Goal: Task Accomplishment & Management: Complete application form

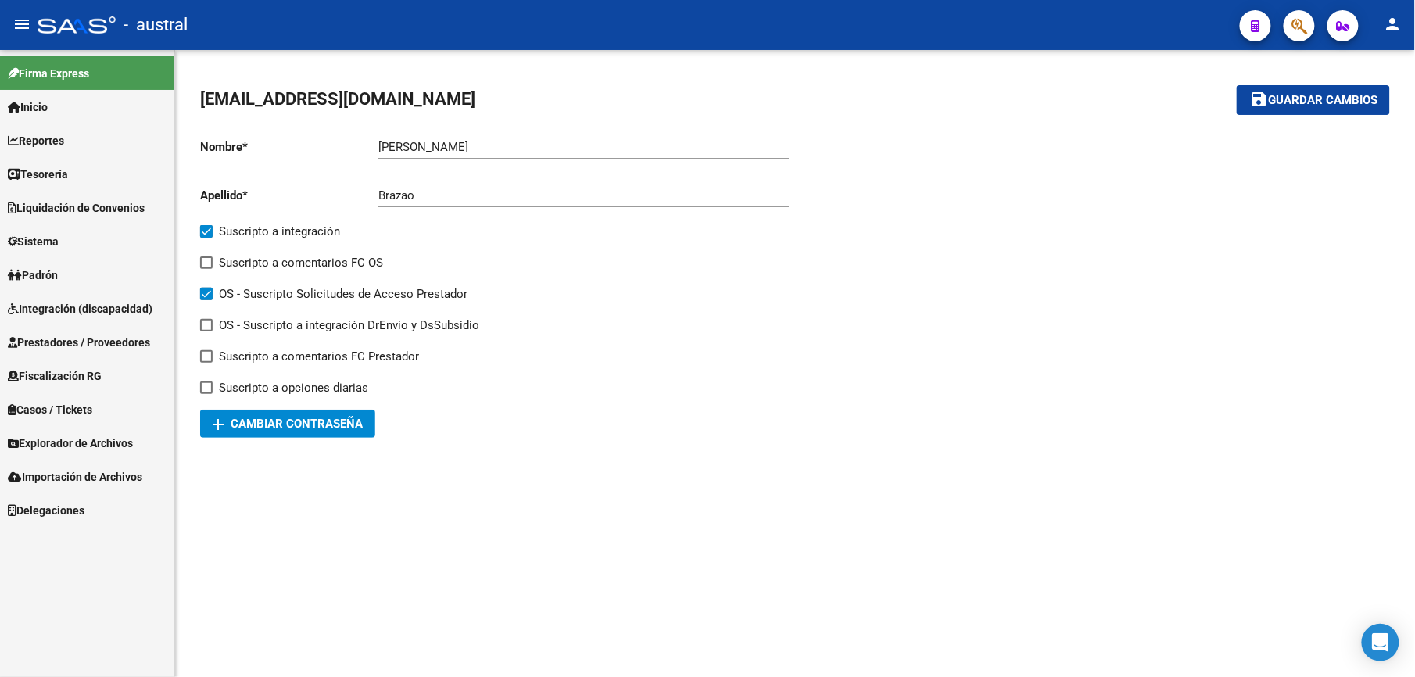
click at [81, 306] on span "Integración (discapacidad)" at bounding box center [80, 308] width 145 height 17
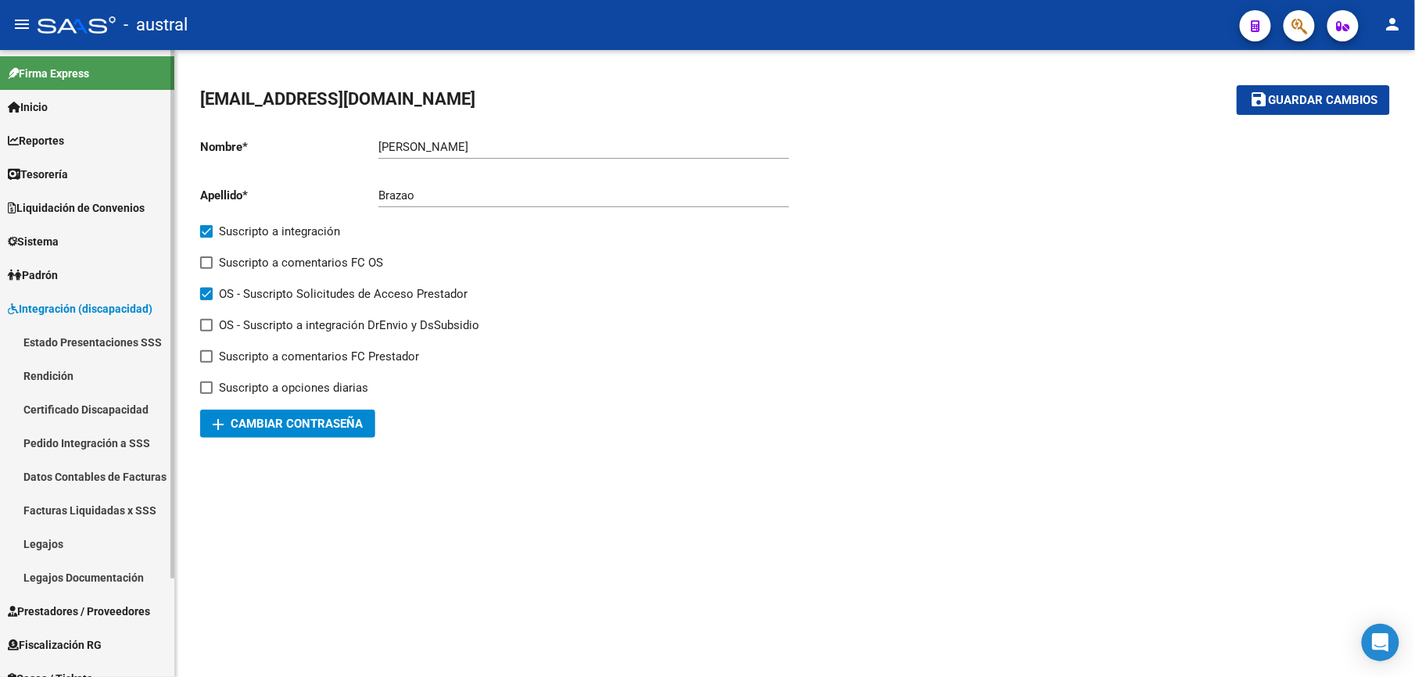
click at [85, 338] on link "Estado Presentaciones SSS" at bounding box center [87, 342] width 174 height 34
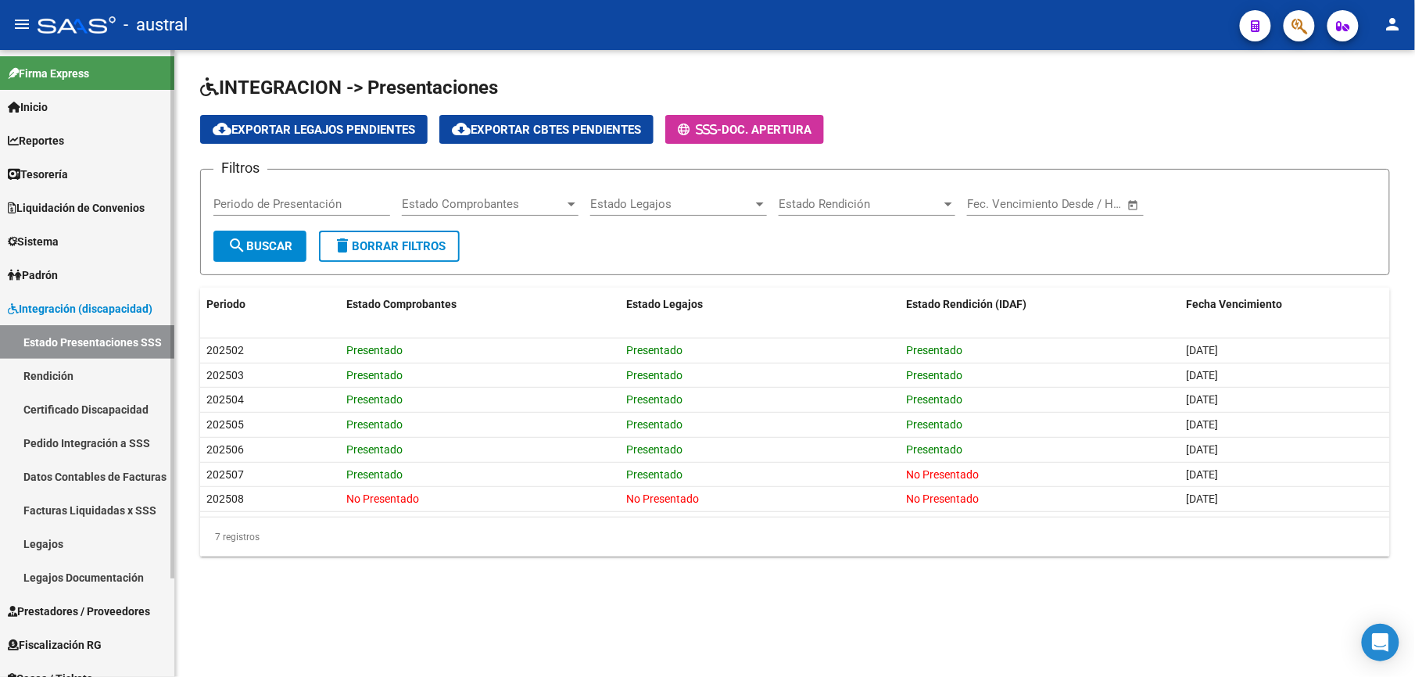
click at [69, 405] on link "Certificado Discapacidad" at bounding box center [87, 409] width 174 height 34
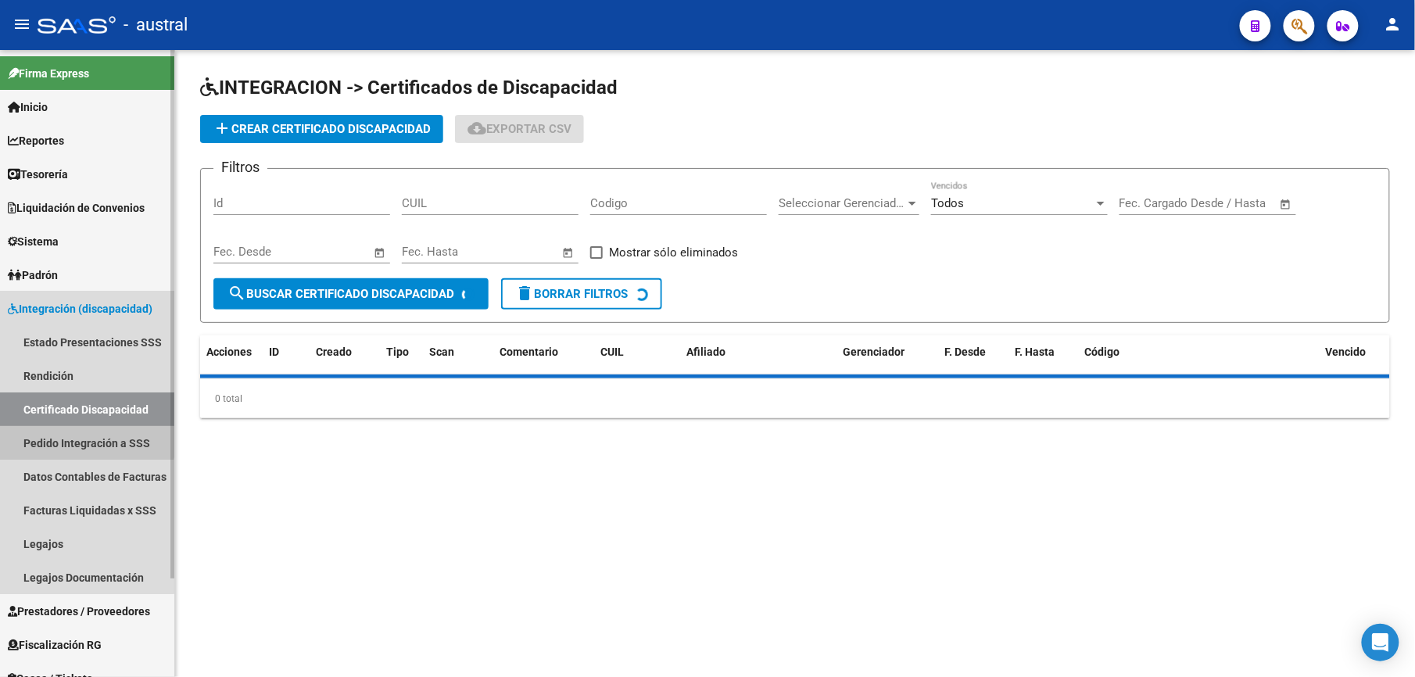
click at [73, 433] on link "Pedido Integración a SSS" at bounding box center [87, 443] width 174 height 34
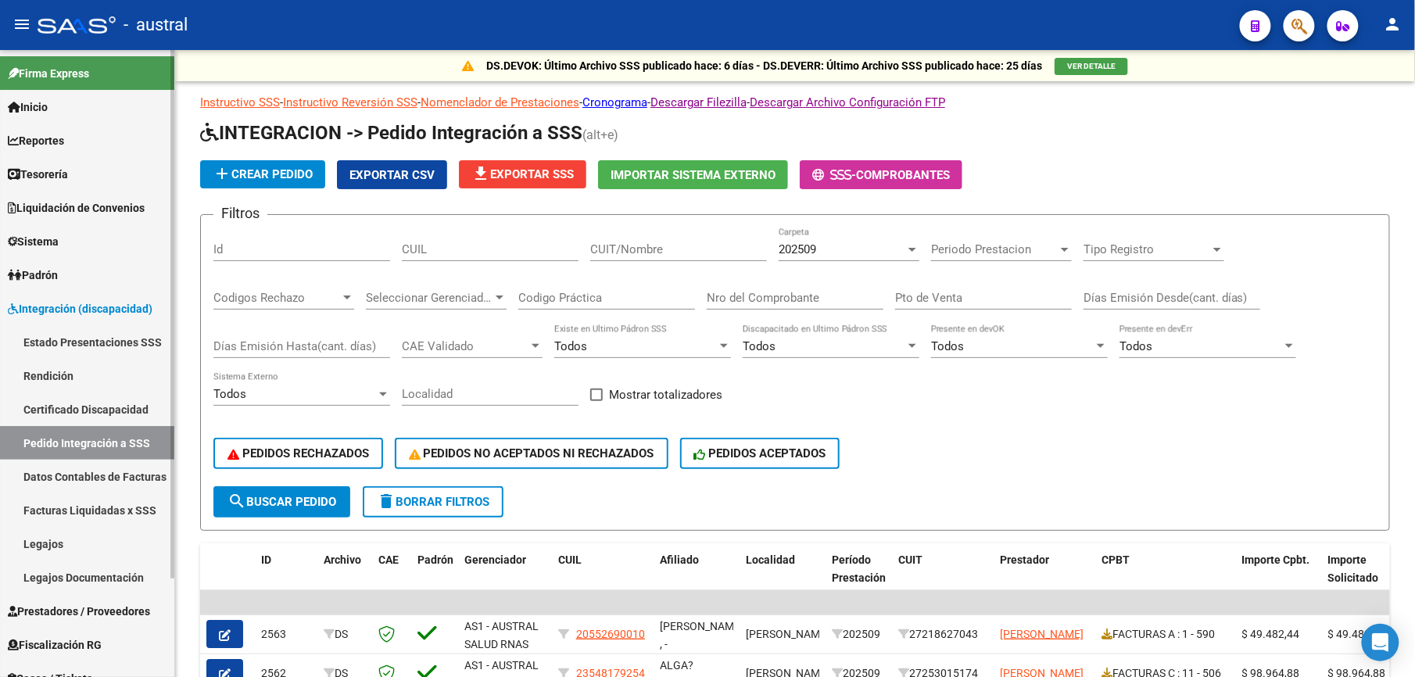
drag, startPoint x: 72, startPoint y: 295, endPoint x: 73, endPoint y: 305, distance: 10.2
click at [72, 297] on link "Integración (discapacidad)" at bounding box center [87, 309] width 174 height 34
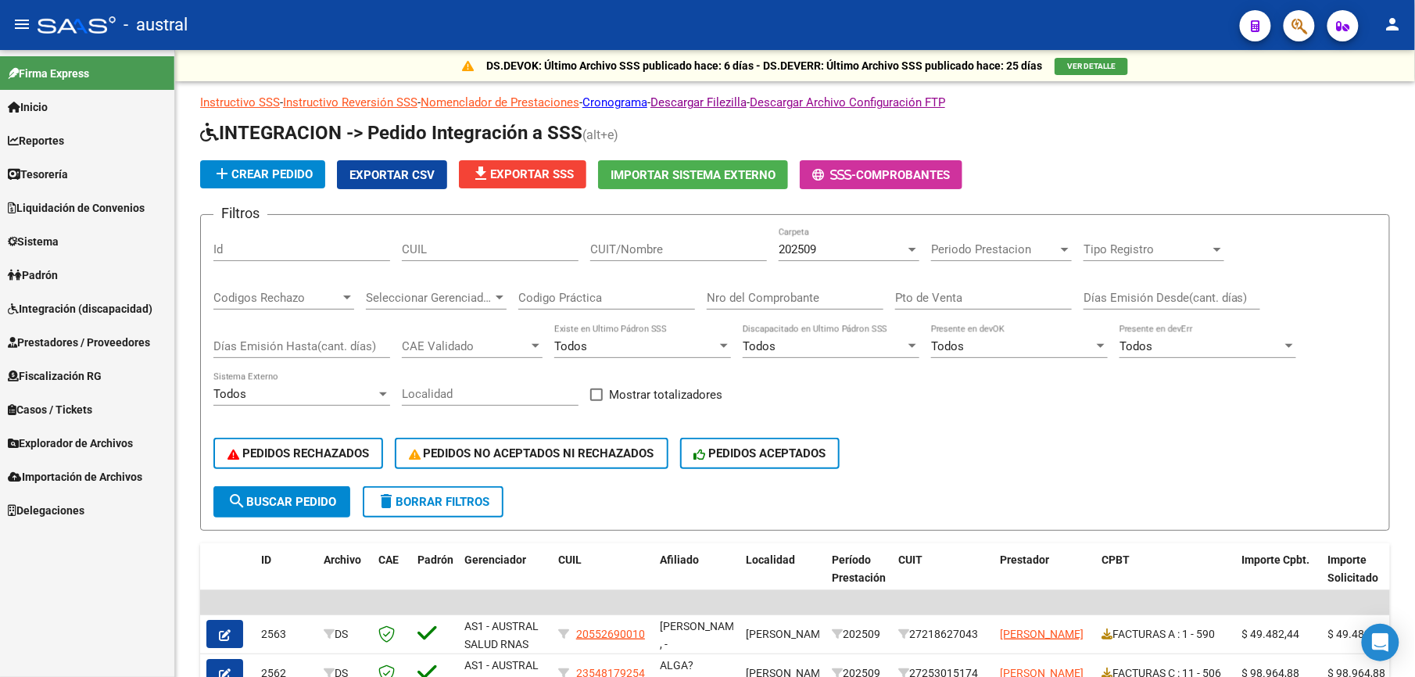
click at [120, 339] on span "Prestadores / Proveedores" at bounding box center [79, 342] width 142 height 17
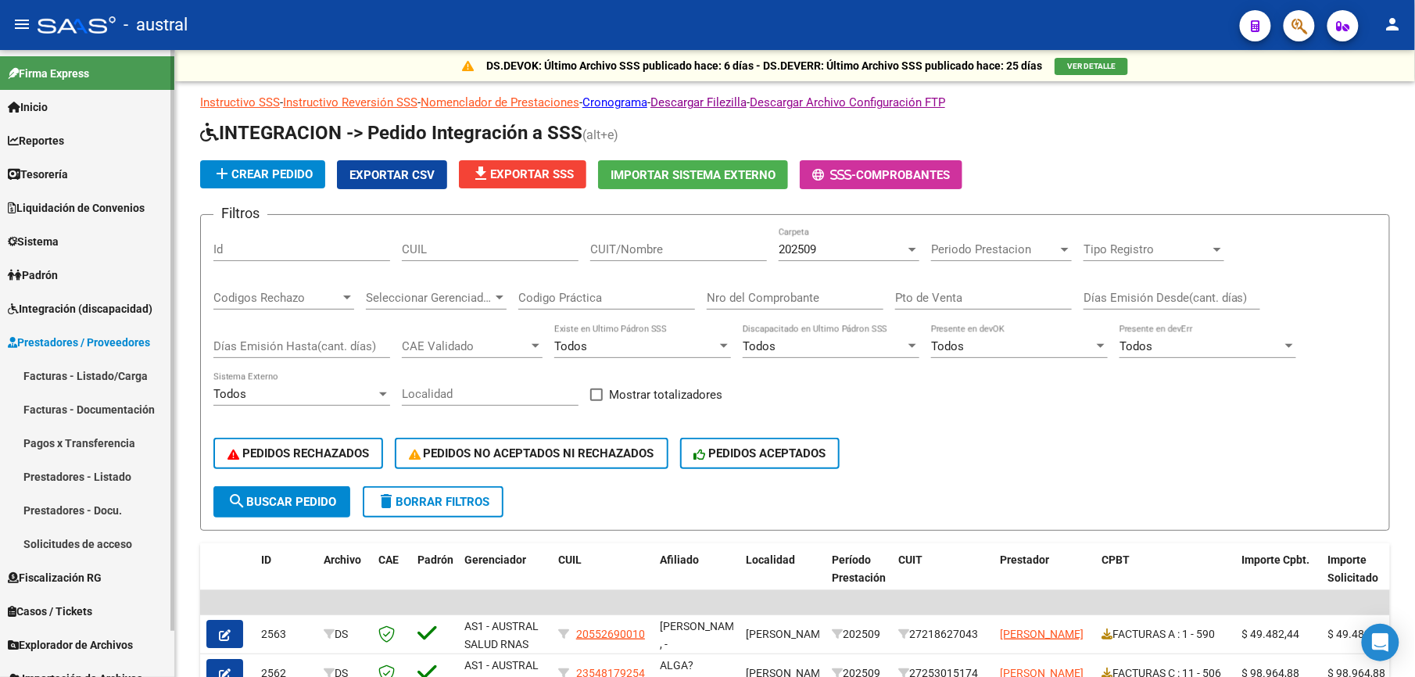
click at [132, 364] on link "Facturas - Listado/Carga" at bounding box center [87, 376] width 174 height 34
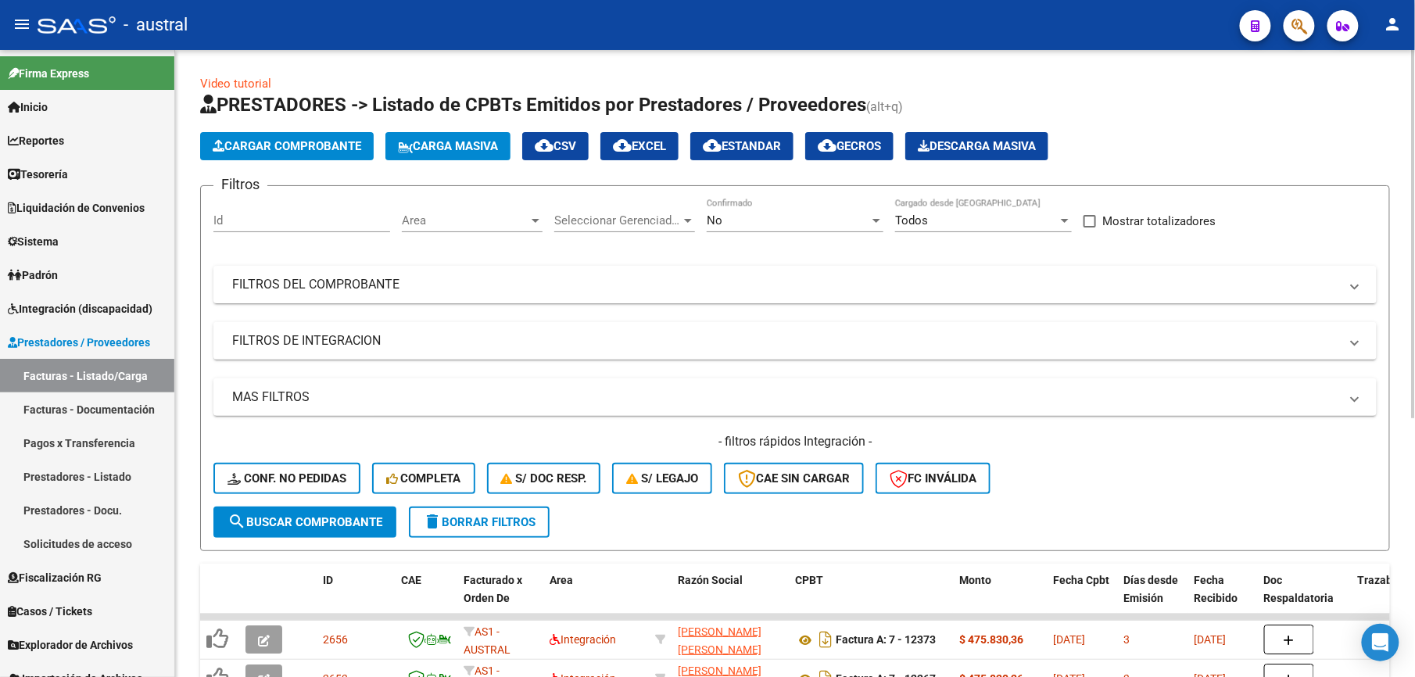
click at [450, 520] on span "delete Borrar Filtros" at bounding box center [479, 522] width 113 height 14
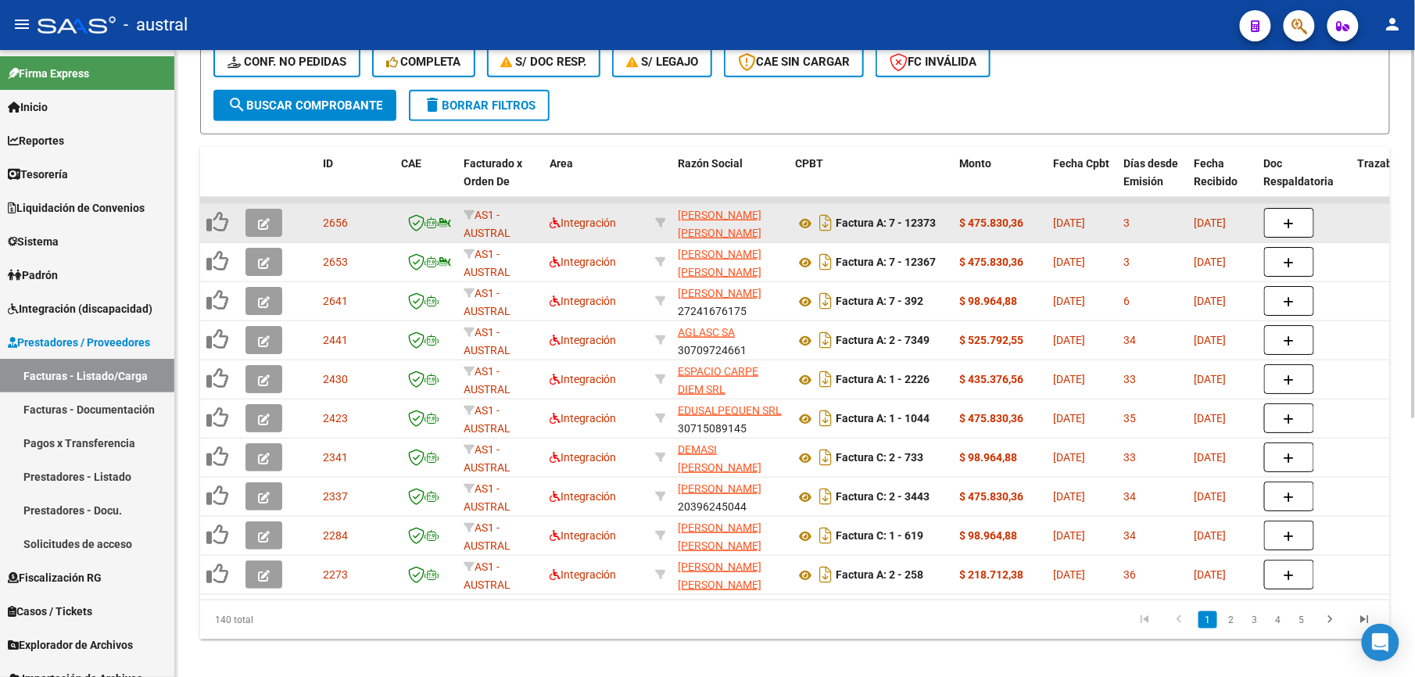
click at [256, 214] on button "button" at bounding box center [263, 223] width 37 height 28
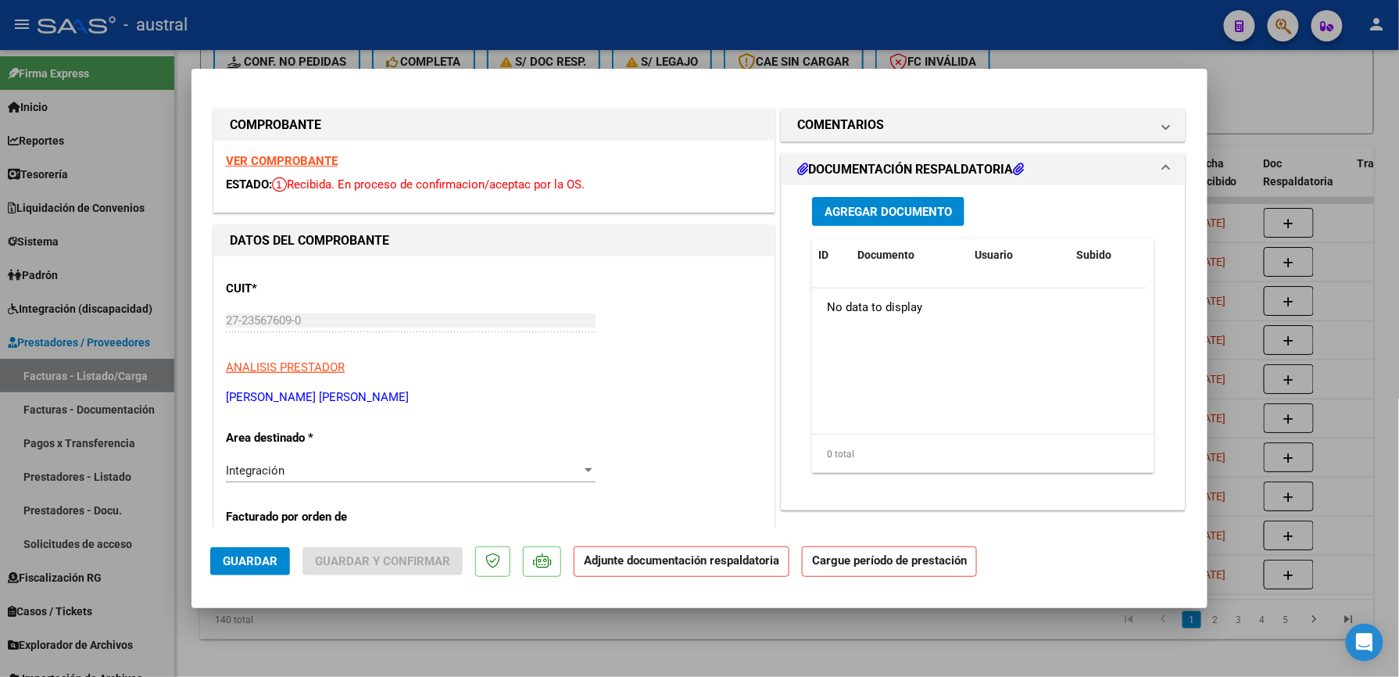
click at [316, 164] on strong "VER COMPROBANTE" at bounding box center [282, 161] width 112 height 14
type input "$ 0,00"
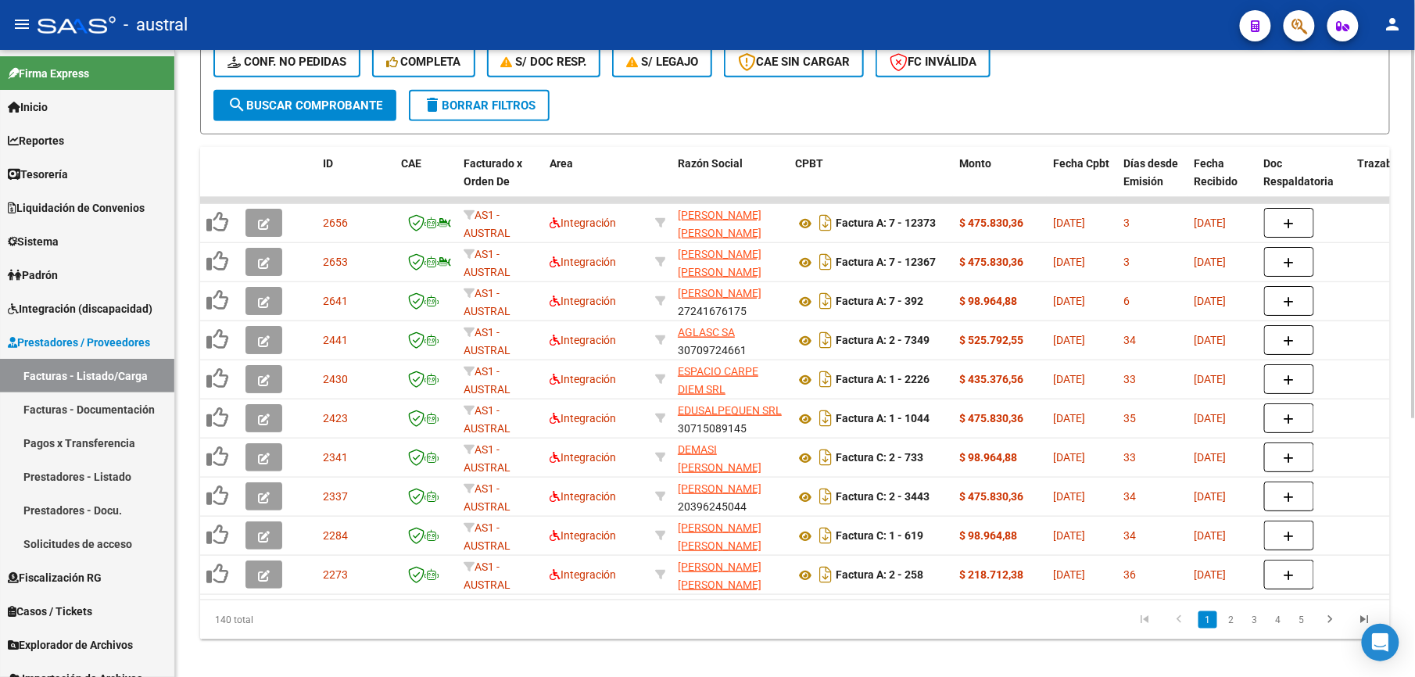
click at [494, 86] on div "- filtros rápidos Integración - Conf. no pedidas Completa S/ Doc Resp. S/ legaj…" at bounding box center [794, 52] width 1163 height 73
click at [486, 98] on span "delete Borrar Filtros" at bounding box center [479, 105] width 113 height 14
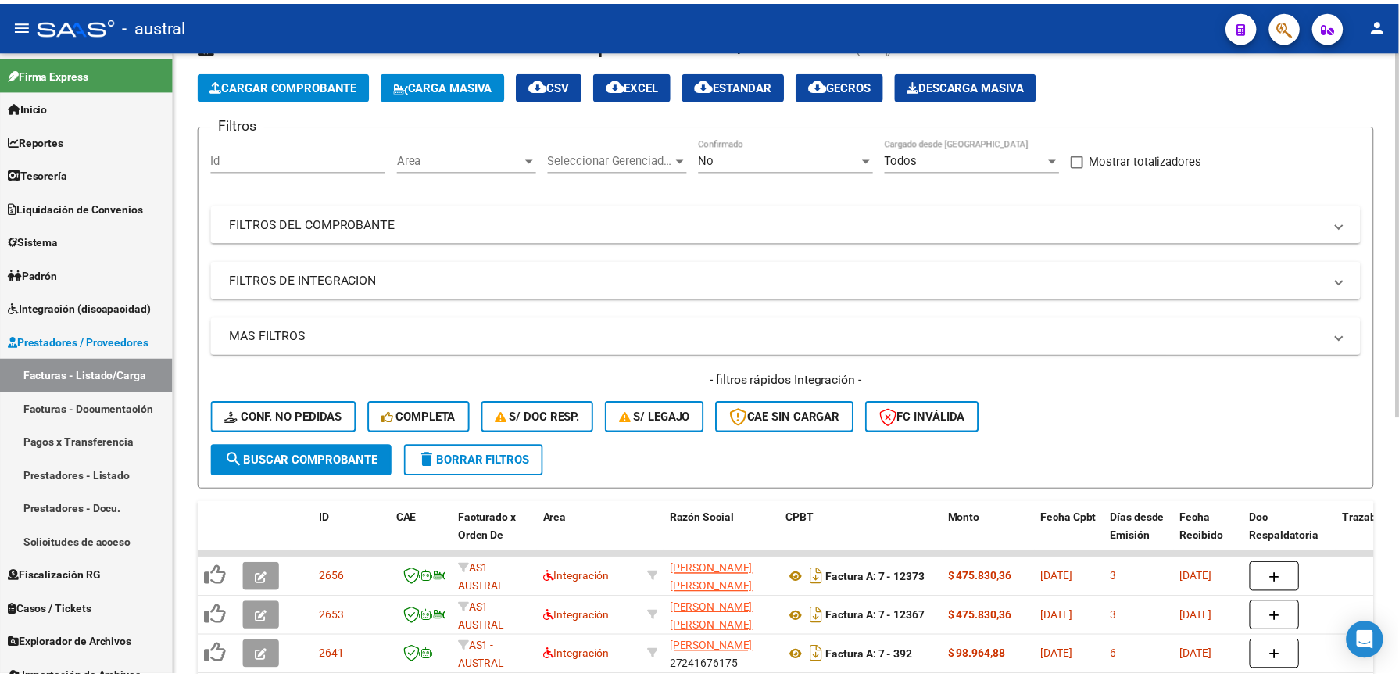
scroll to position [417, 0]
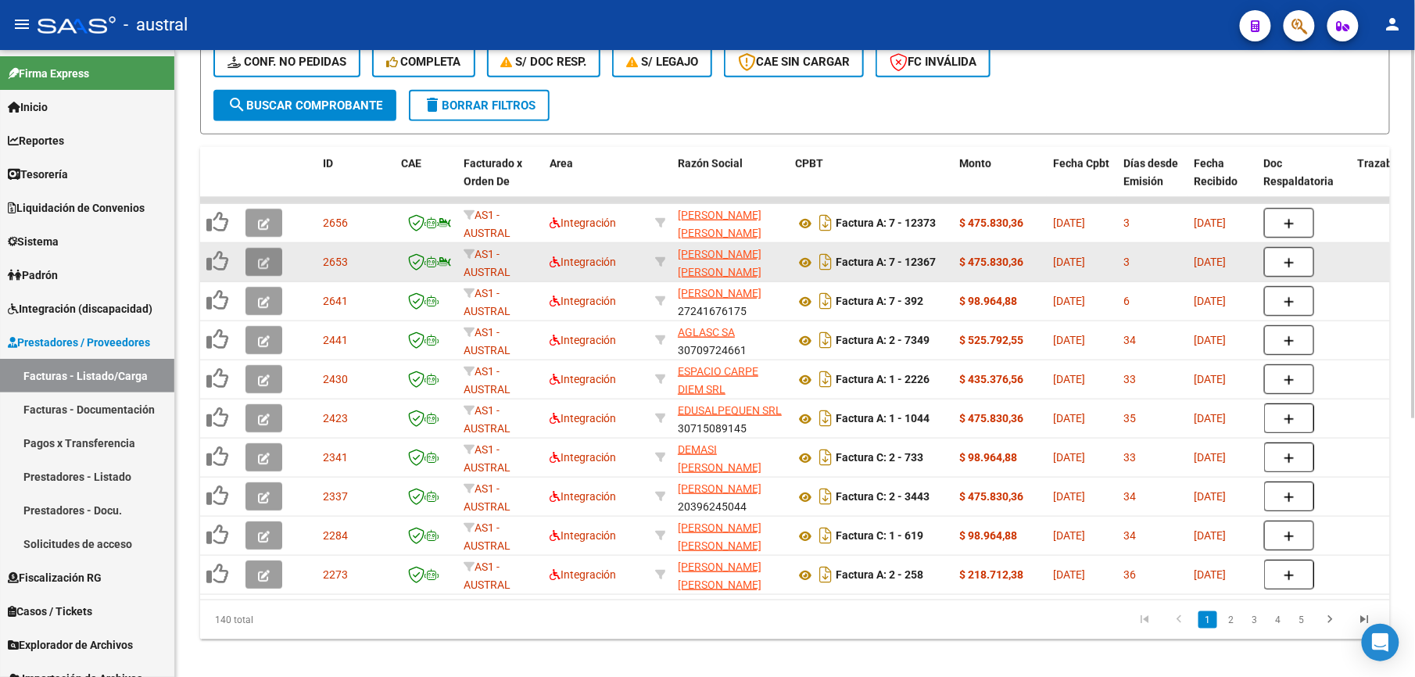
click at [258, 270] on button "button" at bounding box center [263, 262] width 37 height 28
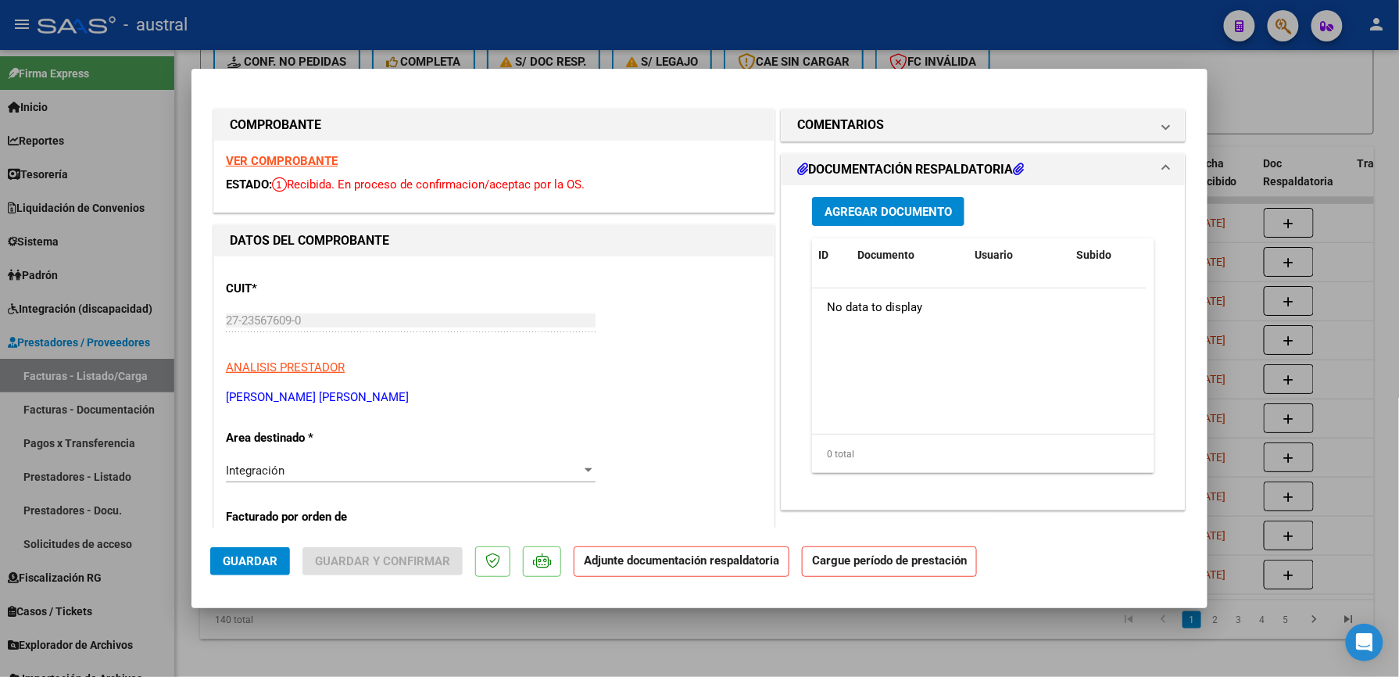
click at [286, 160] on strong "VER COMPROBANTE" at bounding box center [282, 161] width 112 height 14
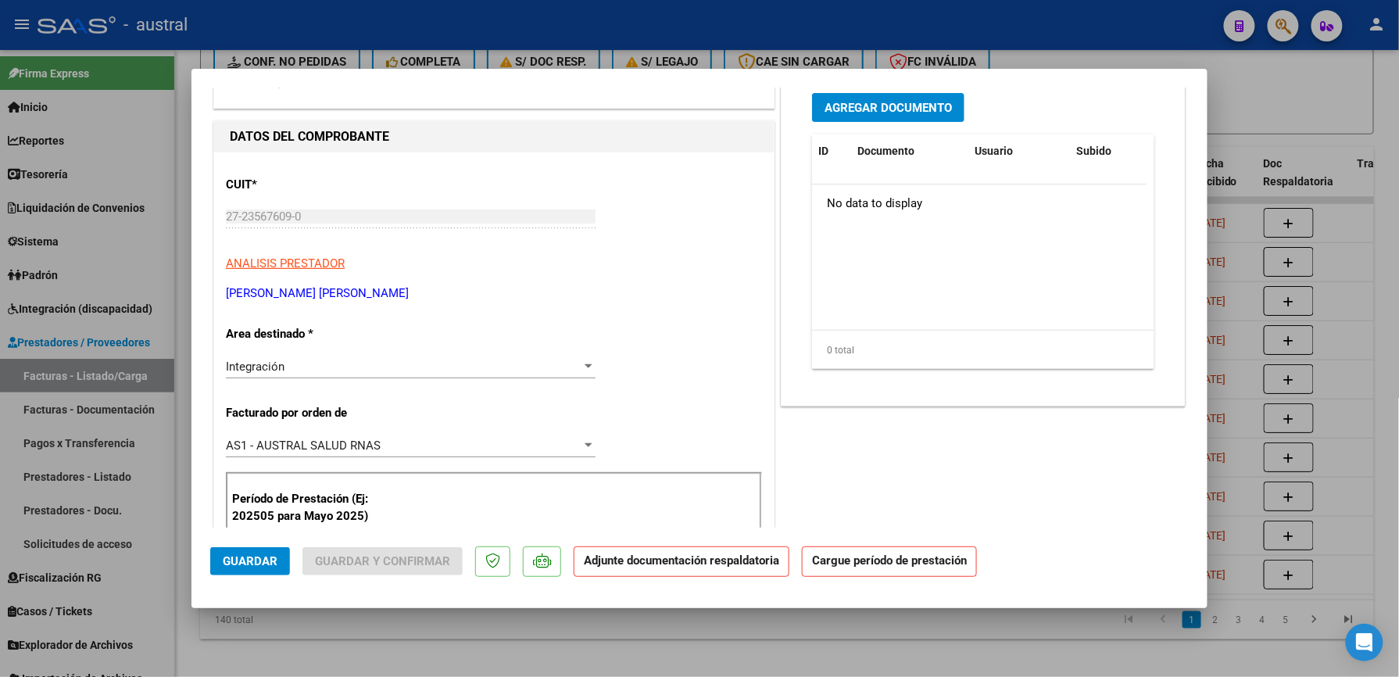
scroll to position [208, 0]
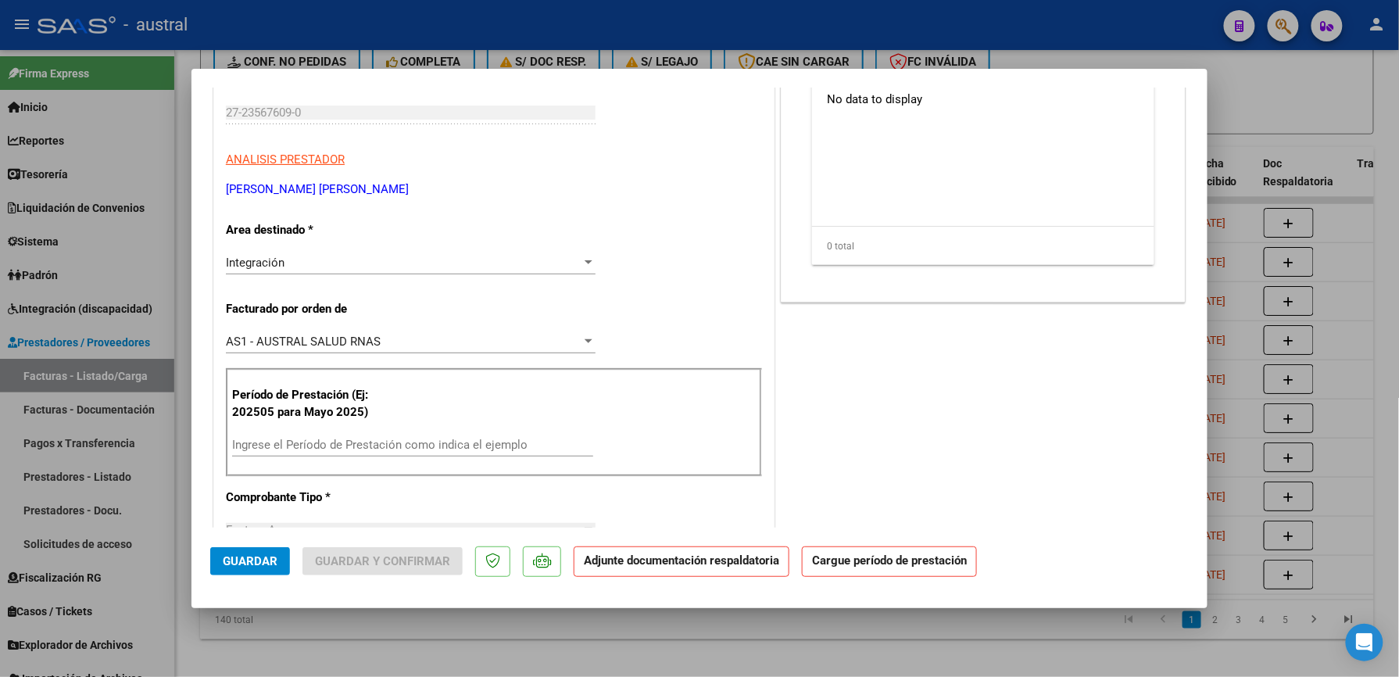
click at [316, 442] on input "Ingrese el Período de Prestación como indica el ejemplo" at bounding box center [412, 445] width 361 height 14
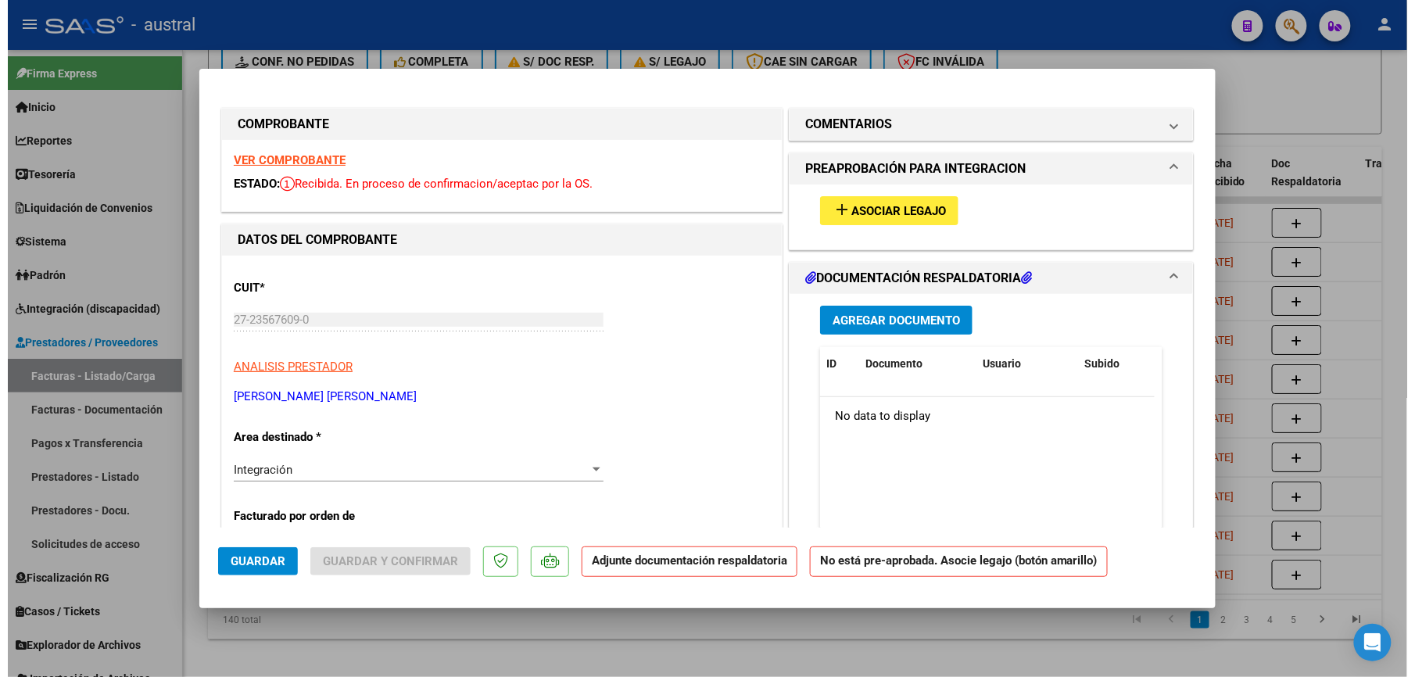
scroll to position [0, 0]
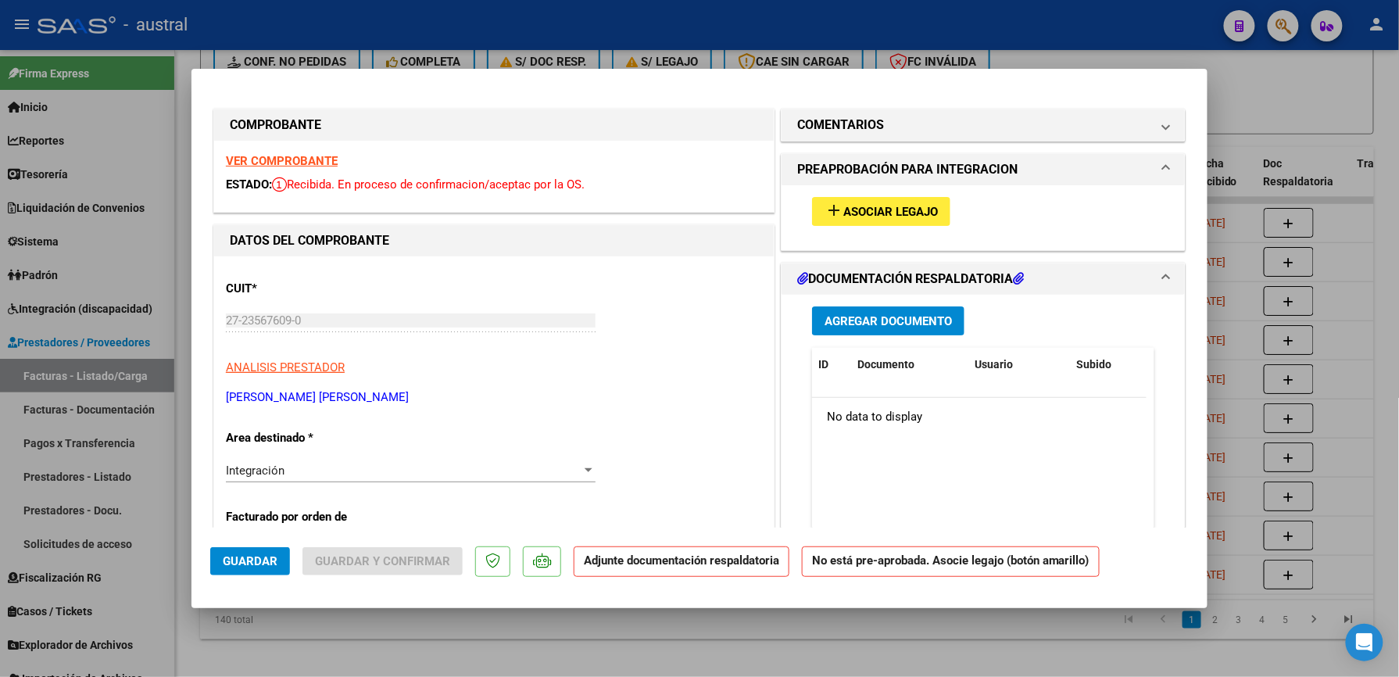
type input "202509"
click at [875, 219] on span "Asociar Legajo" at bounding box center [890, 212] width 95 height 14
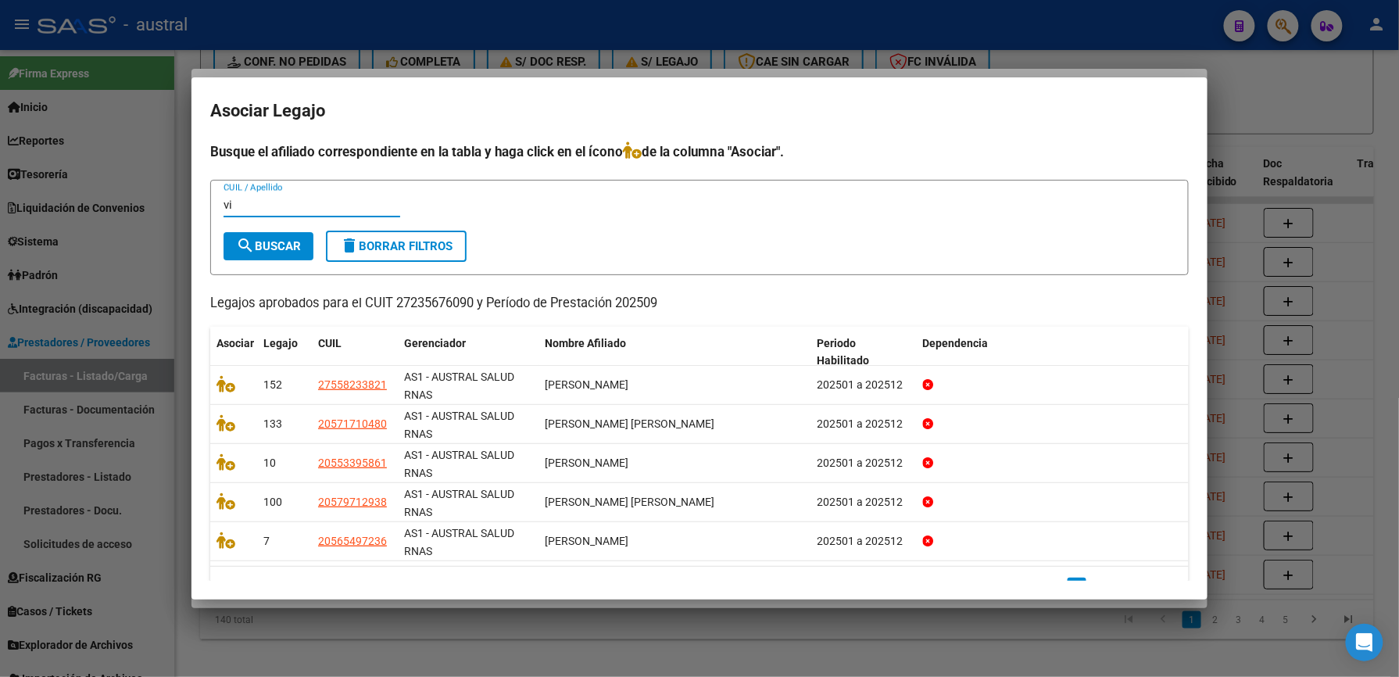
type input "v"
drag, startPoint x: 281, startPoint y: 213, endPoint x: 206, endPoint y: 213, distance: 75.0
click at [206, 213] on mat-dialog-content "Busque el afiliado correspondiente en la tabla y haga click en el ícono de la c…" at bounding box center [700, 361] width 1016 height 440
drag, startPoint x: 206, startPoint y: 213, endPoint x: 313, endPoint y: 209, distance: 107.2
click at [313, 209] on input "[PERSON_NAME]" at bounding box center [312, 205] width 177 height 14
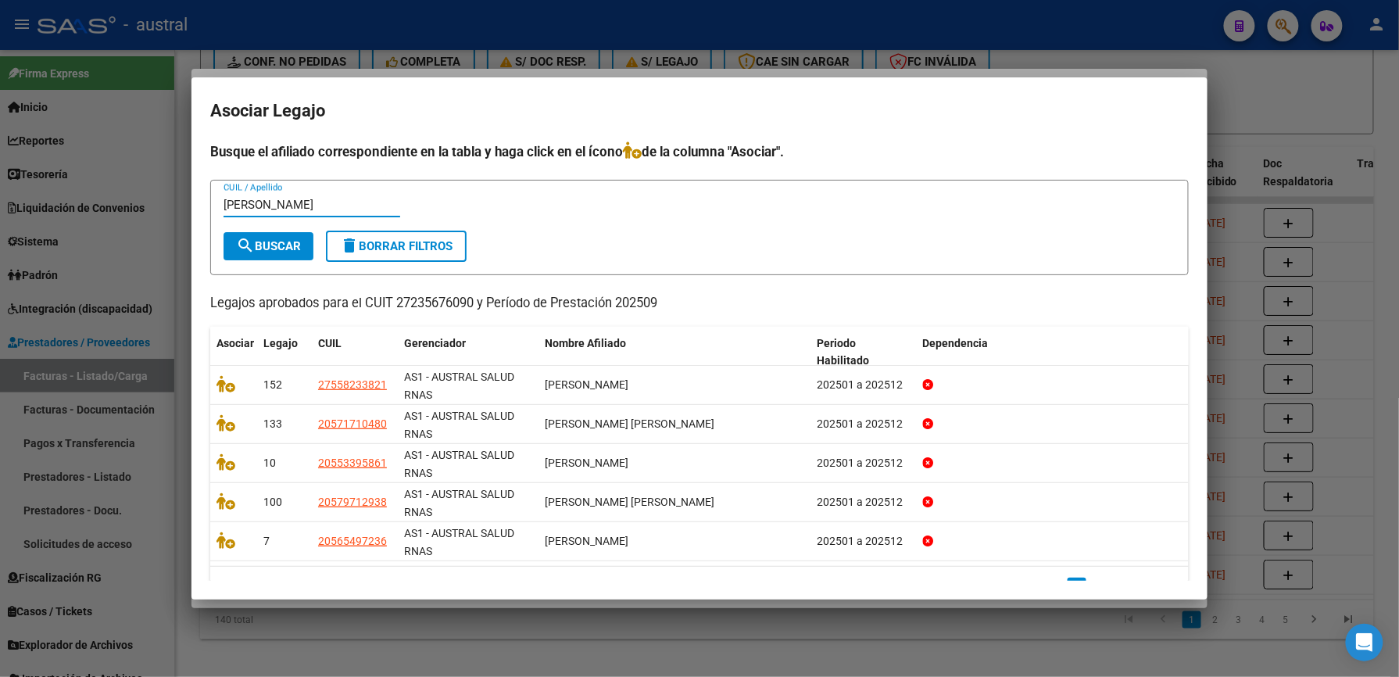
drag, startPoint x: 289, startPoint y: 204, endPoint x: 155, endPoint y: 205, distance: 134.4
click at [155, 205] on div "COMPROBANTE VER COMPROBANTE ESTADO: Recibida. En proceso de confirmacion/acepta…" at bounding box center [699, 338] width 1399 height 677
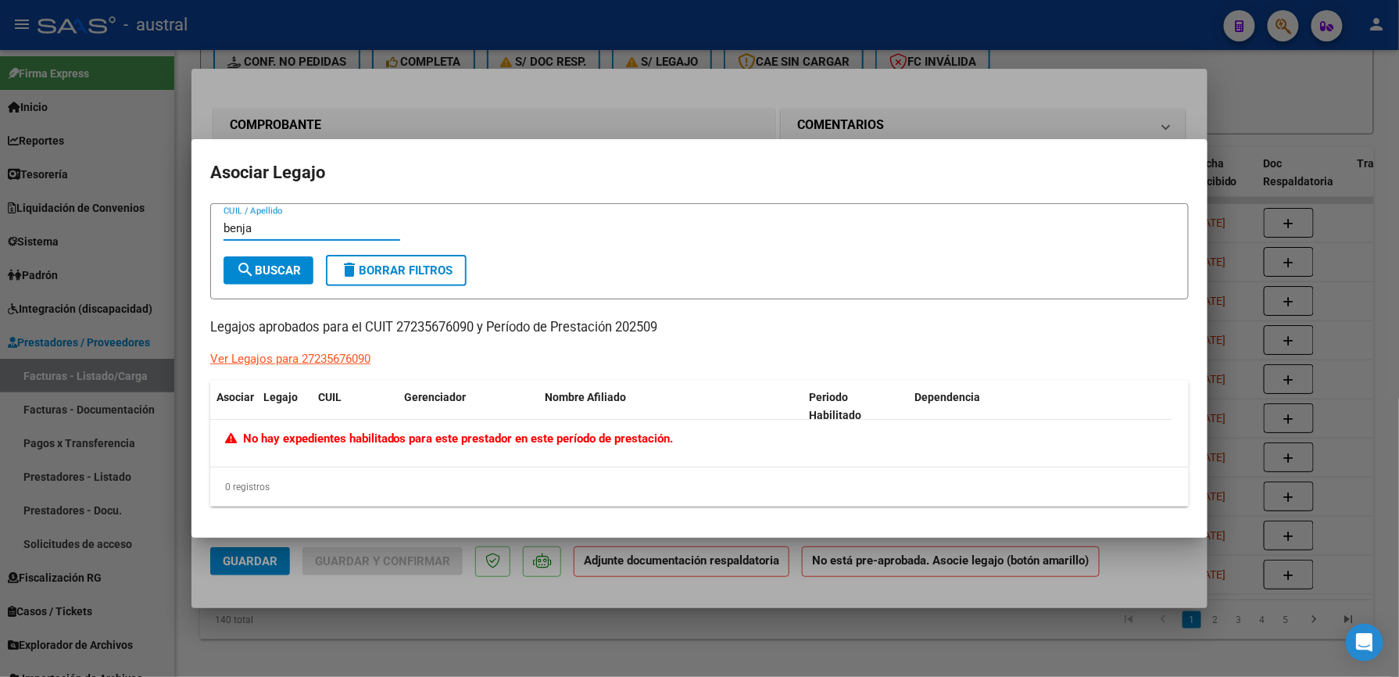
drag, startPoint x: 270, startPoint y: 225, endPoint x: 199, endPoint y: 225, distance: 71.1
click at [199, 225] on mat-dialog-content "[PERSON_NAME] CUIL / Apellido search Buscar delete Borrar Filtros Legajos aprob…" at bounding box center [700, 361] width 1016 height 316
type input "[PERSON_NAME]"
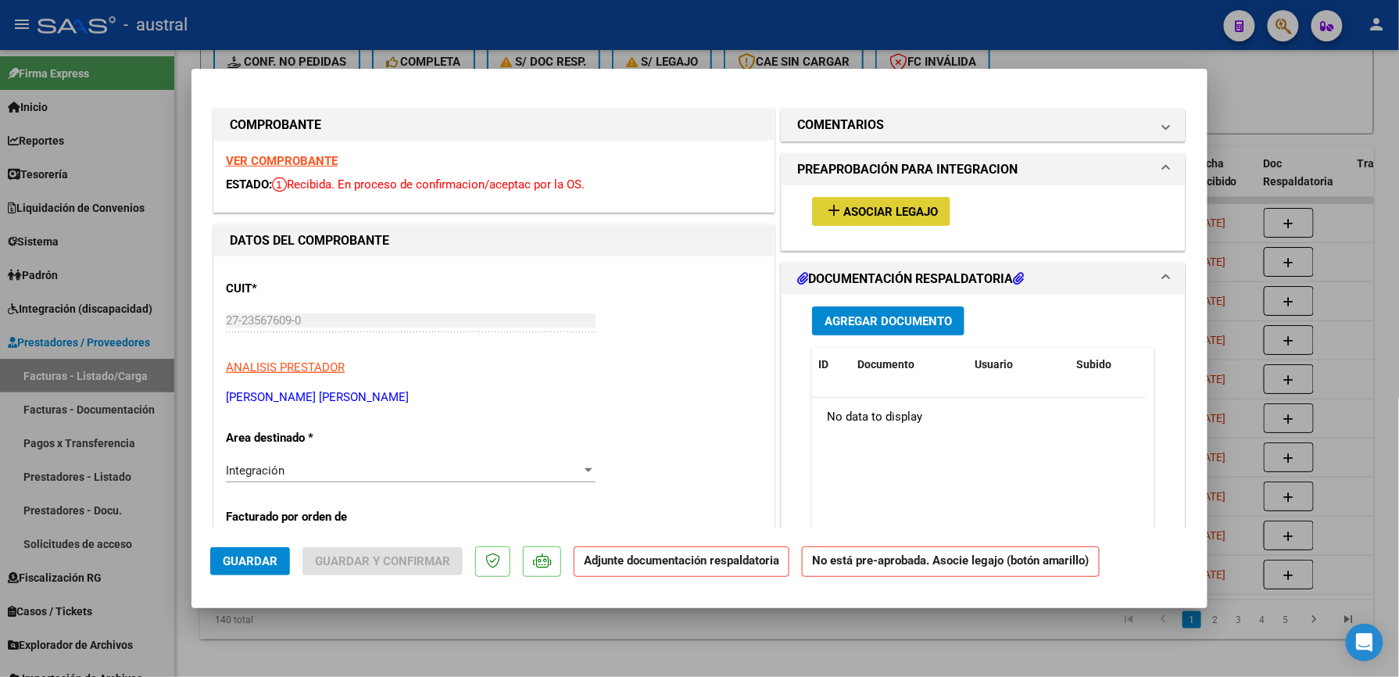
type input "$ 0,00"
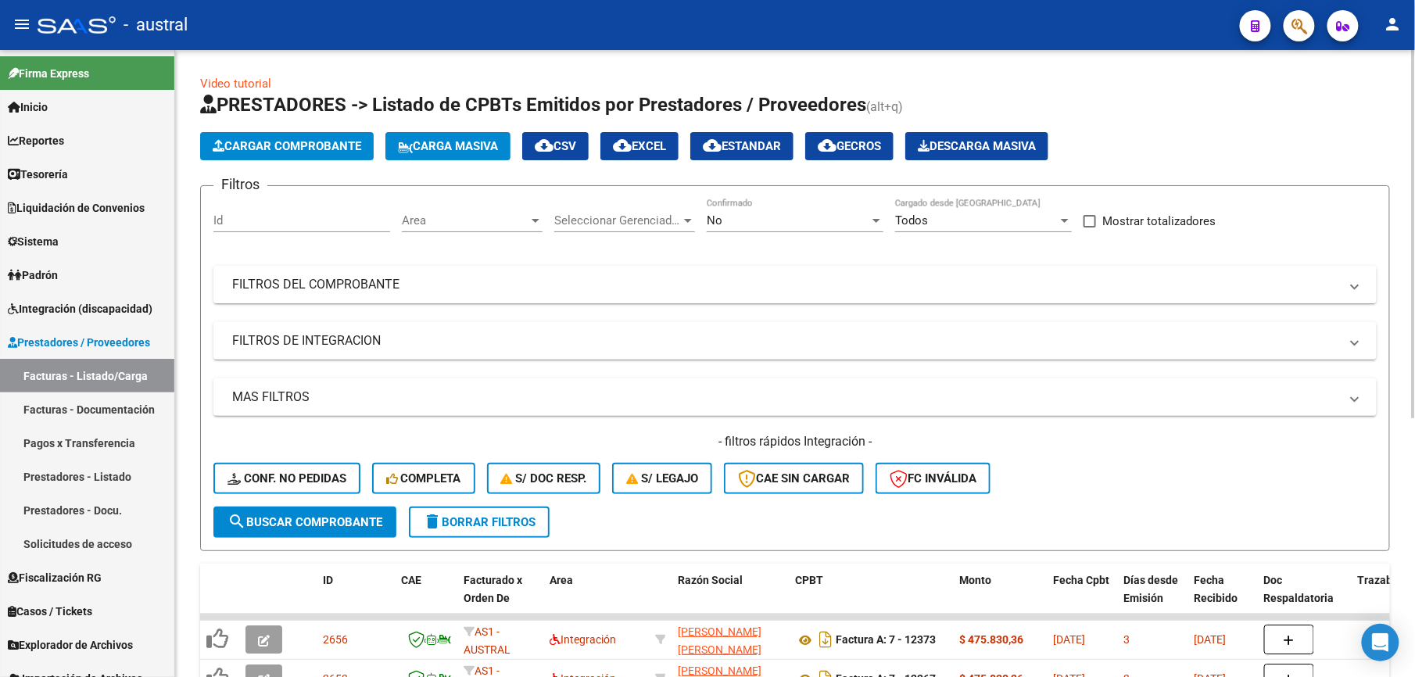
click at [463, 511] on button "delete Borrar Filtros" at bounding box center [479, 522] width 141 height 31
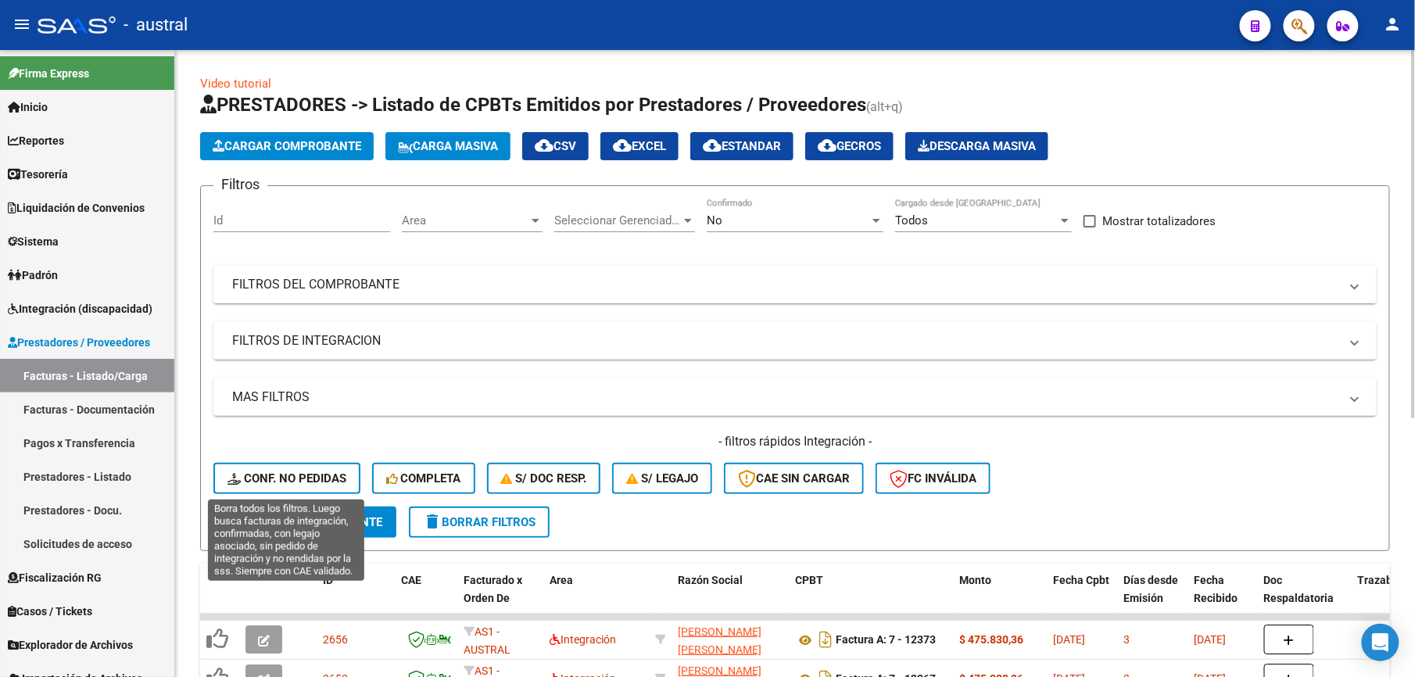
click at [288, 471] on span "Conf. no pedidas" at bounding box center [286, 478] width 119 height 14
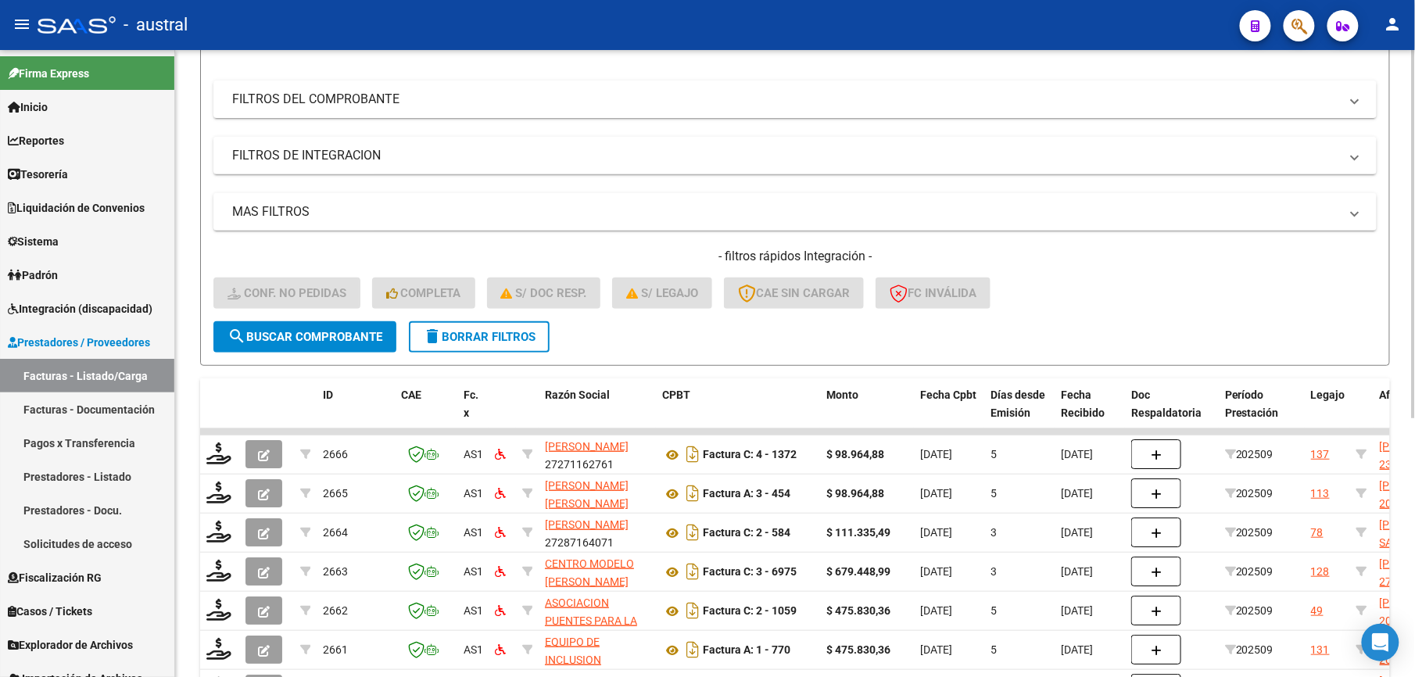
scroll to position [442, 0]
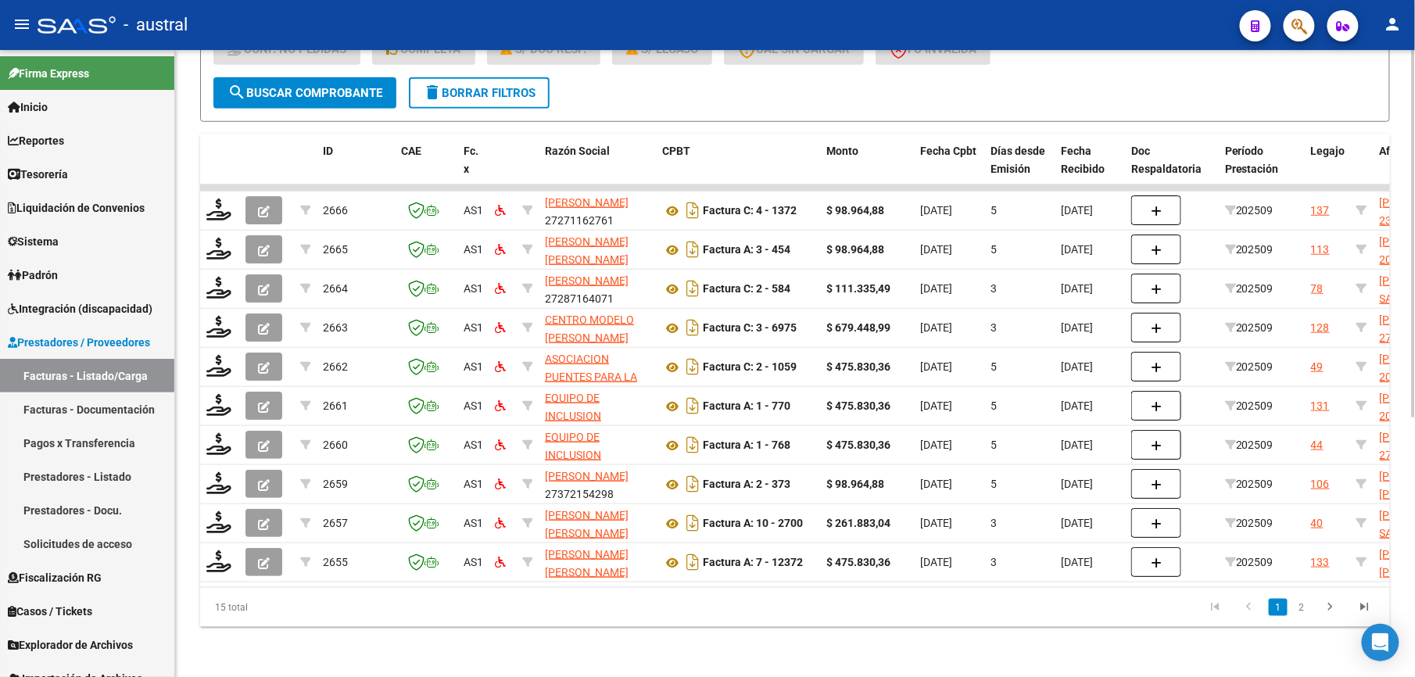
drag, startPoint x: 201, startPoint y: 600, endPoint x: 302, endPoint y: 602, distance: 100.8
click at [302, 602] on div "15 total" at bounding box center [317, 607] width 235 height 39
click at [448, 91] on button "delete Borrar Filtros" at bounding box center [479, 92] width 141 height 31
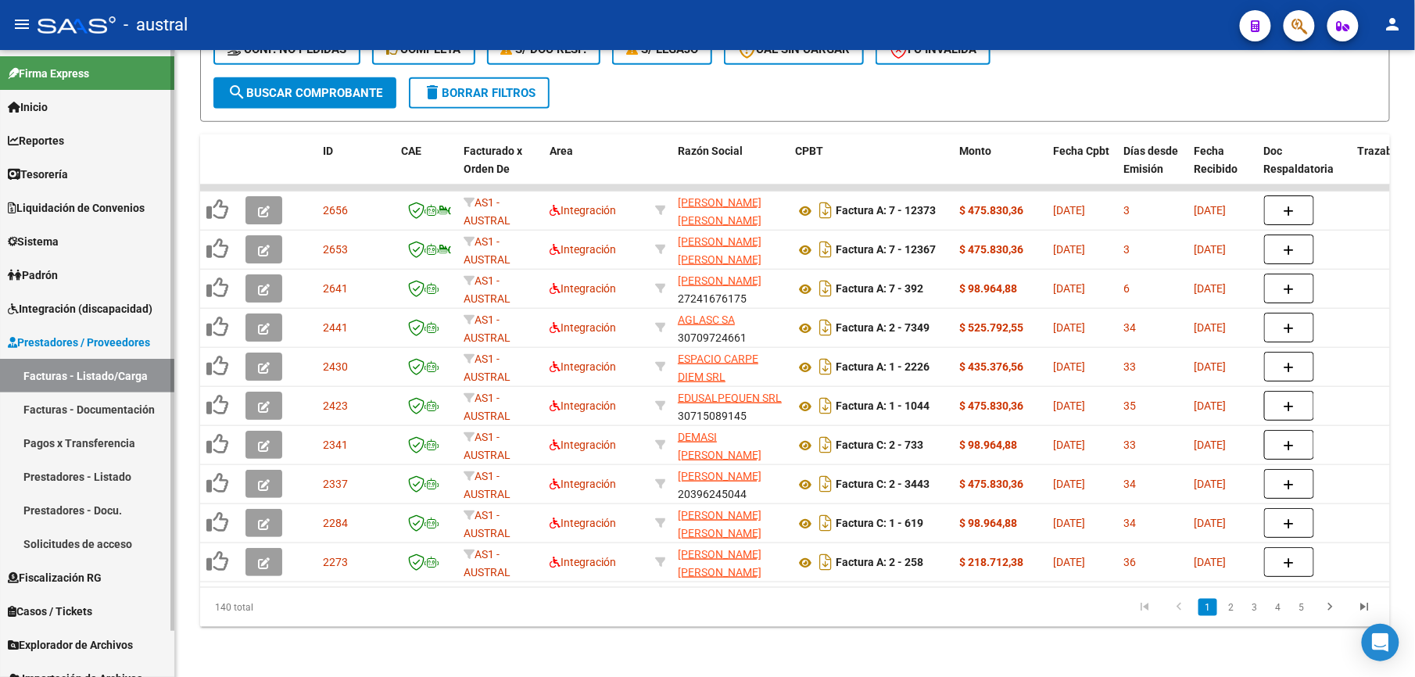
click at [75, 292] on link "Integración (discapacidad)" at bounding box center [87, 309] width 174 height 34
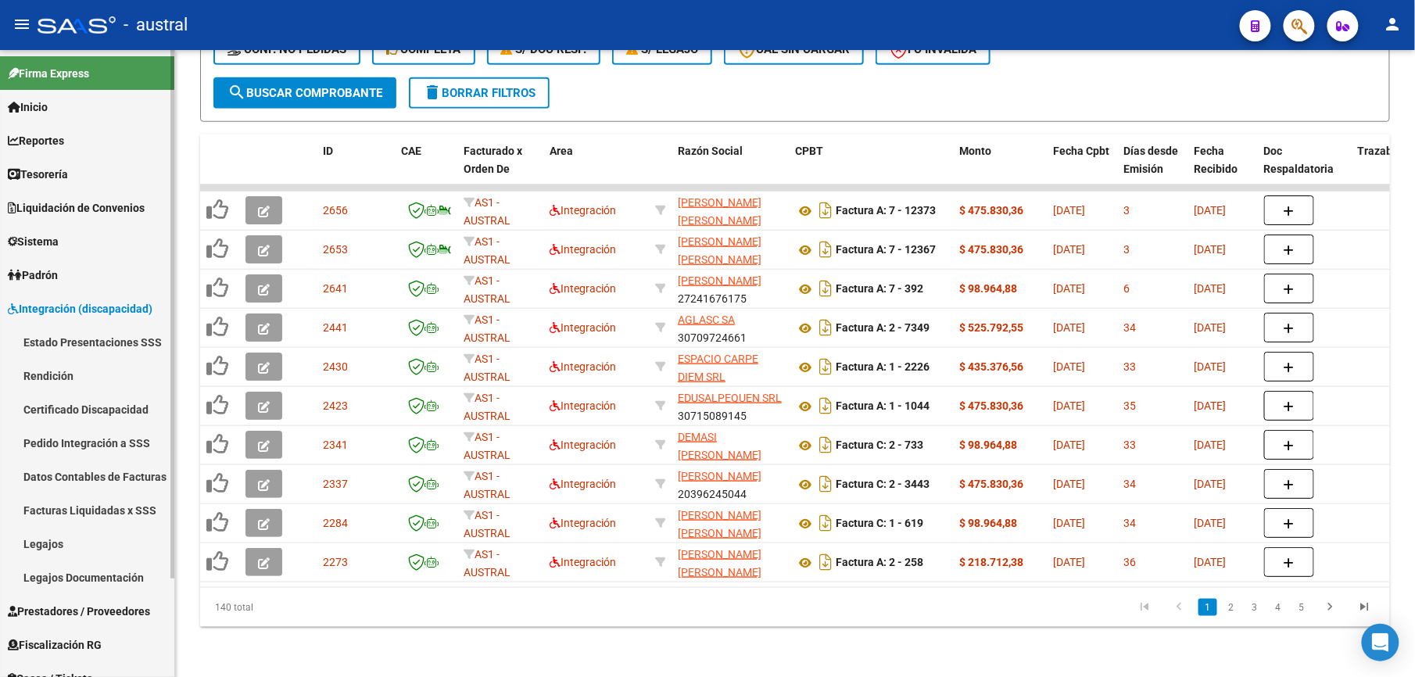
click at [106, 381] on link "Rendición" at bounding box center [87, 376] width 174 height 34
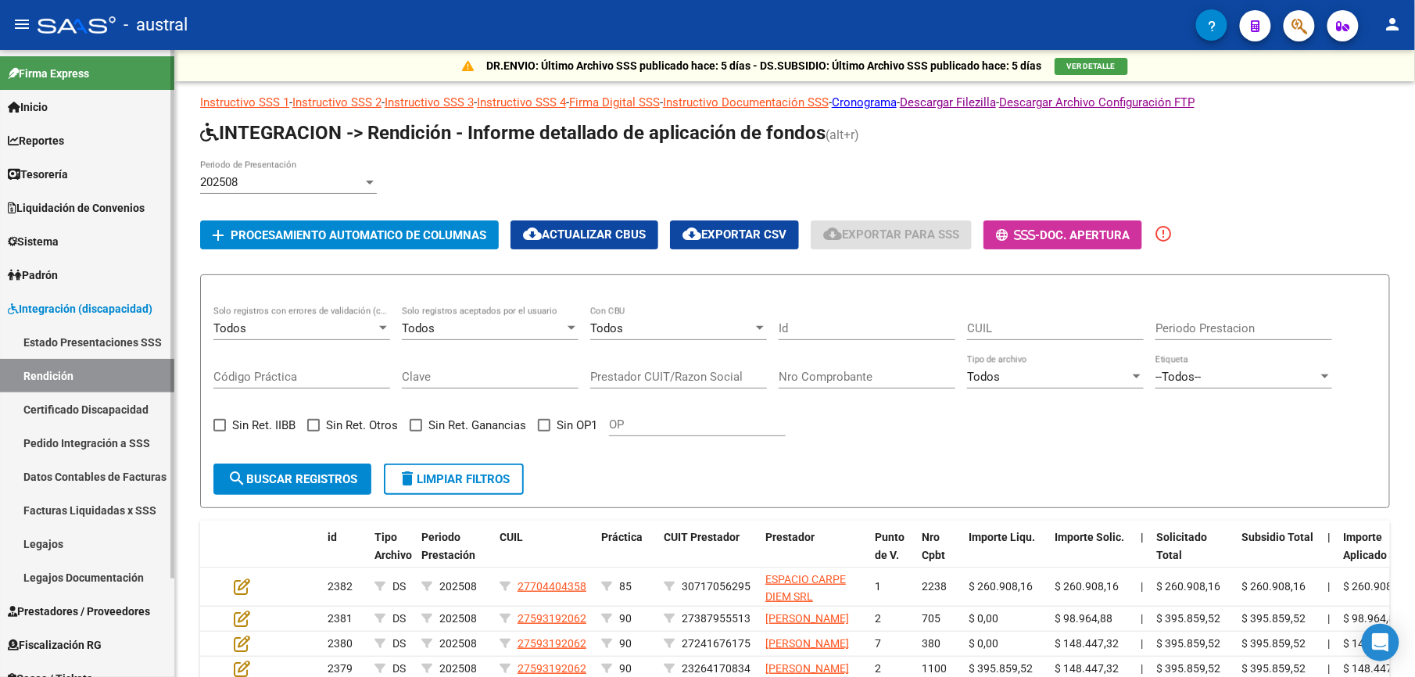
click at [0, 326] on html "menu - austral person Firma Express Inicio Calendario SSS Instructivos Contacto…" at bounding box center [707, 338] width 1415 height 677
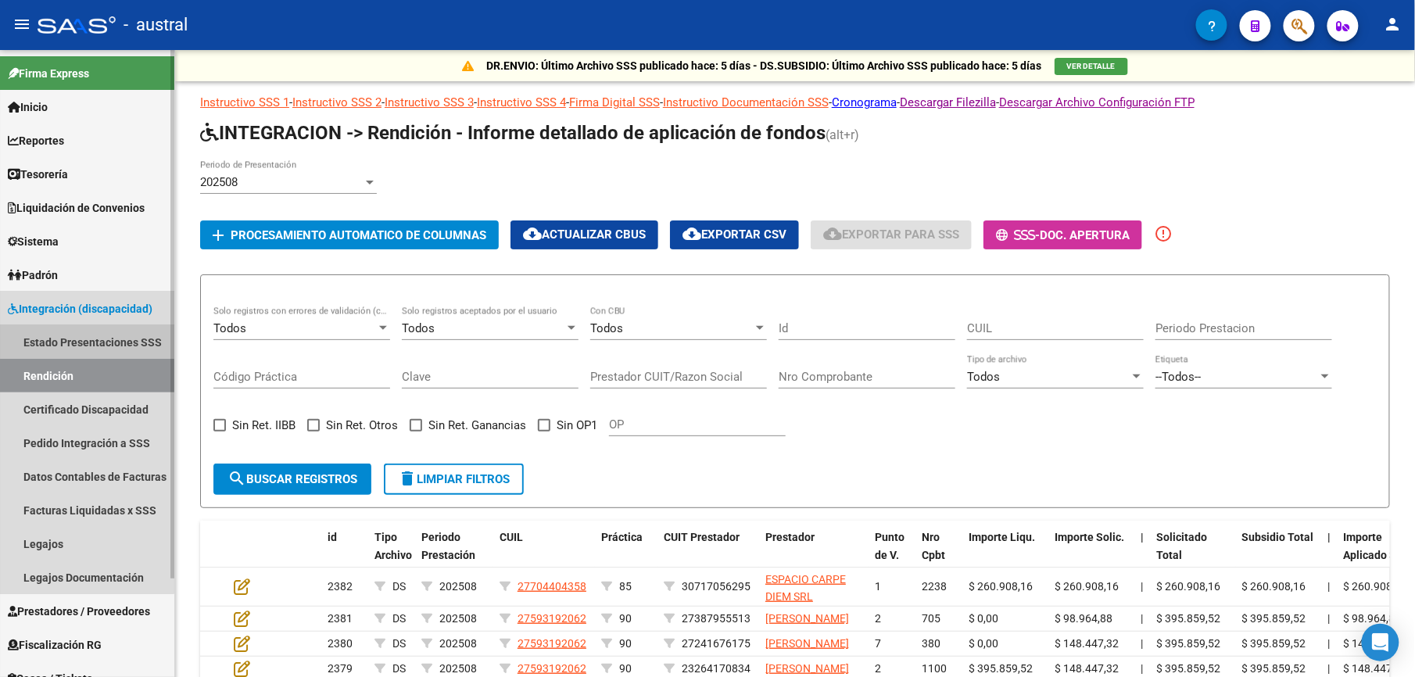
click at [45, 335] on link "Estado Presentaciones SSS" at bounding box center [87, 342] width 174 height 34
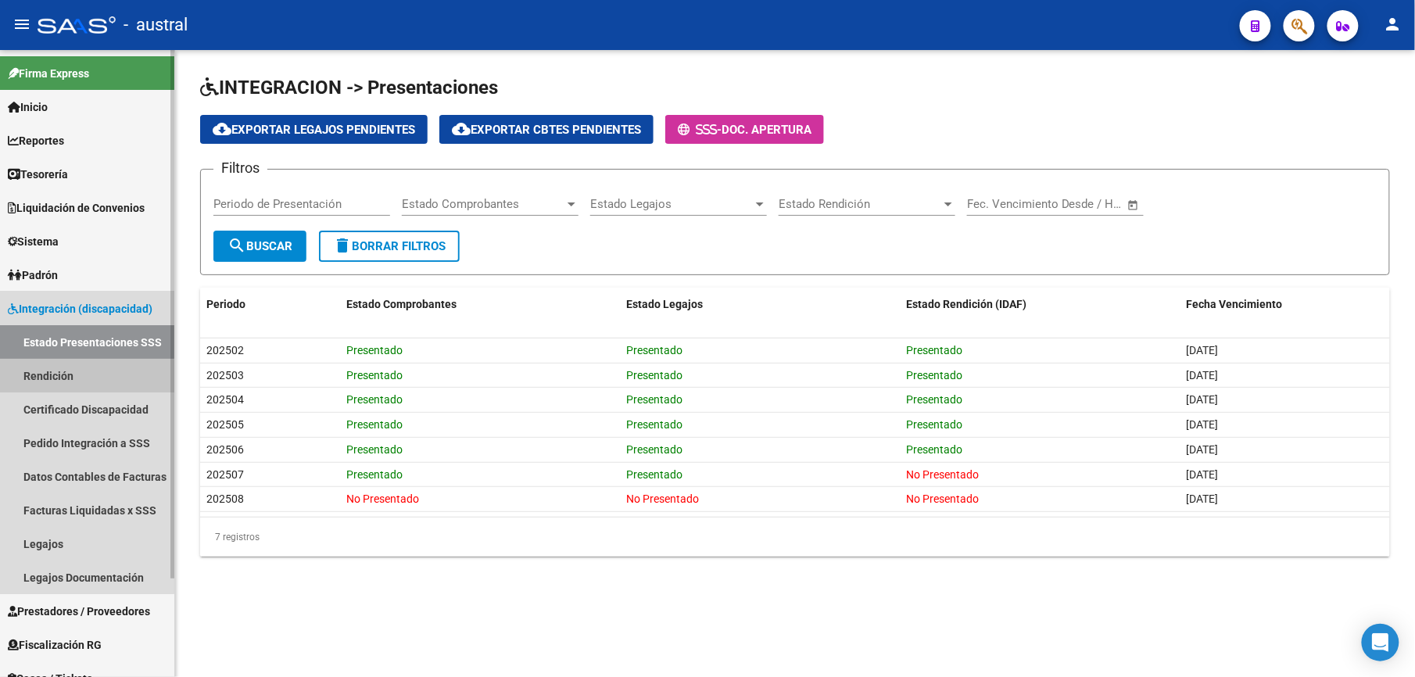
click at [82, 377] on link "Rendición" at bounding box center [87, 376] width 174 height 34
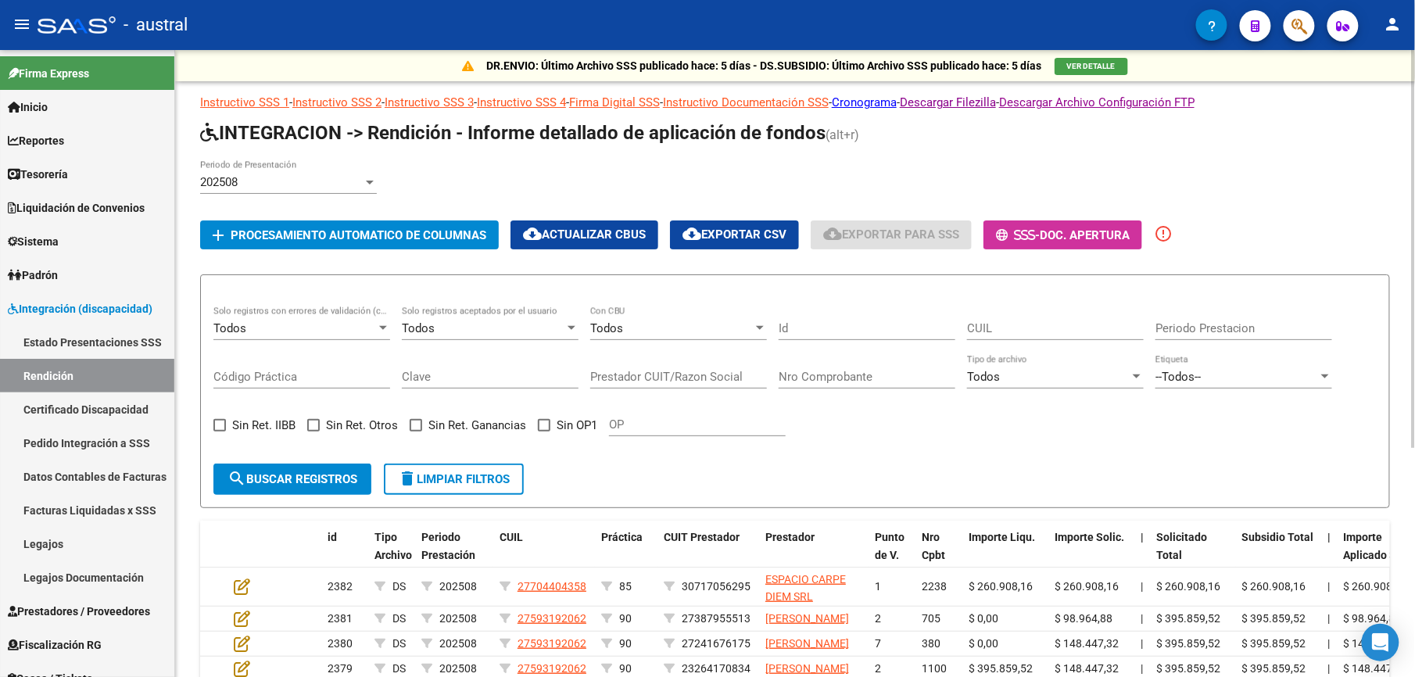
click at [254, 179] on div "202508" at bounding box center [281, 182] width 163 height 14
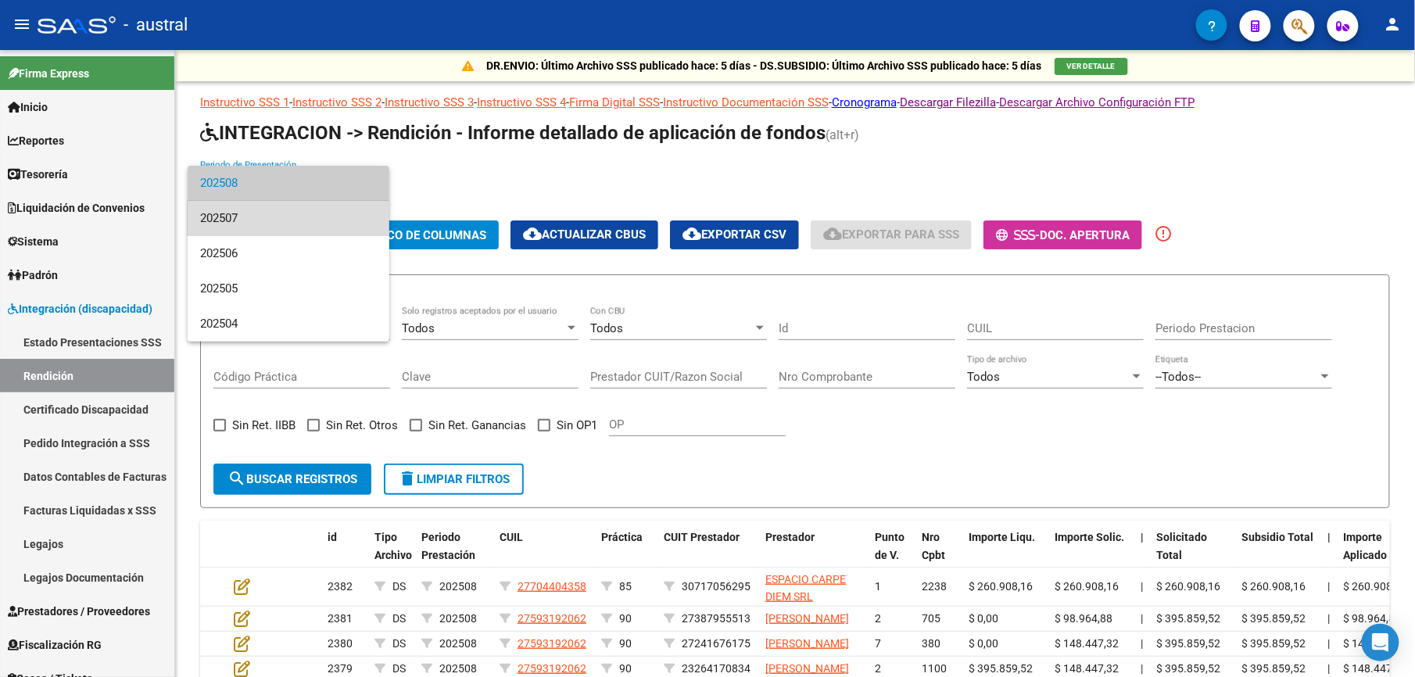
click at [254, 222] on span "202507" at bounding box center [288, 218] width 177 height 35
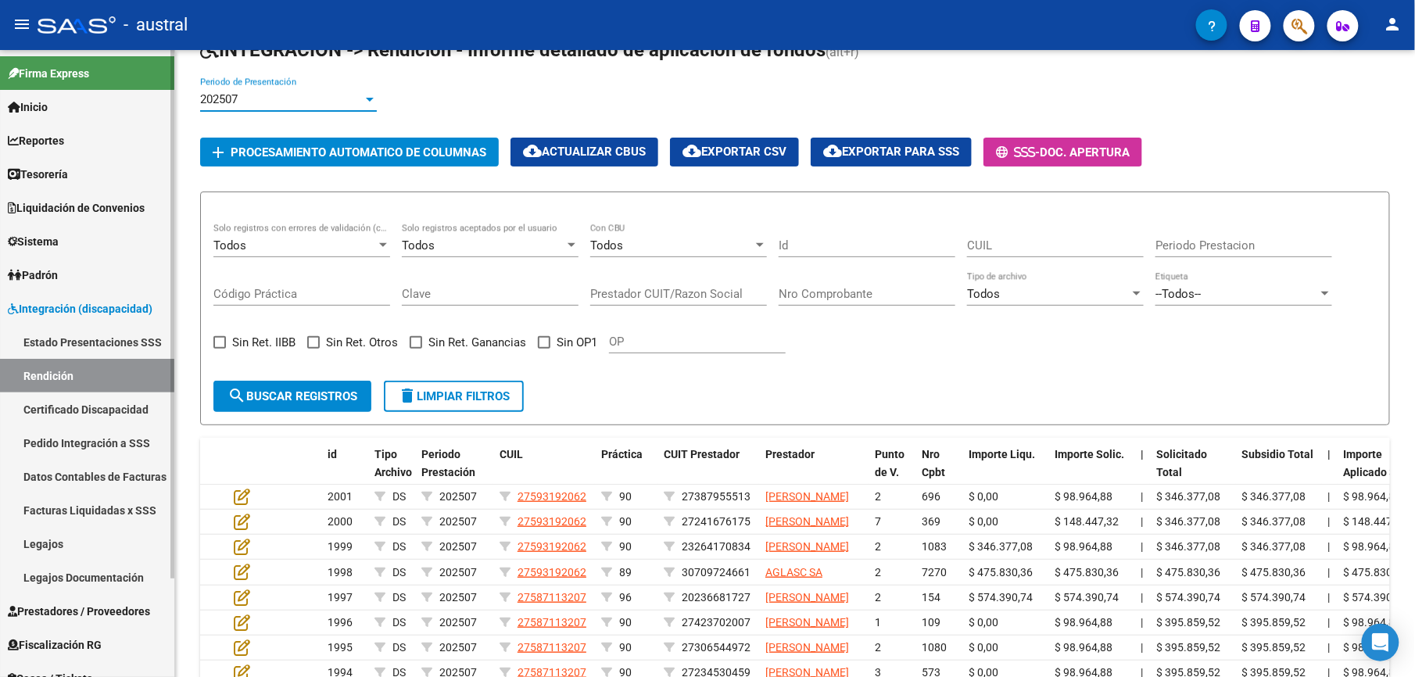
scroll to position [104, 0]
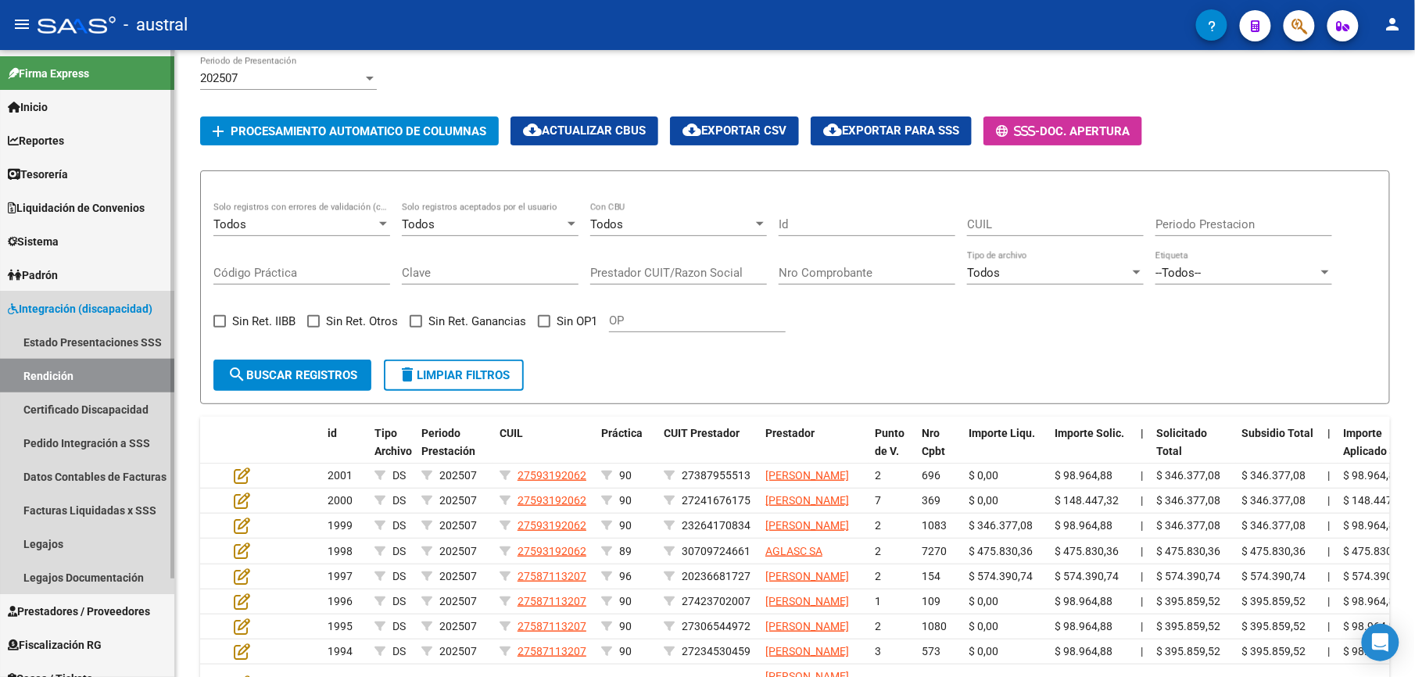
click at [81, 371] on link "Rendición" at bounding box center [87, 376] width 174 height 34
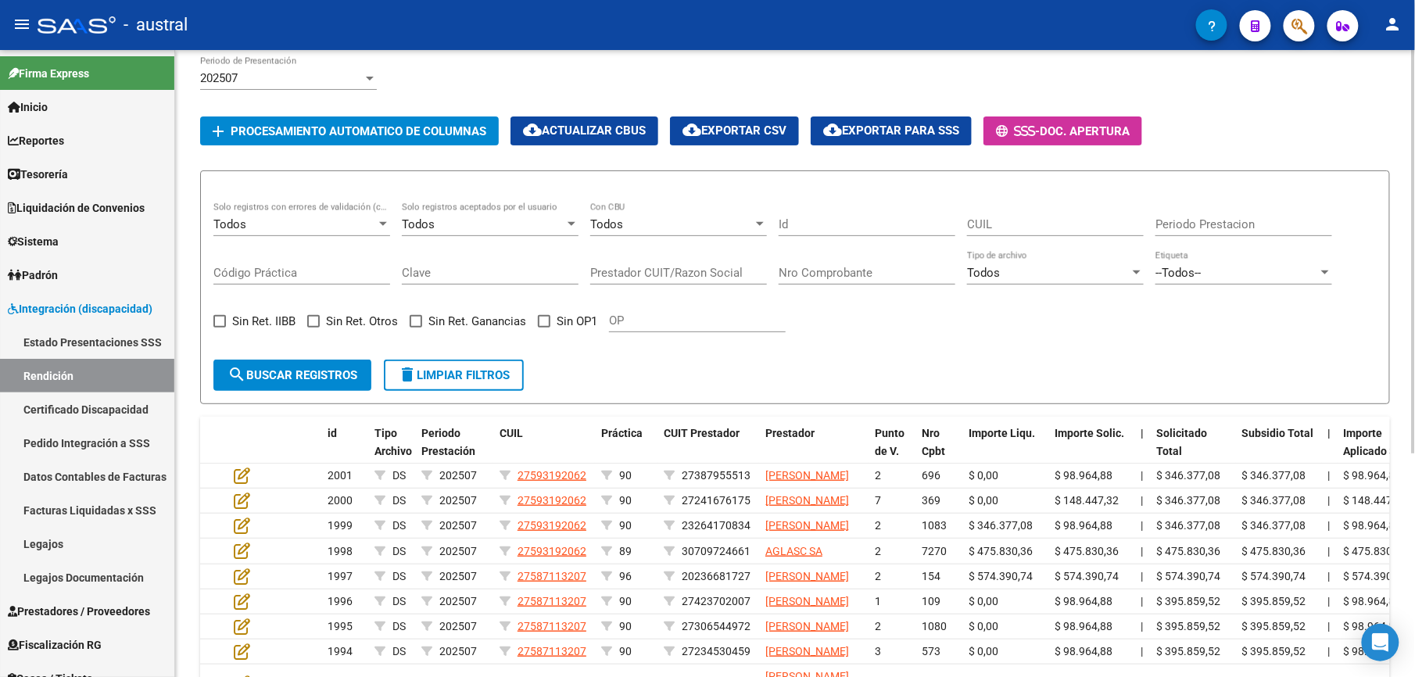
click at [319, 376] on span "search Buscar registros" at bounding box center [292, 375] width 130 height 14
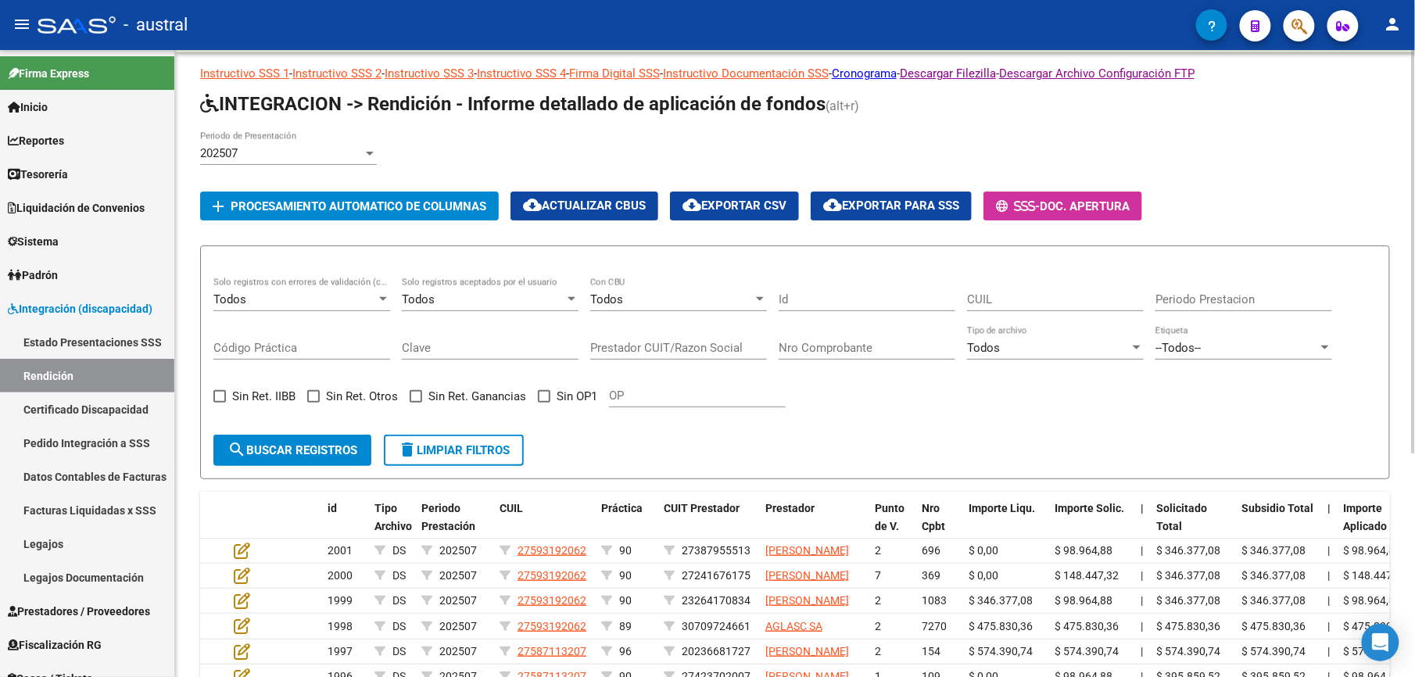
scroll to position [0, 0]
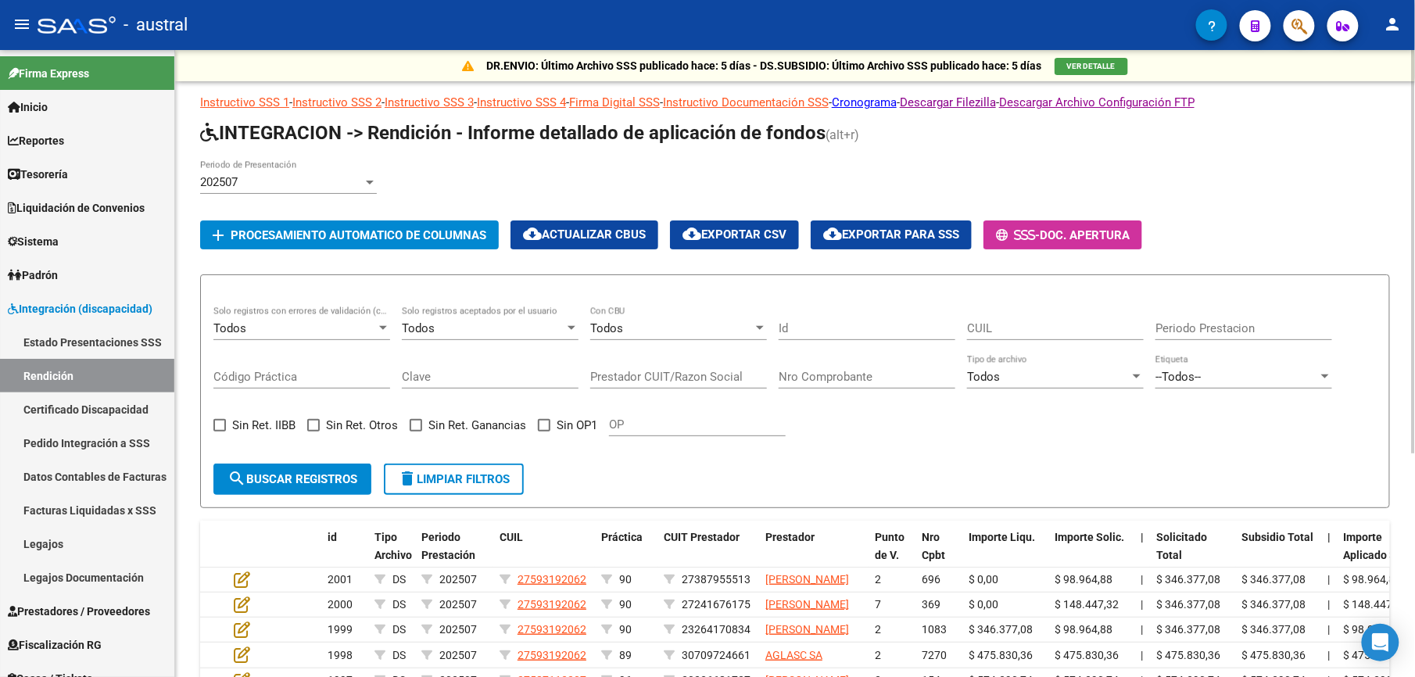
click at [252, 170] on div "202507 Periodo de Presentación" at bounding box center [288, 177] width 177 height 34
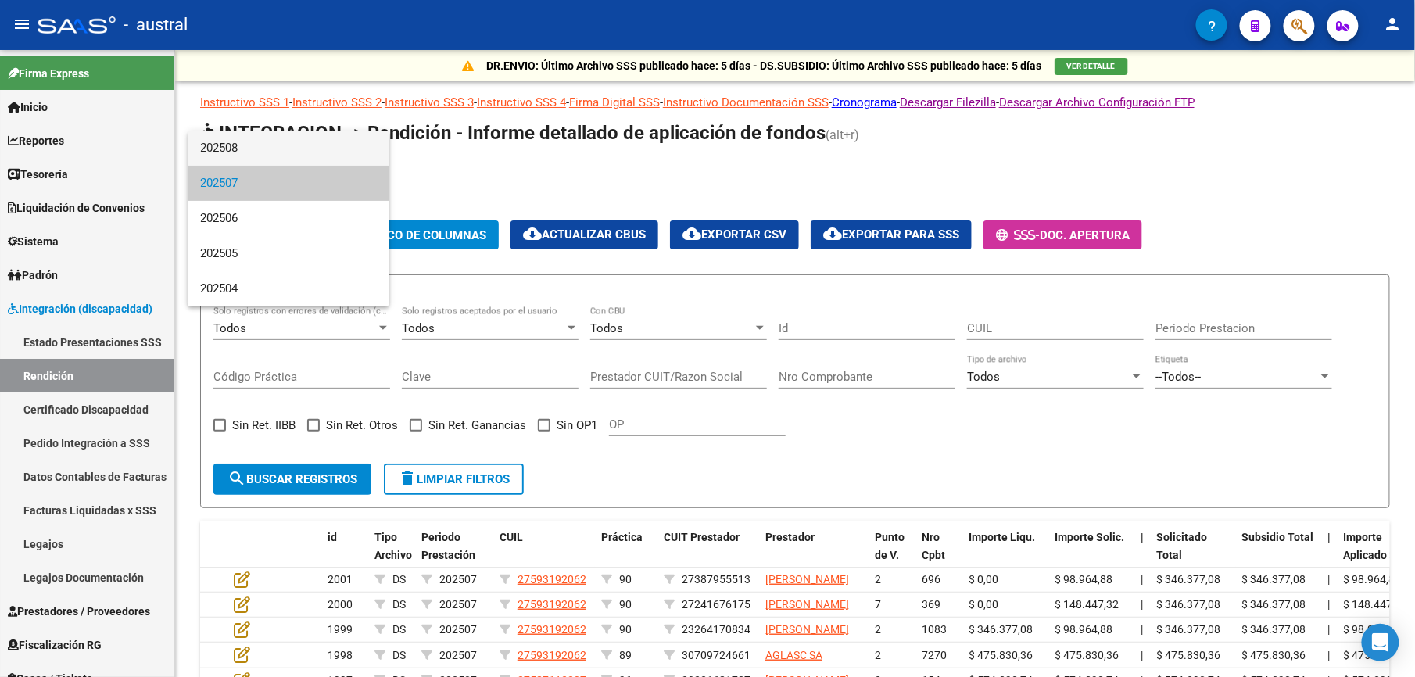
click at [257, 153] on span "202508" at bounding box center [288, 148] width 177 height 35
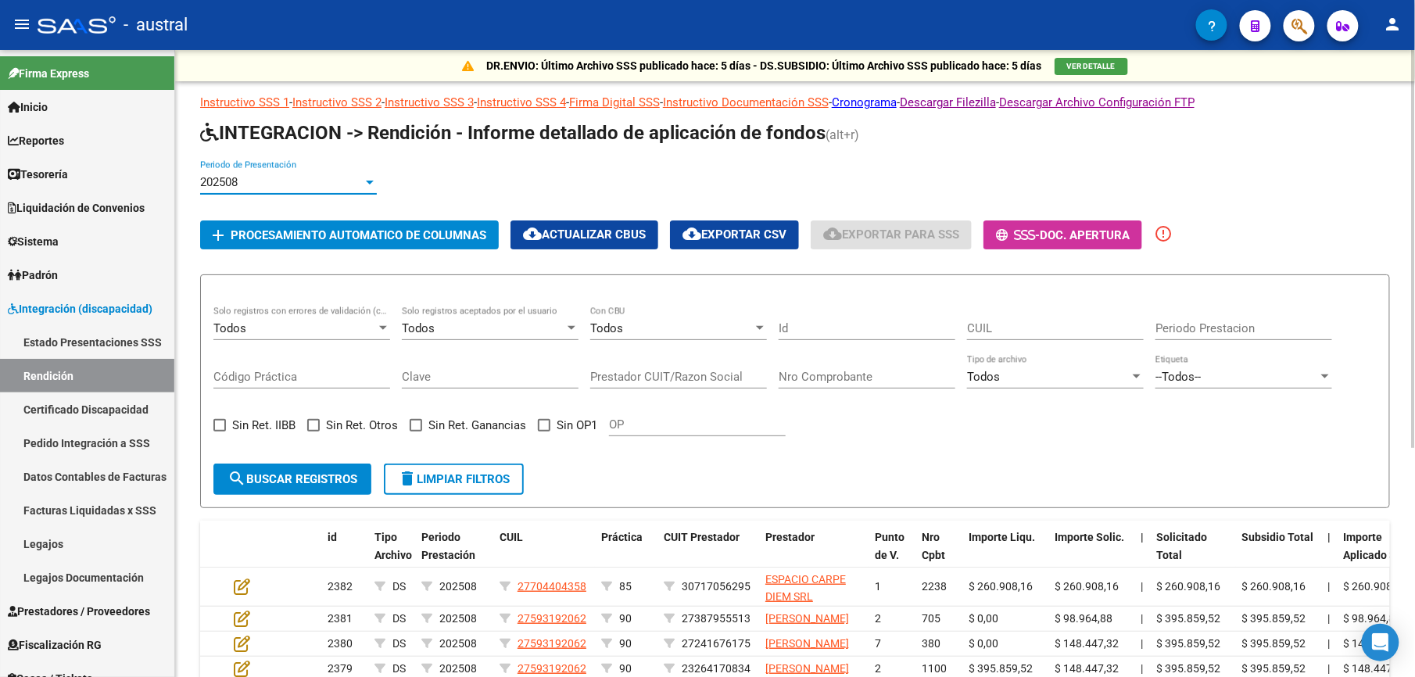
click at [260, 231] on span "Procesamiento automatico de columnas" at bounding box center [359, 235] width 256 height 14
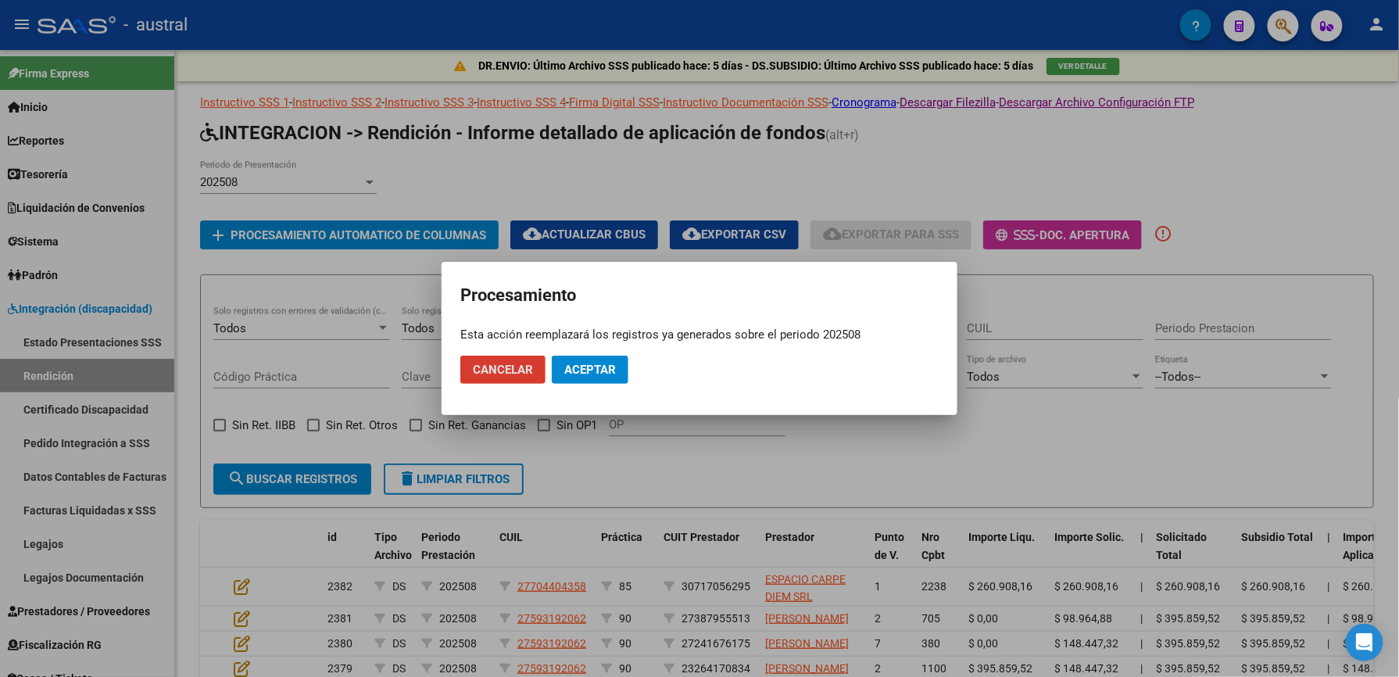
click at [567, 367] on span "Aceptar" at bounding box center [590, 370] width 52 height 14
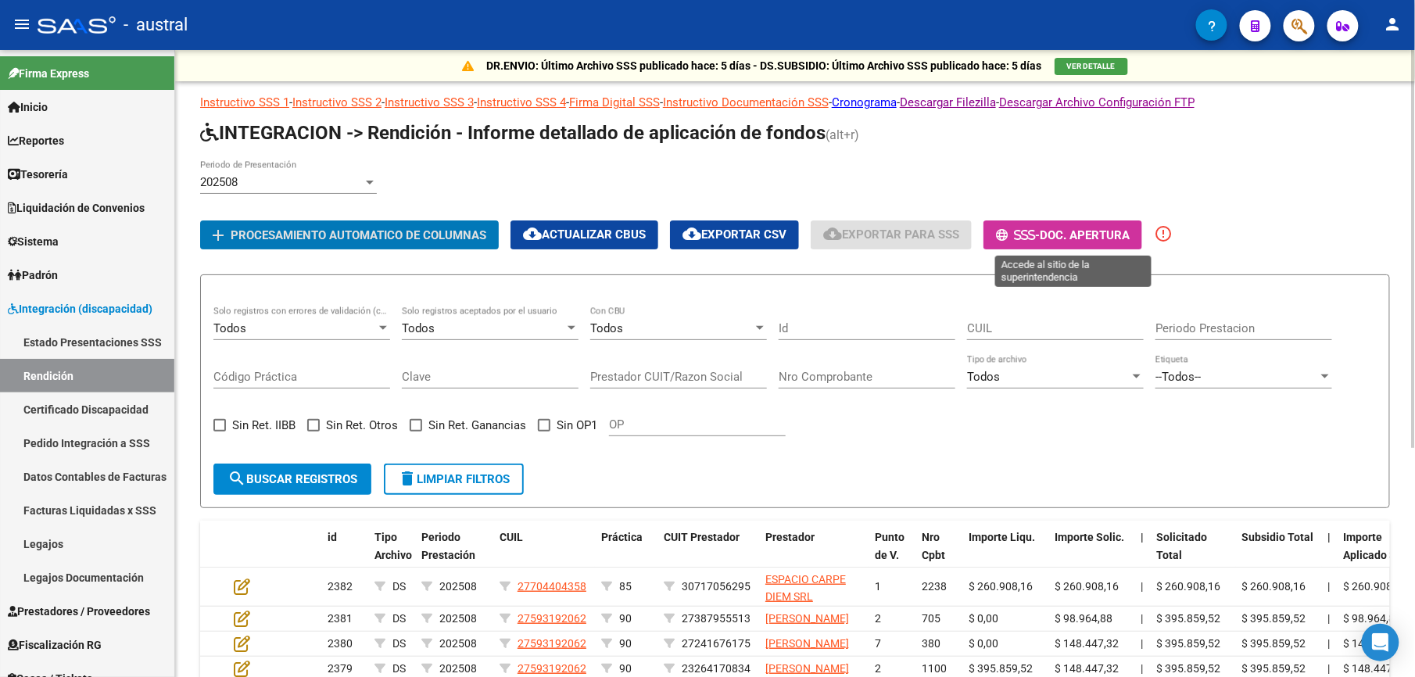
click at [1082, 242] on span "Doc. Apertura" at bounding box center [1085, 235] width 90 height 14
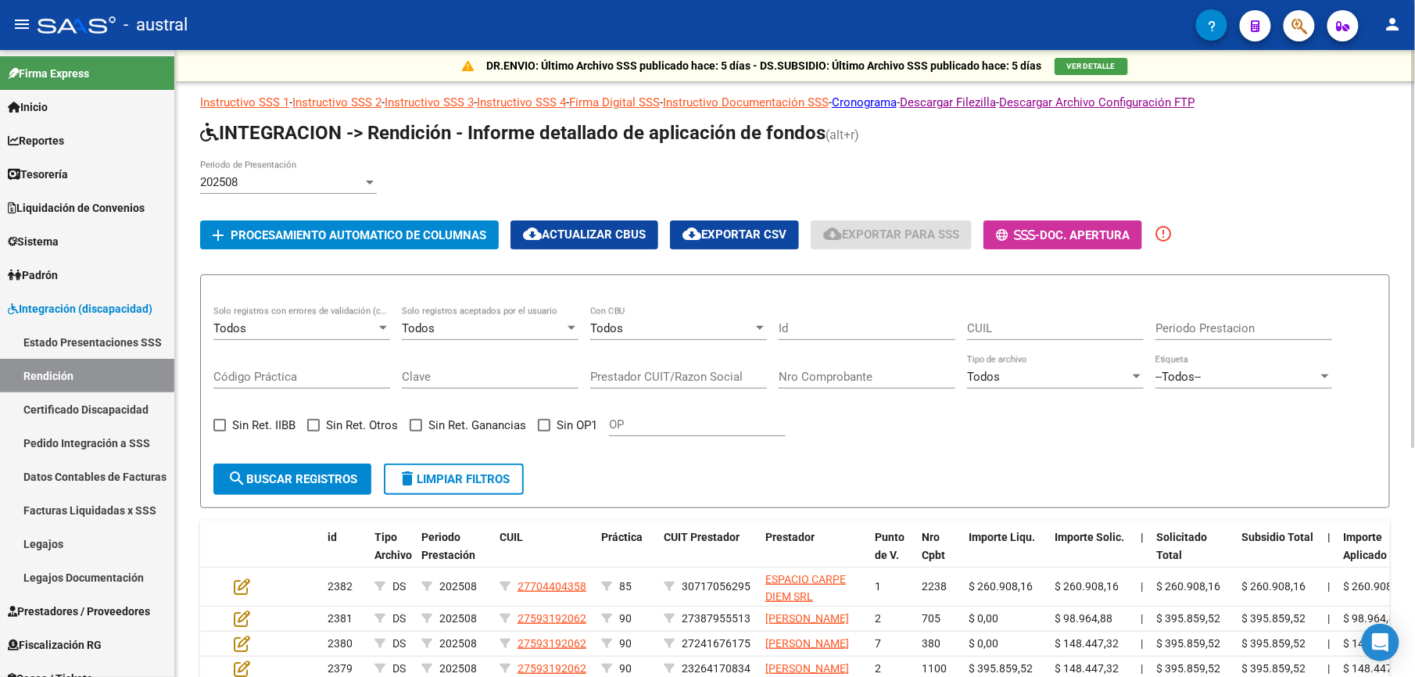
click at [327, 342] on div "Todos Solo registros con errores de validación (control 623 instructivo de rend…" at bounding box center [301, 330] width 177 height 48
click at [322, 332] on div "Todos" at bounding box center [294, 328] width 163 height 14
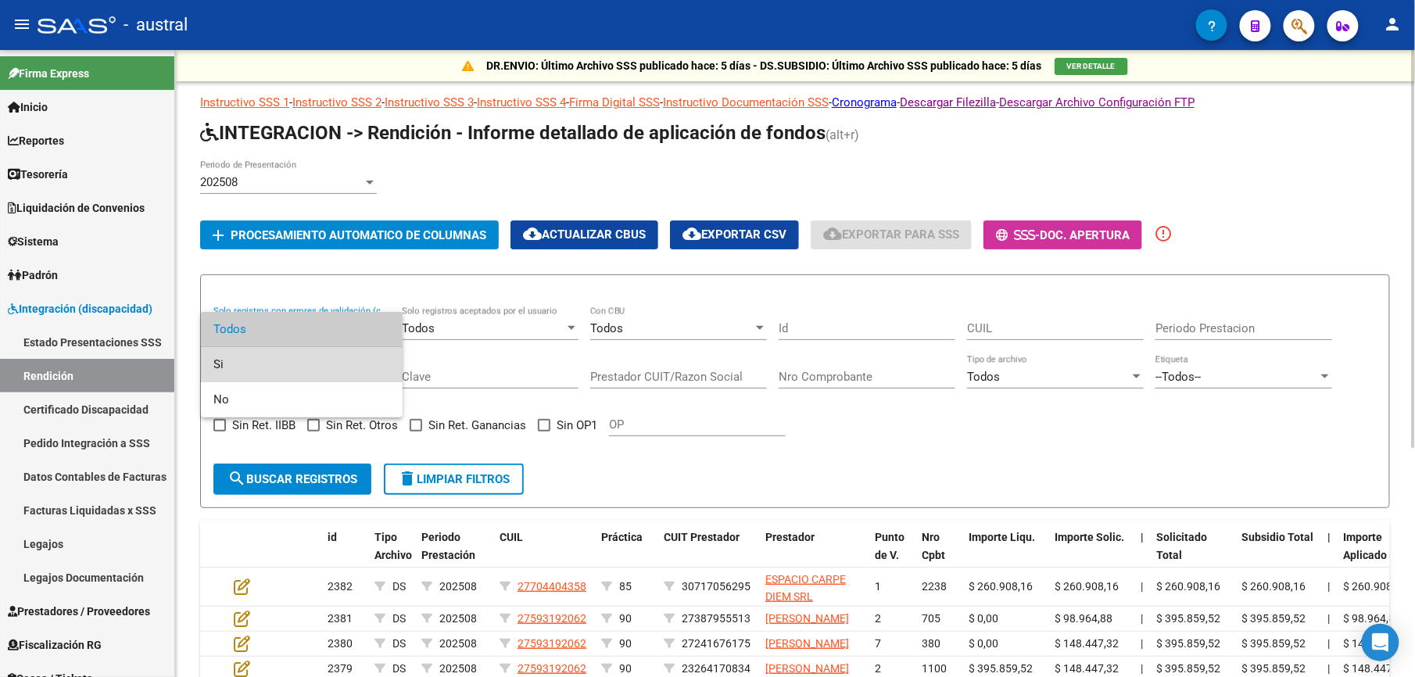
drag, startPoint x: 263, startPoint y: 358, endPoint x: 342, endPoint y: 432, distance: 108.4
click at [263, 358] on span "Si" at bounding box center [301, 364] width 177 height 35
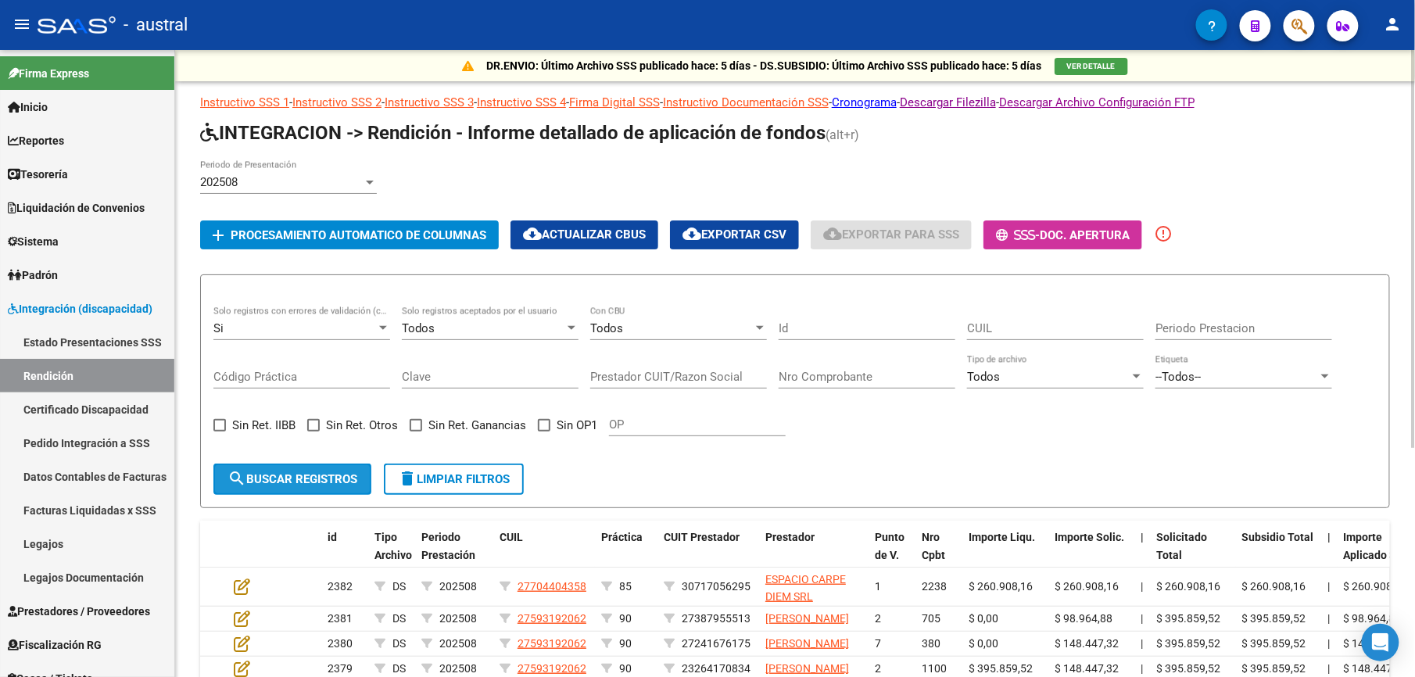
click at [341, 469] on button "search Buscar registros" at bounding box center [292, 479] width 158 height 31
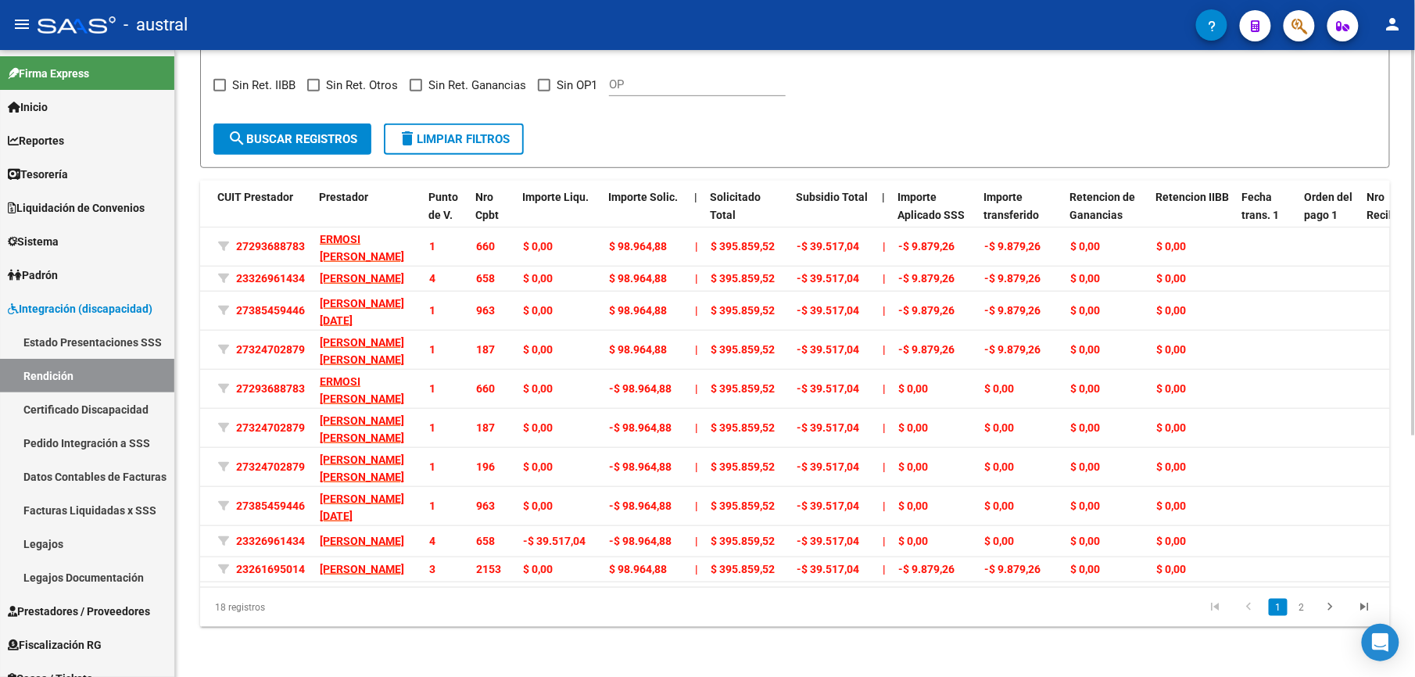
scroll to position [0, 495]
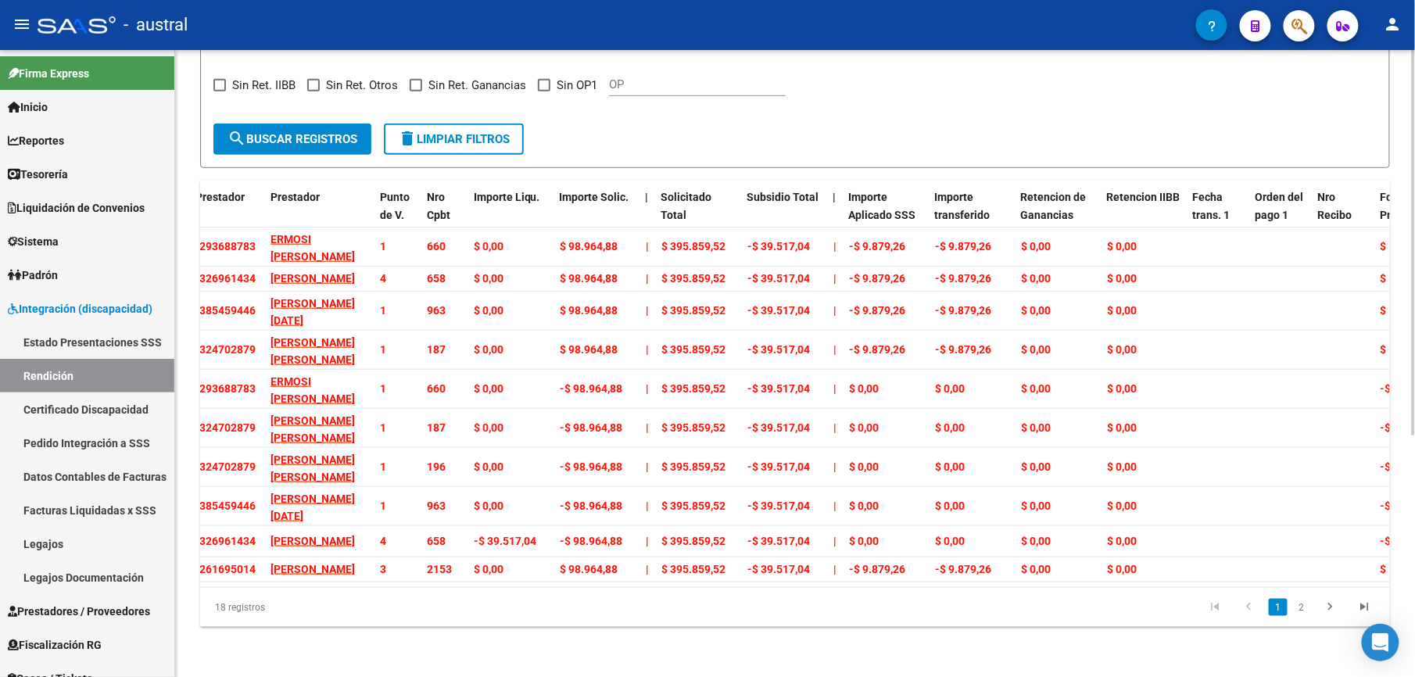
drag, startPoint x: 757, startPoint y: 554, endPoint x: 757, endPoint y: 573, distance: 18.8
click at [757, 573] on datatable-body "2022 DC 202506 20576409770 90 27293688783 ERMOSI [PERSON_NAME] 1 660 $ 0,00 $ 9…" at bounding box center [795, 407] width 1190 height 360
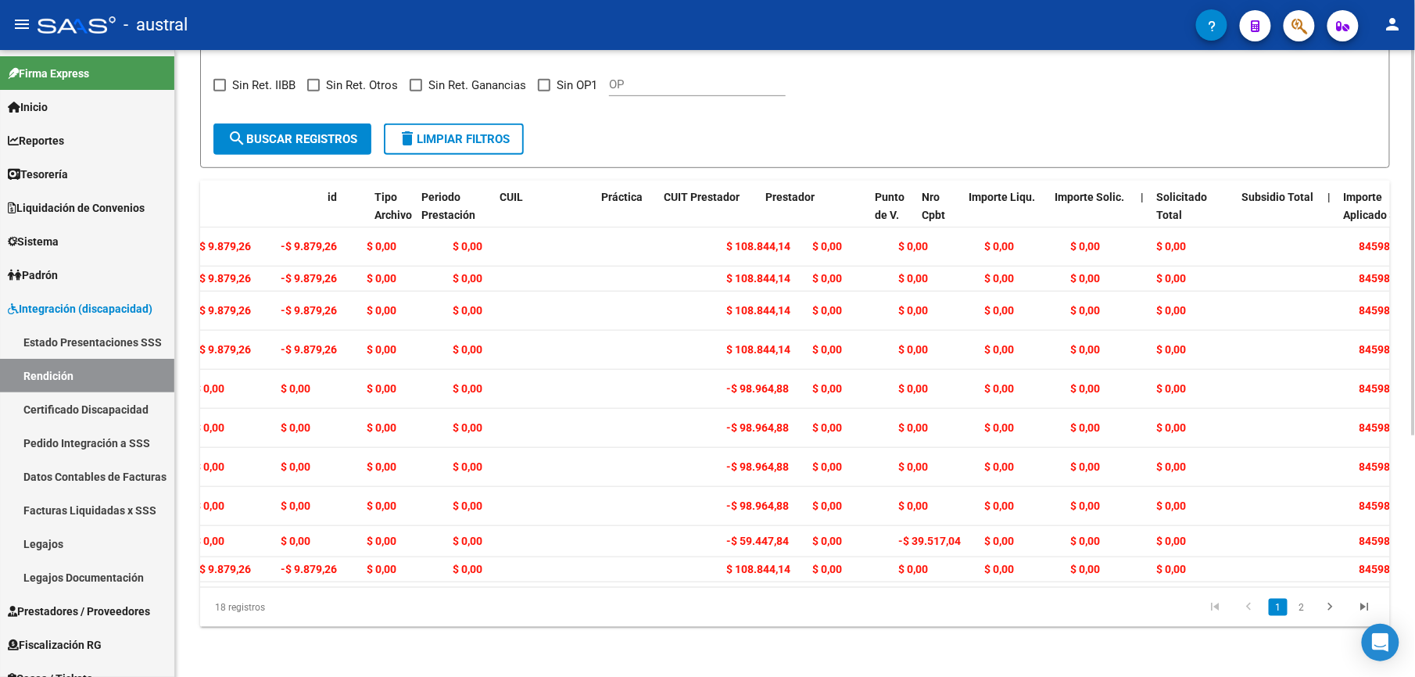
scroll to position [0, 0]
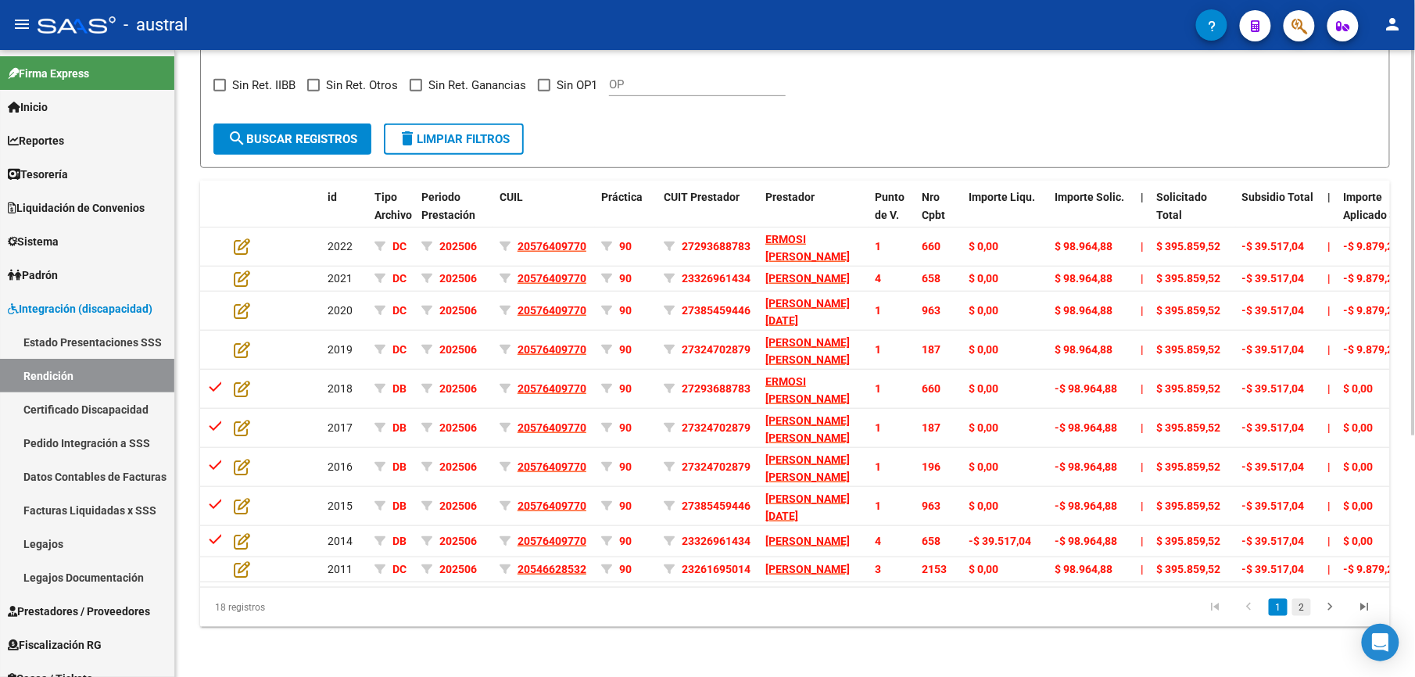
click at [1307, 614] on link "2" at bounding box center [1301, 607] width 19 height 17
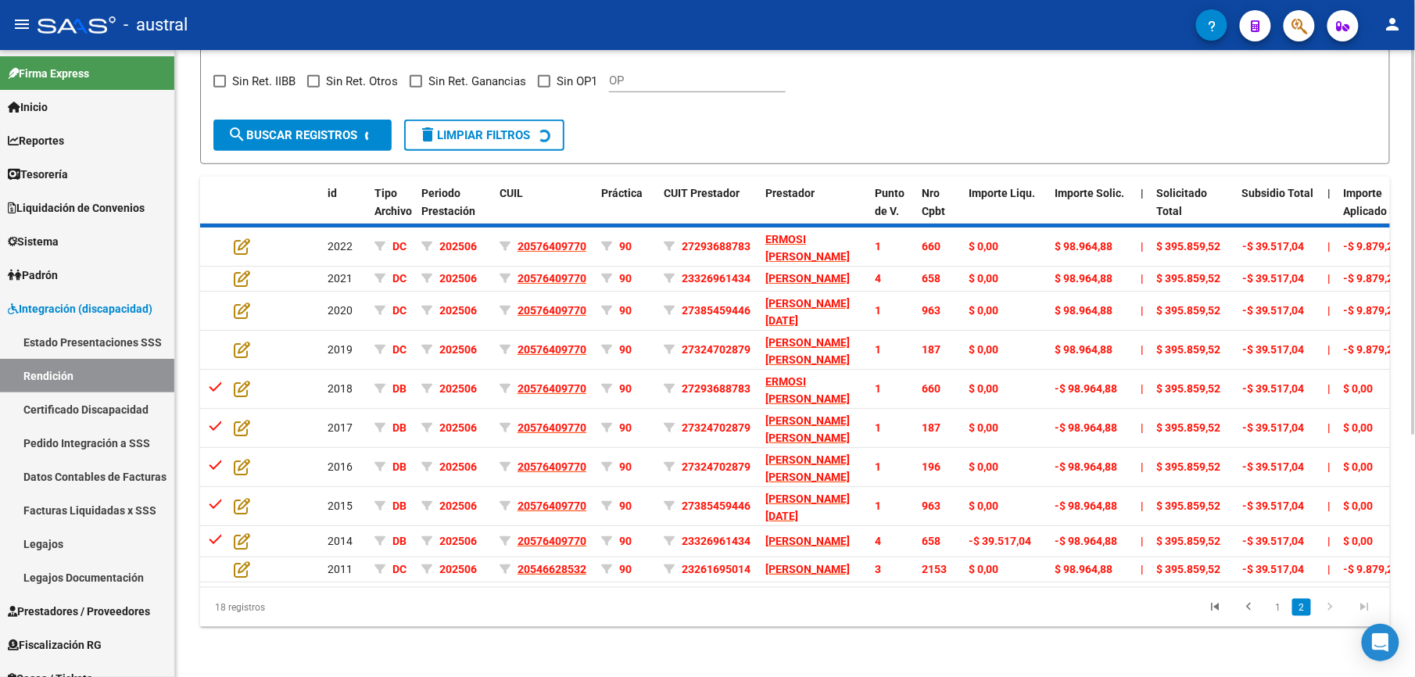
scroll to position [313, 0]
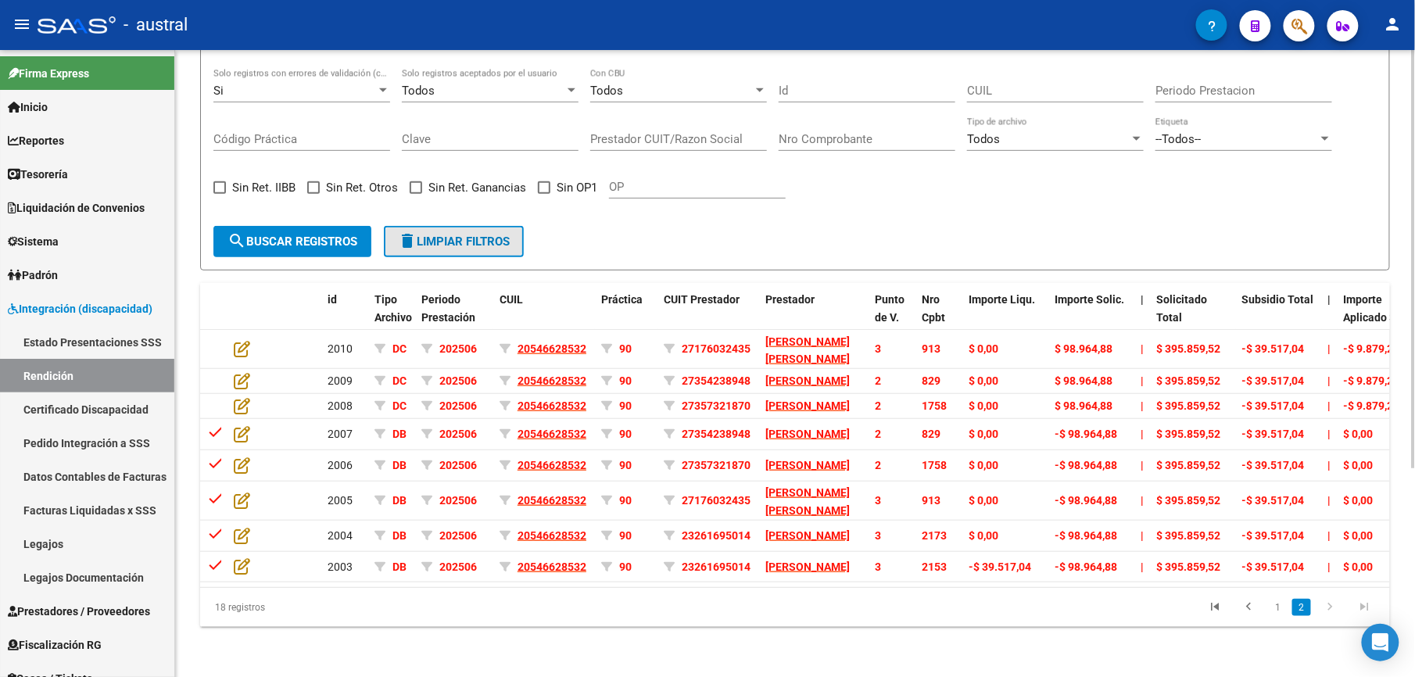
click at [474, 226] on button "delete Limpiar filtros" at bounding box center [454, 241] width 140 height 31
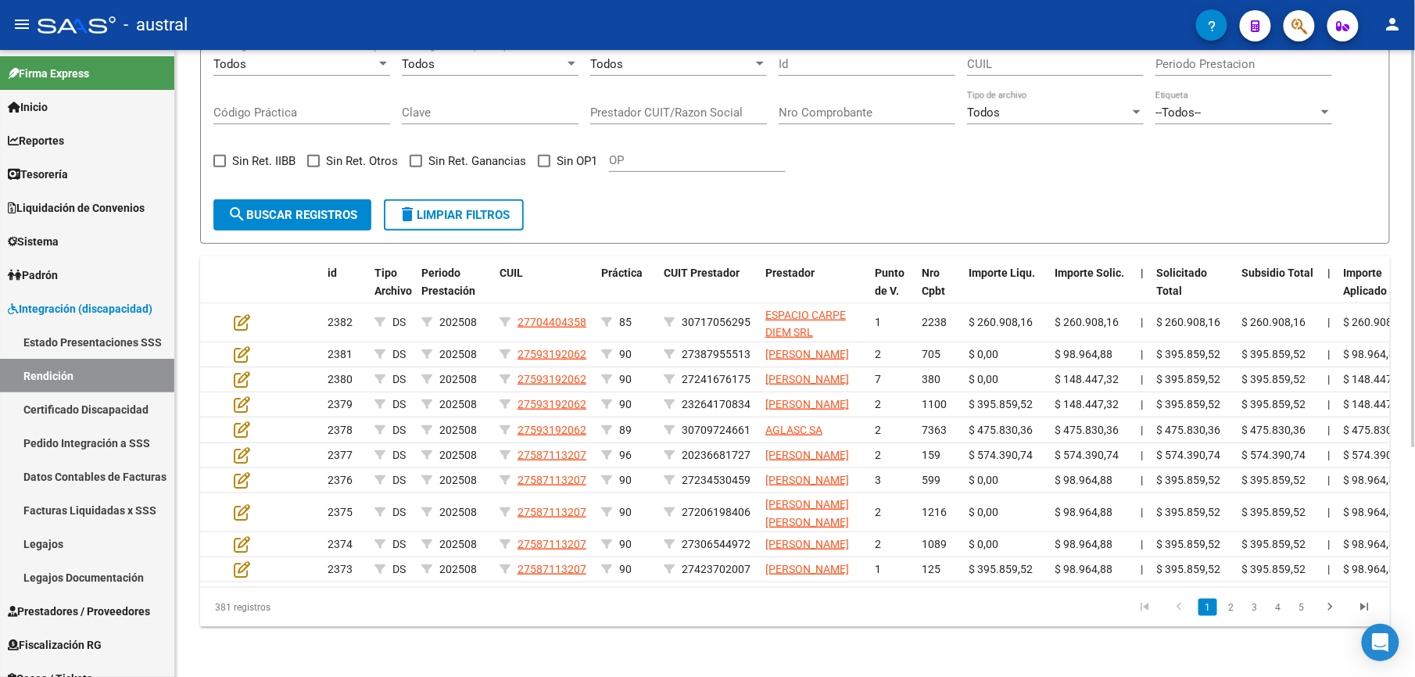
scroll to position [1, 0]
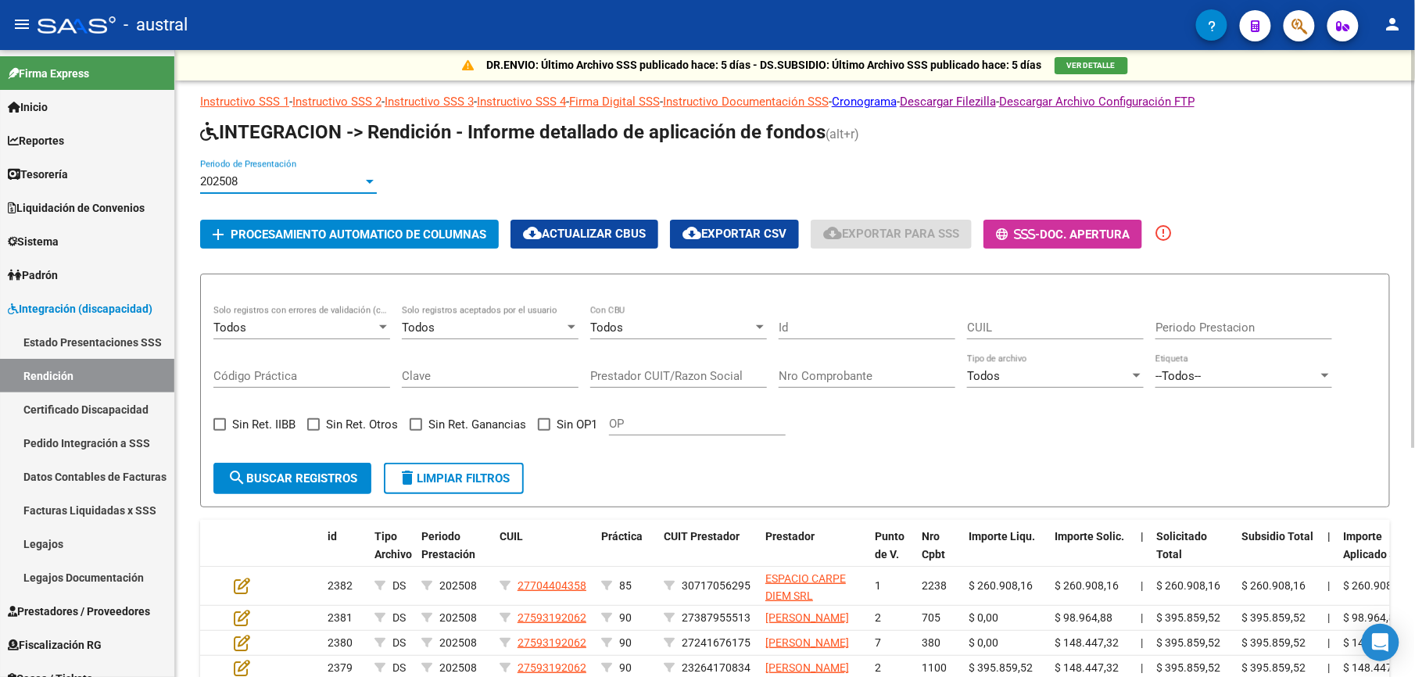
click at [294, 185] on div "202508" at bounding box center [281, 181] width 163 height 14
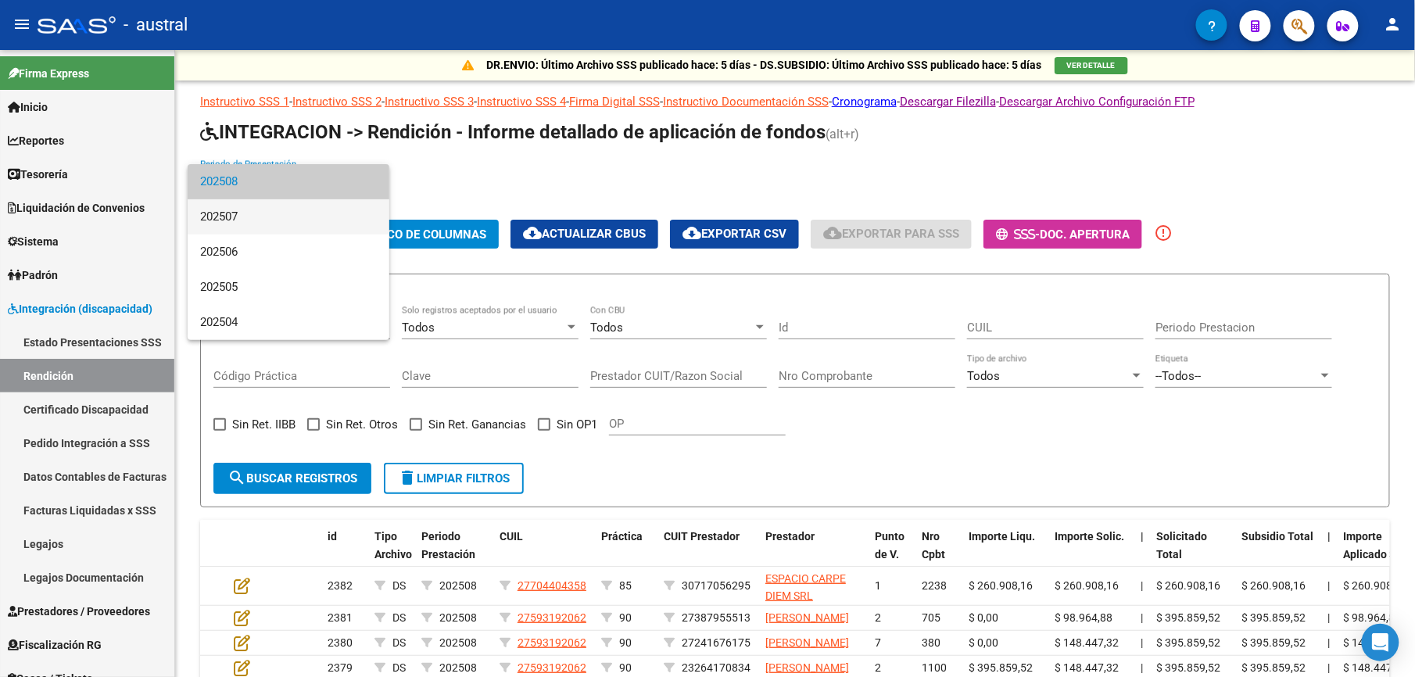
click at [295, 226] on span "202507" at bounding box center [288, 216] width 177 height 35
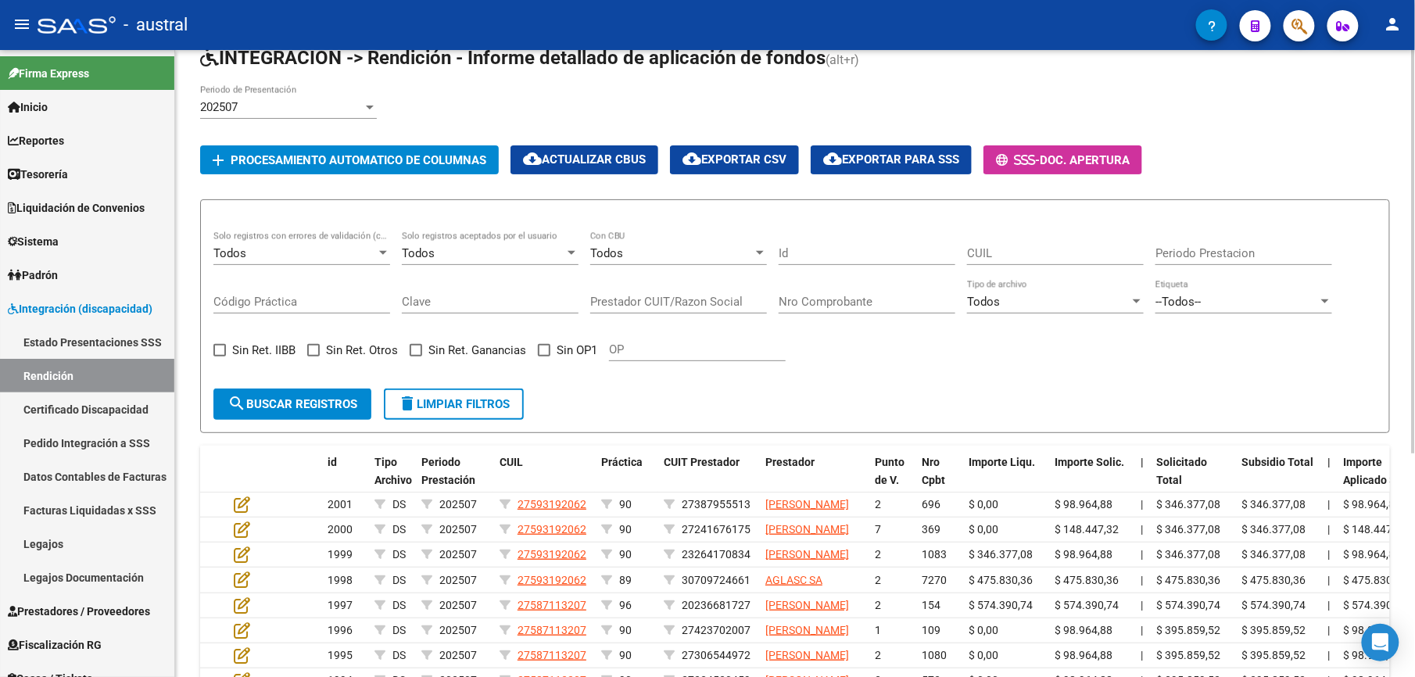
scroll to position [105, 0]
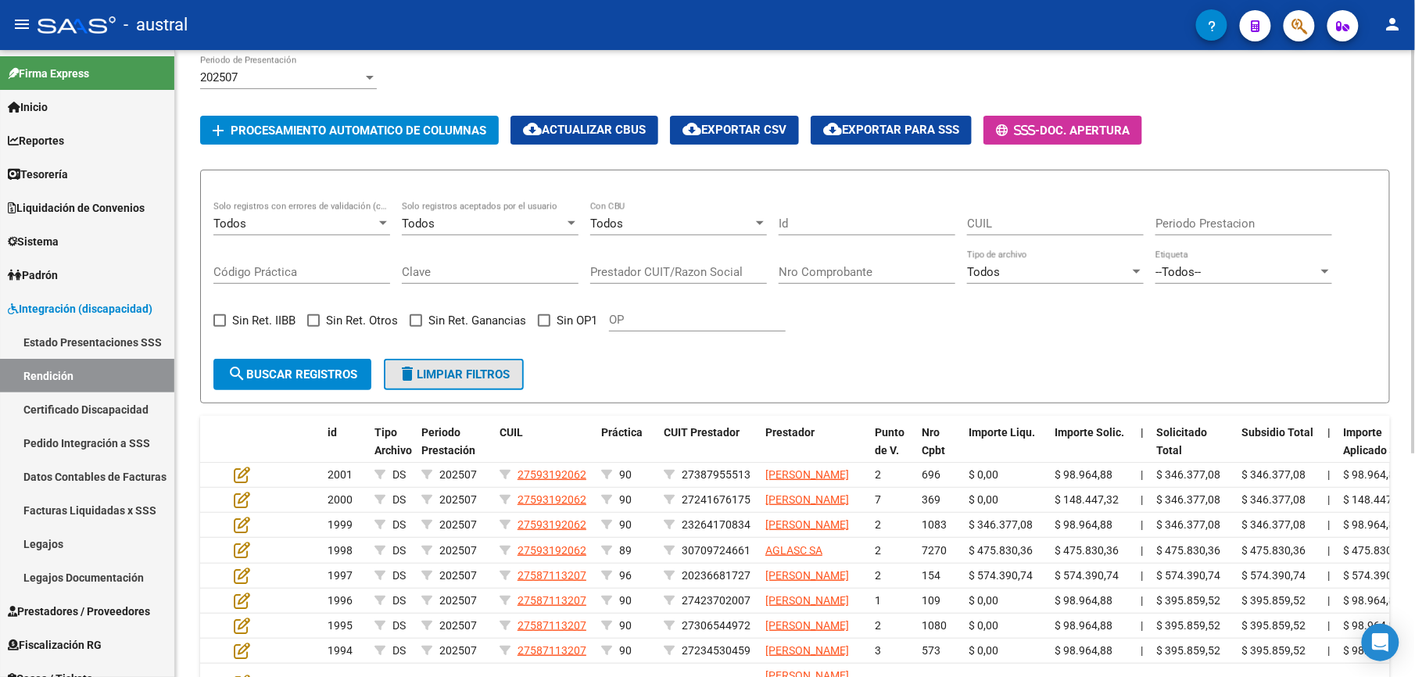
click at [467, 378] on span "delete Limpiar filtros" at bounding box center [454, 374] width 112 height 14
click at [467, 354] on form "Todos Solo registros con errores de validación (control 623 instructivo de rend…" at bounding box center [795, 287] width 1190 height 234
drag, startPoint x: 433, startPoint y: 385, endPoint x: 514, endPoint y: 383, distance: 80.5
click at [439, 383] on button "delete Limpiar filtros" at bounding box center [454, 374] width 140 height 31
click at [497, 371] on span "delete Limpiar filtros" at bounding box center [454, 374] width 112 height 14
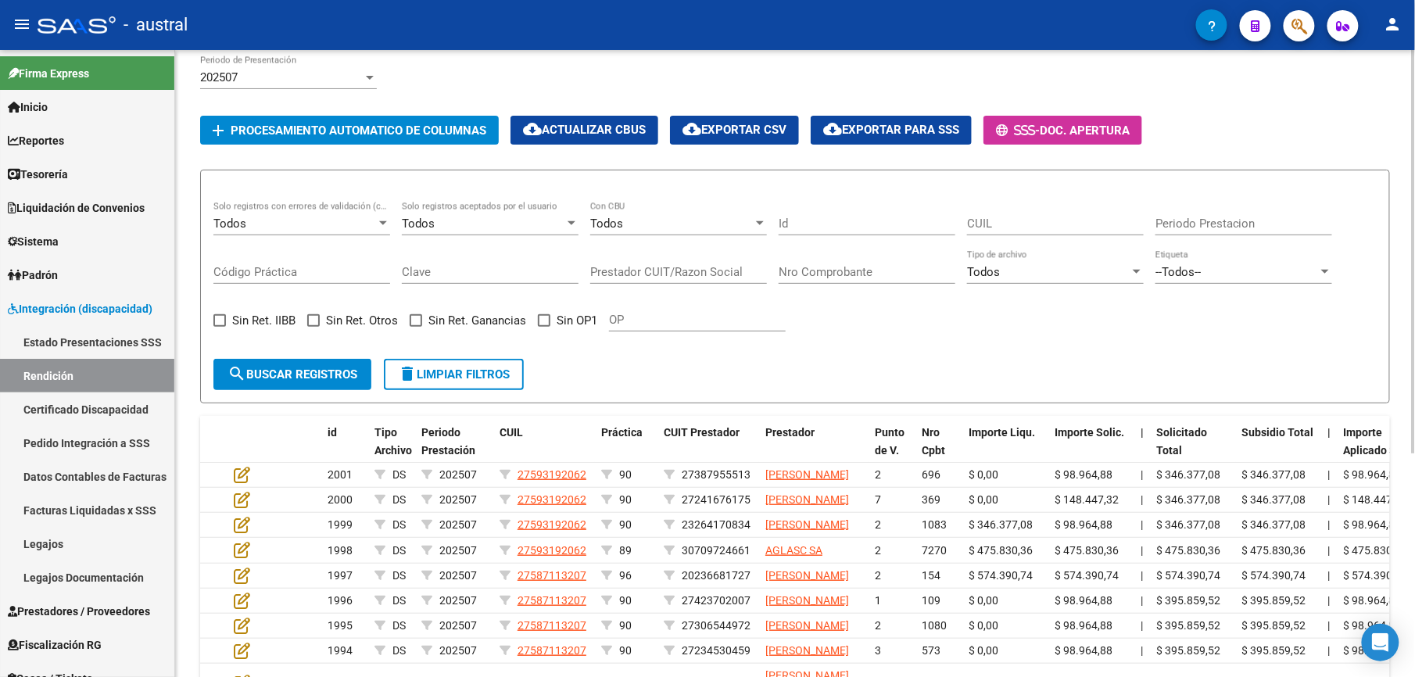
click at [489, 370] on span "delete Limpiar filtros" at bounding box center [454, 374] width 112 height 14
drag, startPoint x: 73, startPoint y: 329, endPoint x: 98, endPoint y: 330, distance: 24.2
click at [73, 329] on link "Estado Presentaciones SSS" at bounding box center [87, 342] width 174 height 34
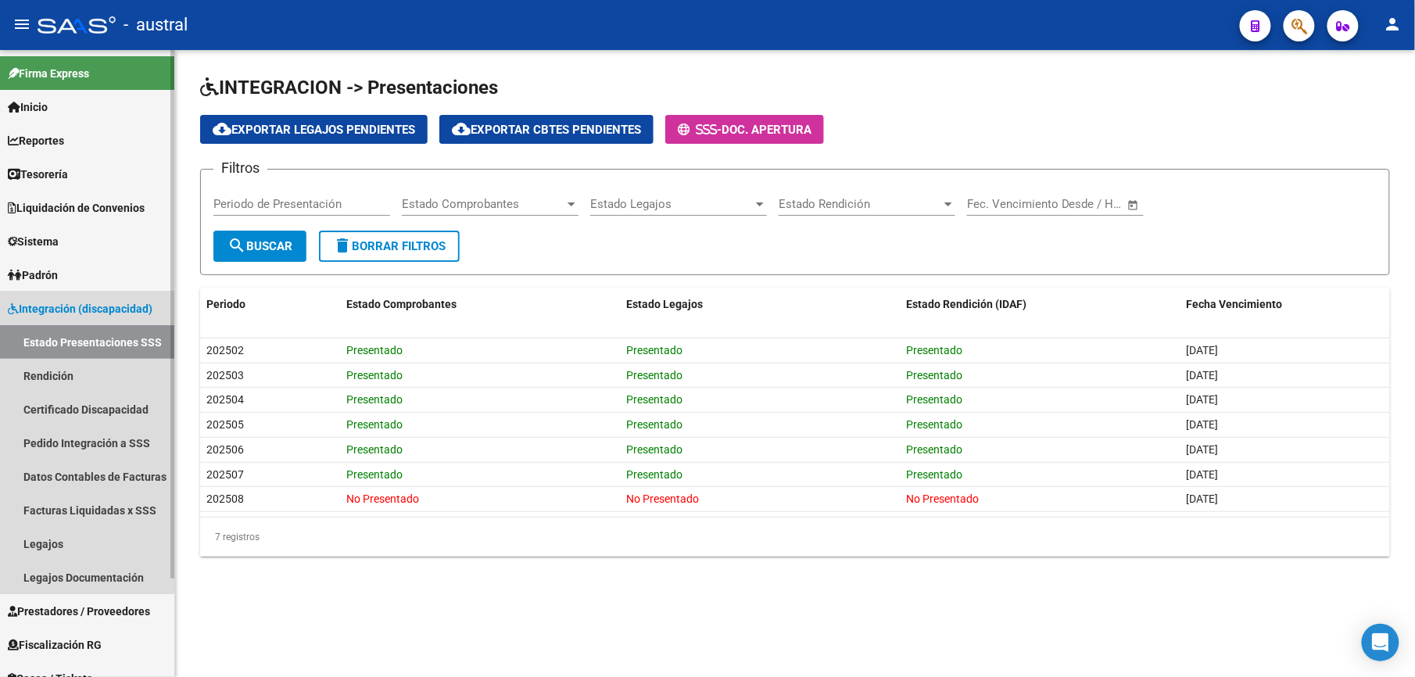
click at [70, 308] on span "Integración (discapacidad)" at bounding box center [80, 308] width 145 height 17
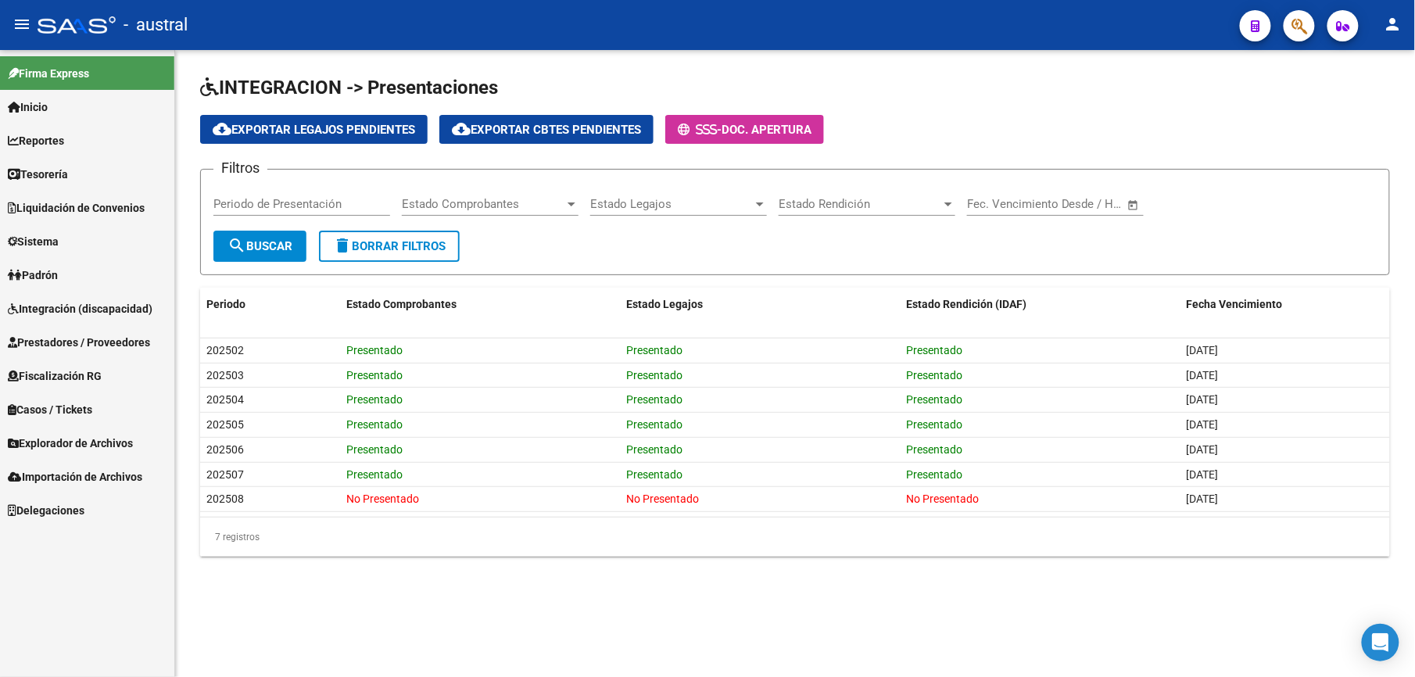
click at [117, 341] on span "Prestadores / Proveedores" at bounding box center [79, 342] width 142 height 17
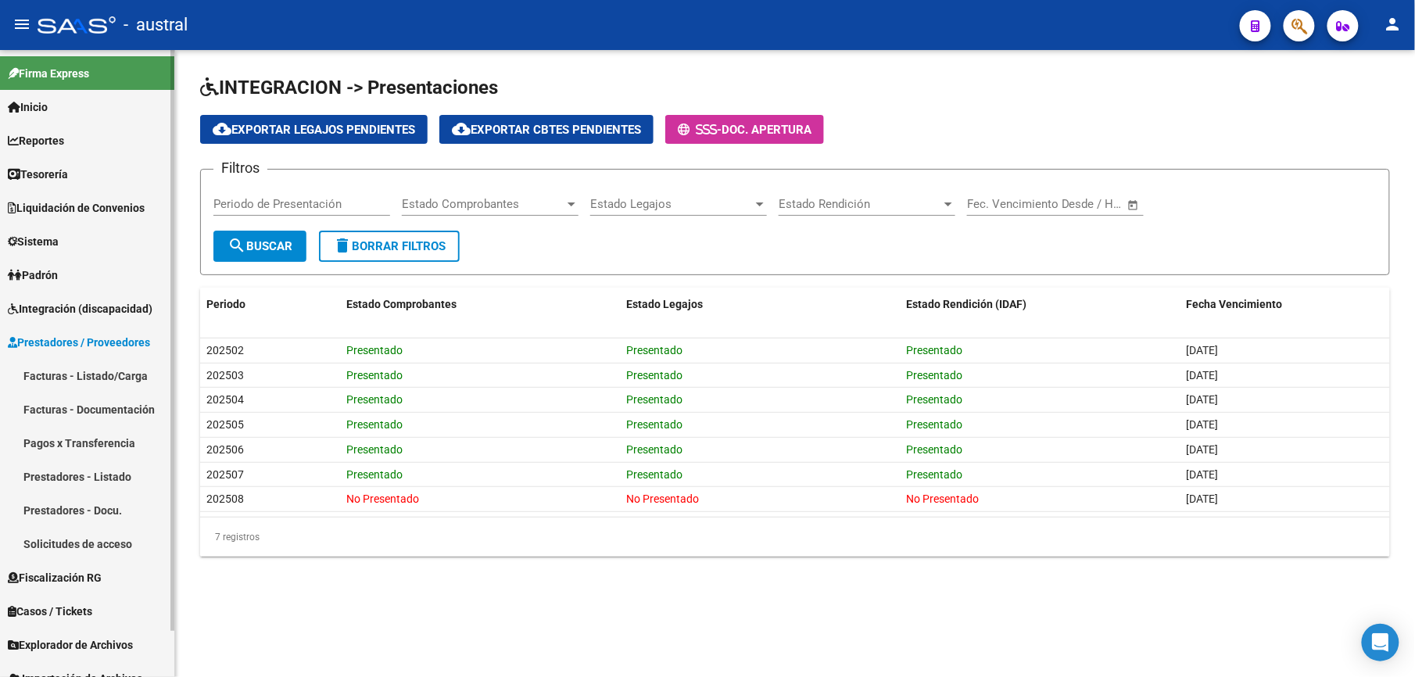
click at [126, 367] on link "Facturas - Listado/Carga" at bounding box center [87, 376] width 174 height 34
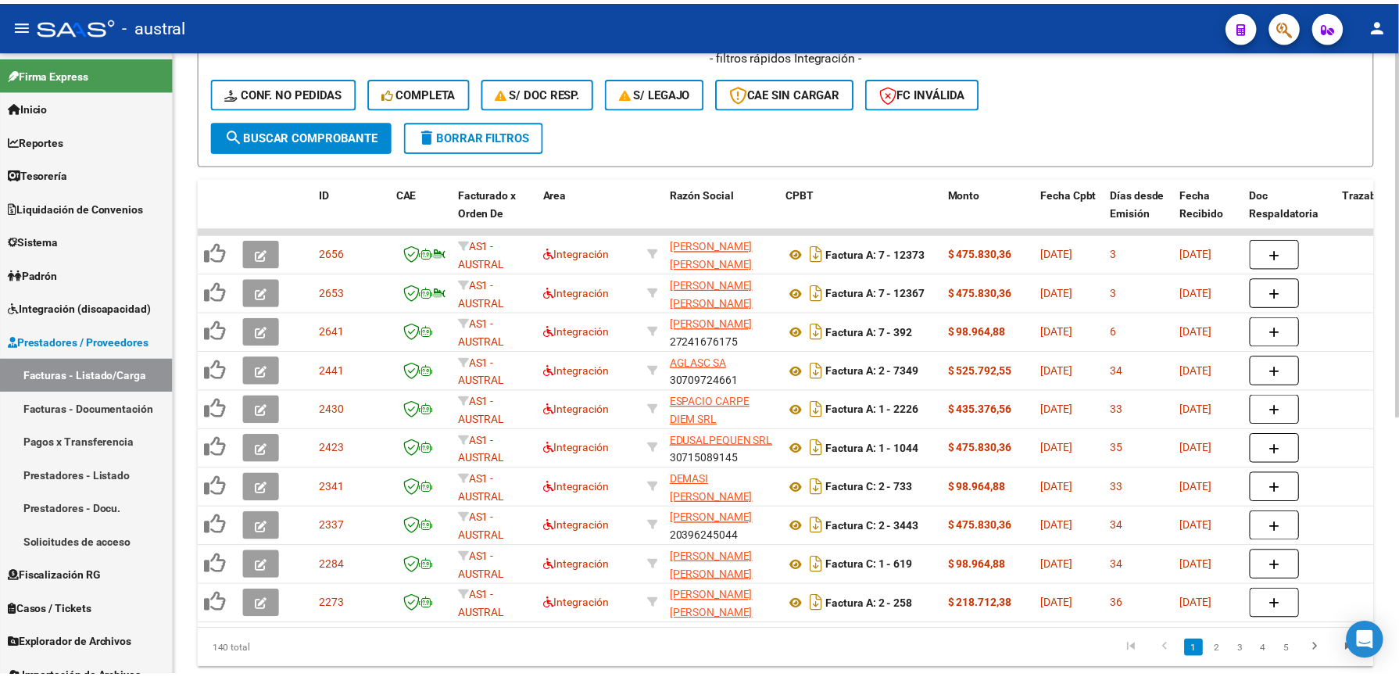
scroll to position [417, 0]
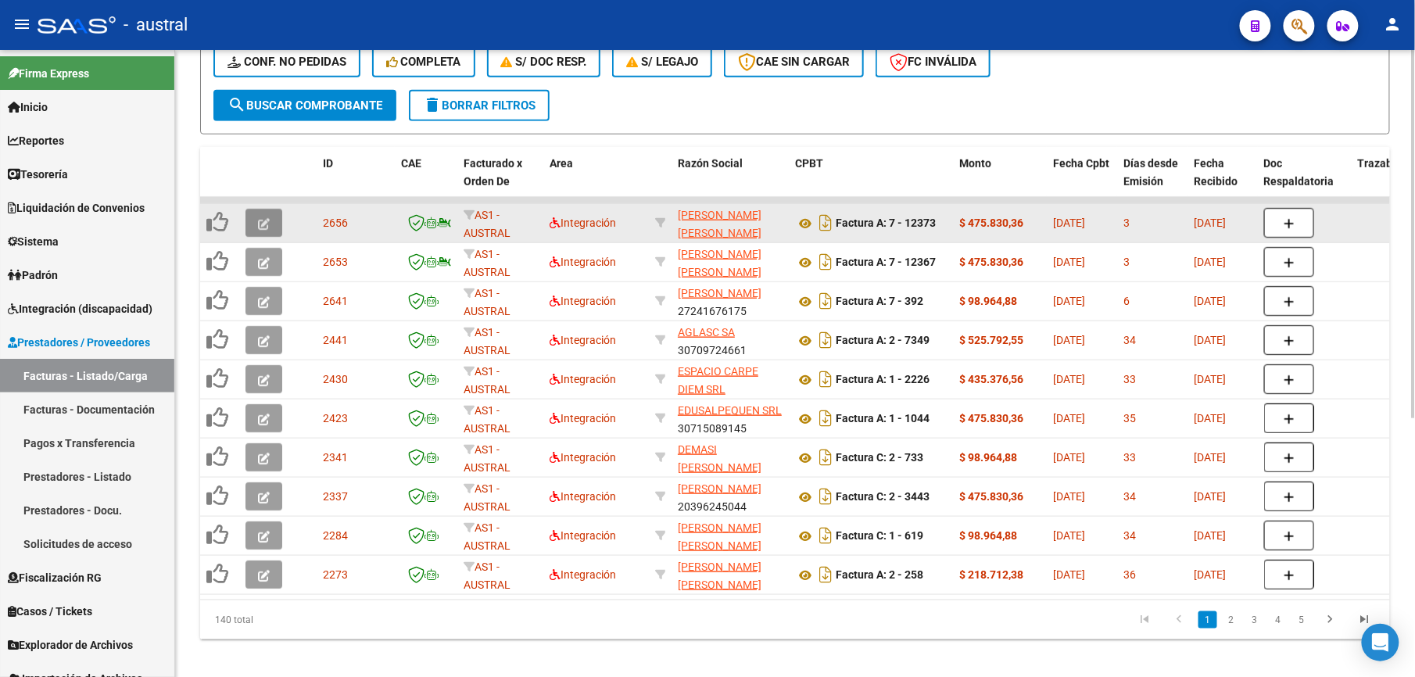
click at [270, 228] on button "button" at bounding box center [263, 223] width 37 height 28
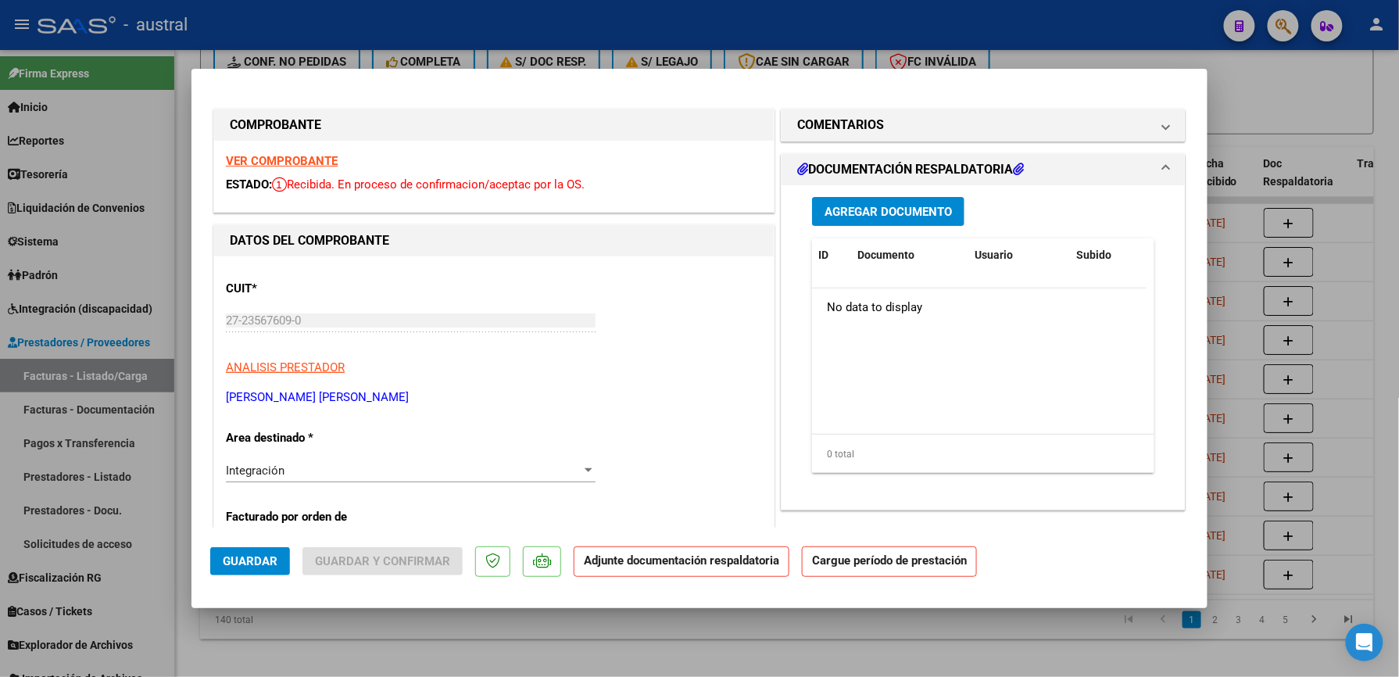
click at [270, 164] on strong "VER COMPROBANTE" at bounding box center [282, 161] width 112 height 14
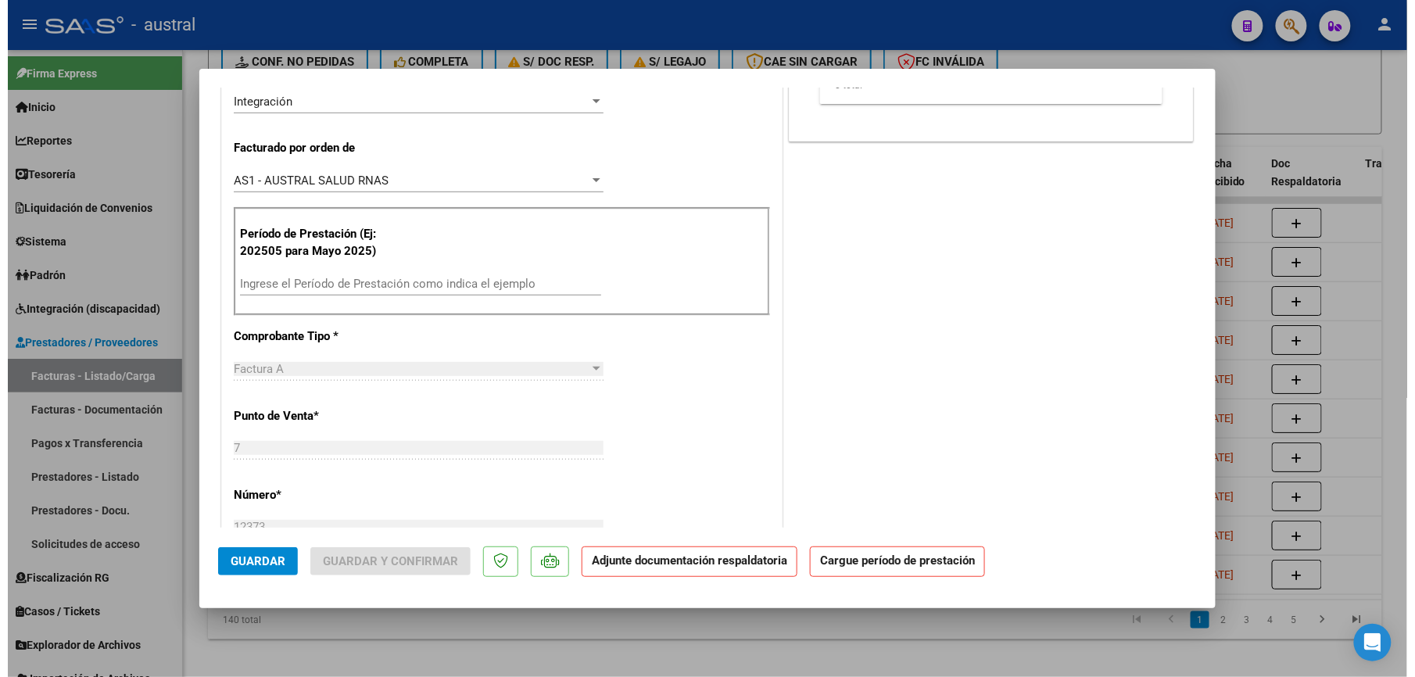
scroll to position [301, 0]
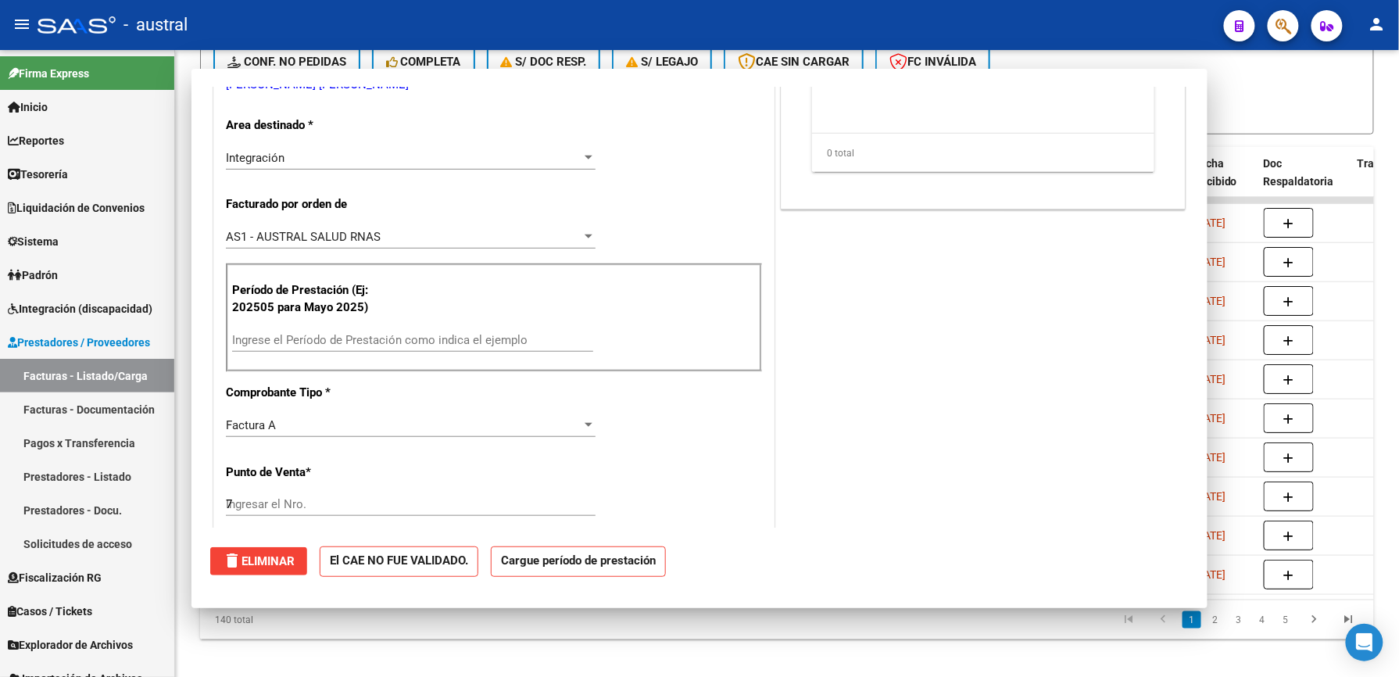
type input "$ 0,00"
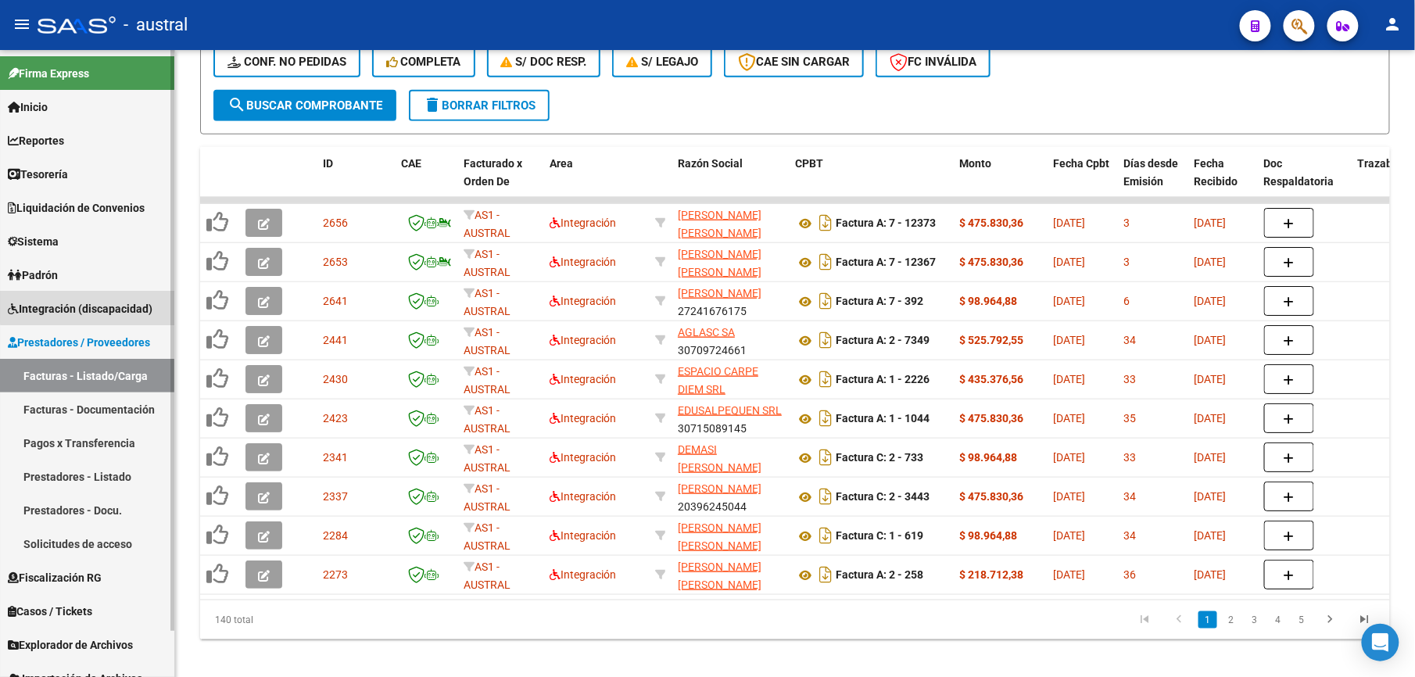
click at [116, 301] on span "Integración (discapacidad)" at bounding box center [80, 308] width 145 height 17
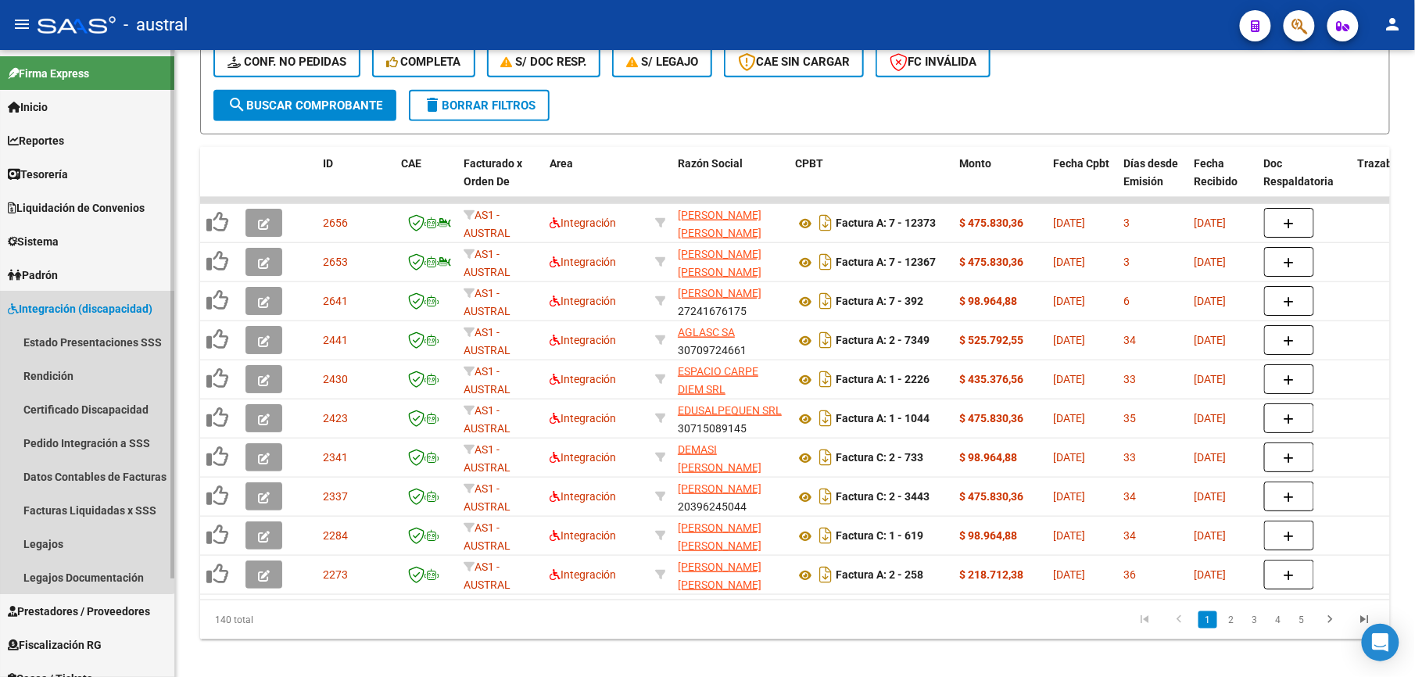
click at [85, 310] on span "Integración (discapacidad)" at bounding box center [80, 308] width 145 height 17
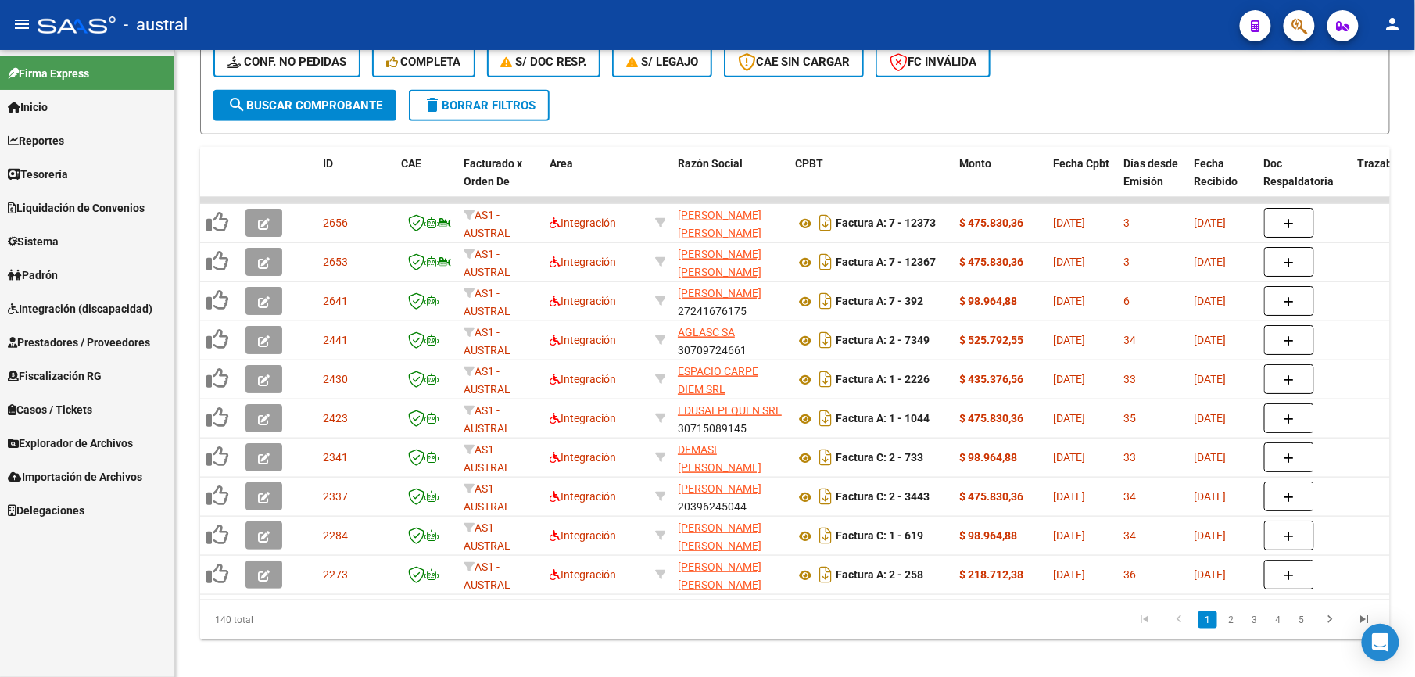
click at [89, 339] on span "Prestadores / Proveedores" at bounding box center [79, 342] width 142 height 17
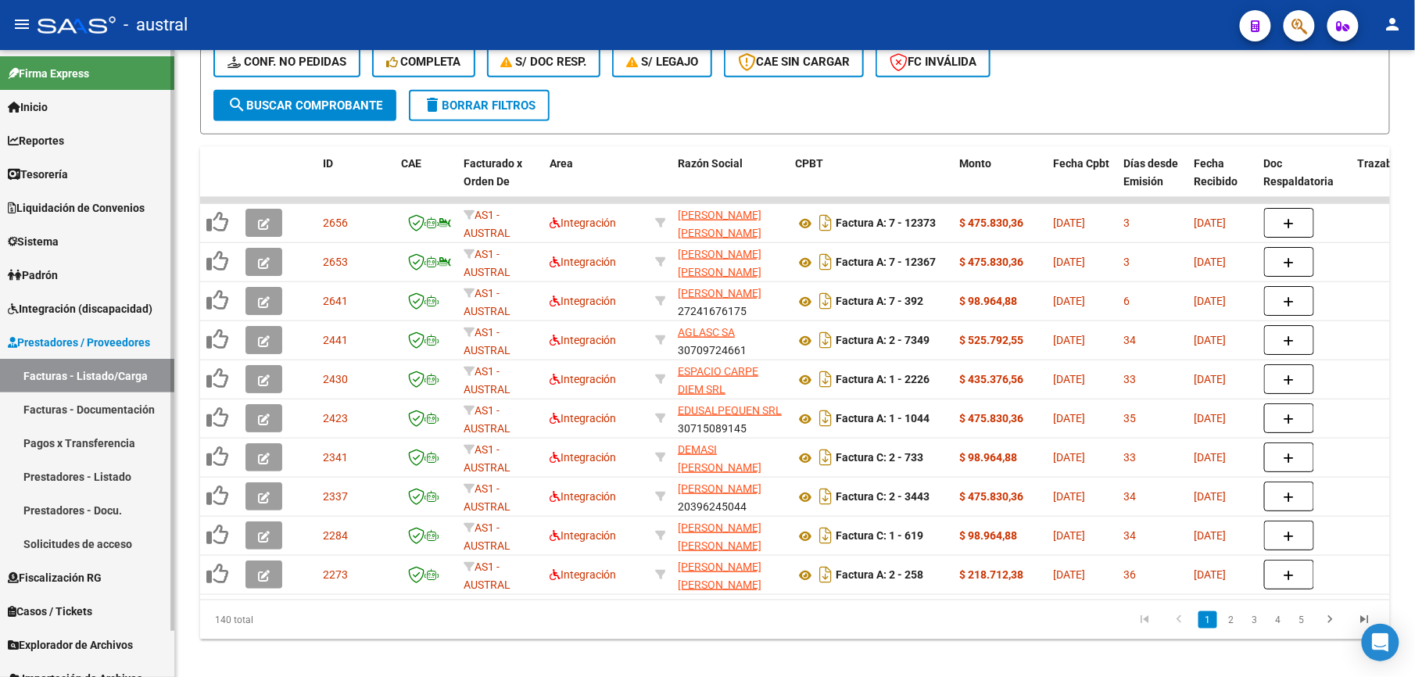
scroll to position [51, 0]
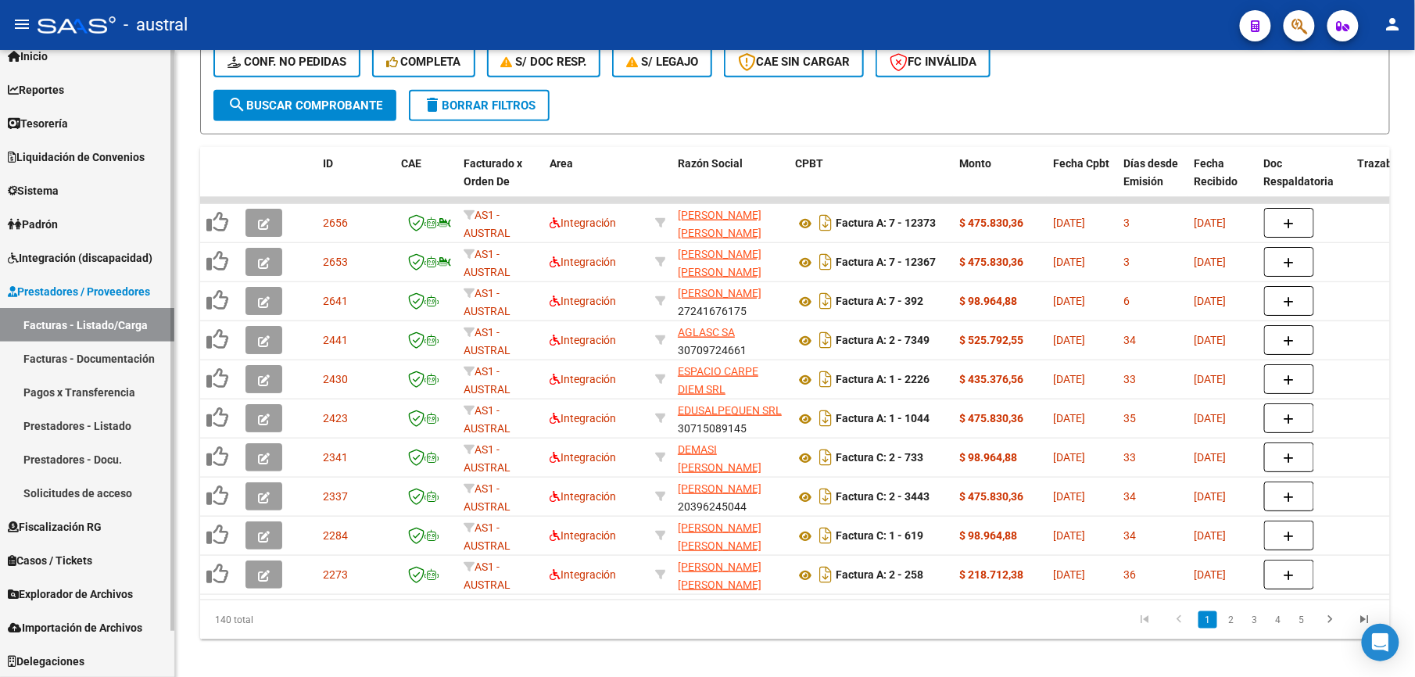
click at [47, 252] on span "Integración (discapacidad)" at bounding box center [80, 257] width 145 height 17
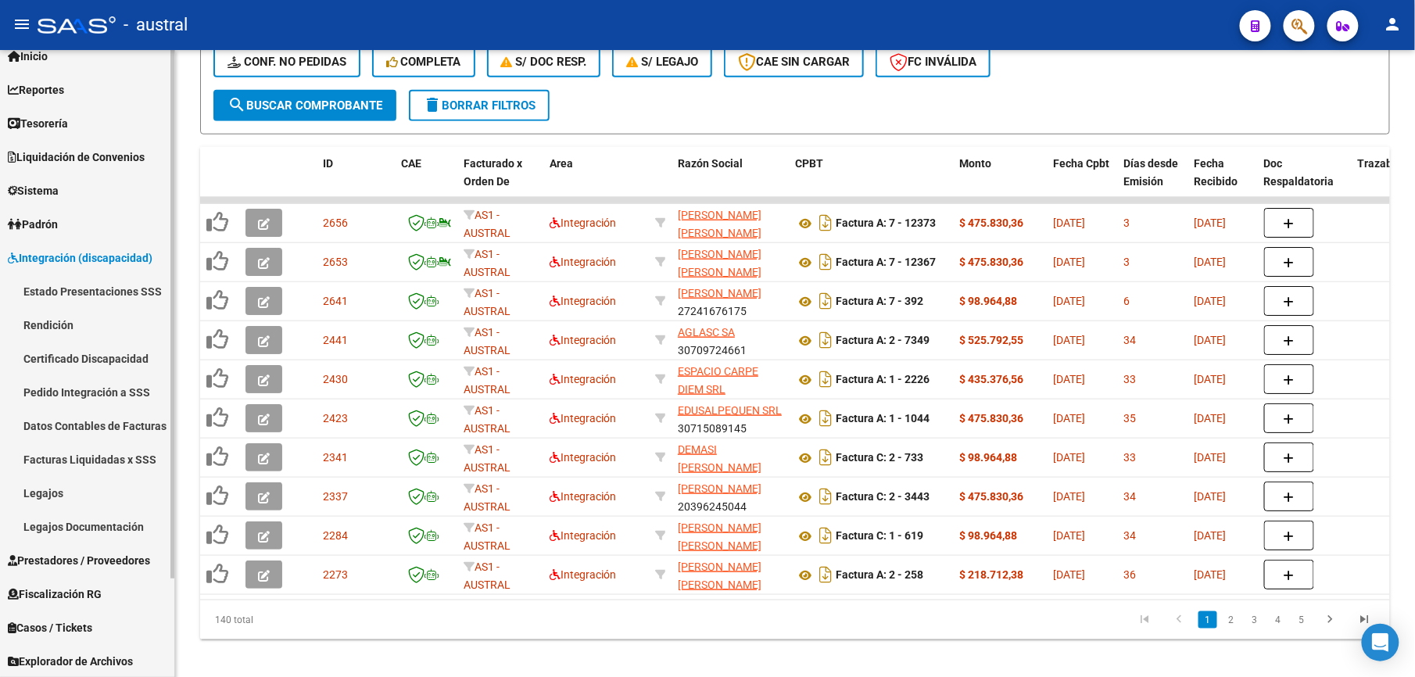
scroll to position [119, 0]
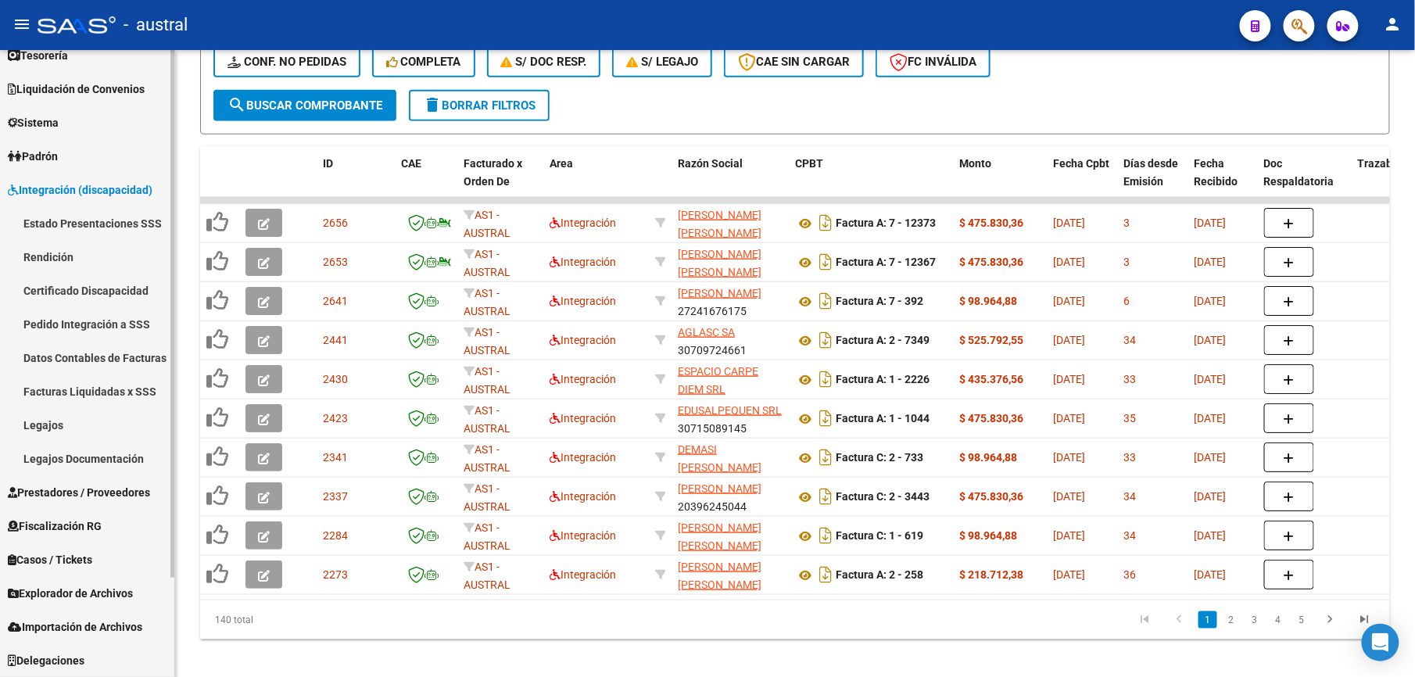
click at [113, 421] on link "Legajos" at bounding box center [87, 425] width 174 height 34
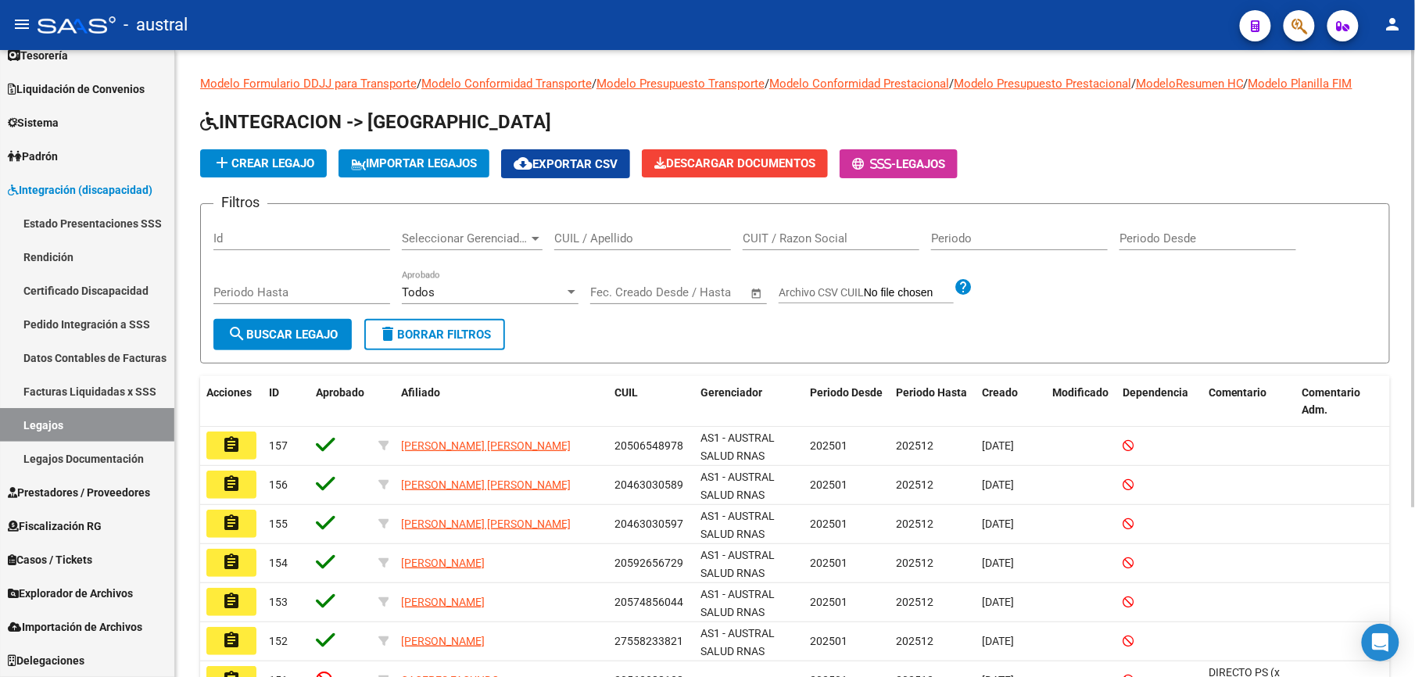
click at [632, 226] on div "CUIL / Apellido" at bounding box center [642, 234] width 177 height 34
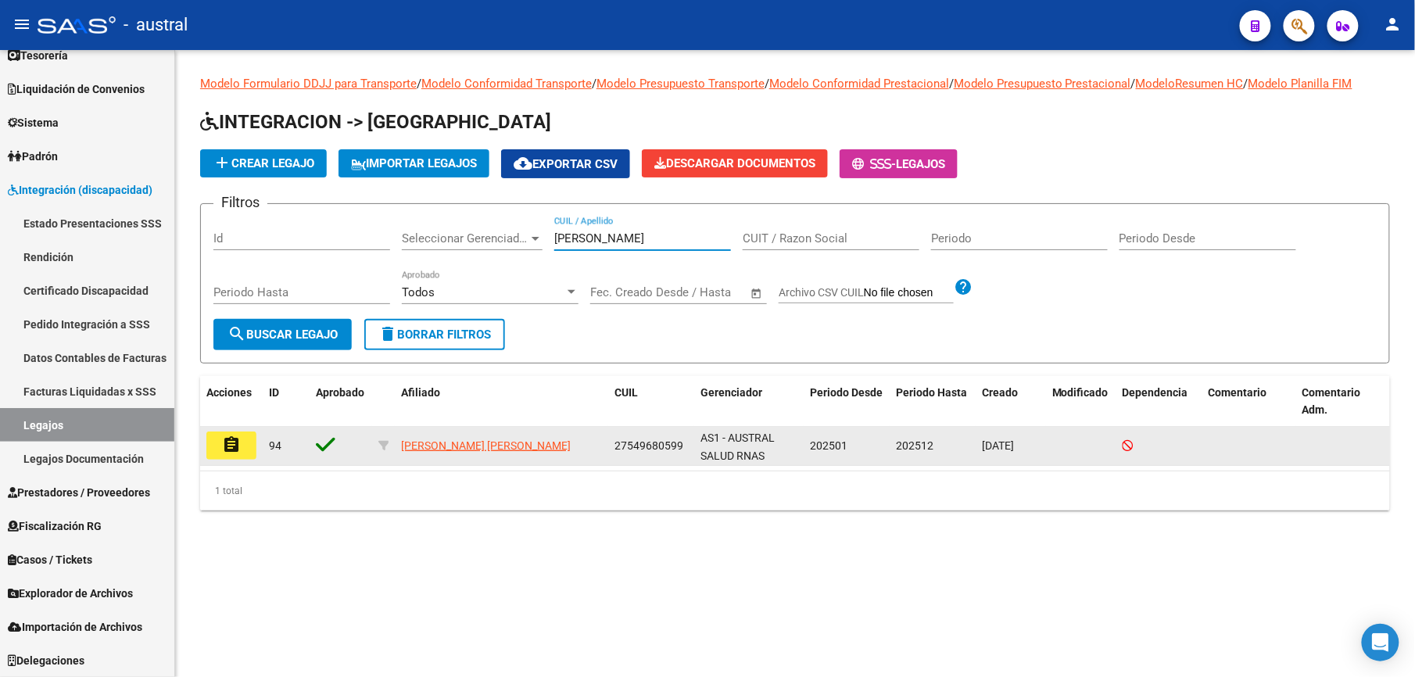
type input "[PERSON_NAME]"
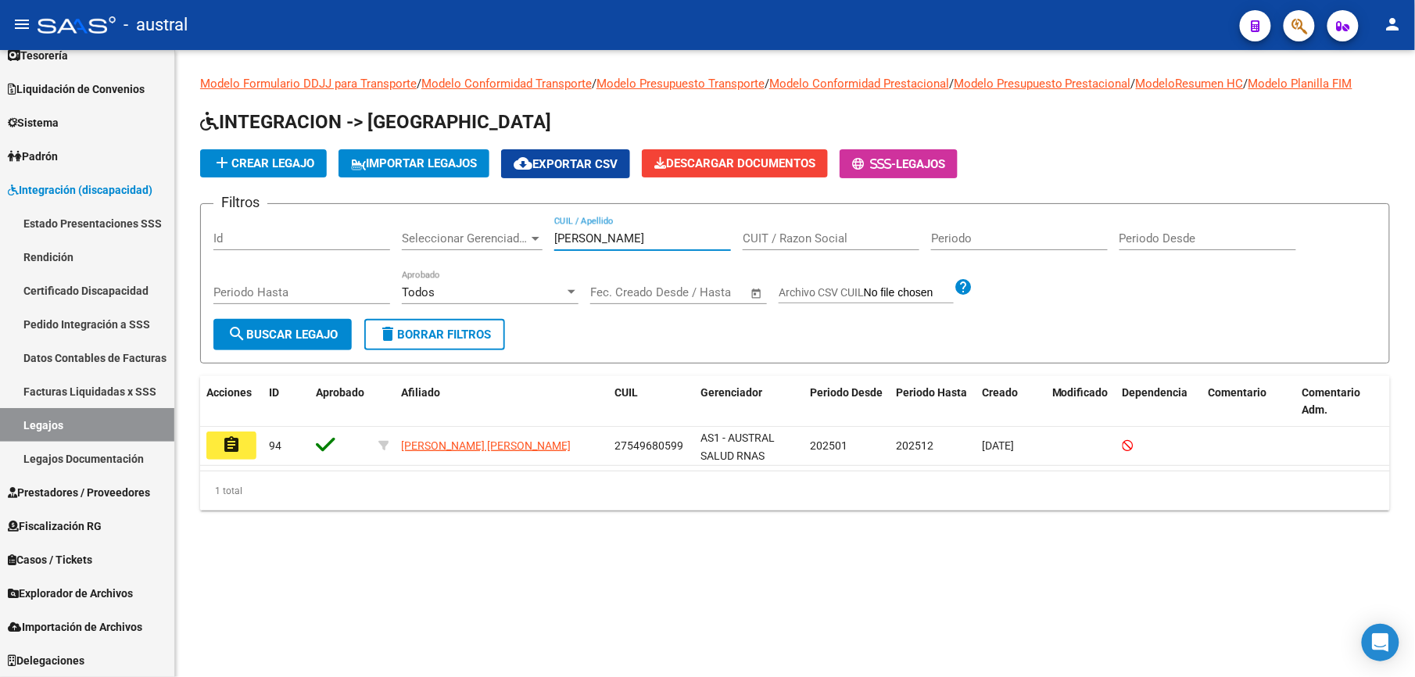
click at [242, 453] on button "assignment" at bounding box center [231, 445] width 50 height 28
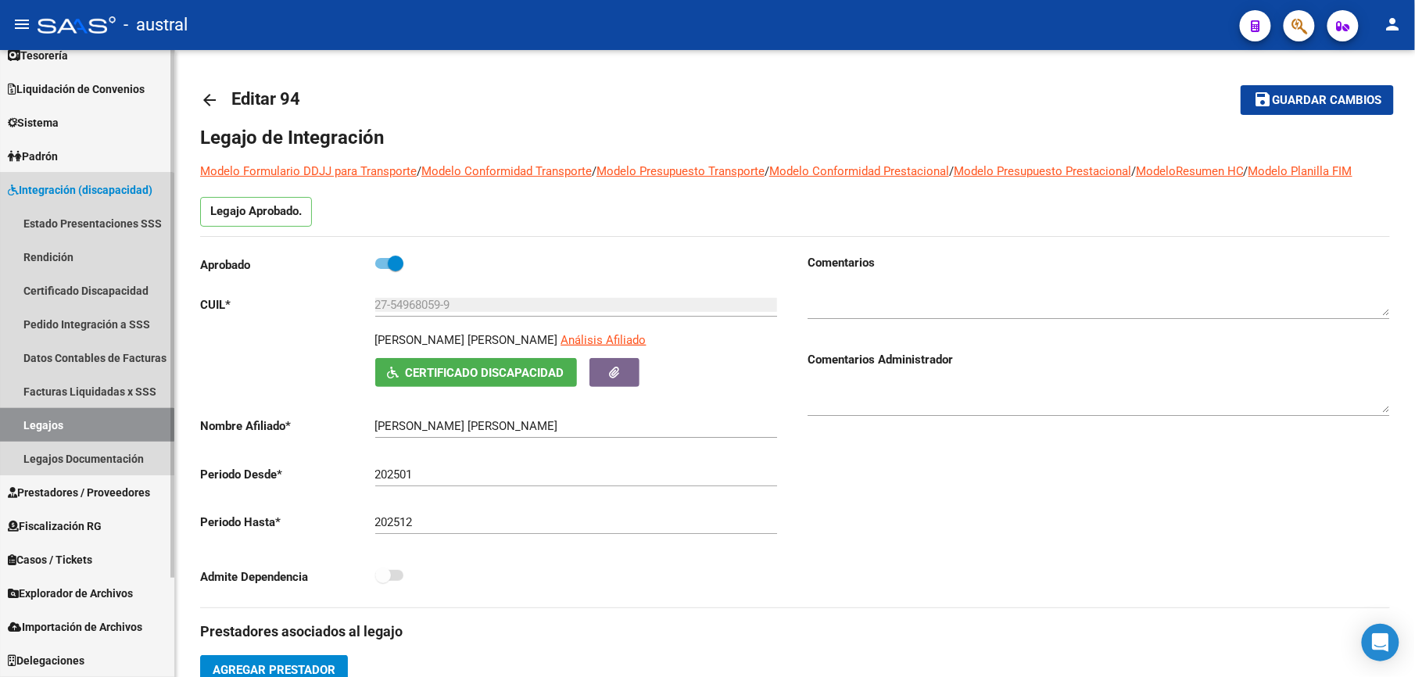
click at [69, 424] on link "Legajos" at bounding box center [87, 425] width 174 height 34
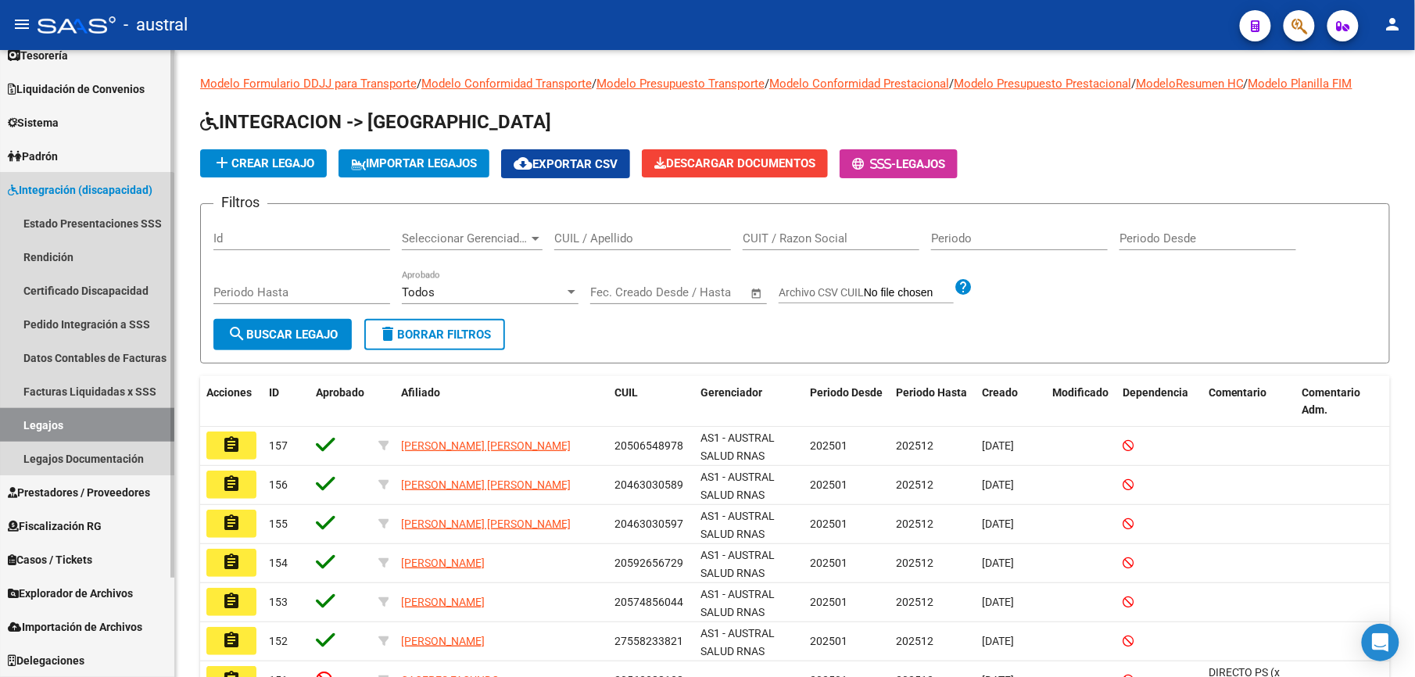
click at [42, 421] on link "Legajos" at bounding box center [87, 425] width 174 height 34
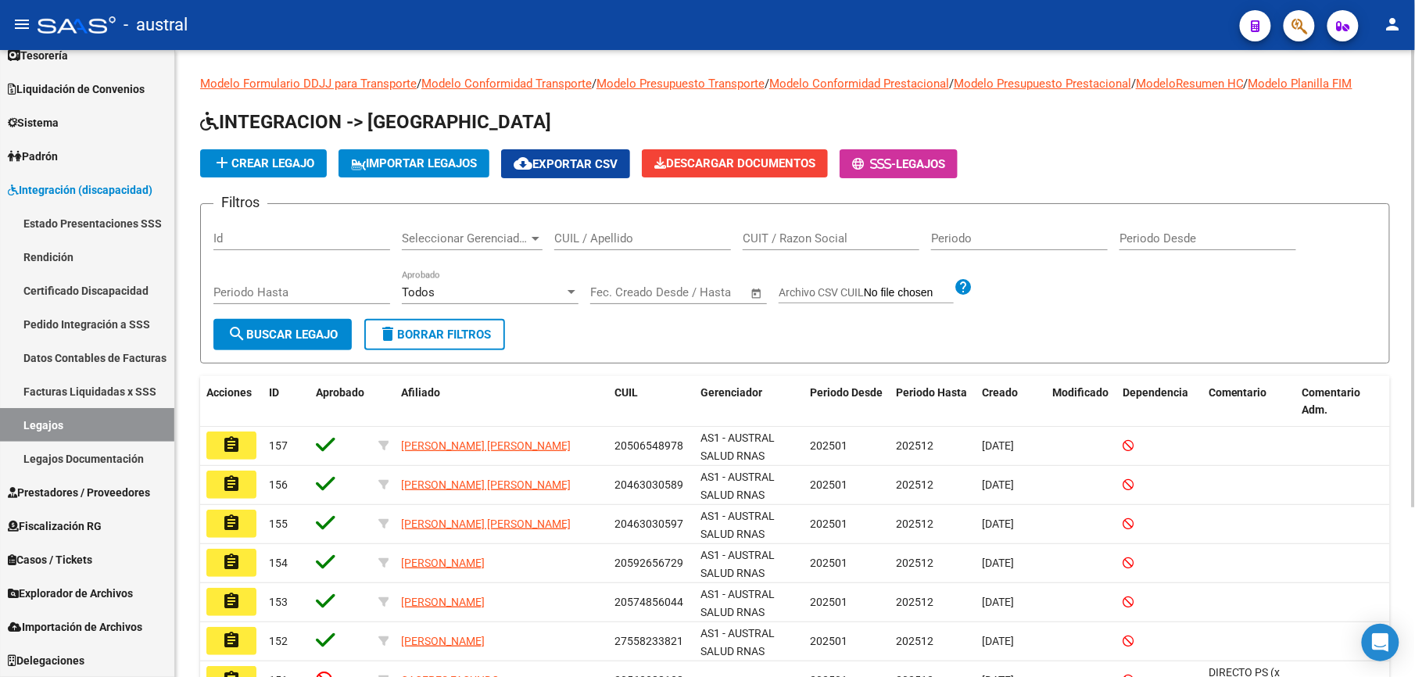
click at [580, 229] on div "CUIL / Apellido" at bounding box center [642, 234] width 177 height 34
paste input "54968059"
drag, startPoint x: 616, startPoint y: 235, endPoint x: 505, endPoint y: 233, distance: 111.0
click at [505, 233] on div "Filtros Id Seleccionar Gerenciador Seleccionar Gerenciador 54968059 CUIL / Apel…" at bounding box center [794, 268] width 1163 height 102
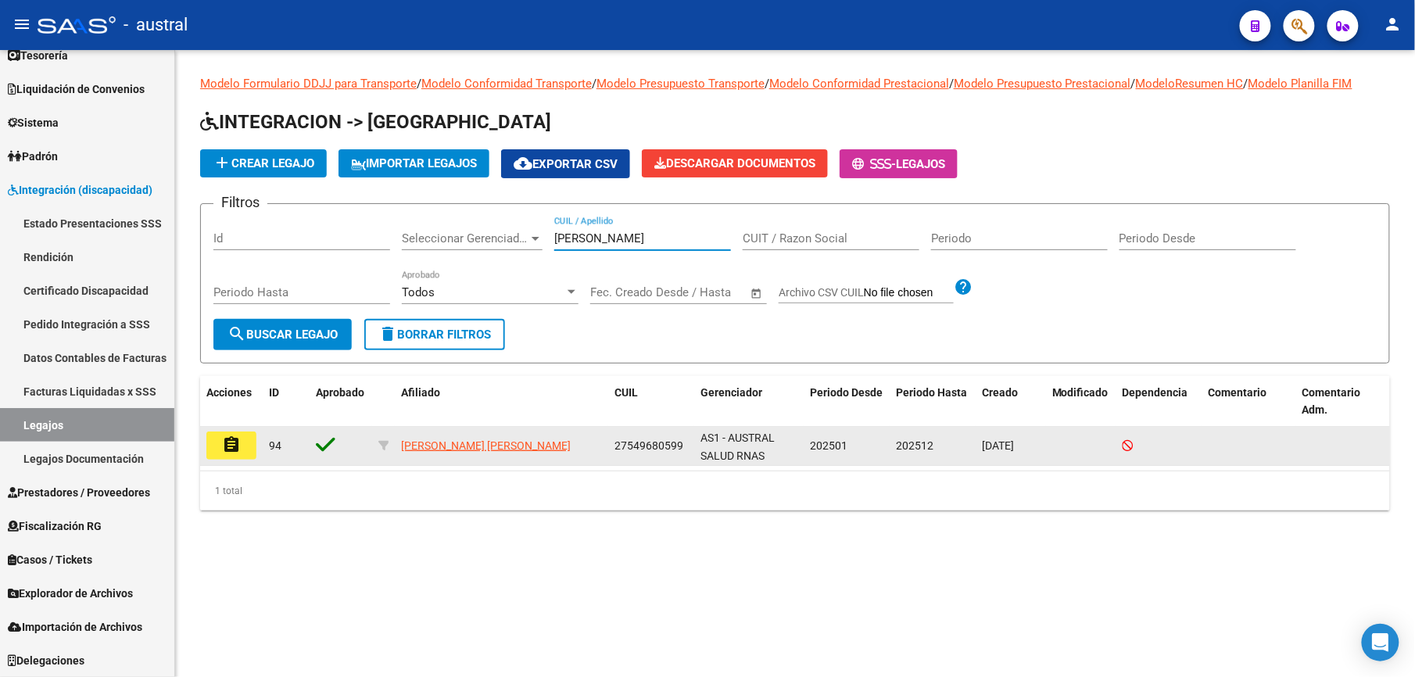
type input "[PERSON_NAME]"
click at [219, 449] on button "assignment" at bounding box center [231, 445] width 50 height 28
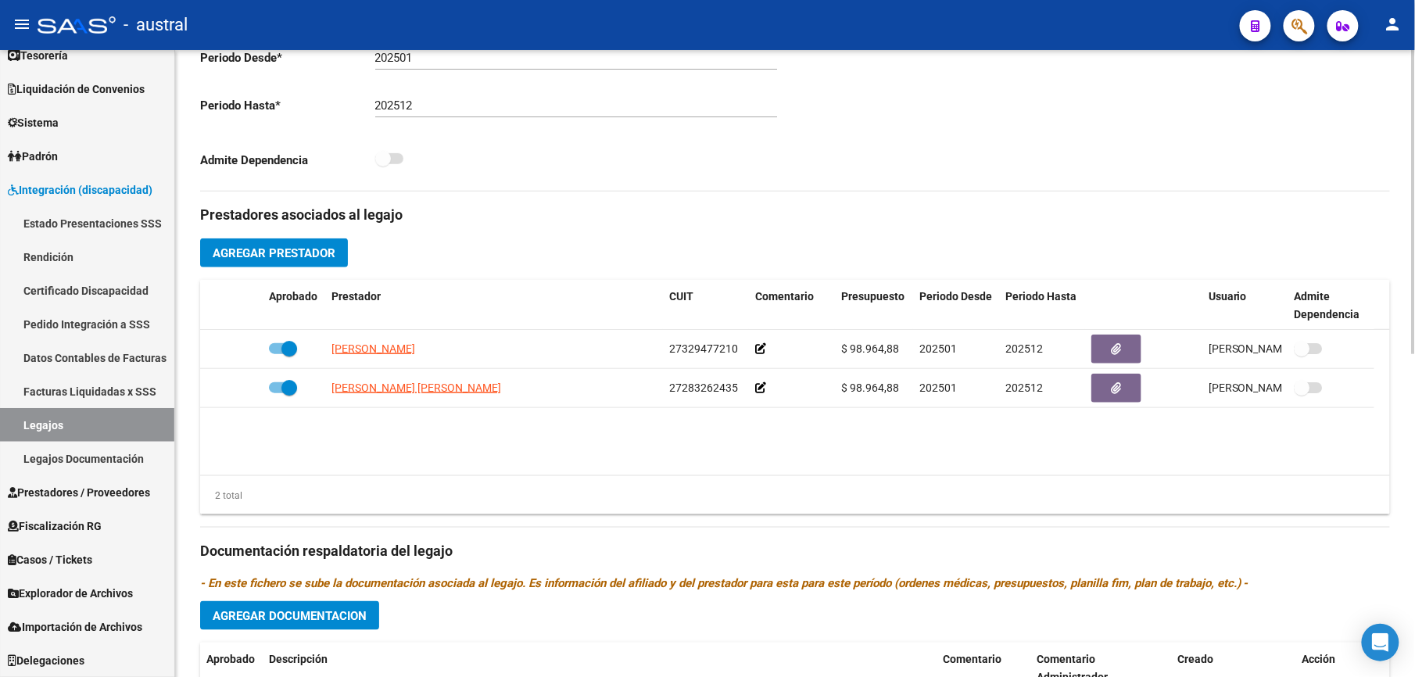
click at [270, 254] on span "Agregar Prestador" at bounding box center [274, 253] width 123 height 14
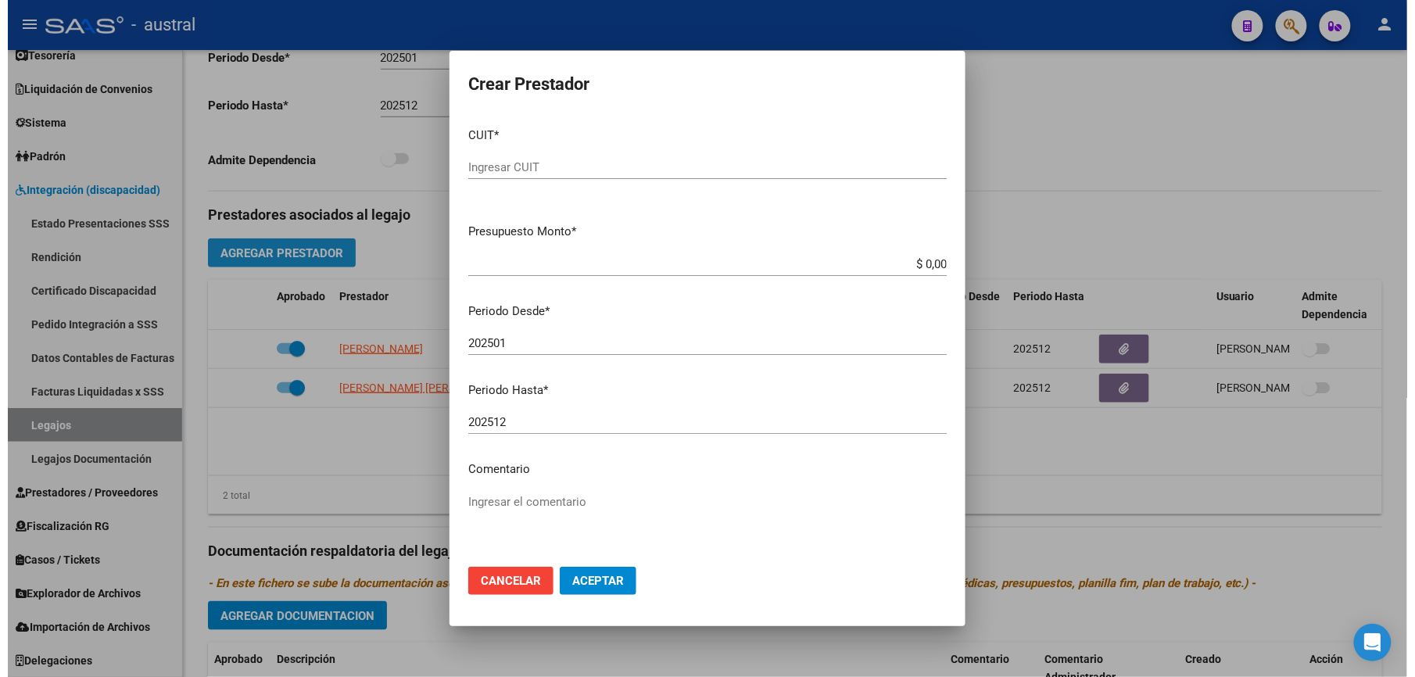
scroll to position [435, 0]
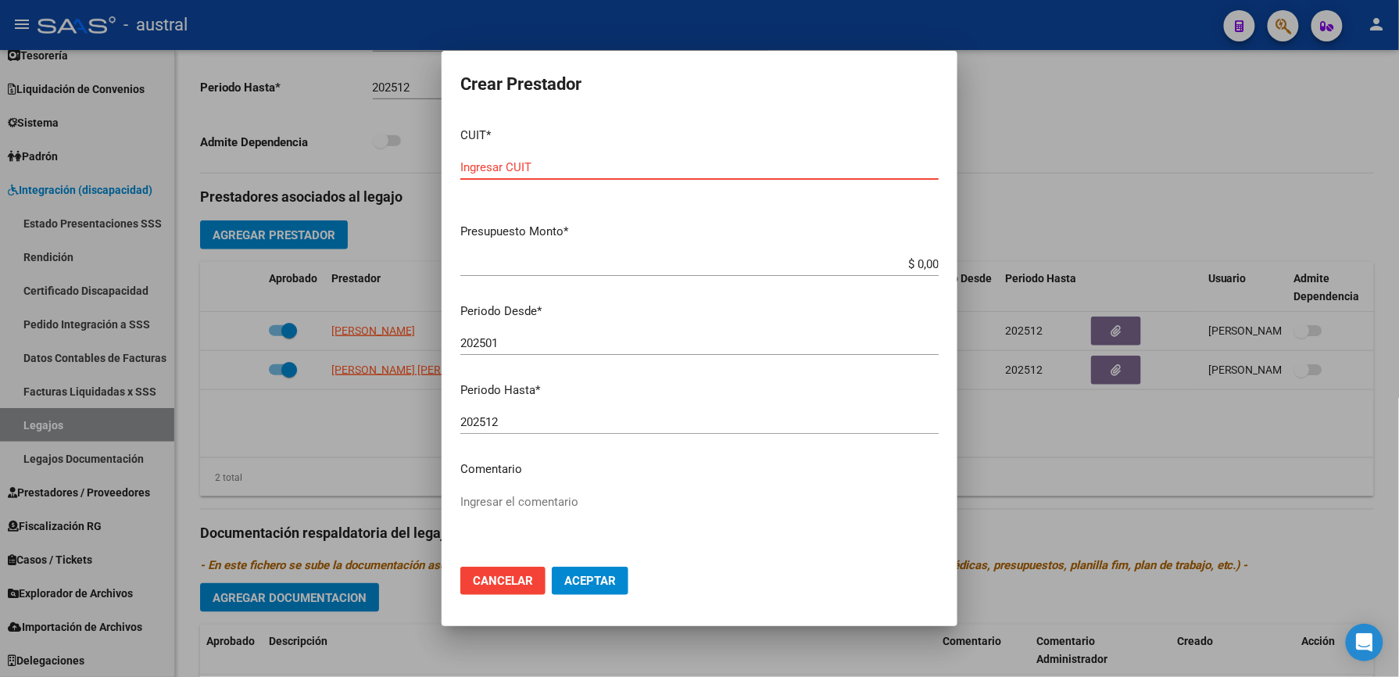
click at [548, 169] on input "Ingresar CUIT" at bounding box center [699, 167] width 478 height 14
click at [510, 179] on div "Ingresar CUIT" at bounding box center [699, 175] width 478 height 38
click at [513, 167] on input "Ingresar CUIT" at bounding box center [699, 167] width 478 height 14
type input "27-23567609-0"
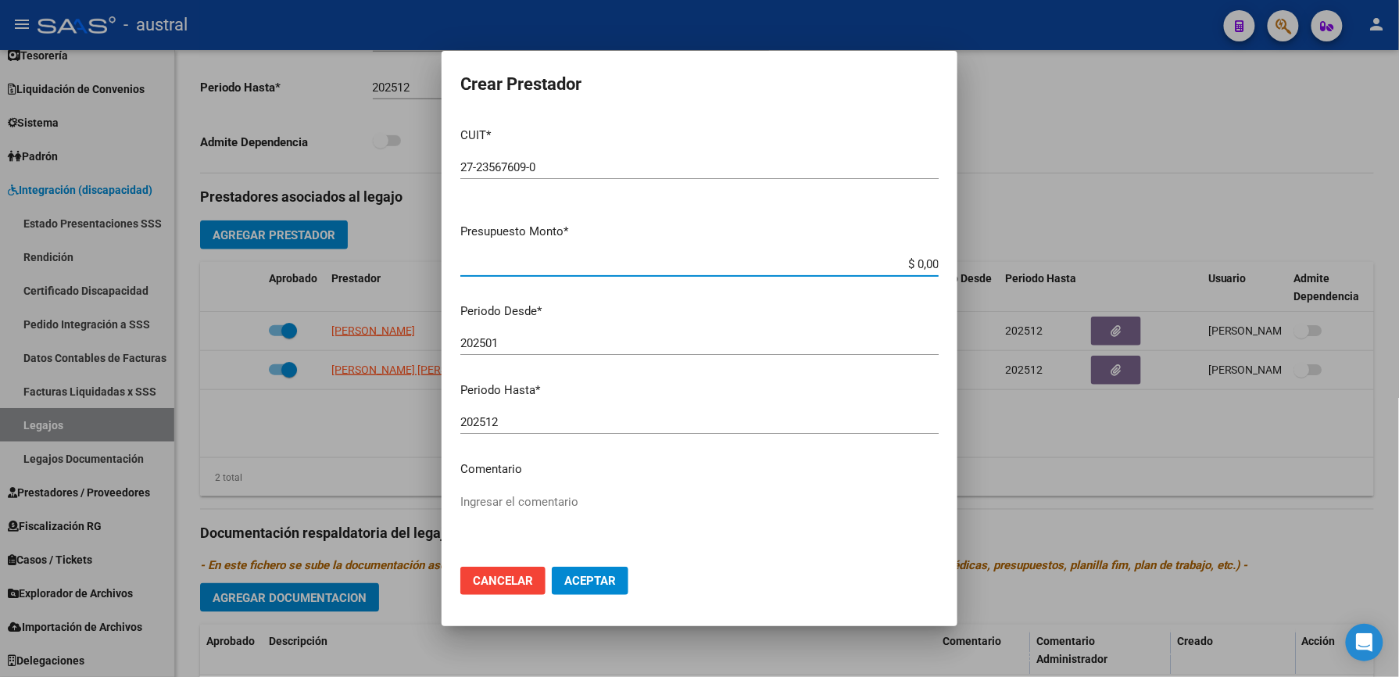
click at [921, 267] on input "$ 0,00" at bounding box center [699, 264] width 478 height 14
paste input "475830,36"
type input "$ 475.830,36"
click at [607, 579] on span "Aceptar" at bounding box center [590, 581] width 52 height 14
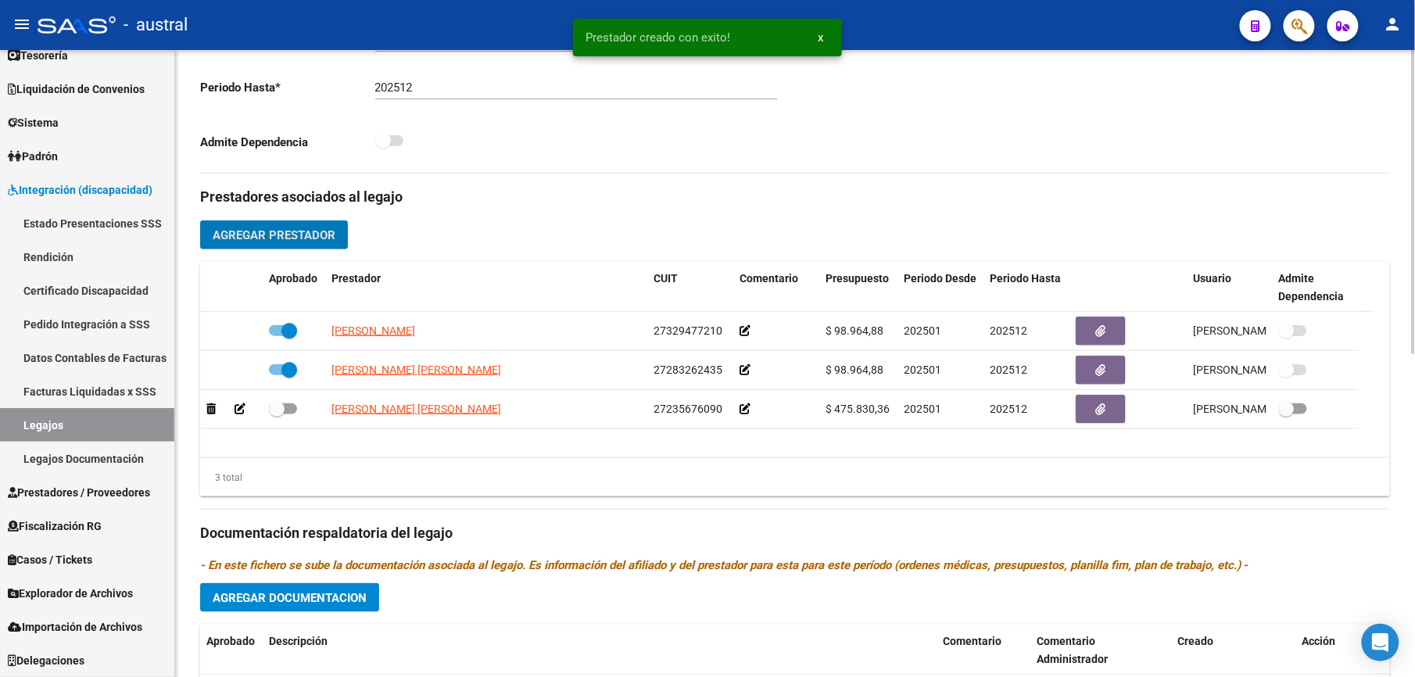
scroll to position [417, 0]
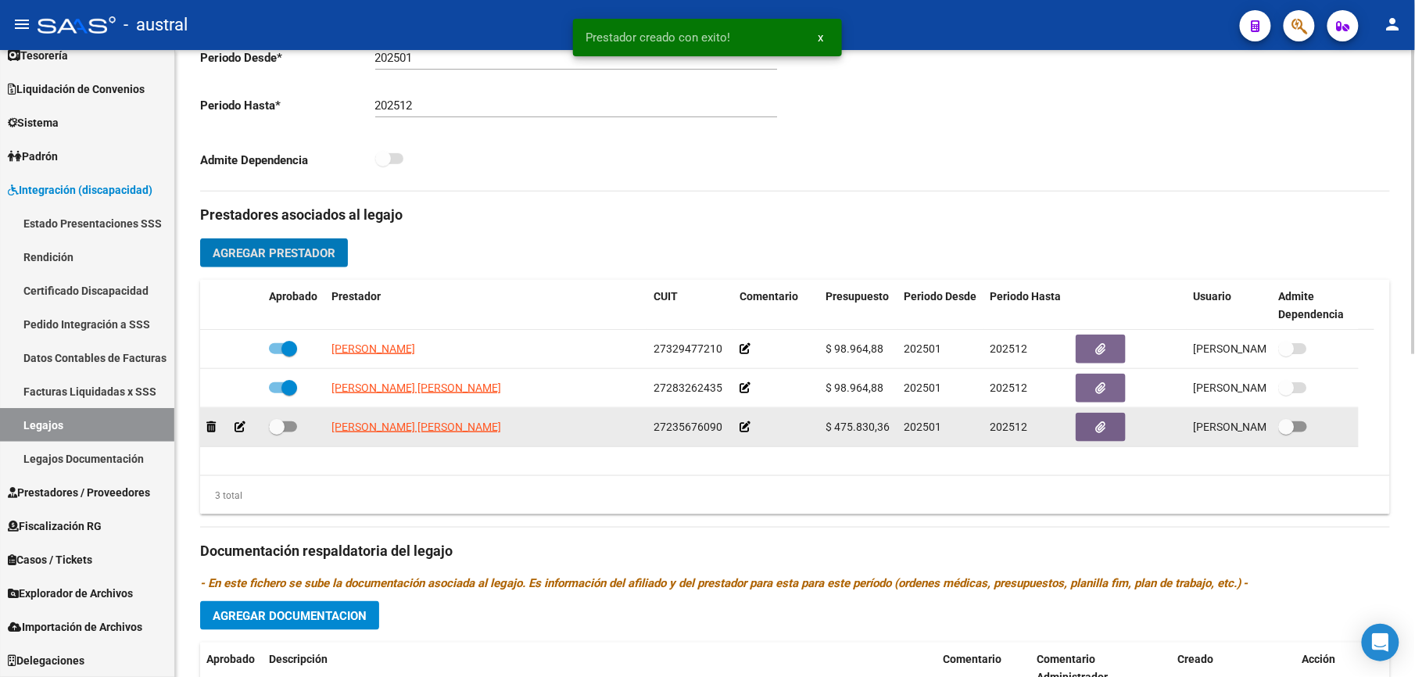
click at [282, 433] on span at bounding box center [277, 427] width 16 height 16
click at [277, 433] on input "checkbox" at bounding box center [276, 432] width 1 height 1
checkbox input "true"
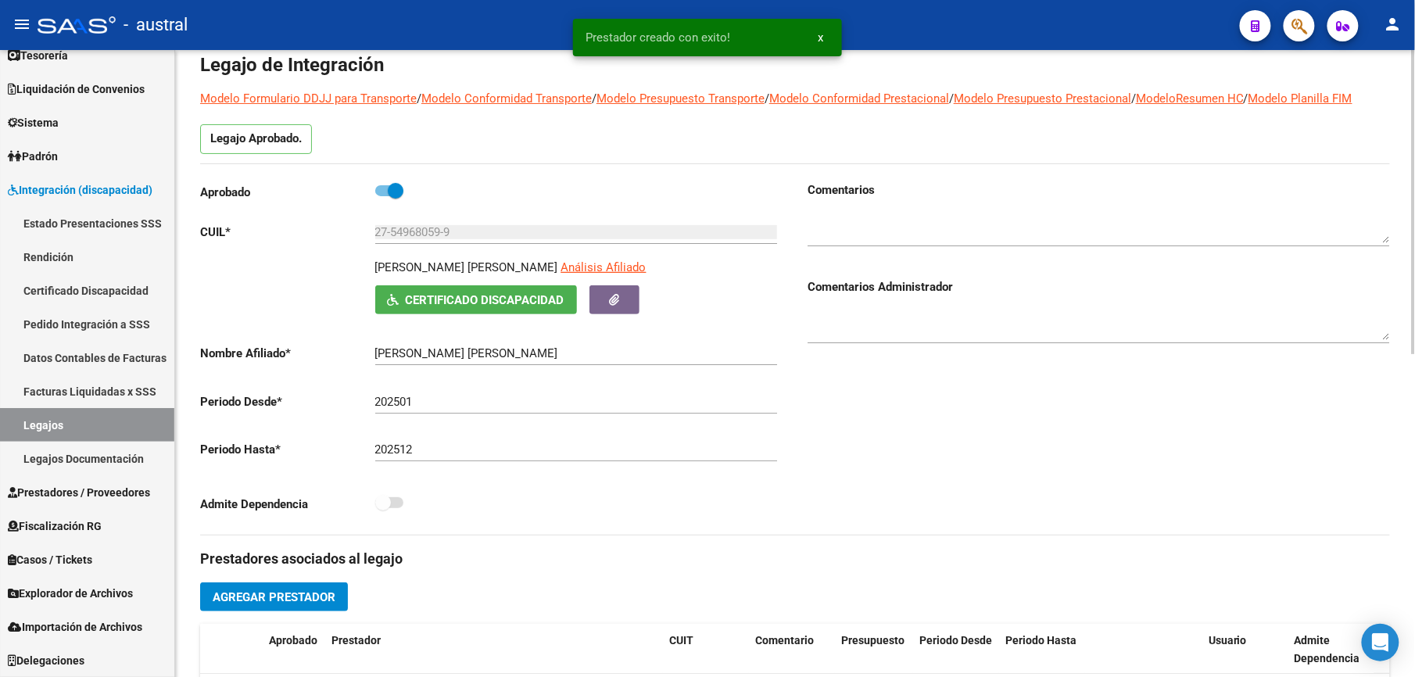
scroll to position [0, 0]
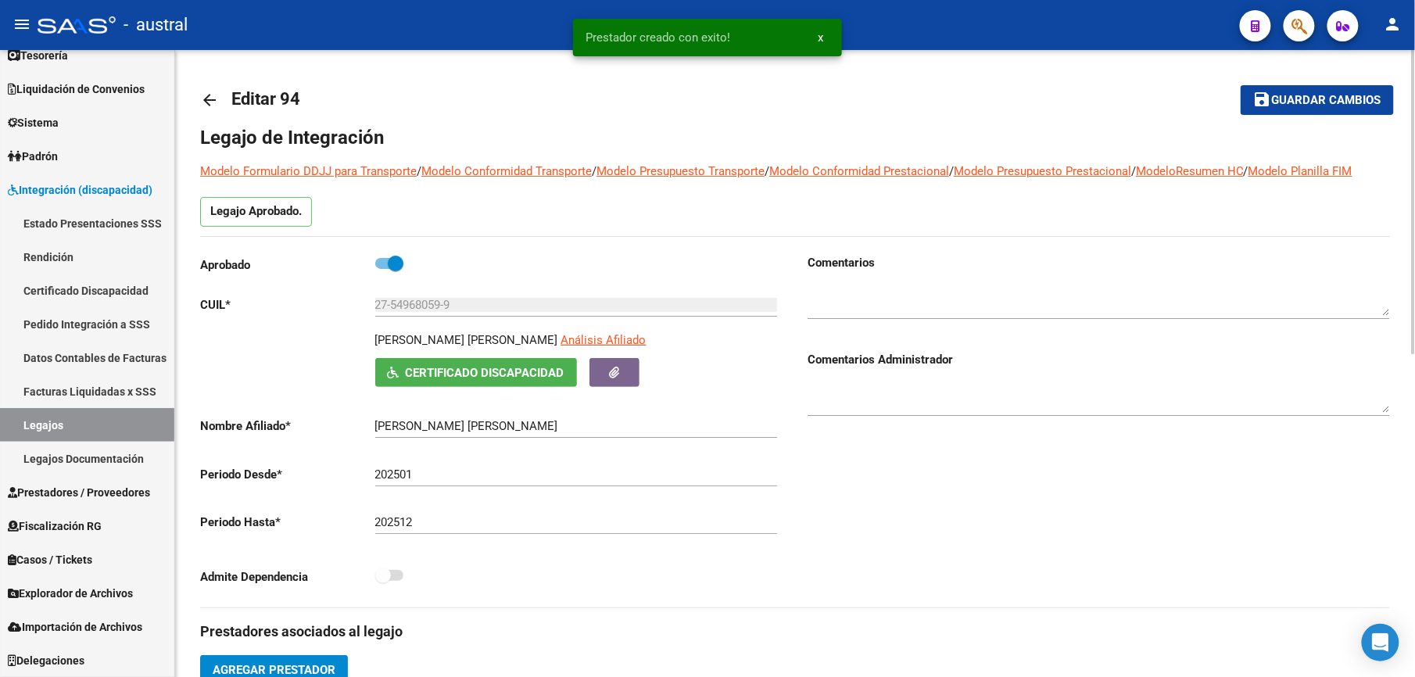
click at [1289, 116] on mat-toolbar-row "save Guardar cambios" at bounding box center [1269, 100] width 249 height 50
click at [1291, 104] on span "Guardar cambios" at bounding box center [1326, 101] width 109 height 14
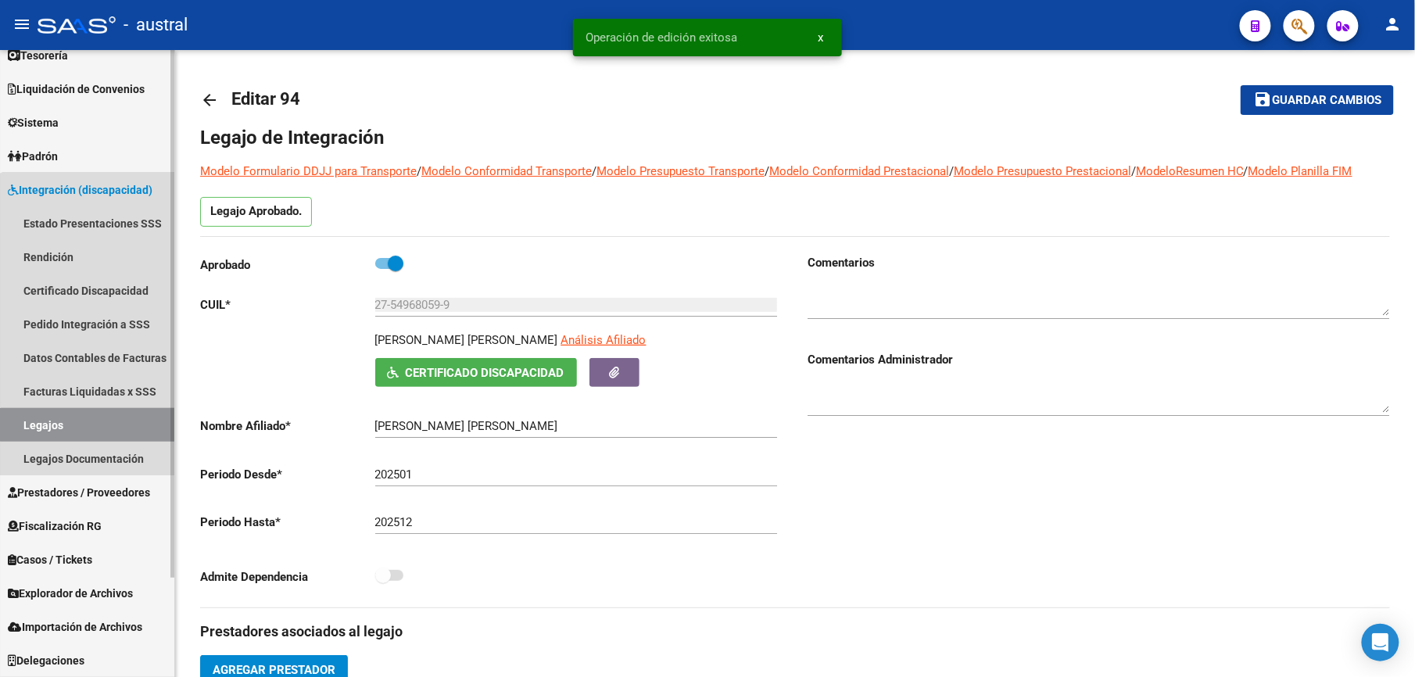
click at [125, 425] on link "Legajos" at bounding box center [87, 425] width 174 height 34
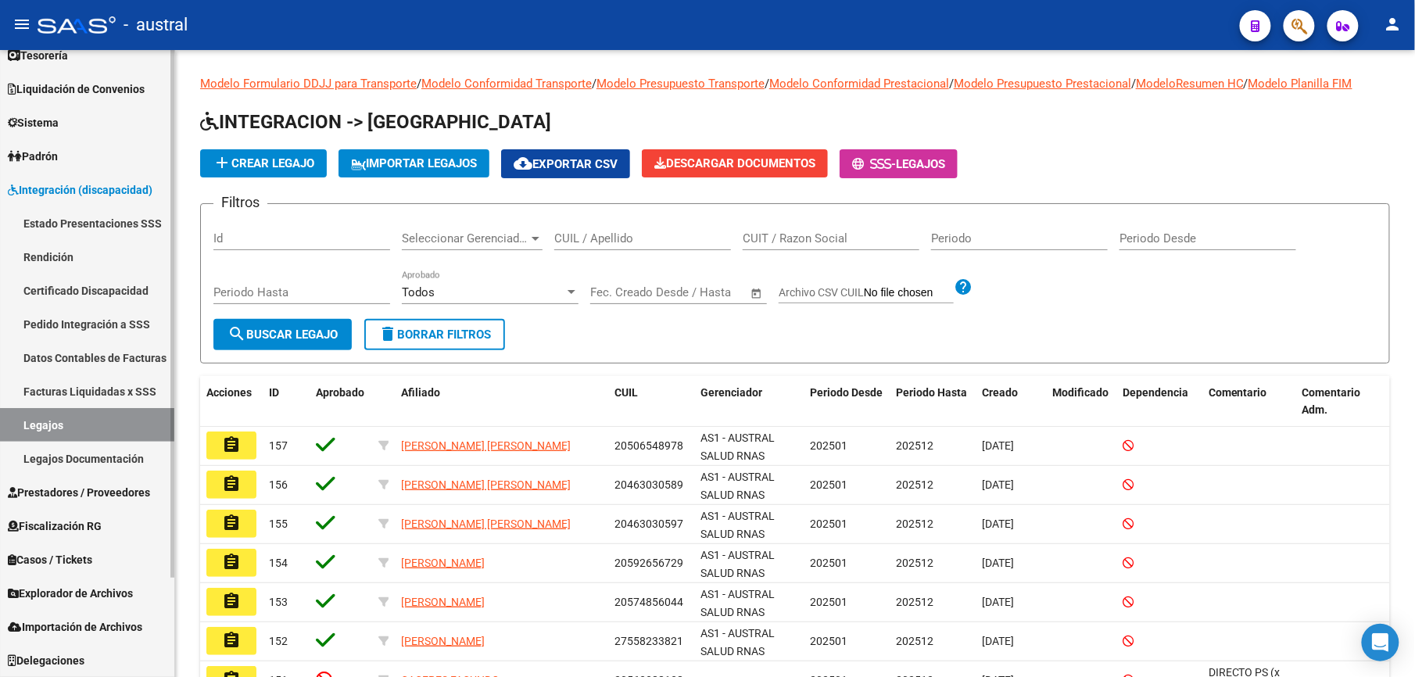
click at [72, 491] on span "Prestadores / Proveedores" at bounding box center [79, 492] width 142 height 17
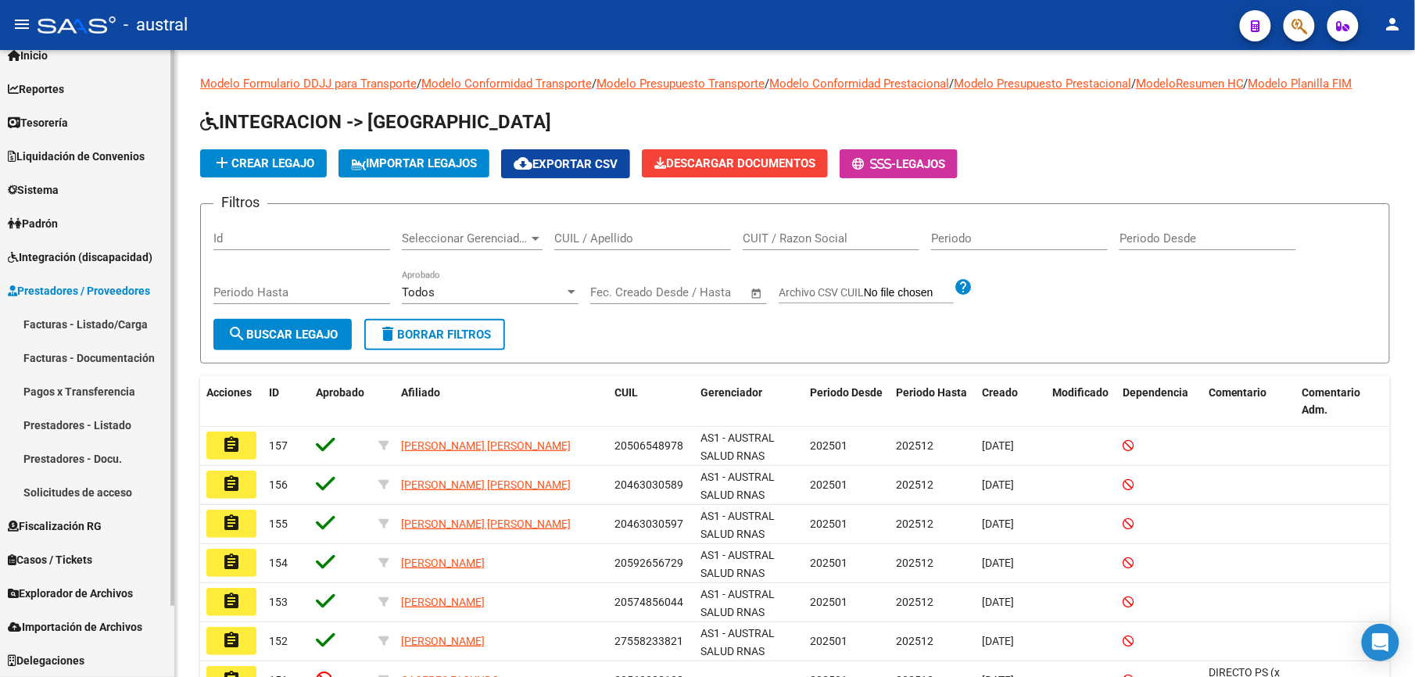
scroll to position [51, 0]
click at [114, 324] on link "Facturas - Listado/Carga" at bounding box center [87, 325] width 174 height 34
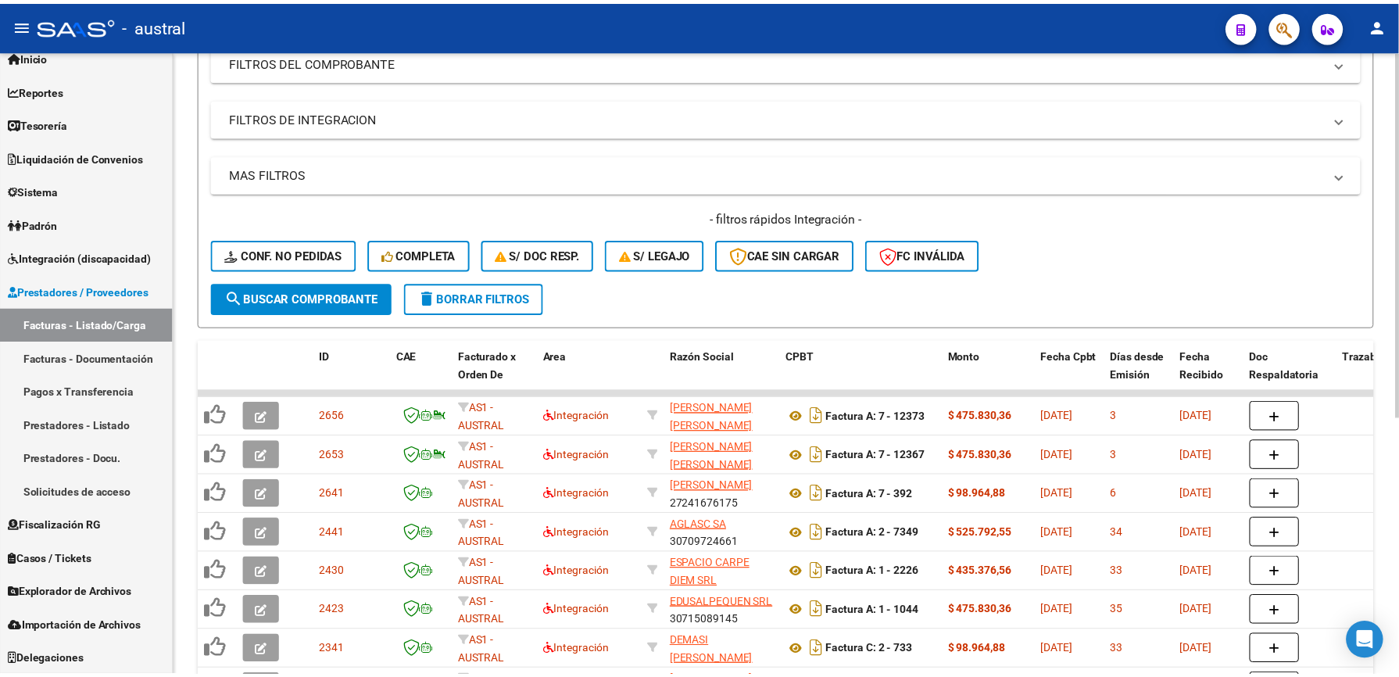
scroll to position [313, 0]
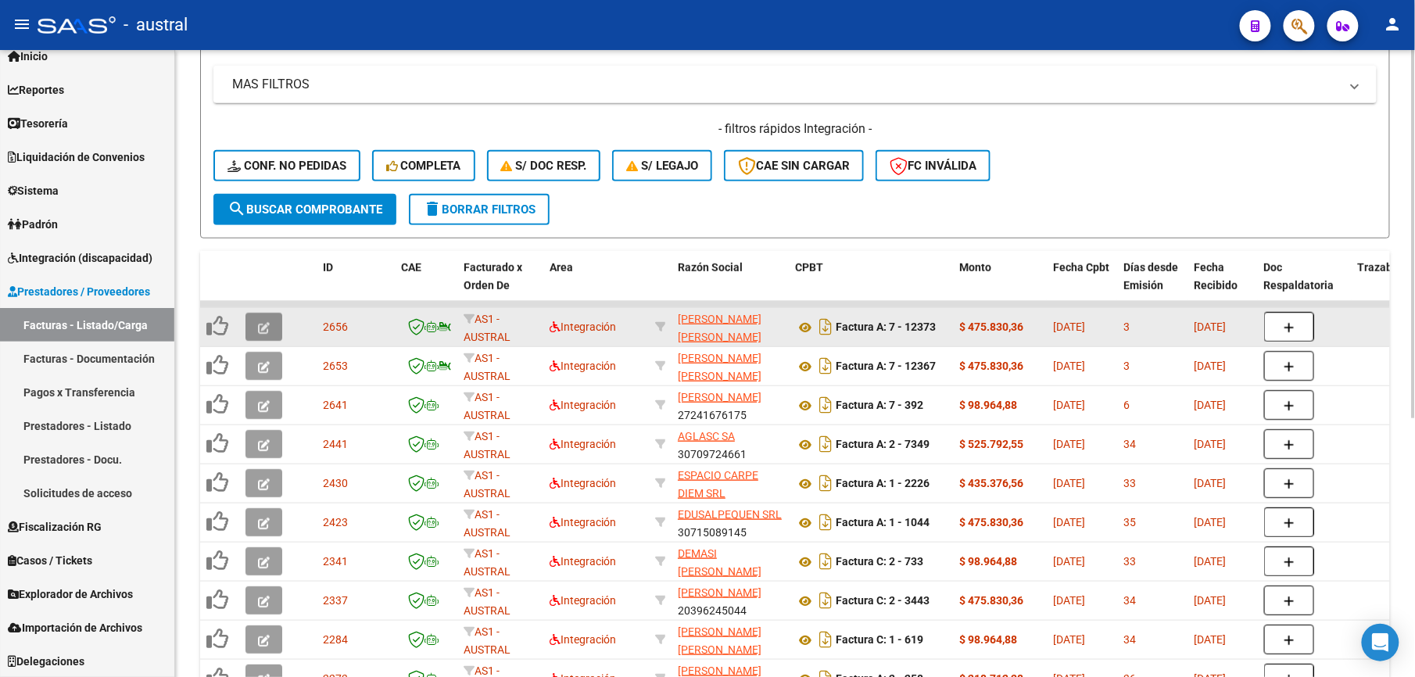
click at [260, 329] on icon "button" at bounding box center [264, 328] width 12 height 12
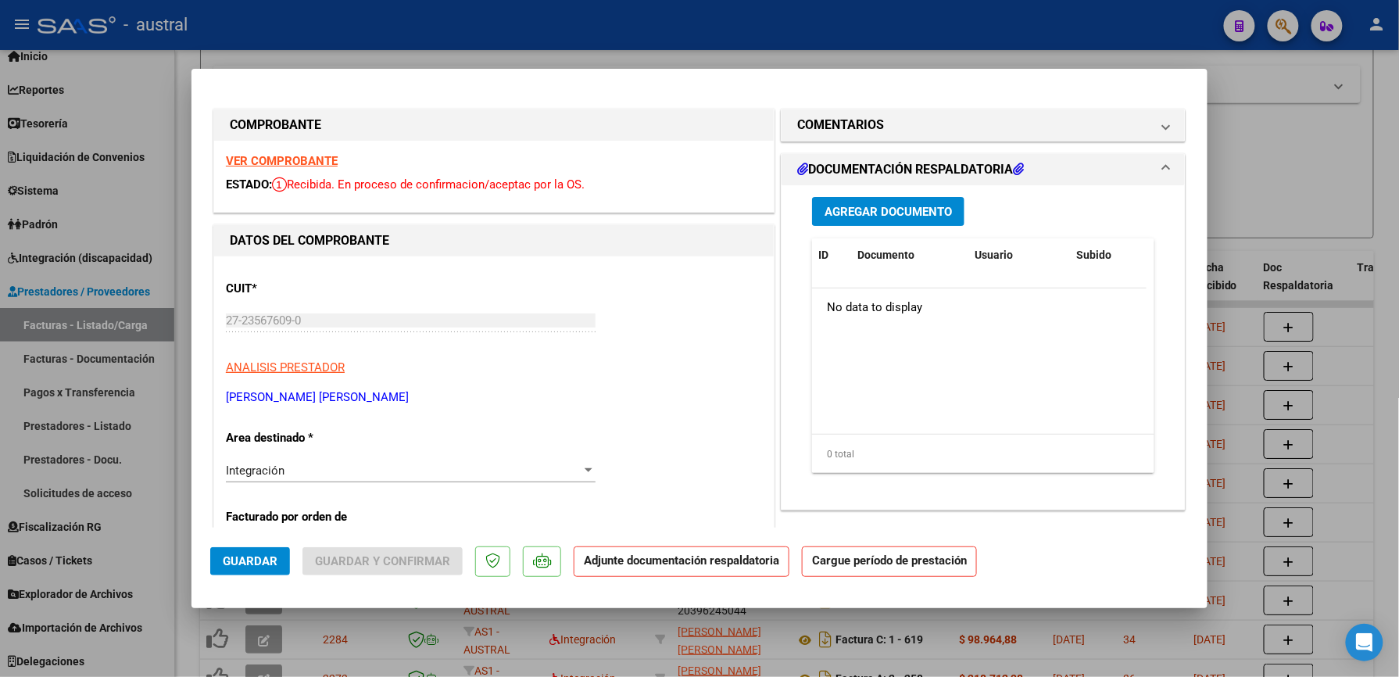
click at [316, 159] on strong "VER COMPROBANTE" at bounding box center [282, 161] width 112 height 14
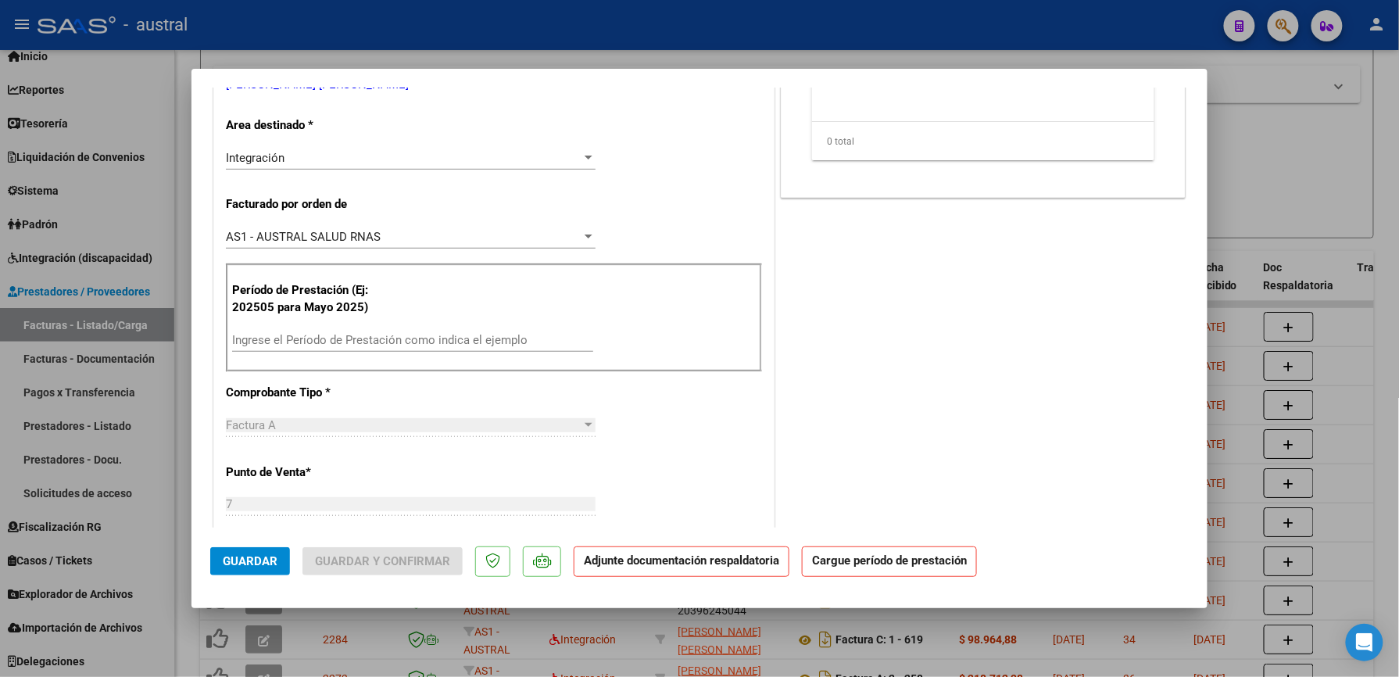
click at [374, 349] on div "Ingrese el Período de Prestación como indica el ejemplo" at bounding box center [412, 339] width 361 height 23
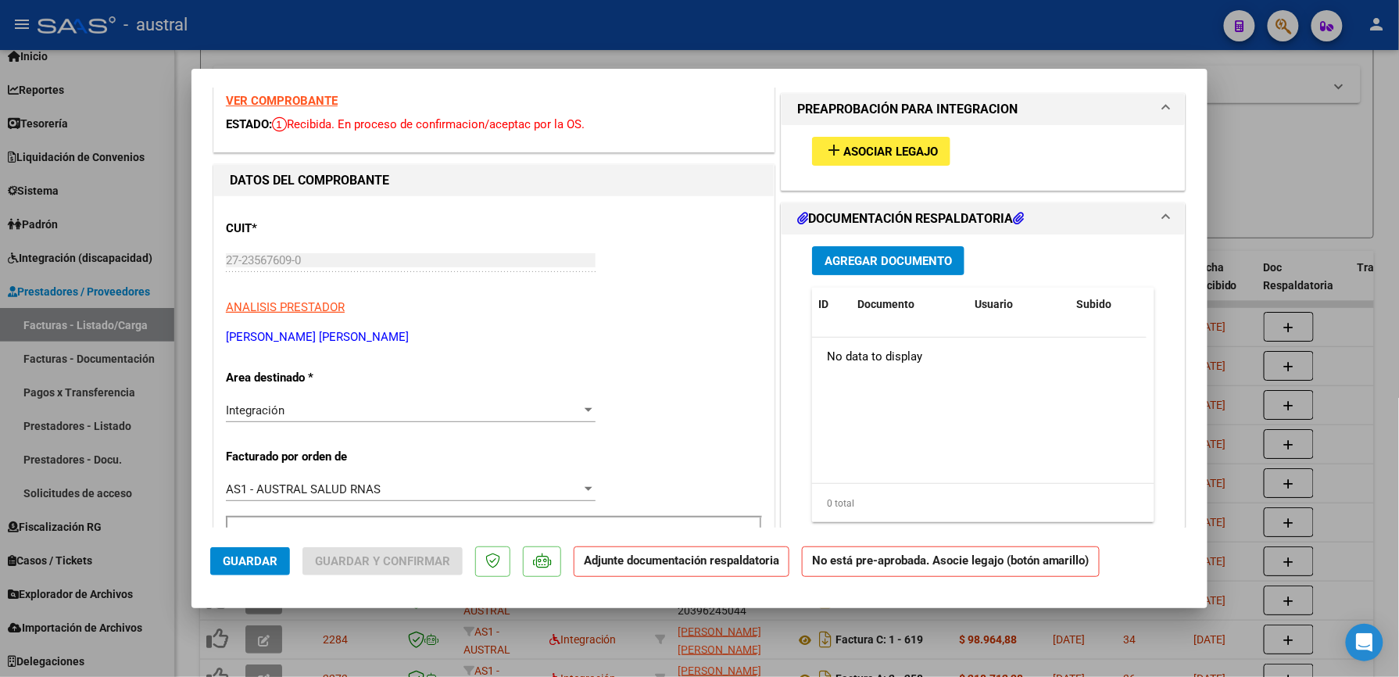
scroll to position [0, 0]
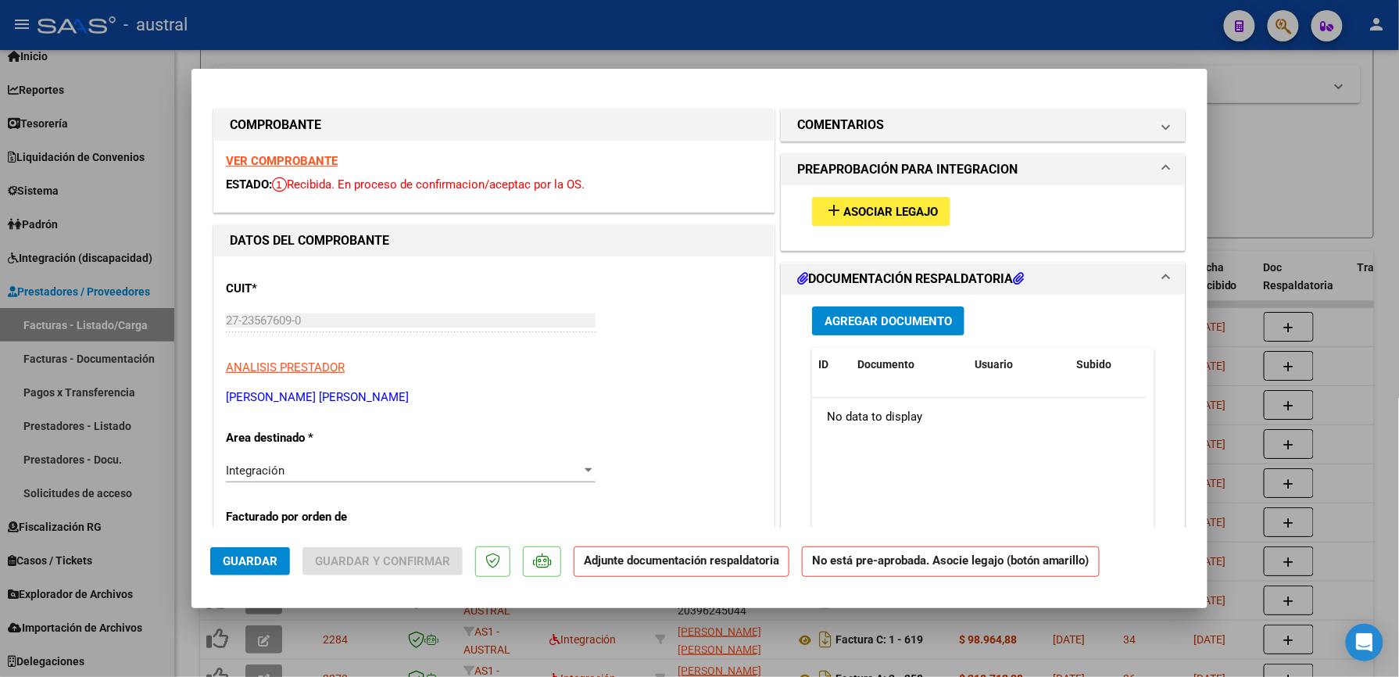
type input "202509"
click at [847, 213] on span "Asociar Legajo" at bounding box center [890, 212] width 95 height 14
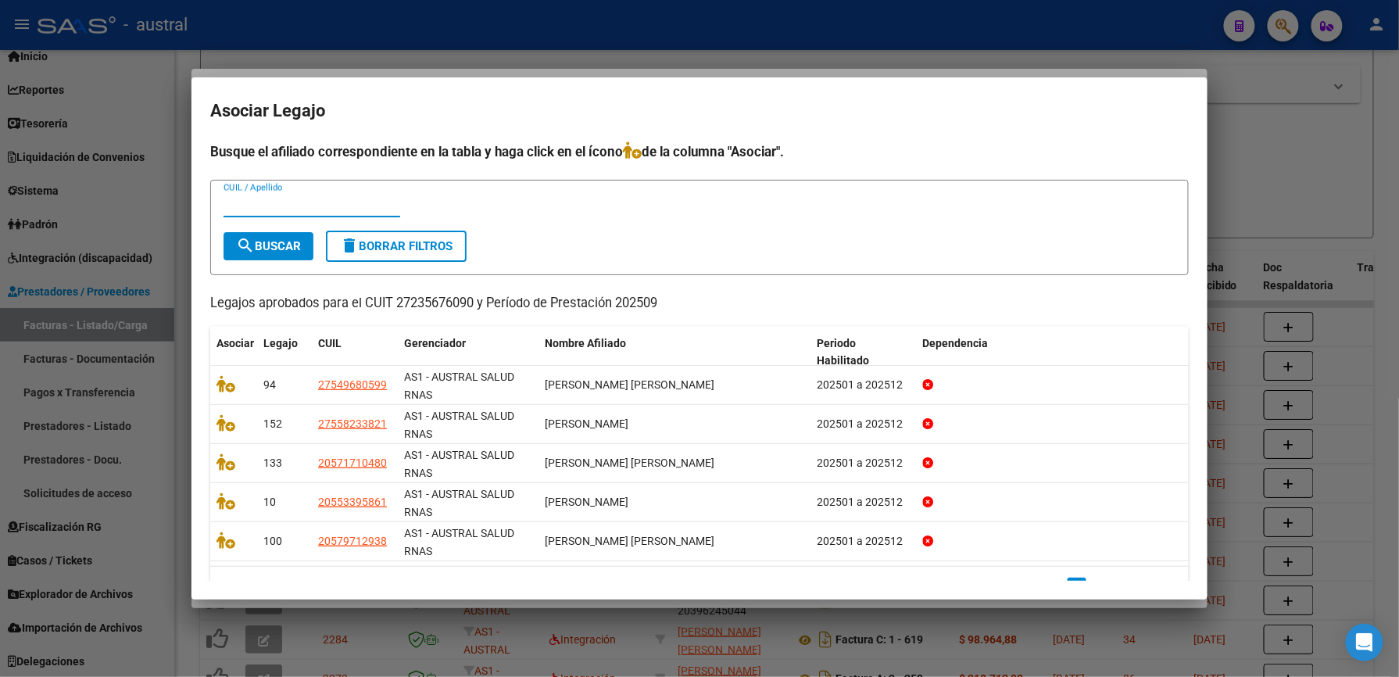
click at [323, 276] on div "Busque el afiliado correspondiente en la tabla y haga click en el ícono de la c…" at bounding box center [699, 373] width 979 height 464
click at [313, 201] on input "CUIL / Apellido" at bounding box center [312, 205] width 177 height 14
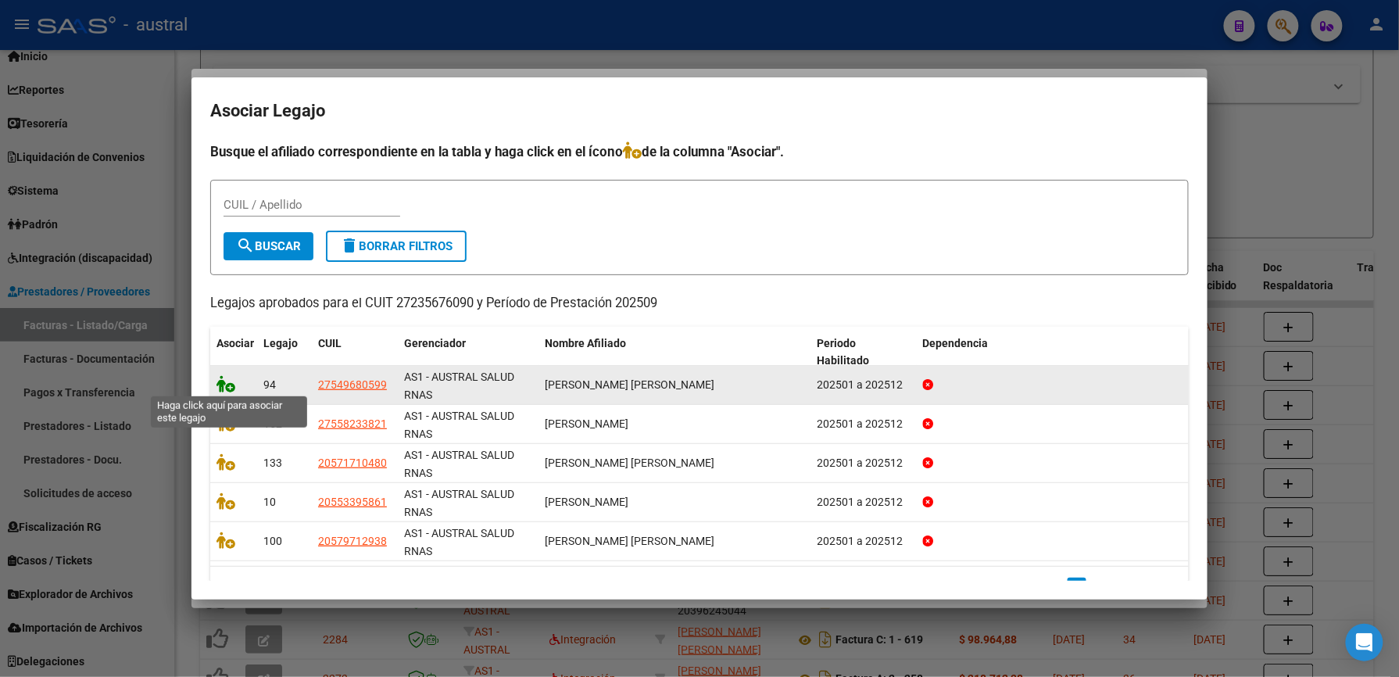
click at [222, 386] on icon at bounding box center [226, 383] width 19 height 17
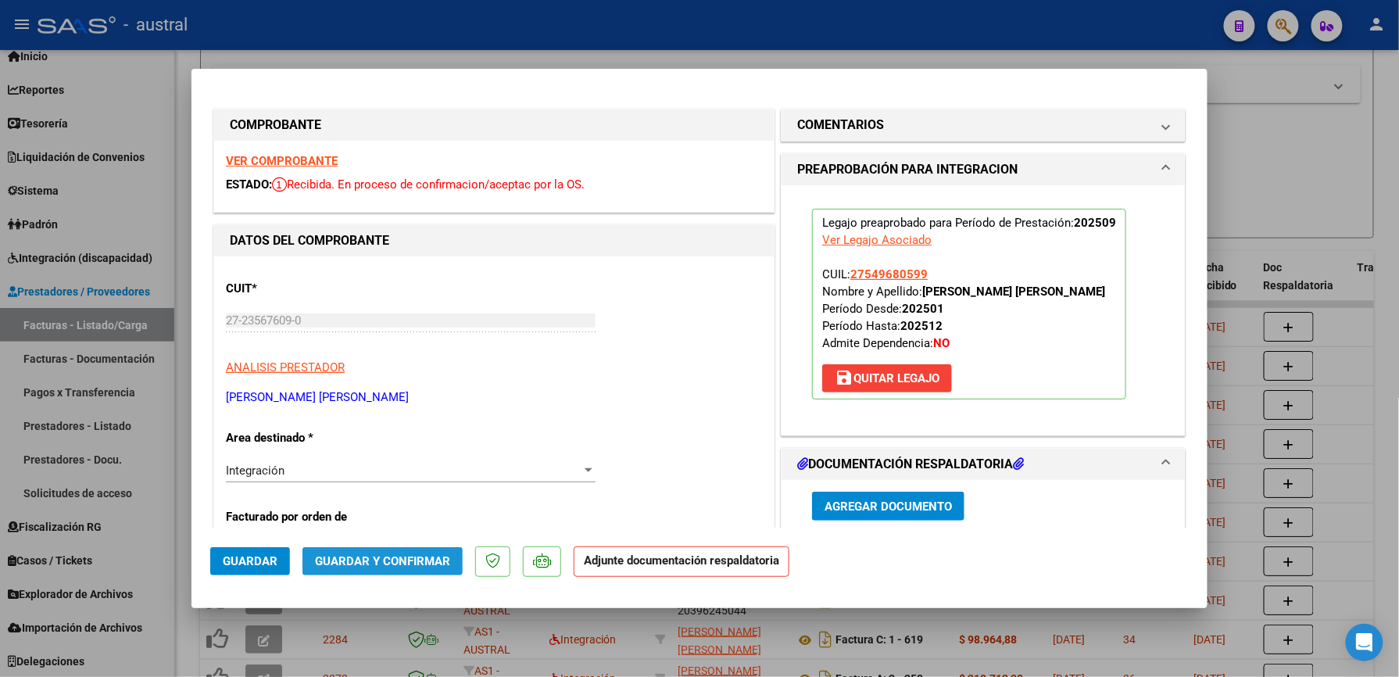
click at [392, 561] on span "Guardar y Confirmar" at bounding box center [382, 561] width 135 height 14
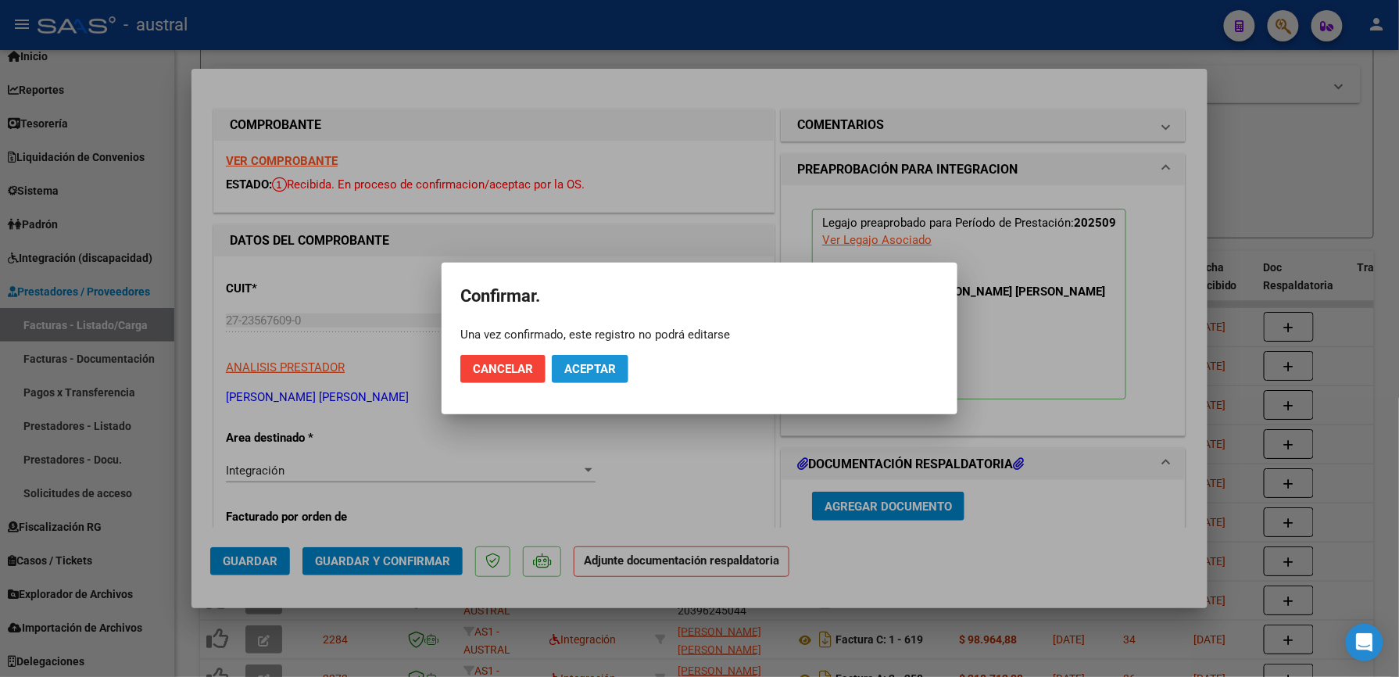
click at [589, 372] on span "Aceptar" at bounding box center [590, 369] width 52 height 14
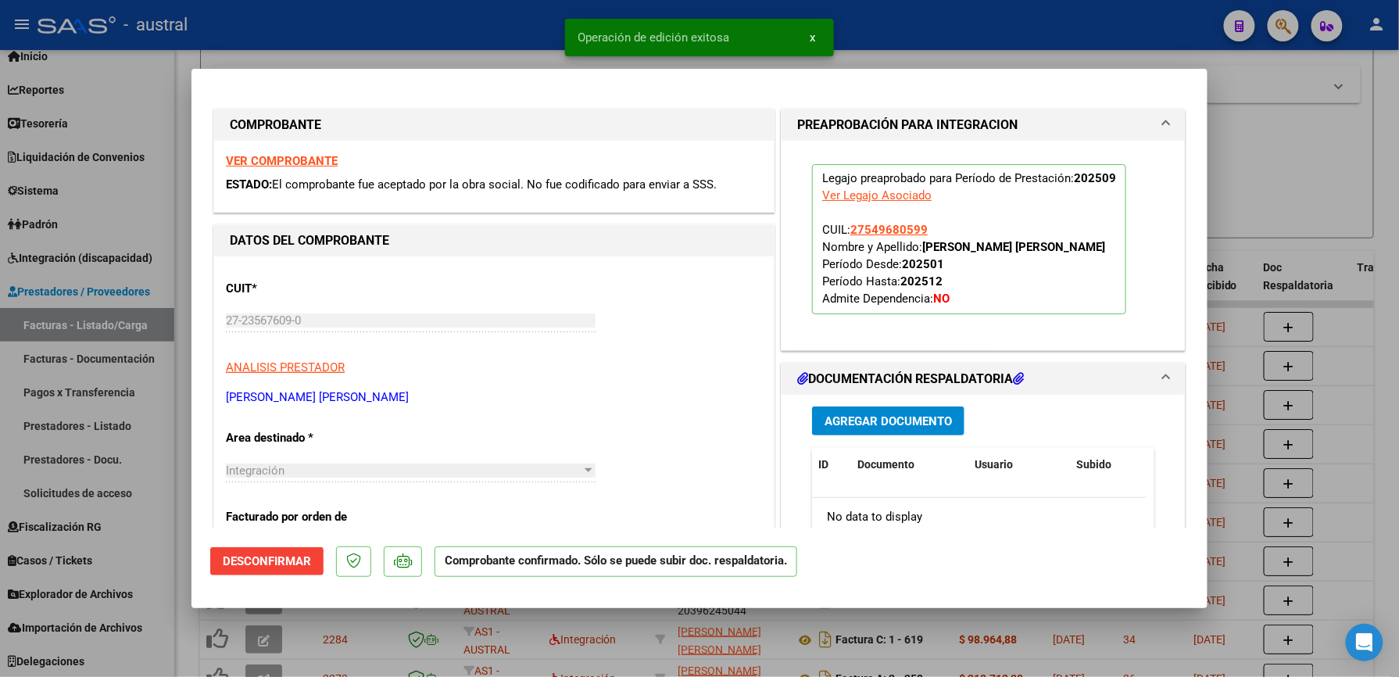
type input "$ 0,00"
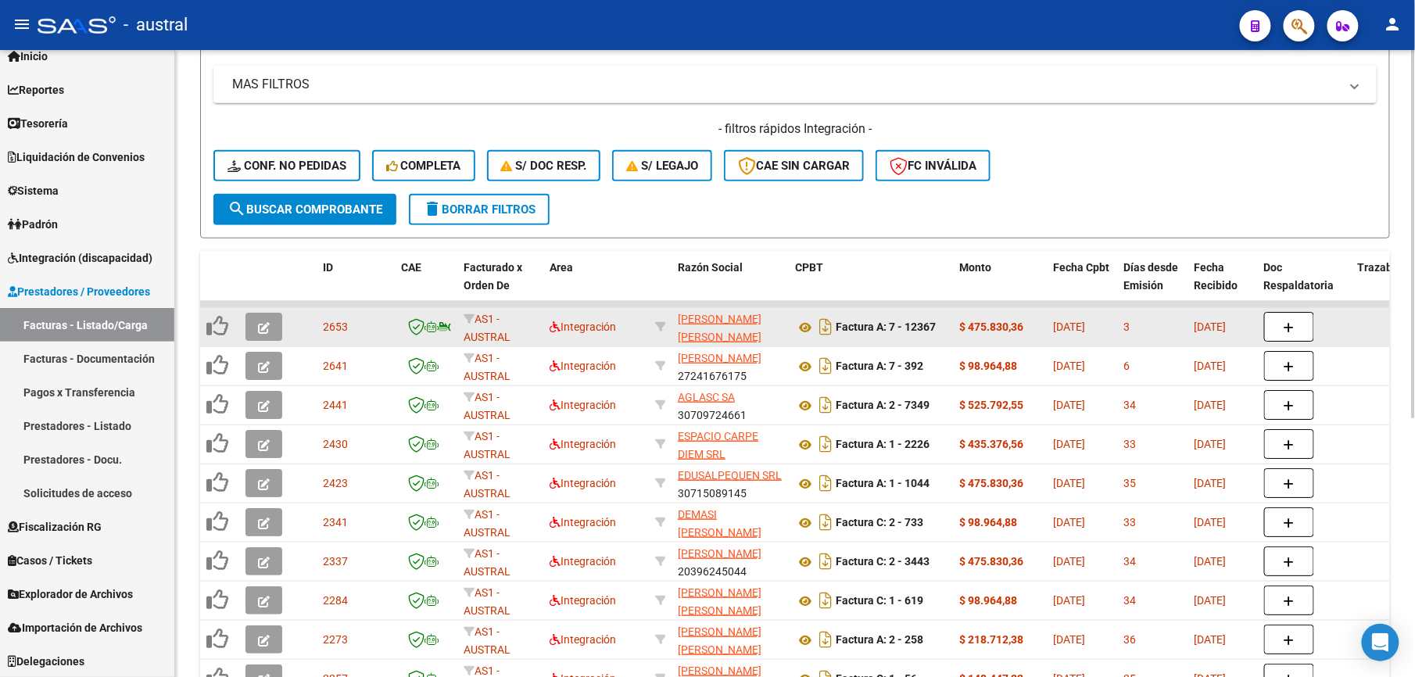
click at [260, 331] on icon "button" at bounding box center [264, 328] width 12 height 12
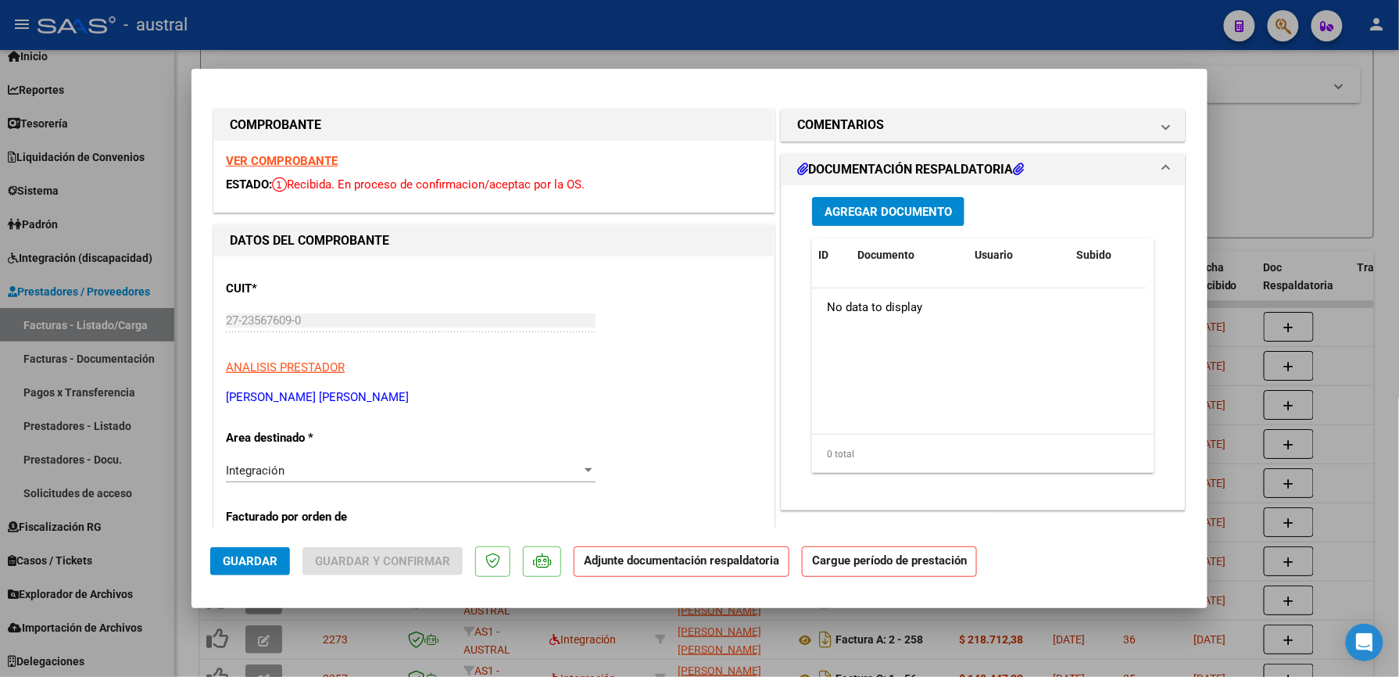
click at [310, 157] on strong "VER COMPROBANTE" at bounding box center [282, 161] width 112 height 14
click at [124, 333] on div at bounding box center [699, 338] width 1399 height 677
type input "$ 0,00"
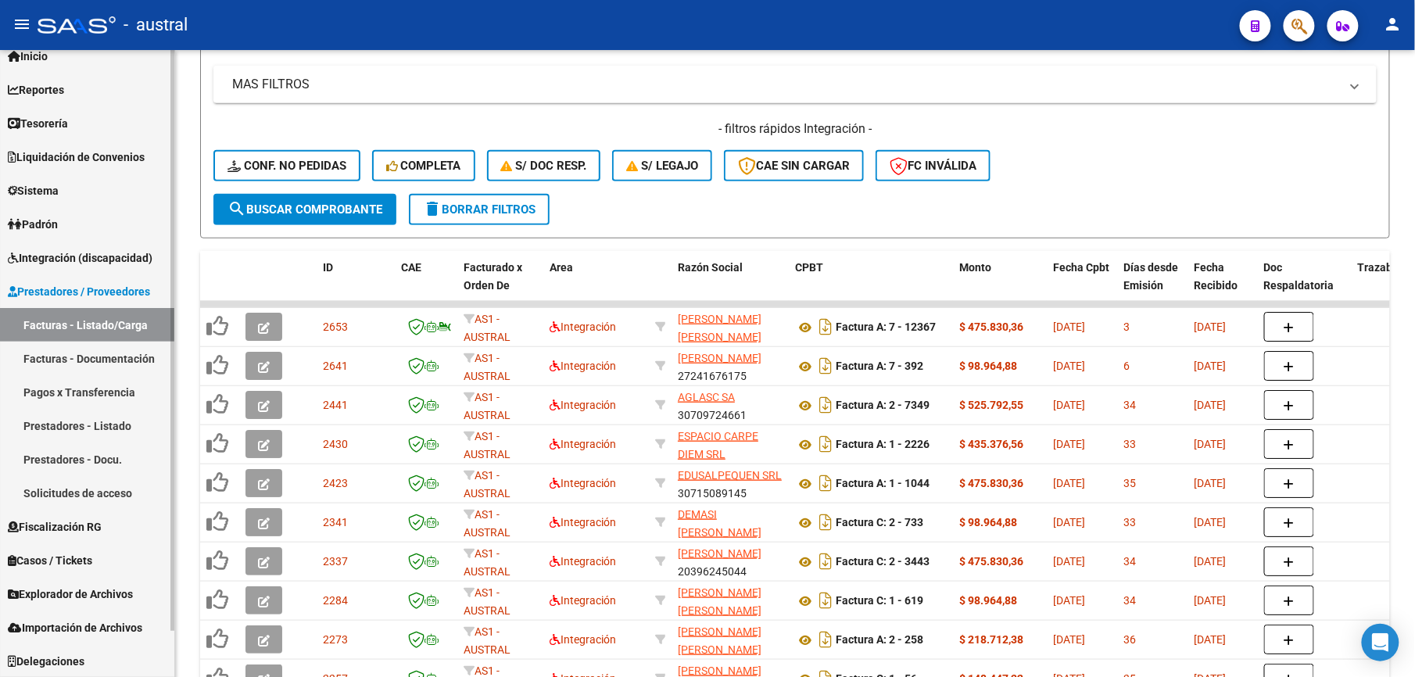
click at [72, 258] on span "Integración (discapacidad)" at bounding box center [80, 257] width 145 height 17
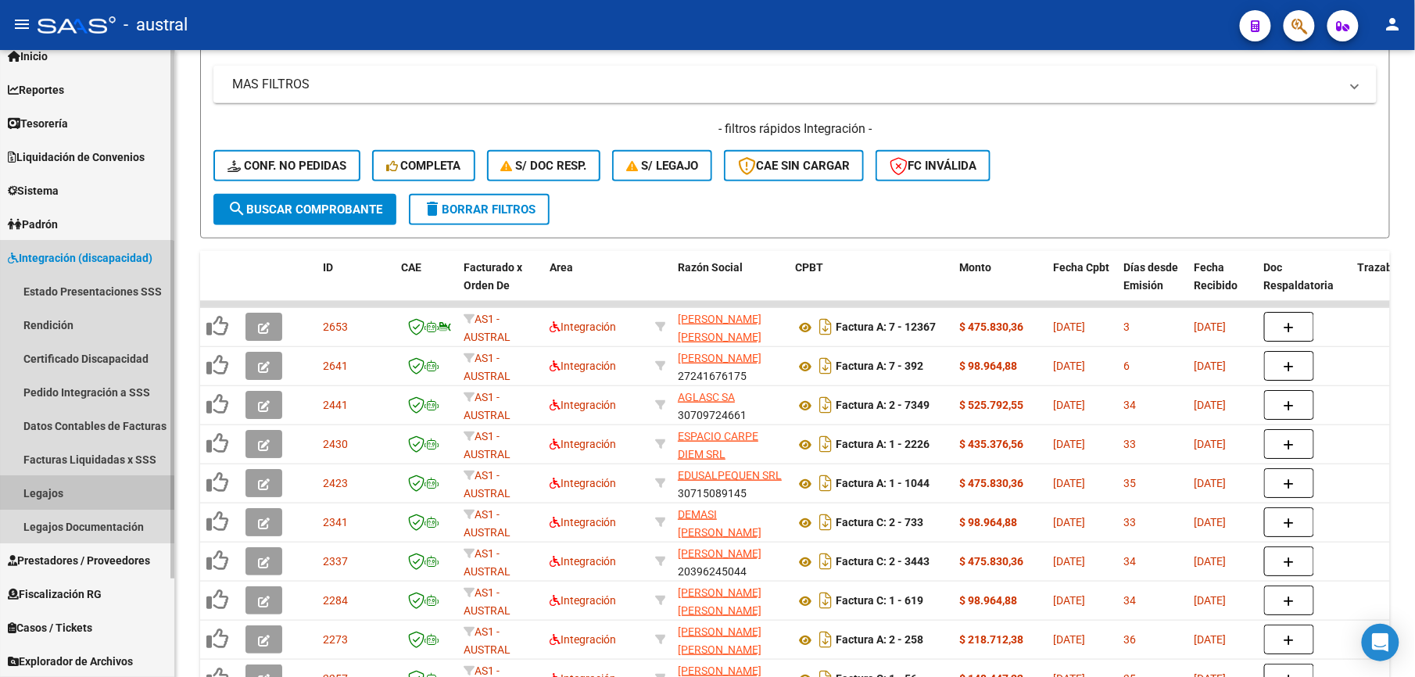
click at [77, 497] on link "Legajos" at bounding box center [87, 493] width 174 height 34
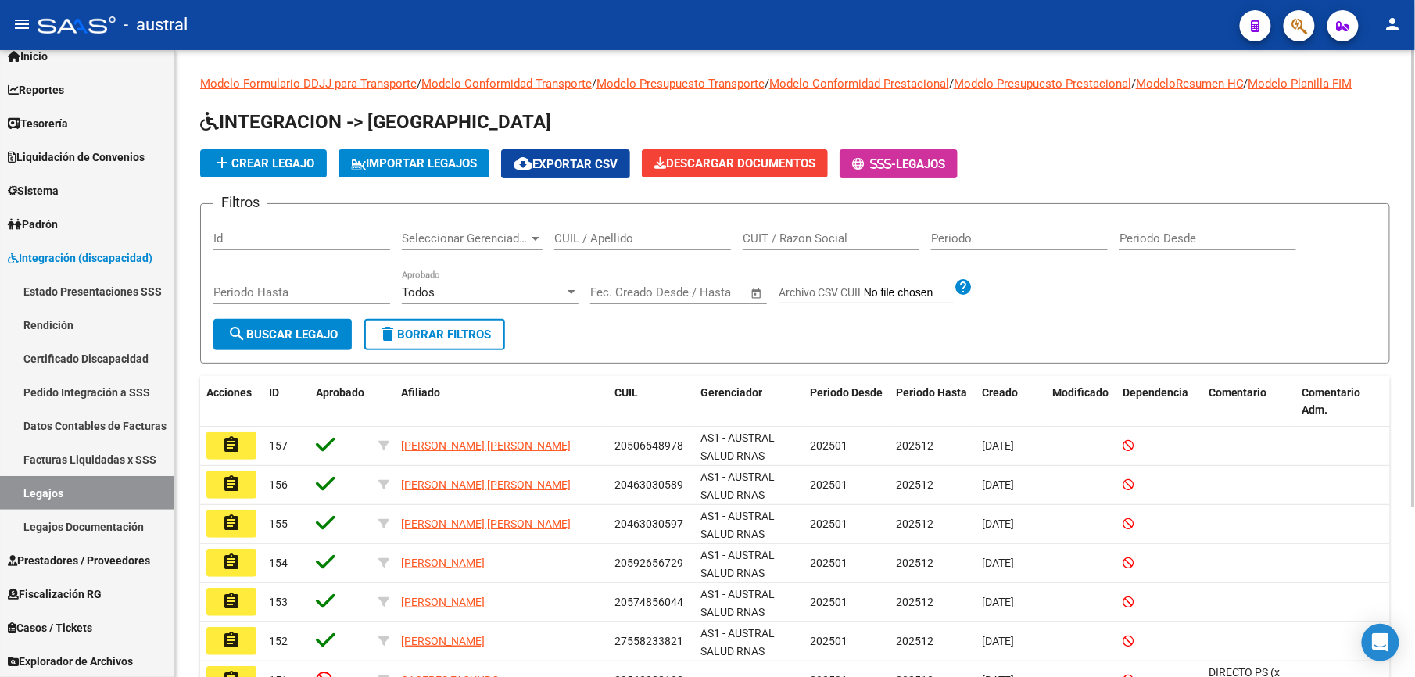
click at [629, 255] on div "CUIL / Apellido" at bounding box center [642, 241] width 177 height 48
click at [616, 231] on input "CUIL / Apellido" at bounding box center [642, 238] width 177 height 14
type input "[PERSON_NAME]"
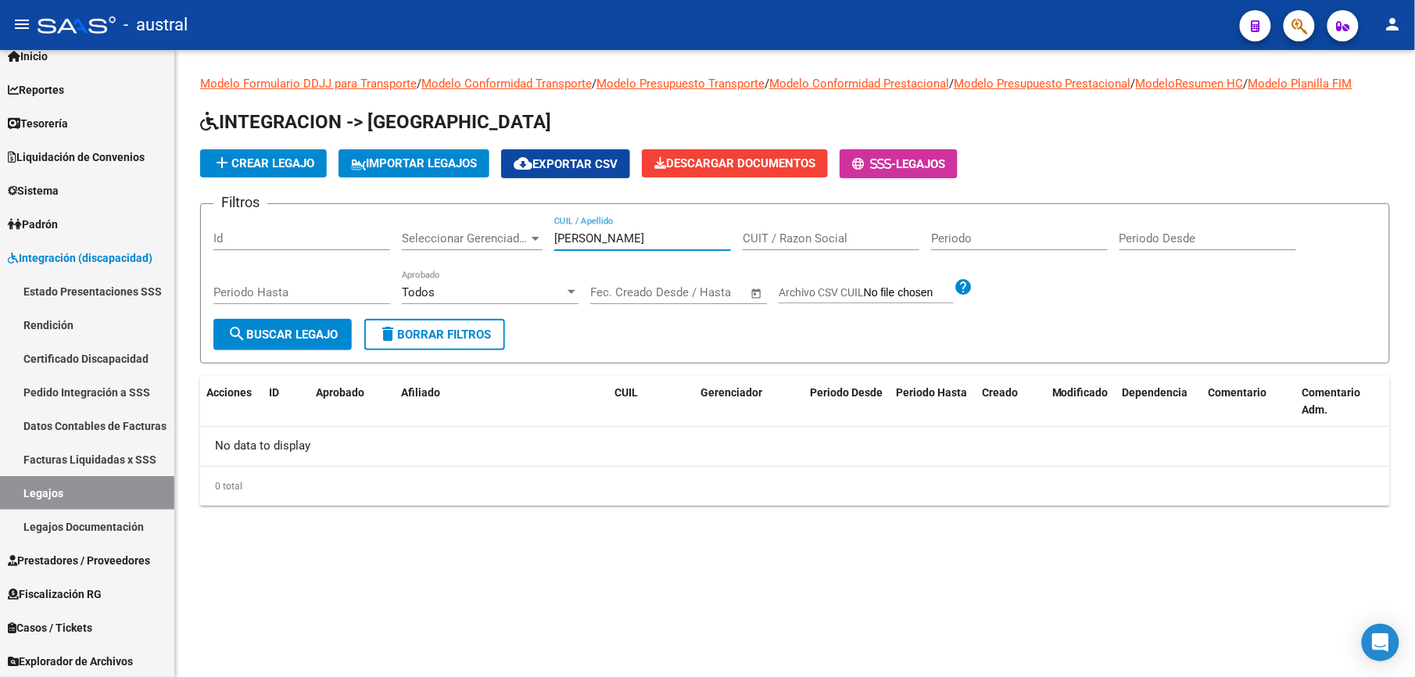
drag, startPoint x: 626, startPoint y: 244, endPoint x: 668, endPoint y: 126, distance: 125.1
click at [533, 238] on div "Filtros Id Seleccionar Gerenciador Seleccionar Gerenciador [PERSON_NAME] CUIL /…" at bounding box center [794, 268] width 1163 height 102
drag, startPoint x: 602, startPoint y: 229, endPoint x: 492, endPoint y: 232, distance: 110.3
click at [492, 232] on div "Filtros Id Seleccionar Gerenciador Seleccionar Gerenciador [PERSON_NAME] CUIL /…" at bounding box center [794, 268] width 1163 height 102
drag, startPoint x: 492, startPoint y: 232, endPoint x: 601, endPoint y: 238, distance: 109.6
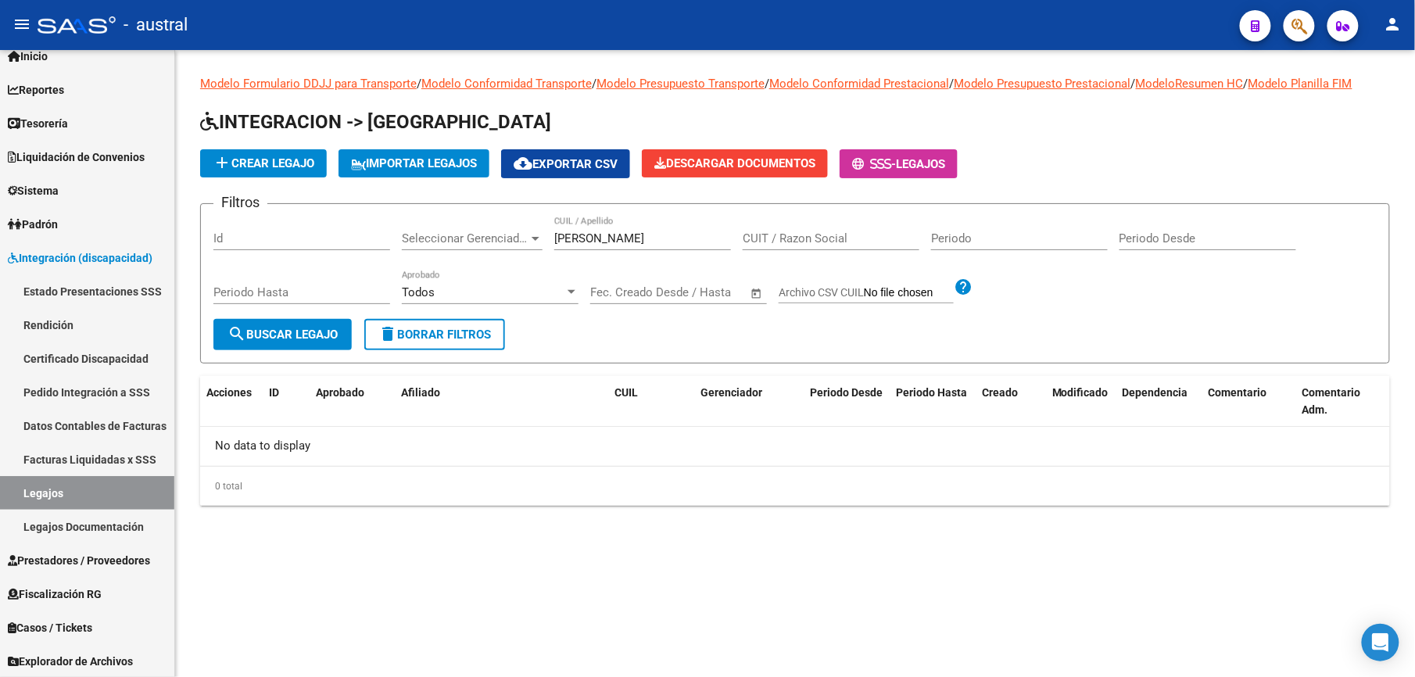
click at [599, 244] on input "[PERSON_NAME]" at bounding box center [642, 238] width 177 height 14
click at [601, 238] on input "[PERSON_NAME]" at bounding box center [642, 238] width 177 height 14
type input "b"
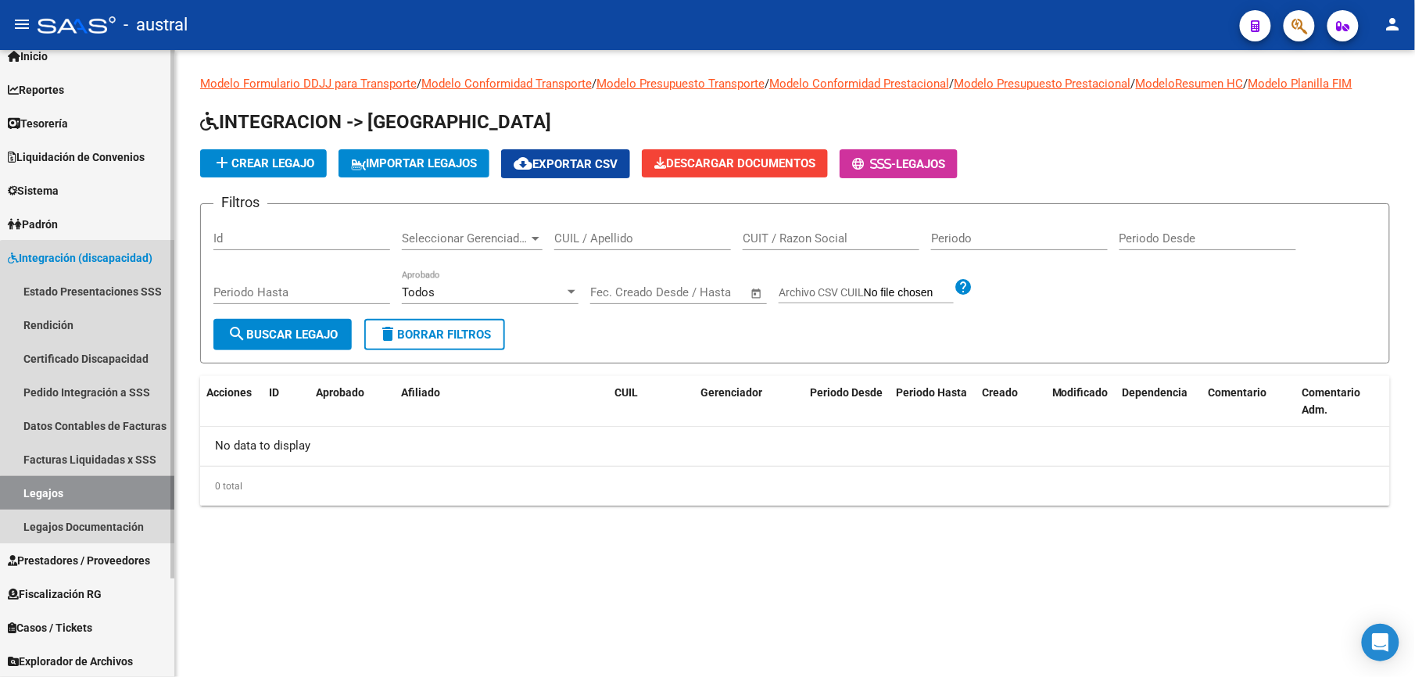
click at [92, 496] on link "Legajos" at bounding box center [87, 493] width 174 height 34
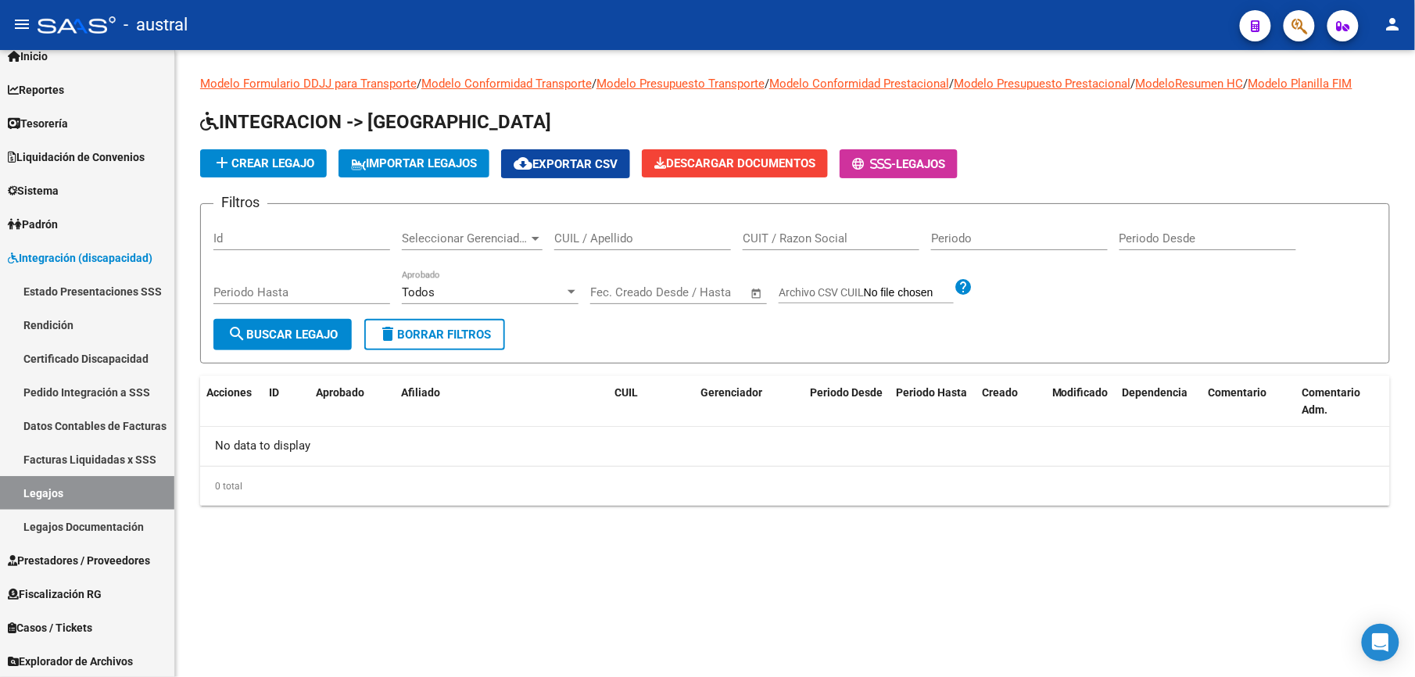
click at [474, 341] on span "delete Borrar Filtros" at bounding box center [434, 335] width 113 height 14
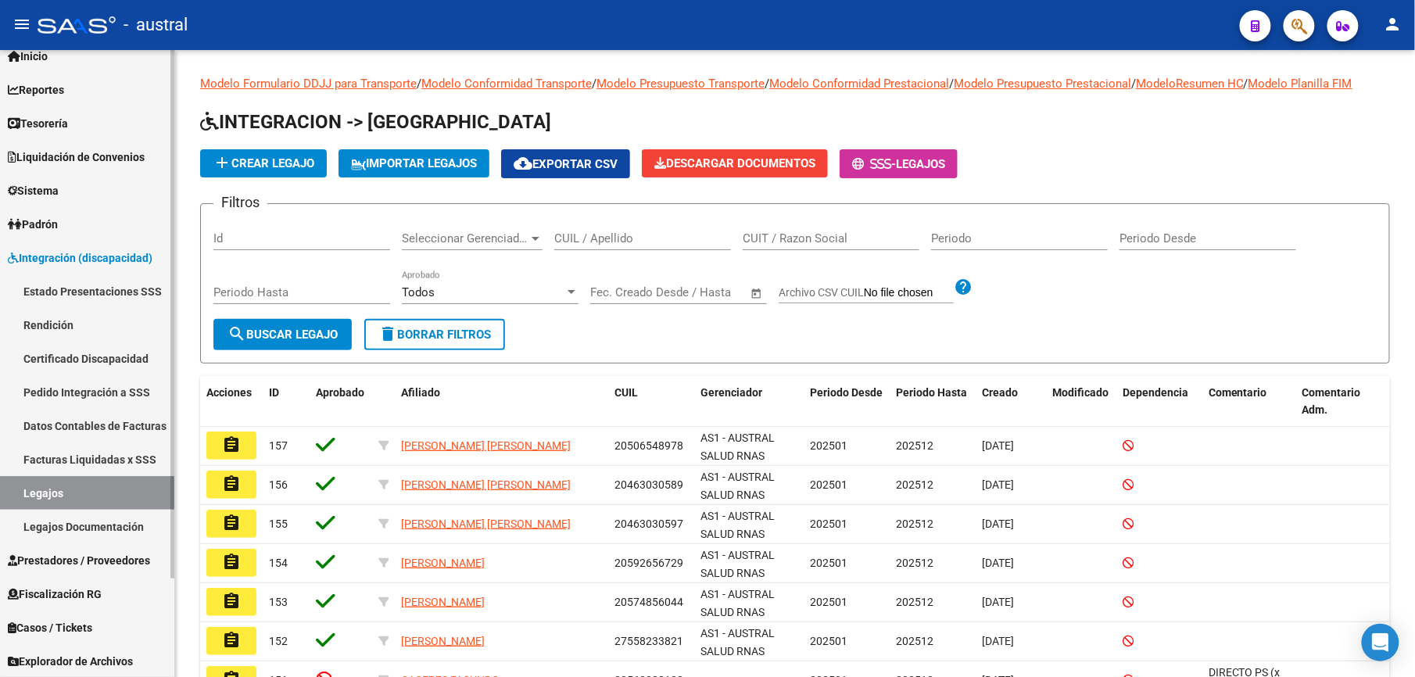
click at [57, 252] on span "Integración (discapacidad)" at bounding box center [80, 257] width 145 height 17
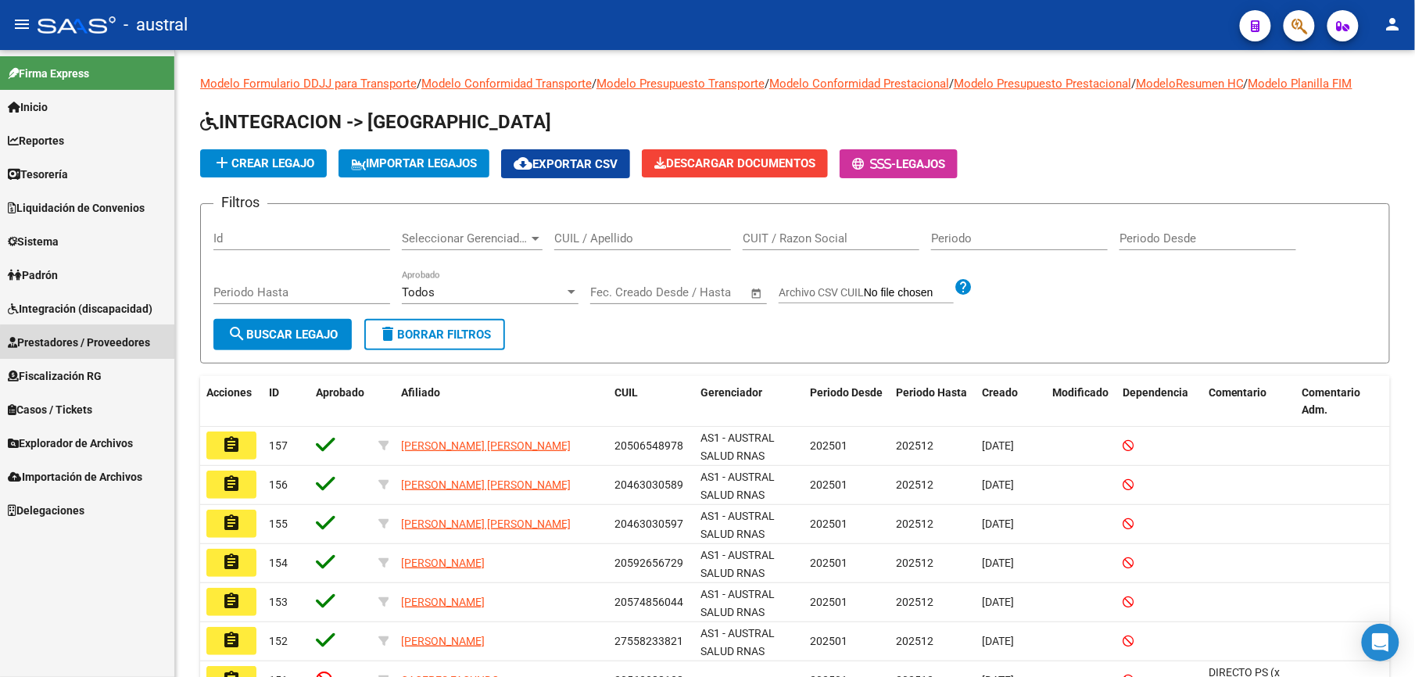
click at [91, 349] on span "Prestadores / Proveedores" at bounding box center [79, 342] width 142 height 17
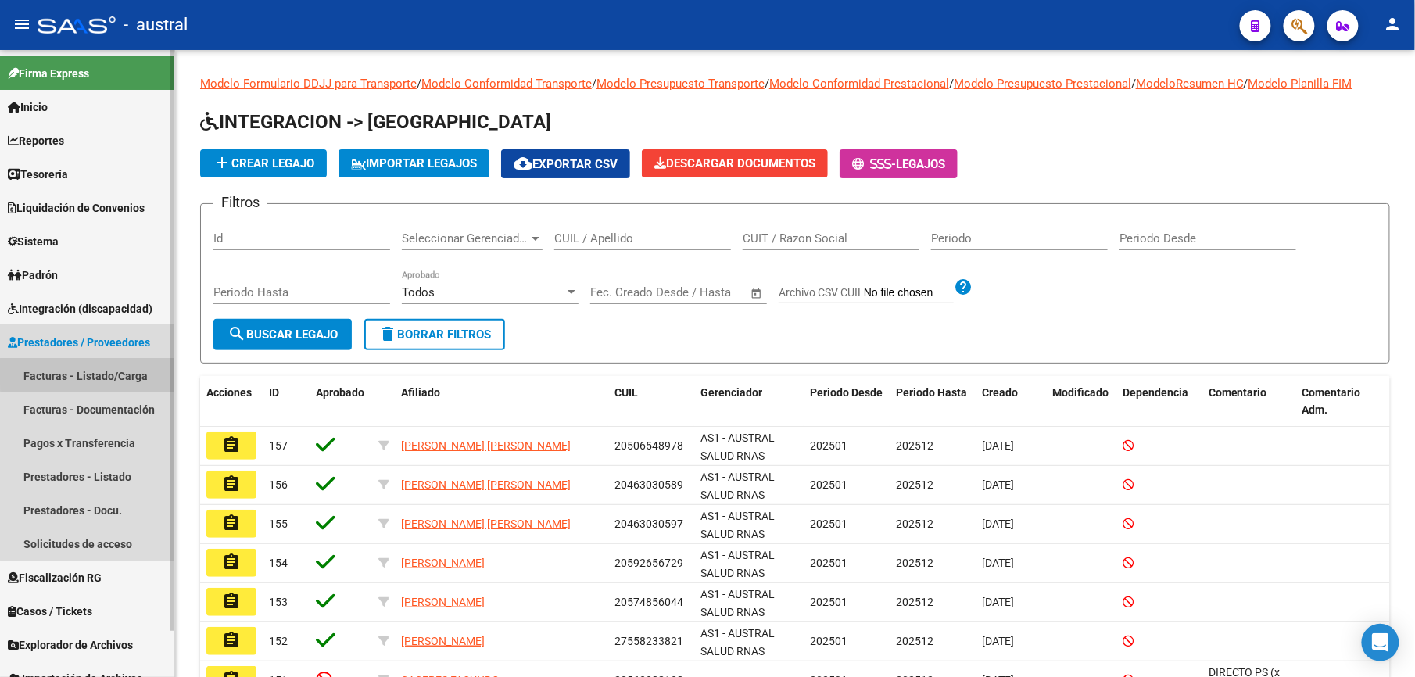
click at [128, 372] on link "Facturas - Listado/Carga" at bounding box center [87, 376] width 174 height 34
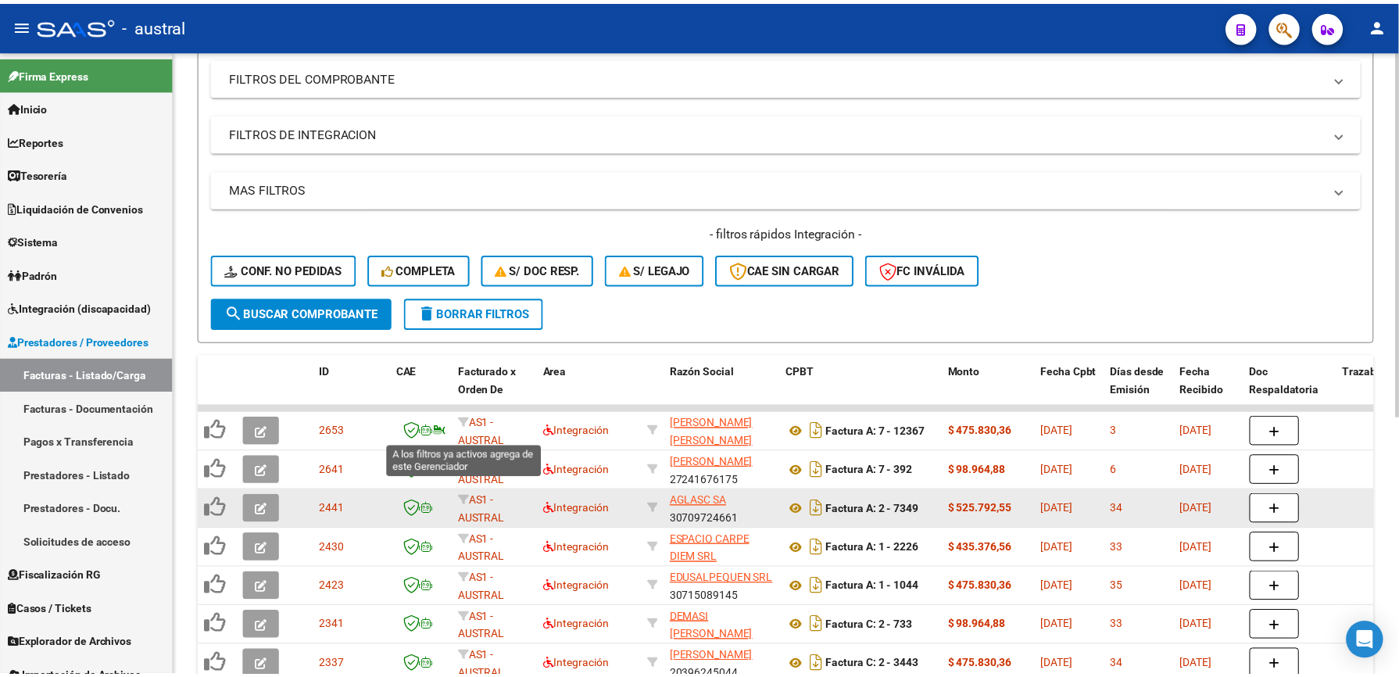
scroll to position [313, 0]
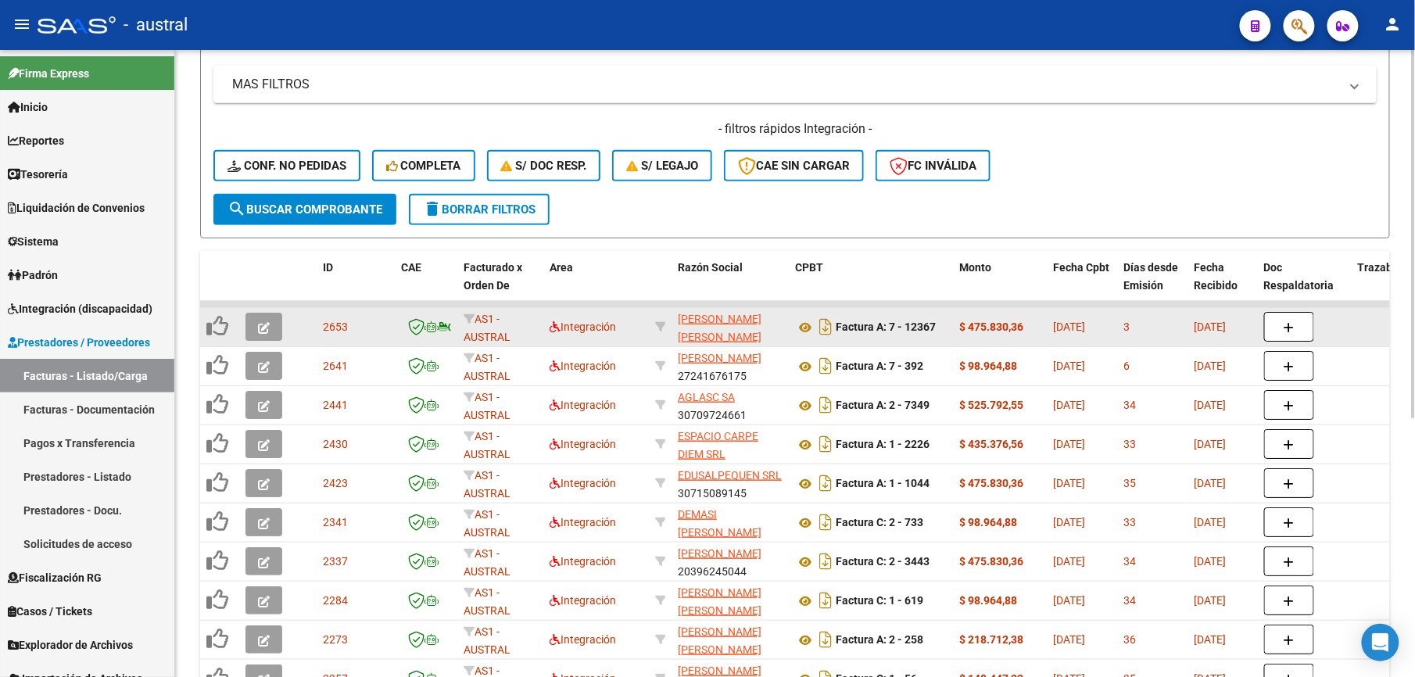
click at [255, 320] on button "button" at bounding box center [263, 327] width 37 height 28
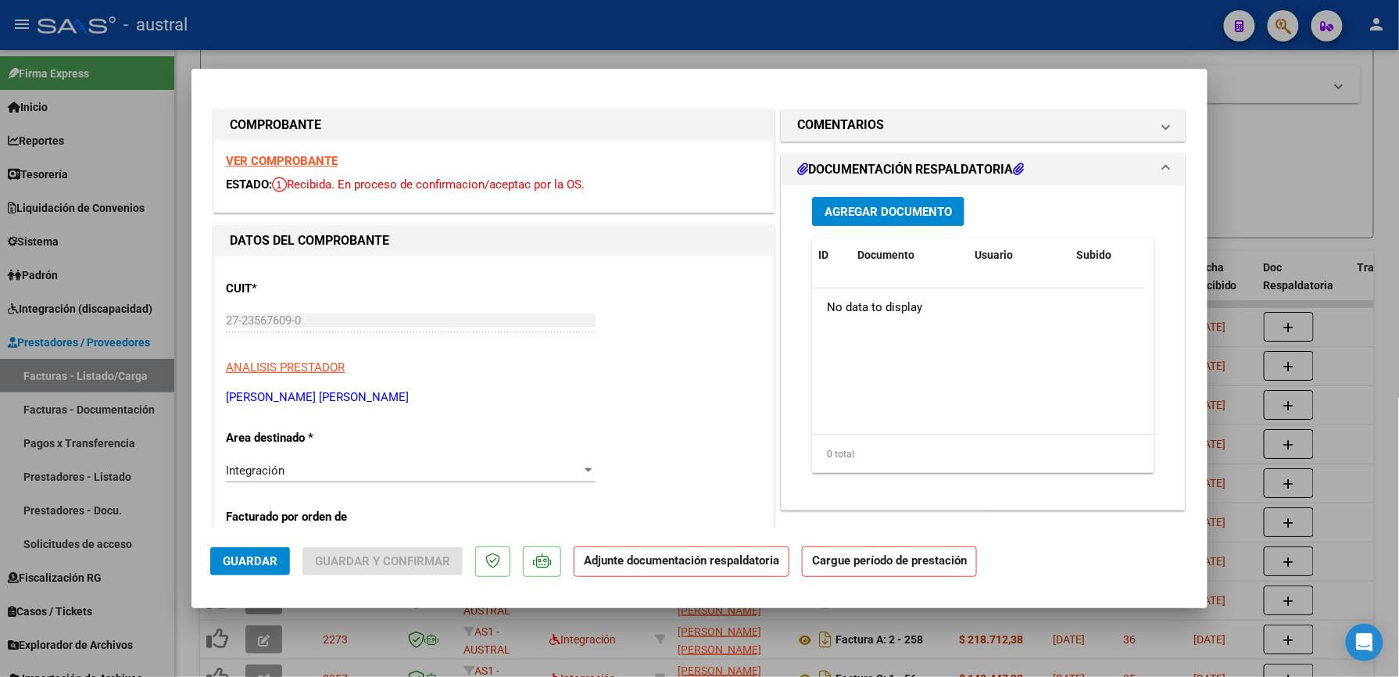
click at [870, 198] on button "Agregar Documento" at bounding box center [888, 211] width 152 height 29
click at [846, 128] on h1 "COMENTARIOS" at bounding box center [840, 125] width 87 height 19
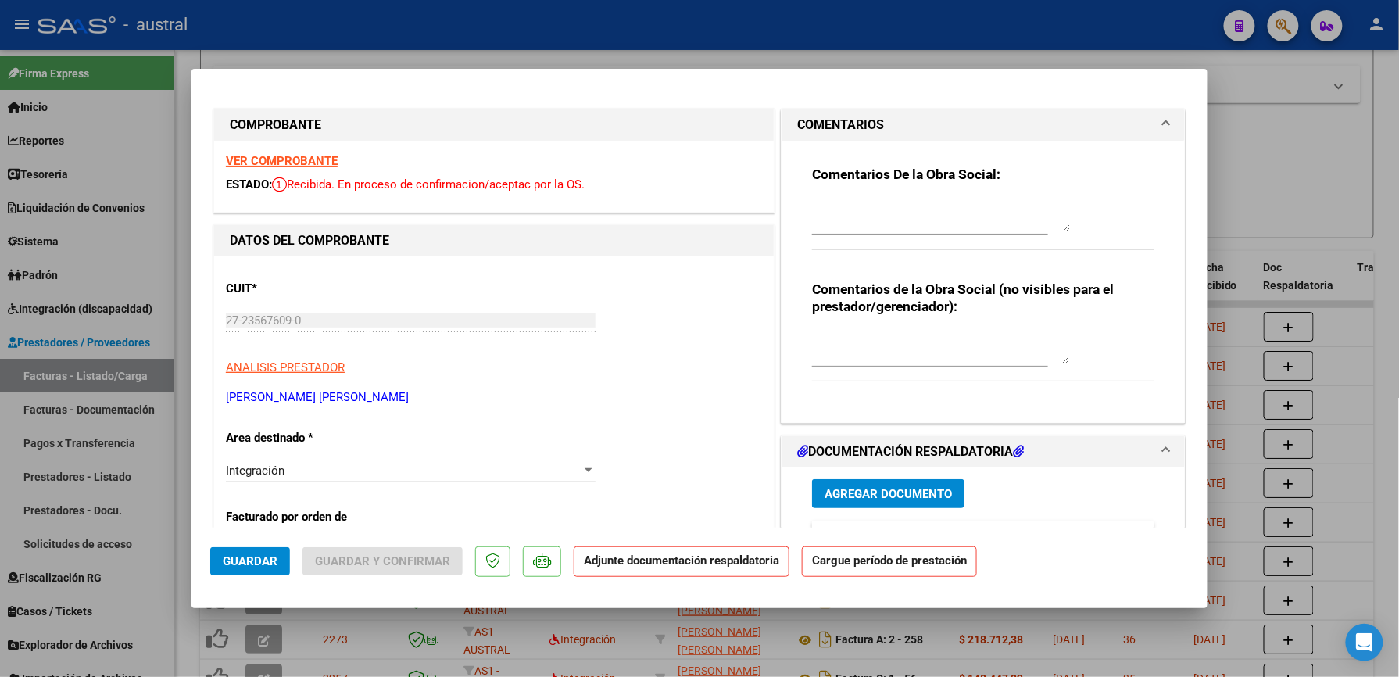
click at [870, 209] on textarea at bounding box center [941, 215] width 258 height 31
type textarea "d"
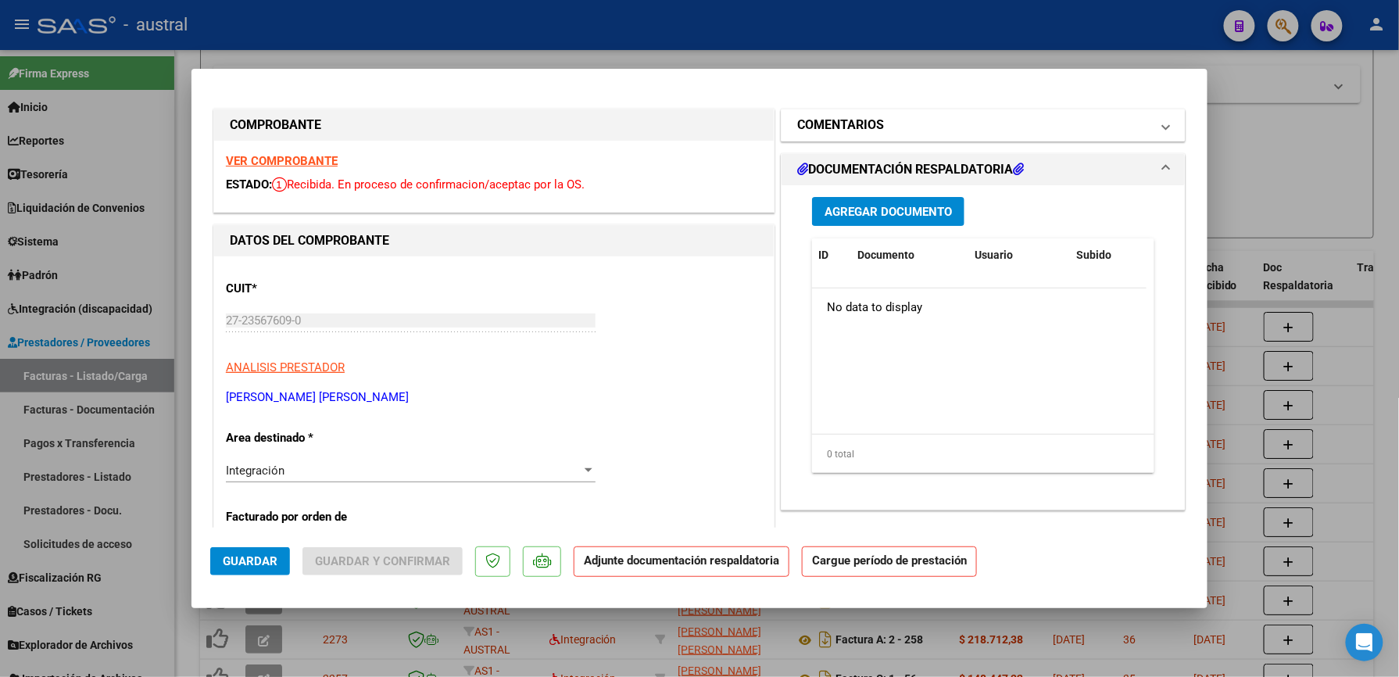
click at [855, 113] on mat-expansion-panel-header "COMENTARIOS" at bounding box center [983, 124] width 403 height 31
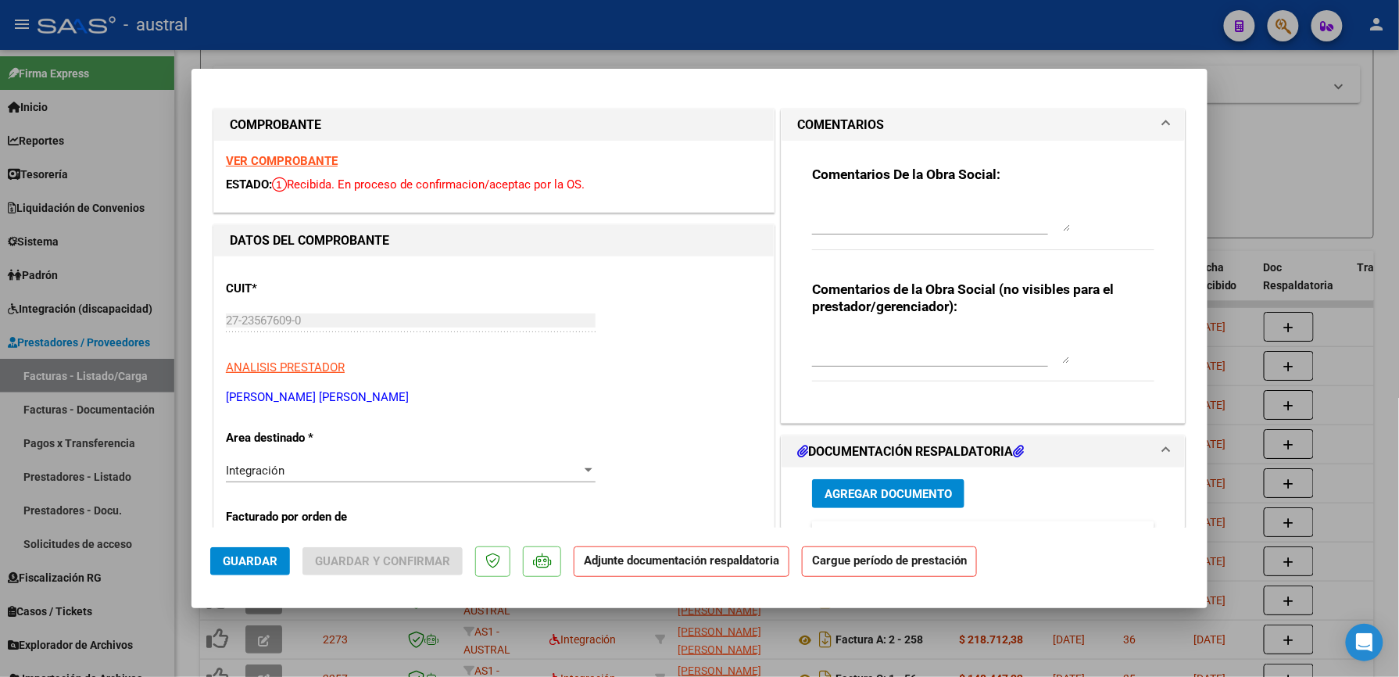
click at [843, 217] on textarea at bounding box center [941, 215] width 258 height 31
type textarea "DIRECO PS"
click at [224, 564] on span "Guardar" at bounding box center [250, 561] width 55 height 14
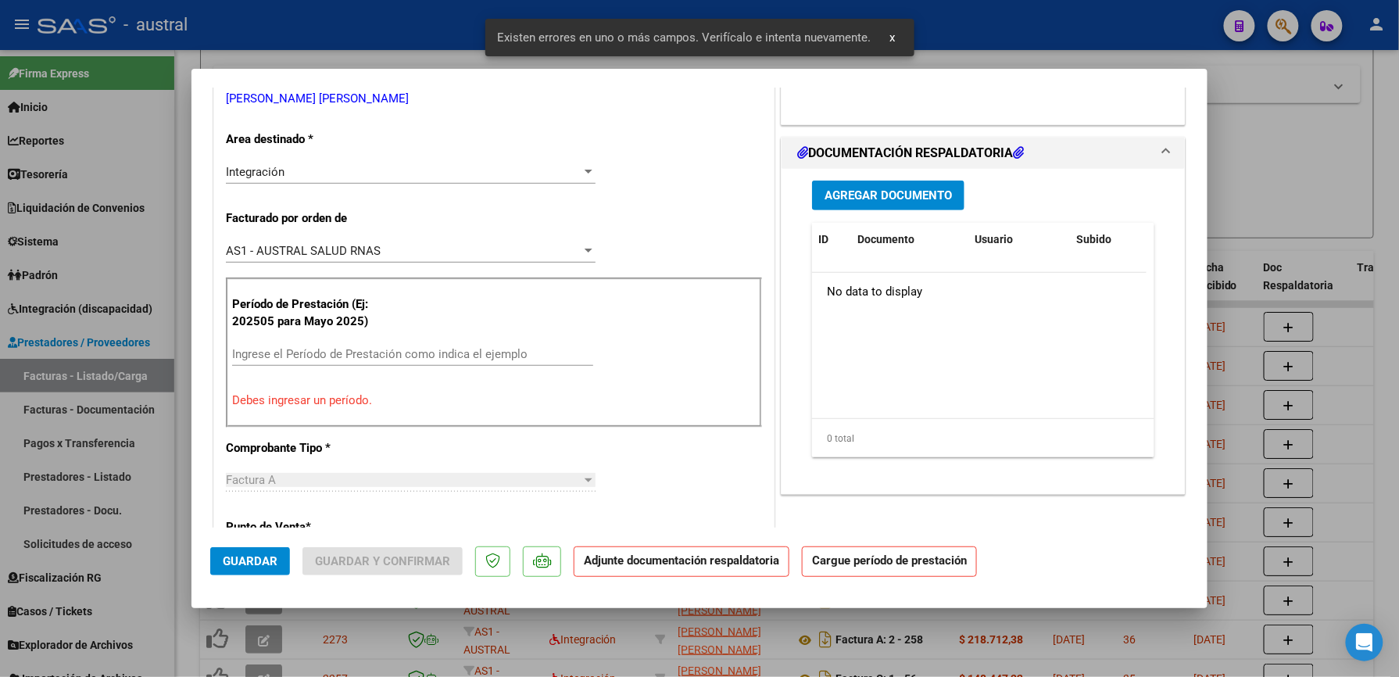
scroll to position [329, 0]
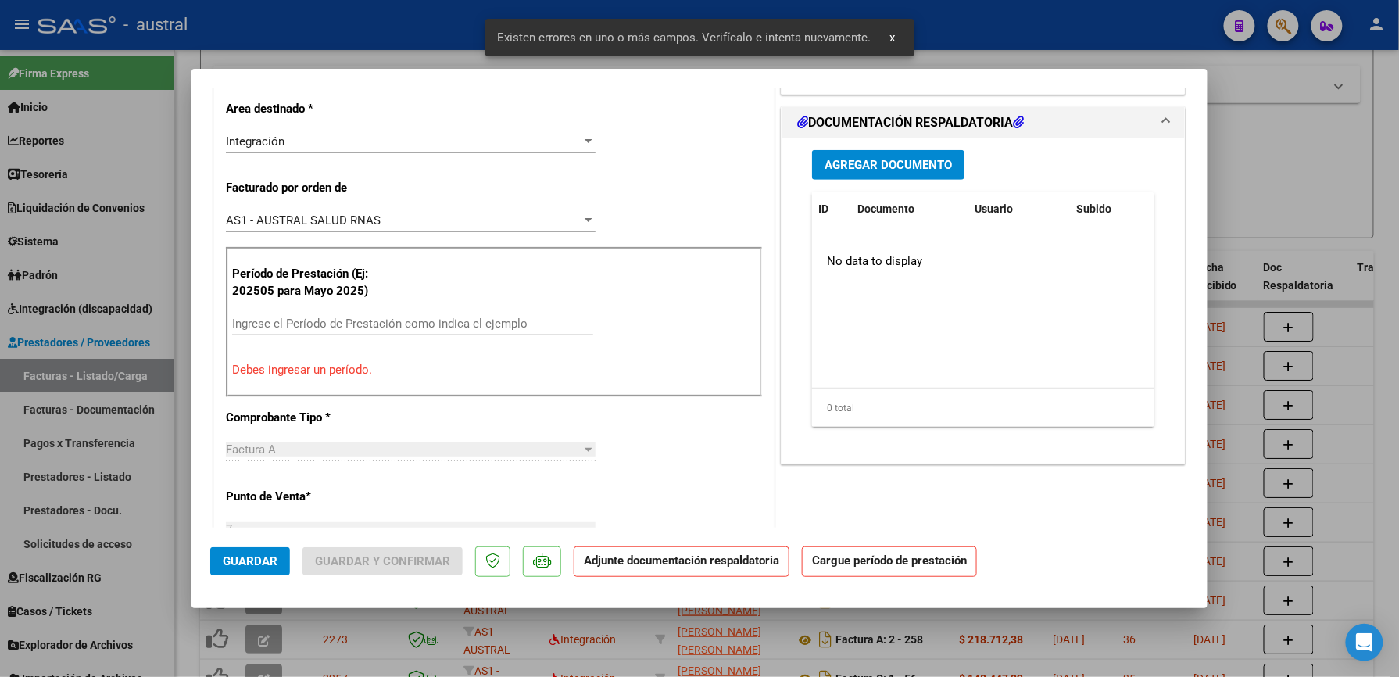
click at [317, 322] on input "Ingrese el Período de Prestación como indica el ejemplo" at bounding box center [412, 324] width 361 height 14
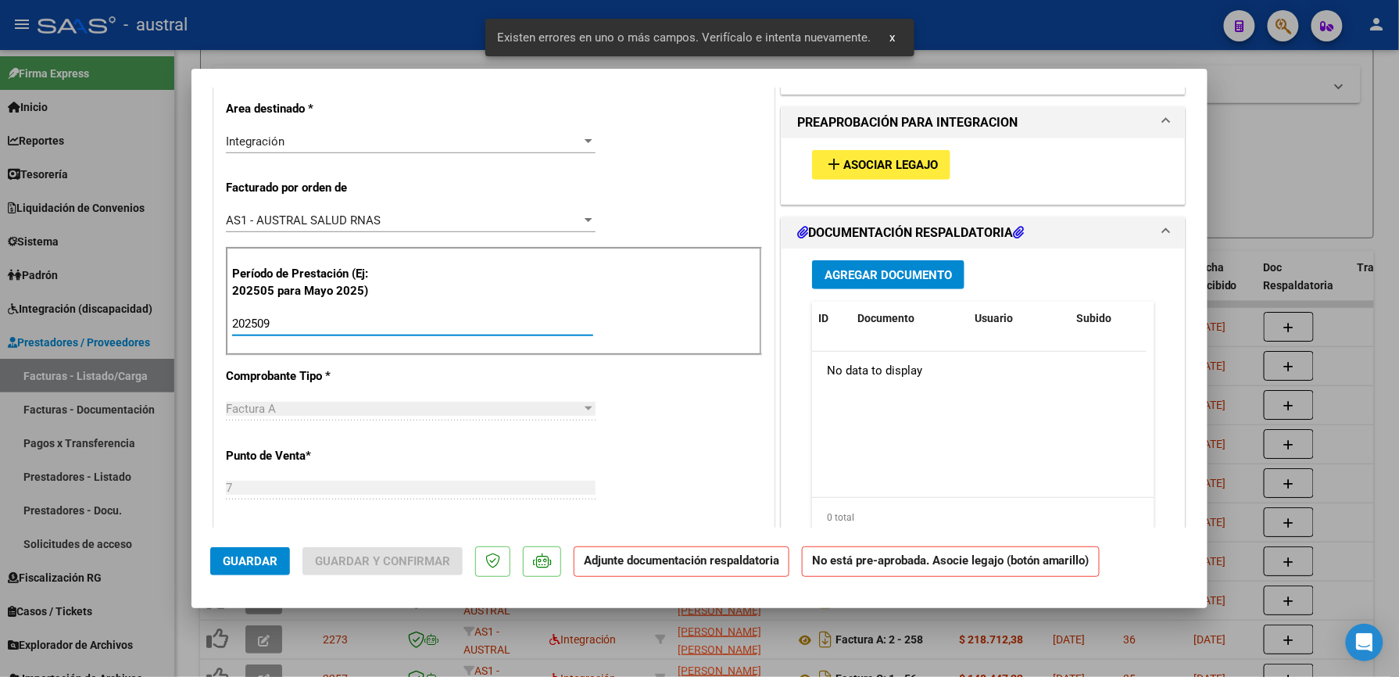
type input "202509"
click at [270, 548] on button "Guardar" at bounding box center [250, 561] width 80 height 28
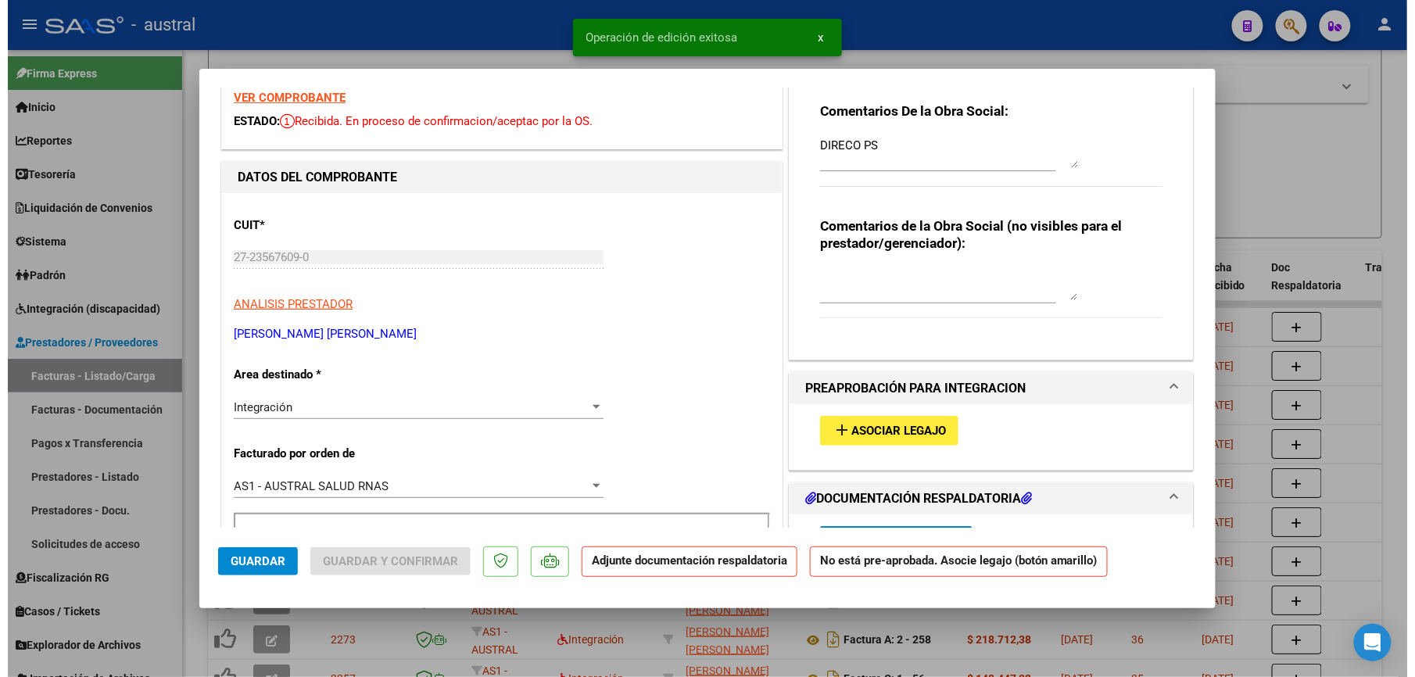
scroll to position [0, 0]
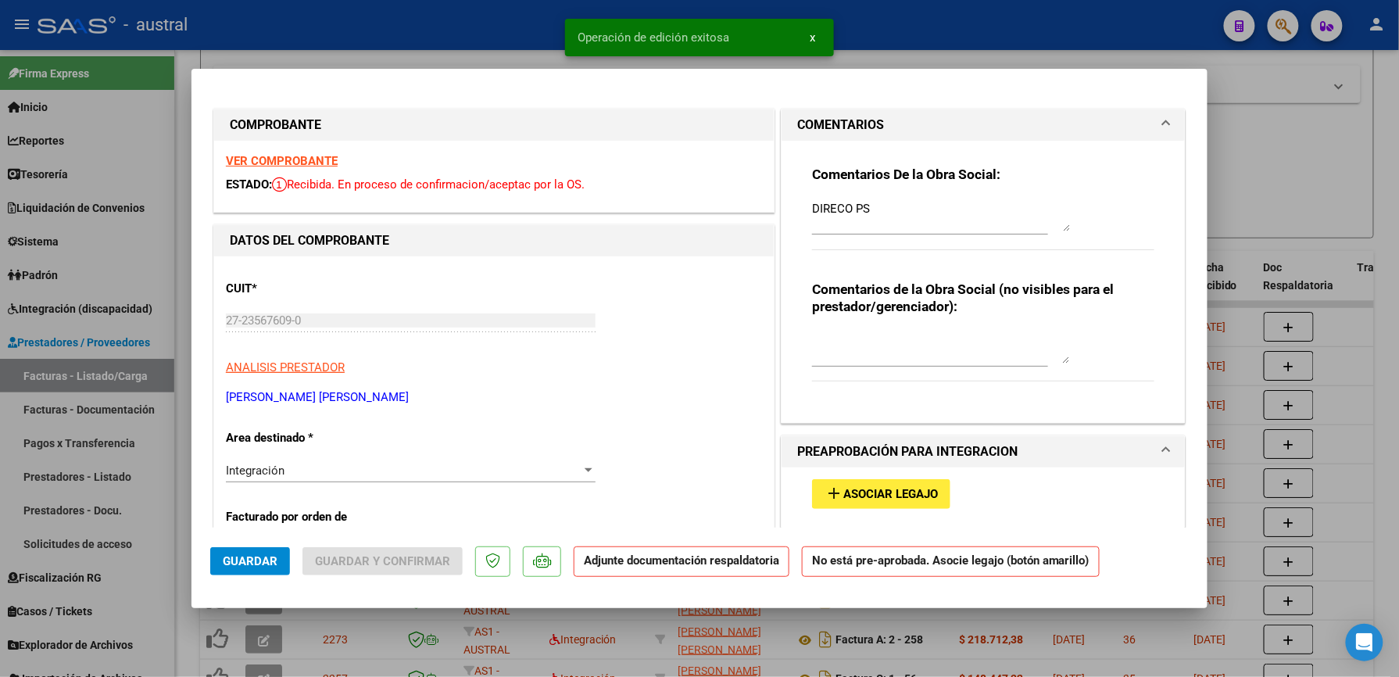
type input "$ 0,00"
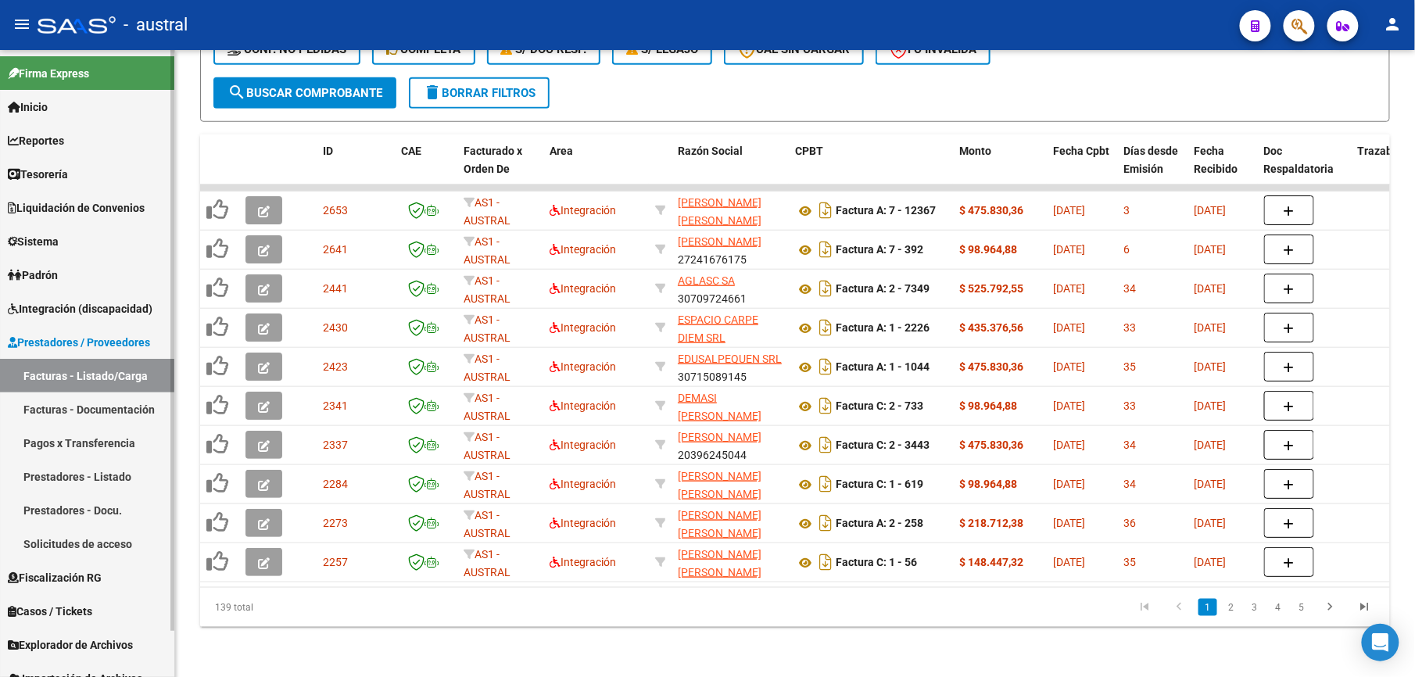
click at [77, 382] on link "Facturas - Listado/Carga" at bounding box center [87, 376] width 174 height 34
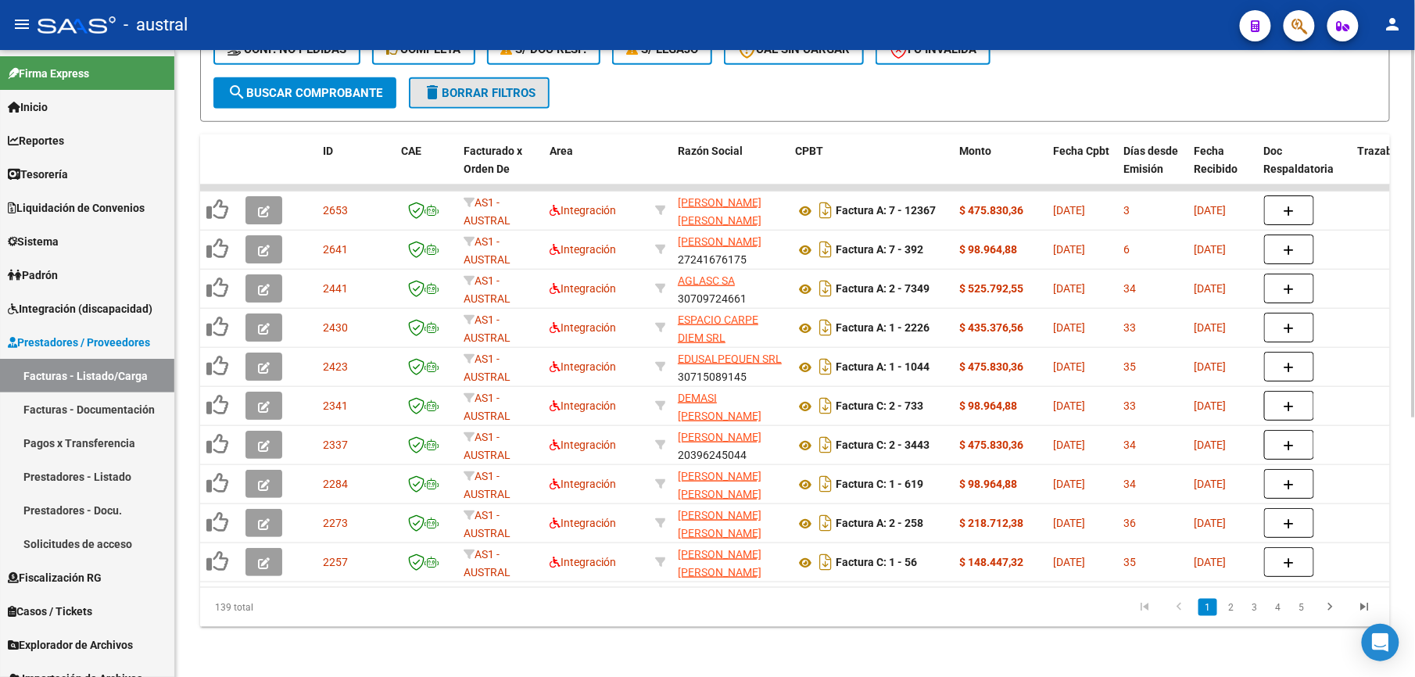
click at [513, 86] on button "delete Borrar Filtros" at bounding box center [479, 92] width 141 height 31
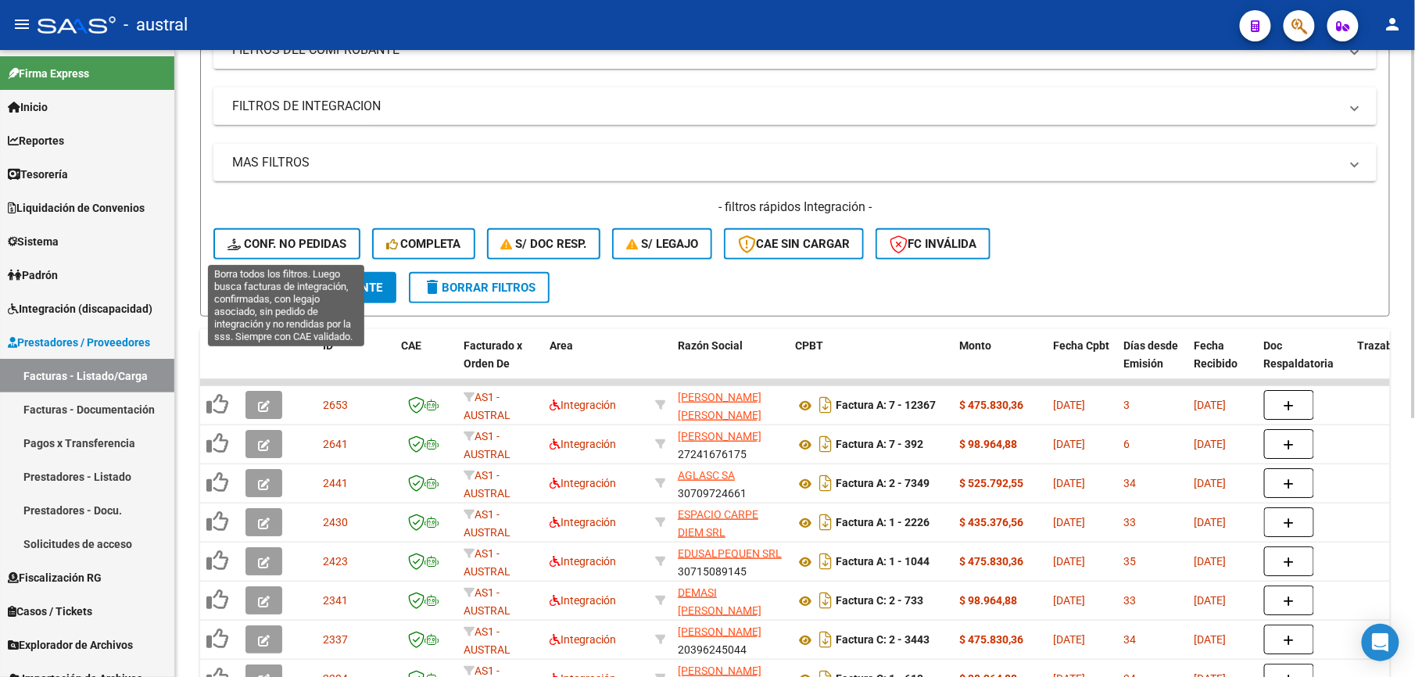
click at [294, 244] on span "Conf. no pedidas" at bounding box center [286, 244] width 119 height 14
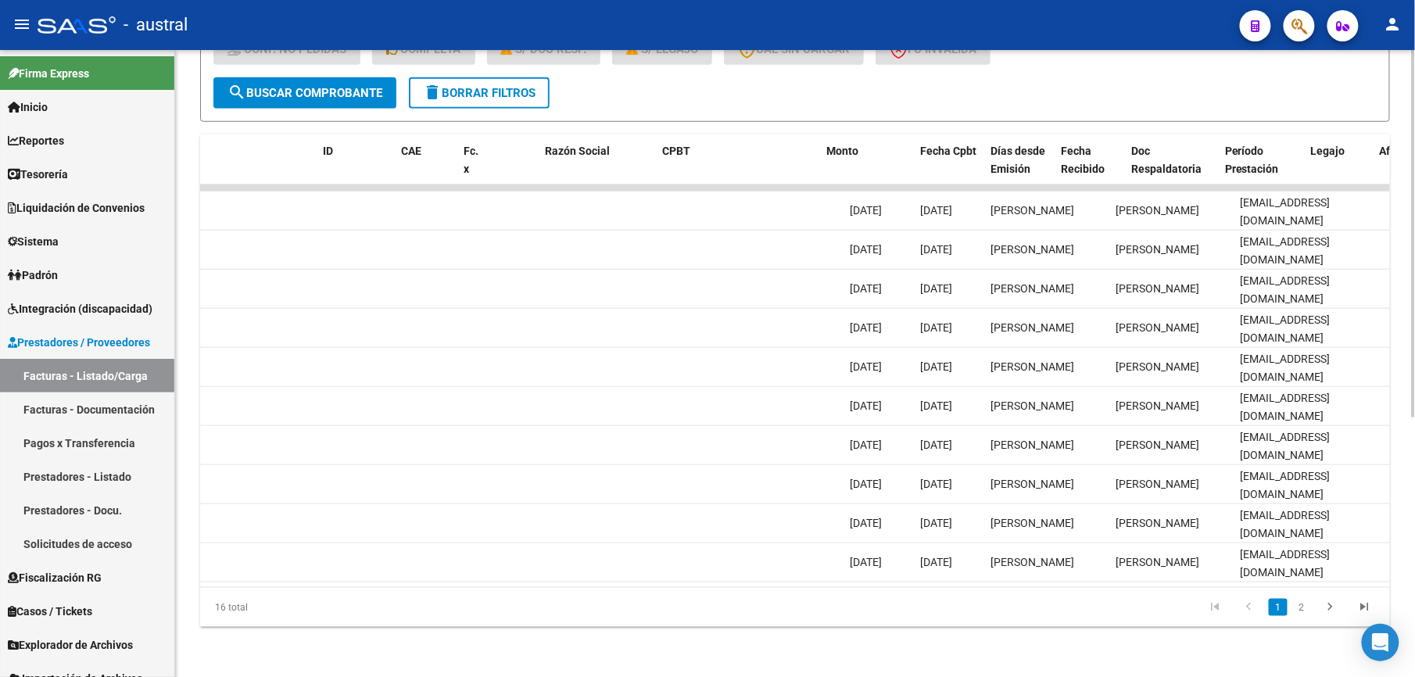
scroll to position [0, 0]
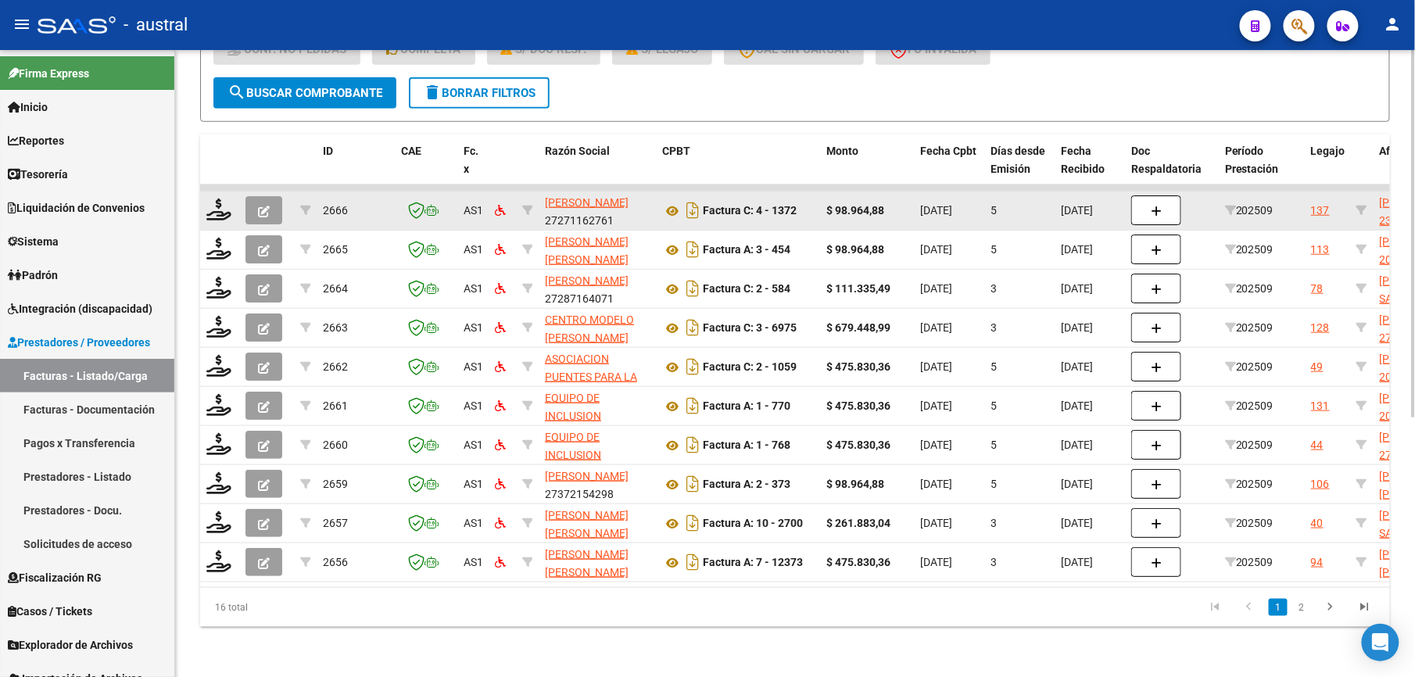
click at [260, 206] on icon "button" at bounding box center [264, 212] width 12 height 12
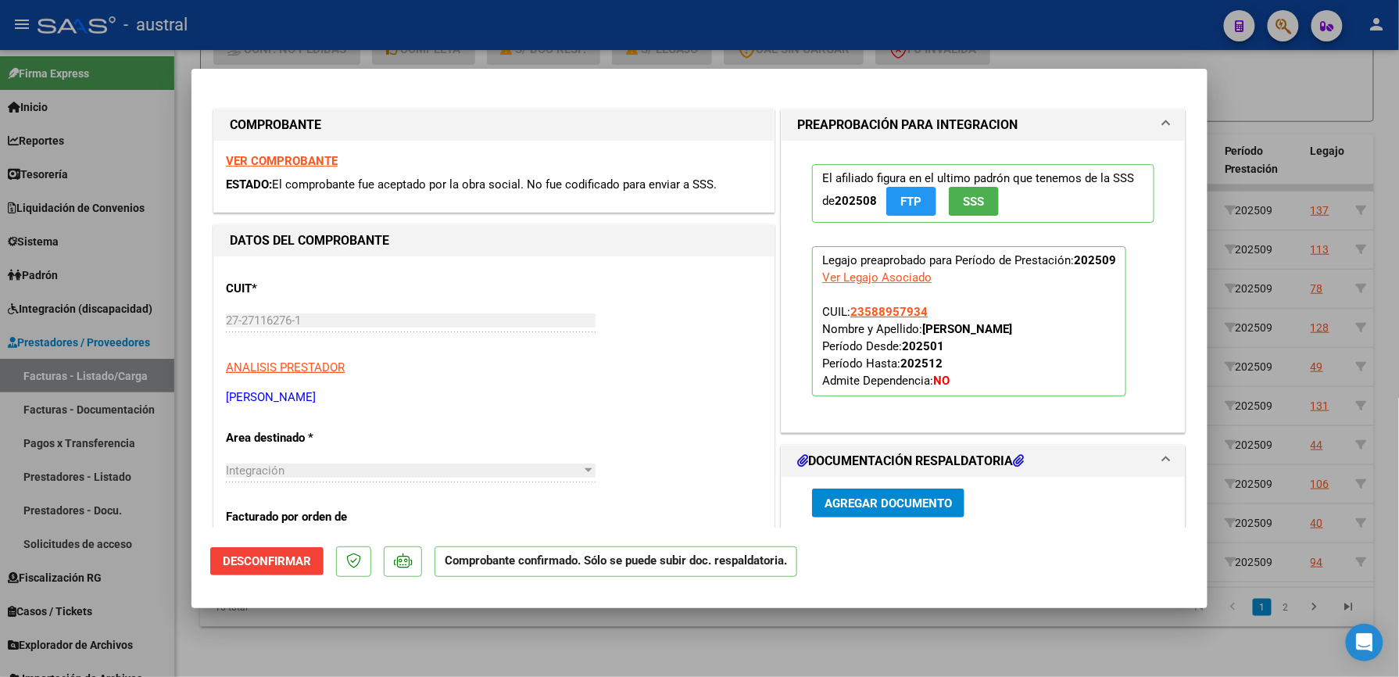
click at [320, 160] on strong "VER COMPROBANTE" at bounding box center [282, 161] width 112 height 14
click at [23, 366] on div at bounding box center [699, 338] width 1399 height 677
type input "$ 0,00"
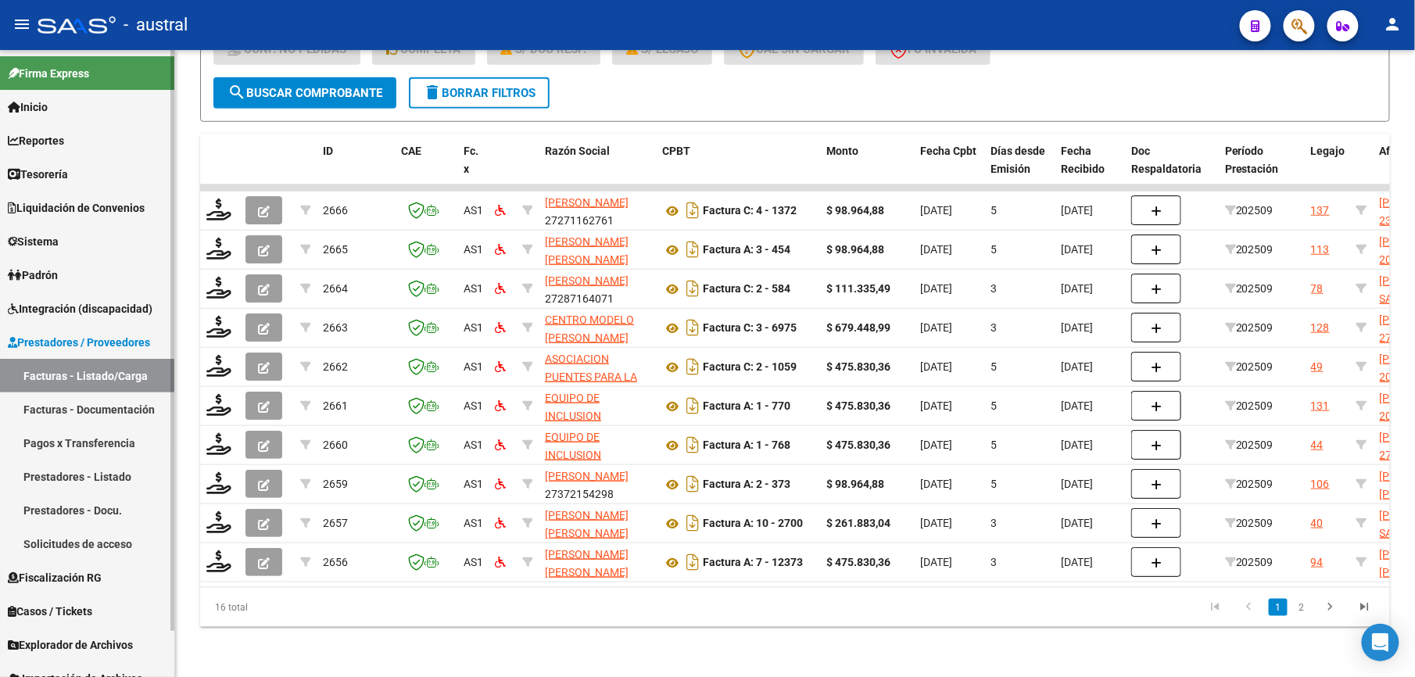
click at [91, 302] on span "Integración (discapacidad)" at bounding box center [80, 308] width 145 height 17
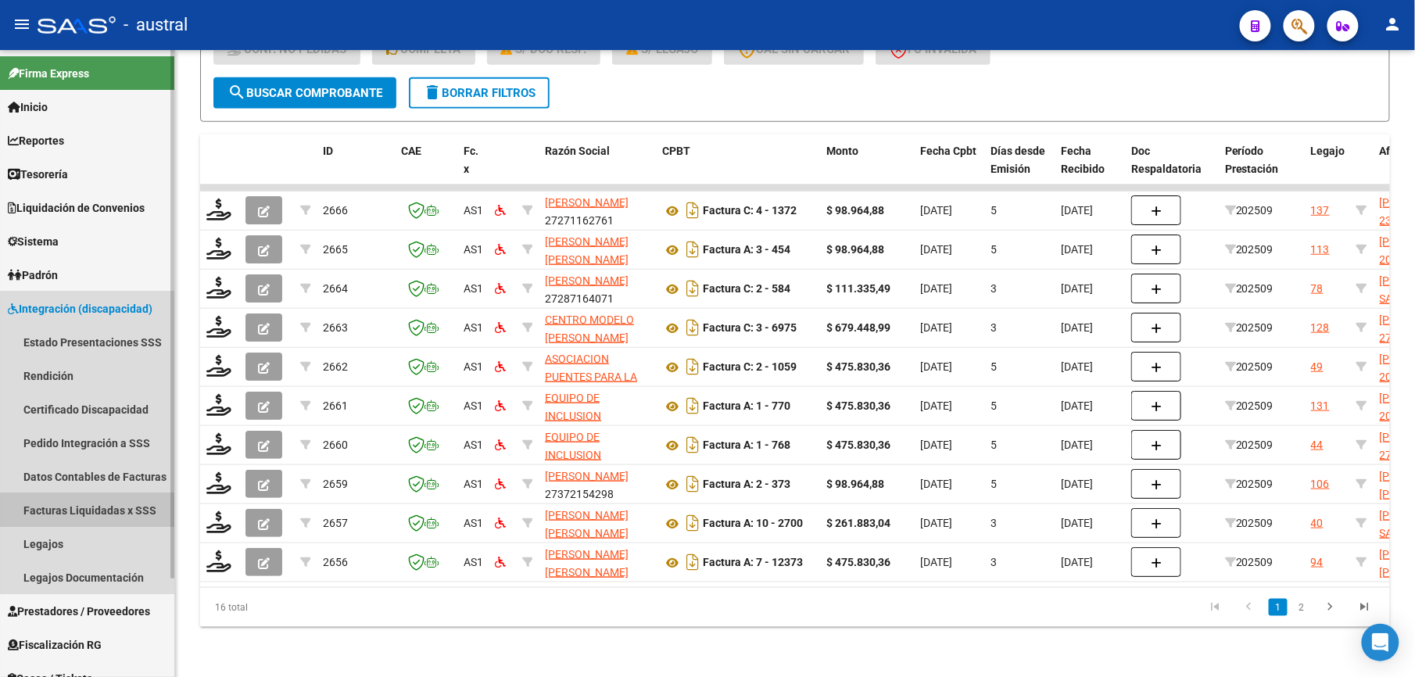
click at [110, 517] on link "Facturas Liquidadas x SSS" at bounding box center [87, 510] width 174 height 34
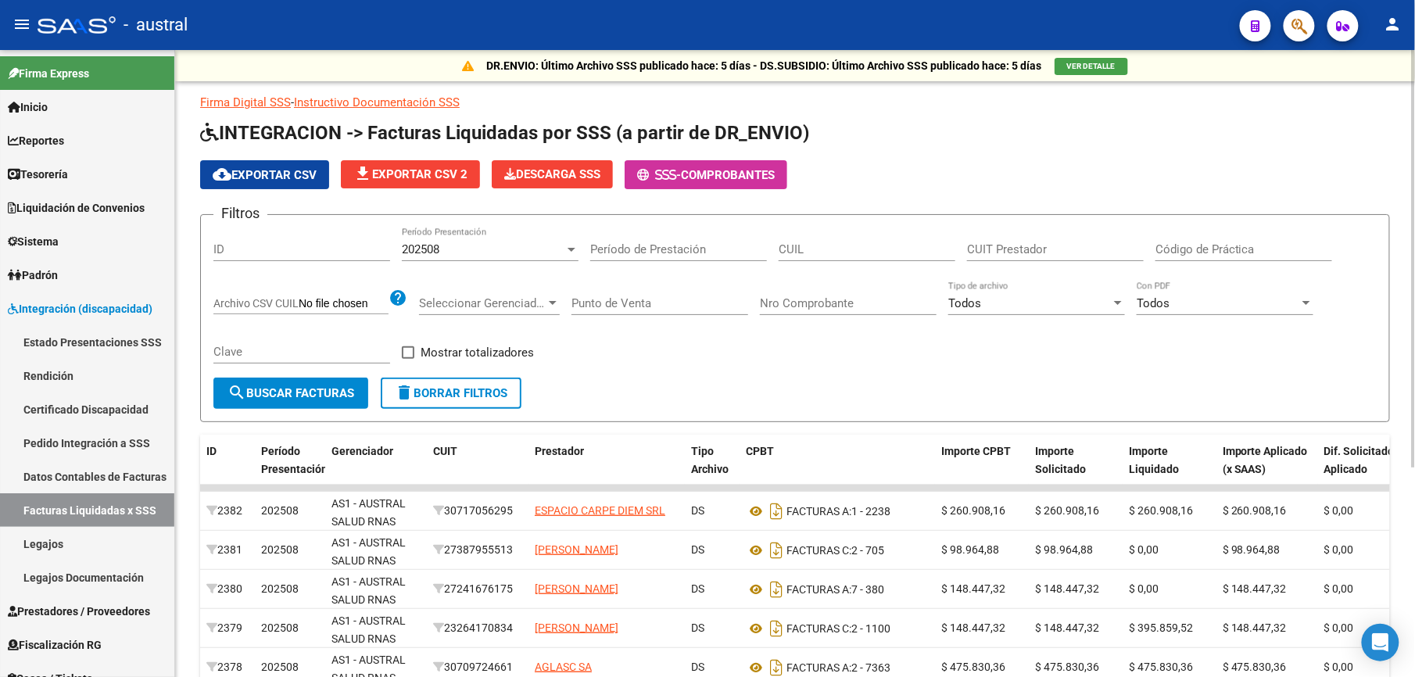
click at [295, 173] on span "cloud_download Exportar CSV" at bounding box center [265, 175] width 104 height 14
click at [439, 391] on span "delete Borrar Filtros" at bounding box center [451, 393] width 113 height 14
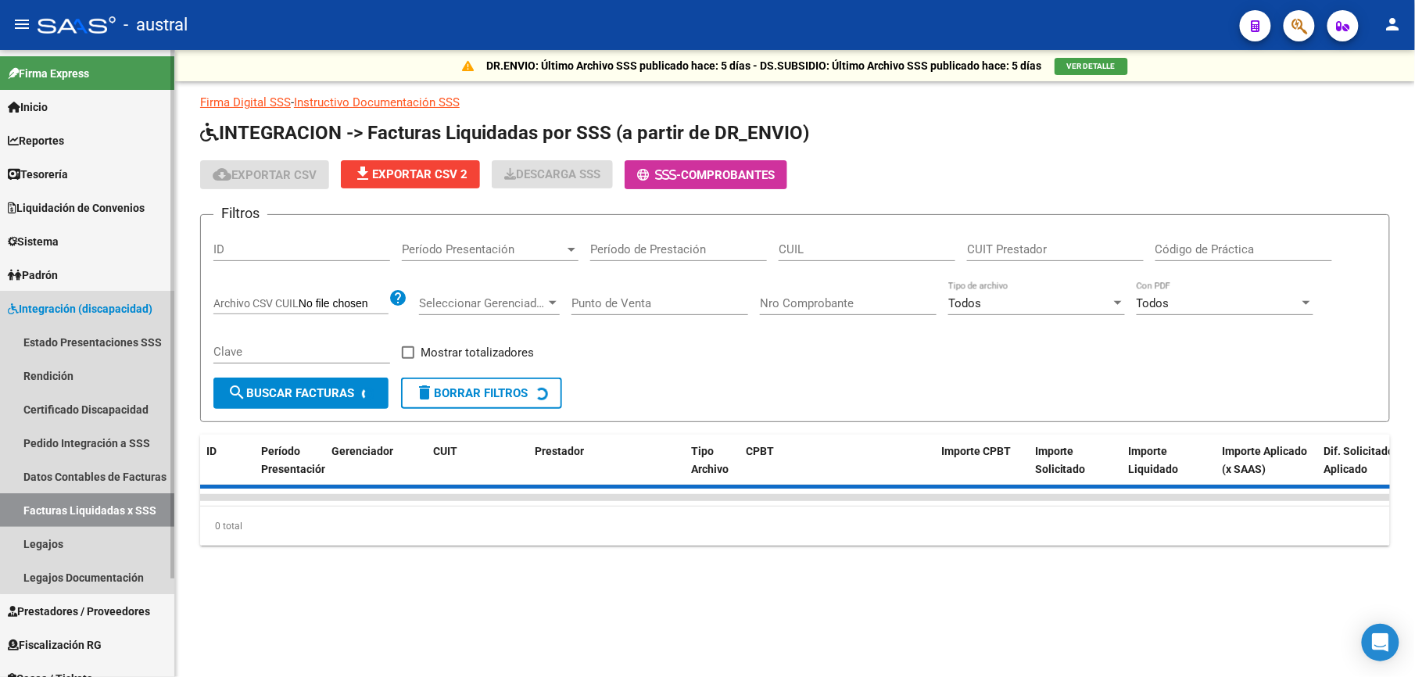
click at [97, 313] on span "Integración (discapacidad)" at bounding box center [80, 308] width 145 height 17
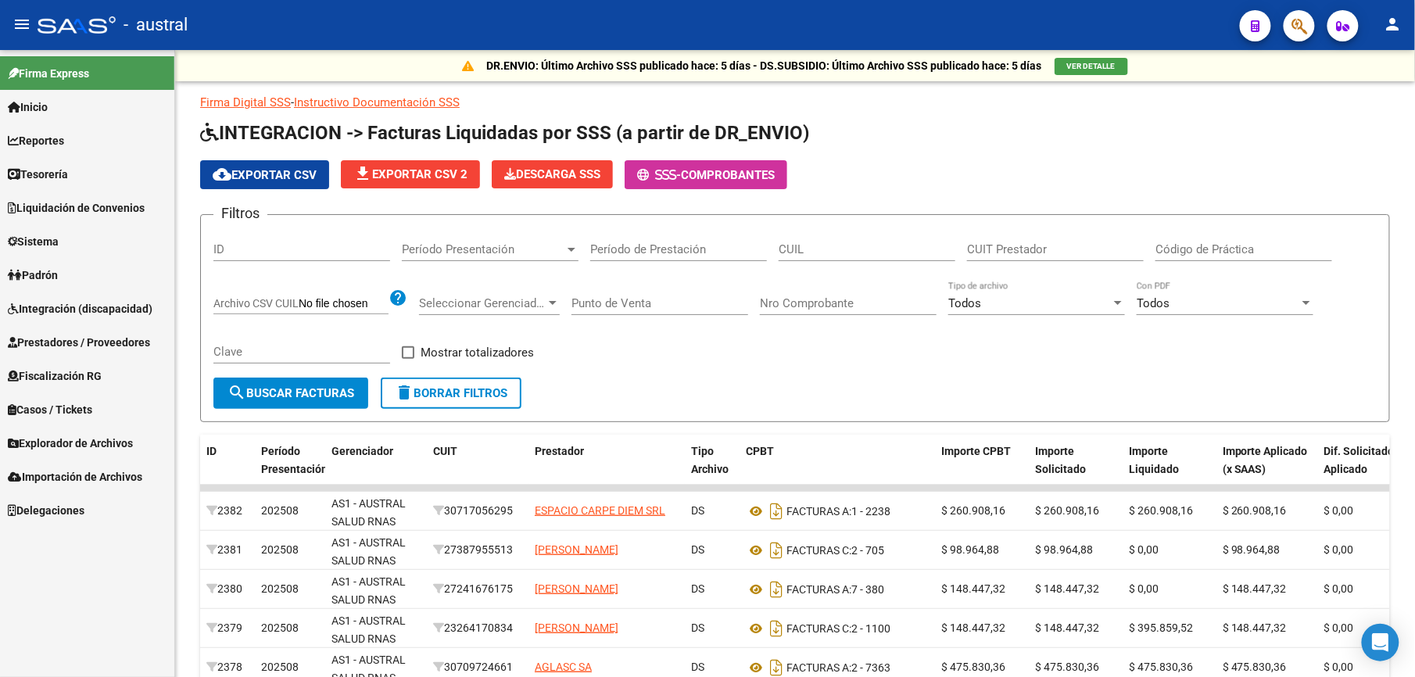
click at [114, 342] on span "Prestadores / Proveedores" at bounding box center [79, 342] width 142 height 17
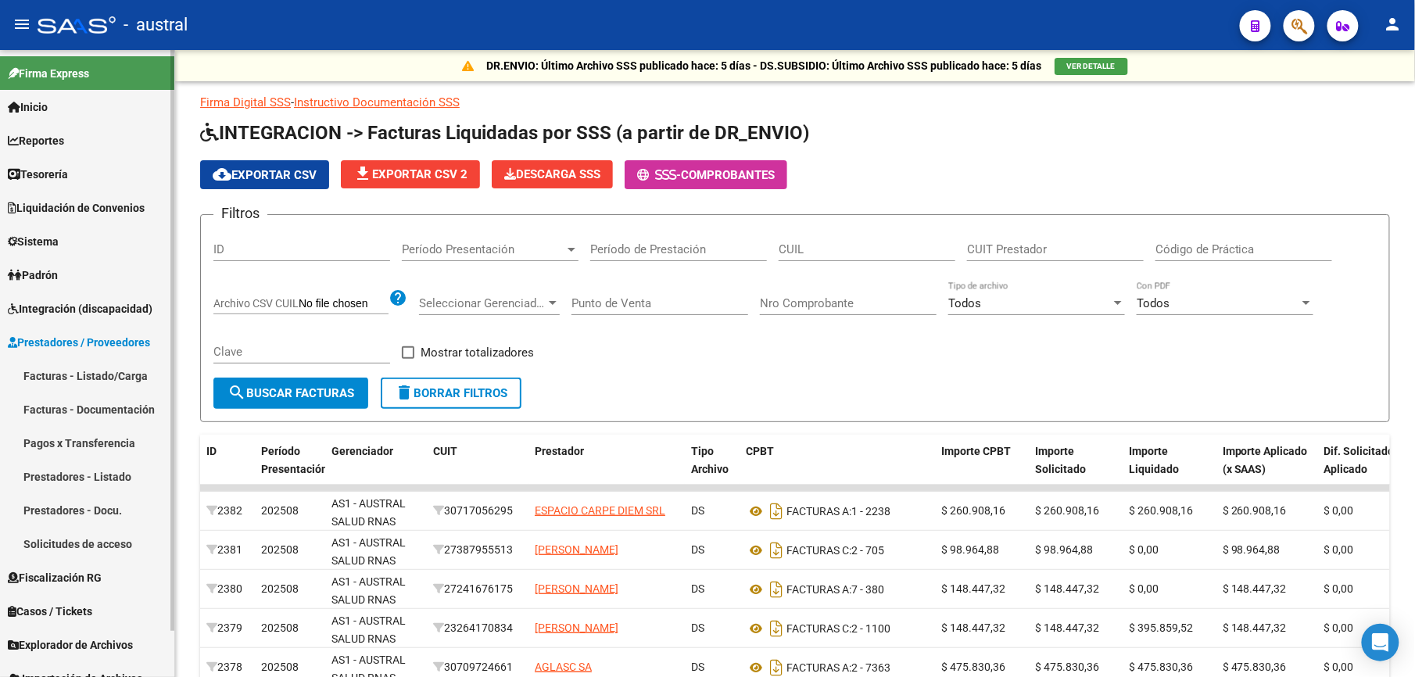
click at [114, 369] on link "Facturas - Listado/Carga" at bounding box center [87, 376] width 174 height 34
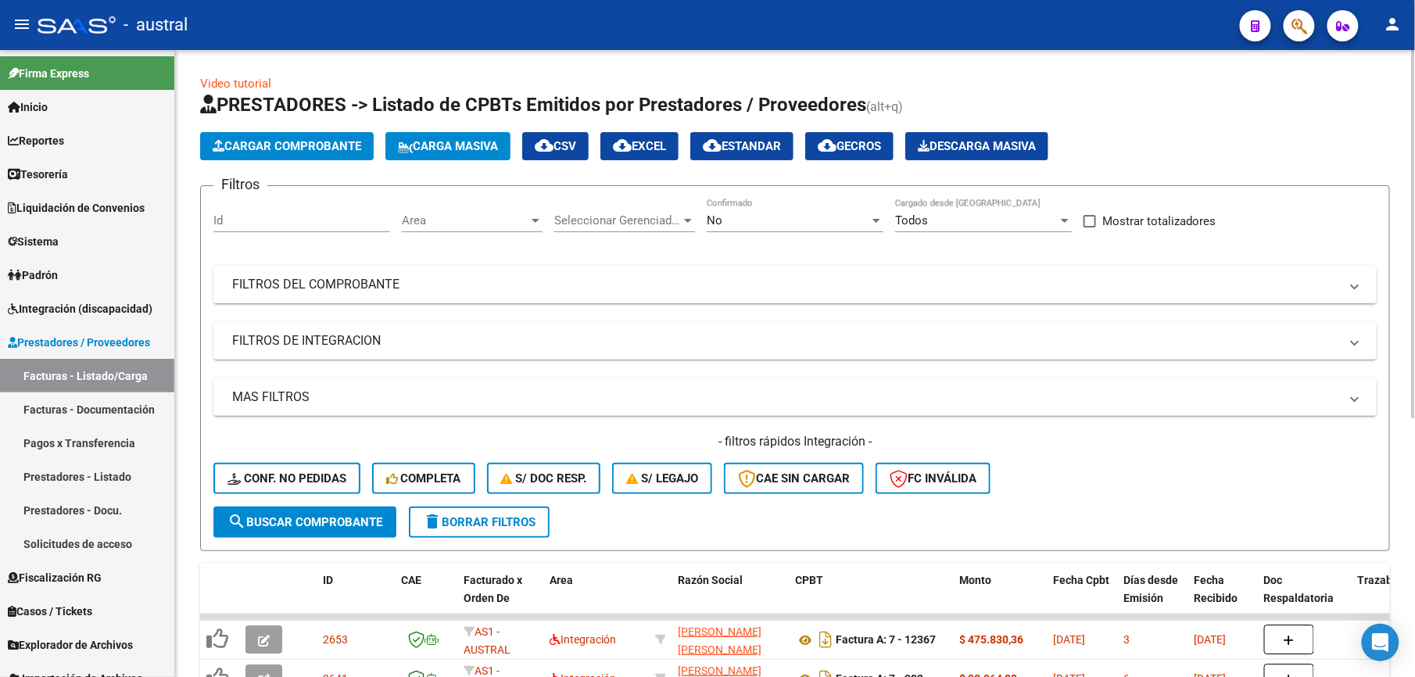
click at [489, 524] on span "delete Borrar Filtros" at bounding box center [479, 522] width 113 height 14
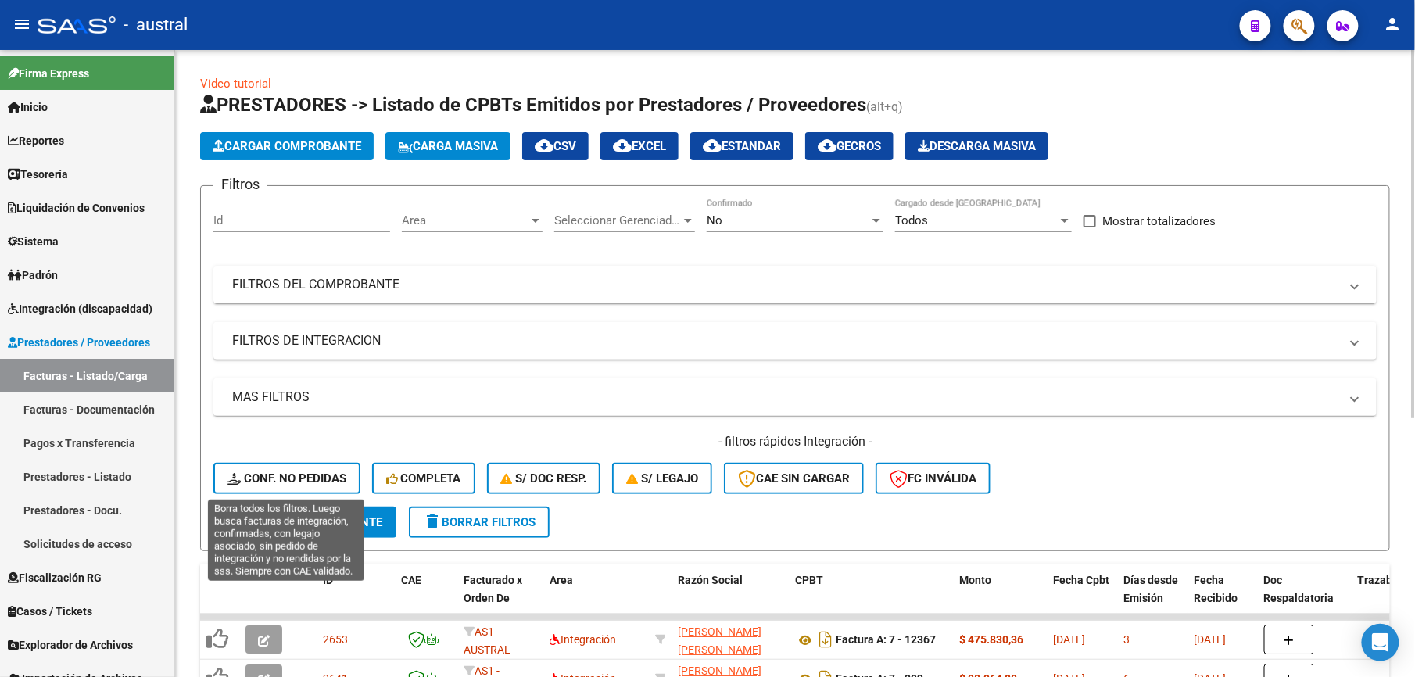
click at [260, 476] on span "Conf. no pedidas" at bounding box center [286, 478] width 119 height 14
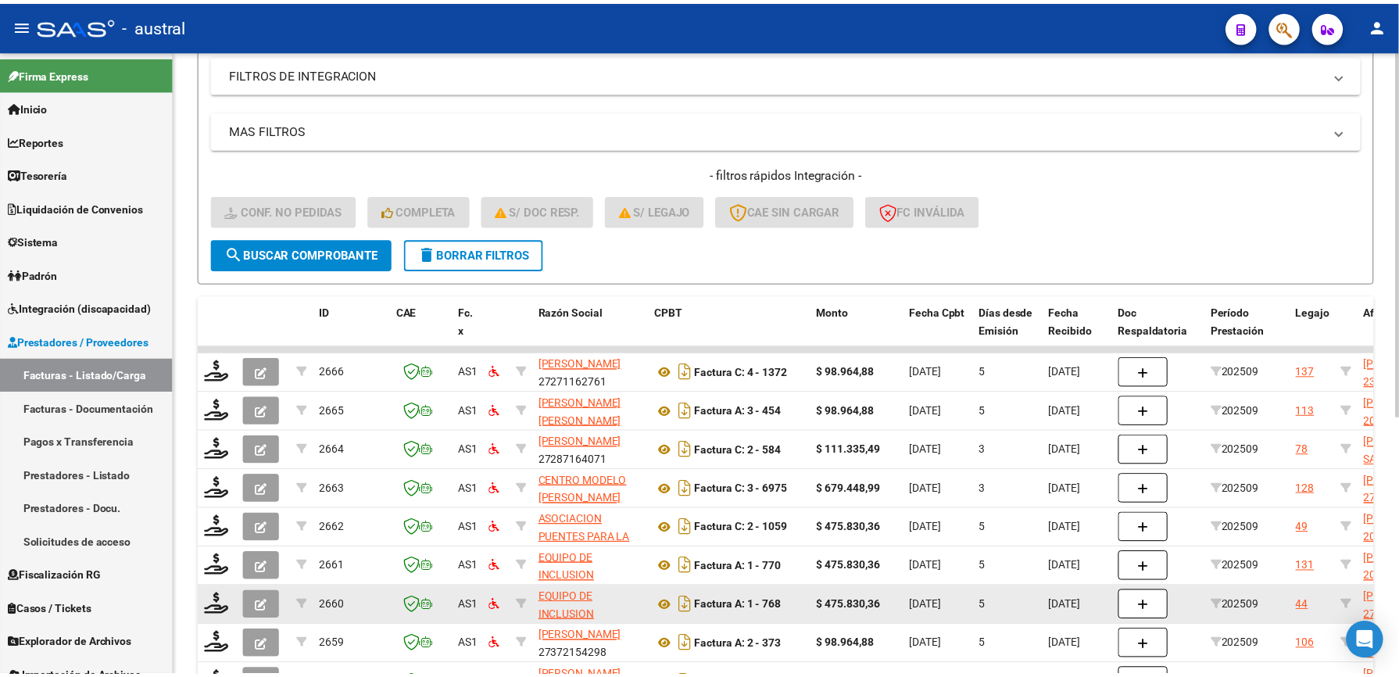
scroll to position [442, 0]
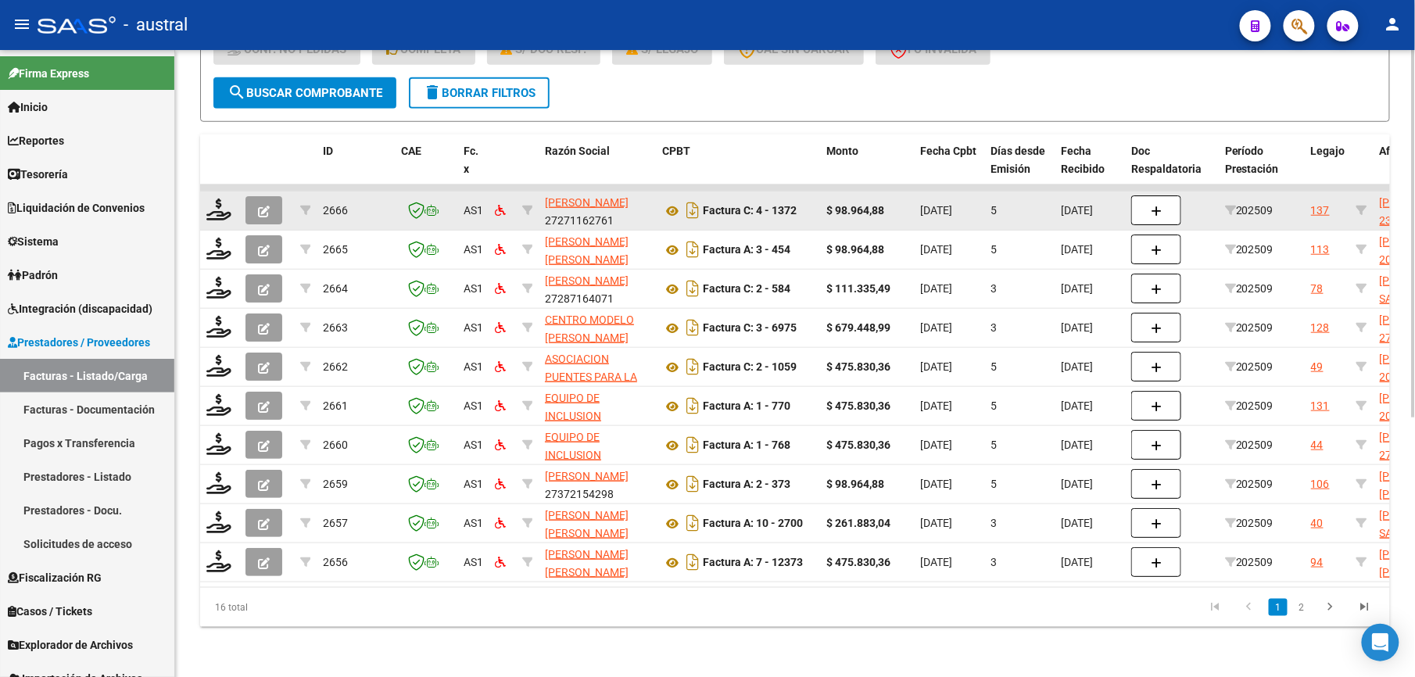
click at [264, 192] on datatable-body-cell at bounding box center [266, 211] width 55 height 38
click at [267, 206] on icon "button" at bounding box center [264, 212] width 12 height 12
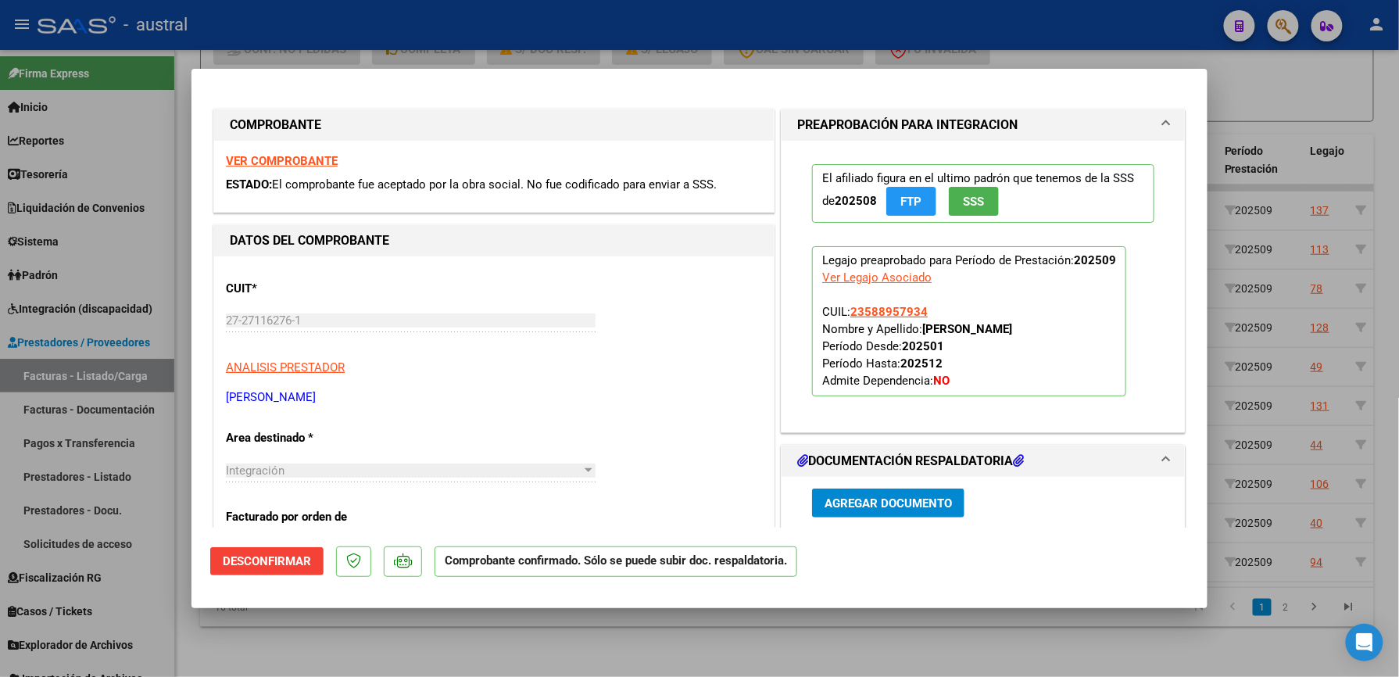
click at [505, 463] on div "Integración Seleccionar Area" at bounding box center [411, 470] width 370 height 23
type input "$ 0,00"
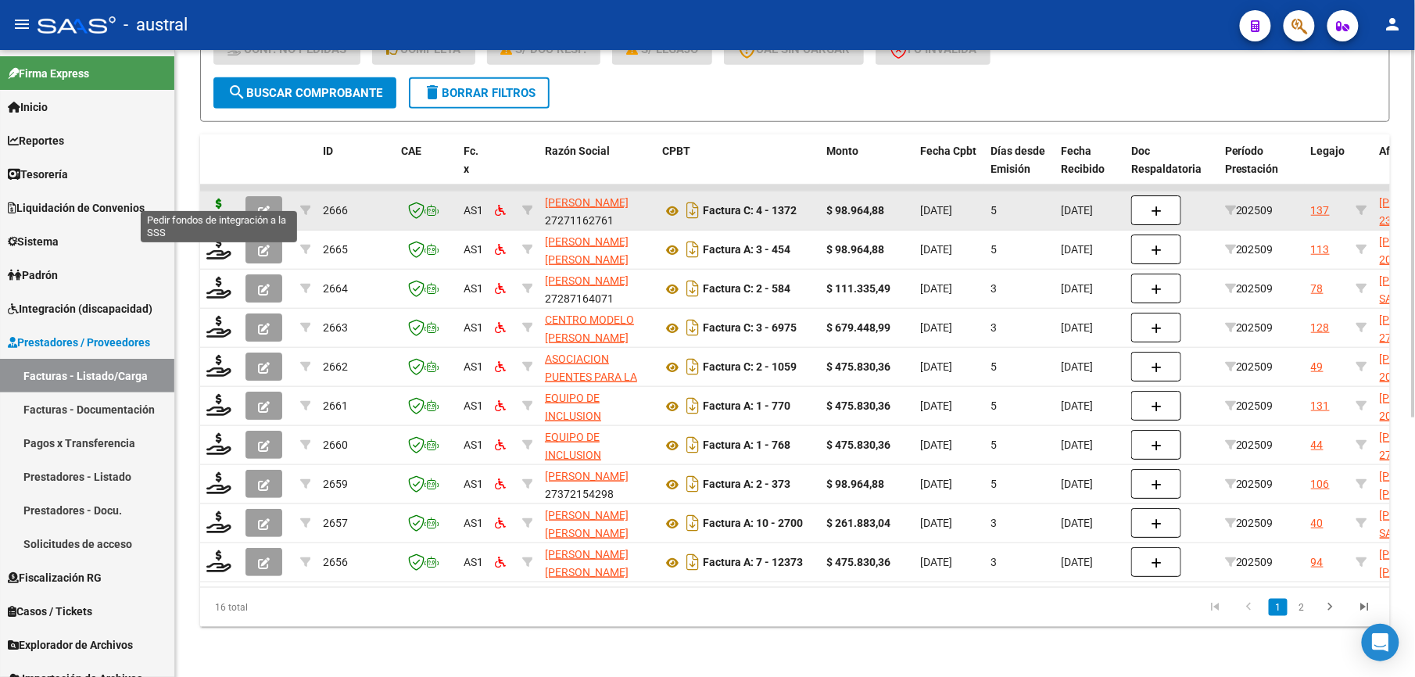
click at [216, 199] on icon at bounding box center [218, 210] width 25 height 22
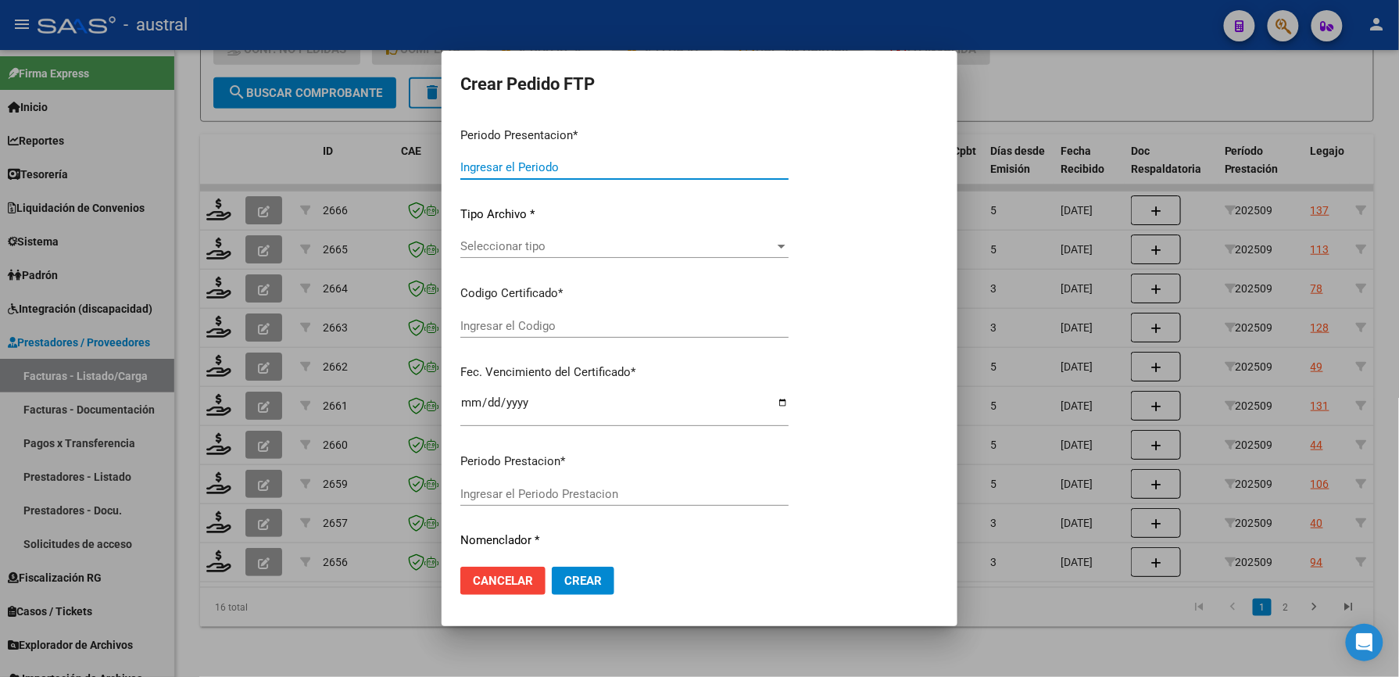
type input "202509"
type input "$ 98.964,88"
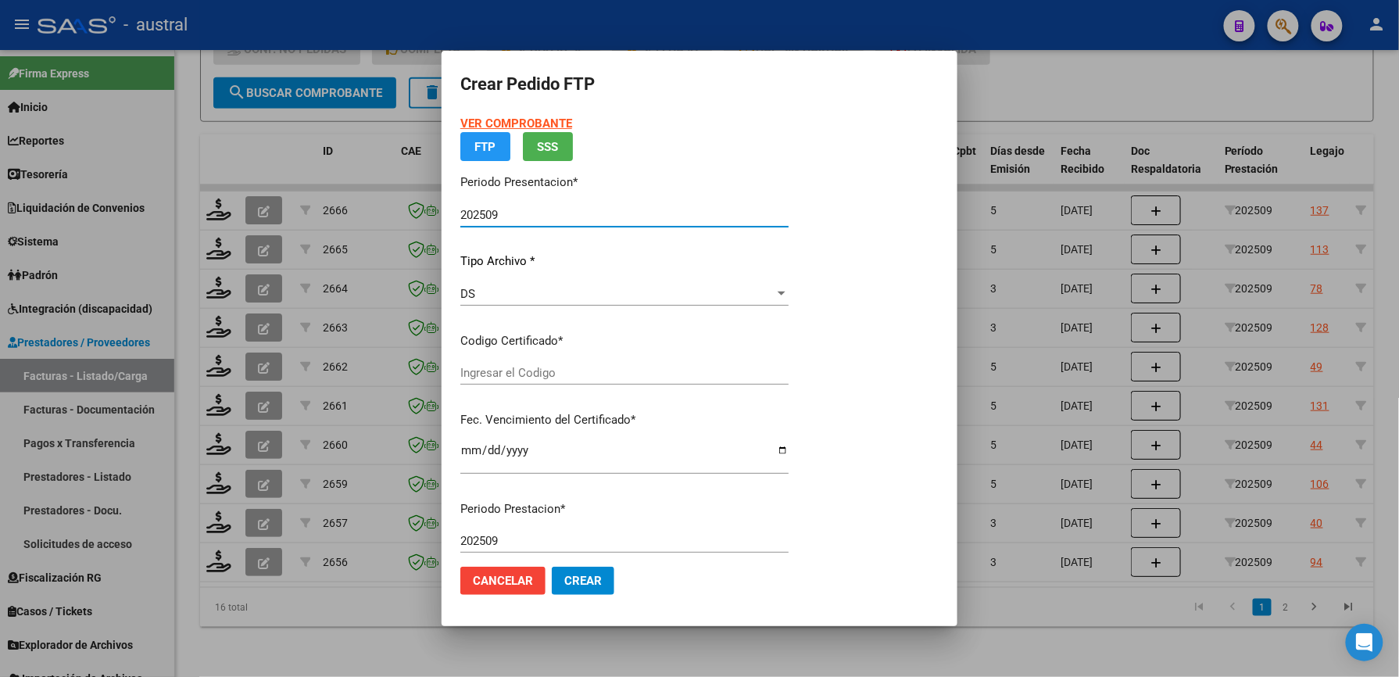
type input "7487070558"
type input "[DATE]"
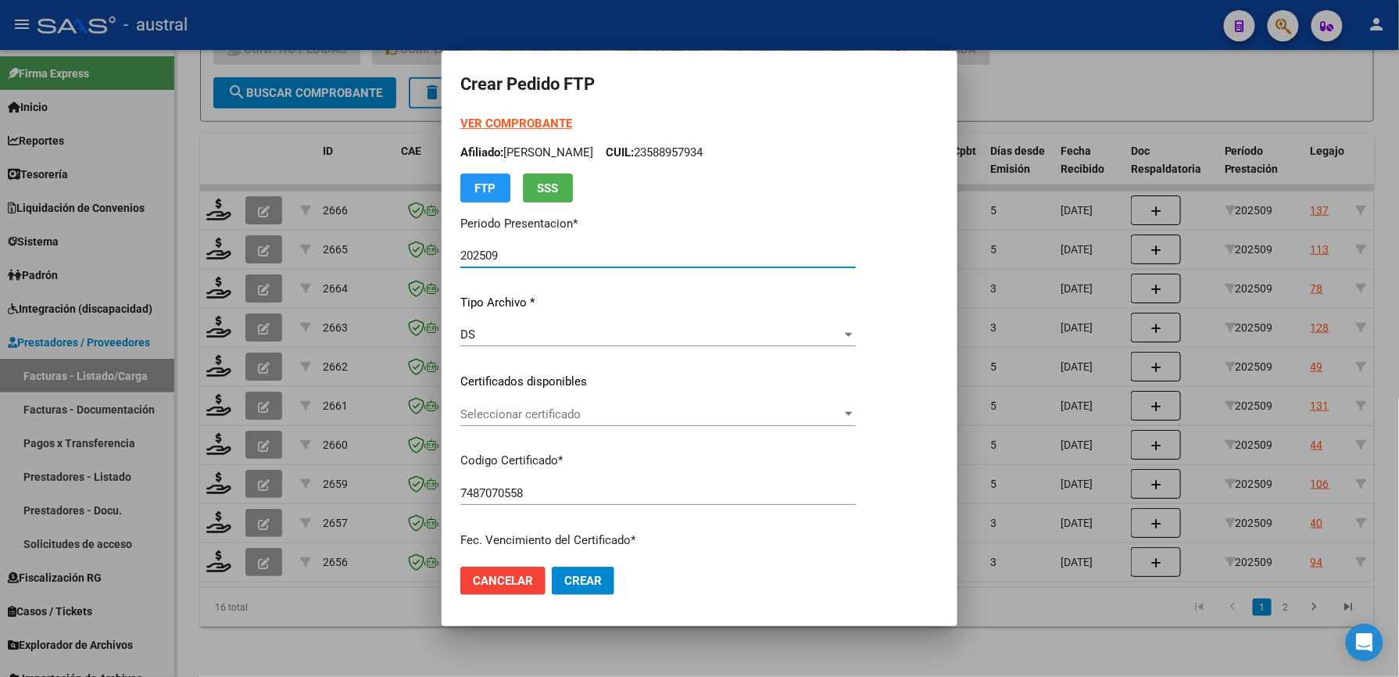
click at [526, 417] on span "Seleccionar certificado" at bounding box center [650, 414] width 381 height 14
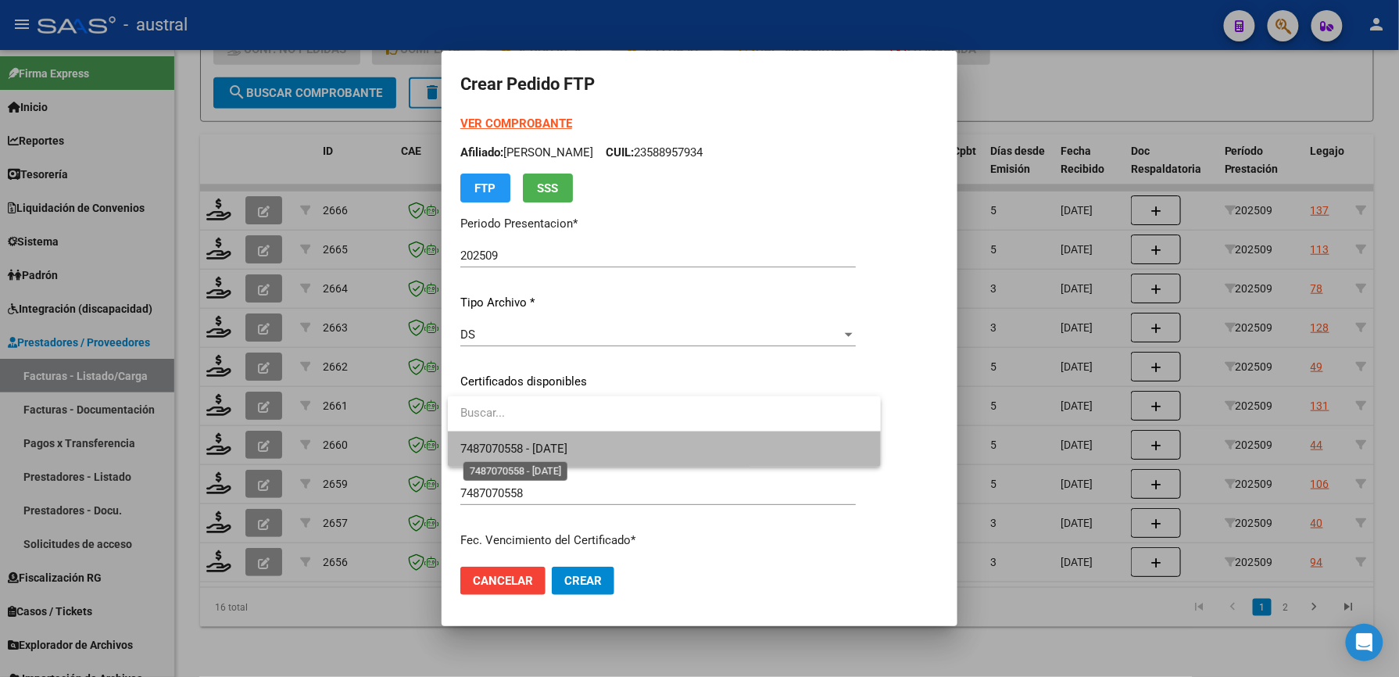
click at [517, 445] on span "7487070558 - [DATE]" at bounding box center [513, 449] width 107 height 14
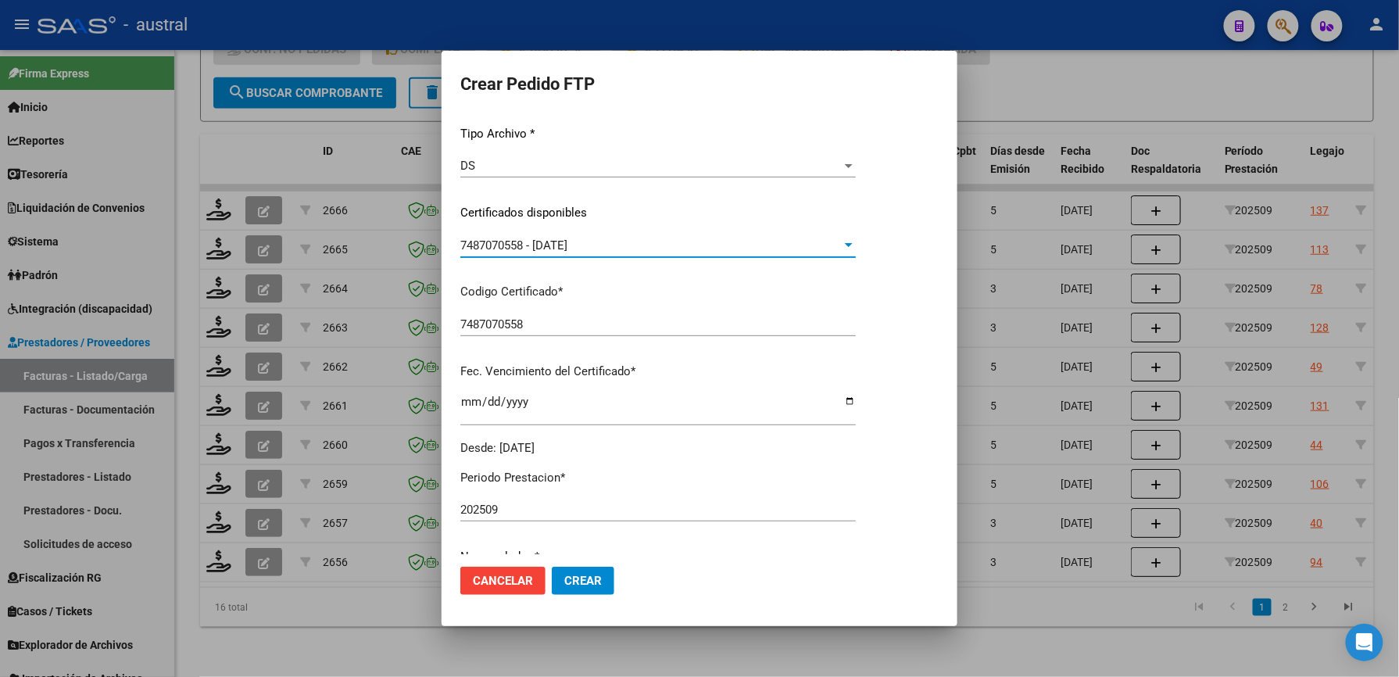
scroll to position [208, 0]
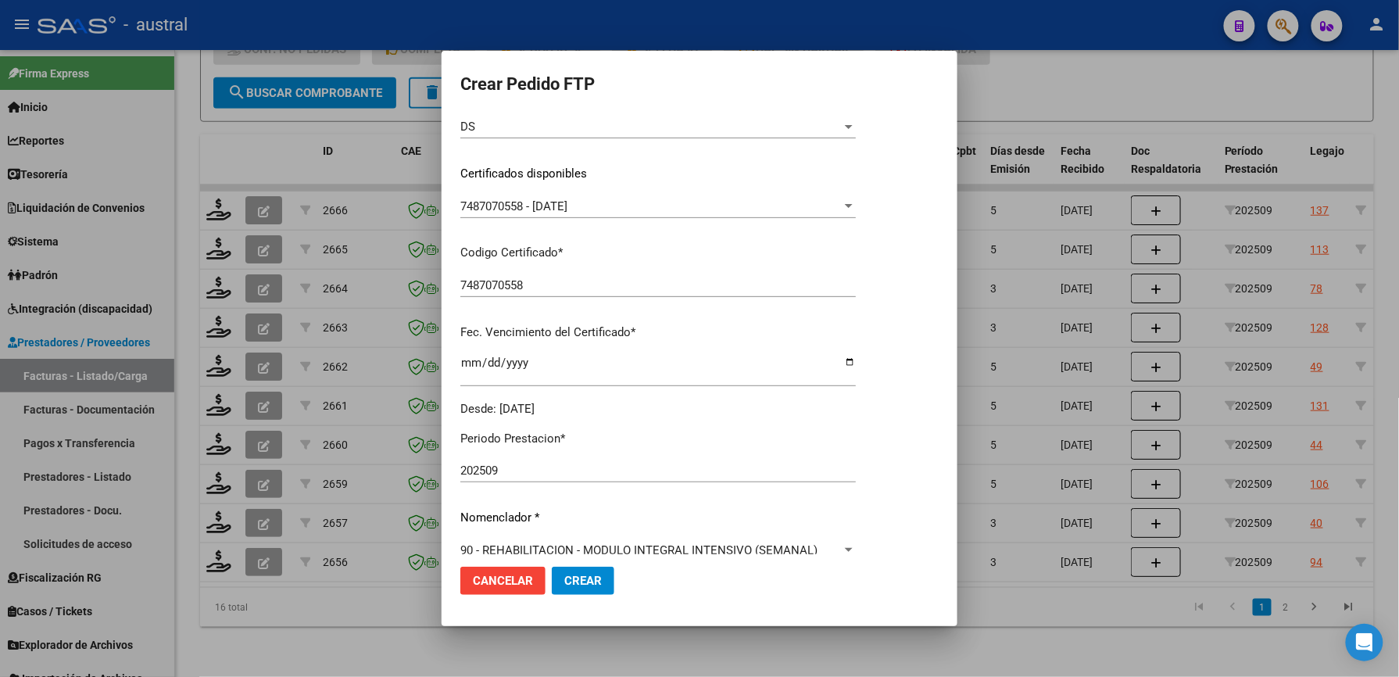
click at [517, 461] on div "202509 Ingresar el Periodo Prestacion" at bounding box center [658, 470] width 396 height 23
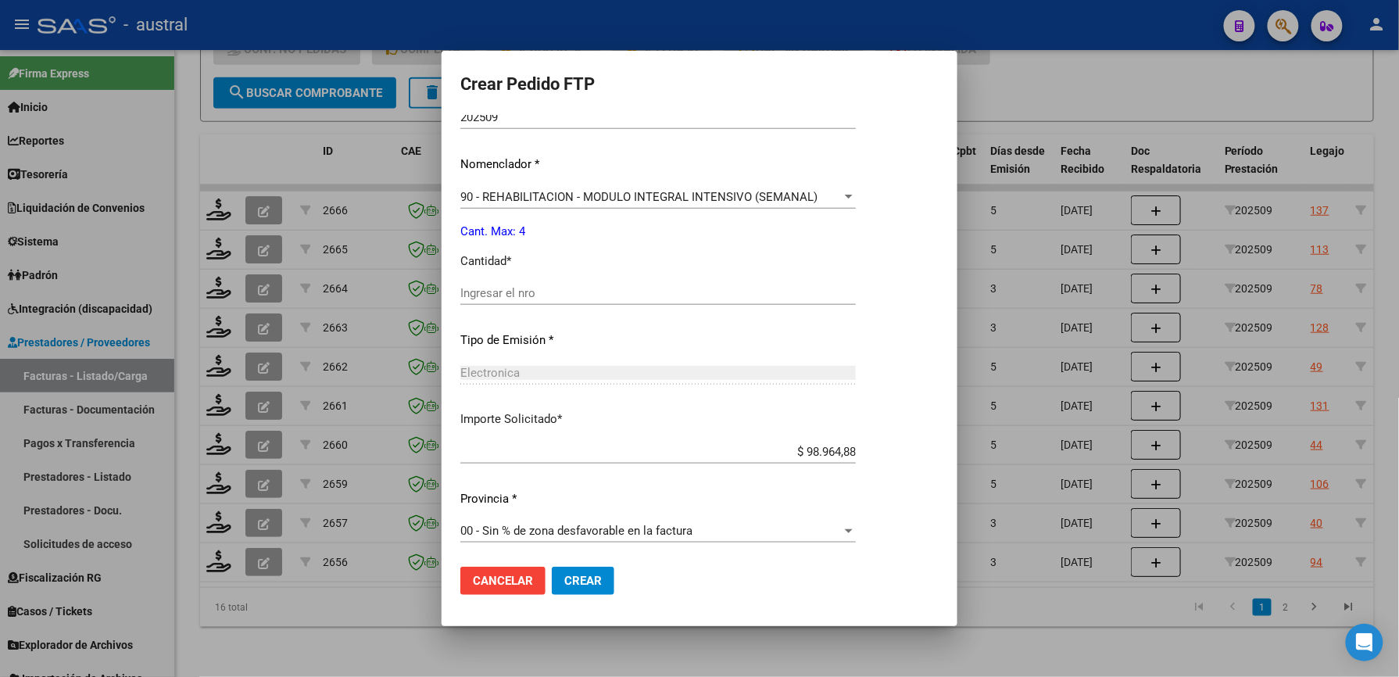
scroll to position [563, 0]
click at [563, 295] on input "Ingresar el nro" at bounding box center [658, 292] width 396 height 14
type input "4"
click at [598, 585] on span "Crear" at bounding box center [583, 581] width 38 height 14
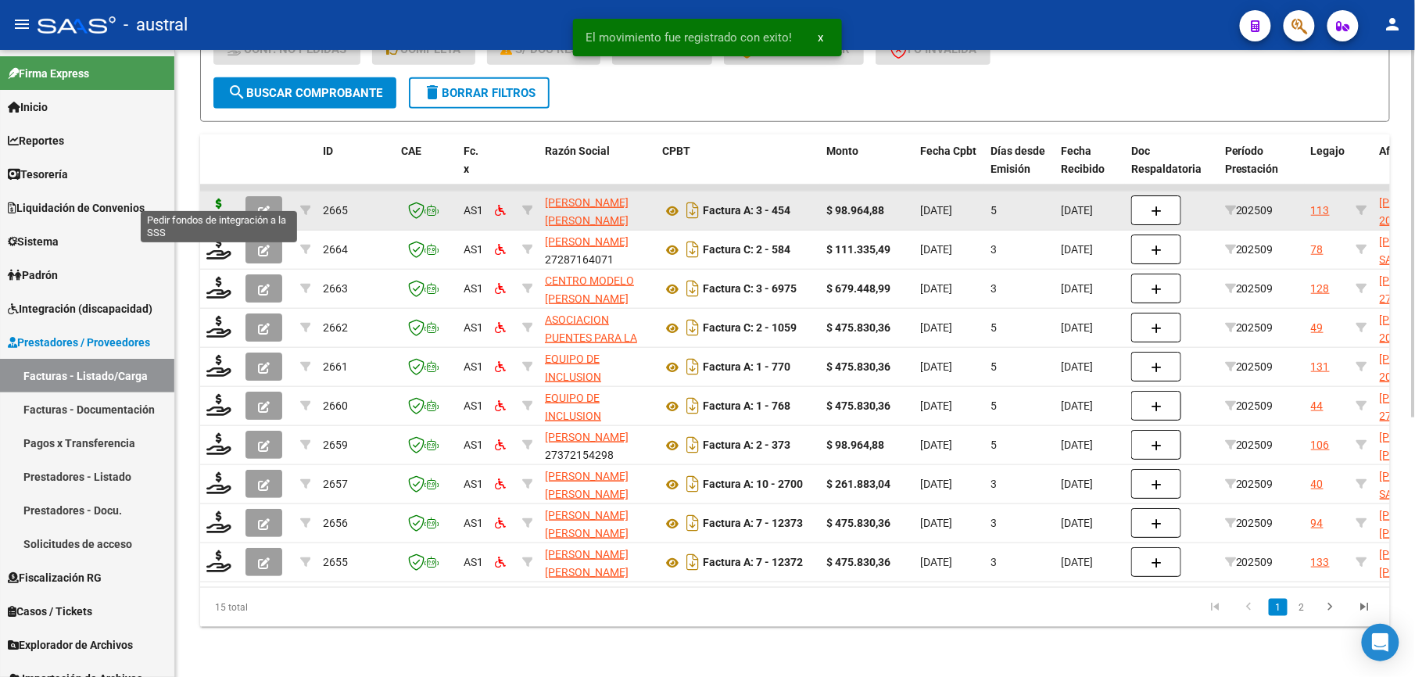
click at [216, 204] on icon at bounding box center [218, 210] width 25 height 22
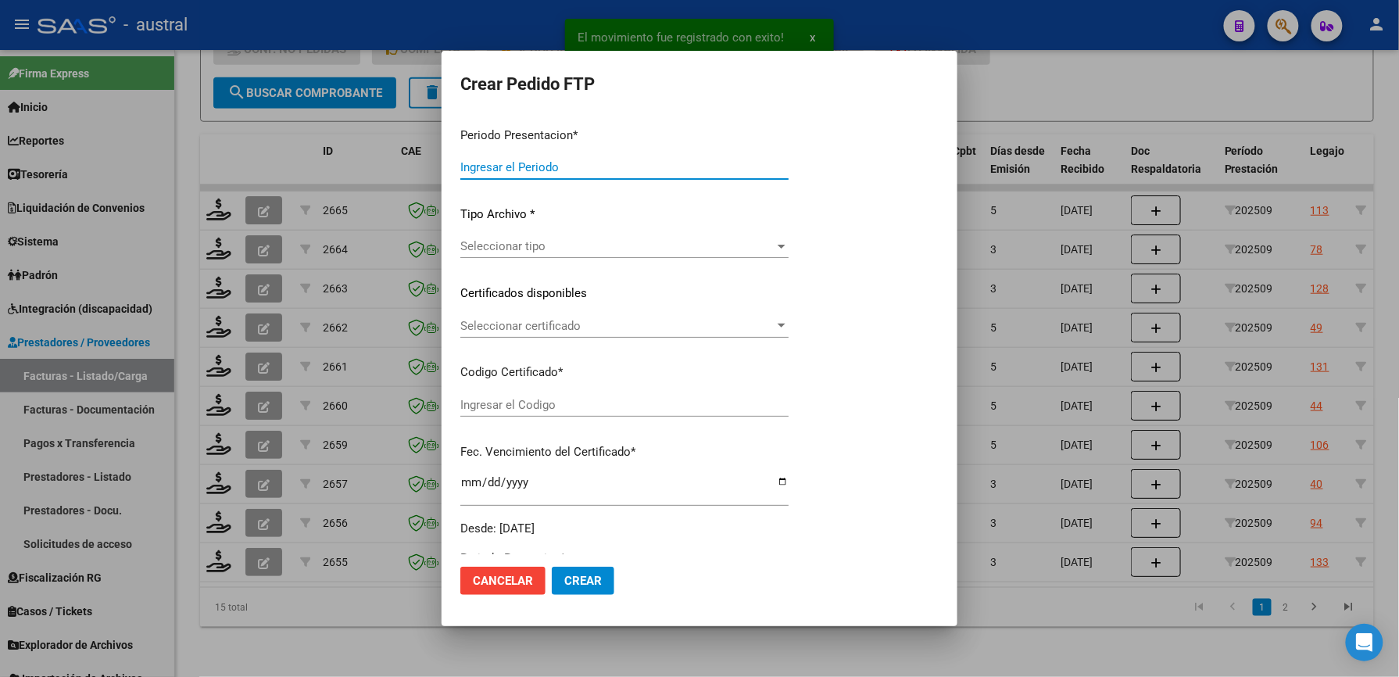
type input "202509"
type input "$ 98.964,88"
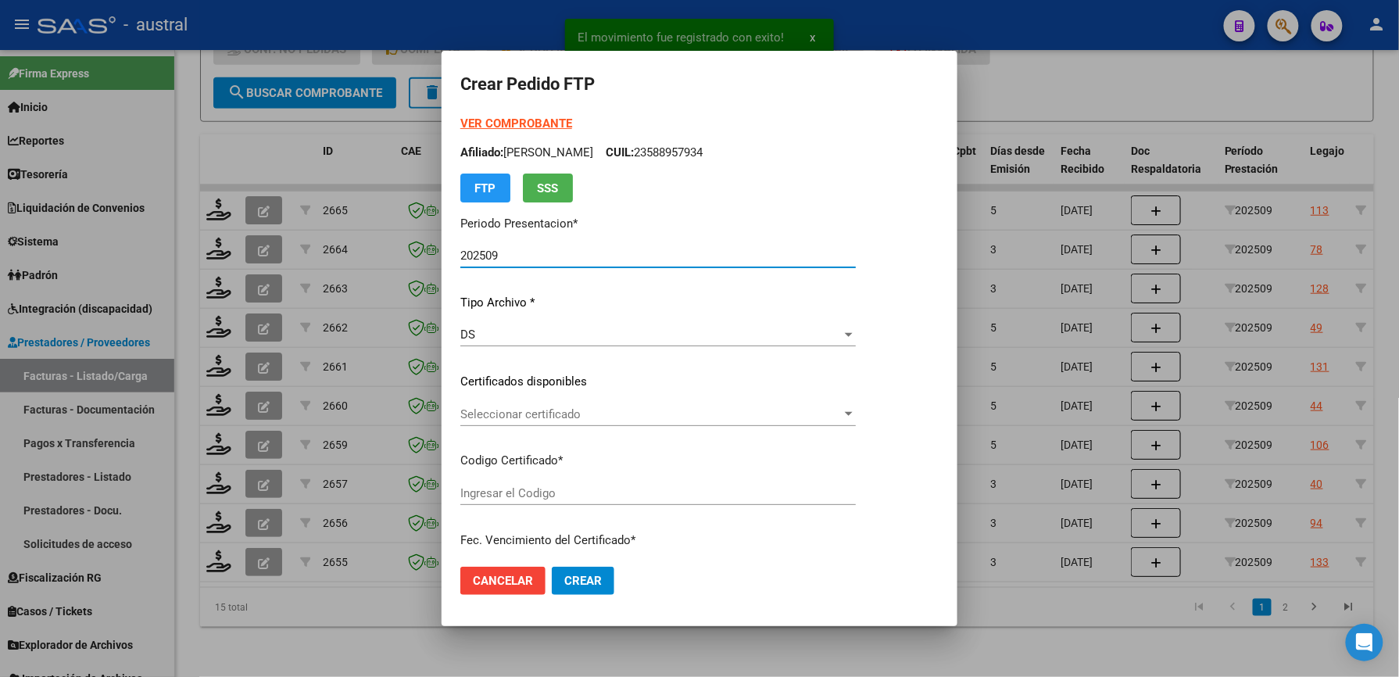
type input "8708911719"
type input "[DATE]"
click at [513, 417] on span "Seleccionar certificado" at bounding box center [650, 414] width 381 height 14
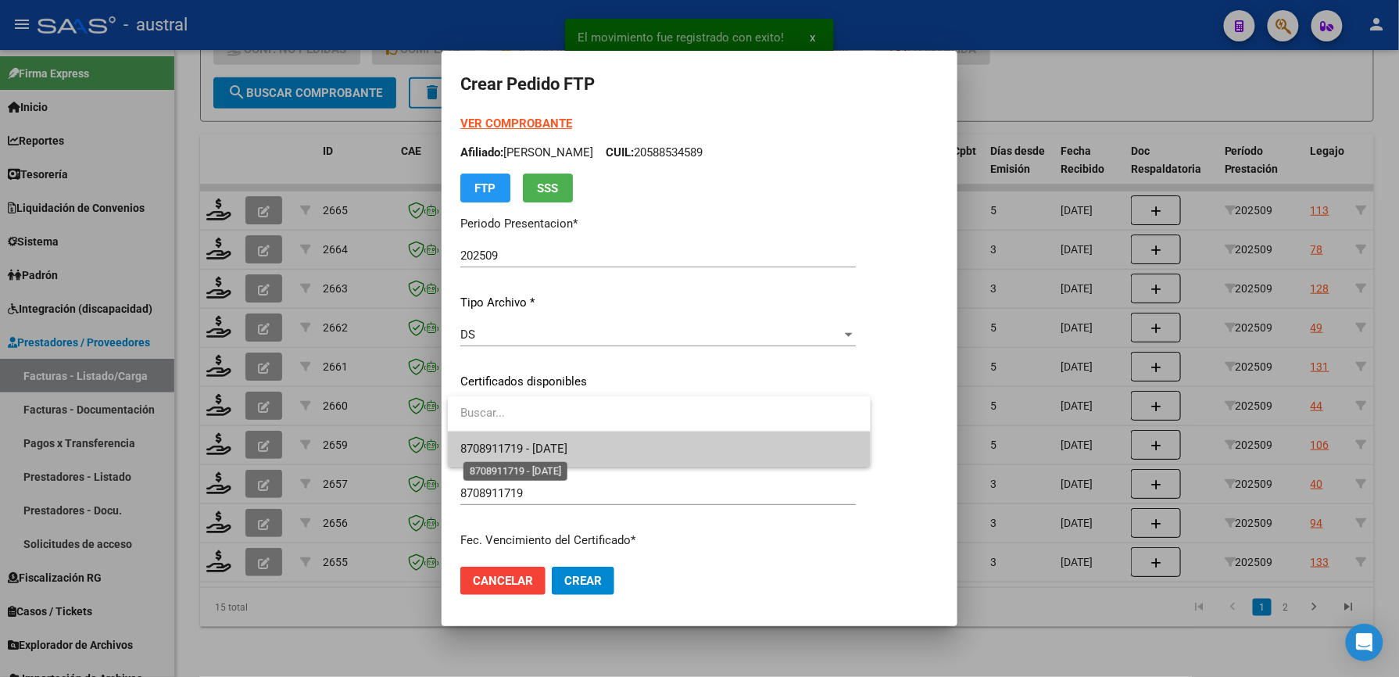
click at [567, 449] on span "8708911719 - [DATE]" at bounding box center [513, 449] width 107 height 14
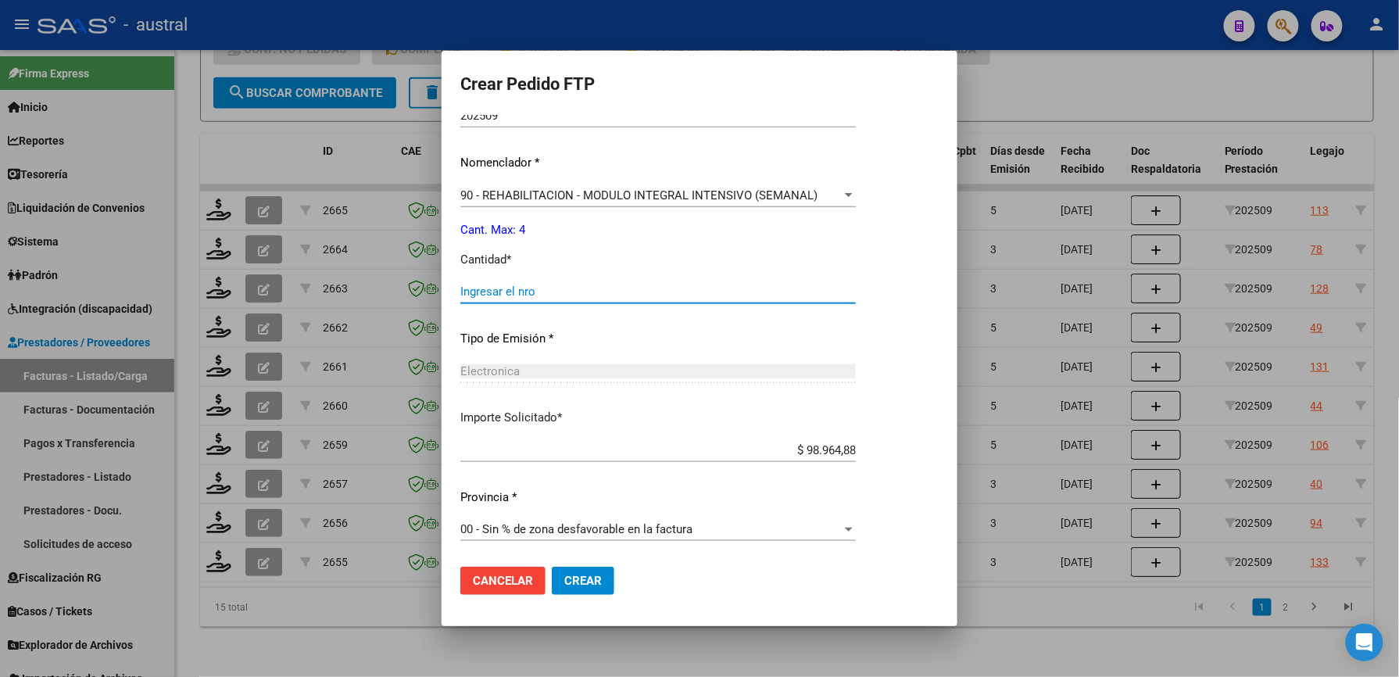
click at [535, 289] on input "Ingresar el nro" at bounding box center [658, 292] width 396 height 14
type input "4"
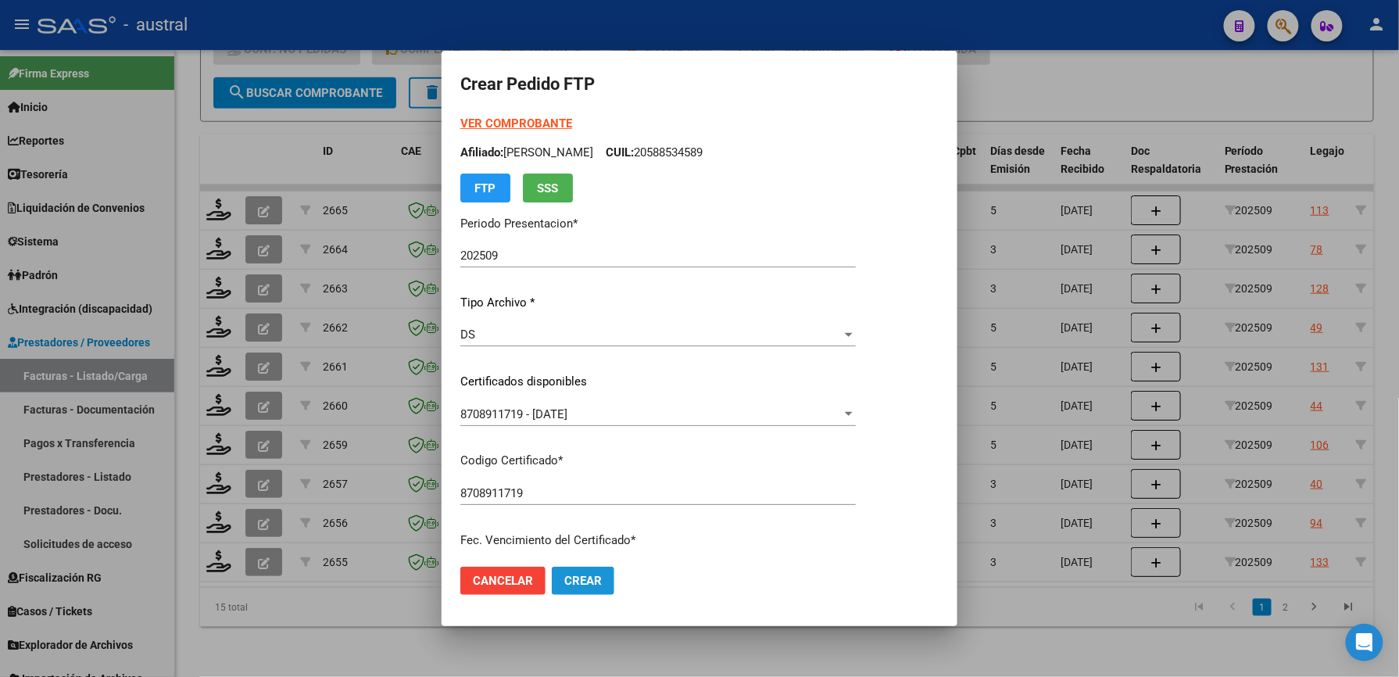
click at [603, 577] on button "Crear" at bounding box center [583, 581] width 63 height 28
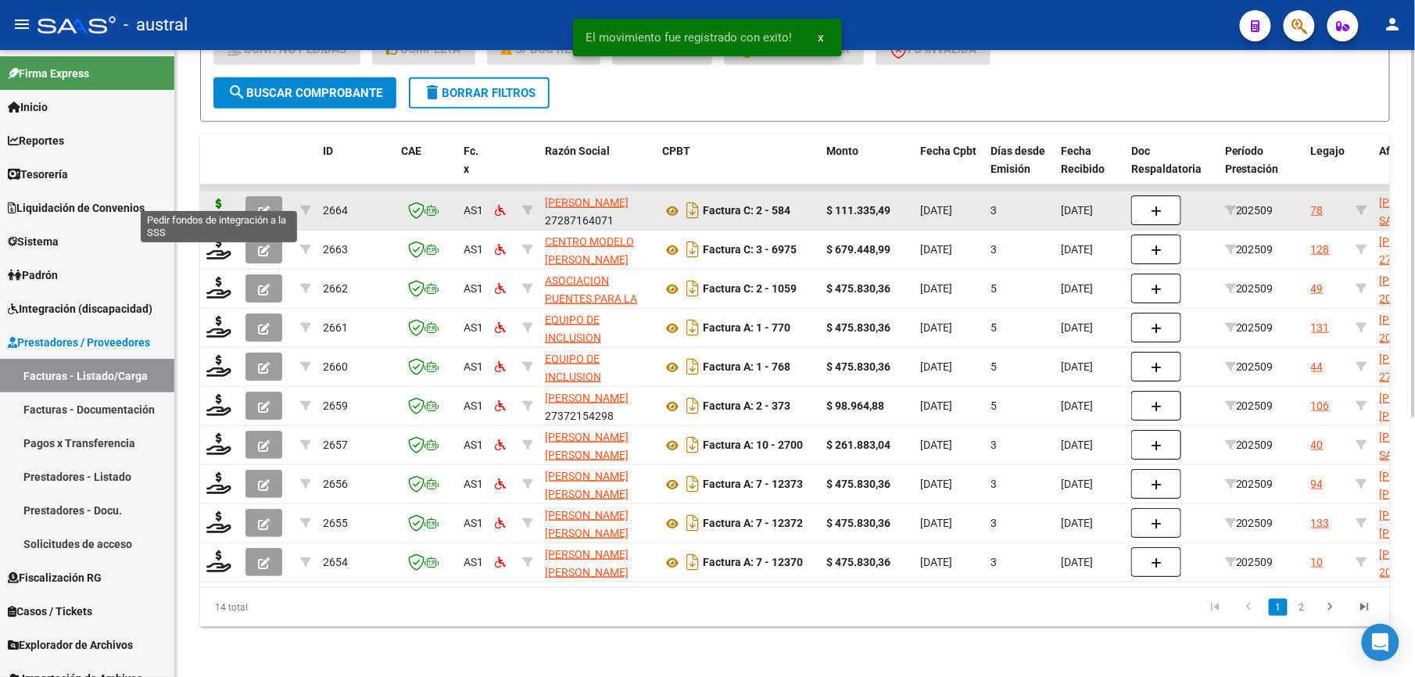
click at [213, 201] on icon at bounding box center [218, 210] width 25 height 22
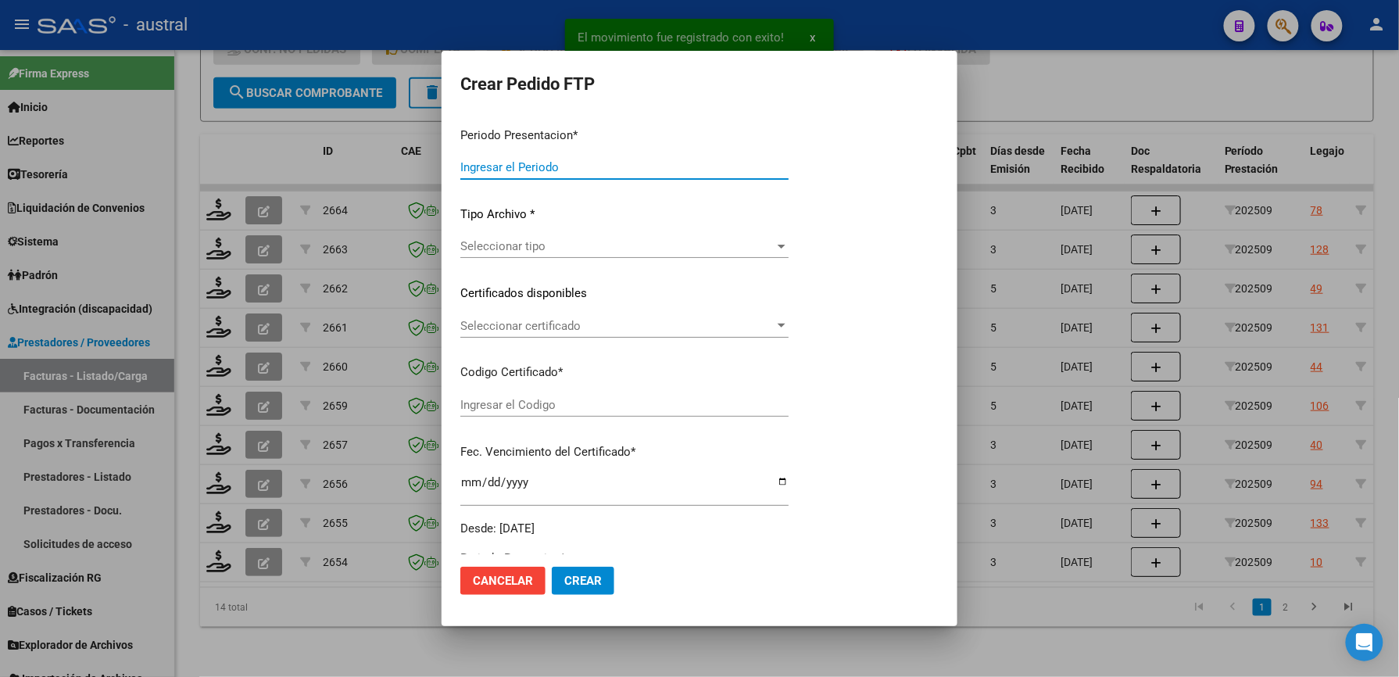
type input "202509"
type input "$ 111.335,49"
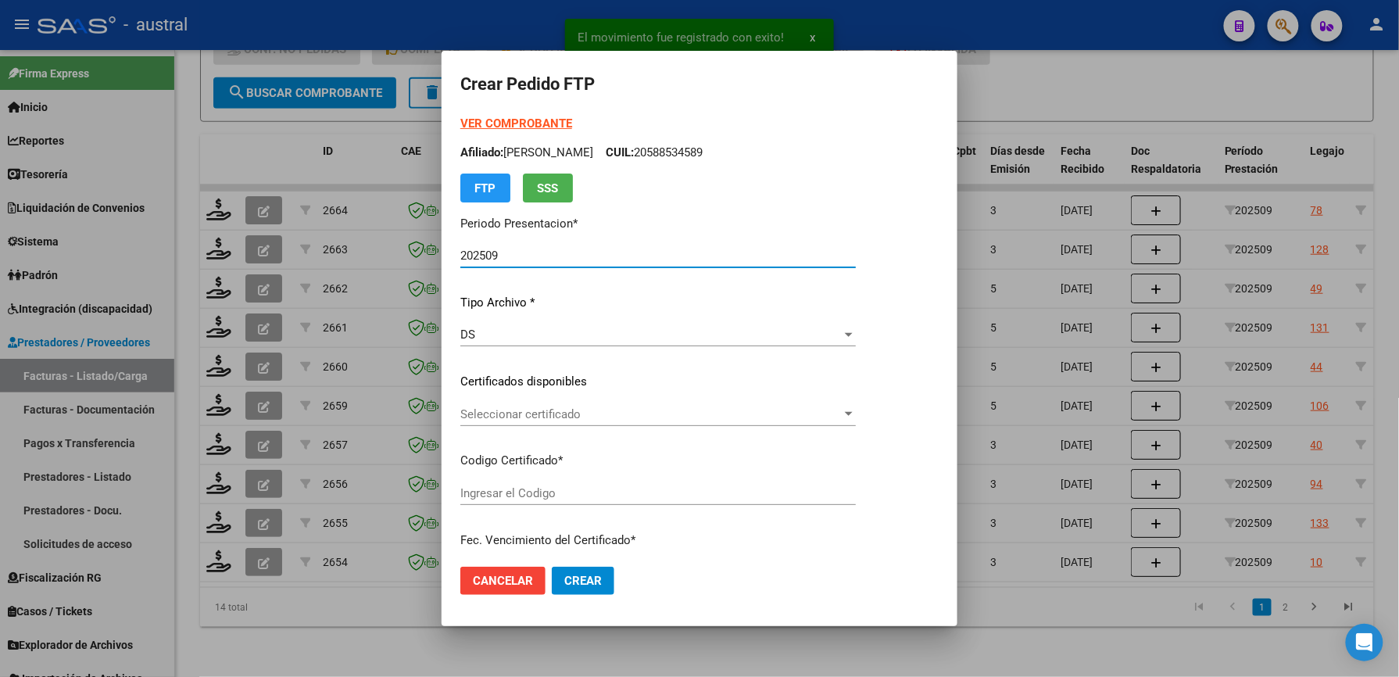
type input "568353433"
type input "[DATE]"
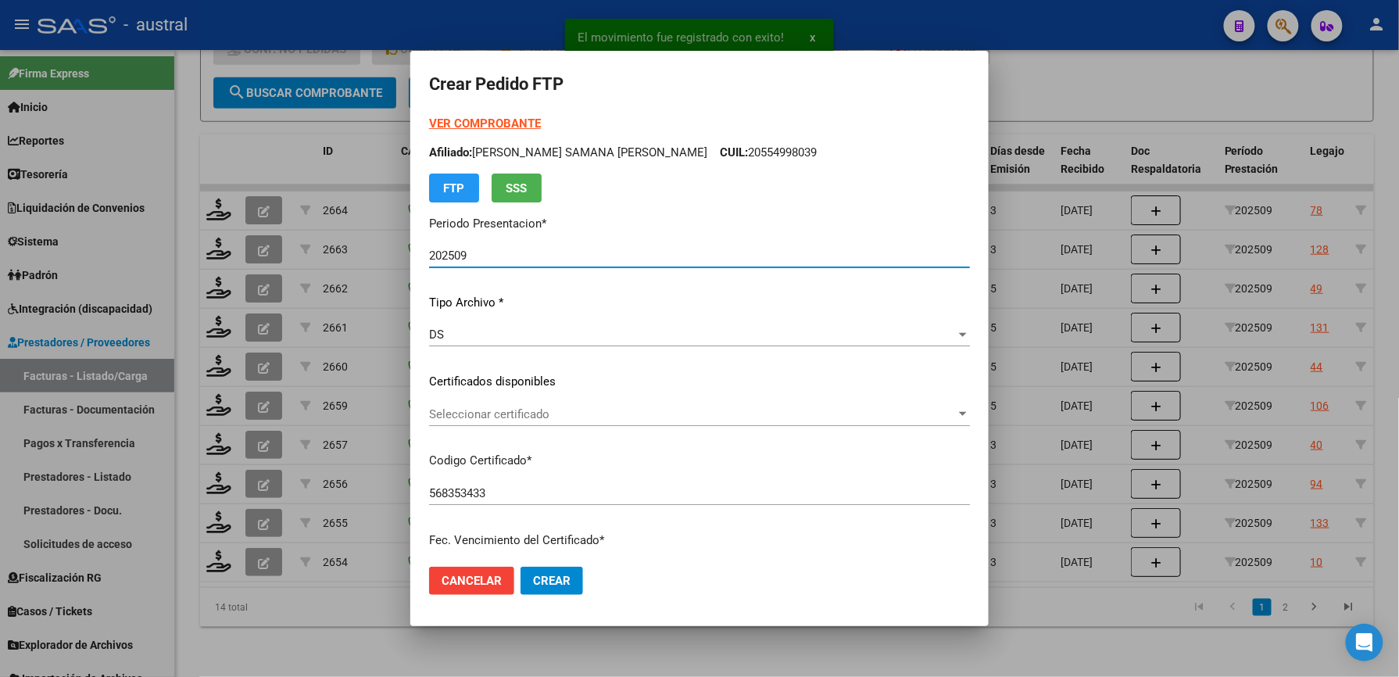
click at [510, 405] on div "Seleccionar certificado Seleccionar certificado" at bounding box center [699, 414] width 541 height 23
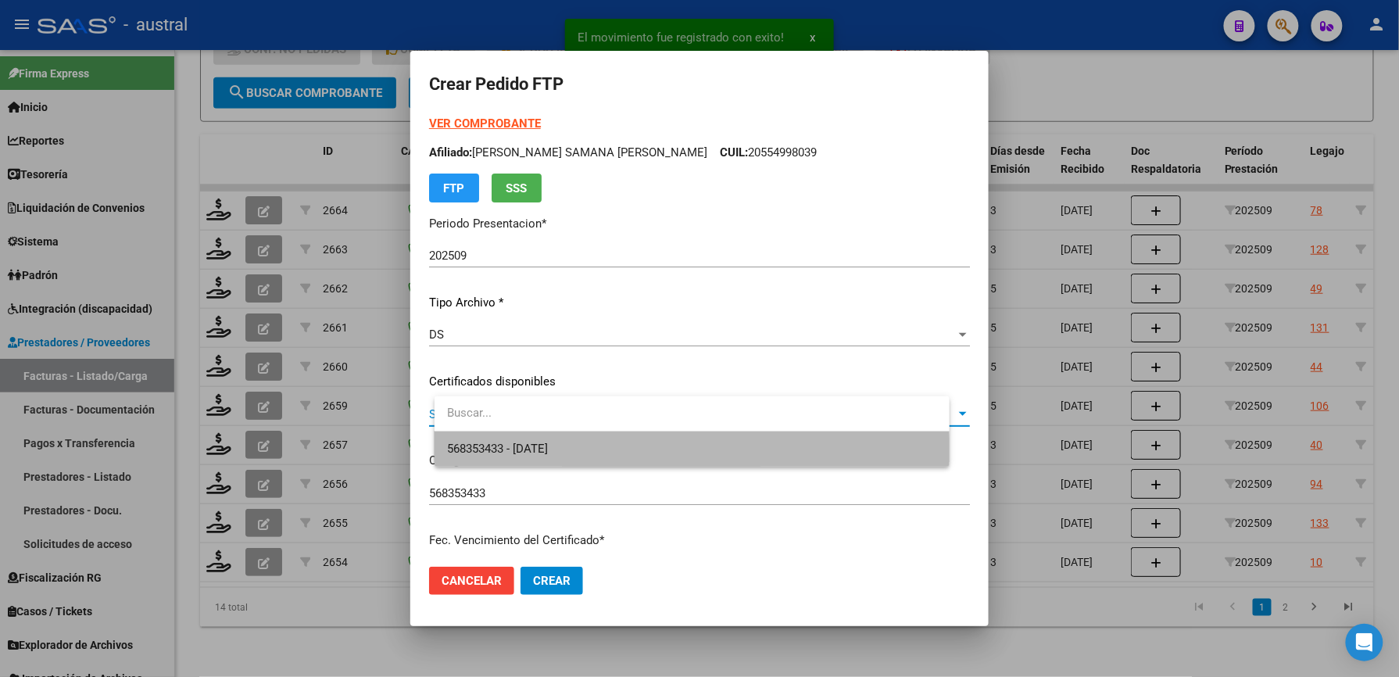
click at [557, 458] on span "568353433 - [DATE]" at bounding box center [692, 448] width 490 height 35
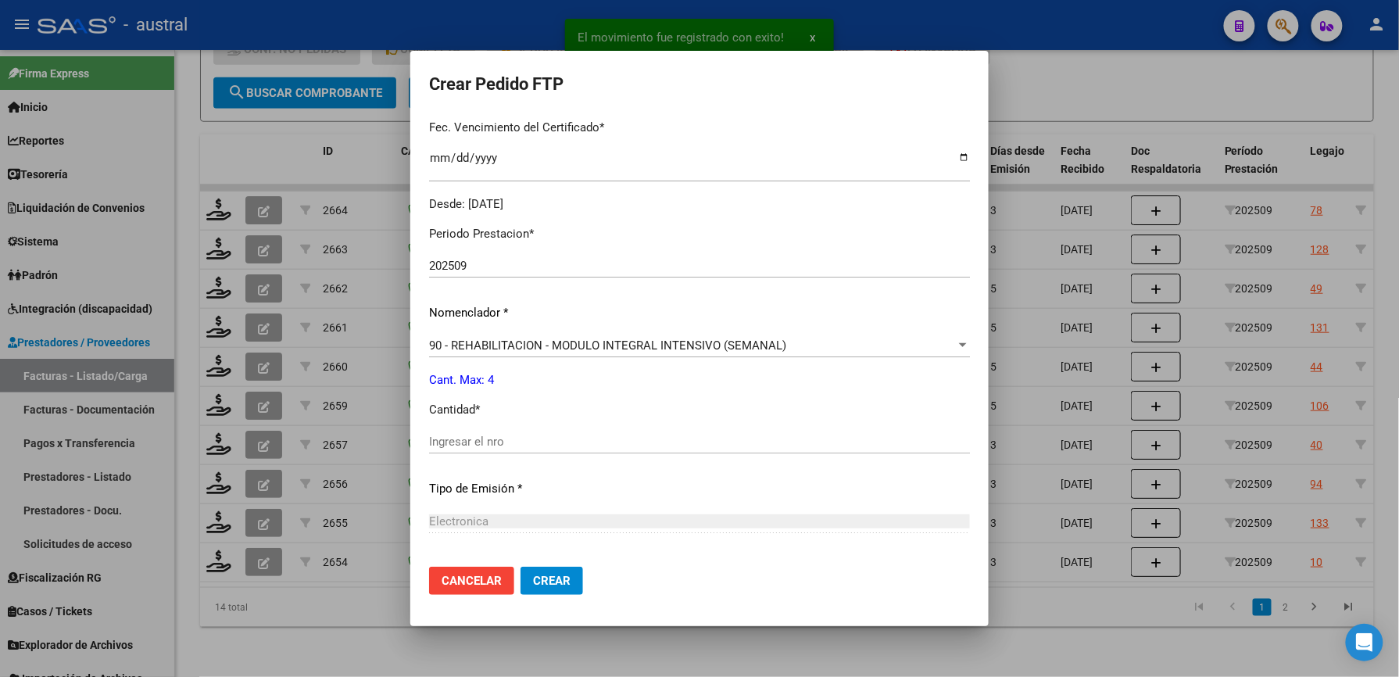
scroll to position [417, 0]
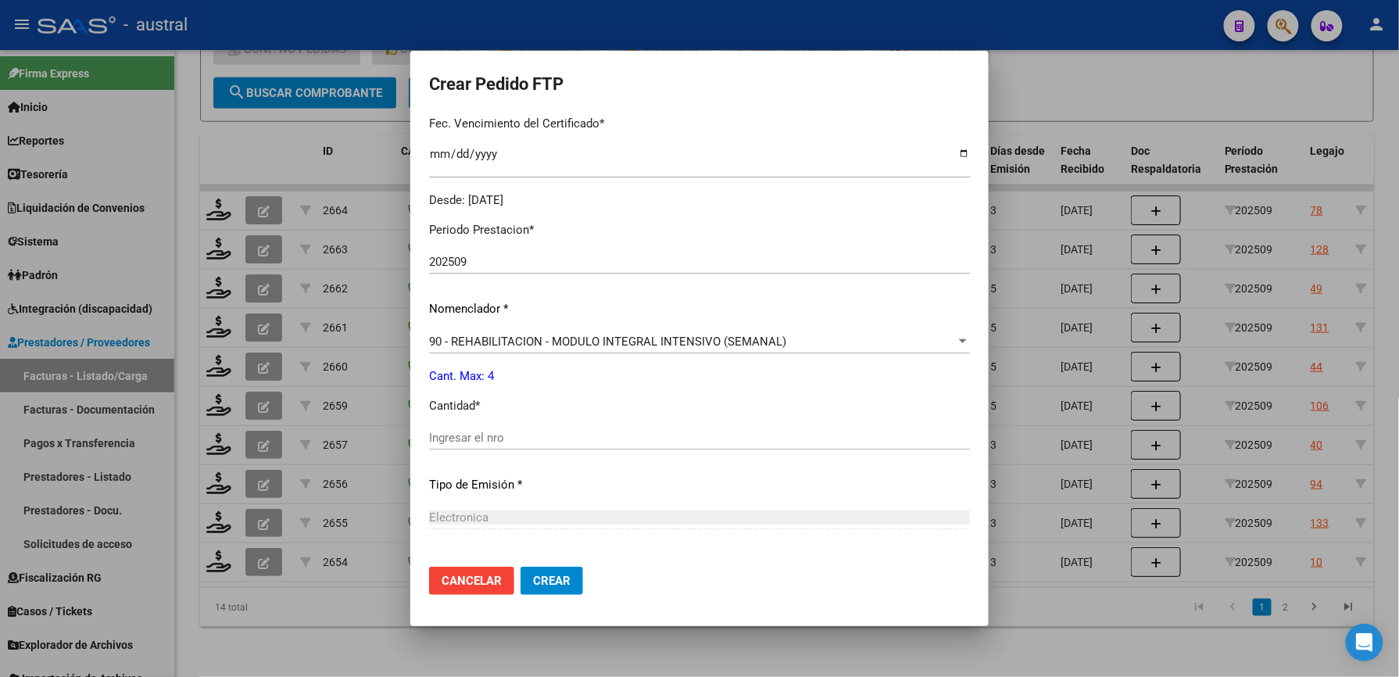
click at [526, 432] on input "Ingresar el nro" at bounding box center [699, 438] width 541 height 14
type input "4"
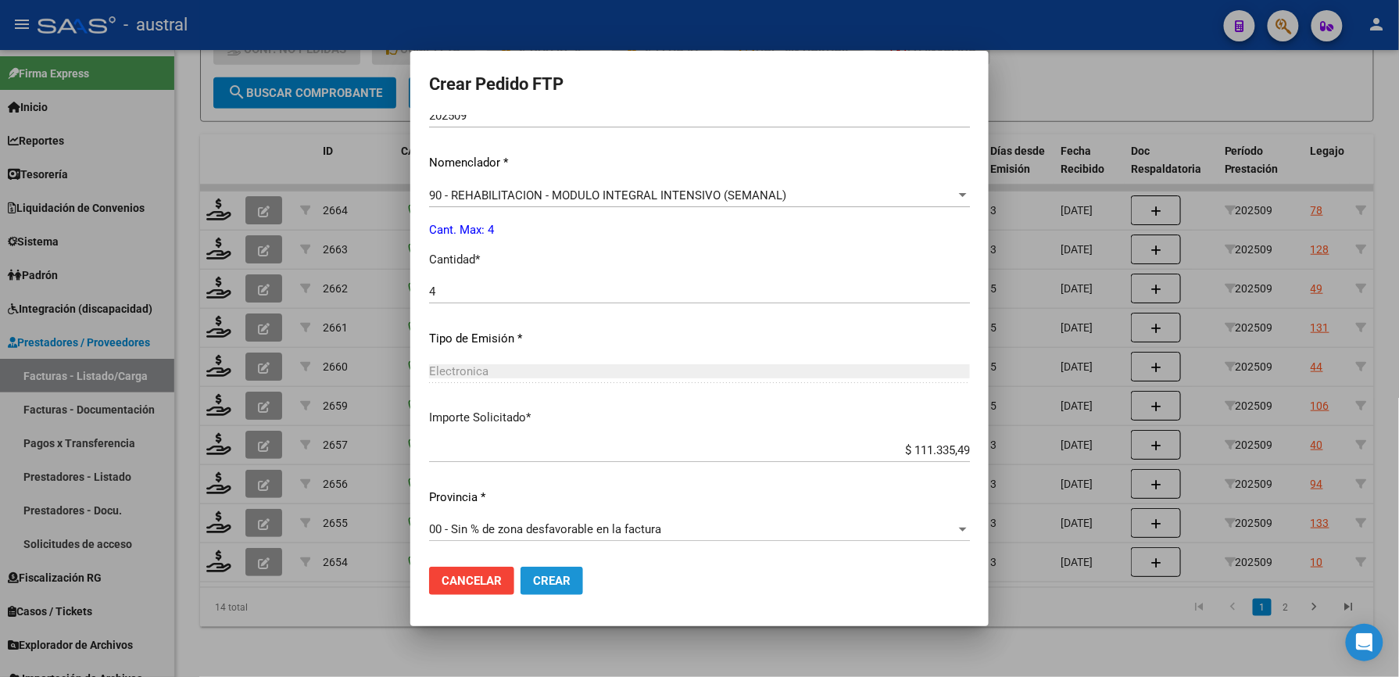
click at [571, 579] on span "Crear" at bounding box center [552, 581] width 38 height 14
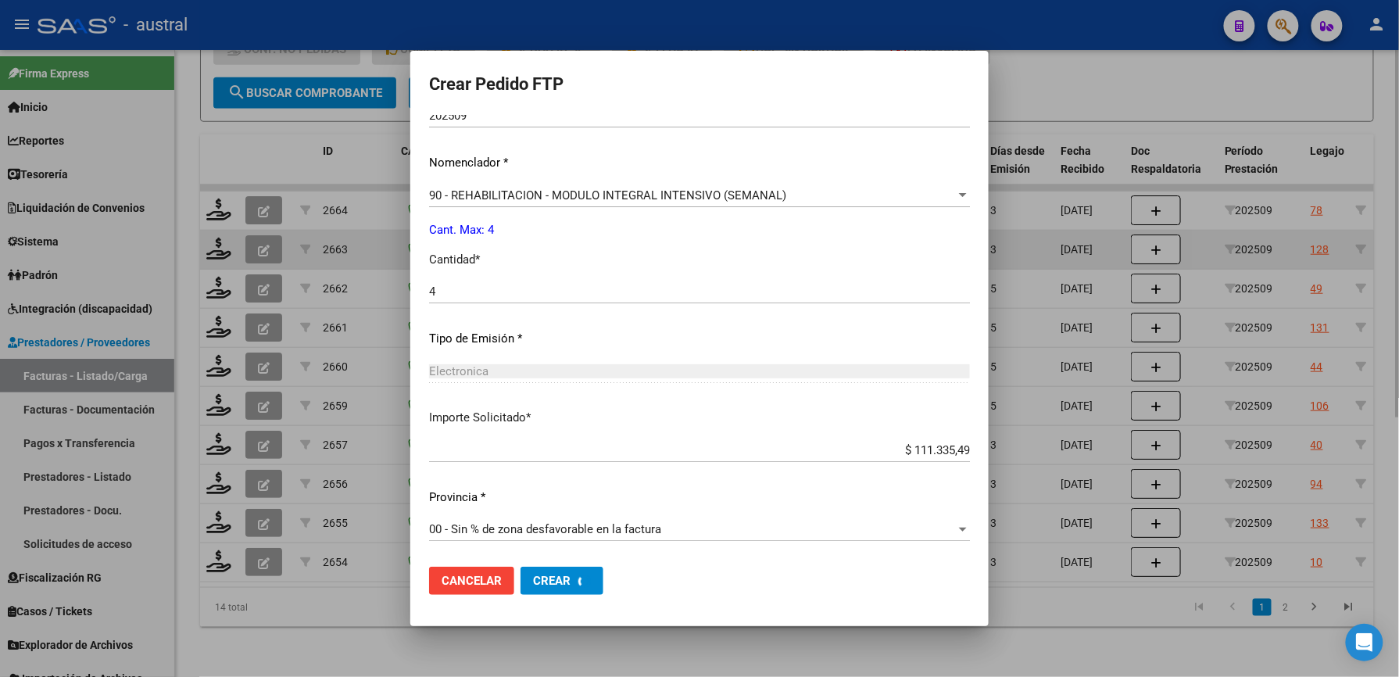
scroll to position [0, 0]
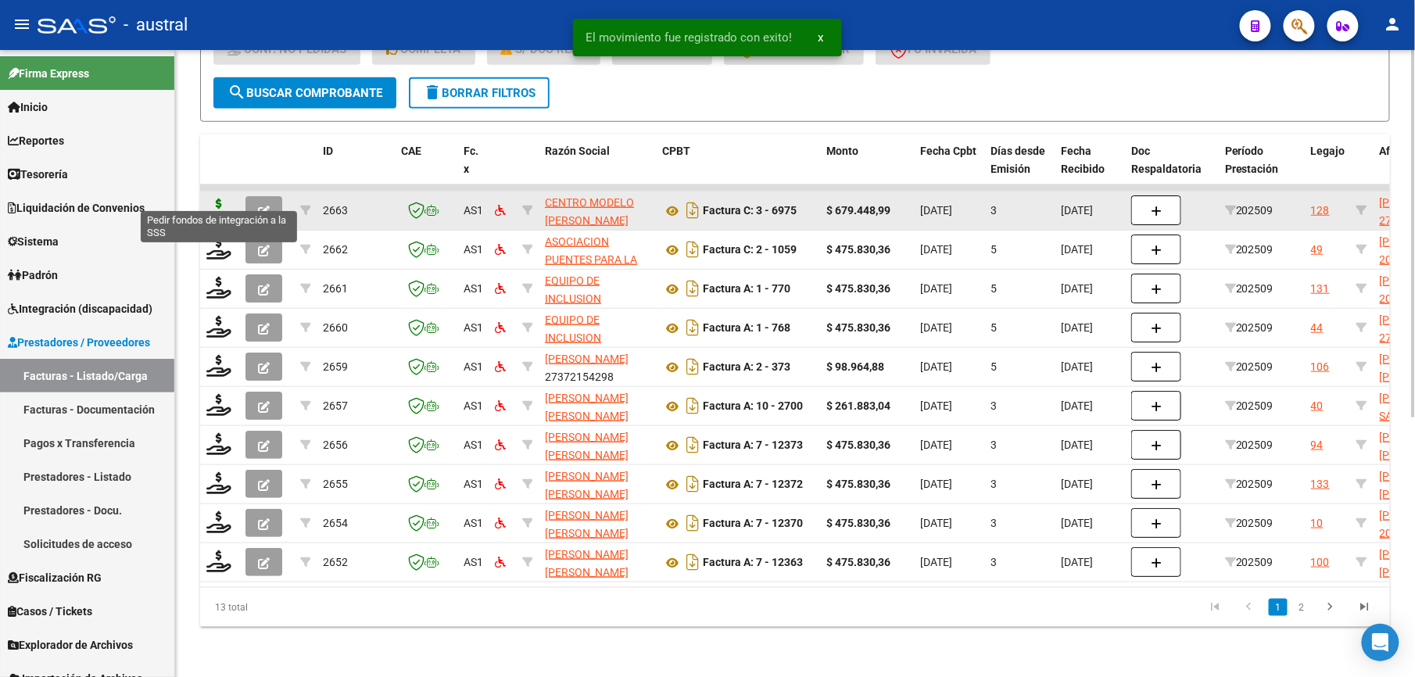
click at [217, 199] on icon at bounding box center [218, 210] width 25 height 22
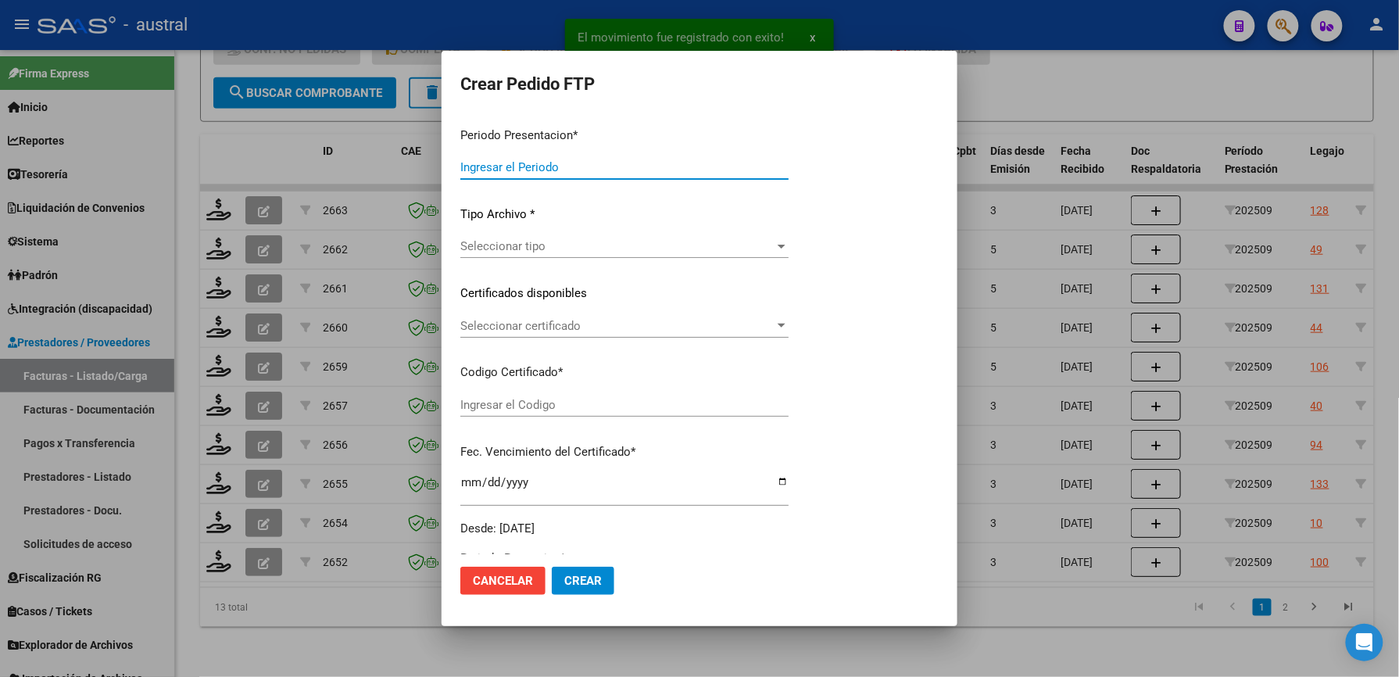
type input "202509"
type input "$ 679.448,99"
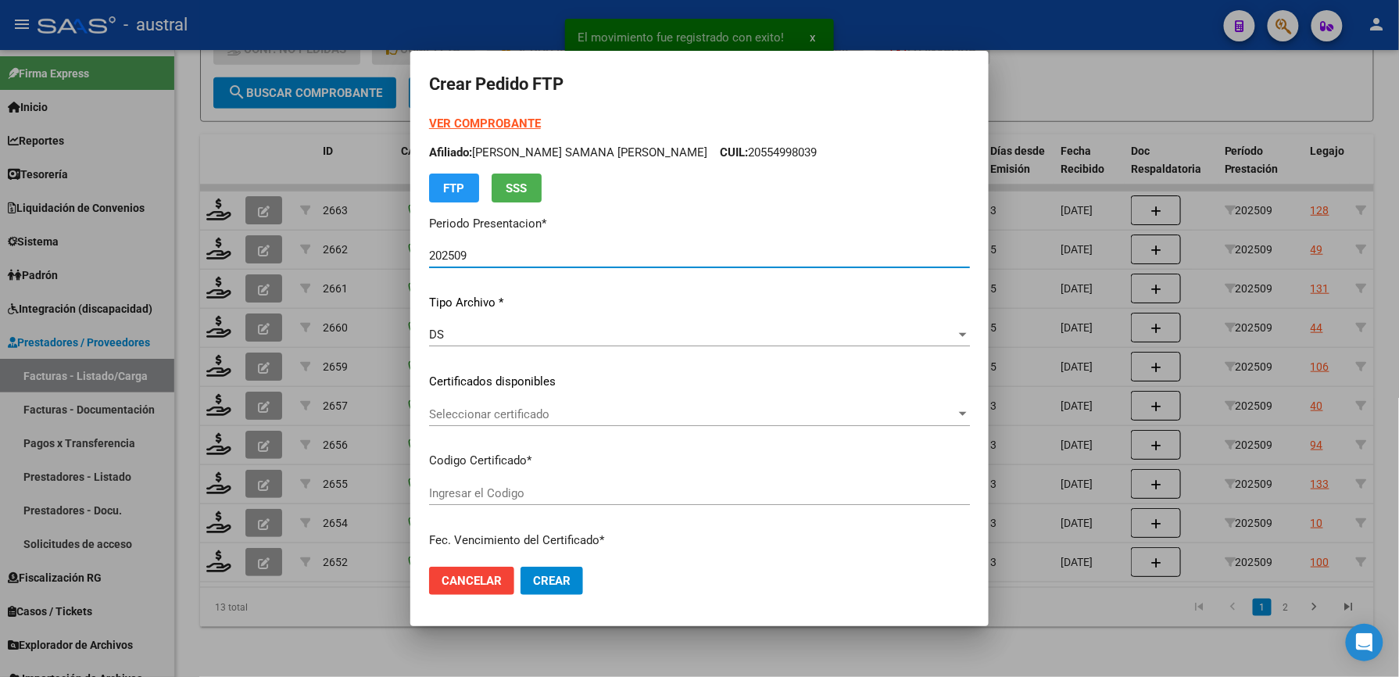
type input "5842237197"
type input "[DATE]"
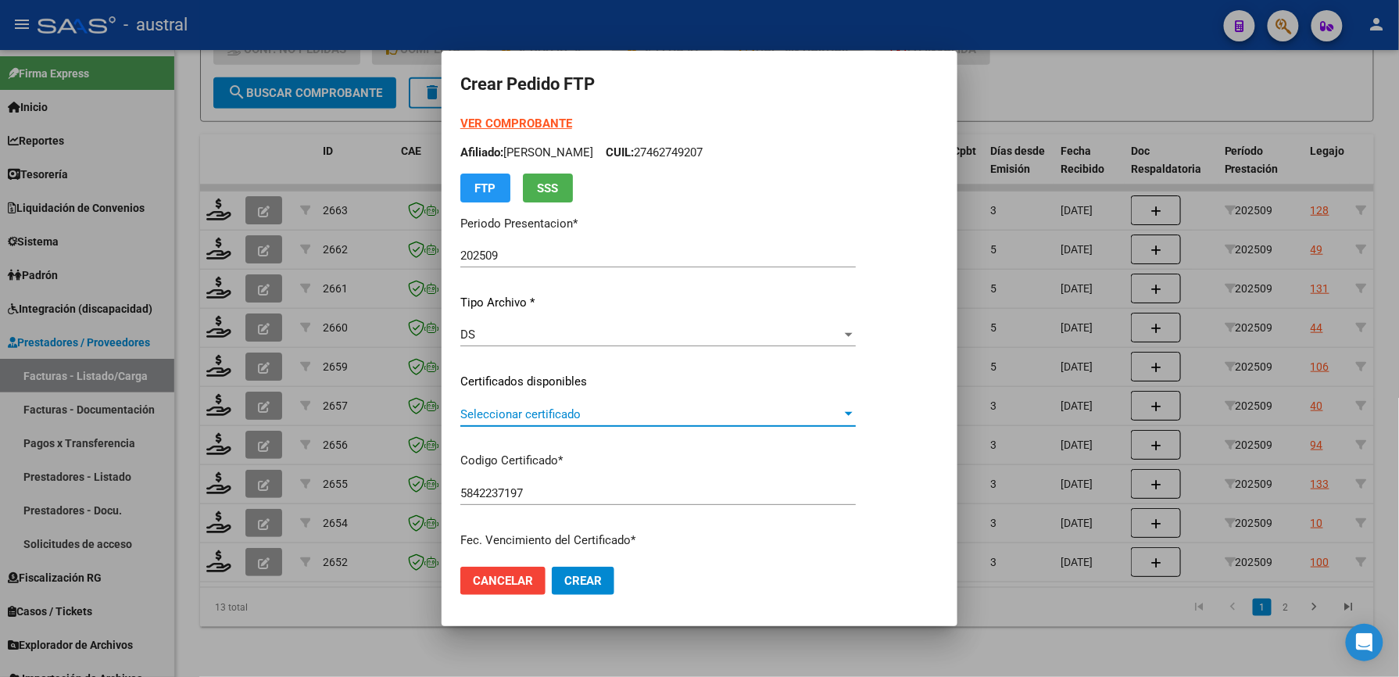
click at [520, 410] on span "Seleccionar certificado" at bounding box center [650, 414] width 381 height 14
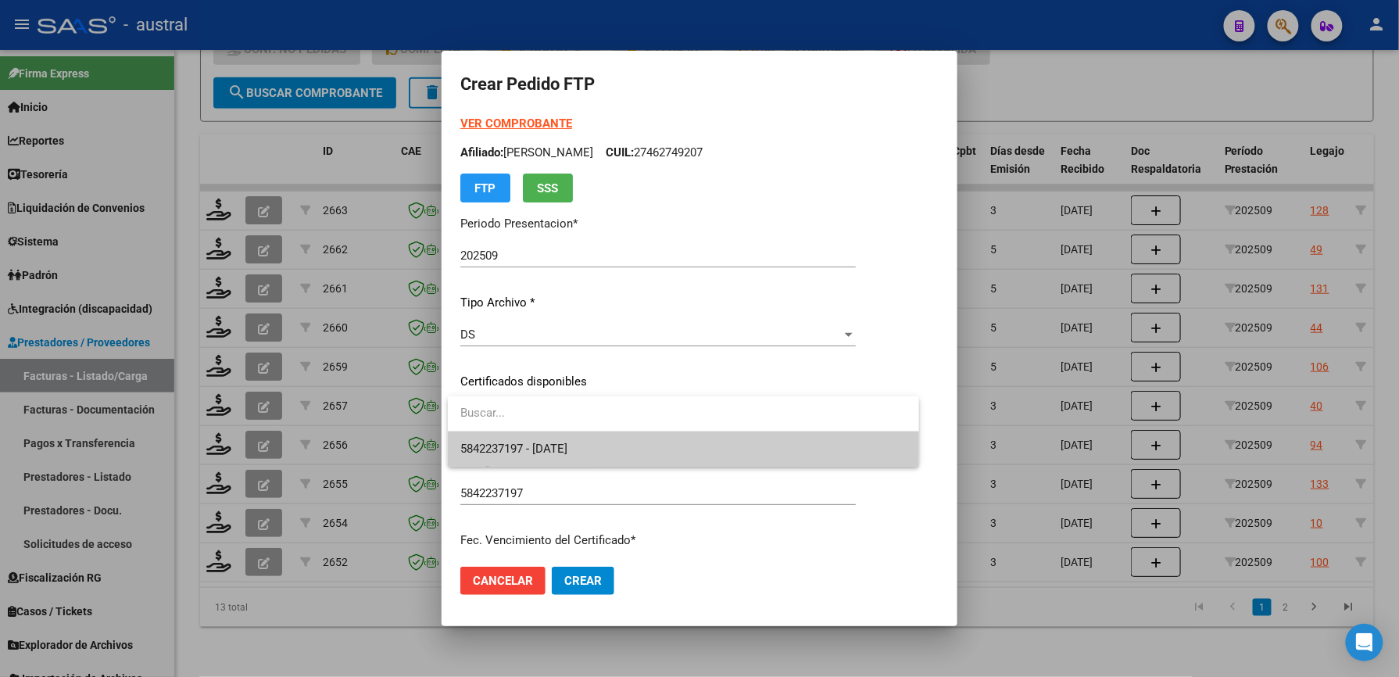
drag, startPoint x: 520, startPoint y: 410, endPoint x: 595, endPoint y: 451, distance: 85.3
click at [595, 451] on span "5842237197 - [DATE]" at bounding box center [683, 448] width 446 height 35
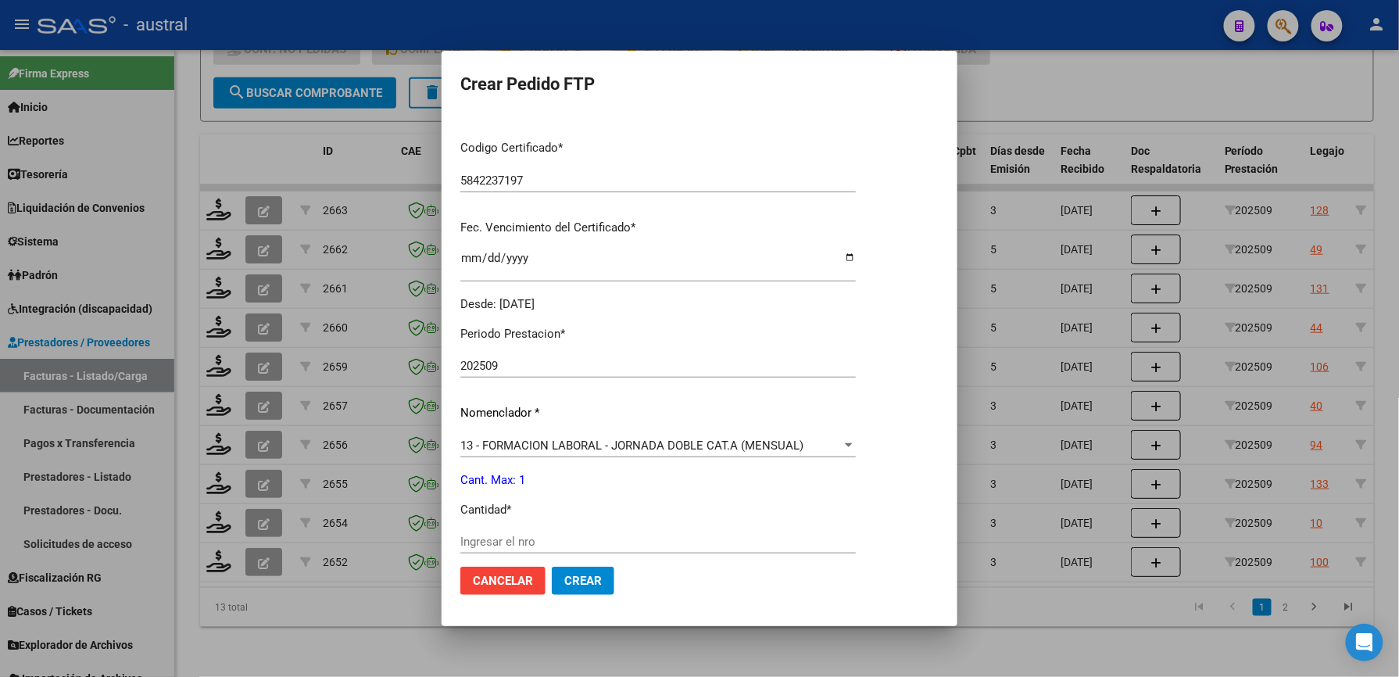
scroll to position [417, 0]
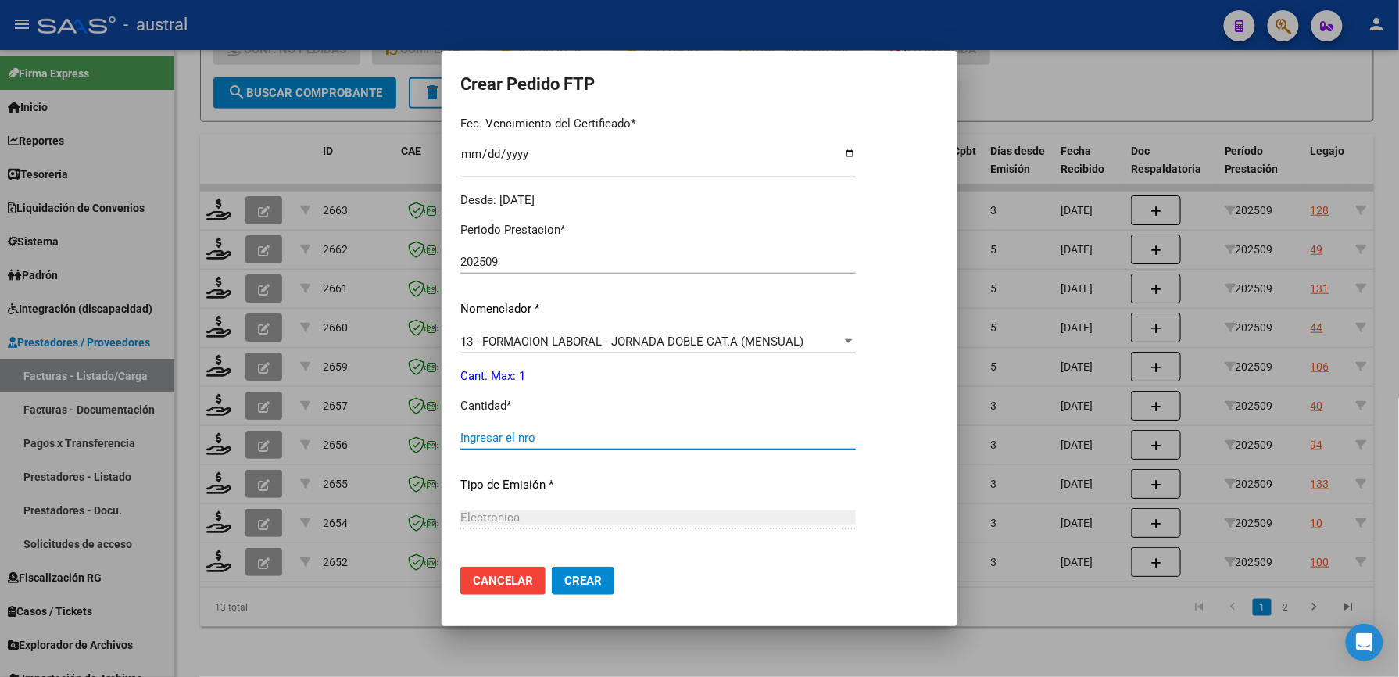
click at [542, 439] on input "Ingresar el nro" at bounding box center [658, 438] width 396 height 14
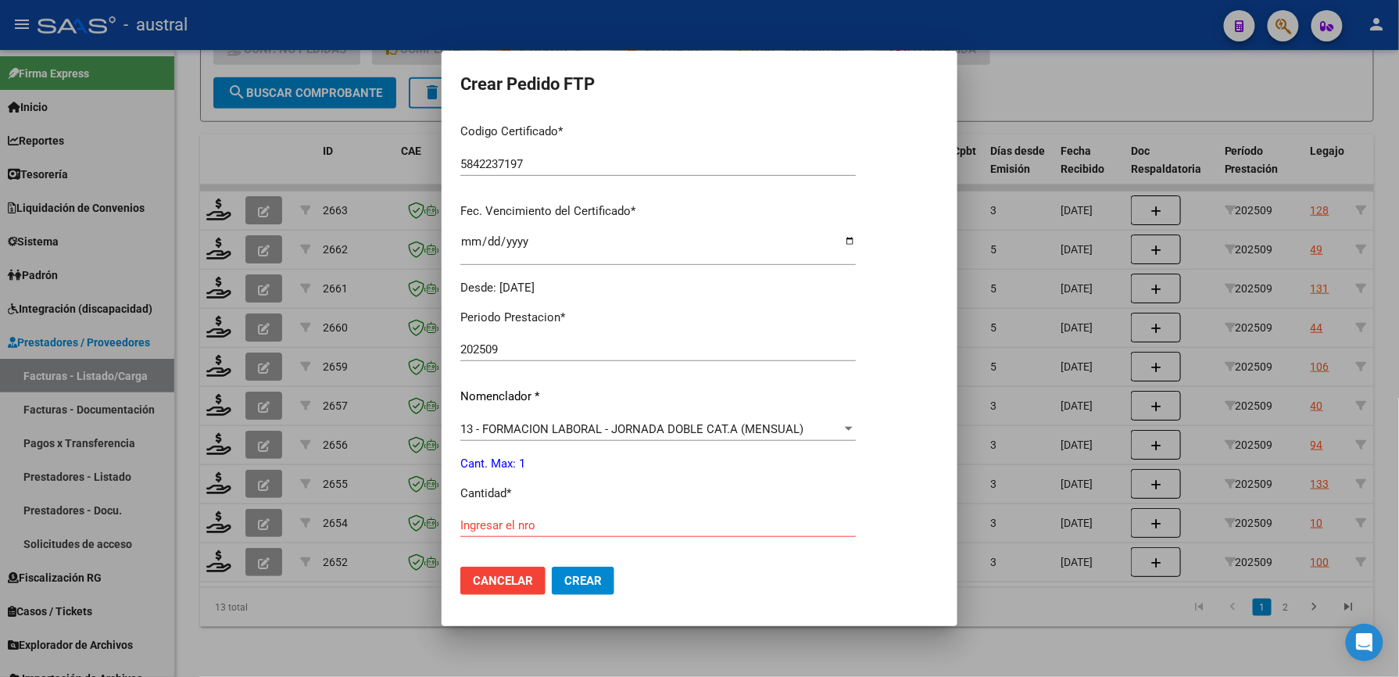
scroll to position [563, 0]
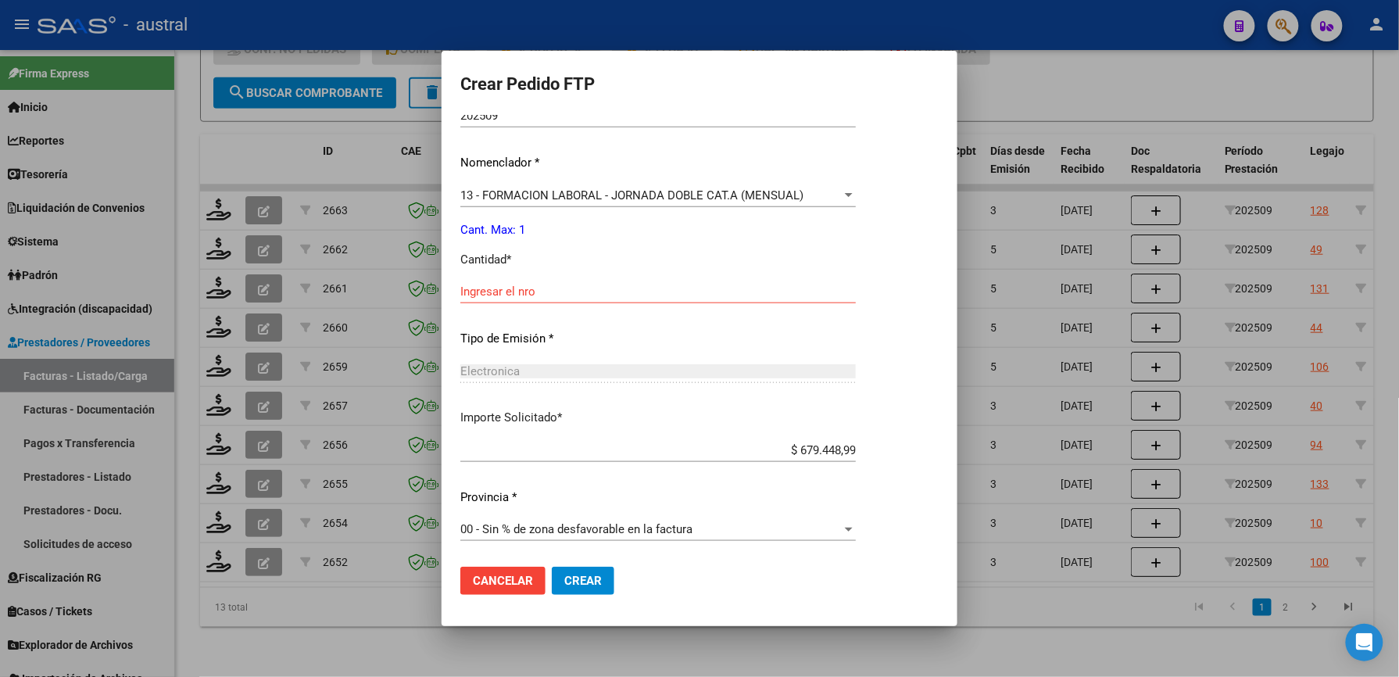
click at [508, 297] on input "Ingresar el nro" at bounding box center [658, 292] width 396 height 14
type input "1"
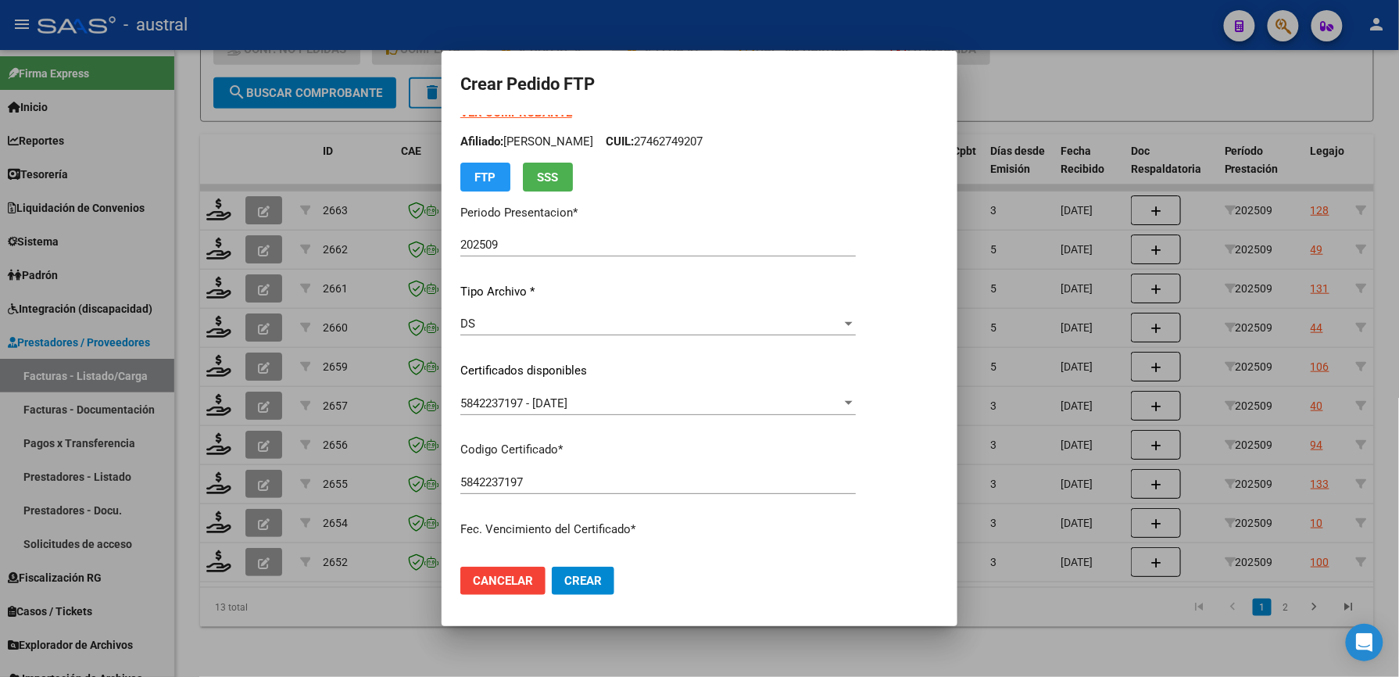
scroll to position [0, 0]
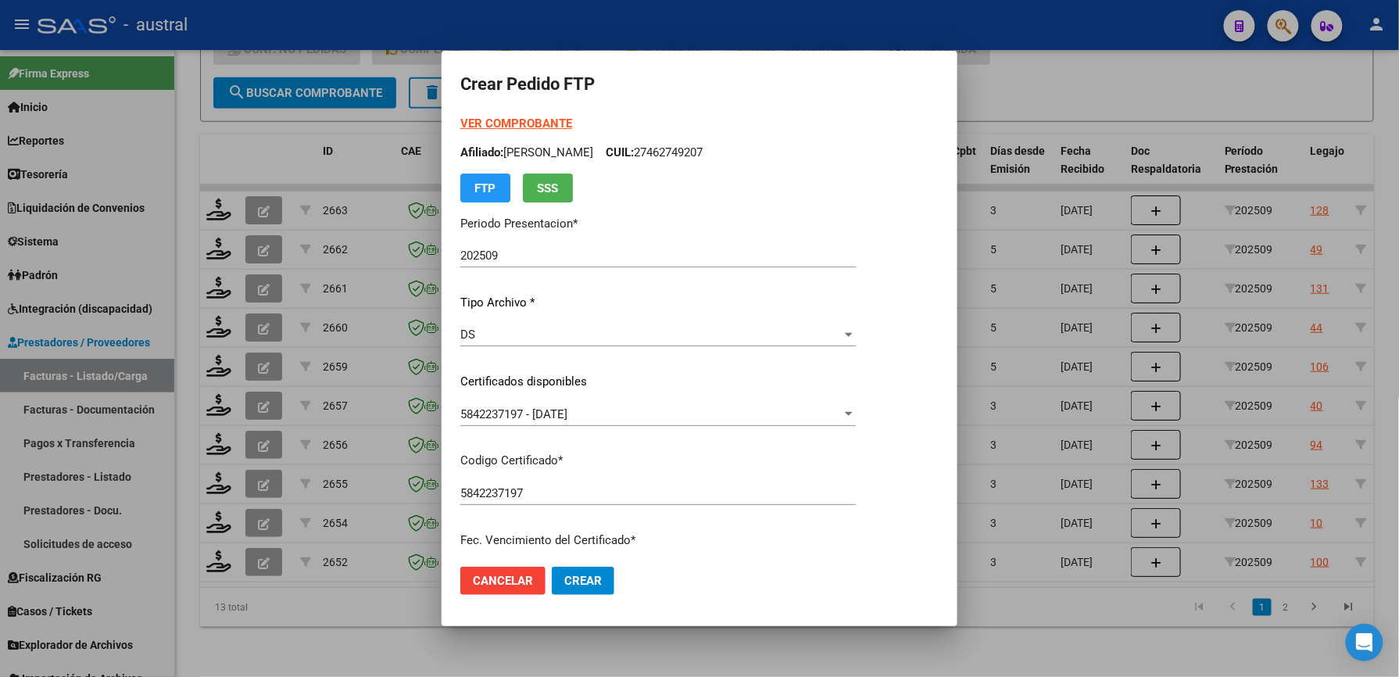
click at [510, 120] on strong "VER COMPROBANTE" at bounding box center [516, 123] width 112 height 14
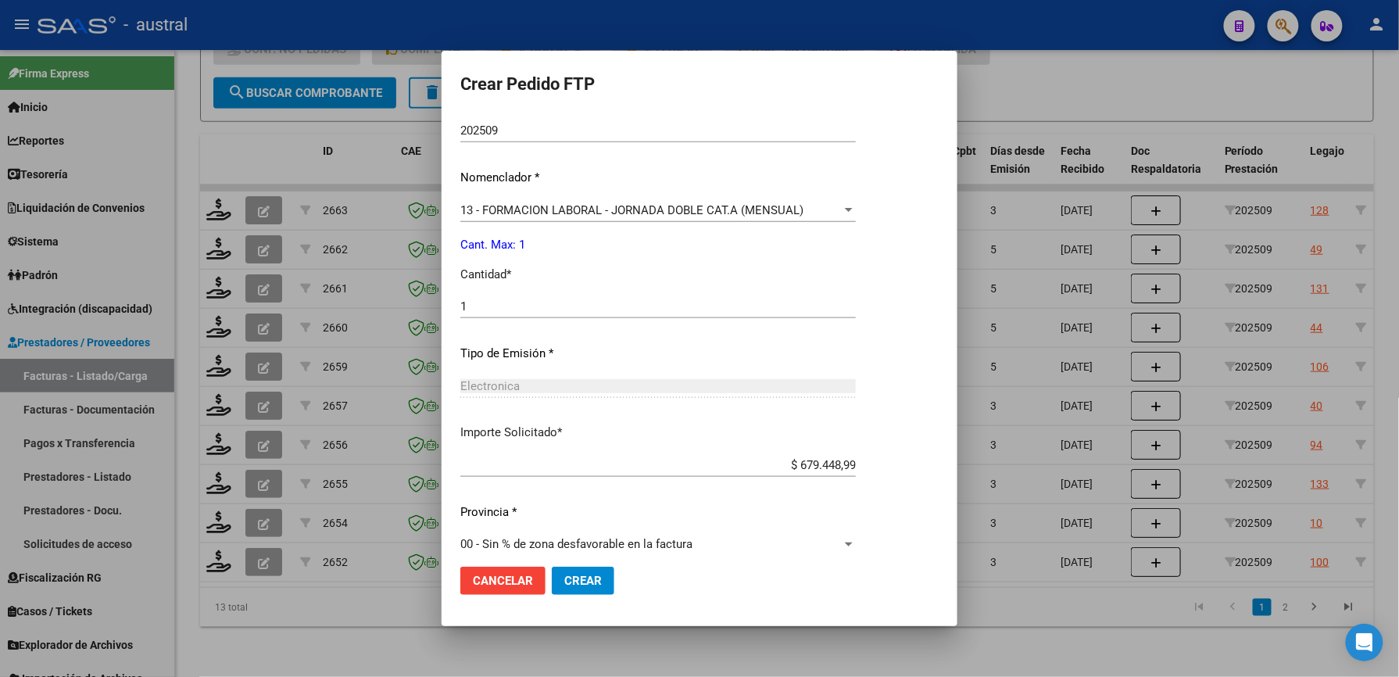
scroll to position [563, 0]
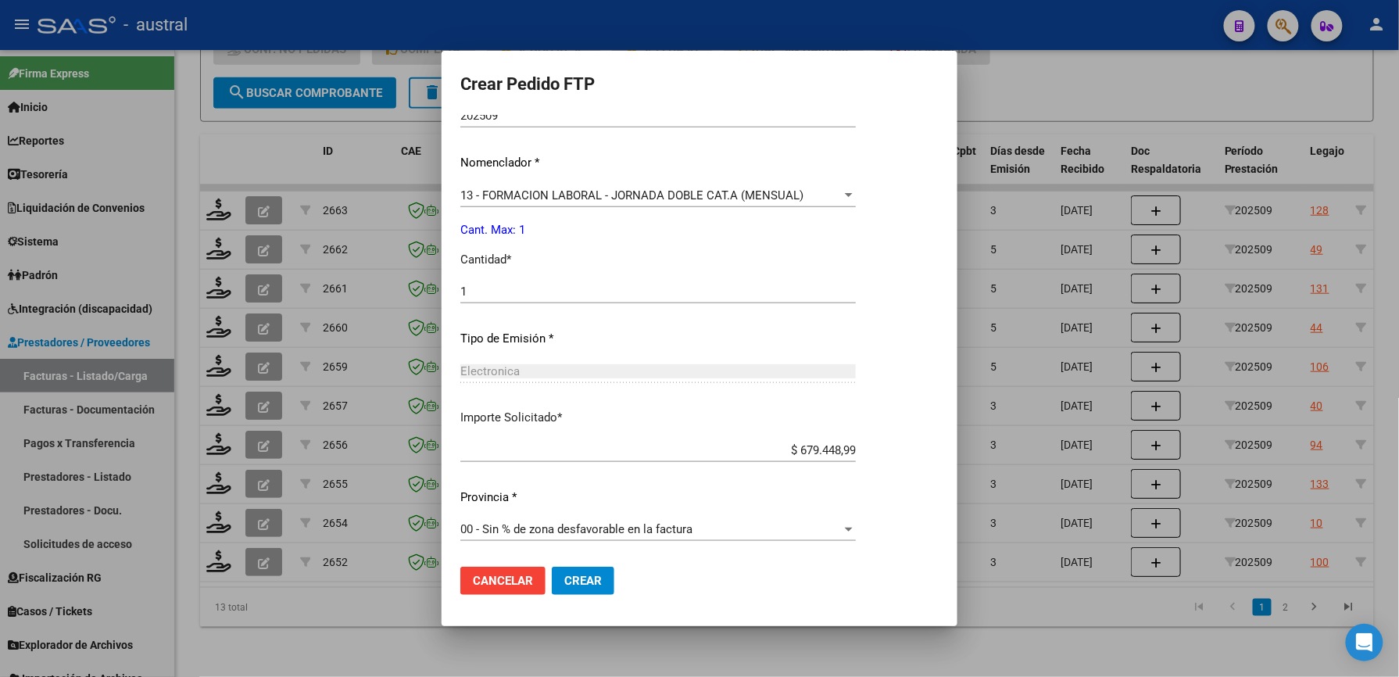
click at [605, 583] on button "Crear" at bounding box center [583, 581] width 63 height 28
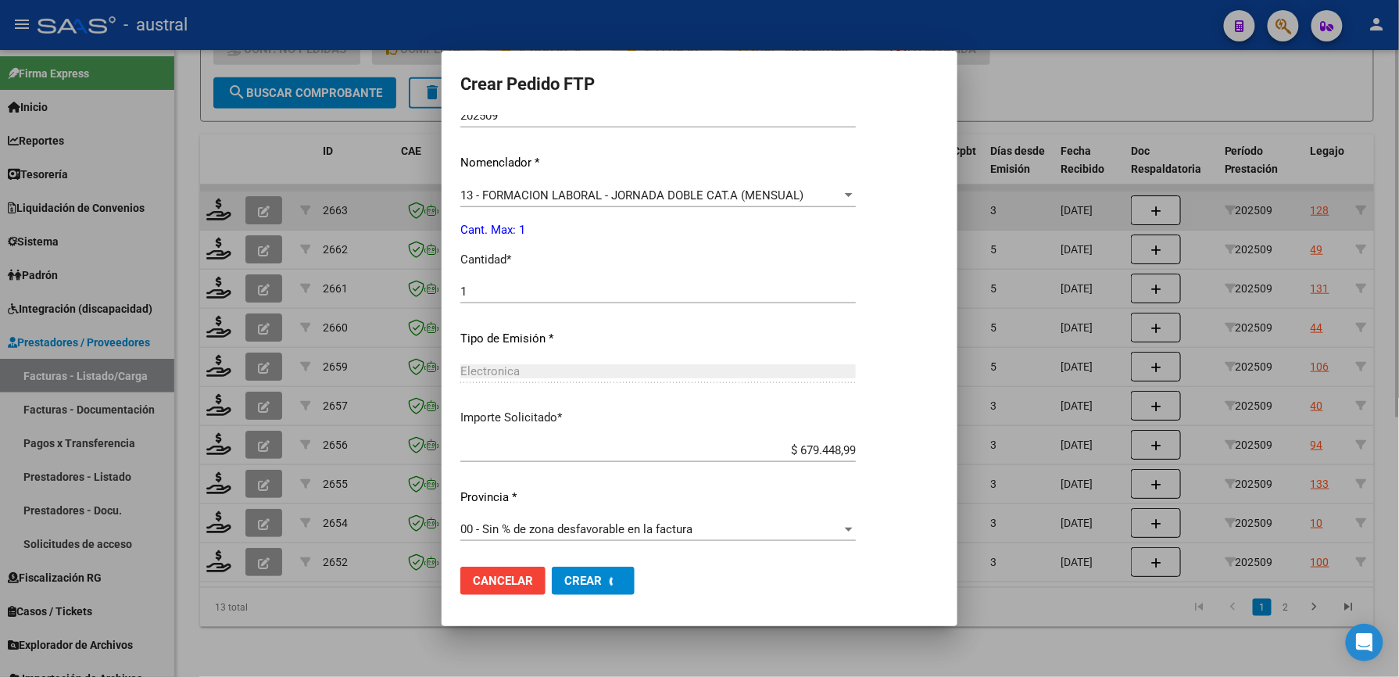
scroll to position [0, 0]
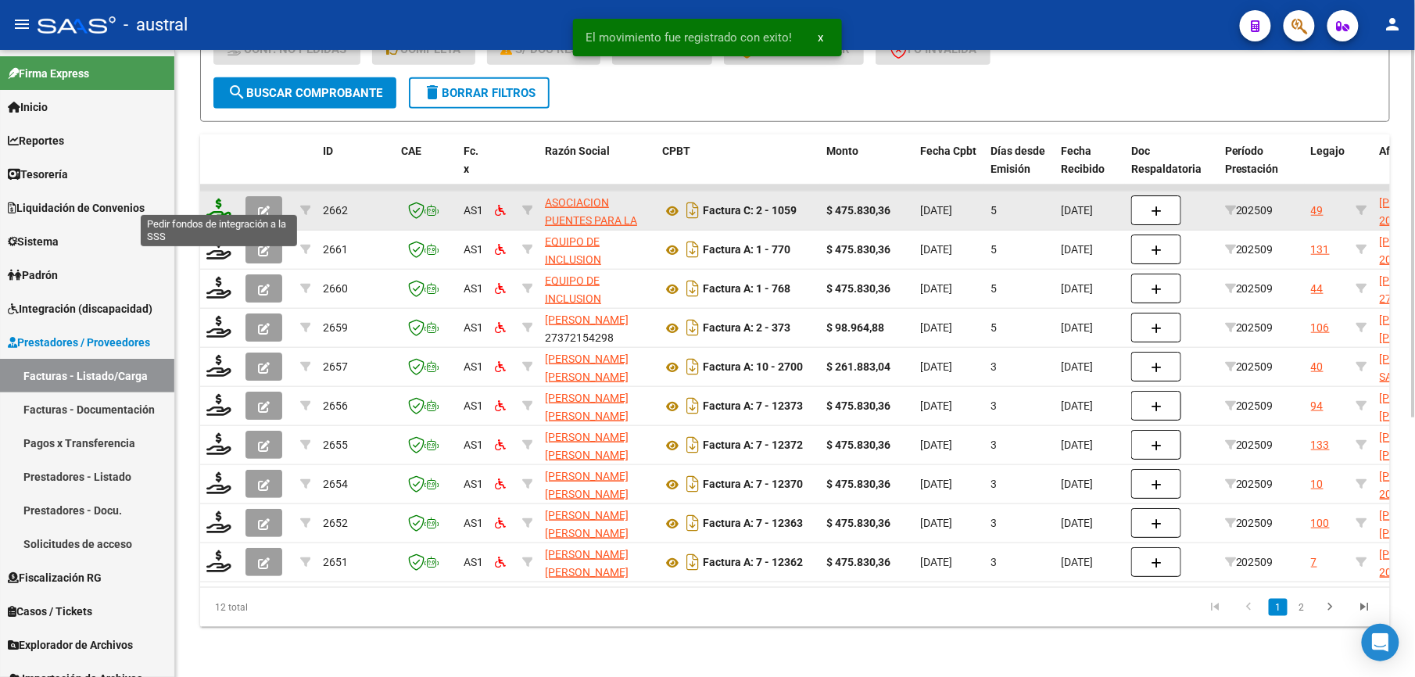
click at [220, 199] on icon at bounding box center [218, 210] width 25 height 22
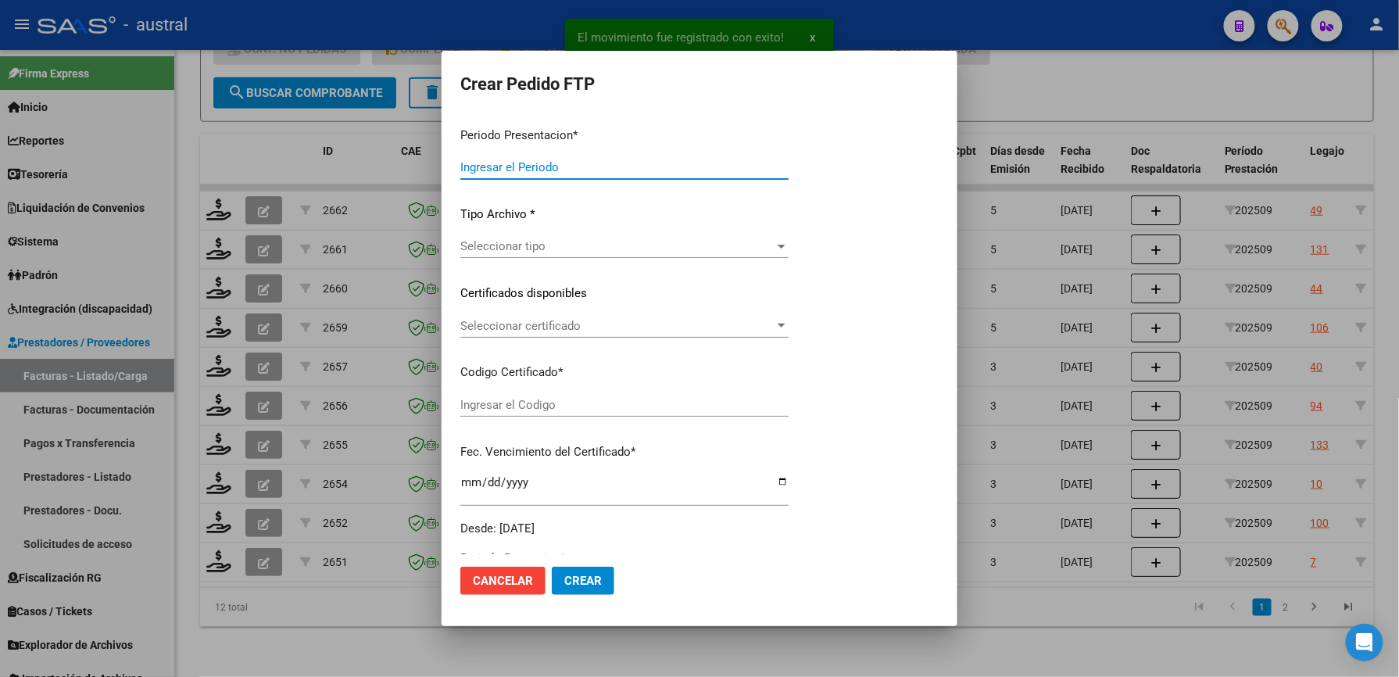
type input "202509"
type input "$ 475.830,36"
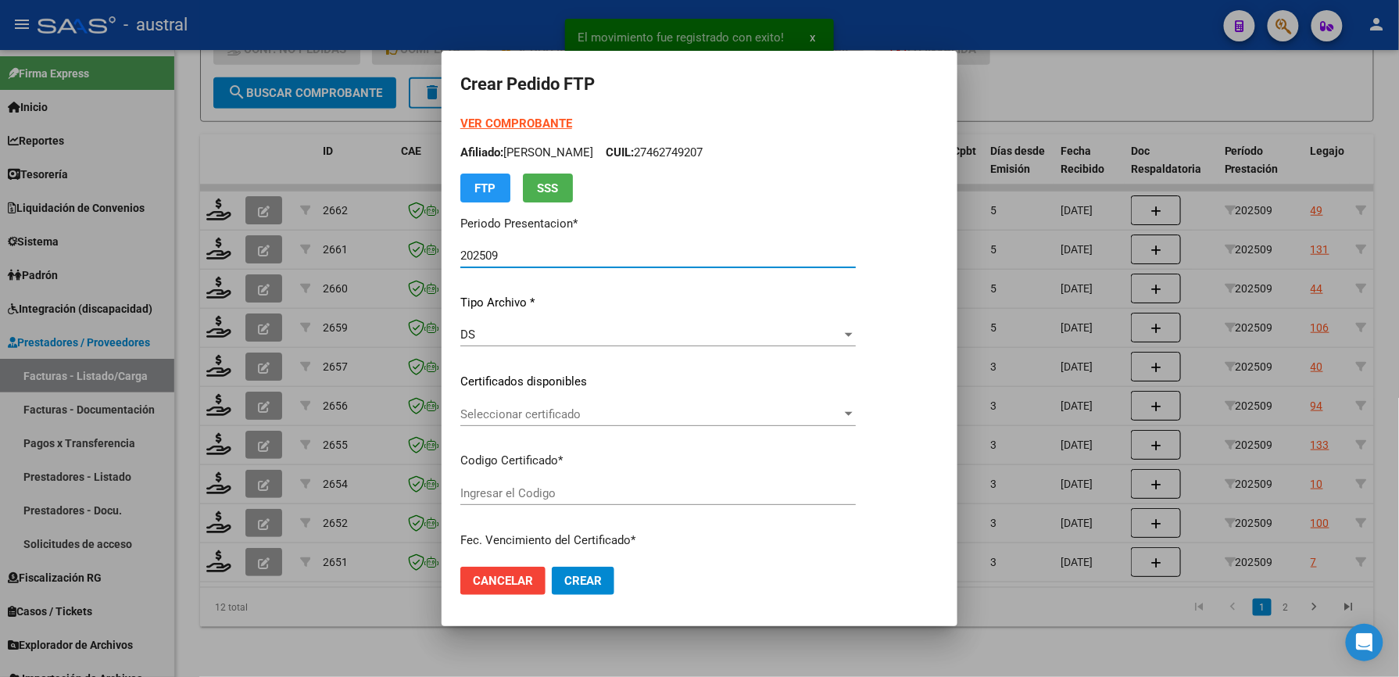
type input "6516096749"
type input "[DATE]"
click at [542, 117] on strong "VER COMPROBANTE" at bounding box center [516, 123] width 112 height 14
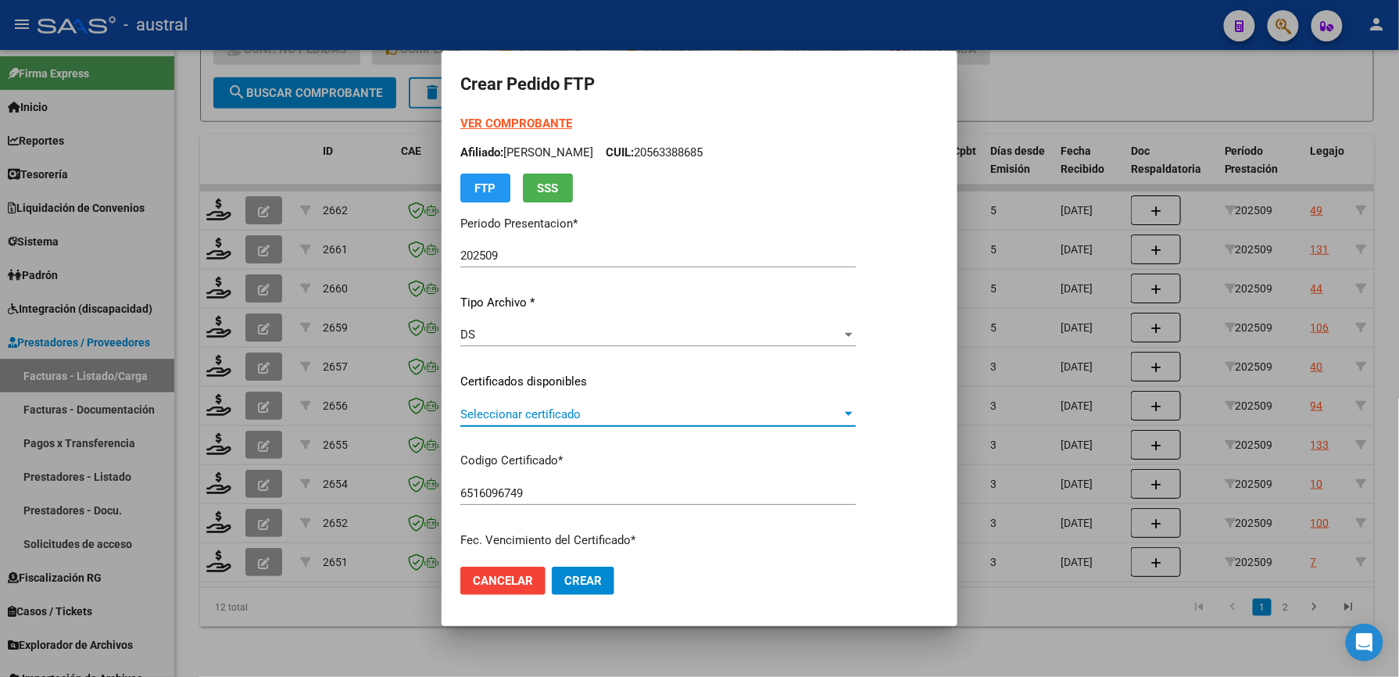
click at [535, 410] on span "Seleccionar certificado" at bounding box center [650, 414] width 381 height 14
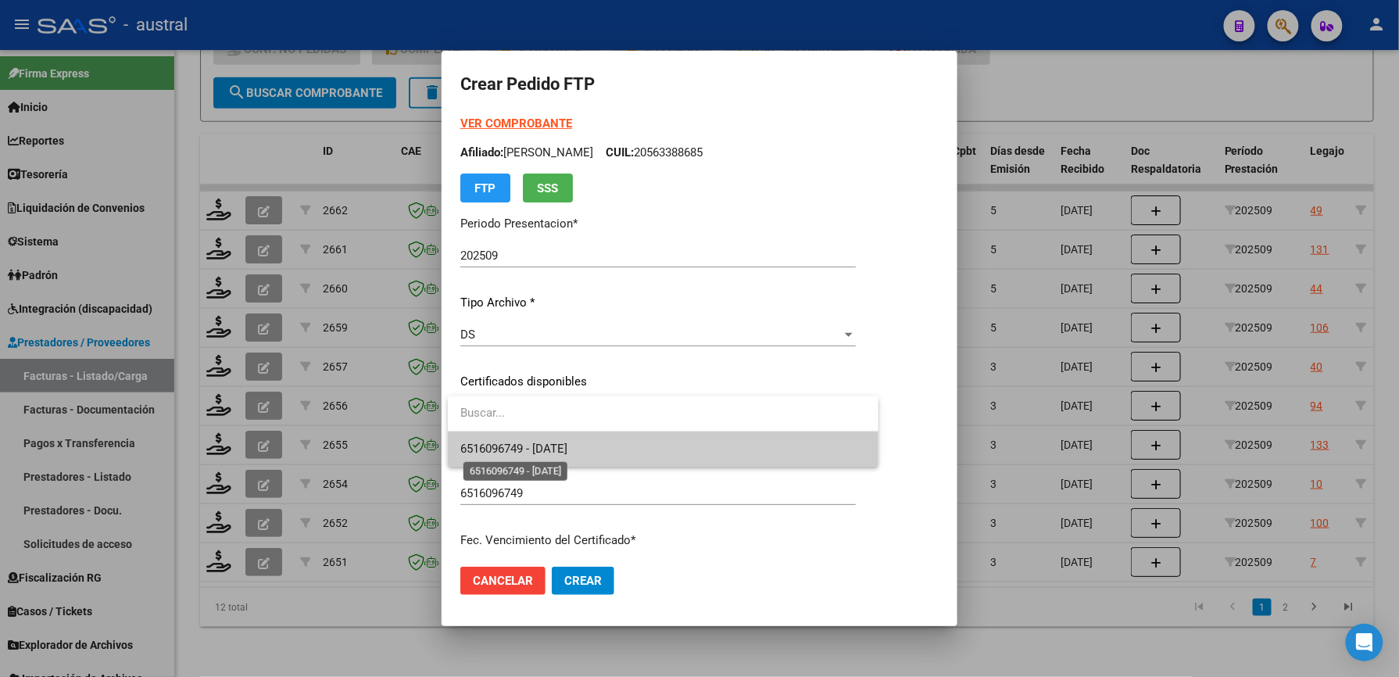
click at [551, 450] on span "6516096749 - [DATE]" at bounding box center [513, 449] width 107 height 14
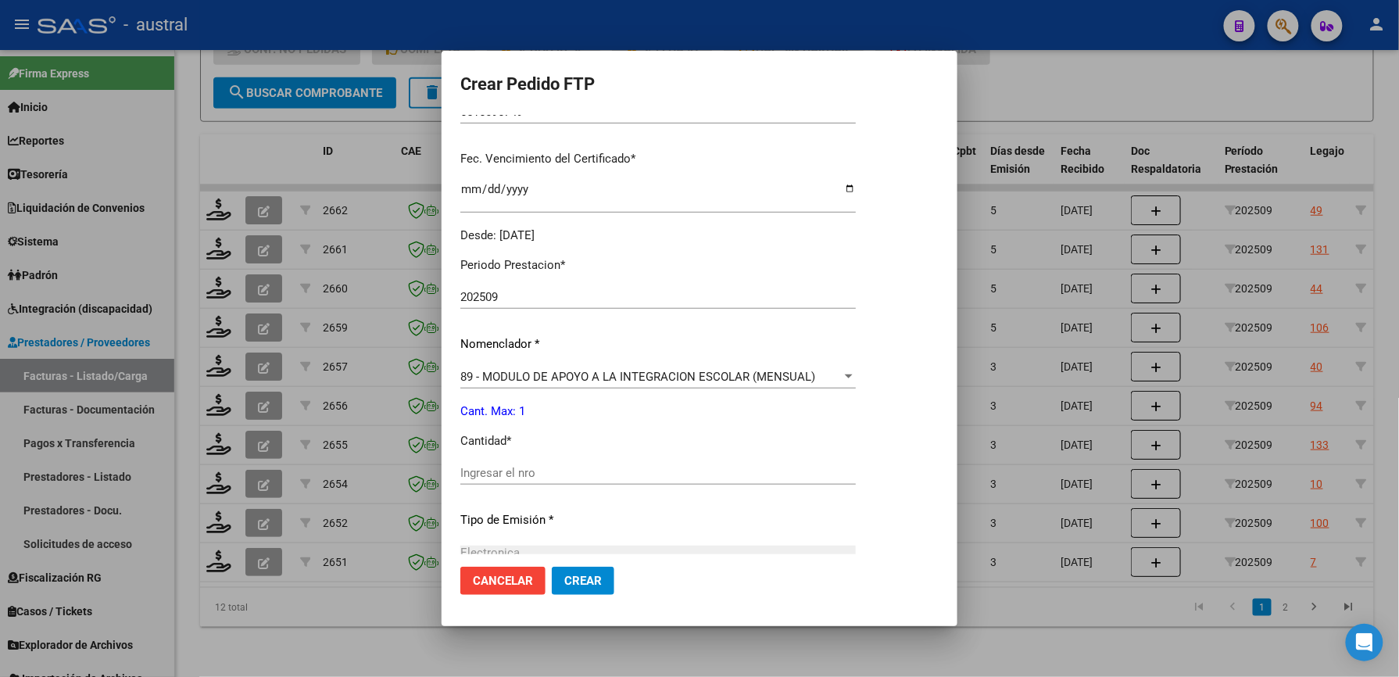
scroll to position [417, 0]
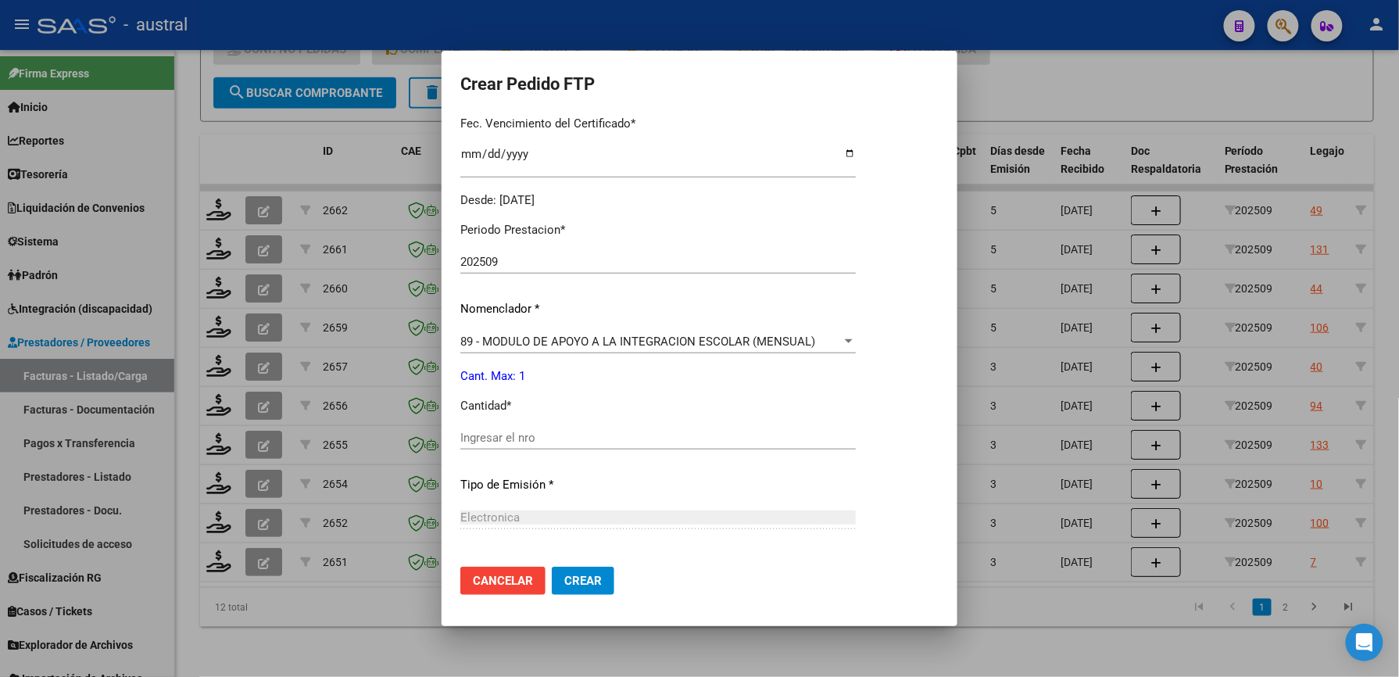
click at [538, 442] on input "Ingresar el nro" at bounding box center [658, 438] width 396 height 14
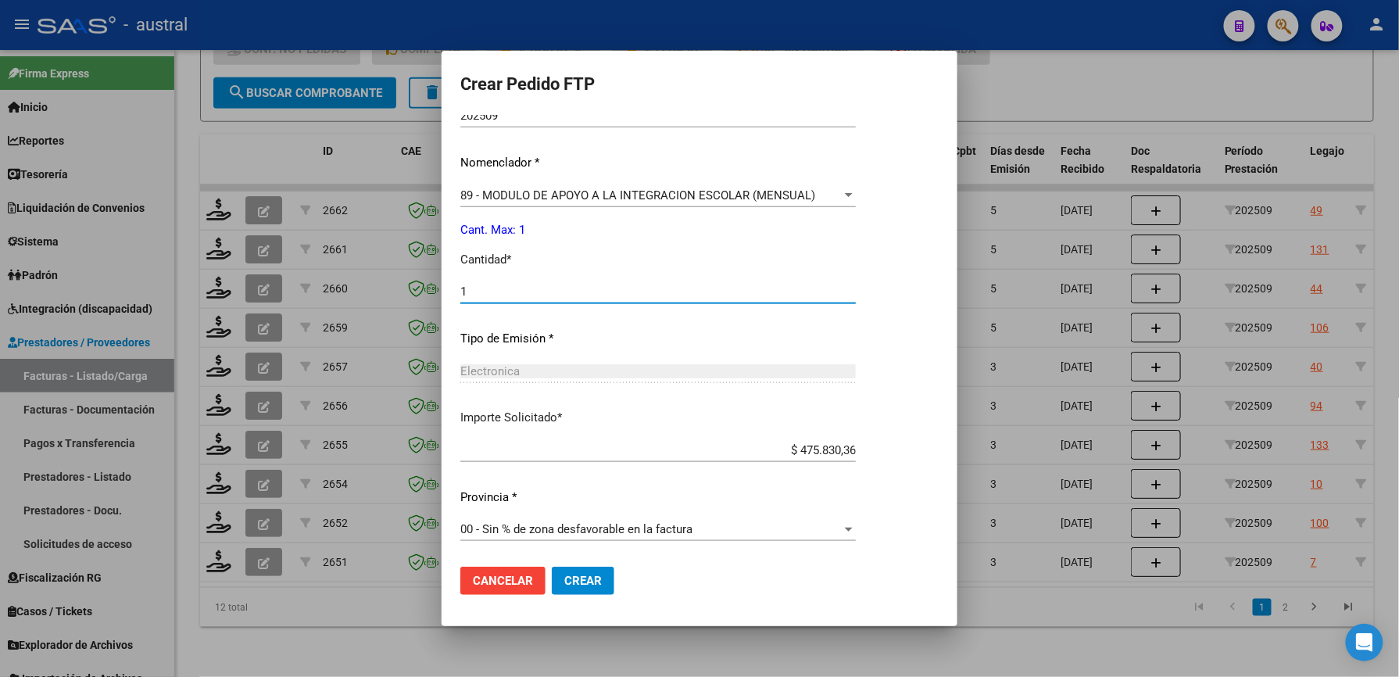
type input "1"
click at [586, 579] on span "Crear" at bounding box center [583, 581] width 38 height 14
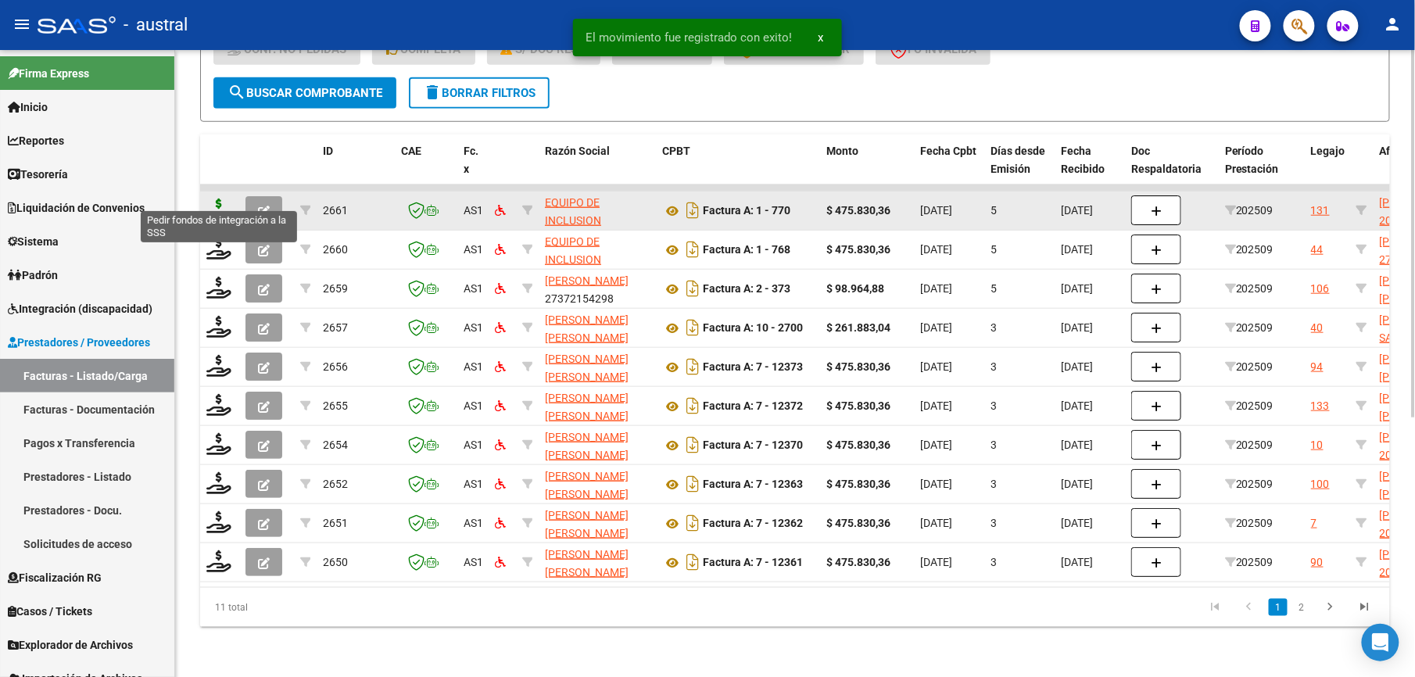
click at [214, 199] on icon at bounding box center [218, 210] width 25 height 22
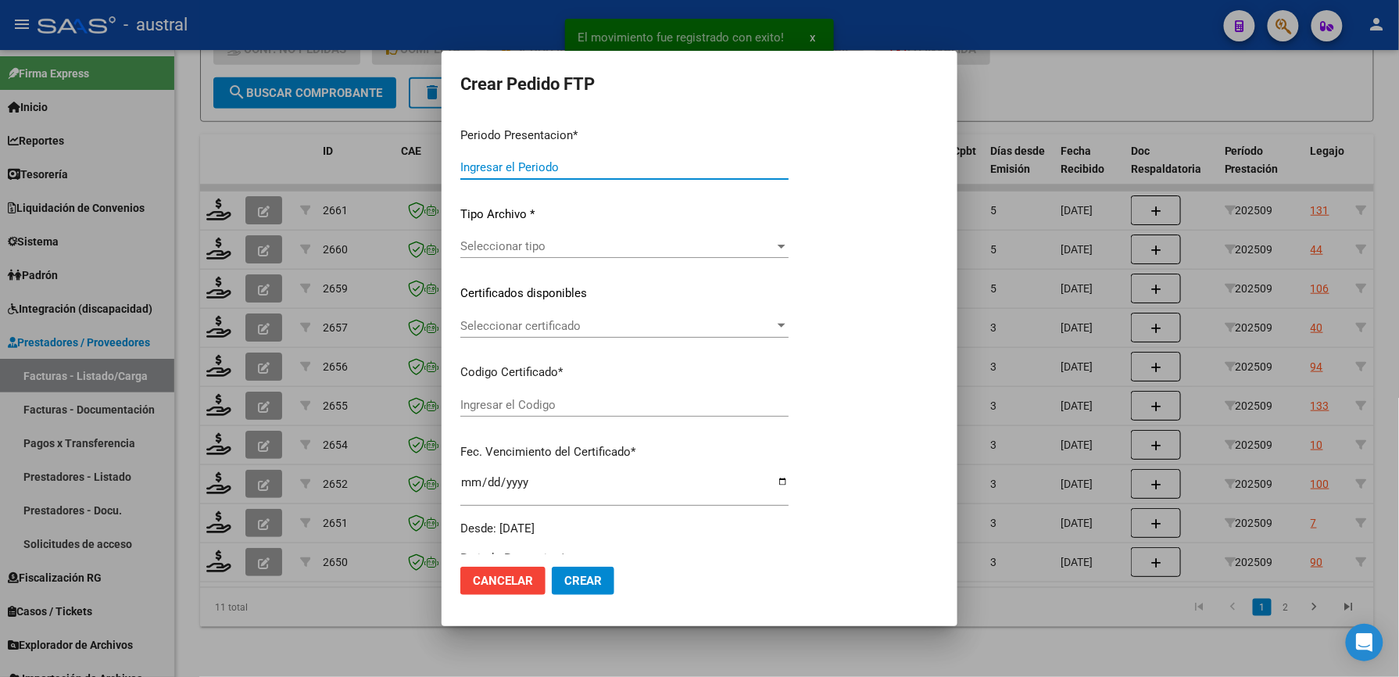
type input "202509"
type input "$ 475.830,36"
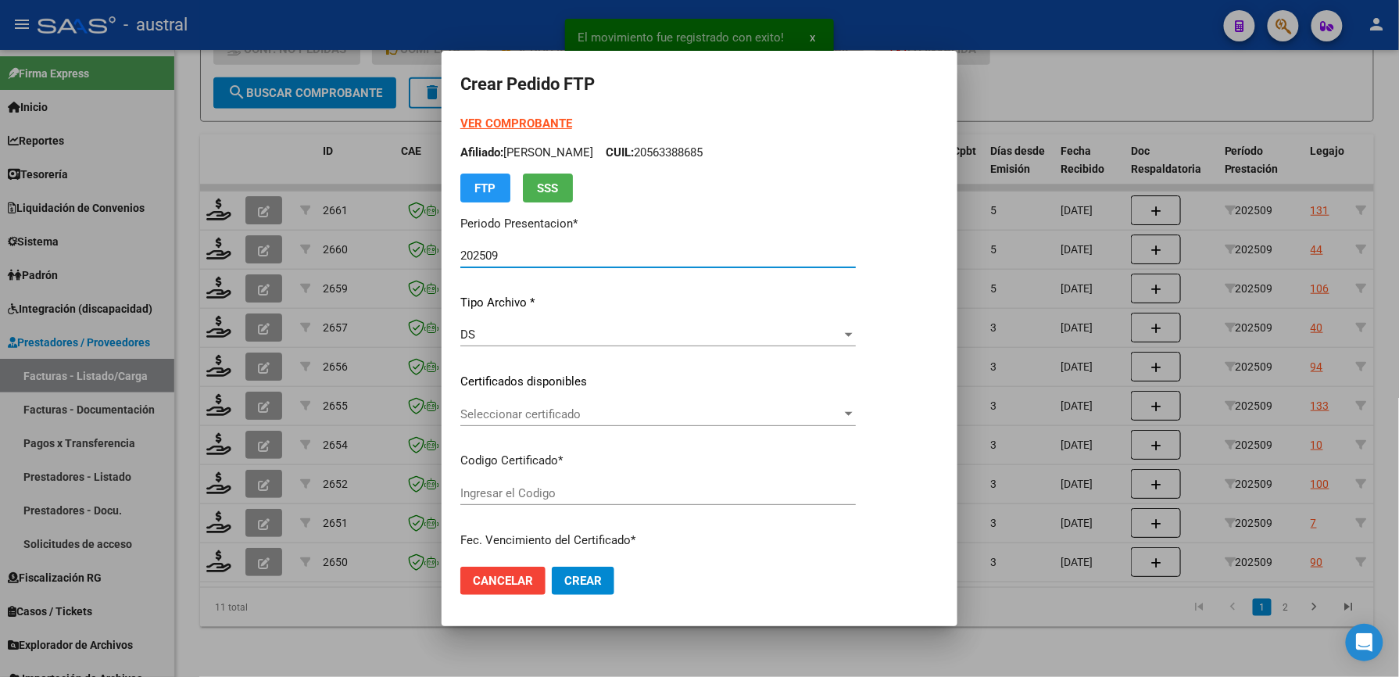
type input "5183620093"
type input "[DATE]"
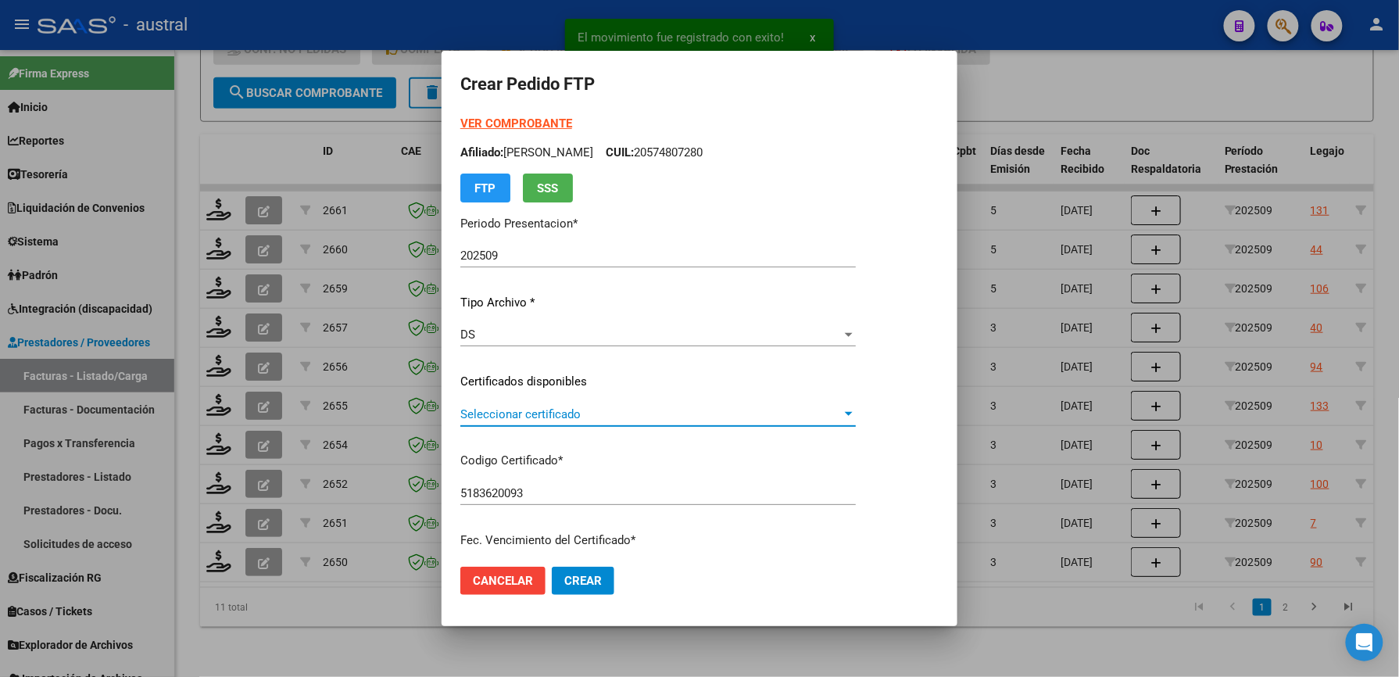
drag, startPoint x: 572, startPoint y: 410, endPoint x: 588, endPoint y: 411, distance: 15.7
click at [588, 411] on span "Seleccionar certificado" at bounding box center [650, 414] width 381 height 14
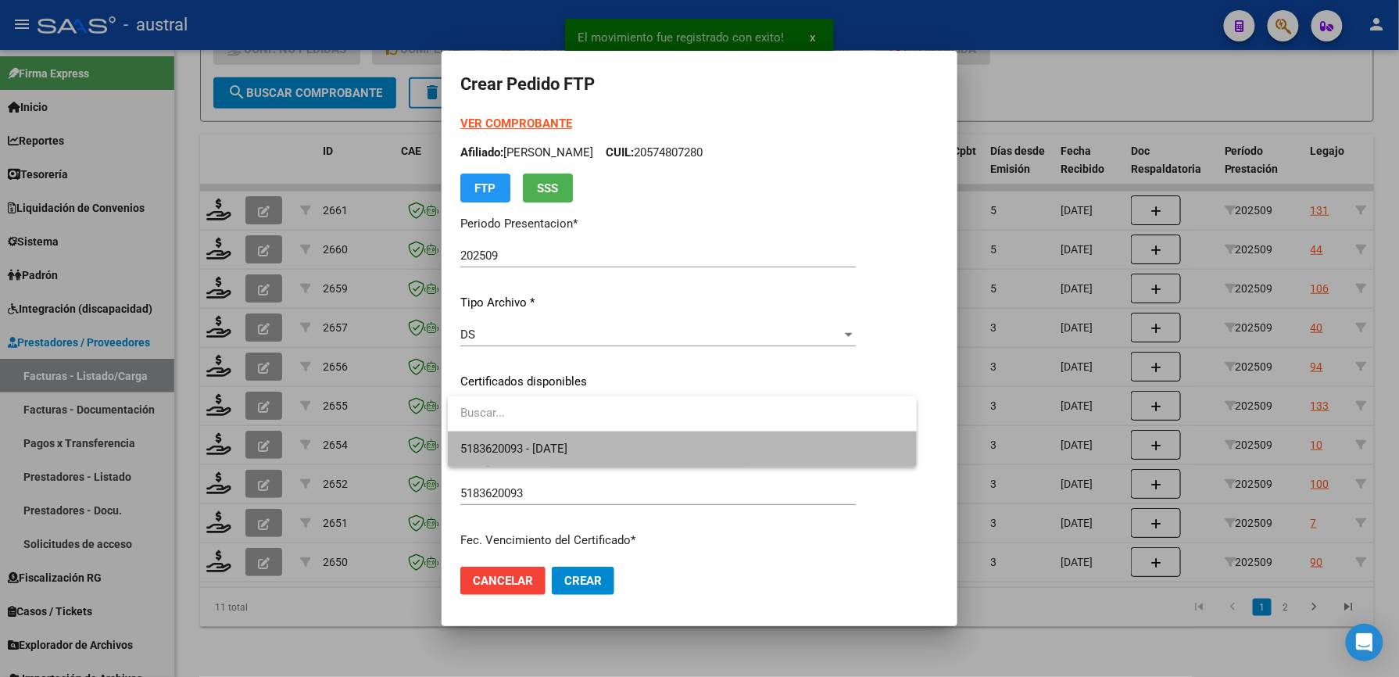
drag, startPoint x: 588, startPoint y: 411, endPoint x: 633, endPoint y: 452, distance: 60.9
click at [633, 452] on span "5183620093 - [DATE]" at bounding box center [682, 448] width 444 height 35
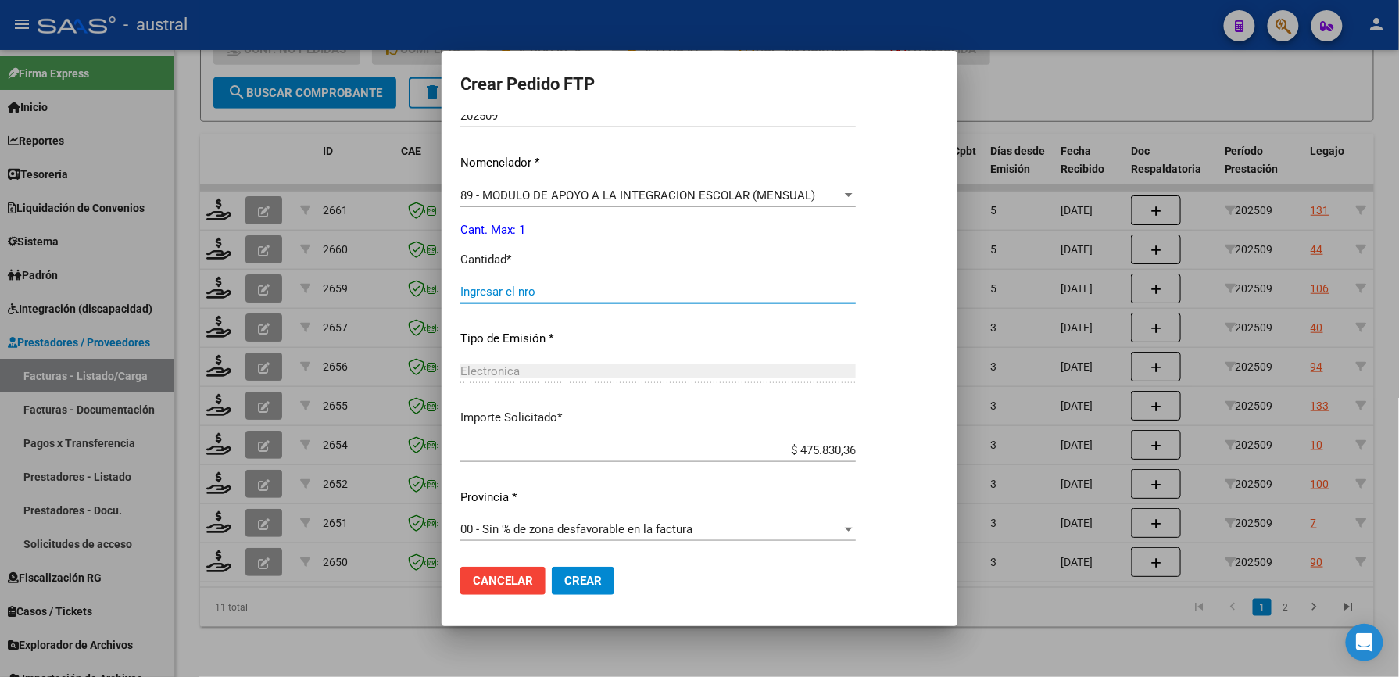
click at [480, 295] on input "Ingresar el nro" at bounding box center [658, 292] width 396 height 14
type input "1"
click at [592, 572] on button "Crear" at bounding box center [583, 581] width 63 height 28
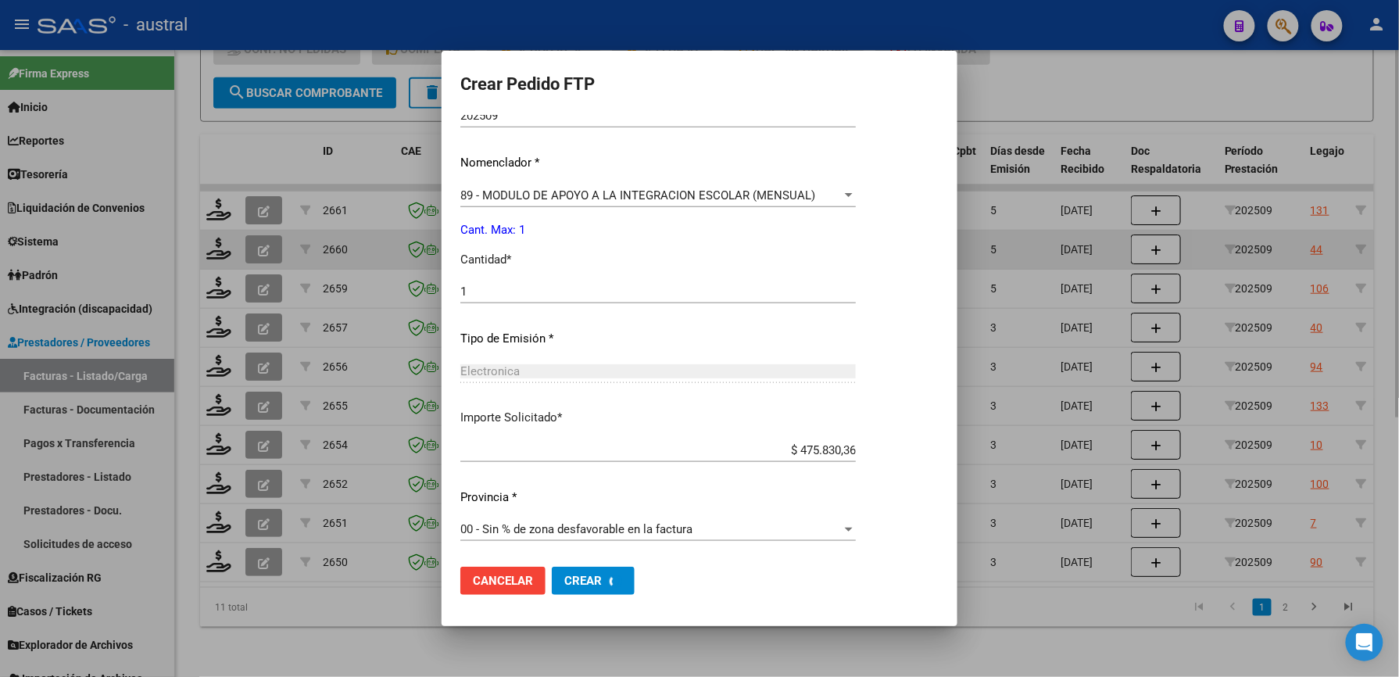
scroll to position [0, 0]
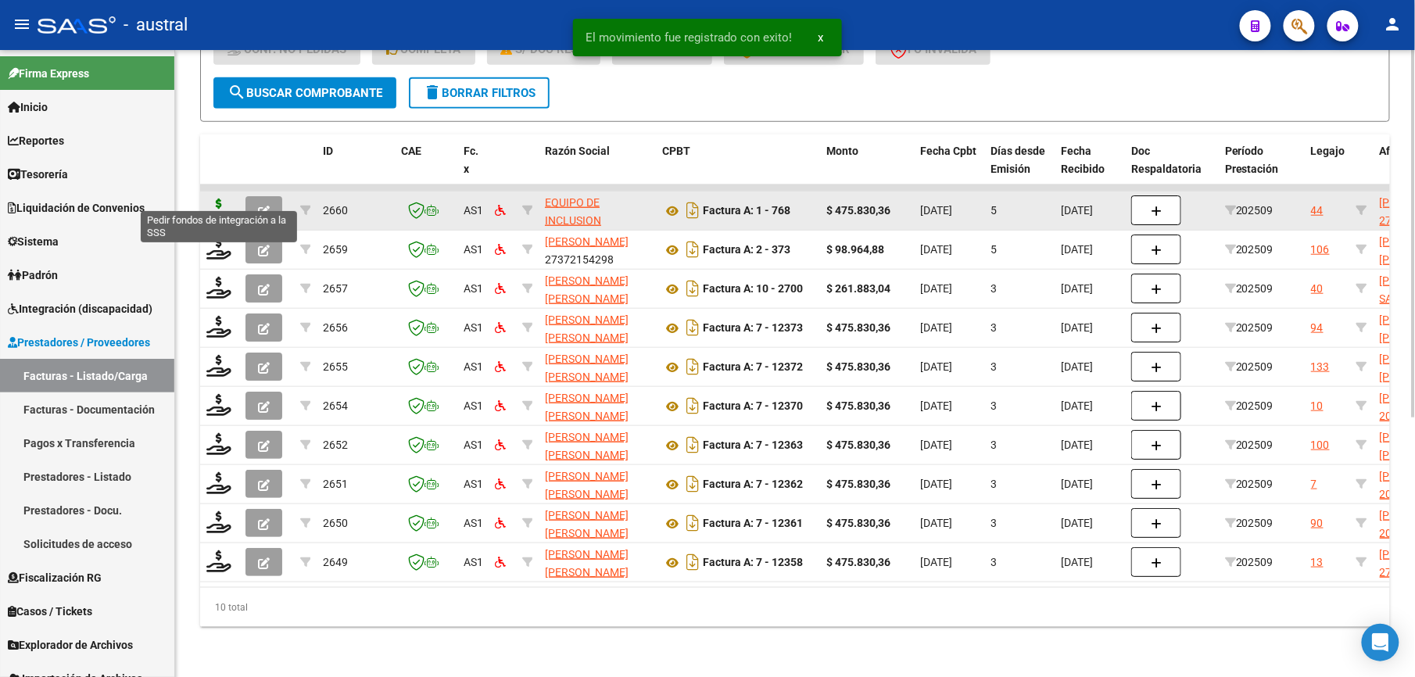
click at [217, 199] on icon at bounding box center [218, 210] width 25 height 22
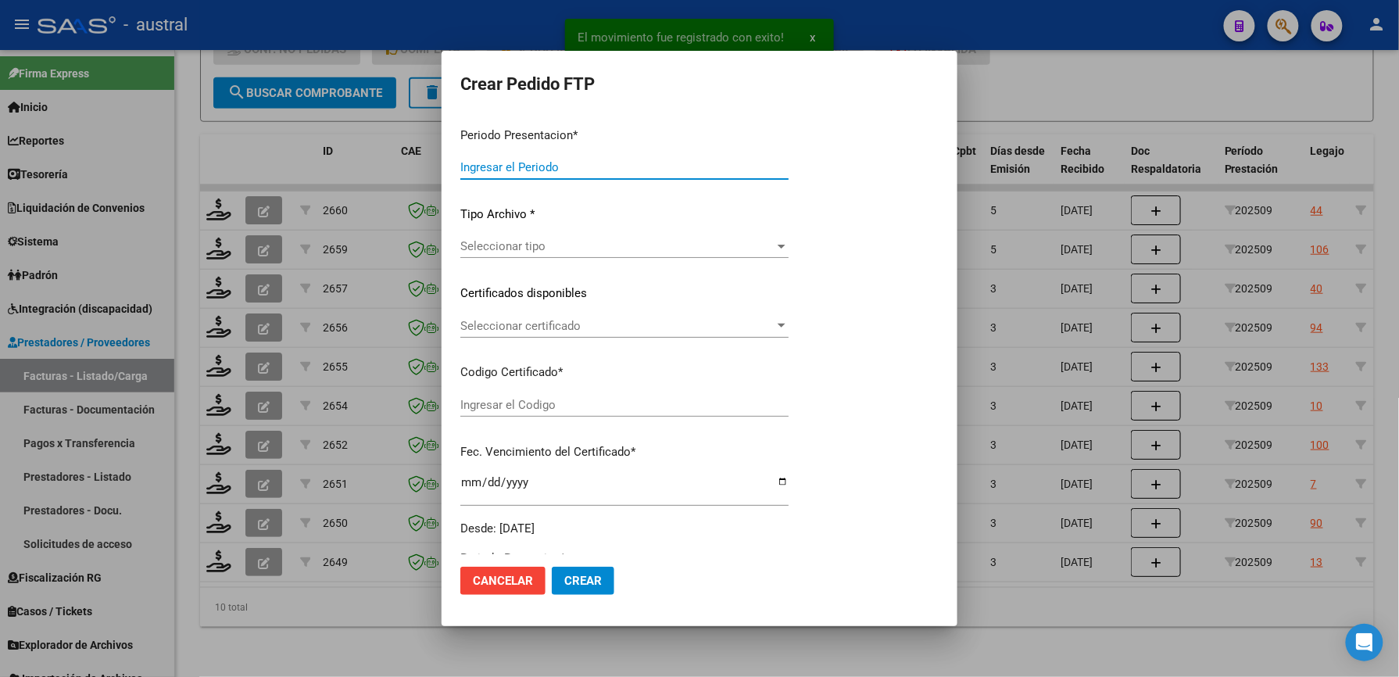
type input "202509"
type input "$ 475.830,36"
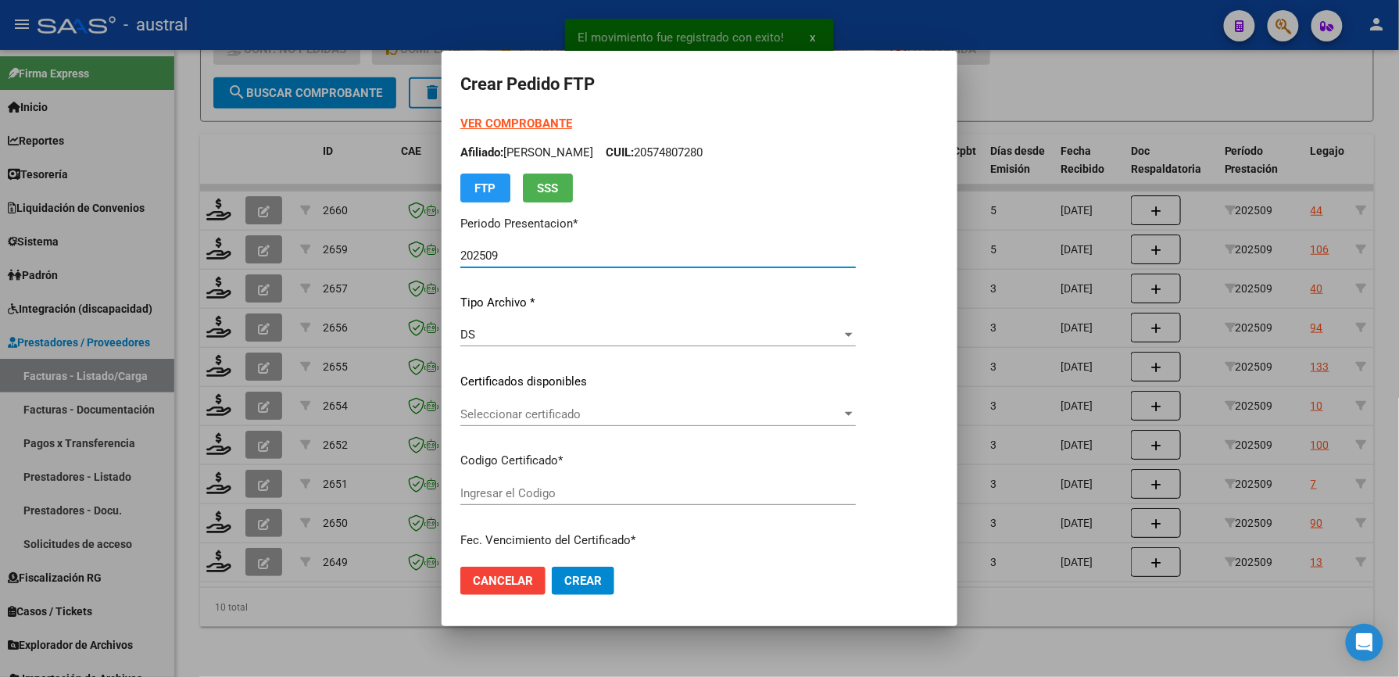
type input "7559191973"
type input "[DATE]"
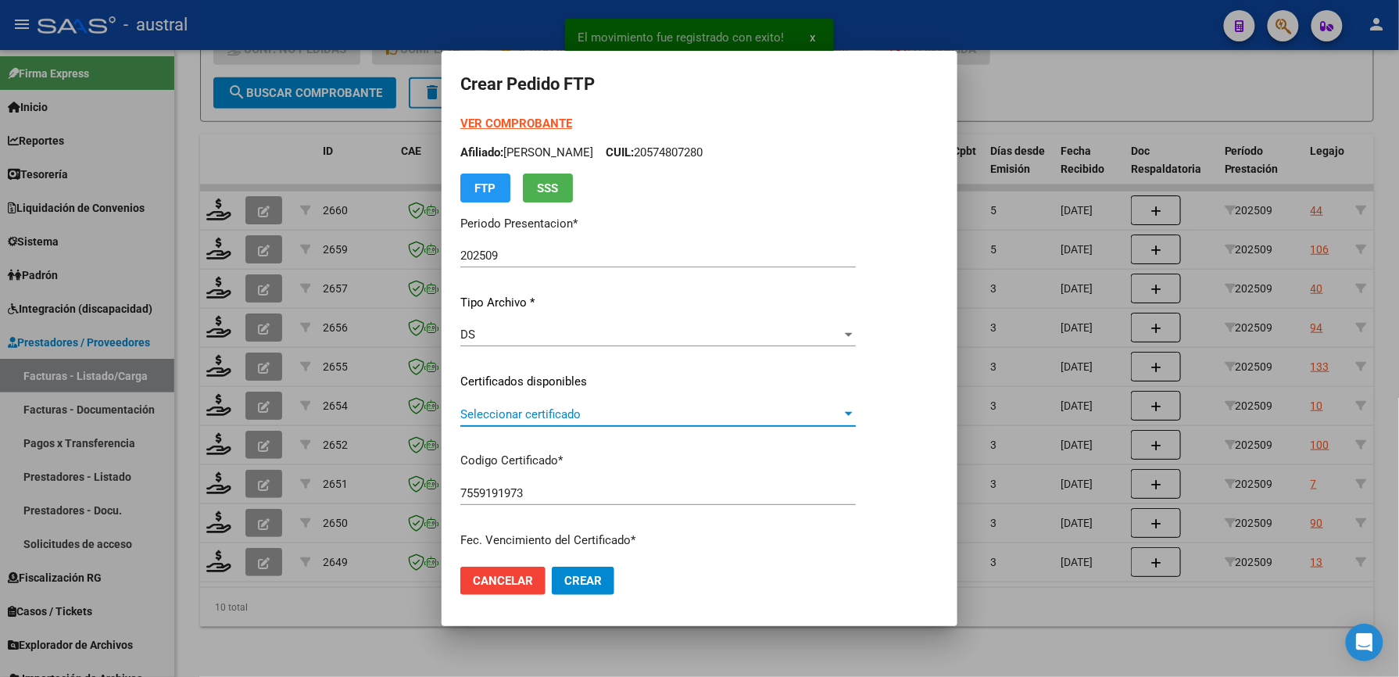
click at [544, 414] on span "Seleccionar certificado" at bounding box center [650, 414] width 381 height 14
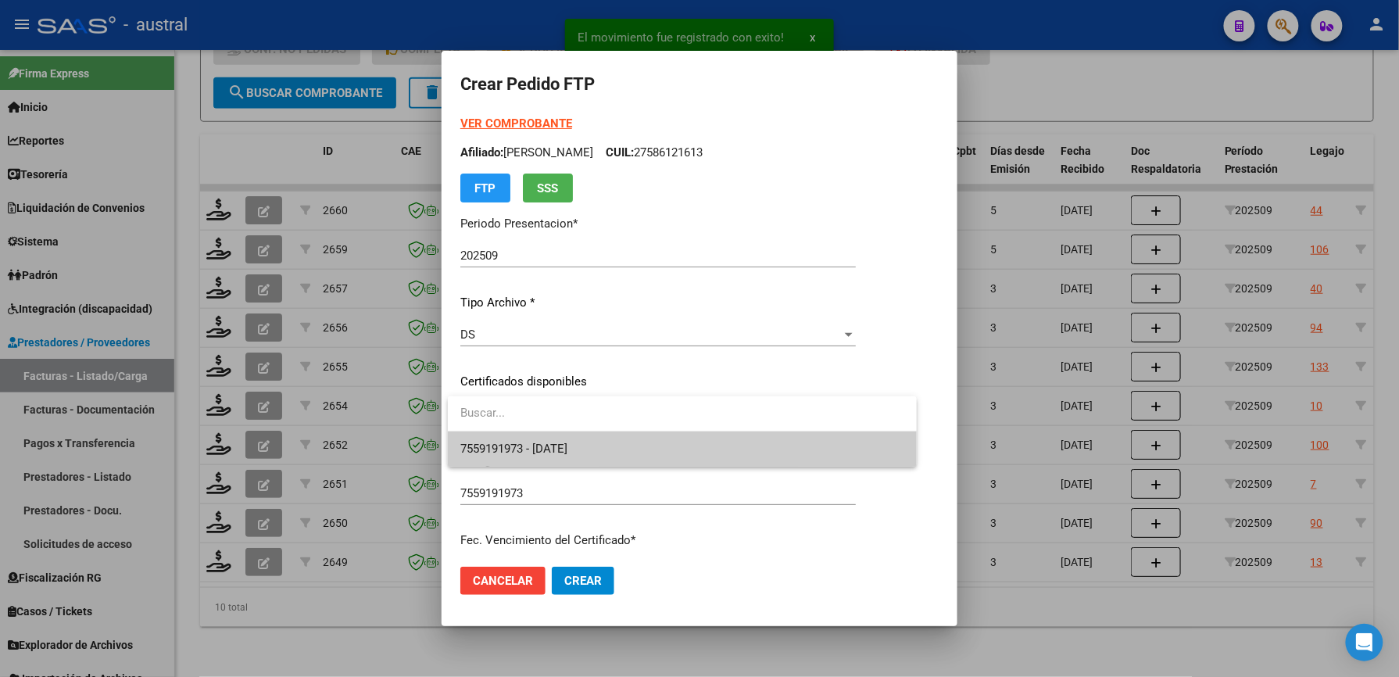
click at [607, 452] on span "7559191973 - [DATE]" at bounding box center [682, 448] width 444 height 35
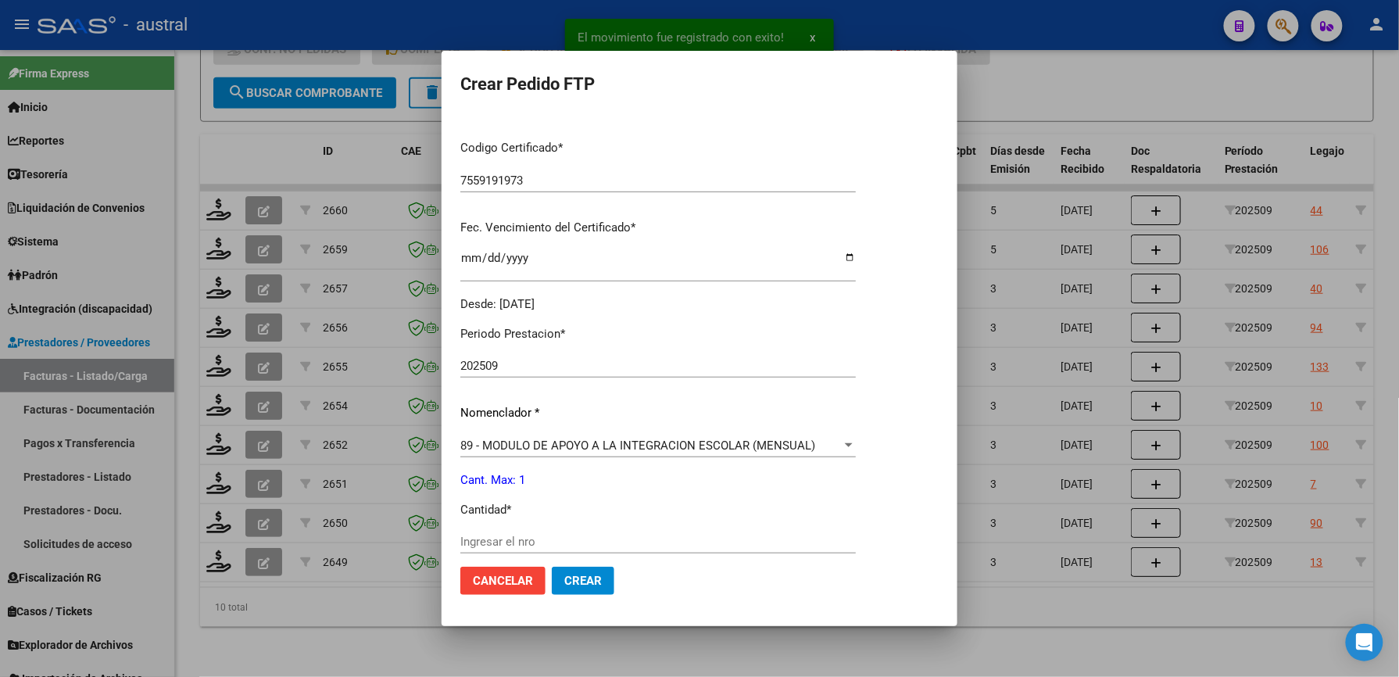
scroll to position [417, 0]
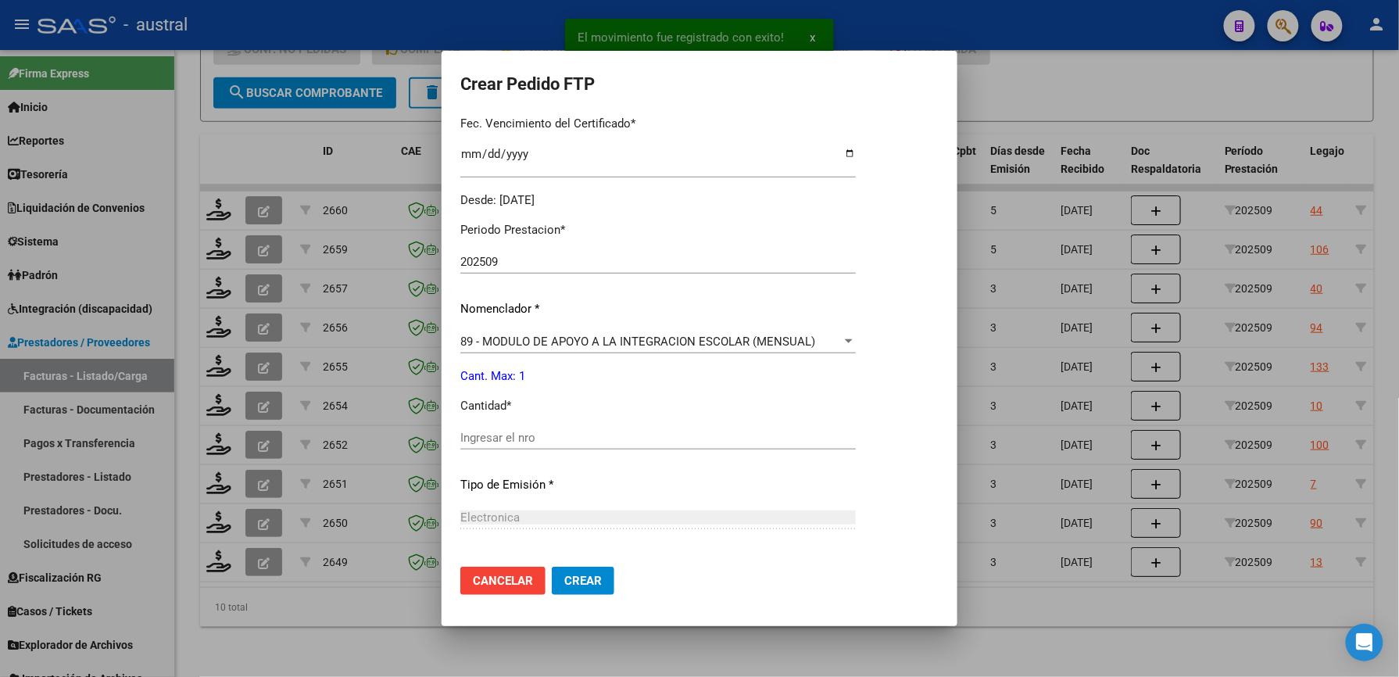
click at [567, 439] on input "Ingresar el nro" at bounding box center [658, 438] width 396 height 14
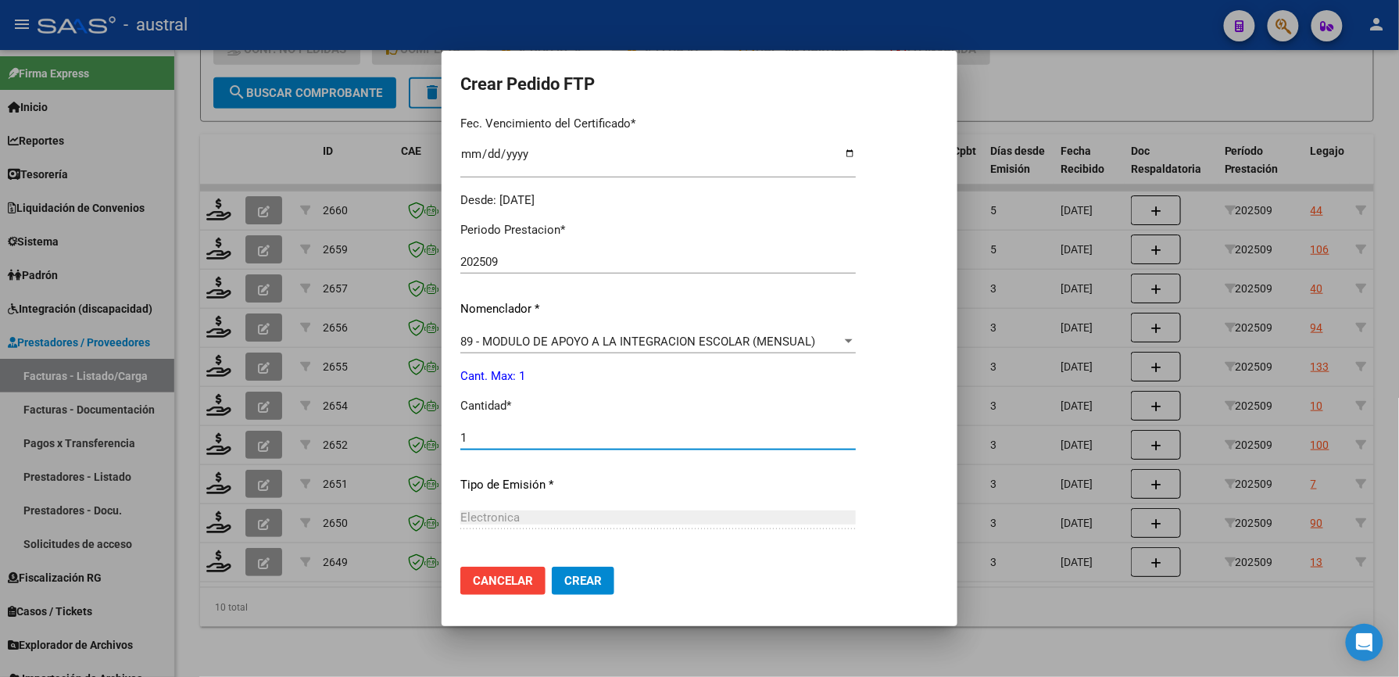
type input "1"
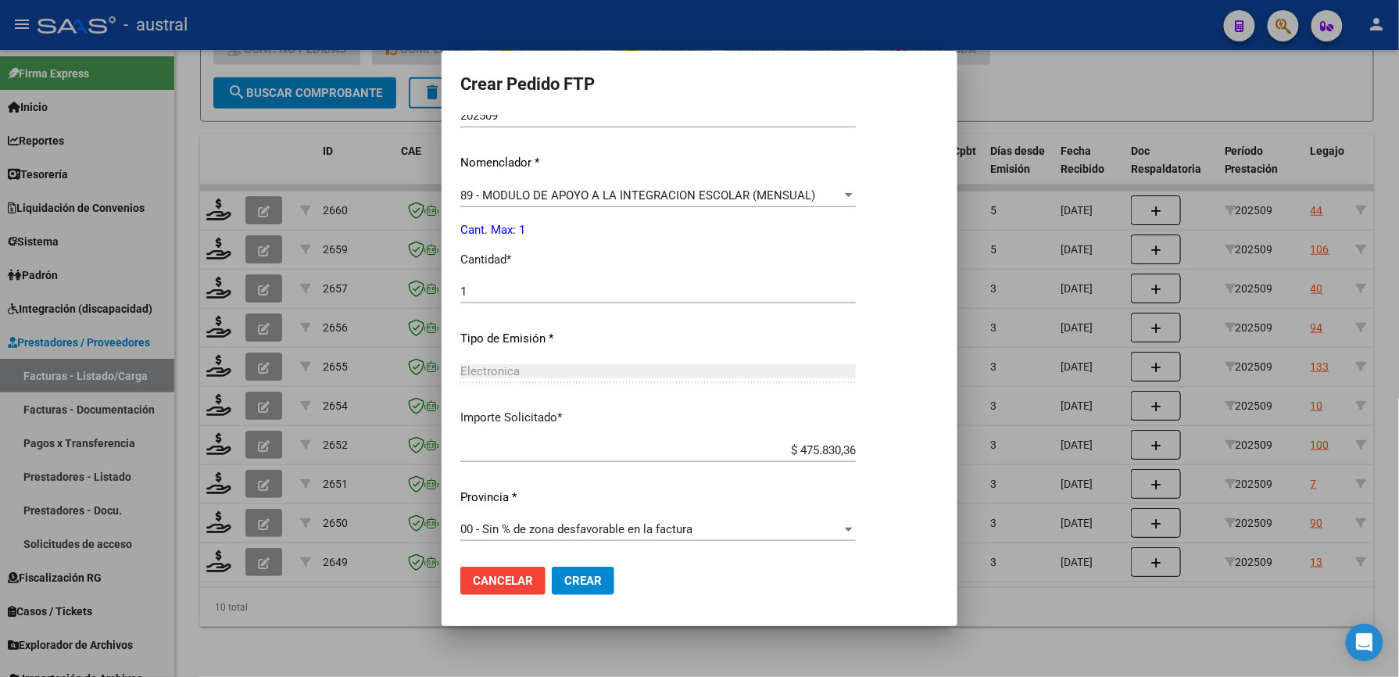
click at [592, 583] on span "Crear" at bounding box center [583, 581] width 38 height 14
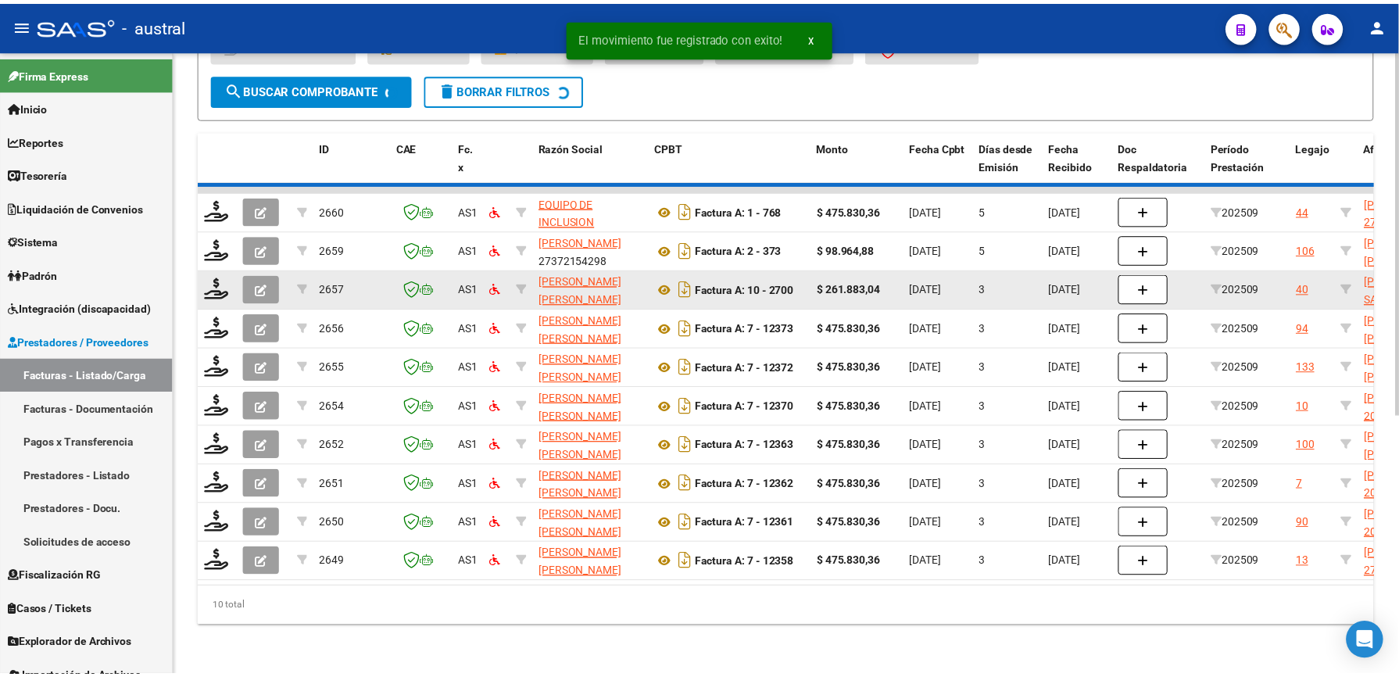
scroll to position [404, 0]
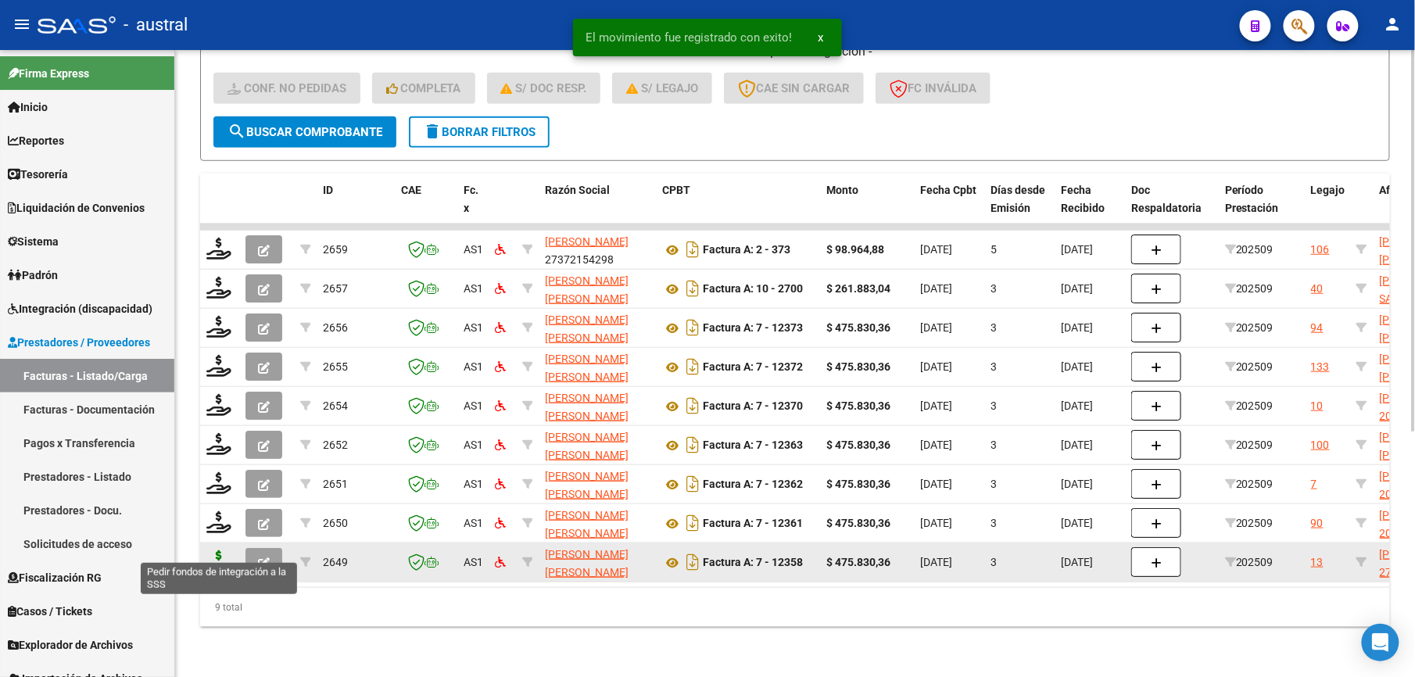
click at [210, 550] on icon at bounding box center [218, 561] width 25 height 22
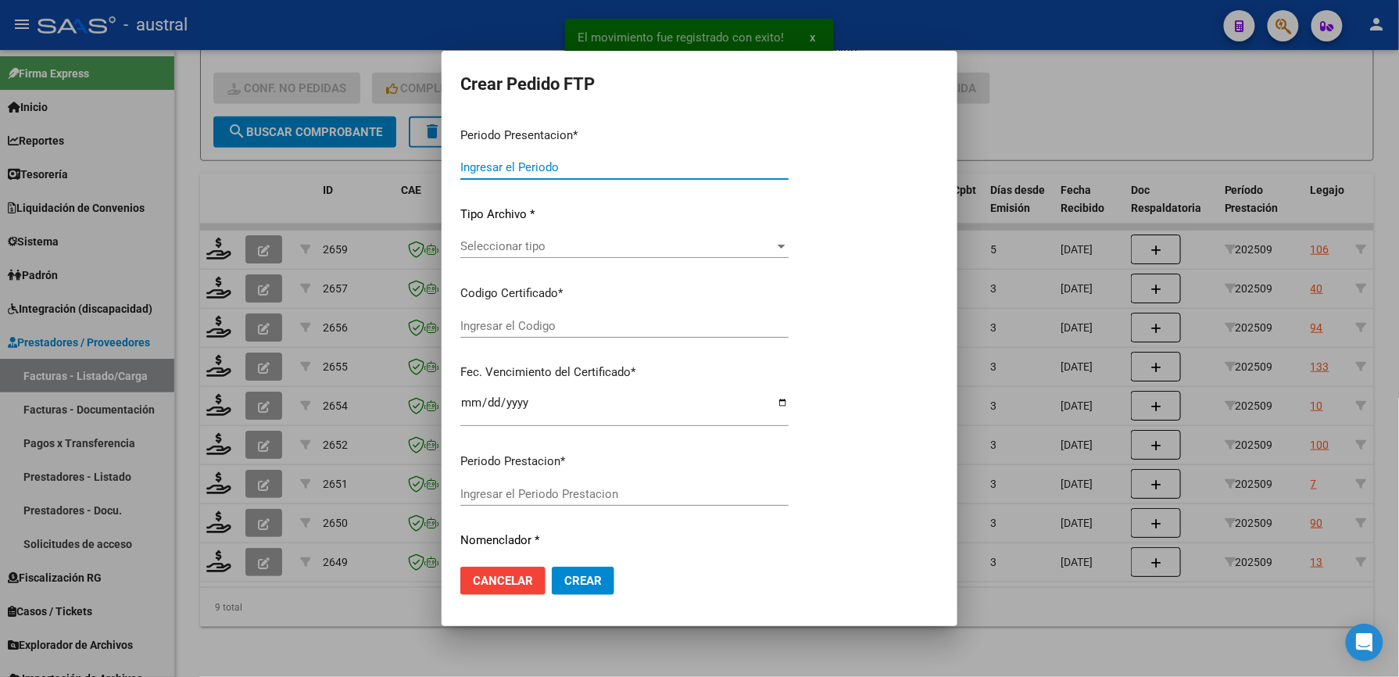
type input "202509"
type input "$ 475.830,36"
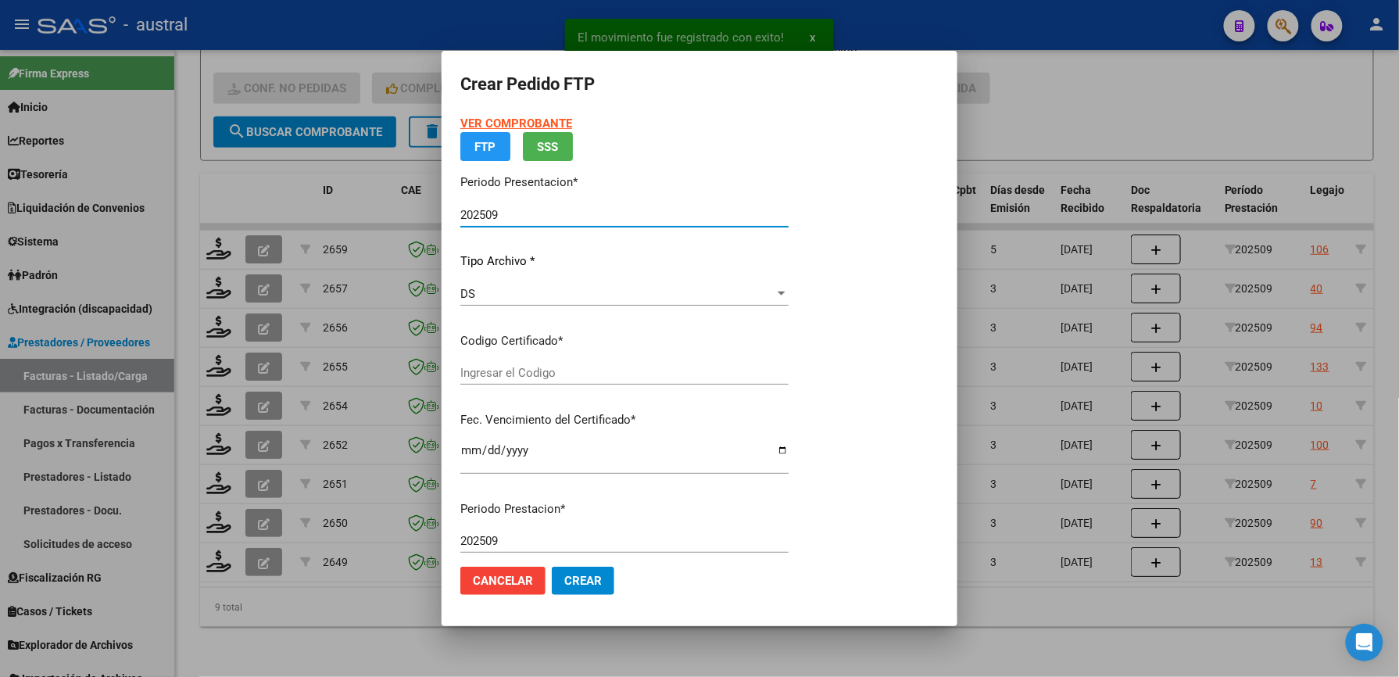
type input "9412110888"
type input "[DATE]"
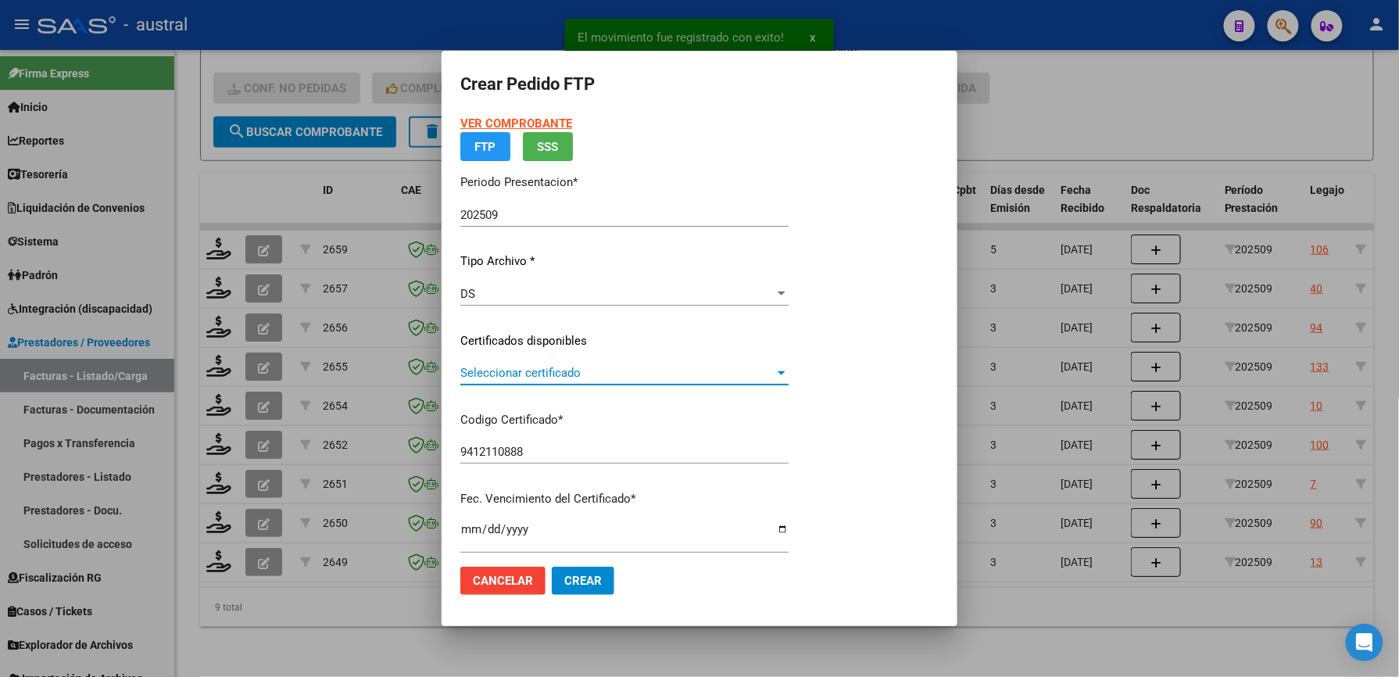
drag, startPoint x: 508, startPoint y: 367, endPoint x: 520, endPoint y: 369, distance: 11.8
click at [520, 369] on span "Seleccionar certificado" at bounding box center [617, 373] width 314 height 14
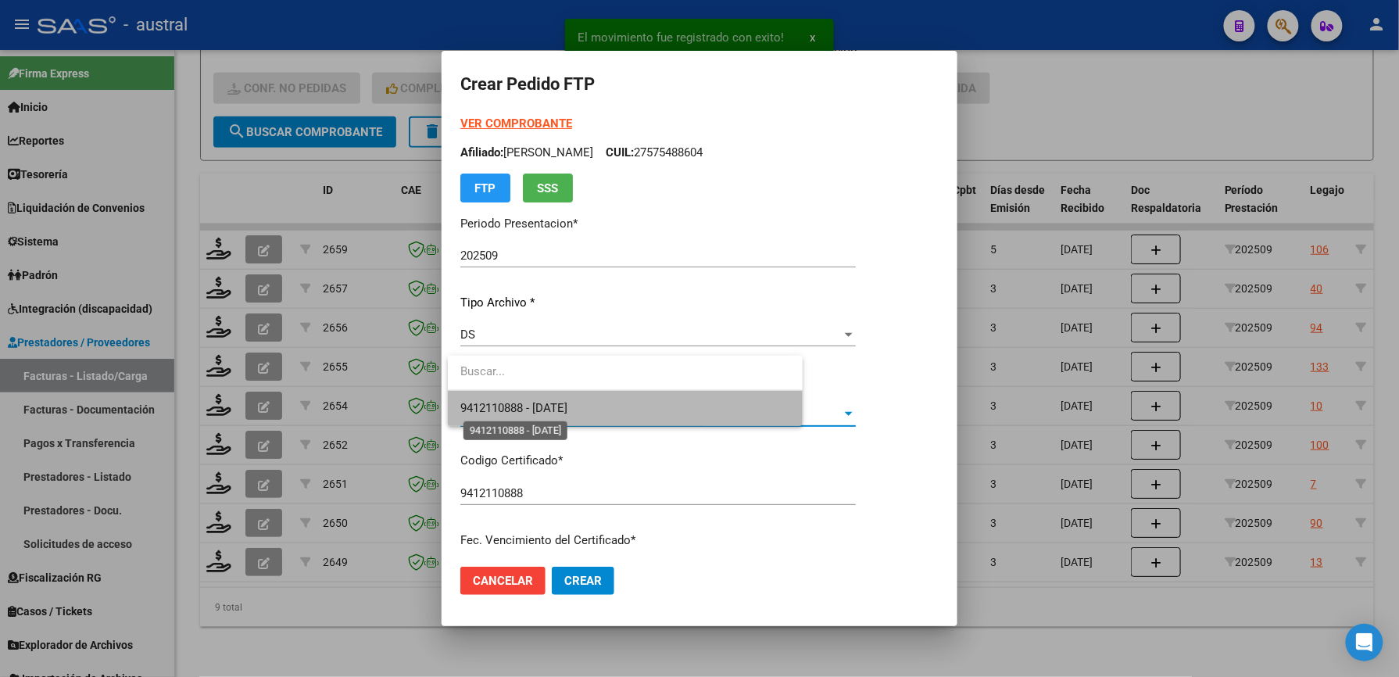
drag, startPoint x: 520, startPoint y: 369, endPoint x: 555, endPoint y: 404, distance: 49.7
click at [555, 404] on span "9412110888 - [DATE]" at bounding box center [513, 408] width 107 height 14
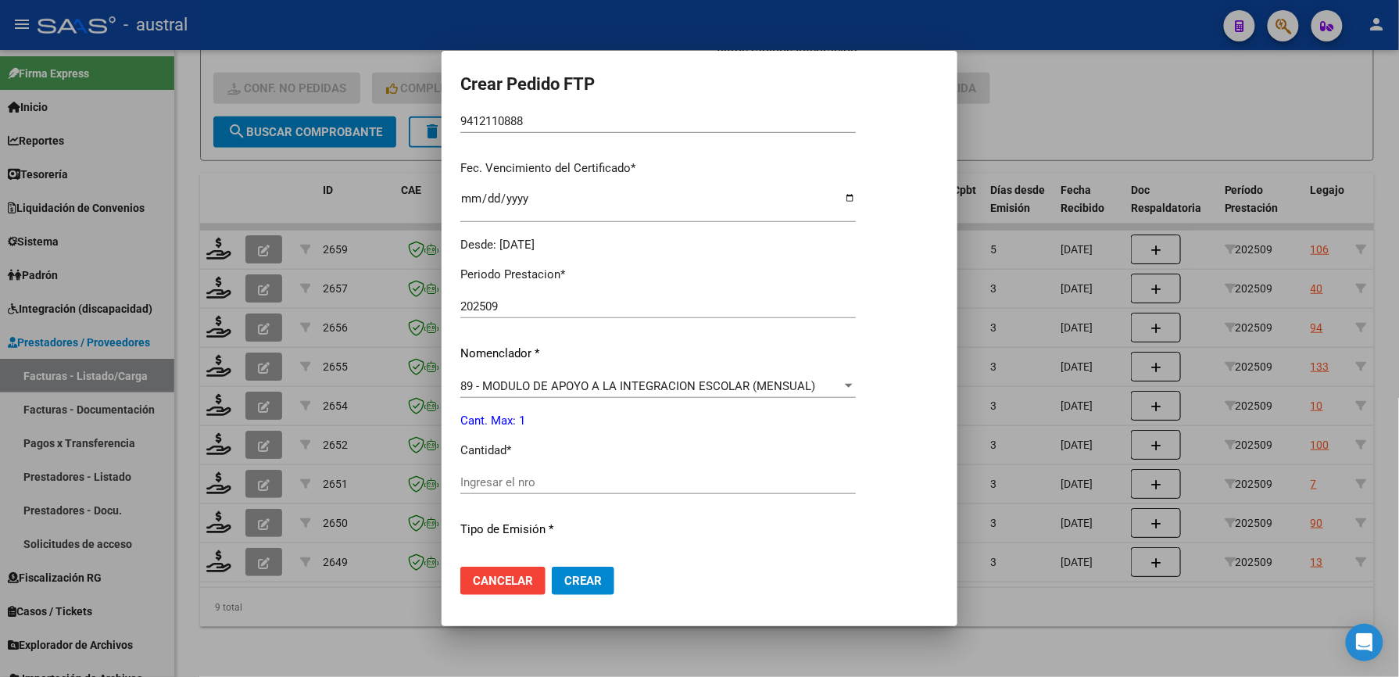
scroll to position [417, 0]
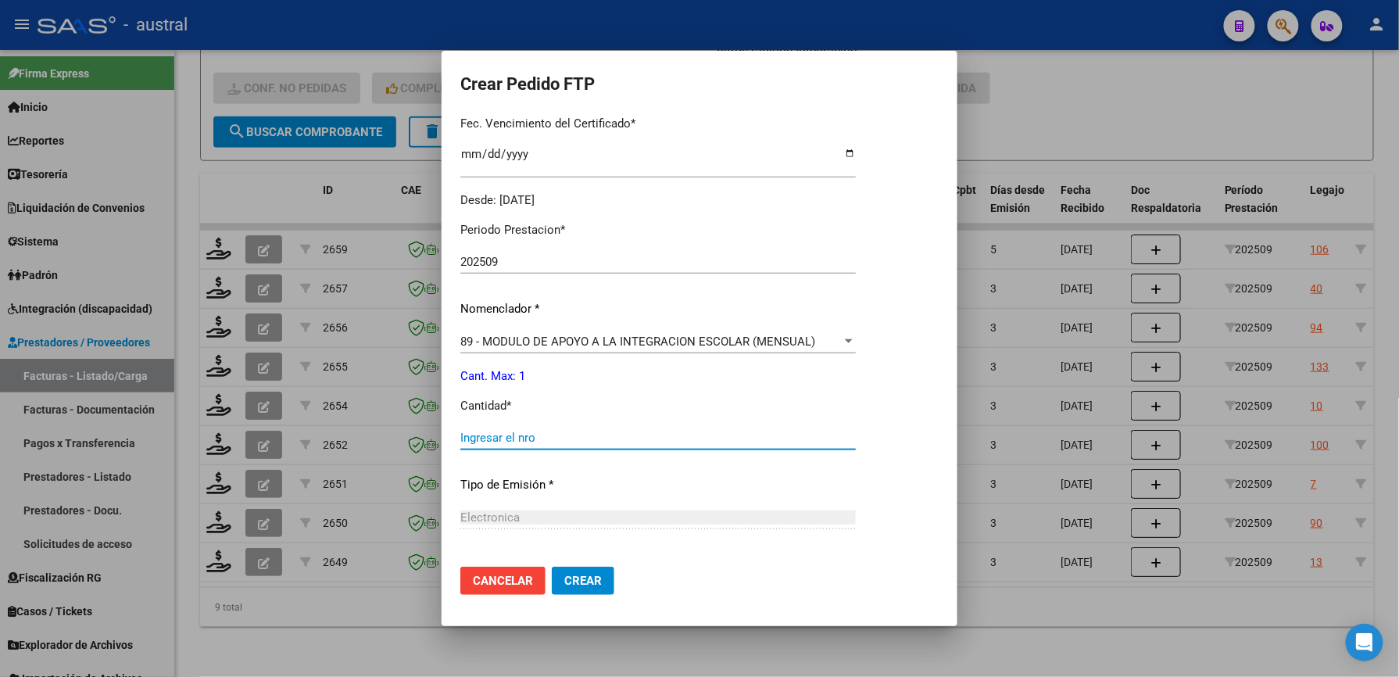
click at [544, 431] on input "Ingresar el nro" at bounding box center [658, 438] width 396 height 14
type input "1"
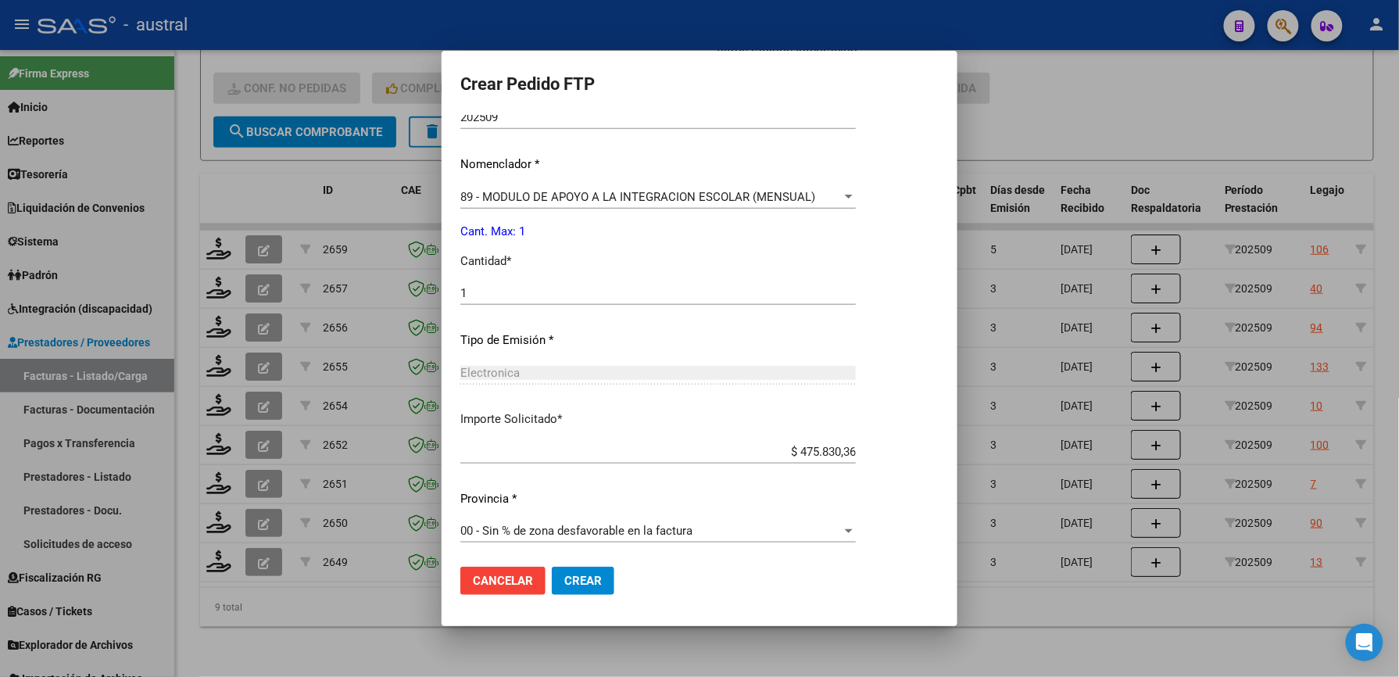
scroll to position [563, 0]
drag, startPoint x: 594, startPoint y: 582, endPoint x: 619, endPoint y: 582, distance: 25.0
click at [593, 582] on span "Crear" at bounding box center [583, 581] width 38 height 14
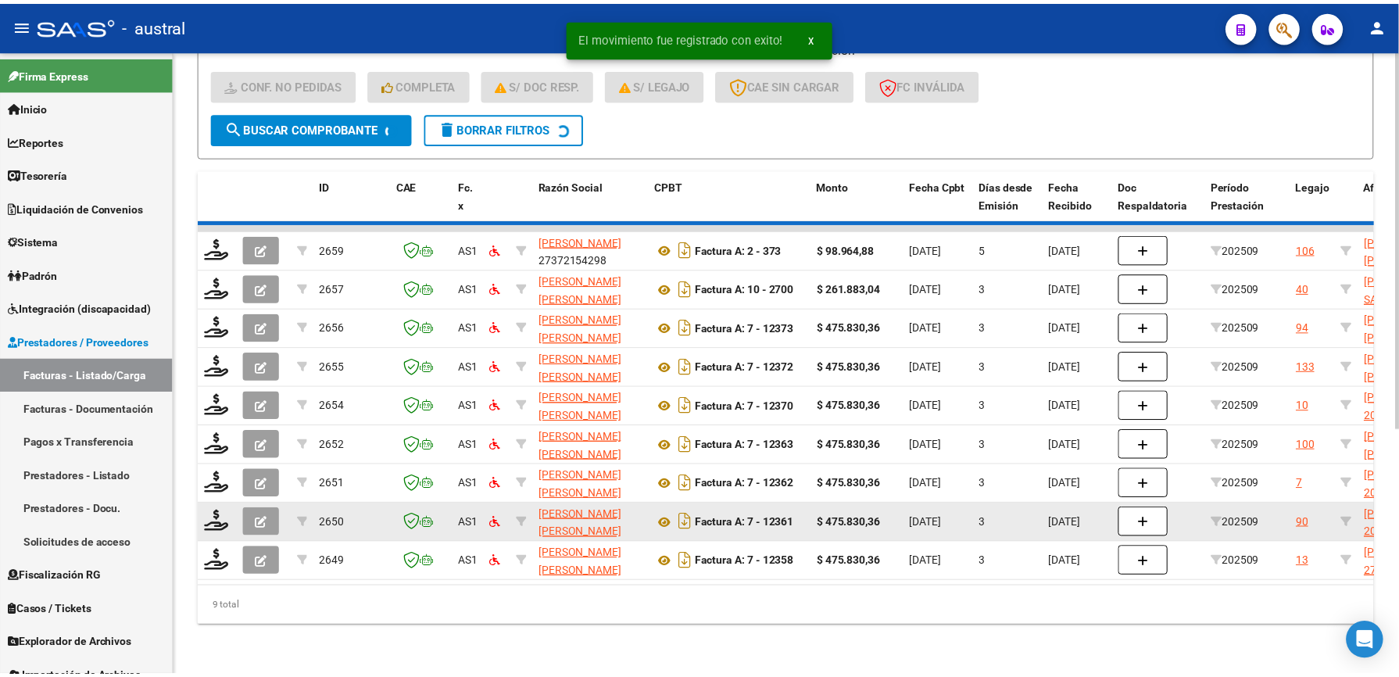
scroll to position [364, 0]
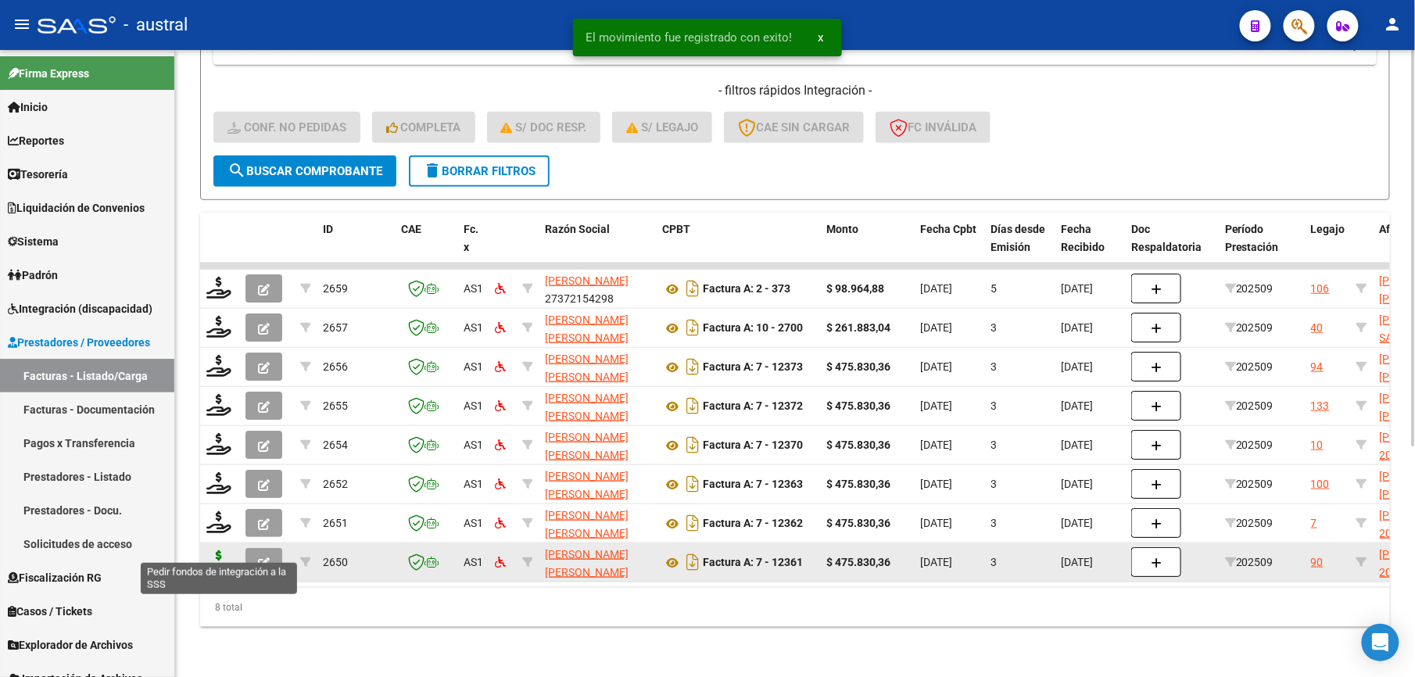
click at [222, 553] on icon at bounding box center [218, 561] width 25 height 22
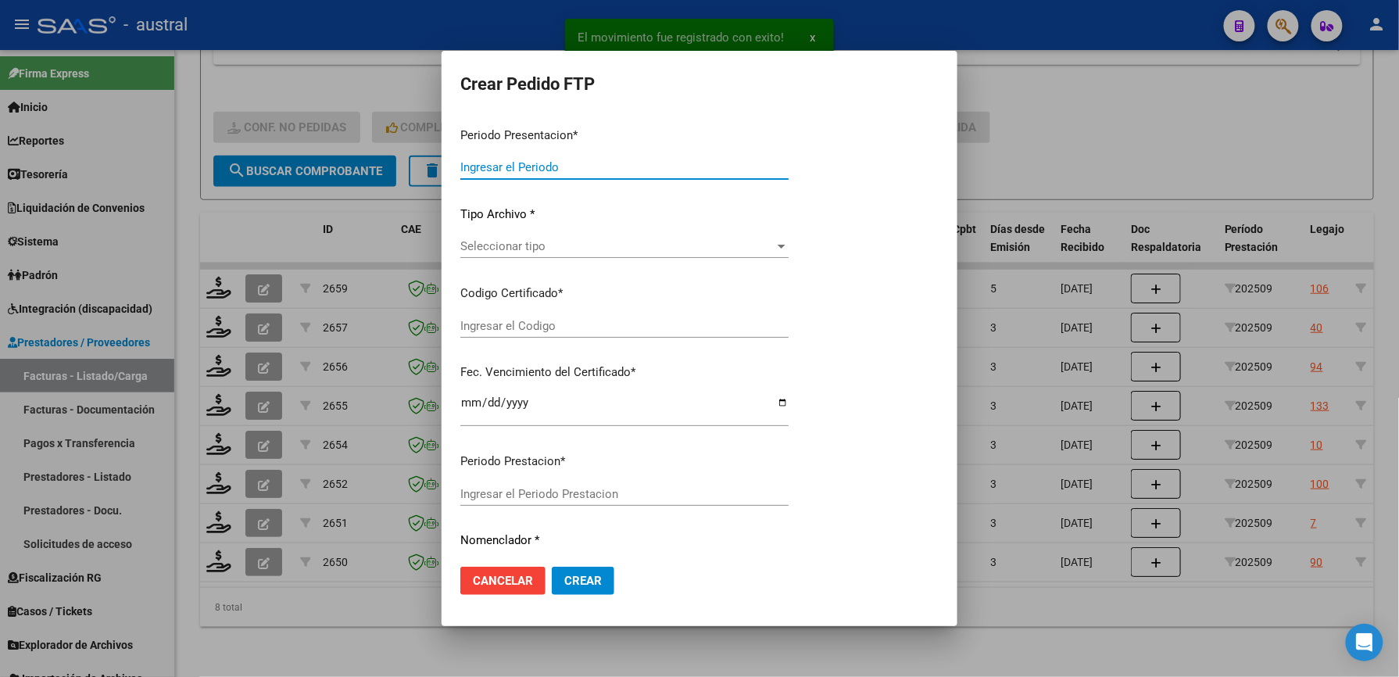
type input "202509"
type input "$ 475.830,36"
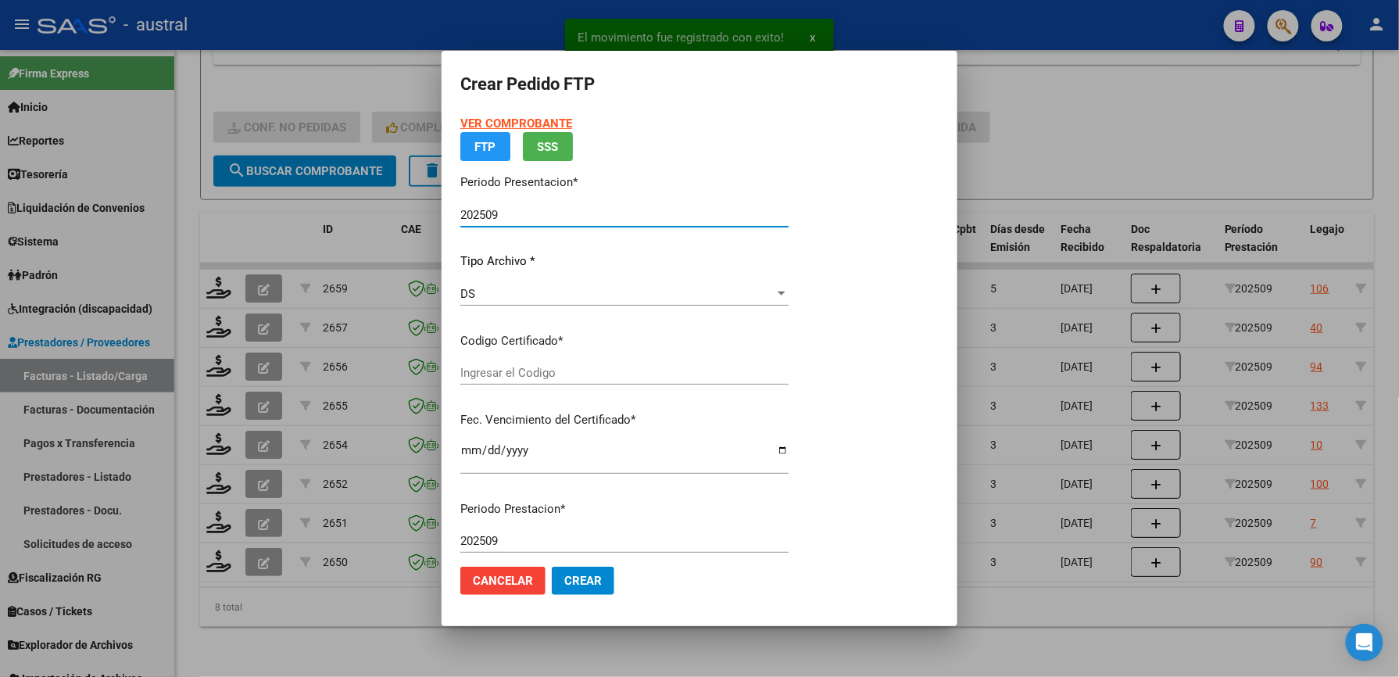
type input "2014172919"
type input "[DATE]"
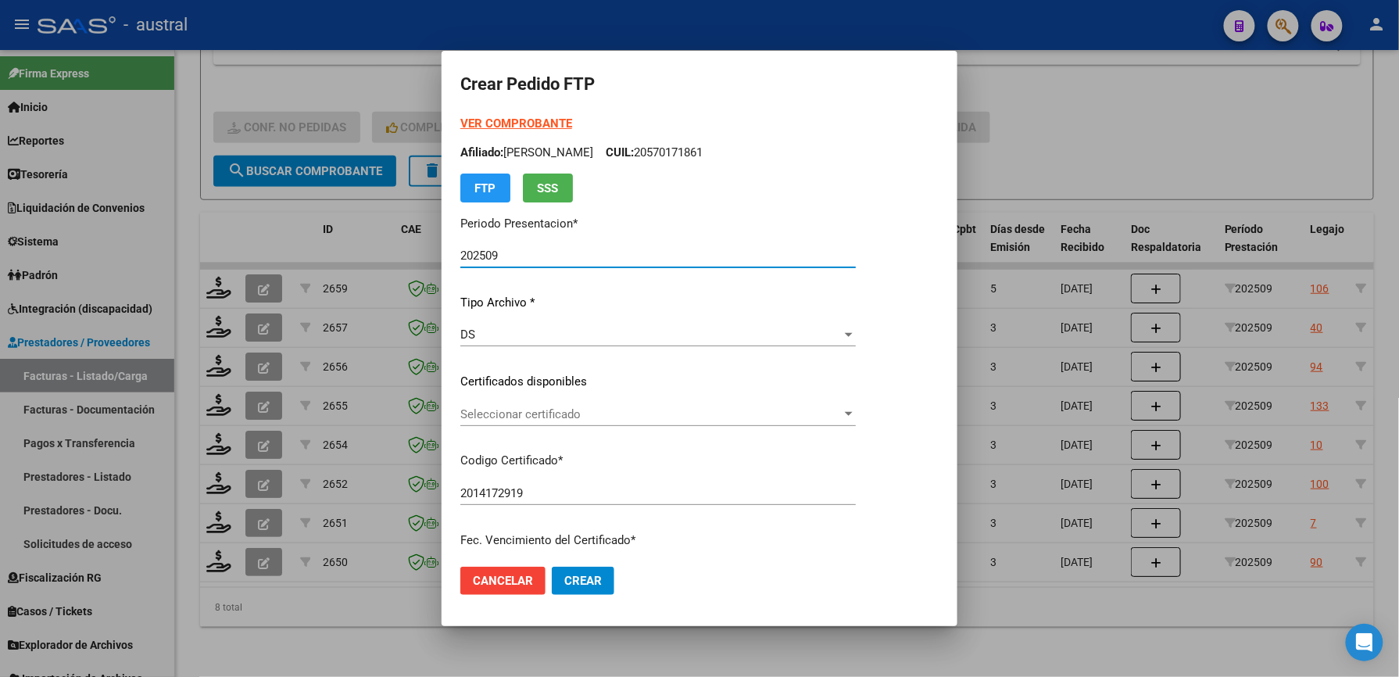
click at [610, 410] on span "Seleccionar certificado" at bounding box center [650, 414] width 381 height 14
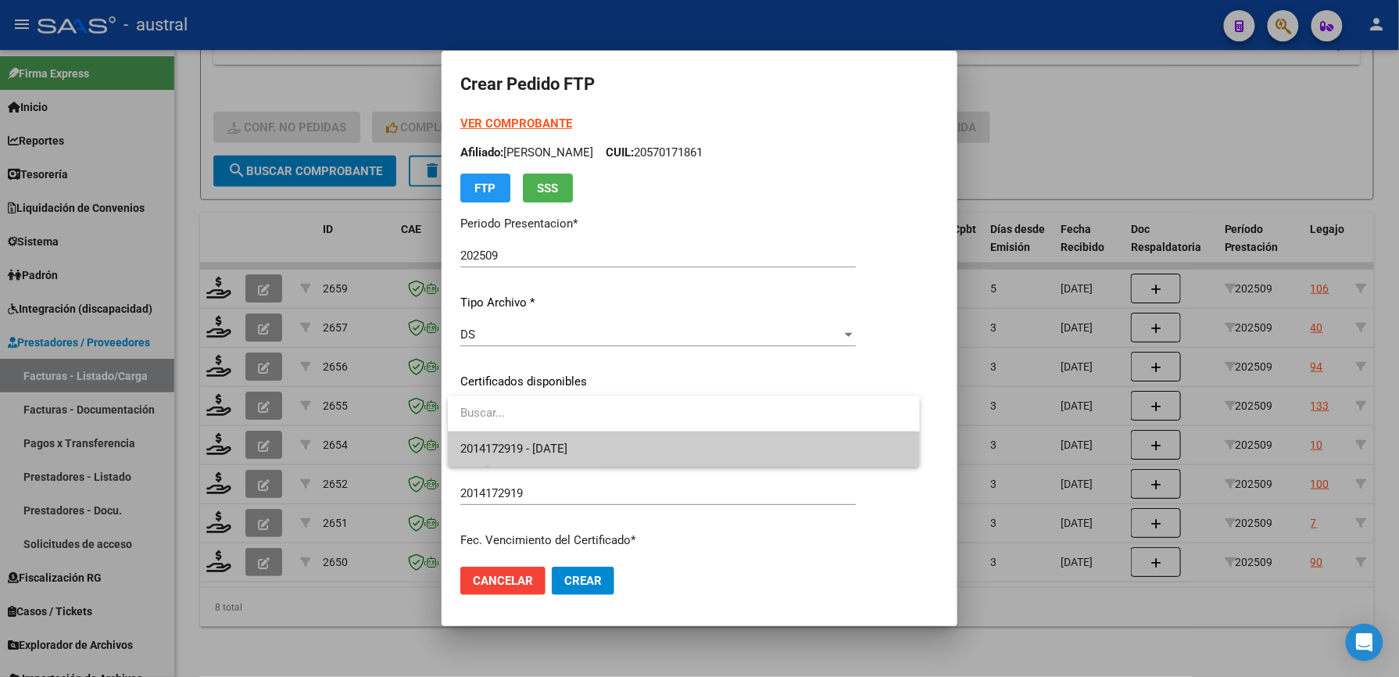
click at [602, 453] on span "2014172919 - [DATE]" at bounding box center [683, 448] width 446 height 35
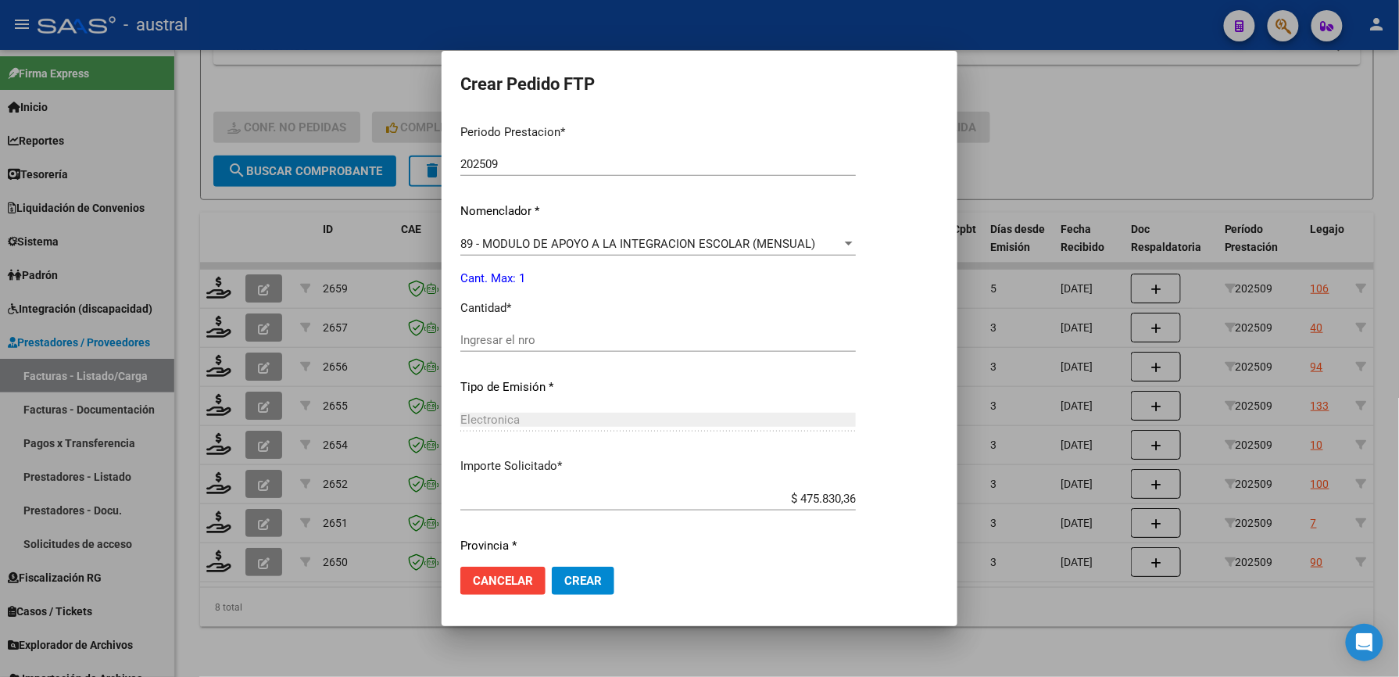
scroll to position [521, 0]
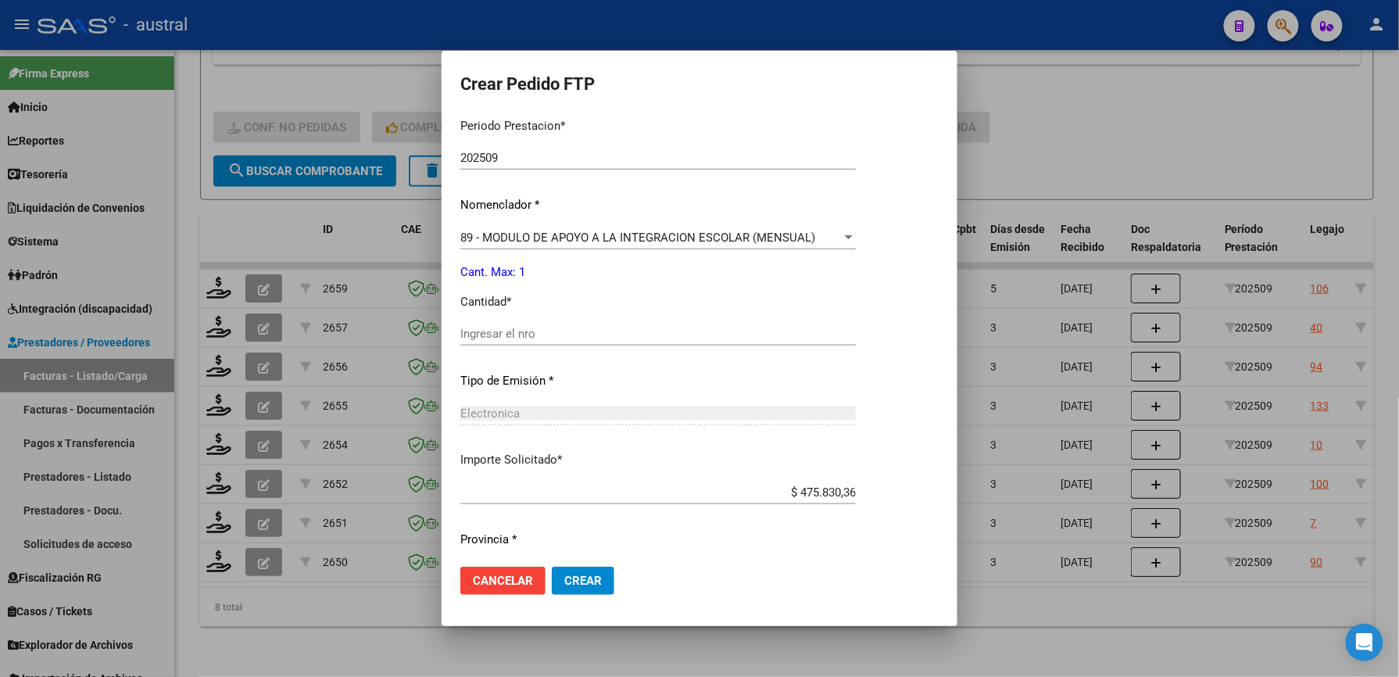
click at [488, 335] on input "Ingresar el nro" at bounding box center [658, 334] width 396 height 14
type input "1"
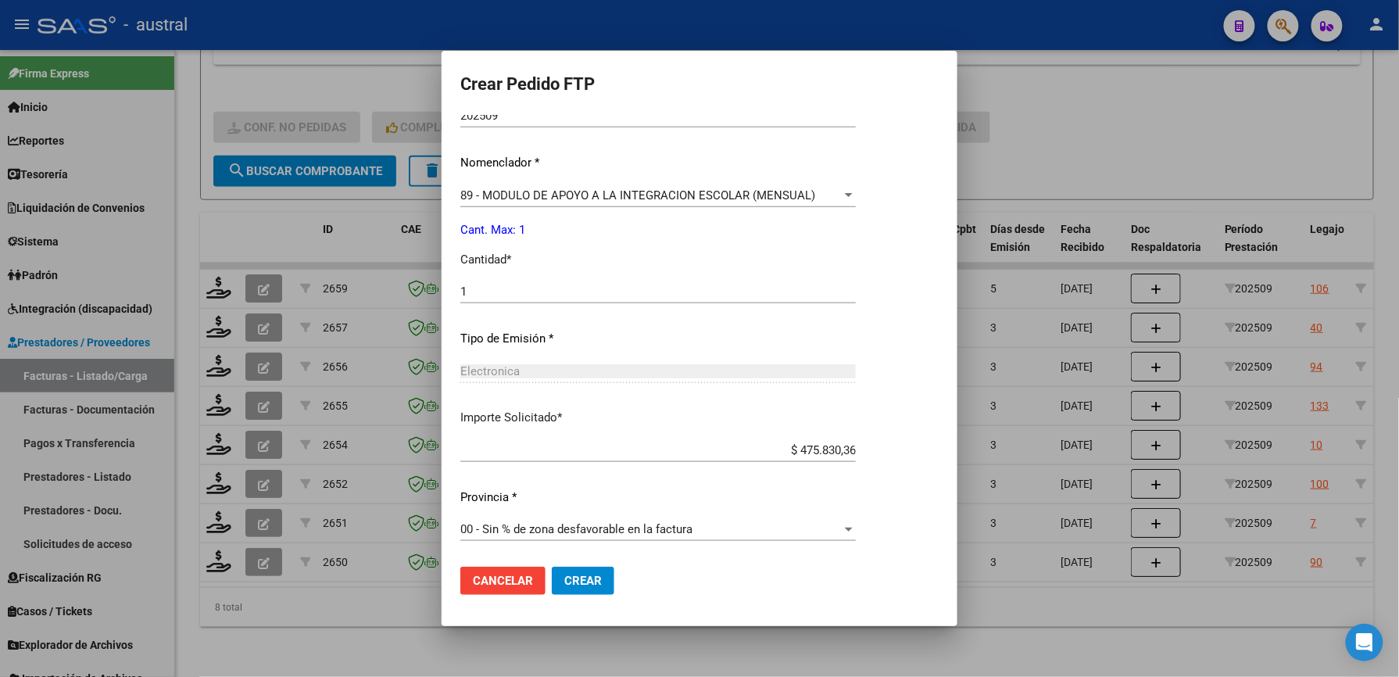
click at [589, 583] on span "Crear" at bounding box center [583, 581] width 38 height 14
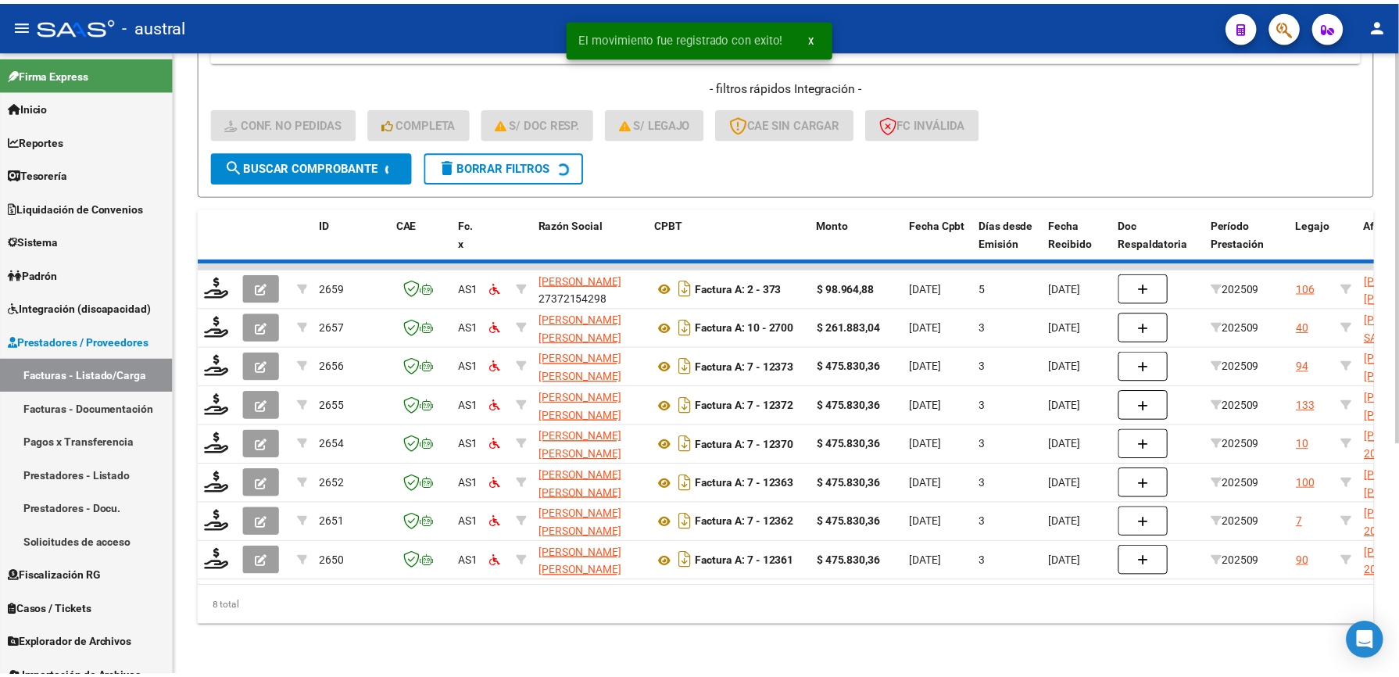
scroll to position [326, 0]
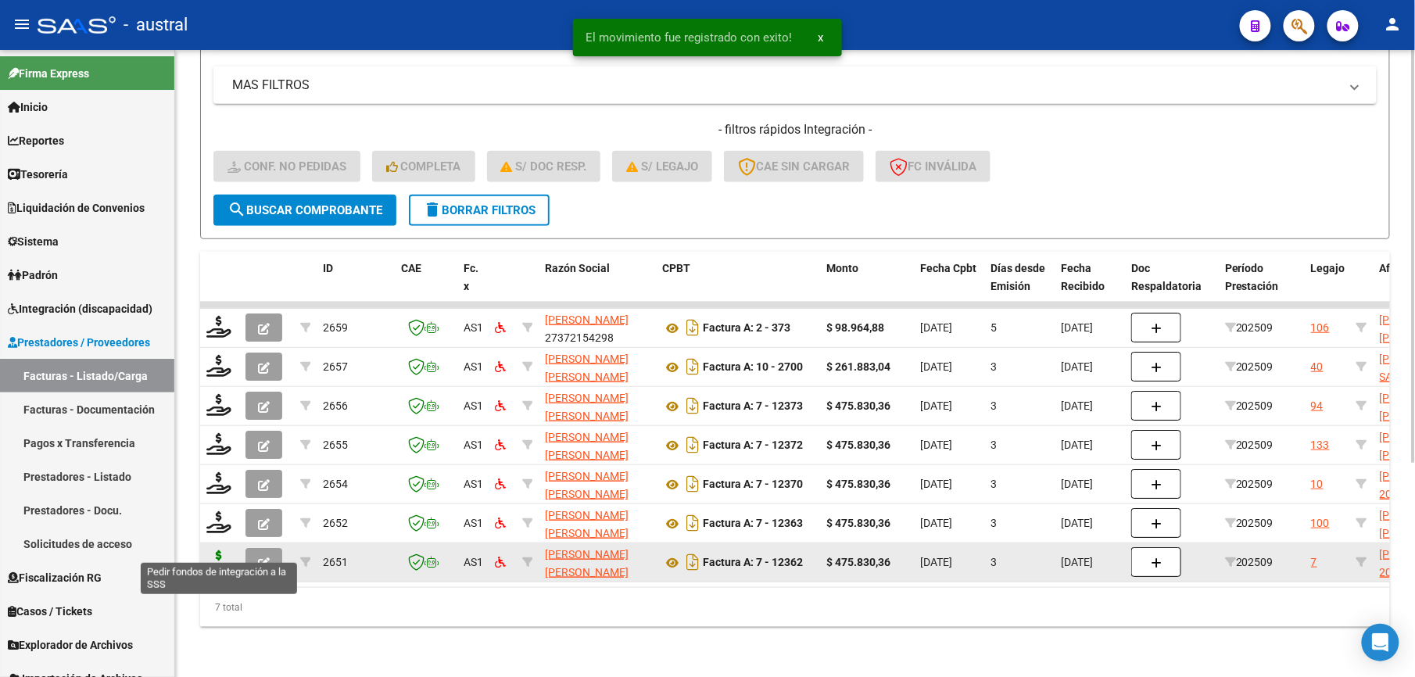
click at [224, 550] on icon at bounding box center [218, 561] width 25 height 22
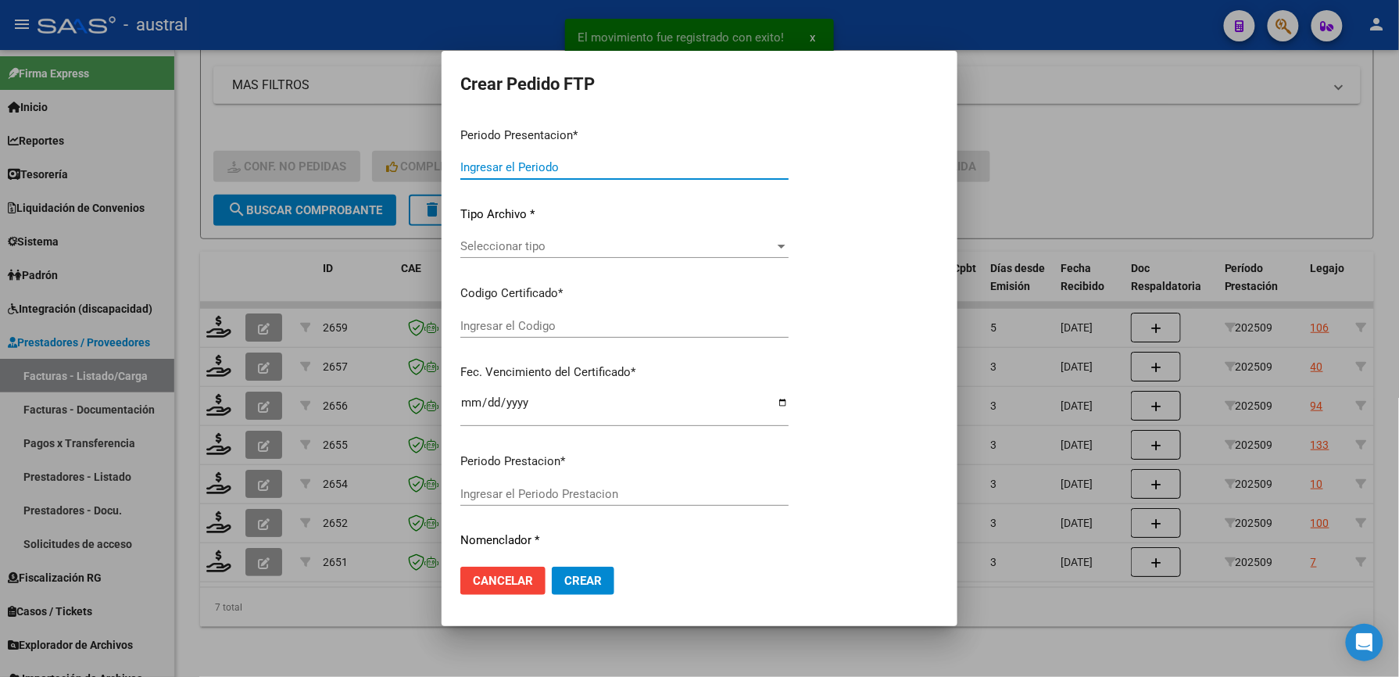
type input "202509"
type input "$ 475.830,36"
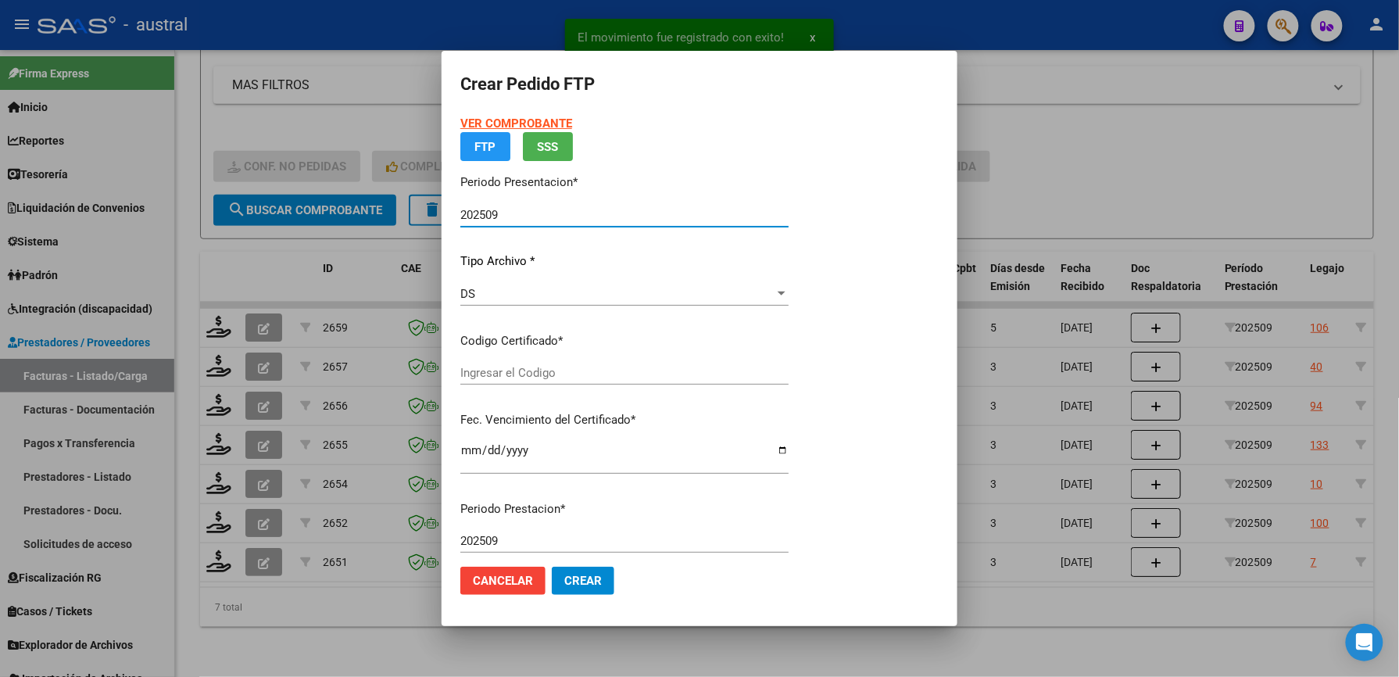
type input "4838846805"
type input "[DATE]"
click at [504, 378] on span "Seleccionar certificado" at bounding box center [617, 373] width 314 height 14
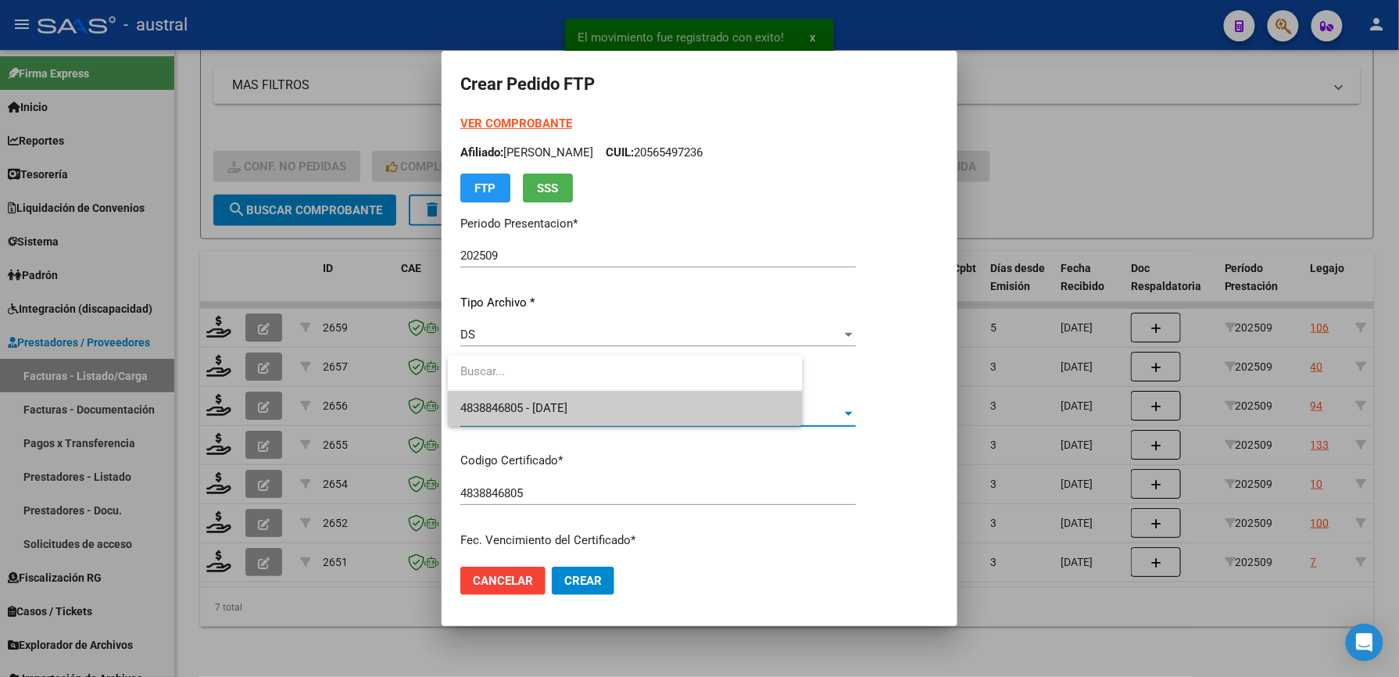
click at [548, 397] on span "4838846805 - [DATE]" at bounding box center [625, 408] width 330 height 35
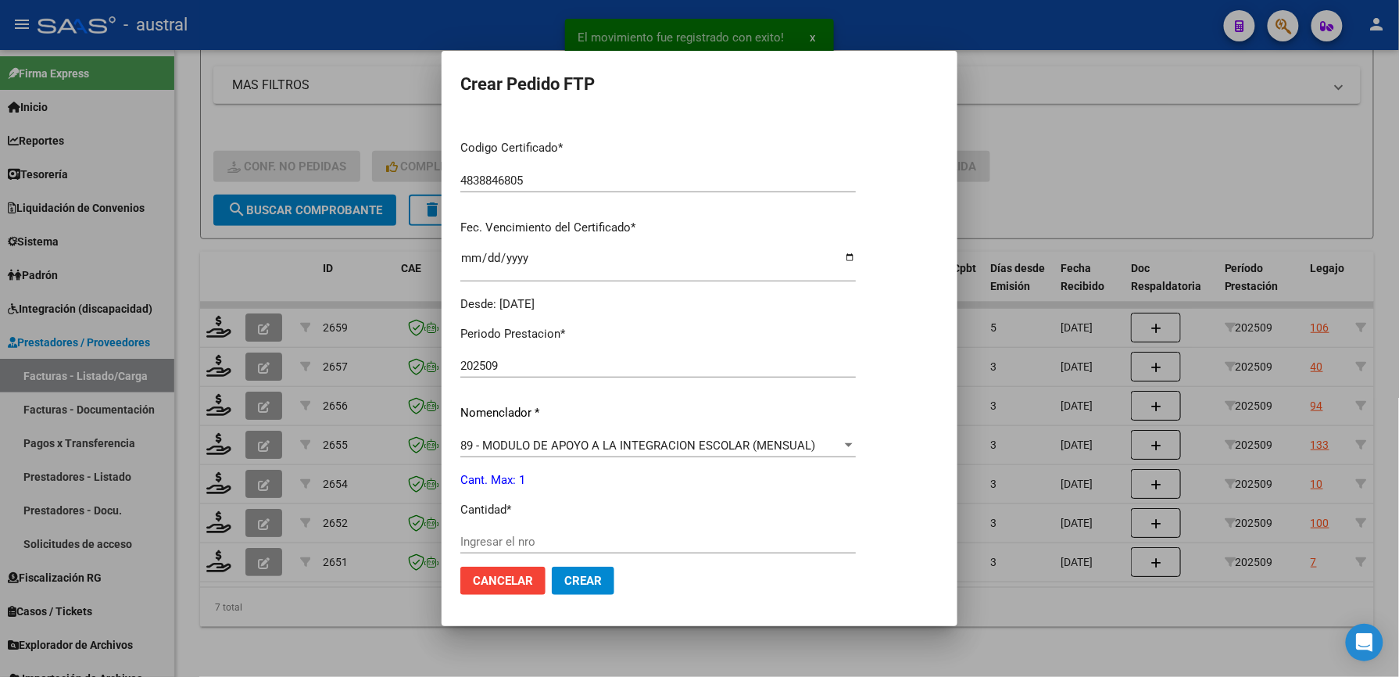
scroll to position [417, 0]
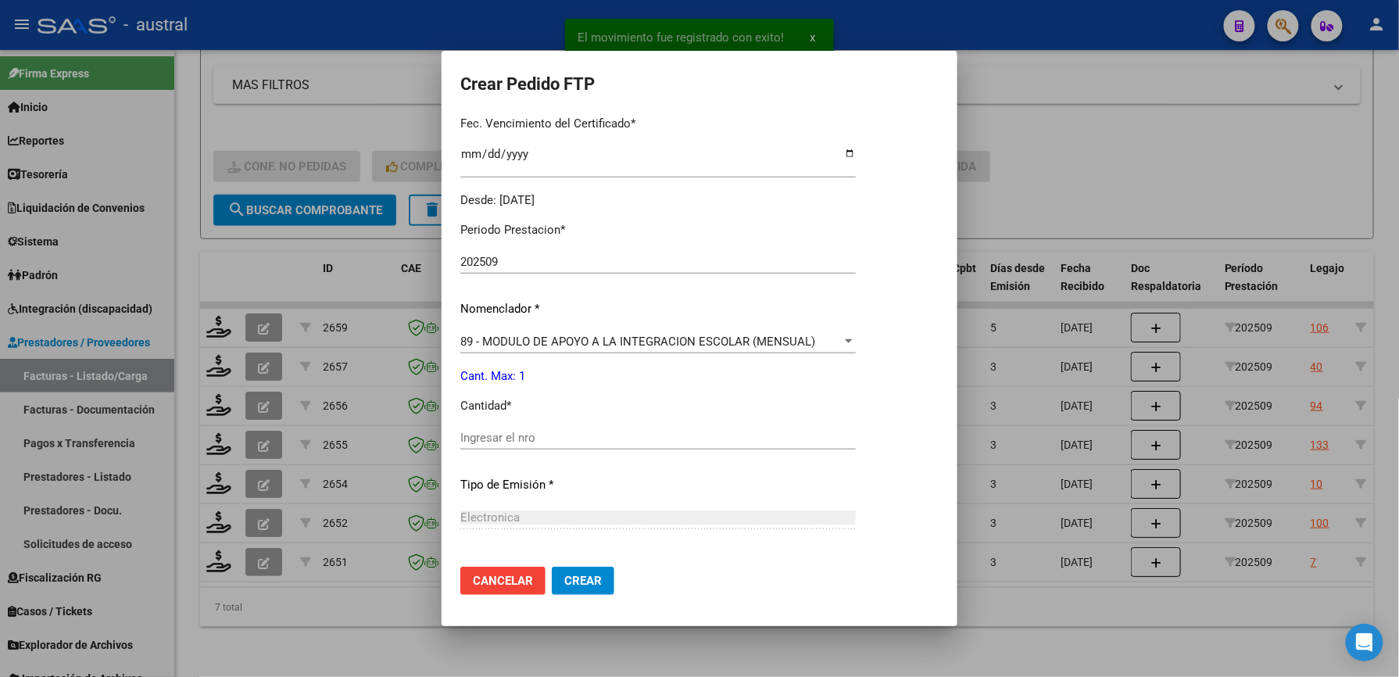
click at [511, 427] on div "Ingresar el nro" at bounding box center [658, 437] width 396 height 23
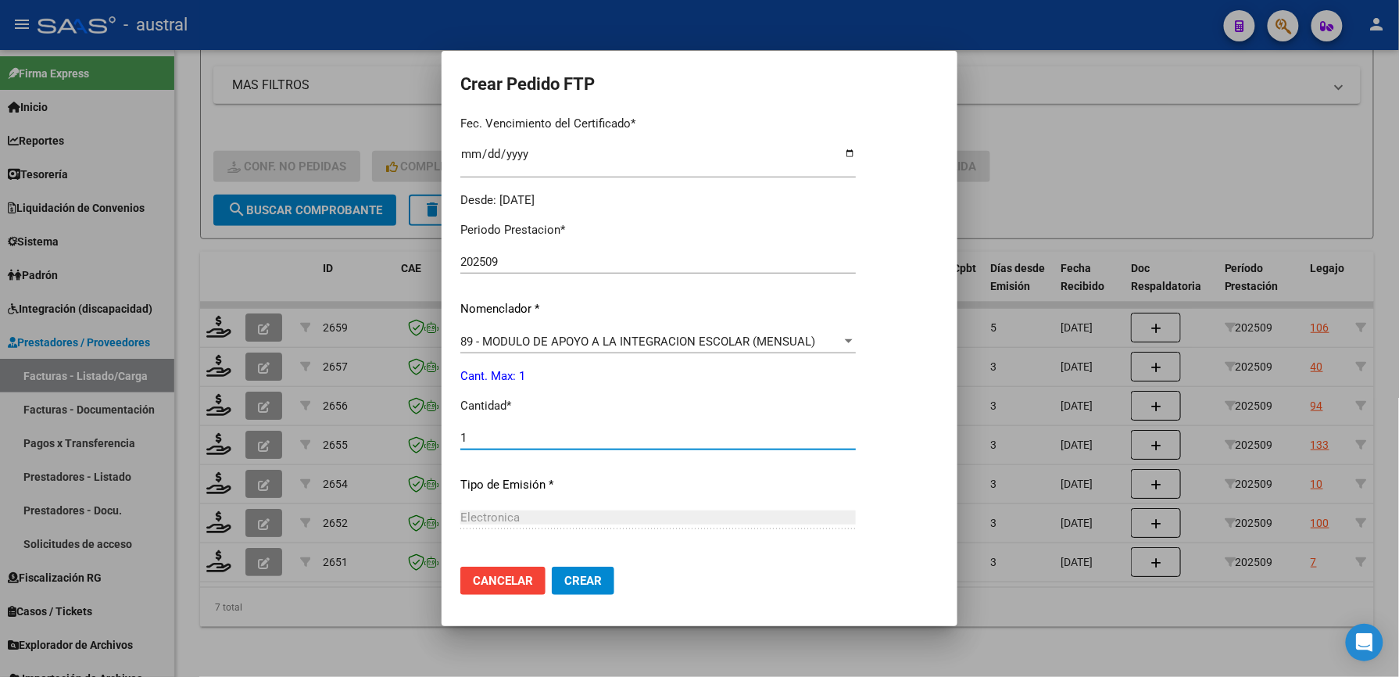
type input "1"
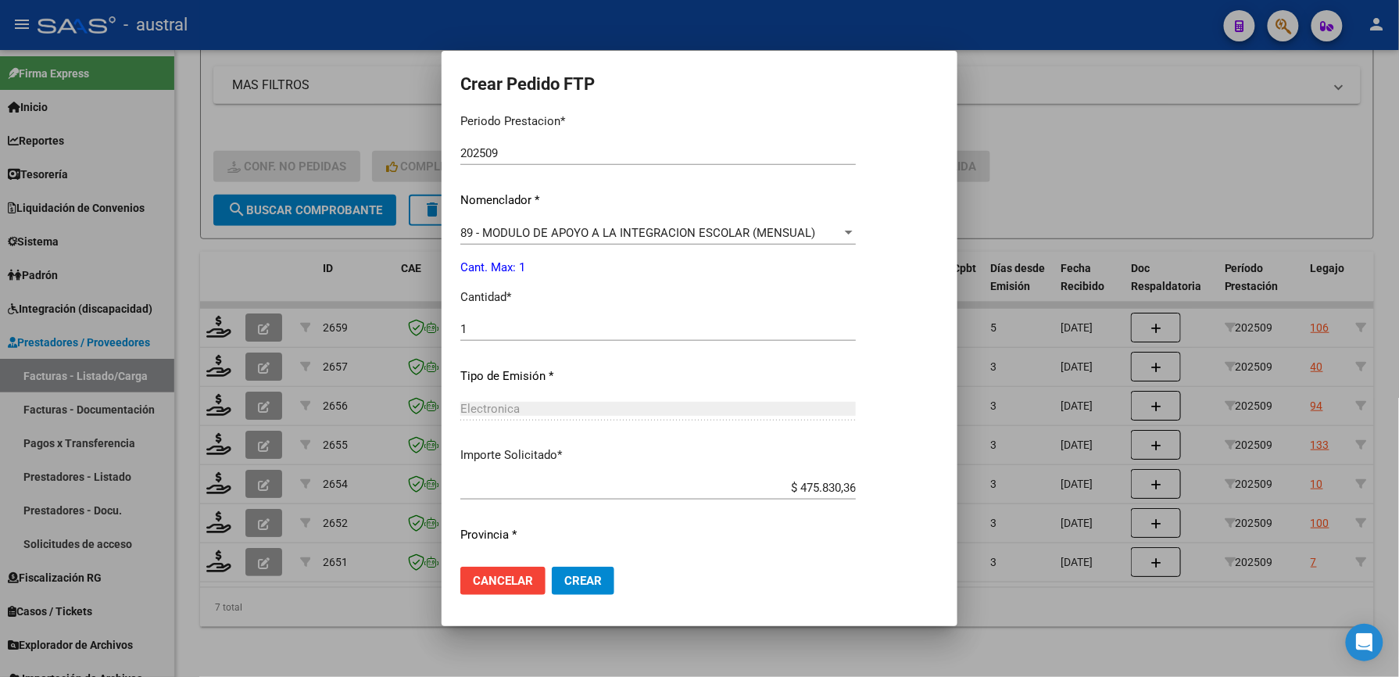
scroll to position [563, 0]
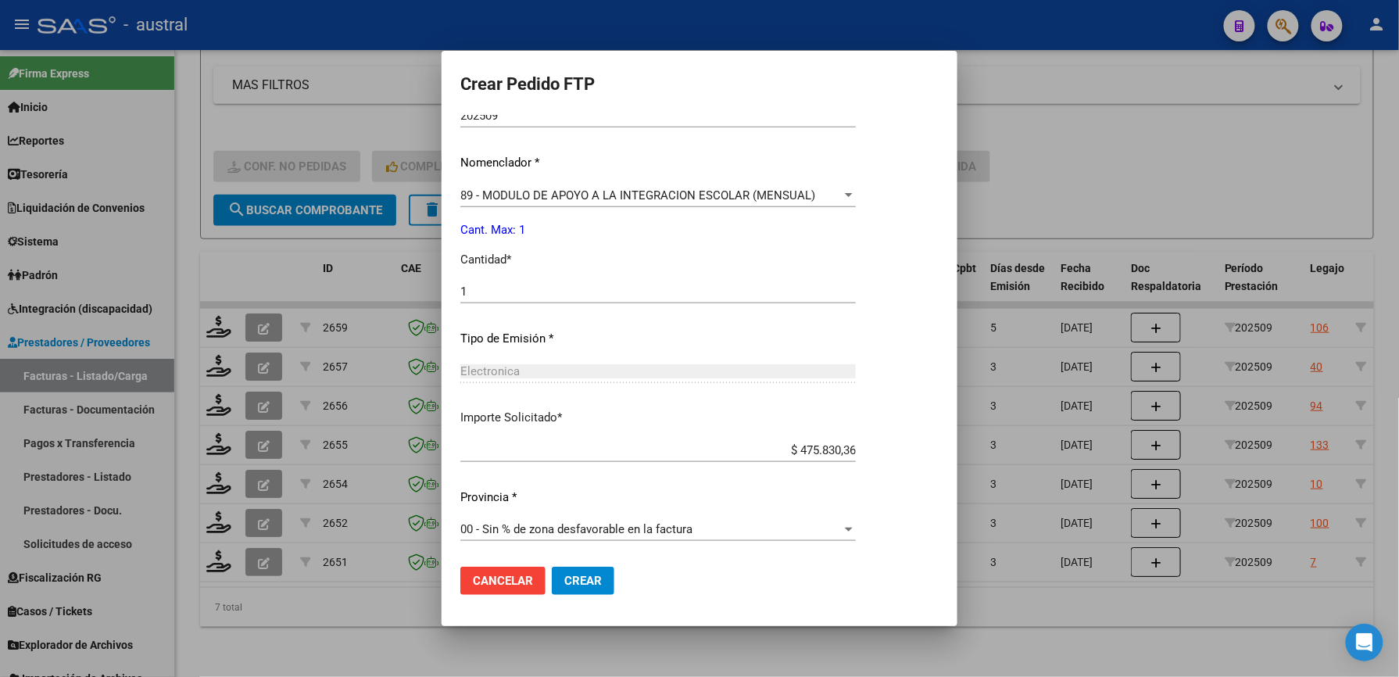
click at [591, 578] on span "Crear" at bounding box center [583, 581] width 38 height 14
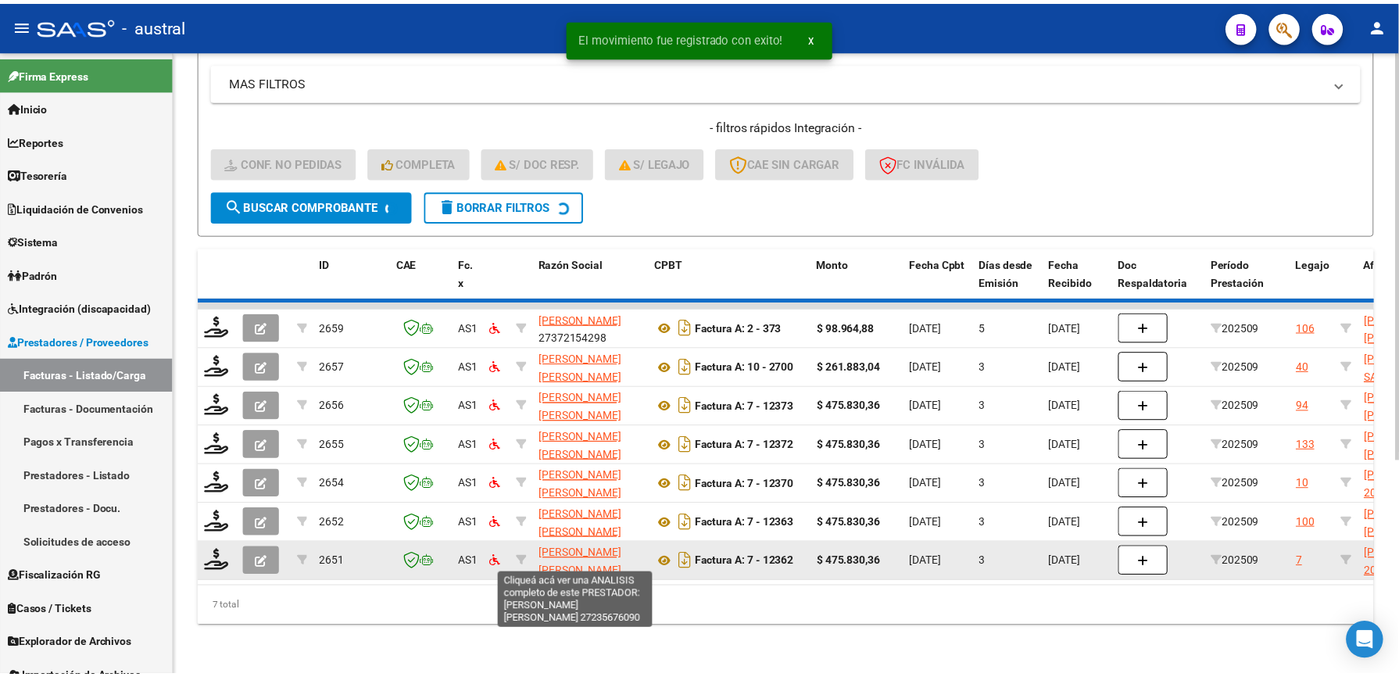
scroll to position [286, 0]
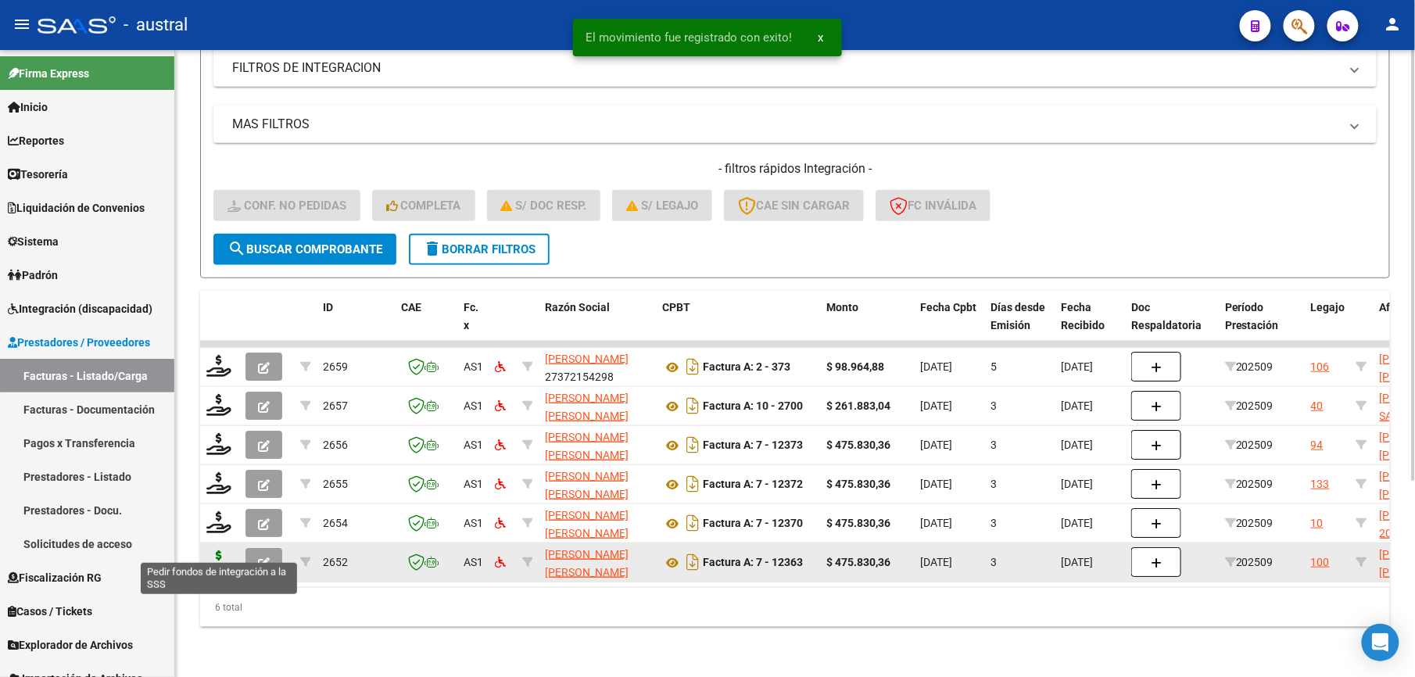
click at [220, 550] on icon at bounding box center [218, 561] width 25 height 22
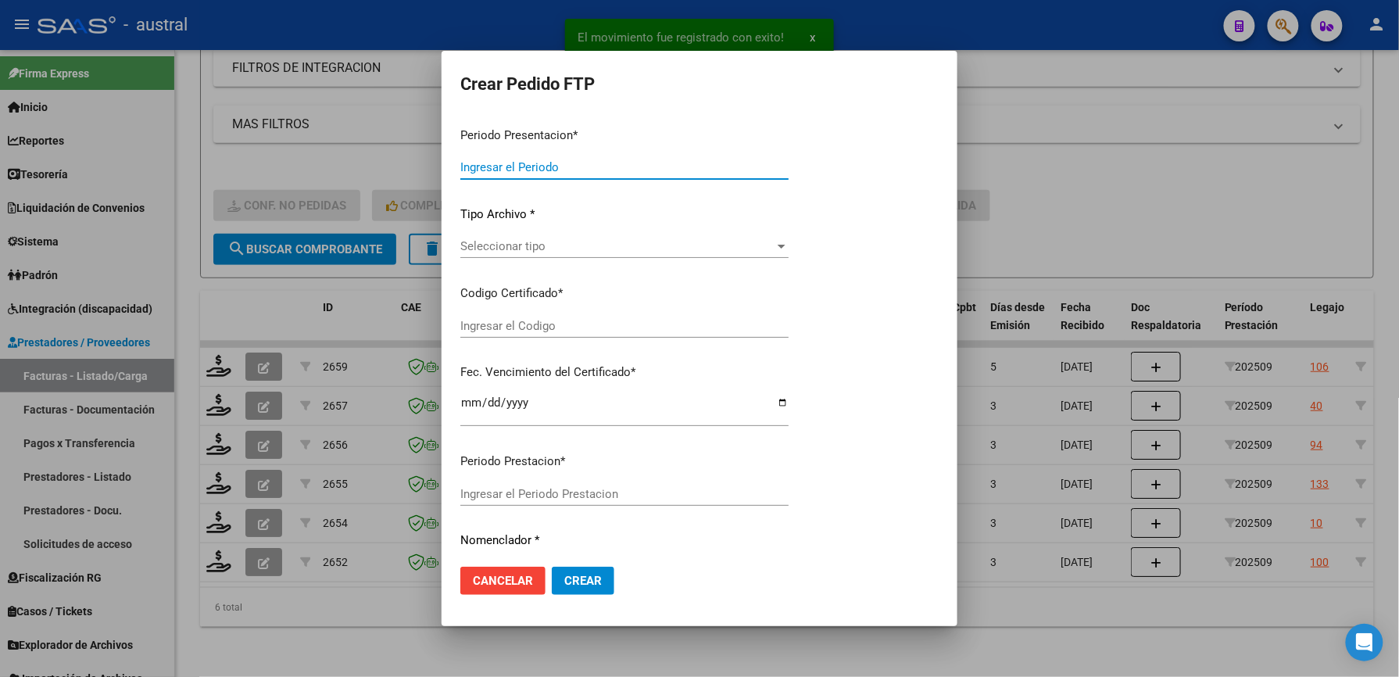
type input "202509"
type input "$ 475.830,36"
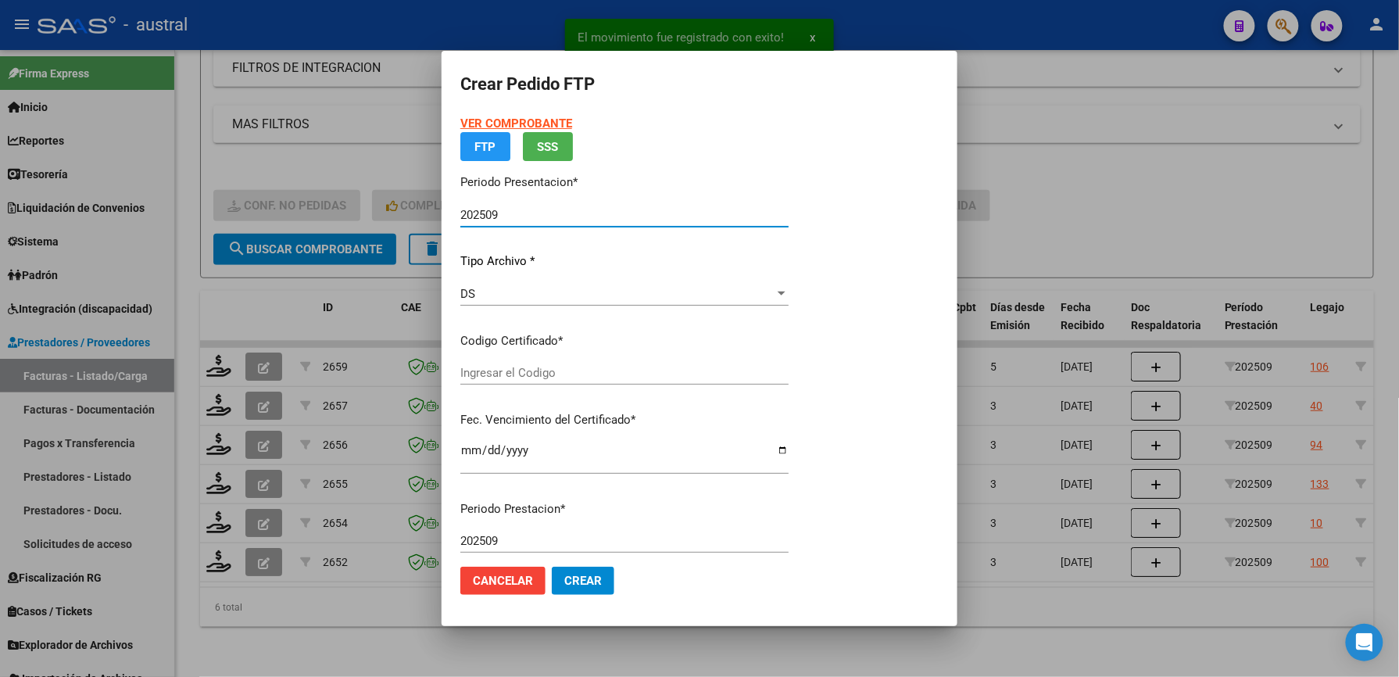
type input "7547220889"
type input "[DATE]"
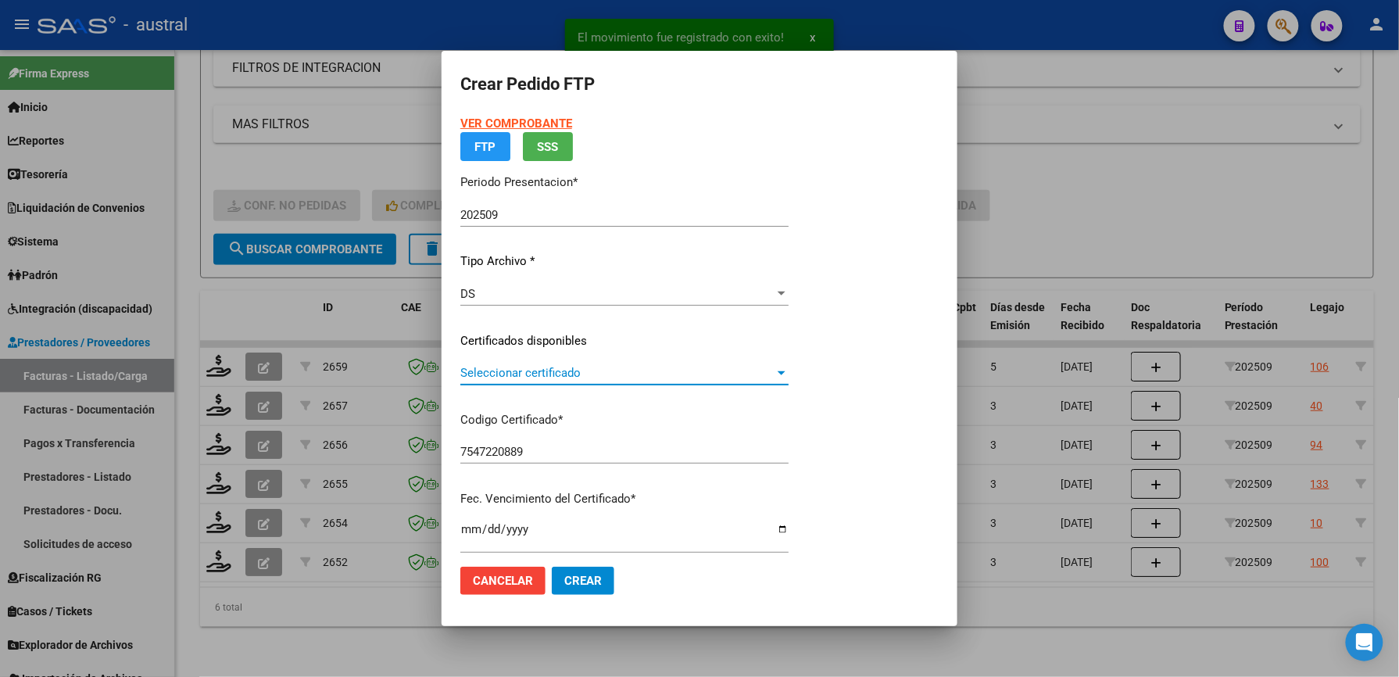
click at [516, 370] on span "Seleccionar certificado" at bounding box center [617, 373] width 314 height 14
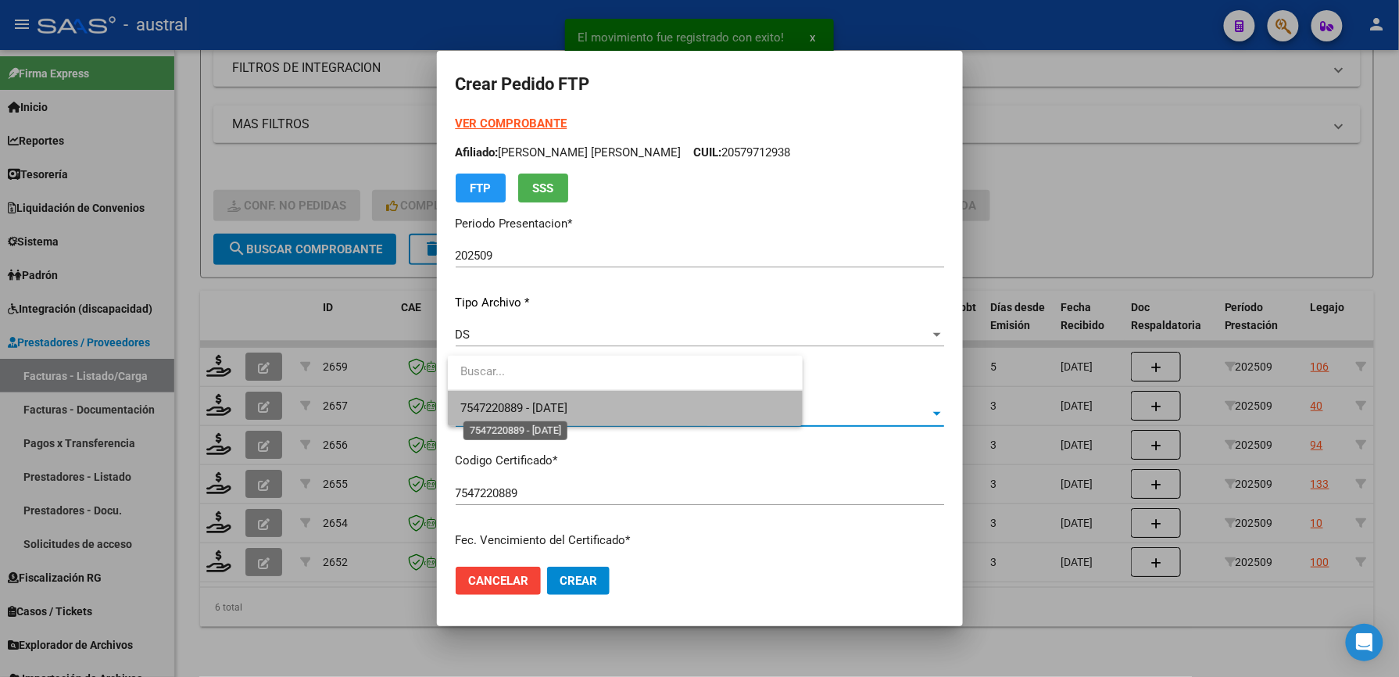
click at [557, 410] on span "7547220889 - [DATE]" at bounding box center [513, 408] width 107 height 14
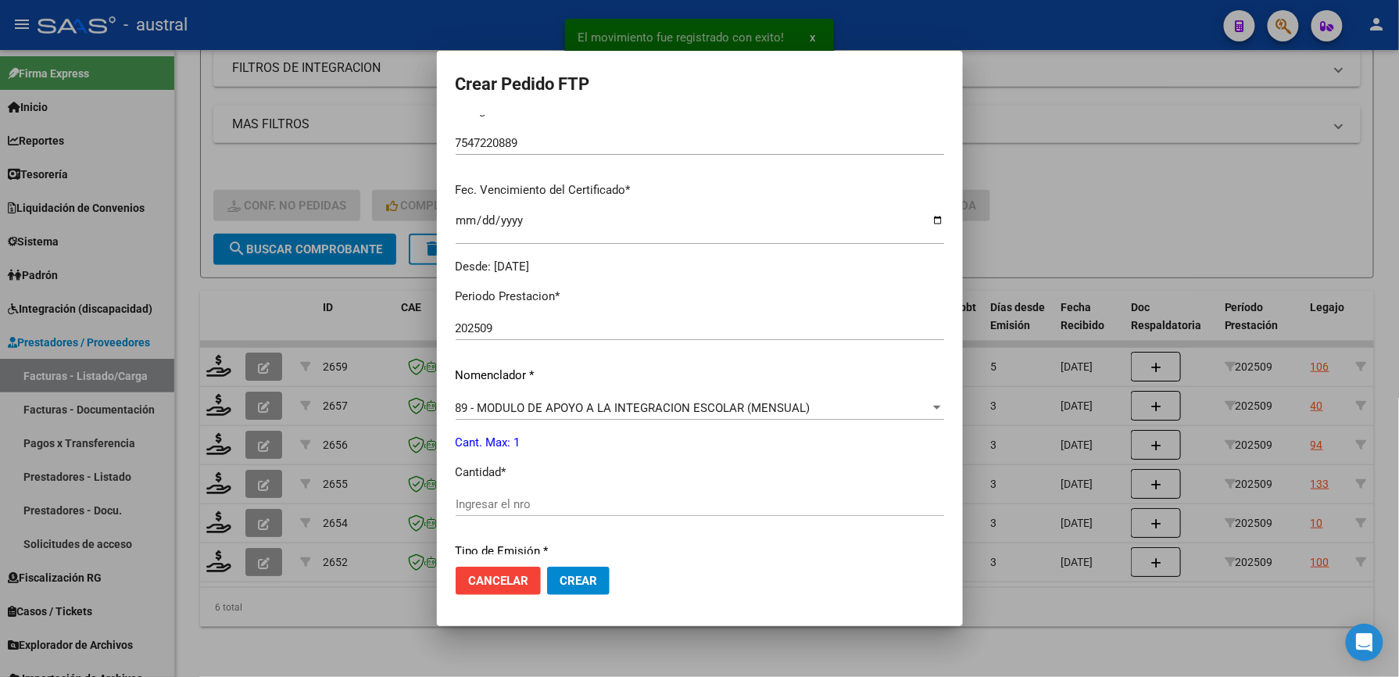
scroll to position [417, 0]
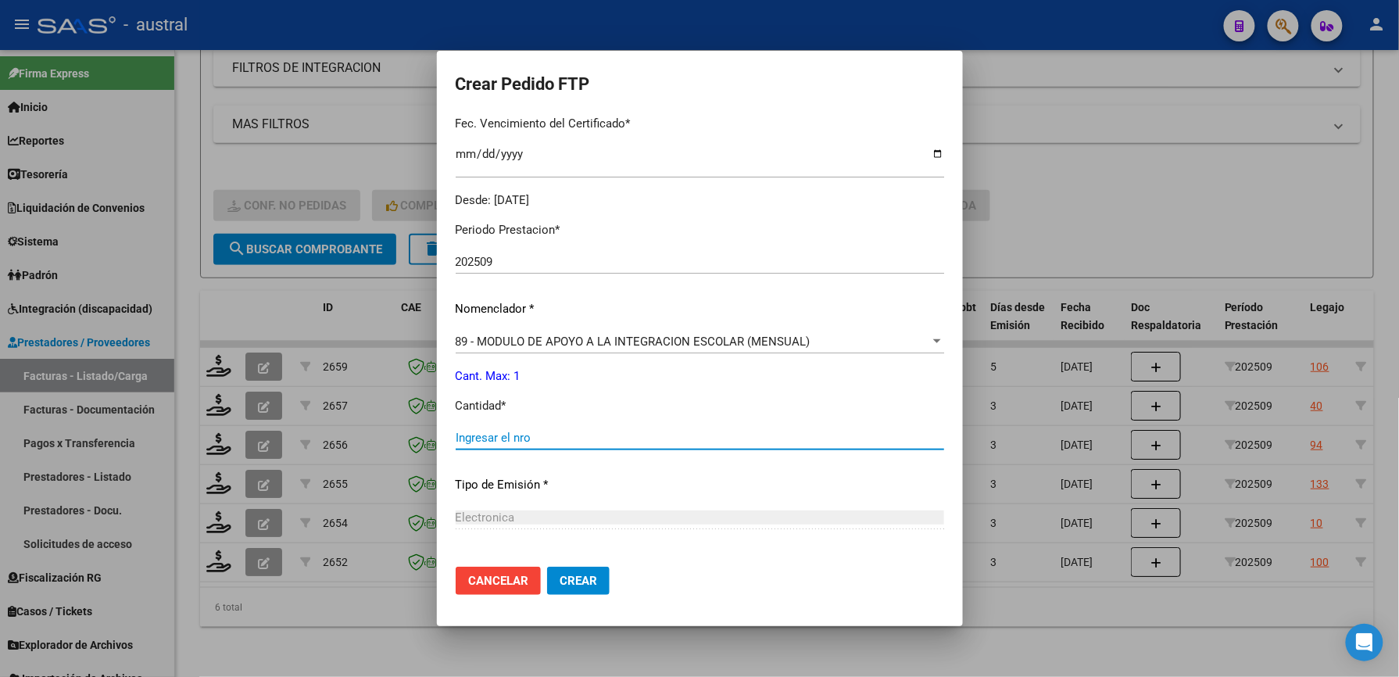
click at [533, 433] on input "Ingresar el nro" at bounding box center [700, 438] width 489 height 14
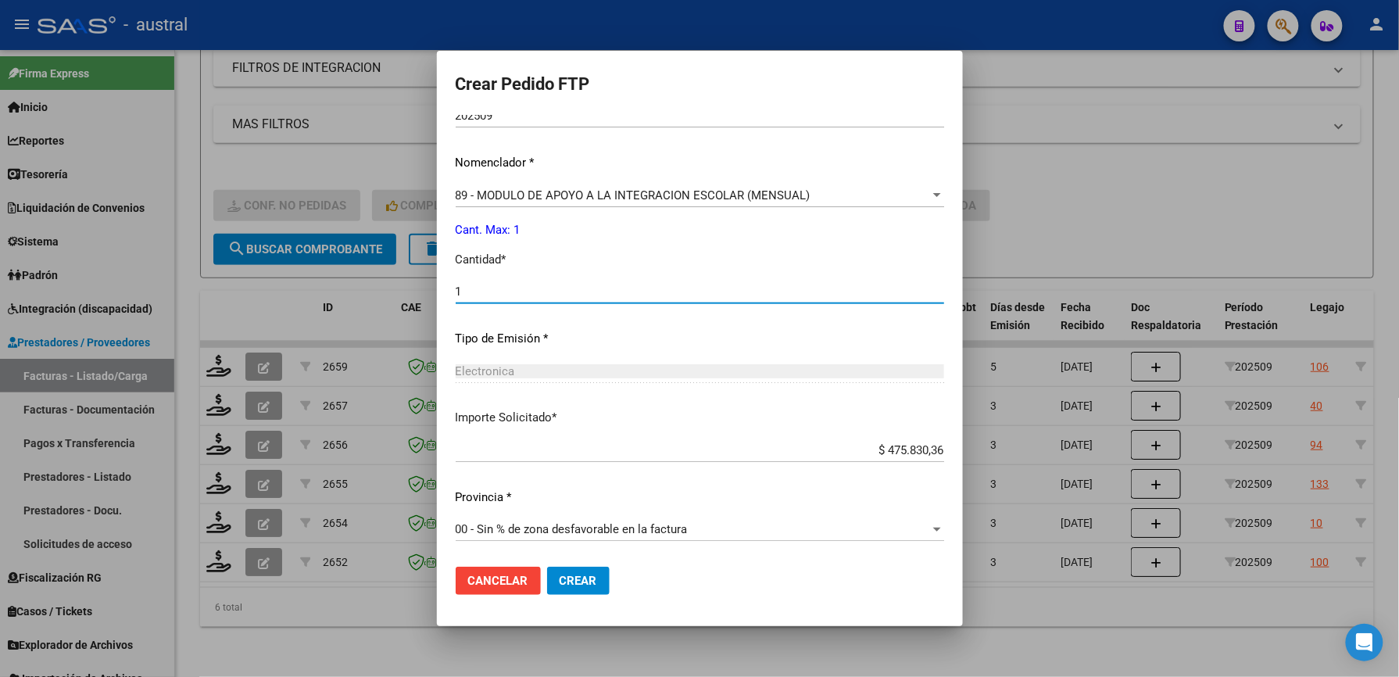
type input "1"
click at [595, 580] on span "Crear" at bounding box center [579, 581] width 38 height 14
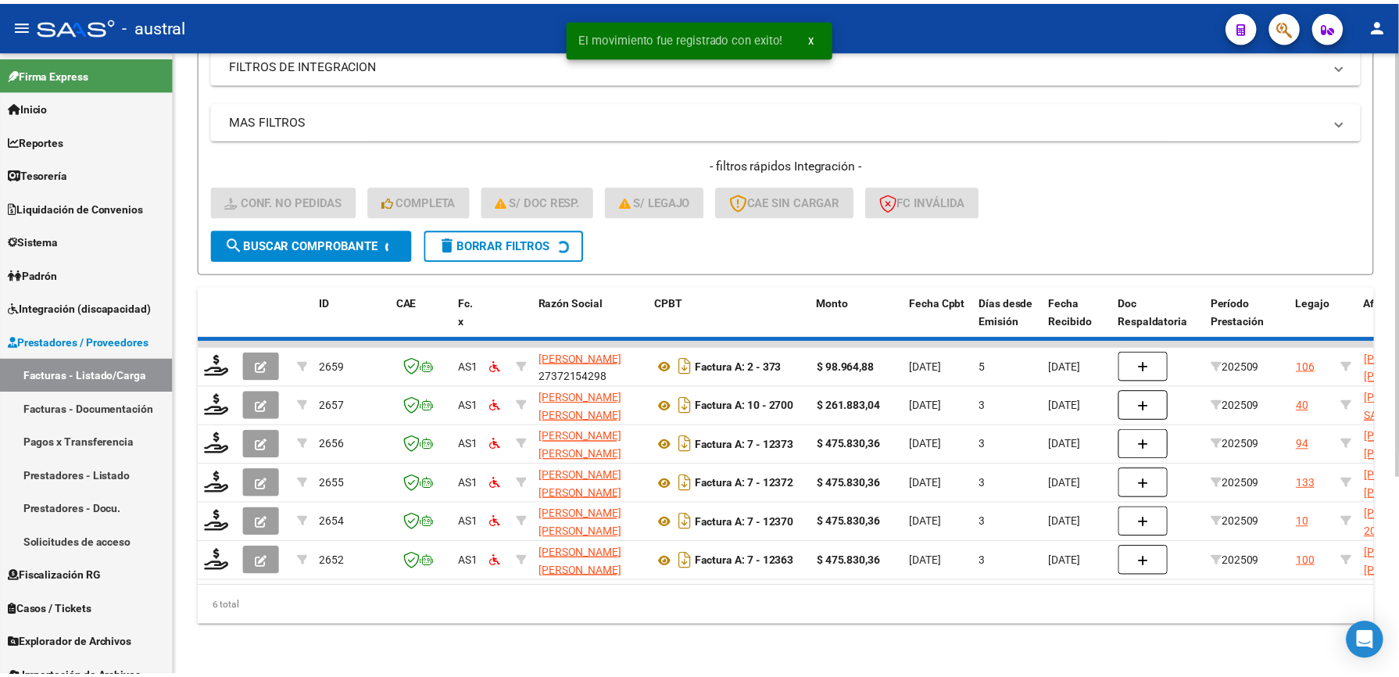
scroll to position [248, 0]
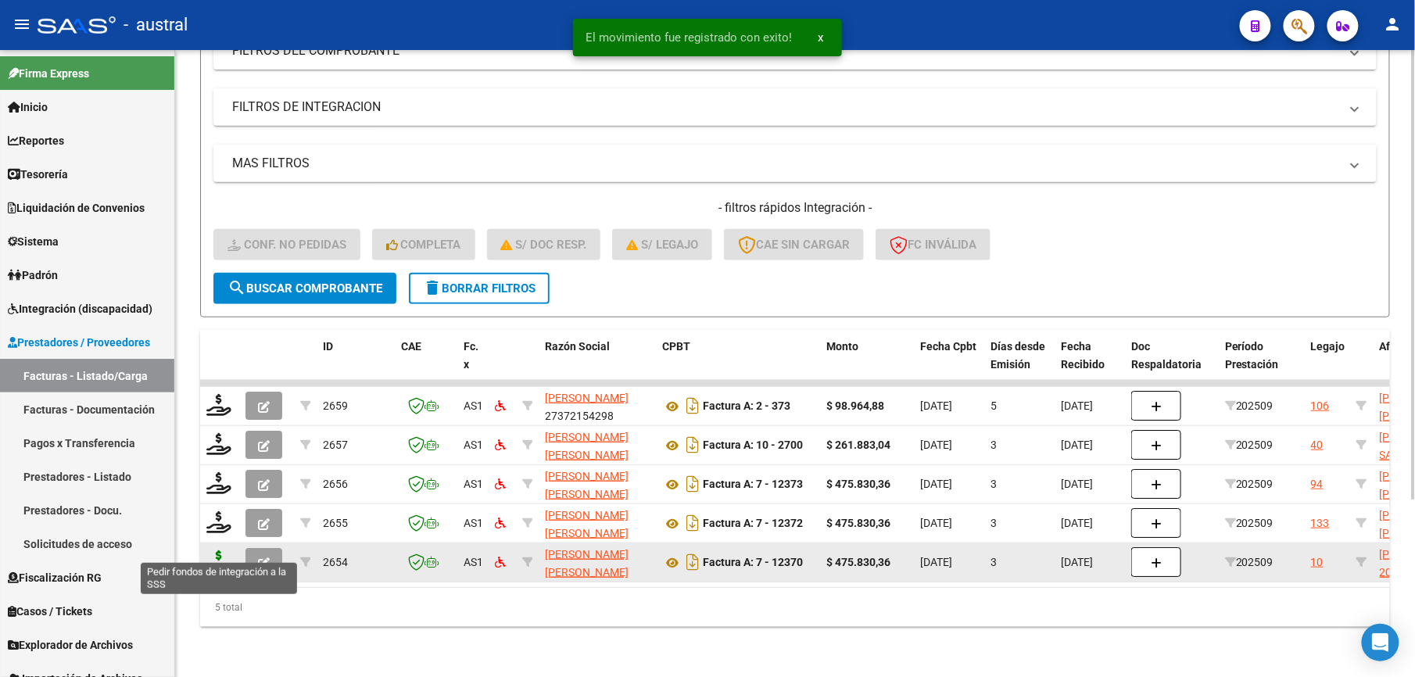
click at [220, 550] on icon at bounding box center [218, 561] width 25 height 22
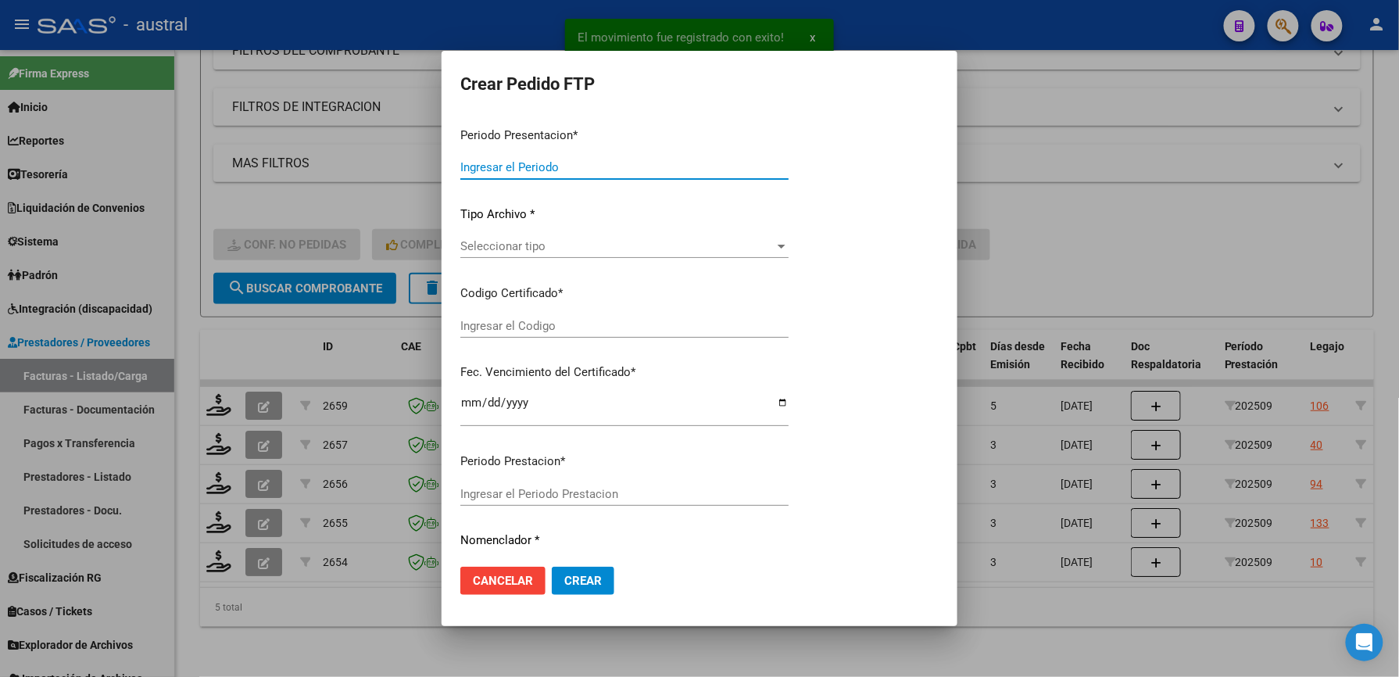
type input "202509"
type input "$ 475.830,36"
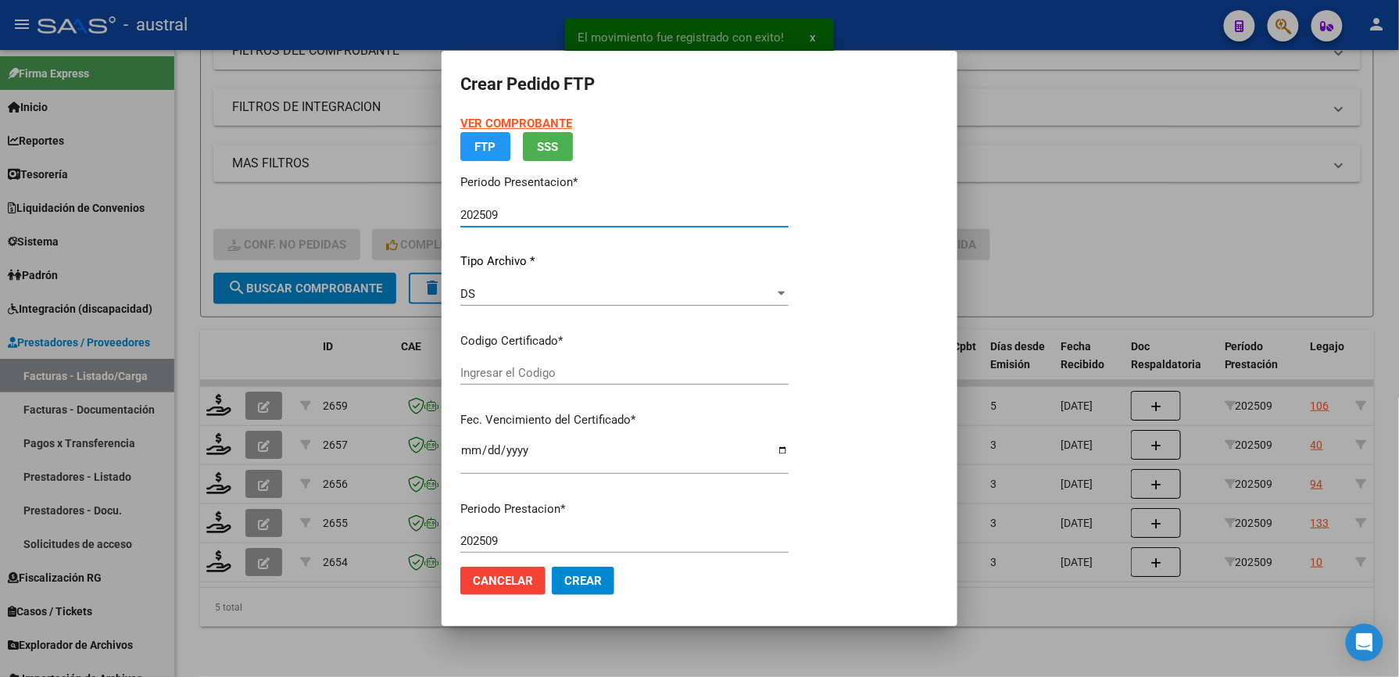
type input "8860235757"
type input "[DATE]"
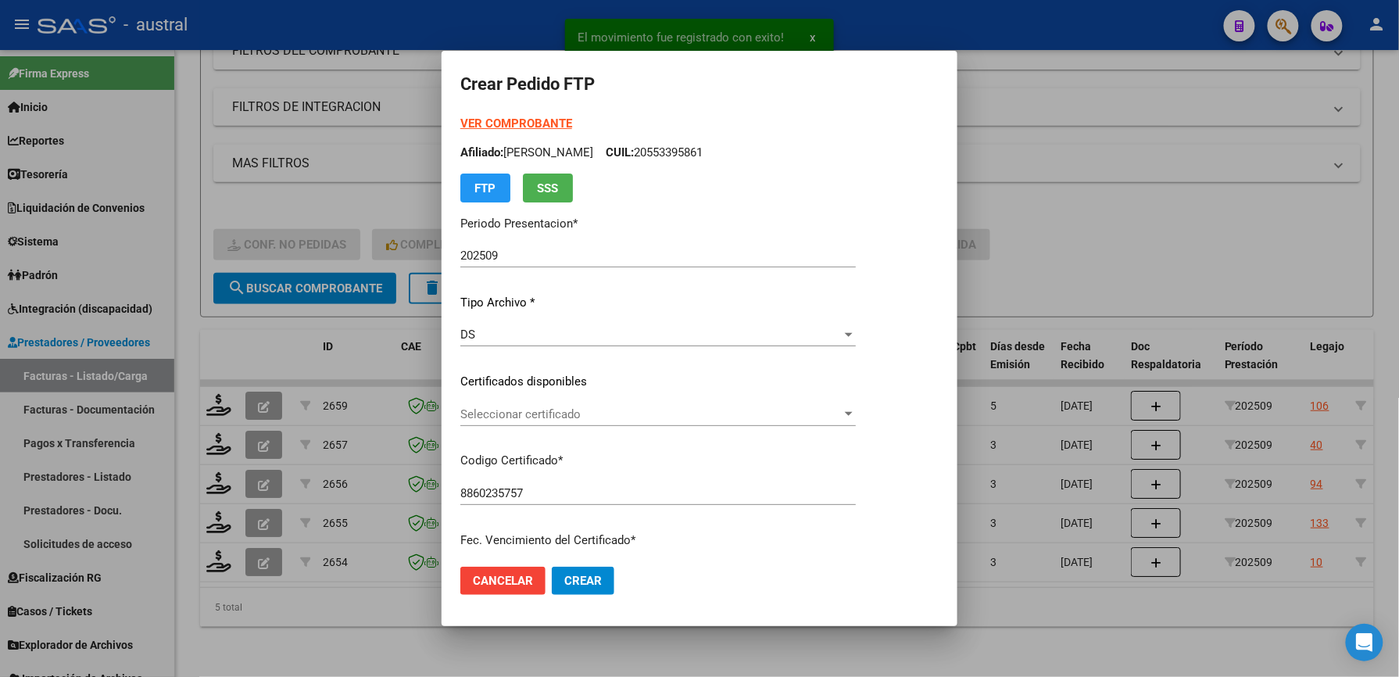
click at [508, 388] on p "Certificados disponibles" at bounding box center [658, 382] width 396 height 18
click at [514, 411] on span "Seleccionar certificado" at bounding box center [650, 414] width 381 height 14
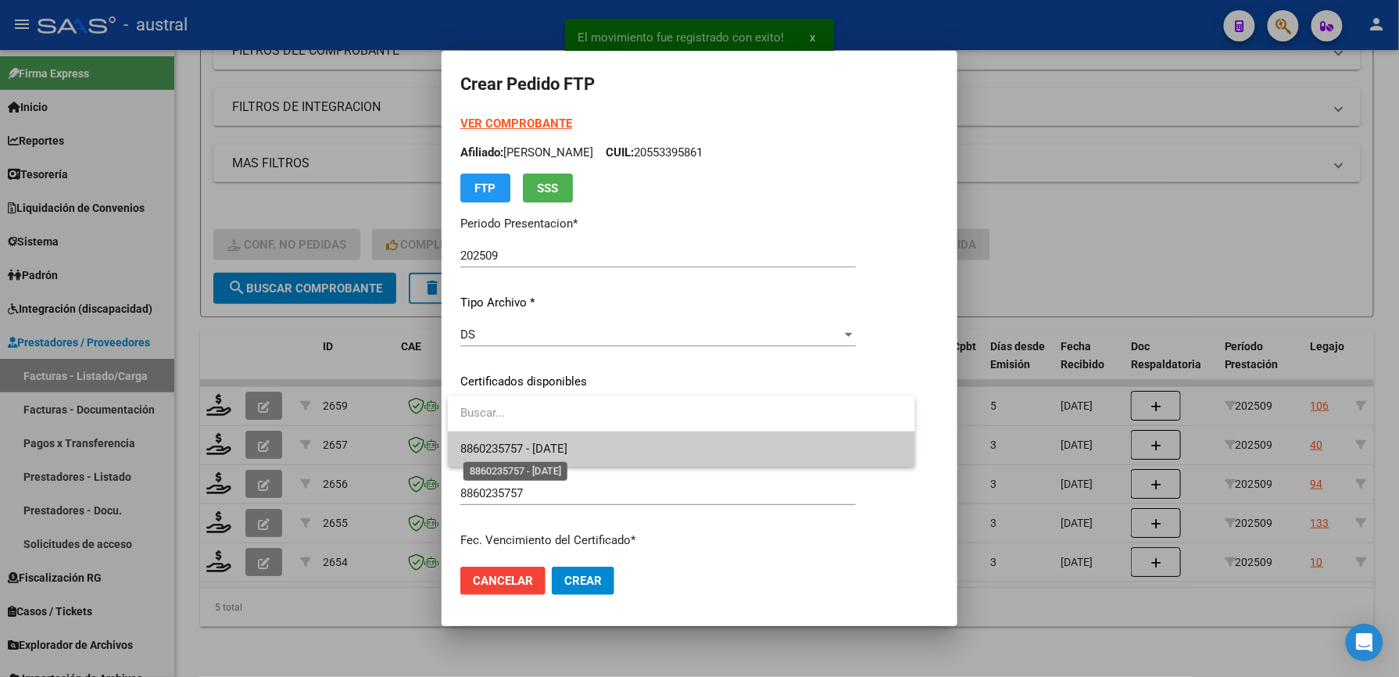
click at [547, 453] on span "8860235757 - [DATE]" at bounding box center [513, 449] width 107 height 14
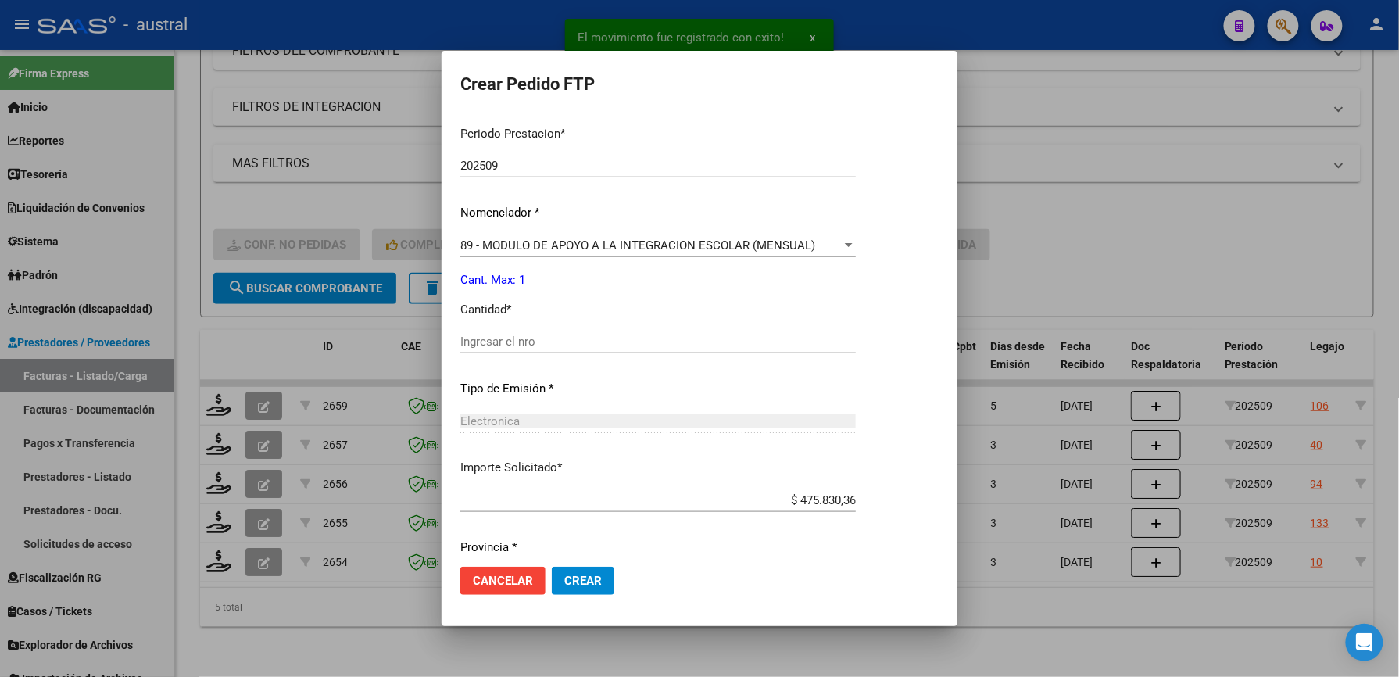
scroll to position [521, 0]
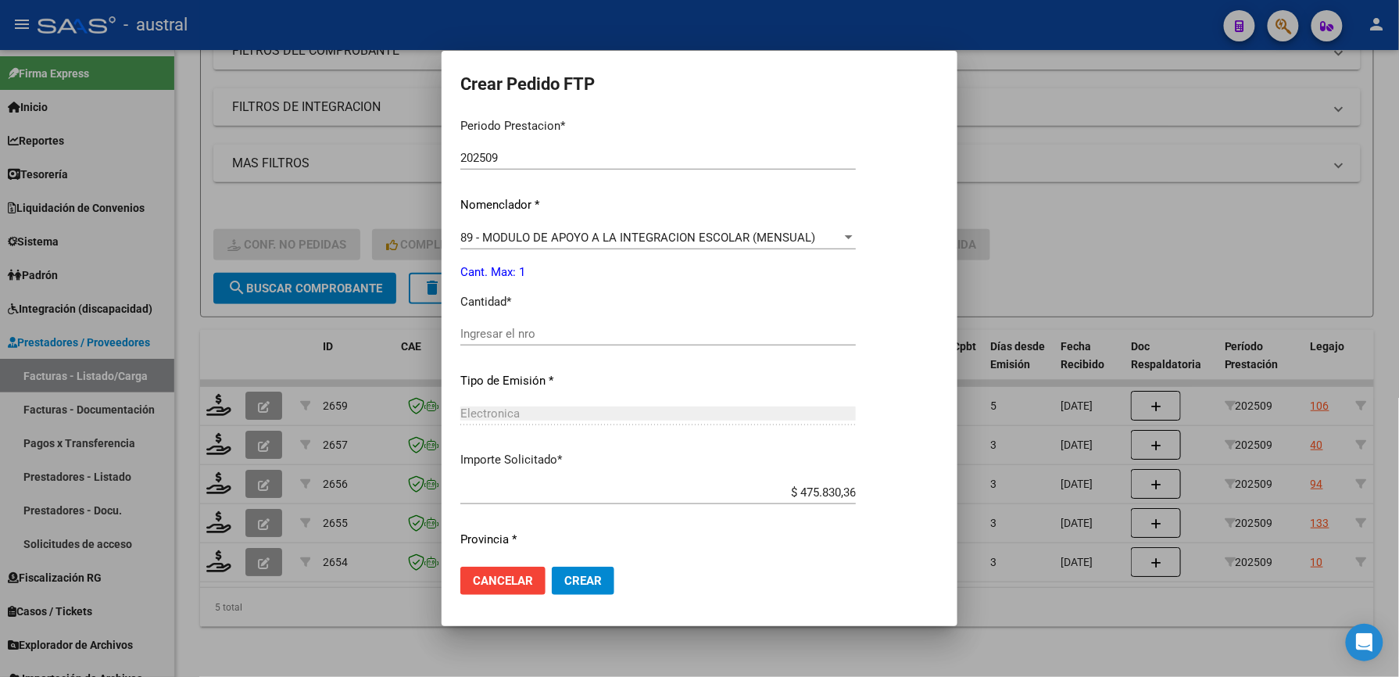
click at [488, 322] on div "Ingresar el nro" at bounding box center [658, 333] width 396 height 23
click at [491, 330] on input "Ingresar el nro" at bounding box center [658, 334] width 396 height 14
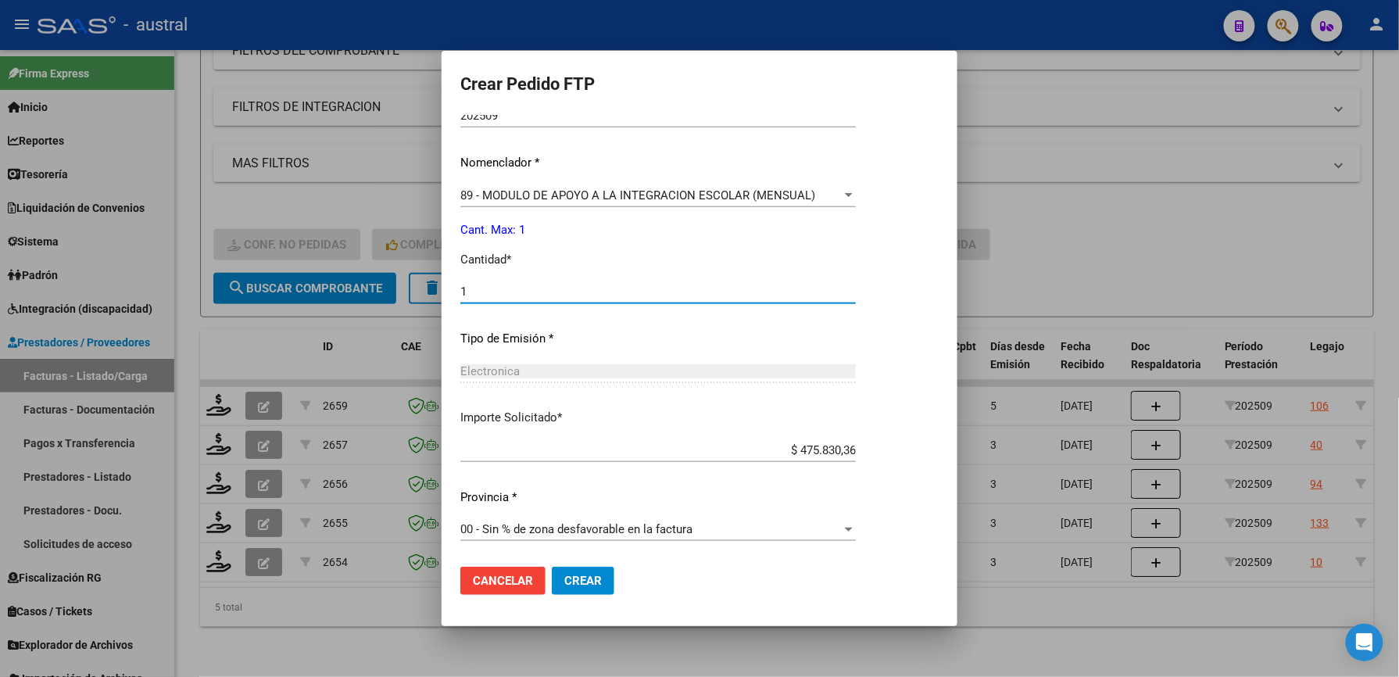
type input "1"
click at [607, 582] on button "Crear" at bounding box center [583, 581] width 63 height 28
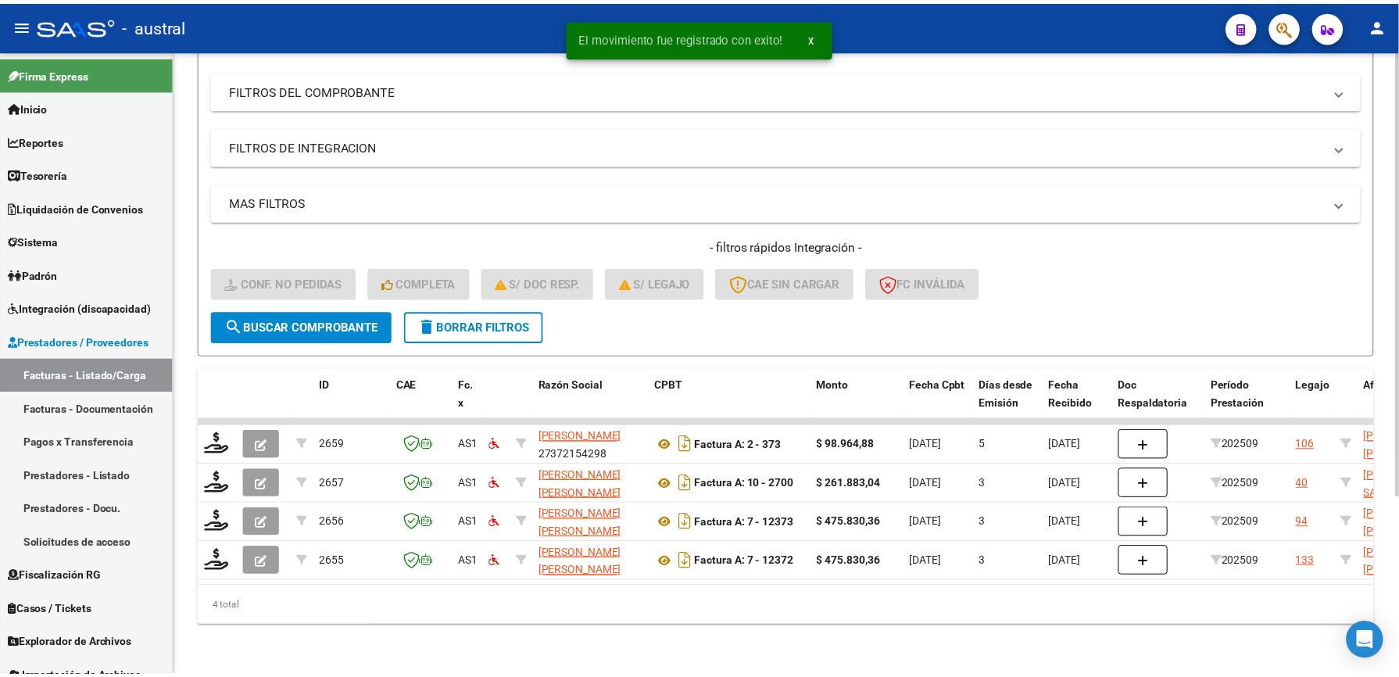
scroll to position [208, 0]
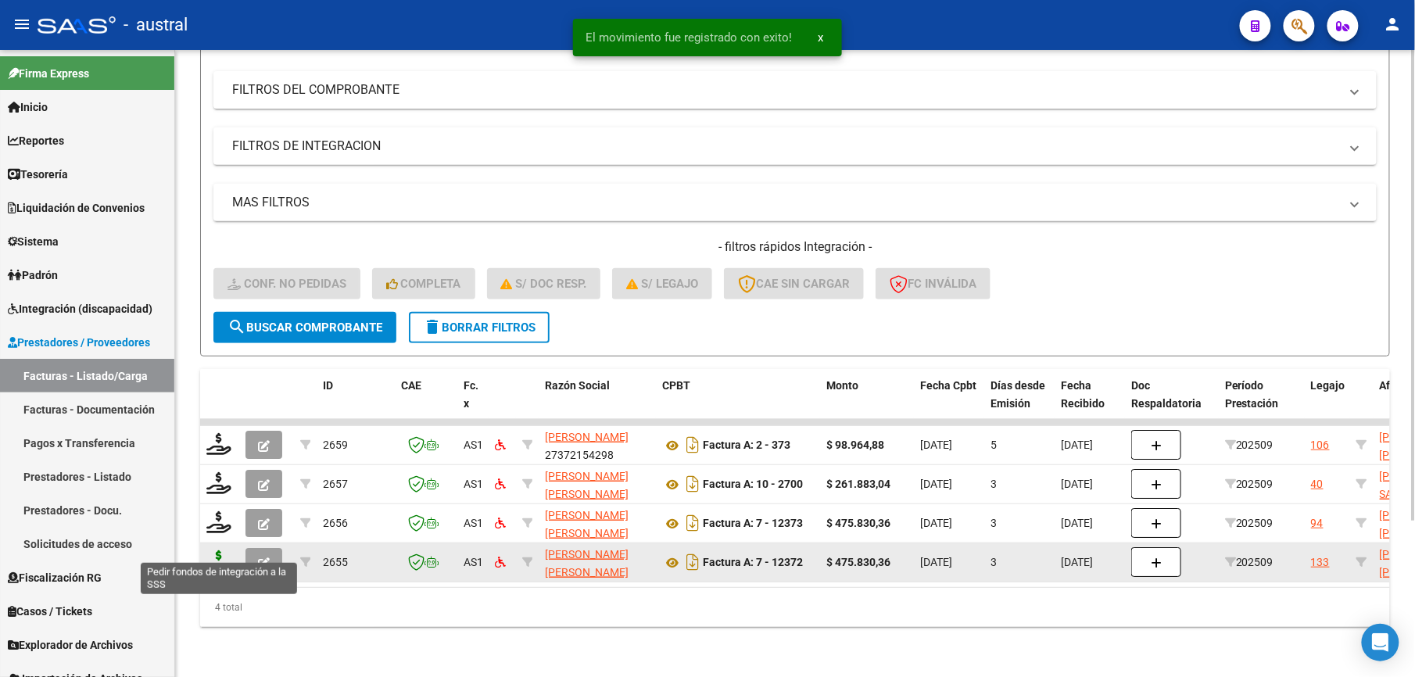
click at [220, 550] on icon at bounding box center [218, 561] width 25 height 22
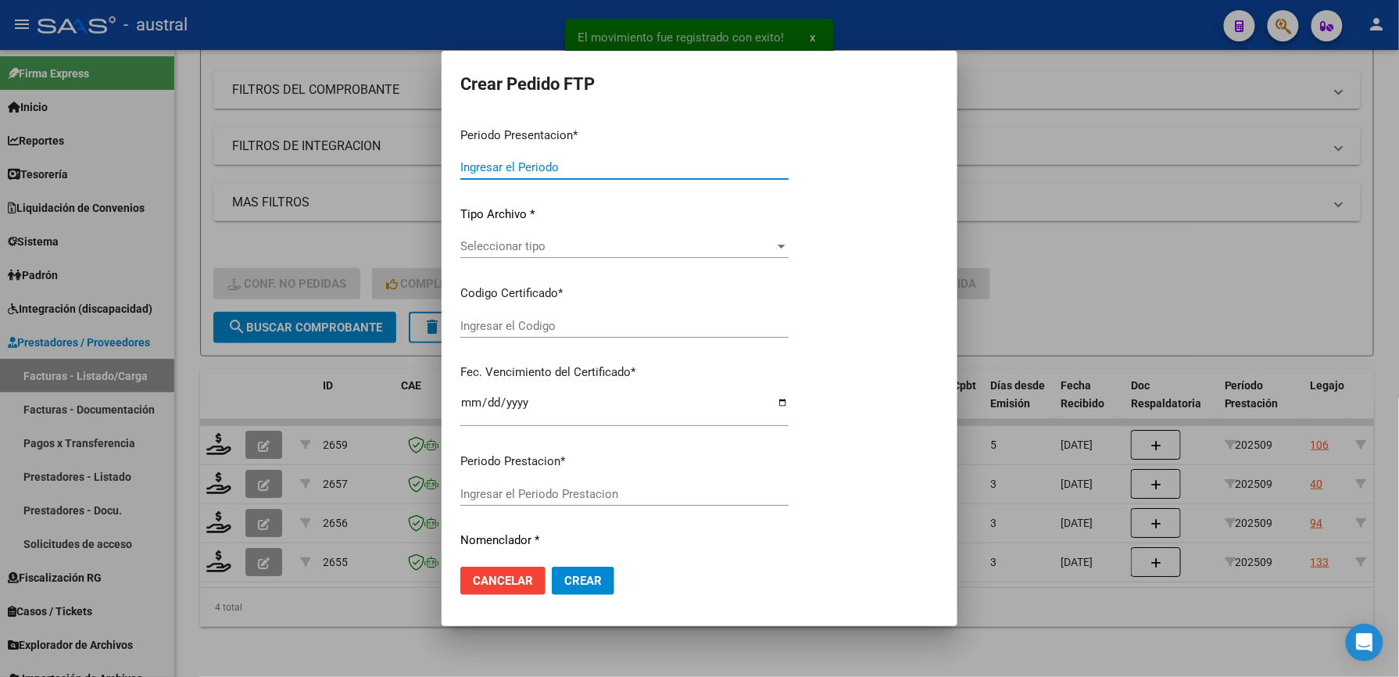
type input "202509"
type input "$ 475.830,36"
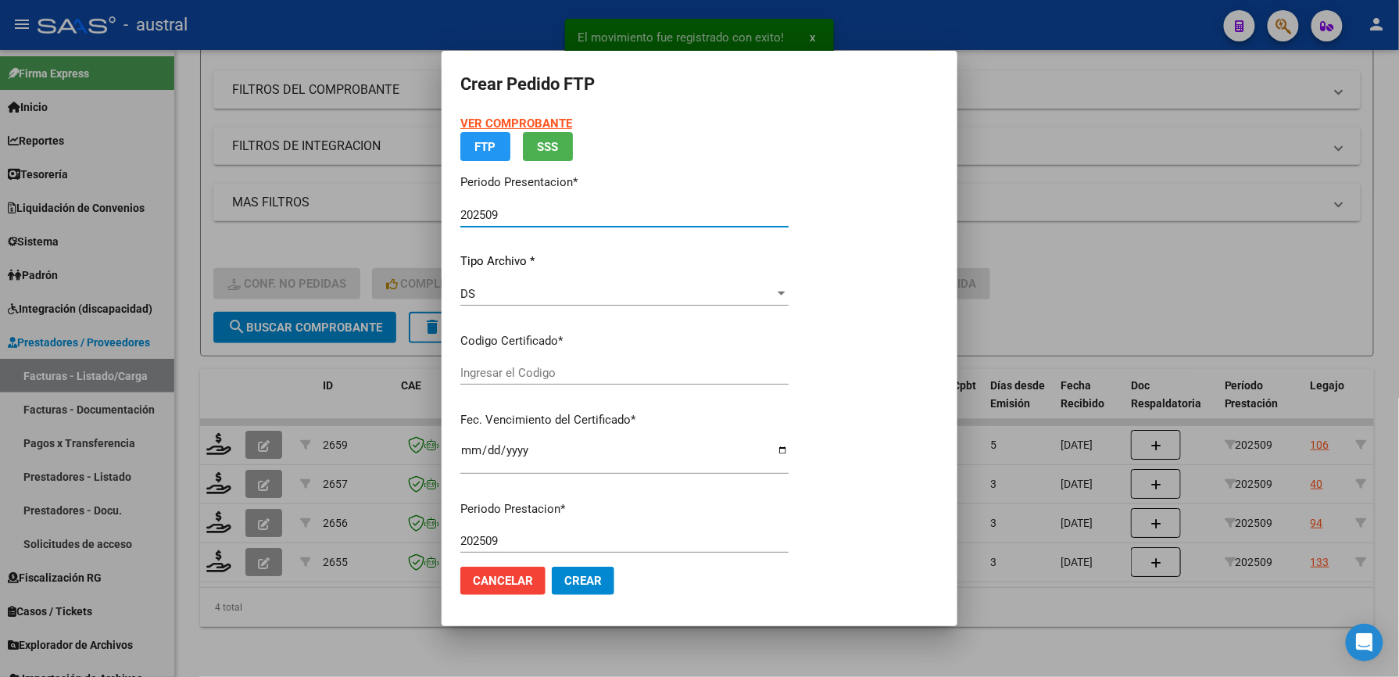
type input "95289720"
type input "[DATE]"
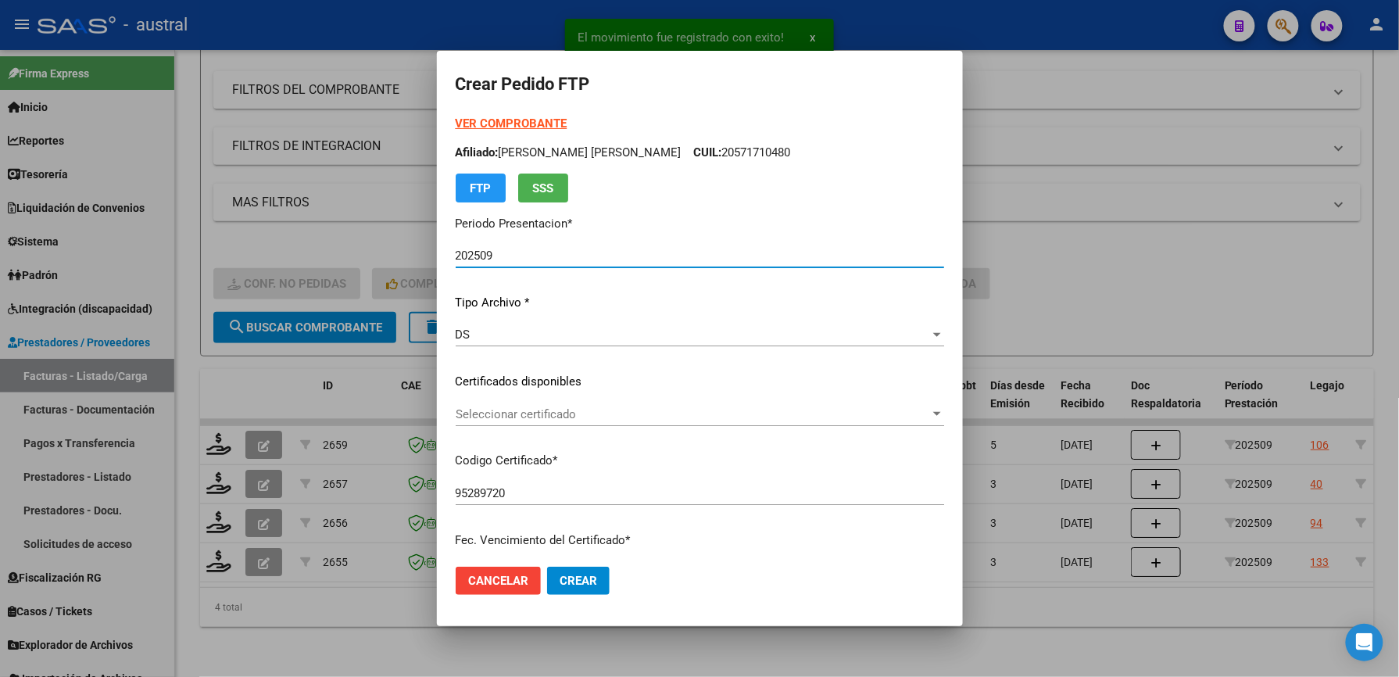
click at [489, 371] on div "VER COMPROBANTE ARCA Padrón Afiliado: [PERSON_NAME] [PERSON_NAME]: 20571710480 …" at bounding box center [700, 370] width 489 height 511
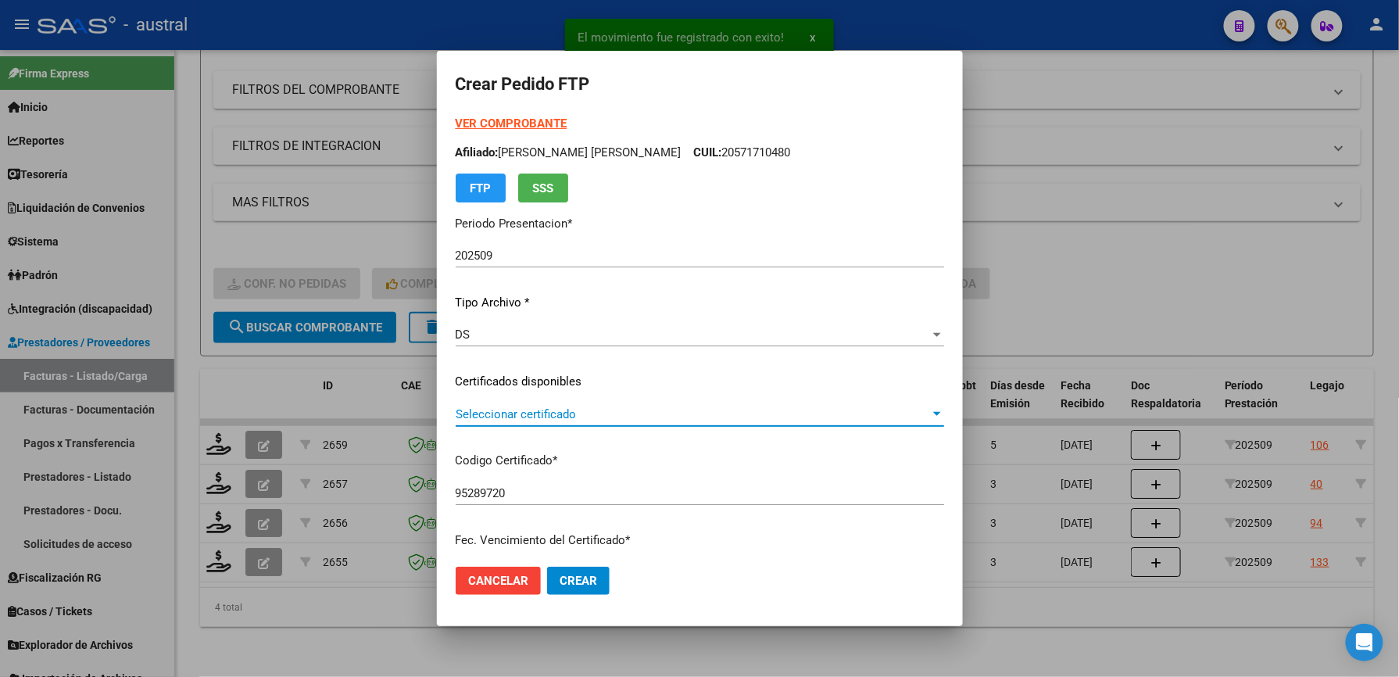
click at [552, 414] on span "Seleccionar certificado" at bounding box center [693, 414] width 474 height 14
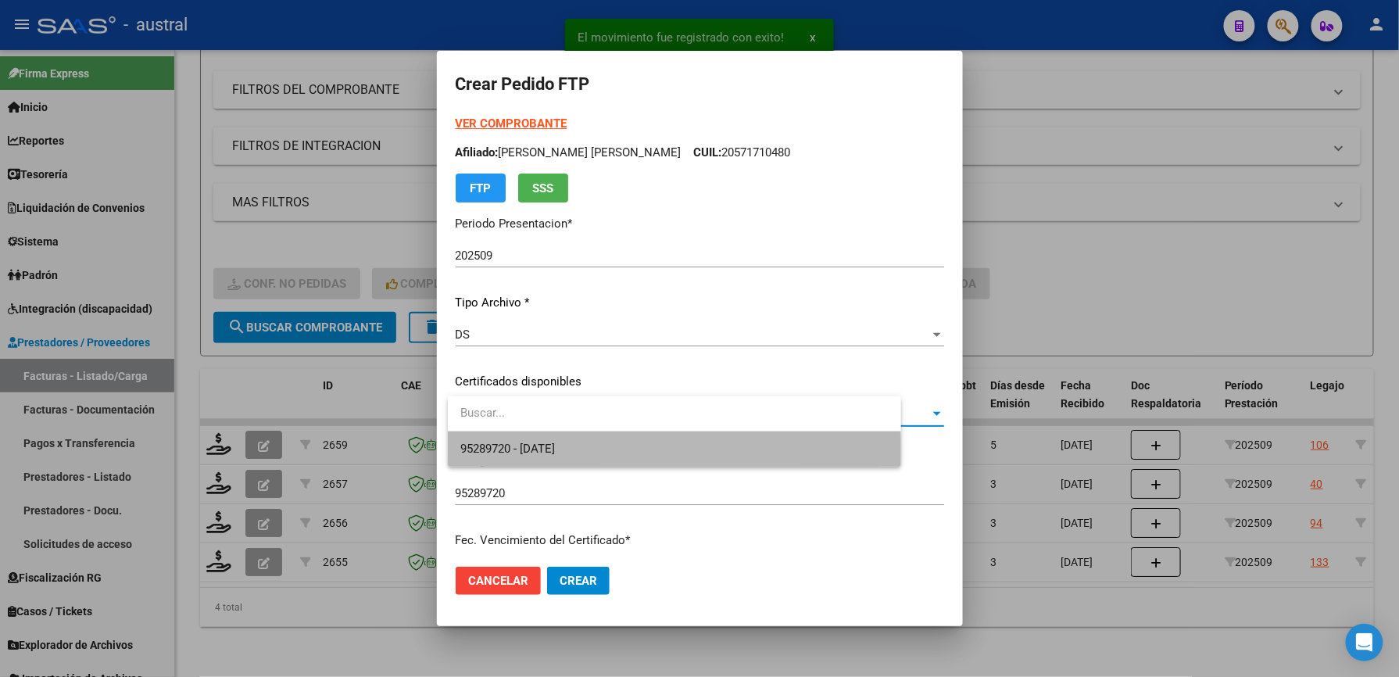
drag, startPoint x: 593, startPoint y: 456, endPoint x: 619, endPoint y: 419, distance: 46.0
click at [589, 456] on span "95289720 - [DATE]" at bounding box center [674, 448] width 428 height 35
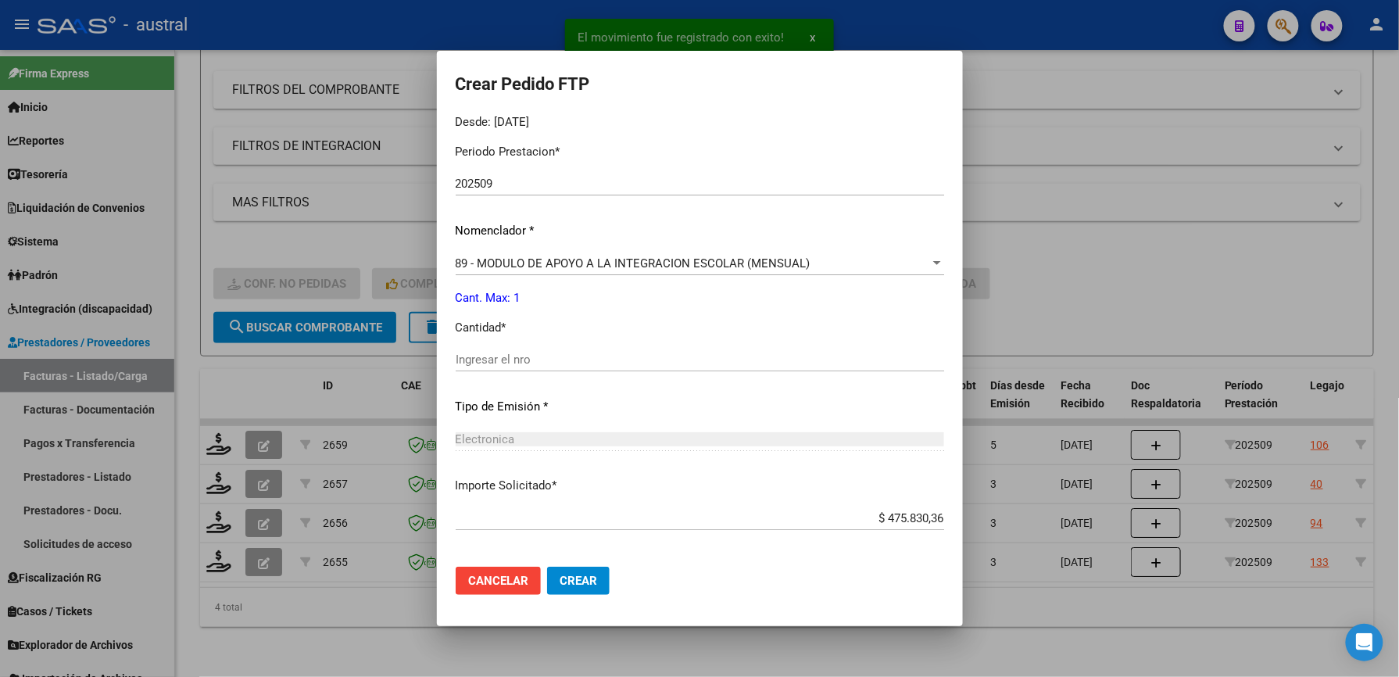
scroll to position [521, 0]
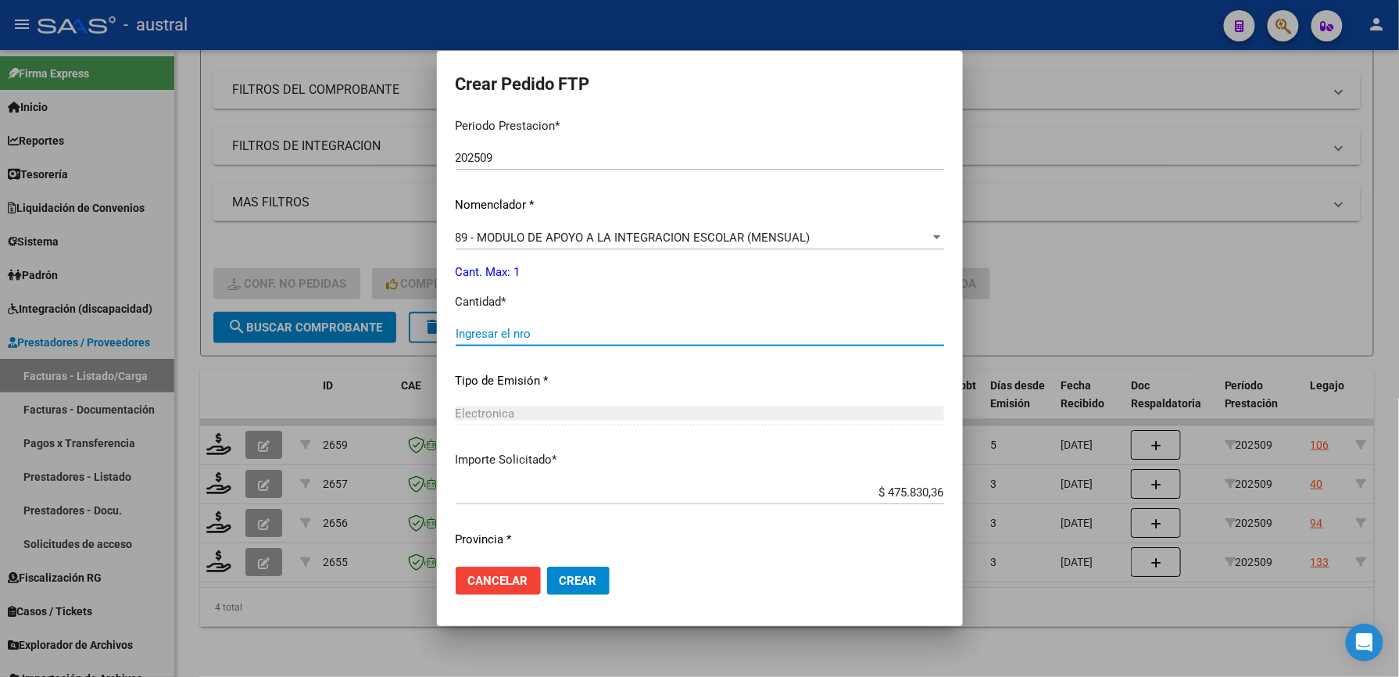
click at [557, 328] on input "Ingresar el nro" at bounding box center [700, 334] width 489 height 14
type input "1"
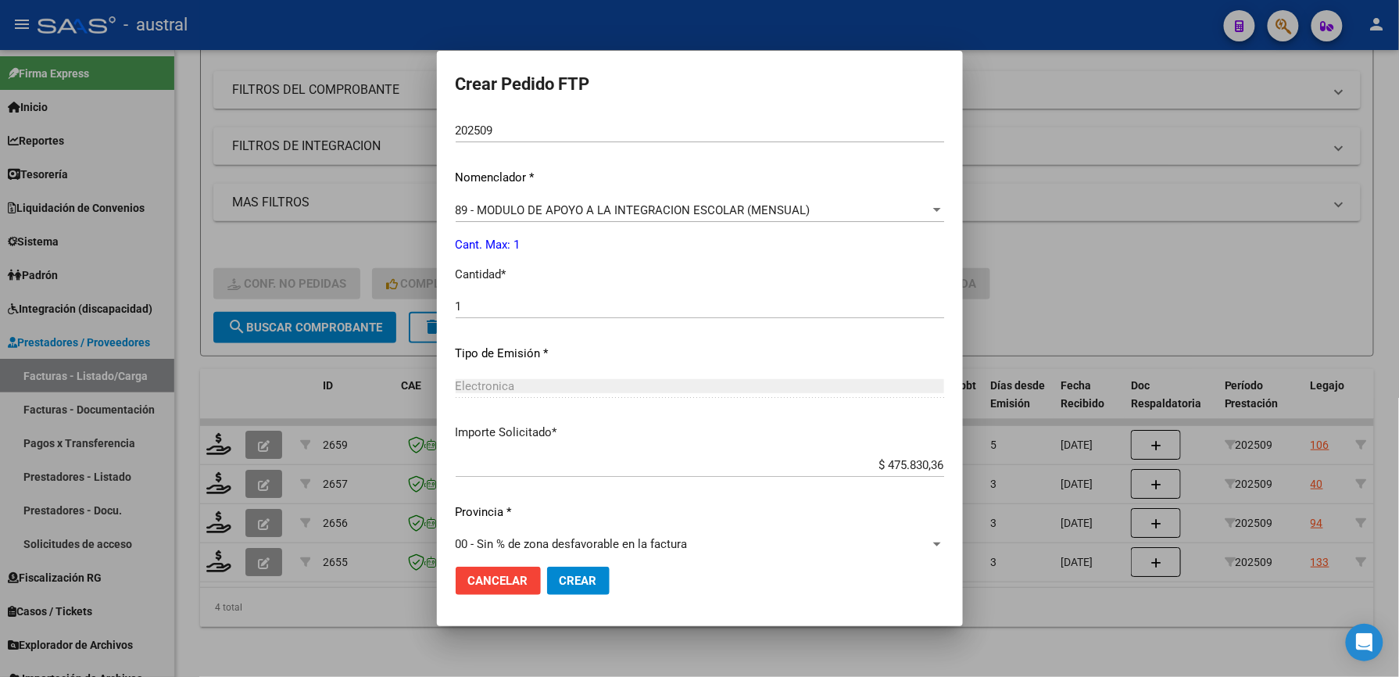
scroll to position [563, 0]
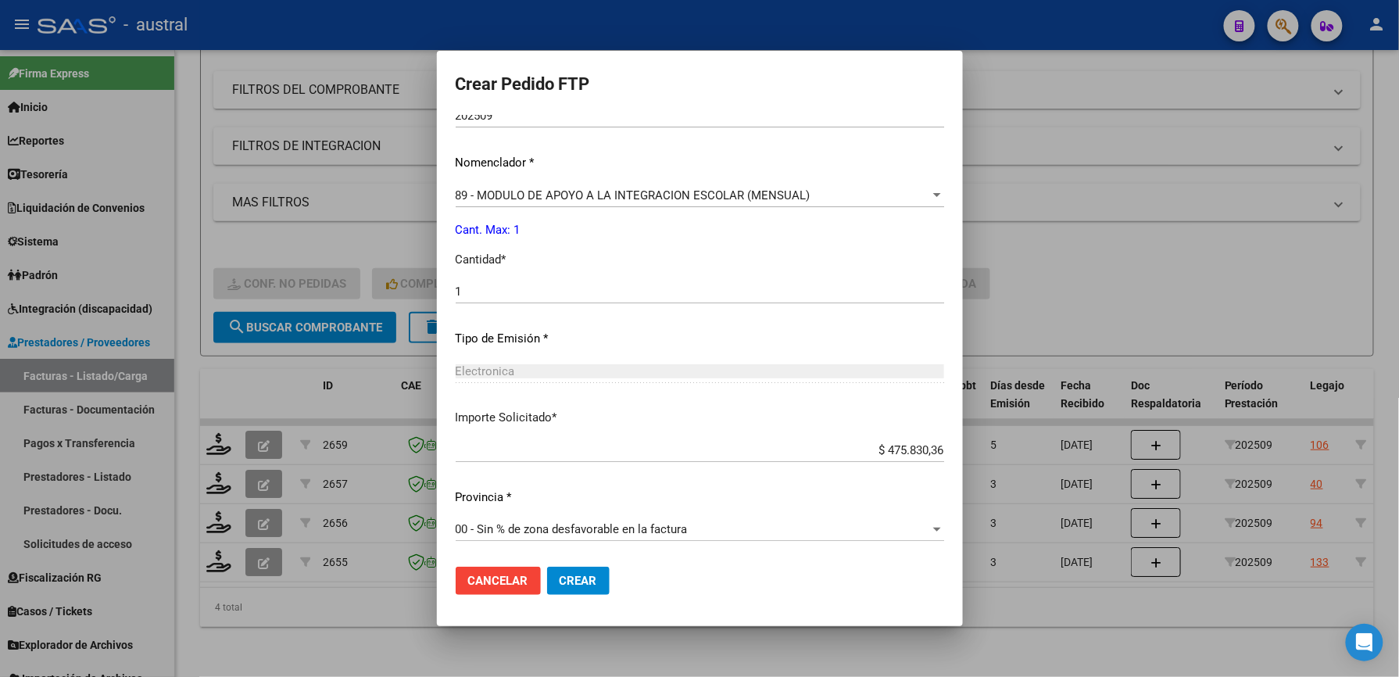
click at [579, 578] on span "Crear" at bounding box center [579, 581] width 38 height 14
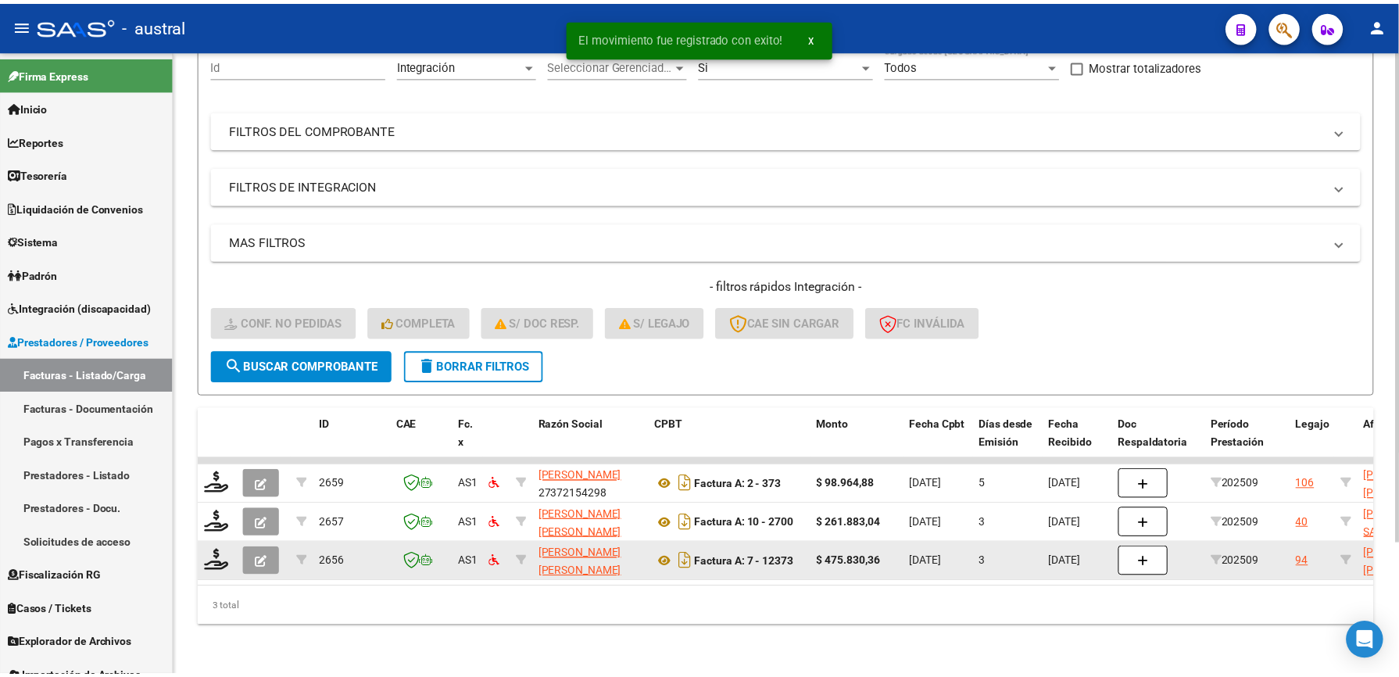
scroll to position [170, 0]
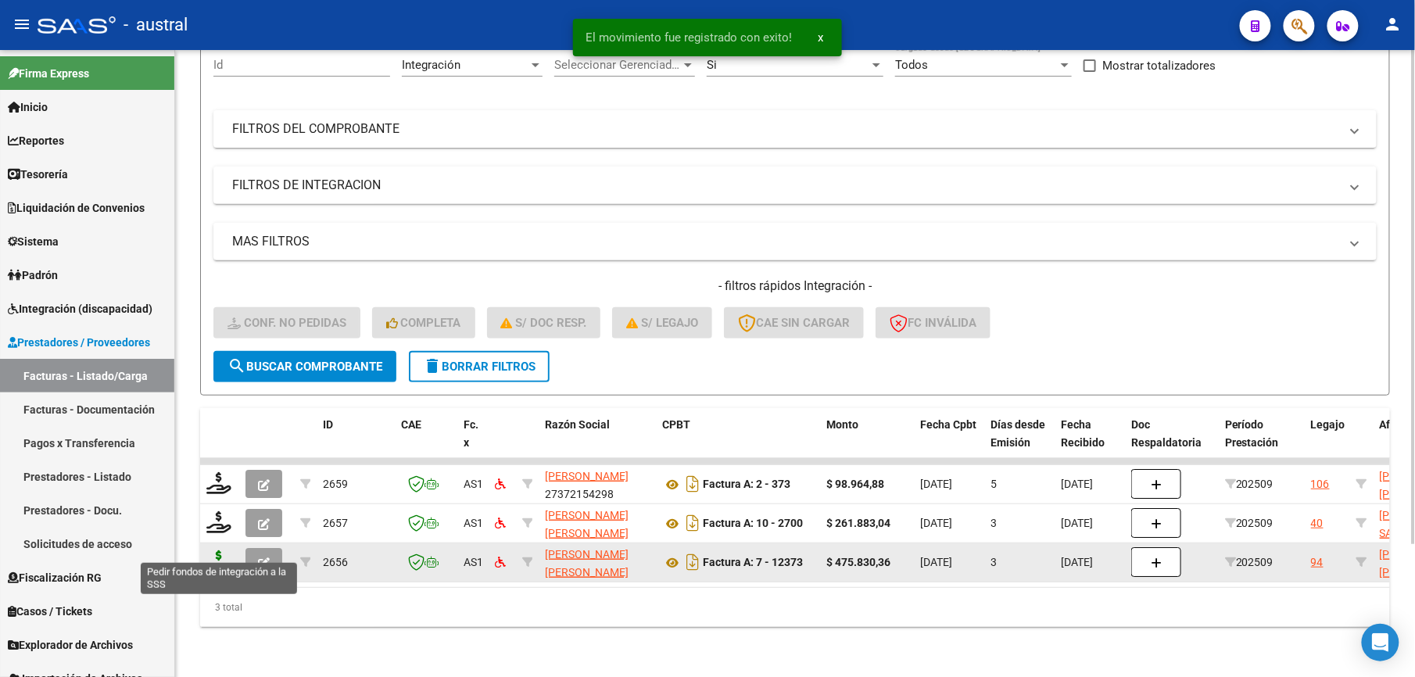
click at [220, 550] on icon at bounding box center [218, 561] width 25 height 22
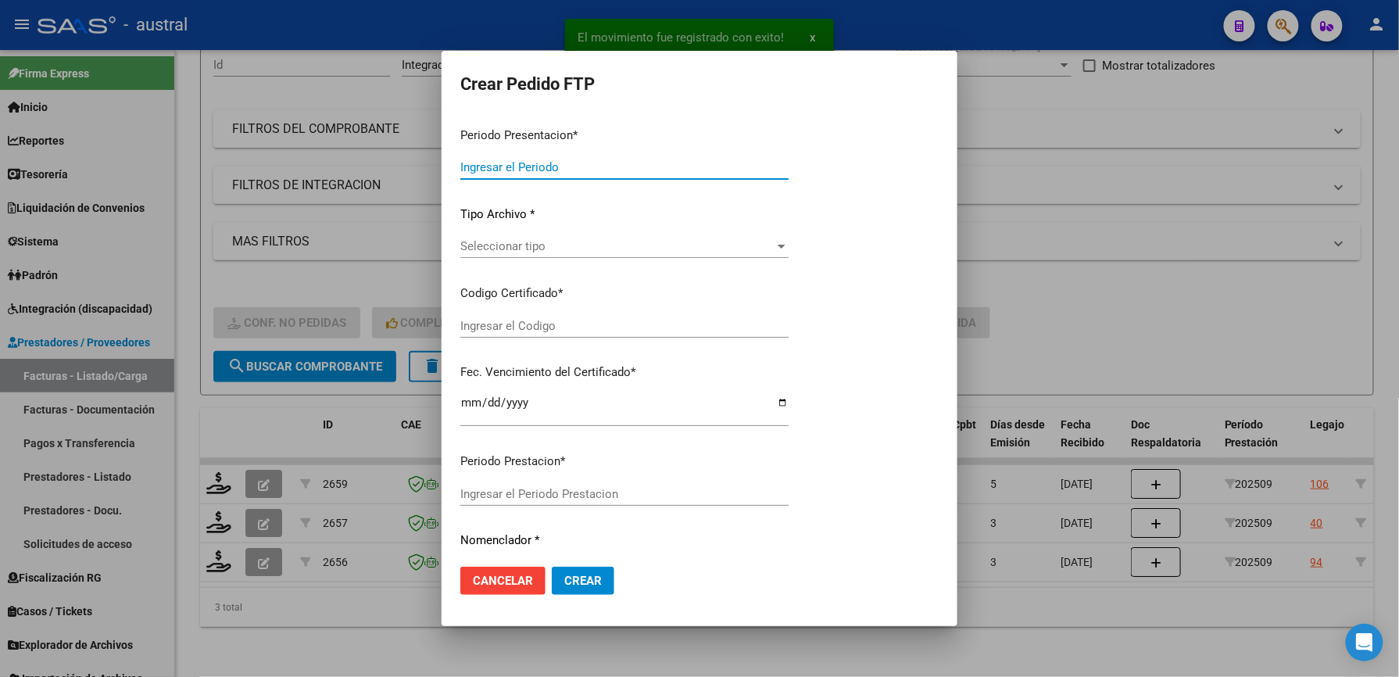
type input "202509"
type input "$ 475.830,36"
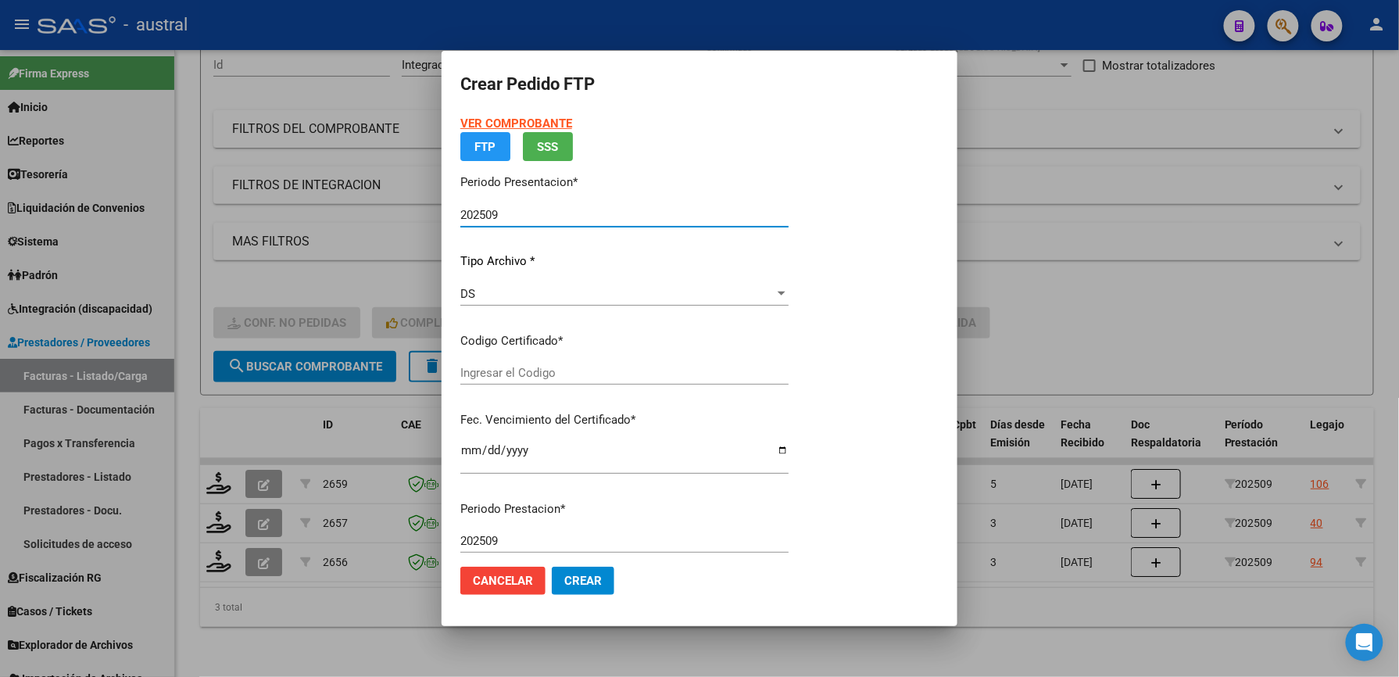
type input "1450368162"
type input "[DATE]"
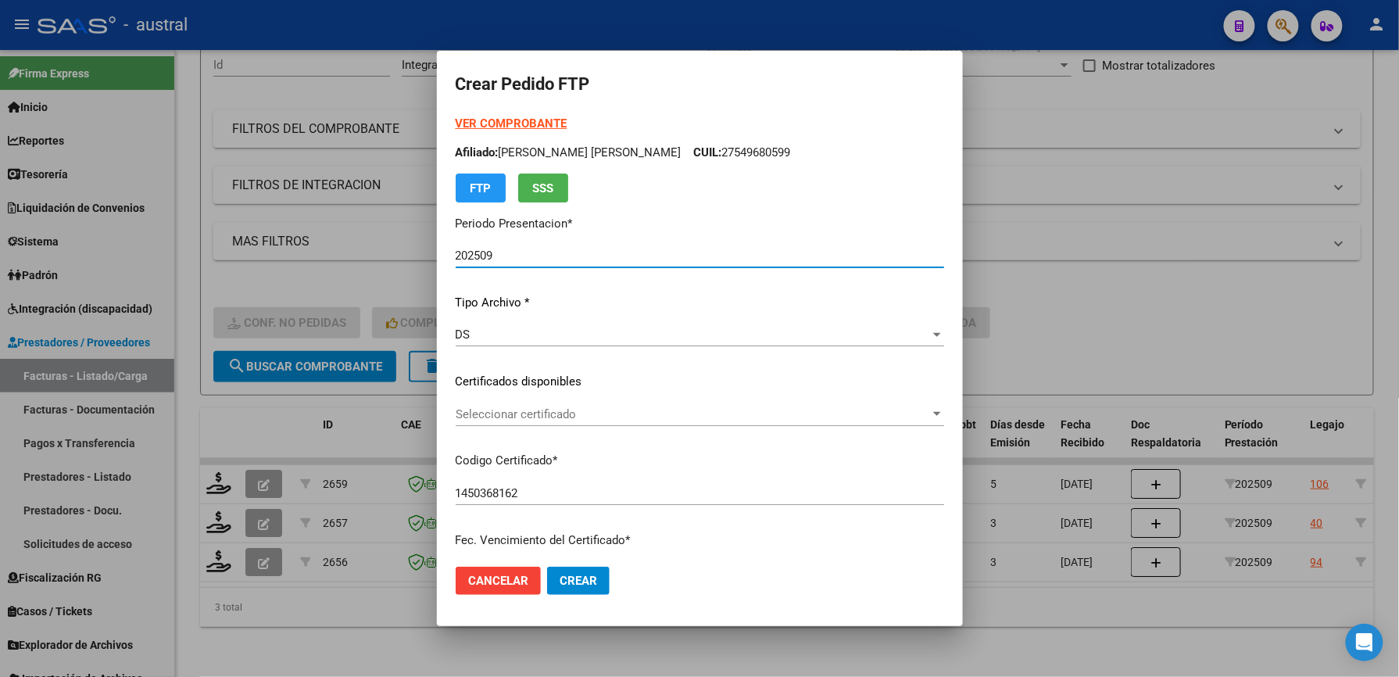
click at [519, 413] on span "Seleccionar certificado" at bounding box center [693, 414] width 474 height 14
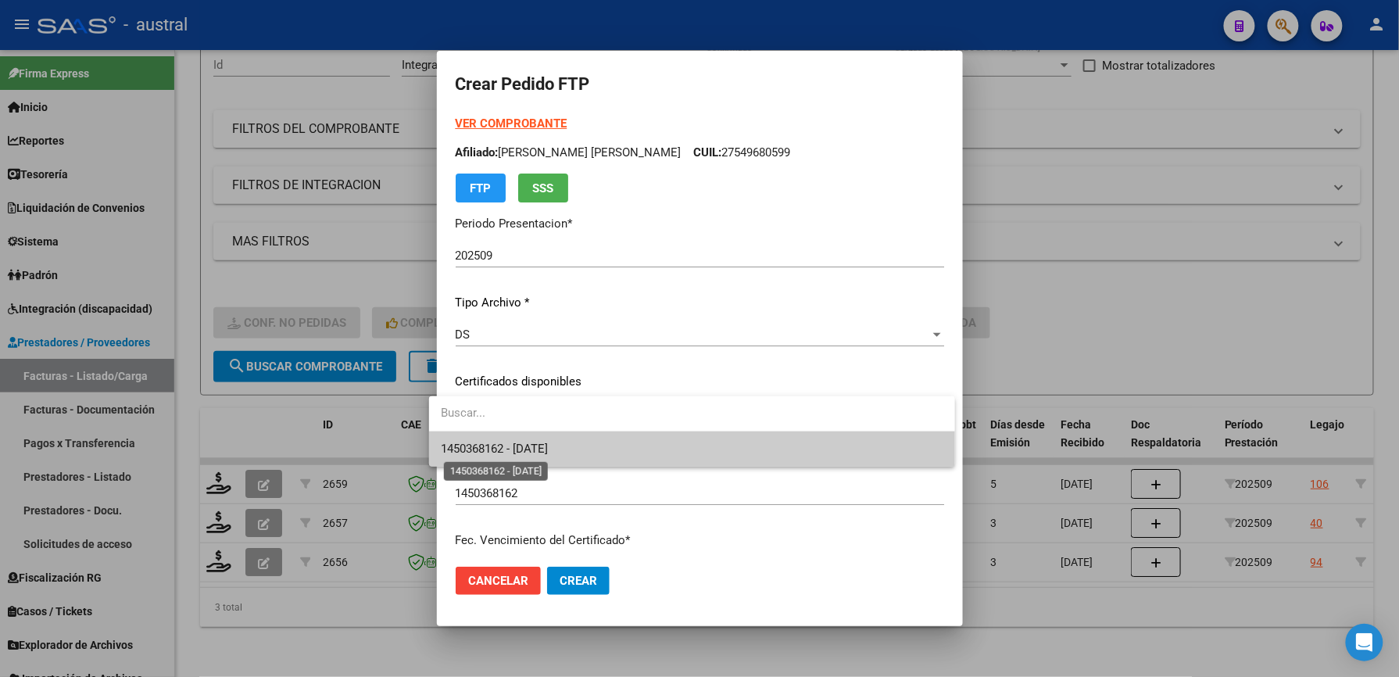
click at [549, 442] on span "1450368162 - [DATE]" at bounding box center [495, 449] width 107 height 14
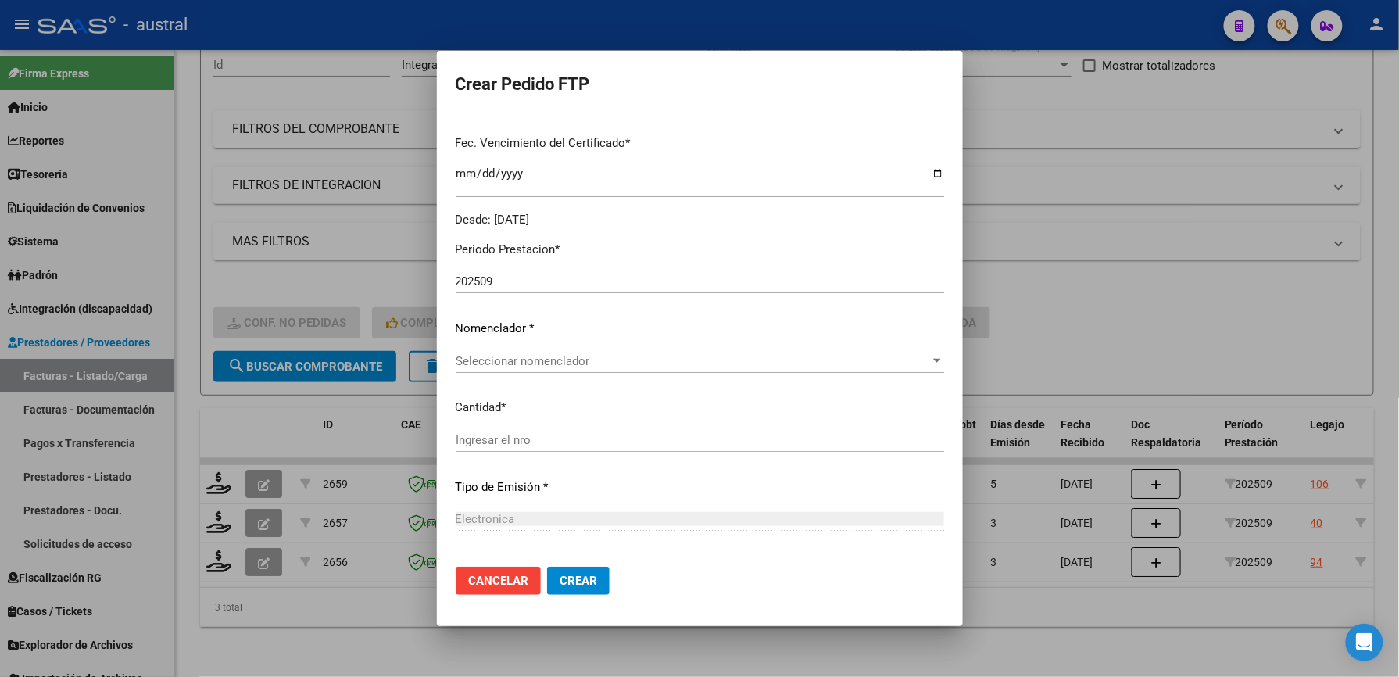
scroll to position [417, 0]
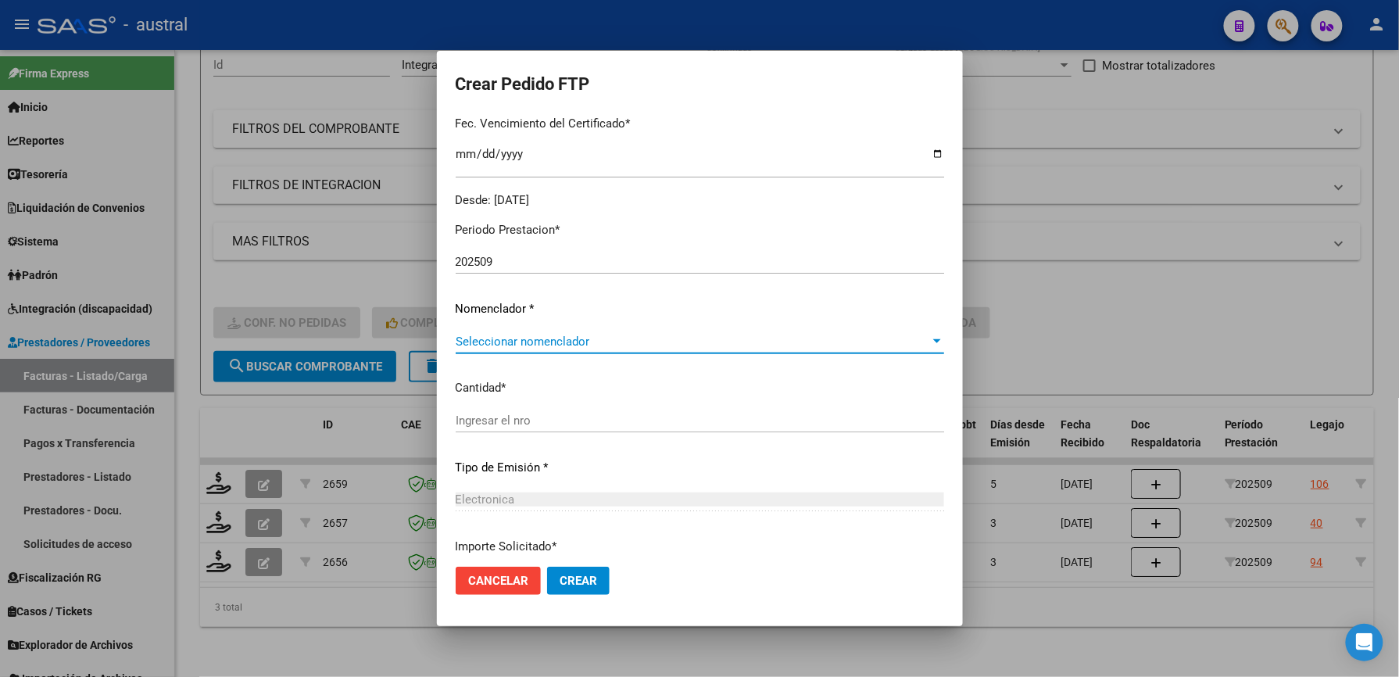
click at [542, 345] on span "Seleccionar nomenclador" at bounding box center [693, 342] width 474 height 14
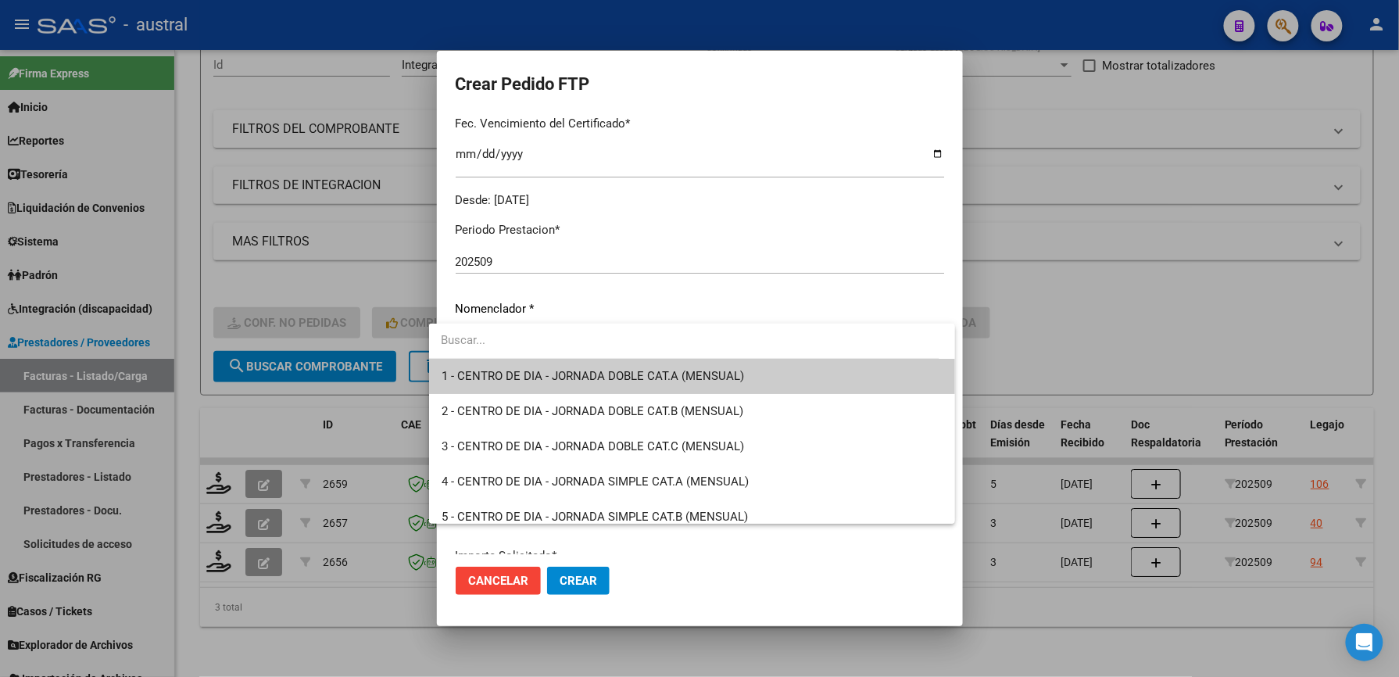
click at [553, 342] on input "dropdown search" at bounding box center [684, 340] width 510 height 35
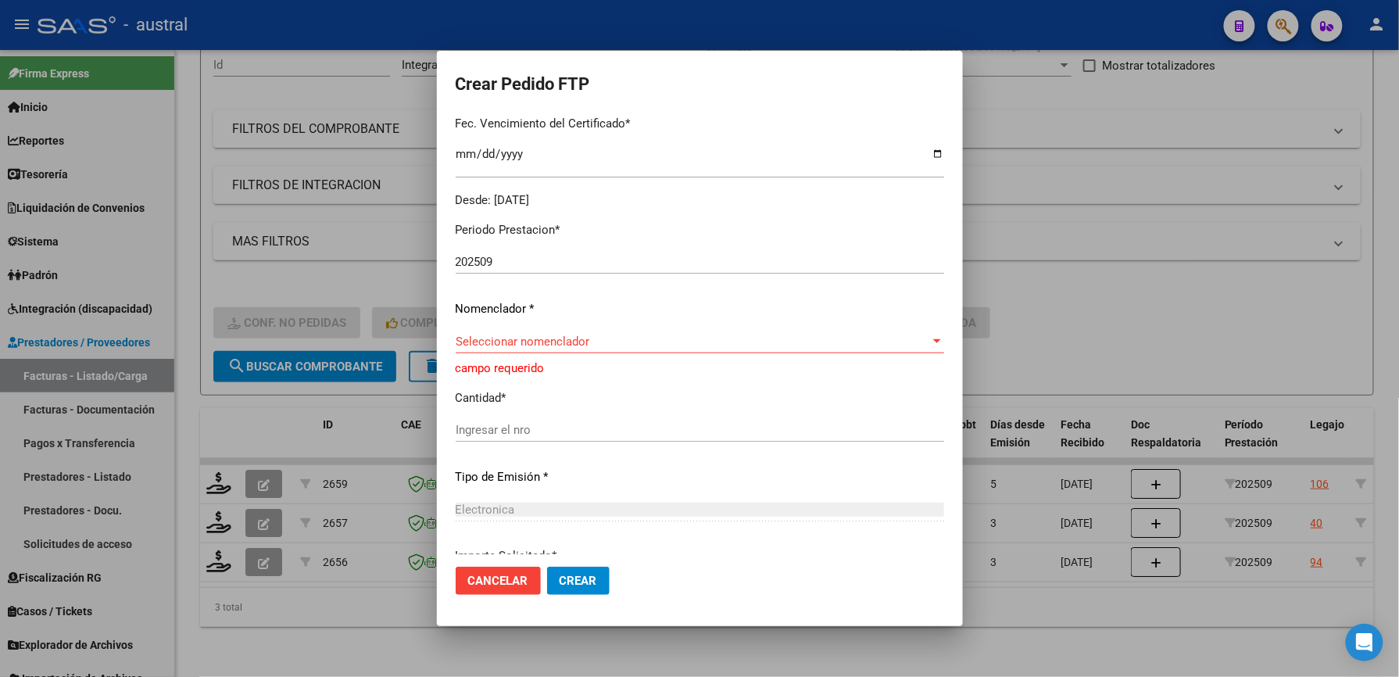
click at [560, 579] on span "Crear" at bounding box center [579, 581] width 38 height 14
click at [472, 577] on span "Cancelar" at bounding box center [498, 581] width 60 height 14
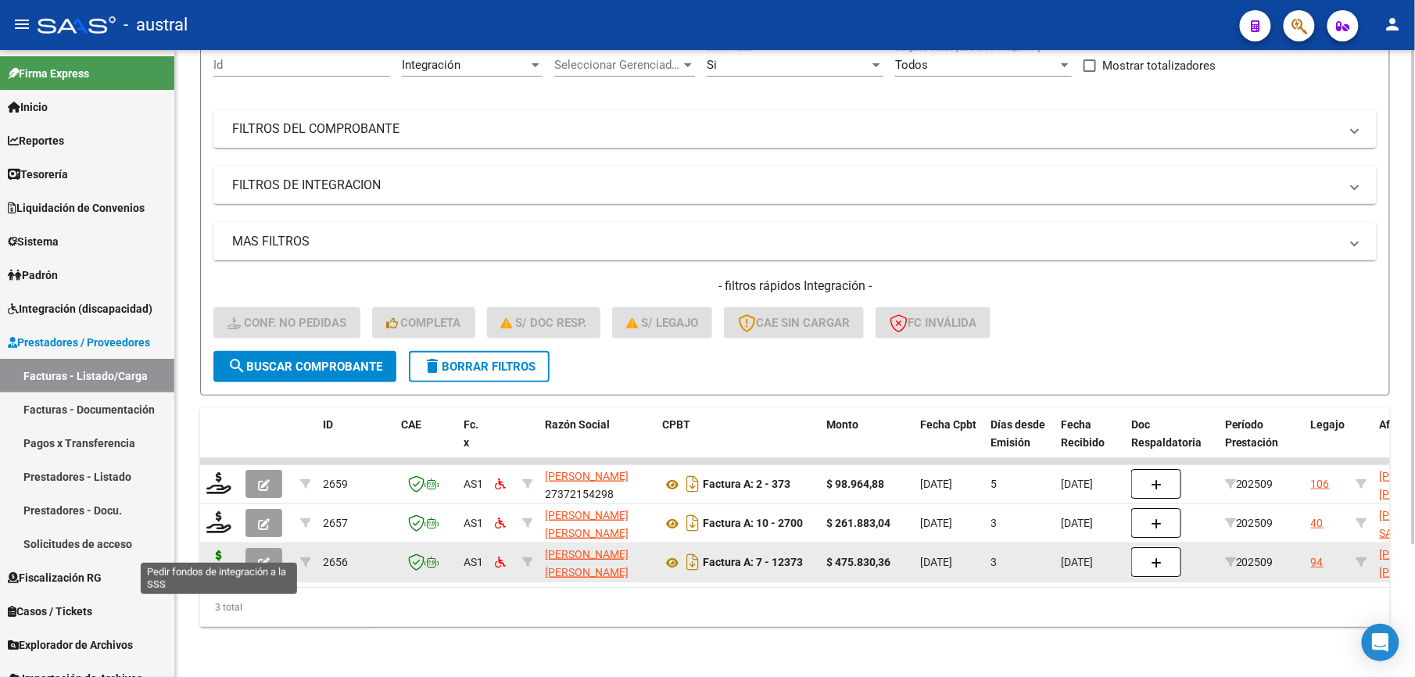
click at [213, 550] on icon at bounding box center [218, 561] width 25 height 22
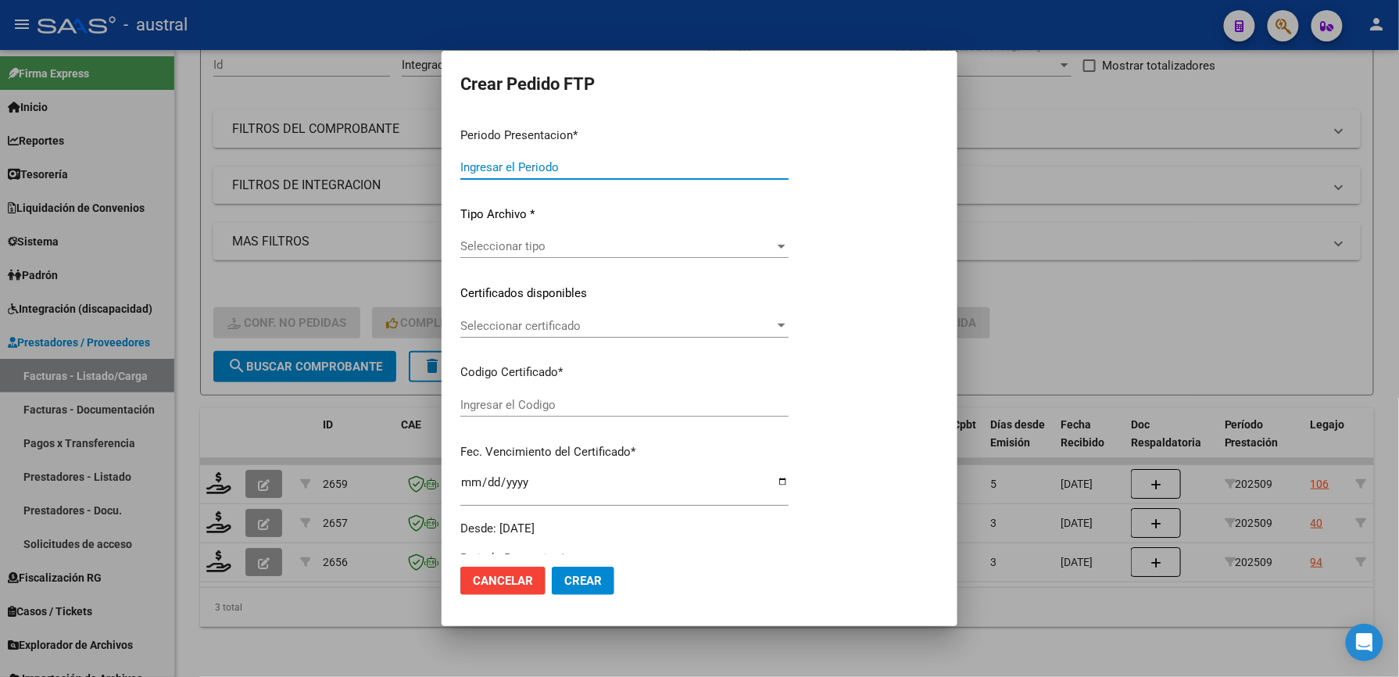
type input "202509"
type input "$ 475.830,36"
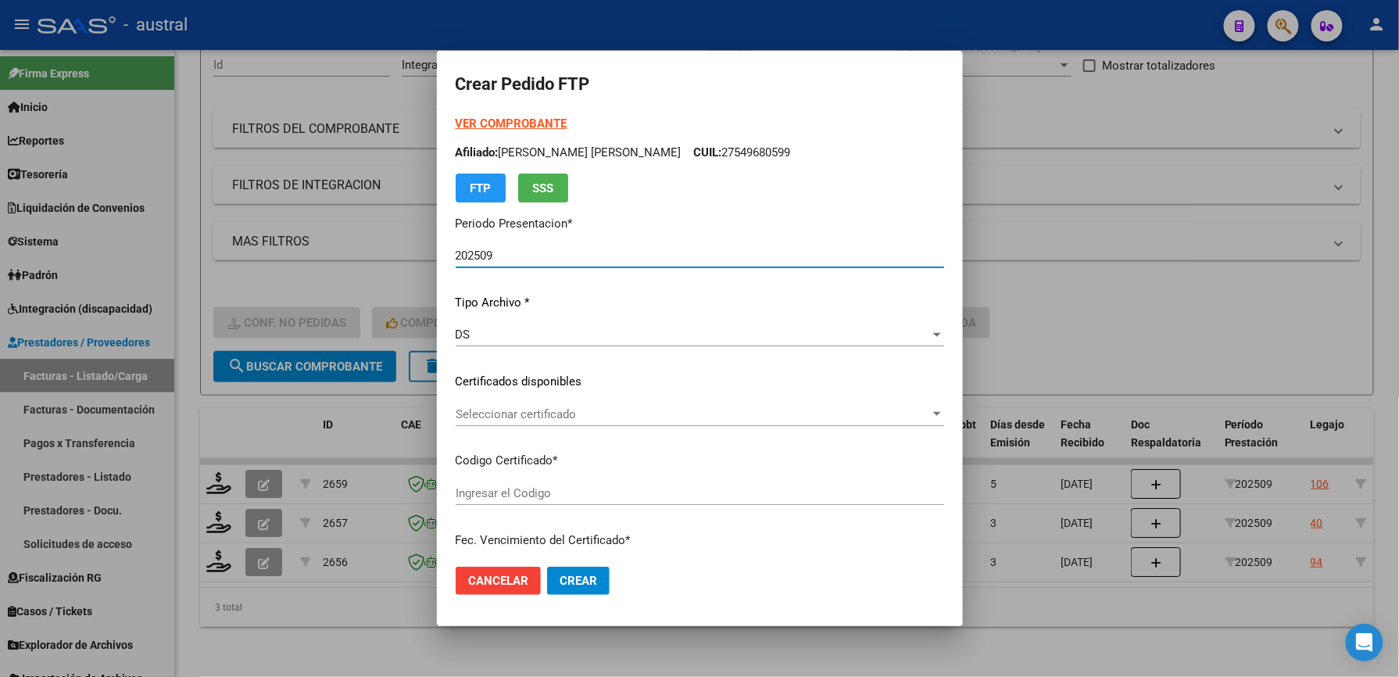
type input "1450368162"
type input "[DATE]"
click at [507, 411] on span "Seleccionar certificado" at bounding box center [693, 414] width 474 height 14
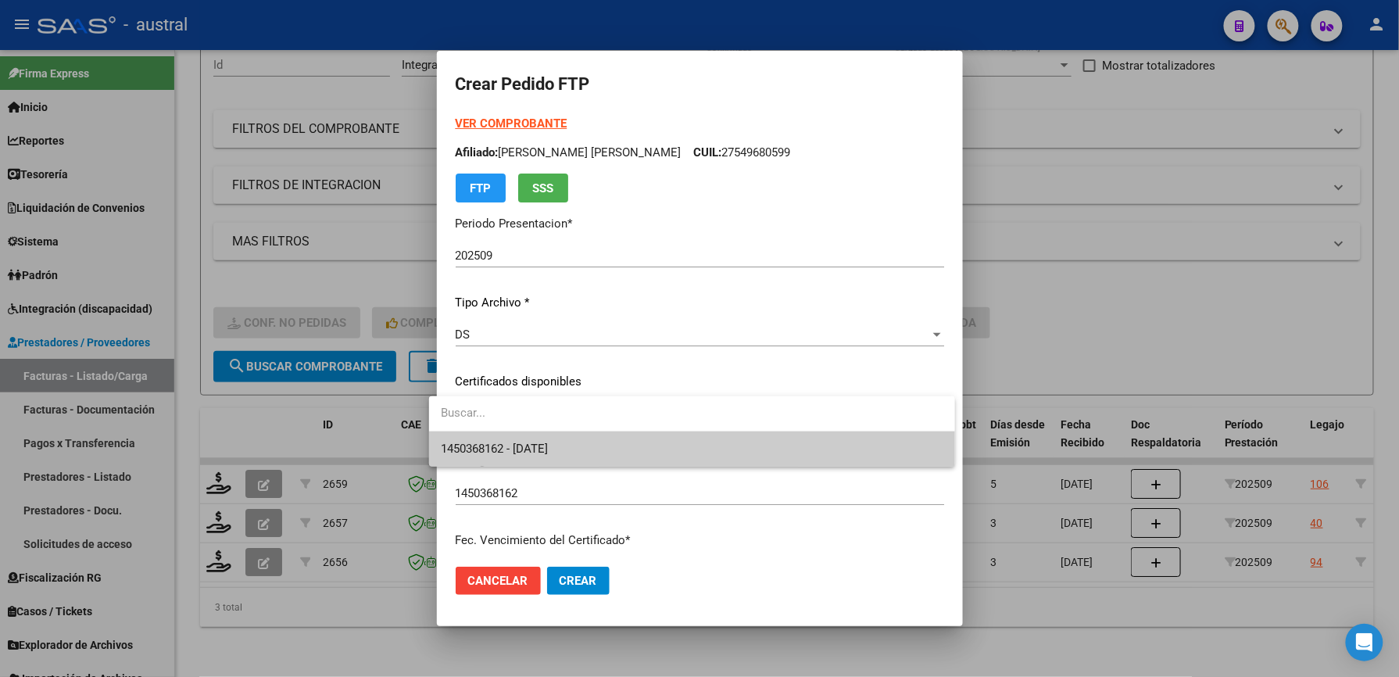
click at [539, 442] on span "1450368162 - [DATE]" at bounding box center [692, 448] width 501 height 35
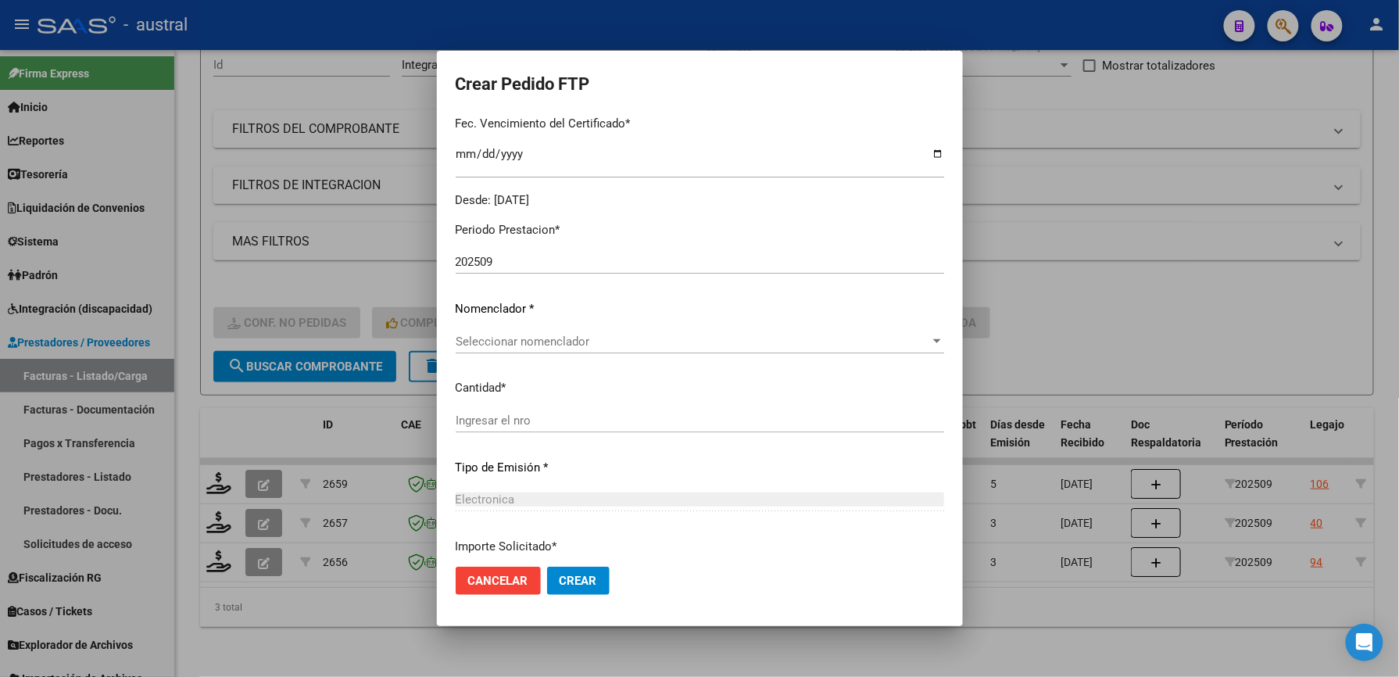
click at [532, 355] on div "Seleccionar nomenclador Seleccionar nomenclador" at bounding box center [700, 349] width 489 height 38
click at [533, 347] on span "Seleccionar nomenclador" at bounding box center [693, 342] width 474 height 14
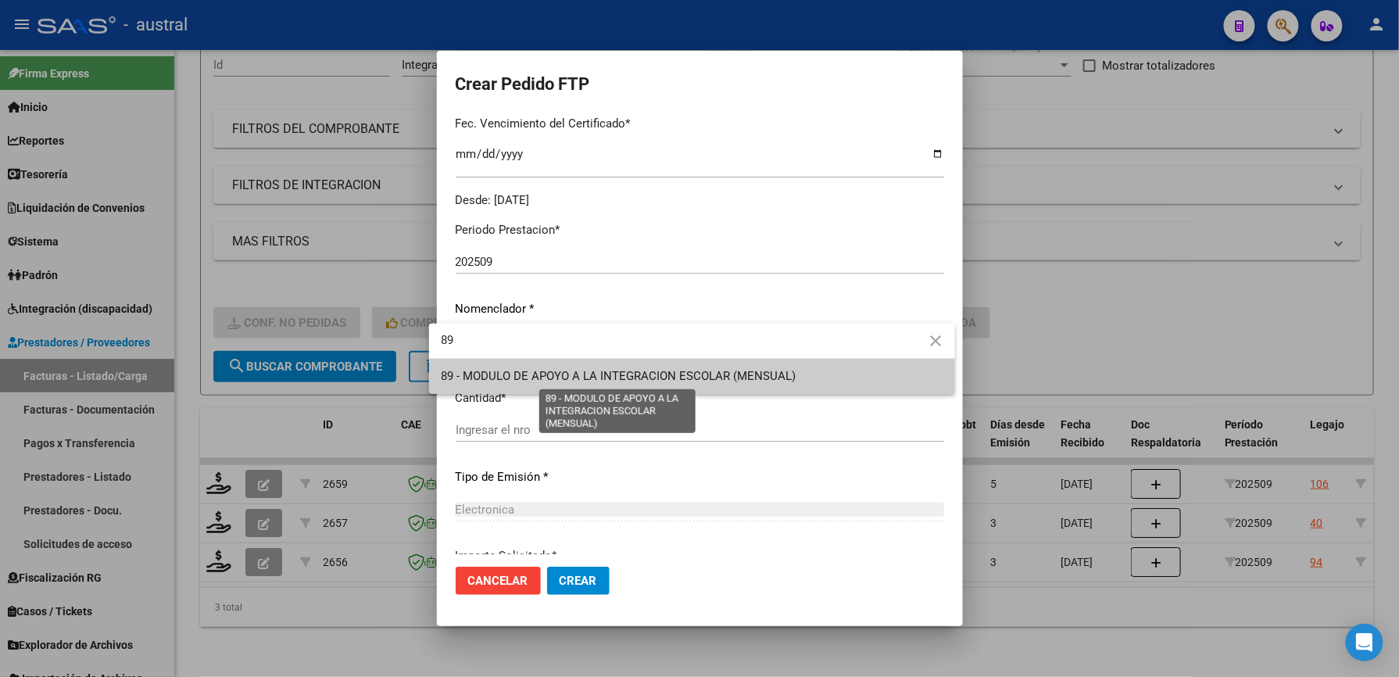
type input "89"
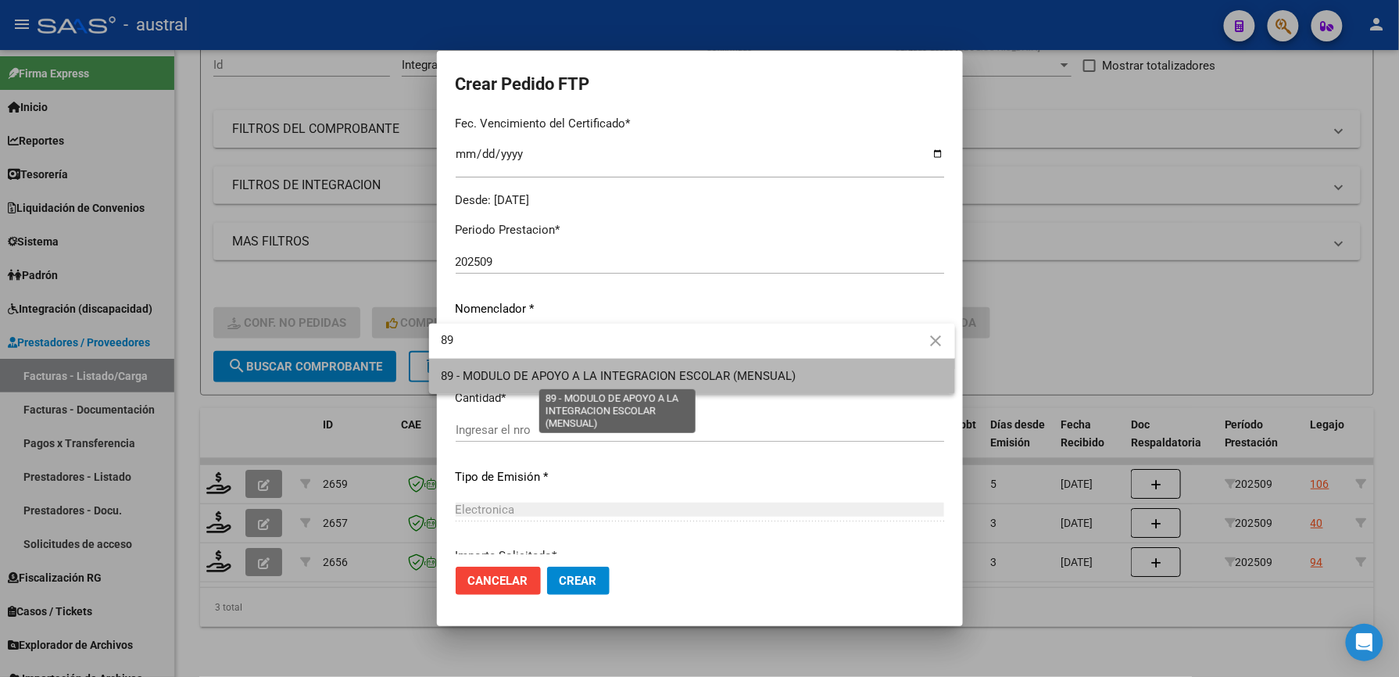
click at [555, 372] on span "89 - MODULO DE APOYO A LA INTEGRACION ESCOLAR (MENSUAL)" at bounding box center [619, 376] width 355 height 14
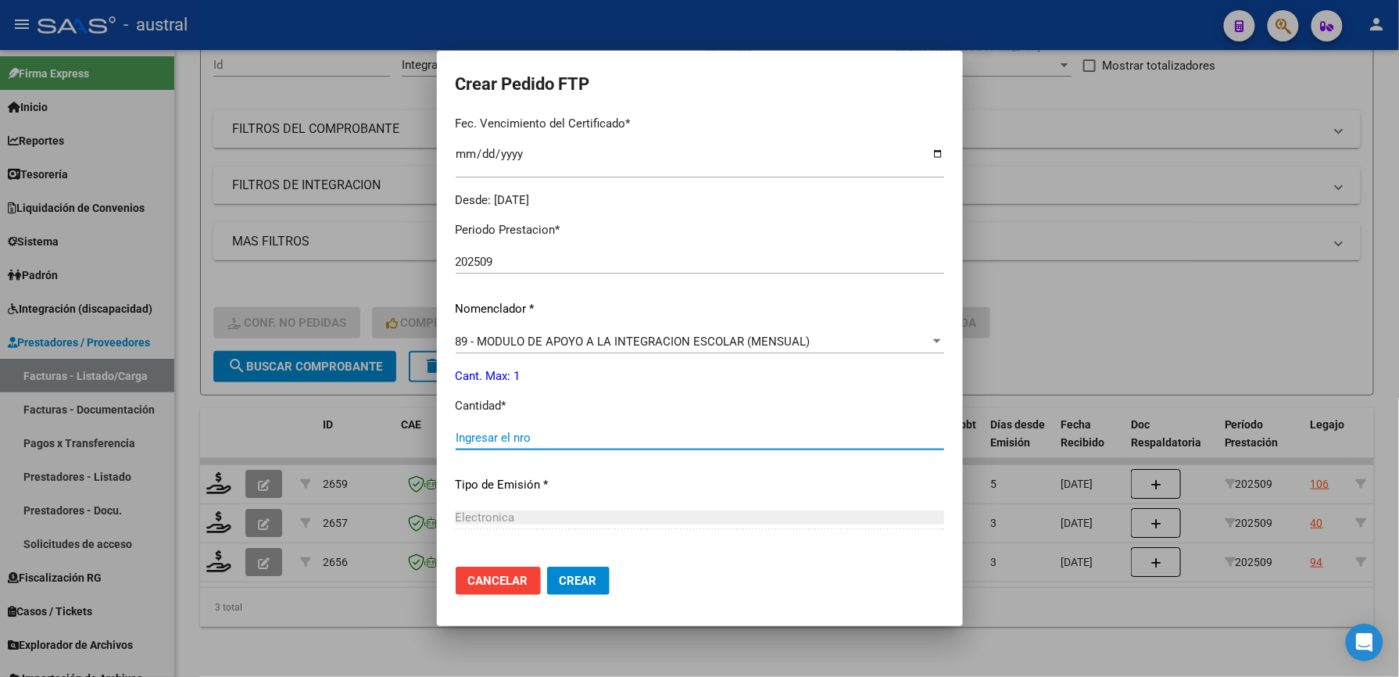
click at [508, 439] on input "Ingresar el nro" at bounding box center [700, 438] width 489 height 14
type input "1"
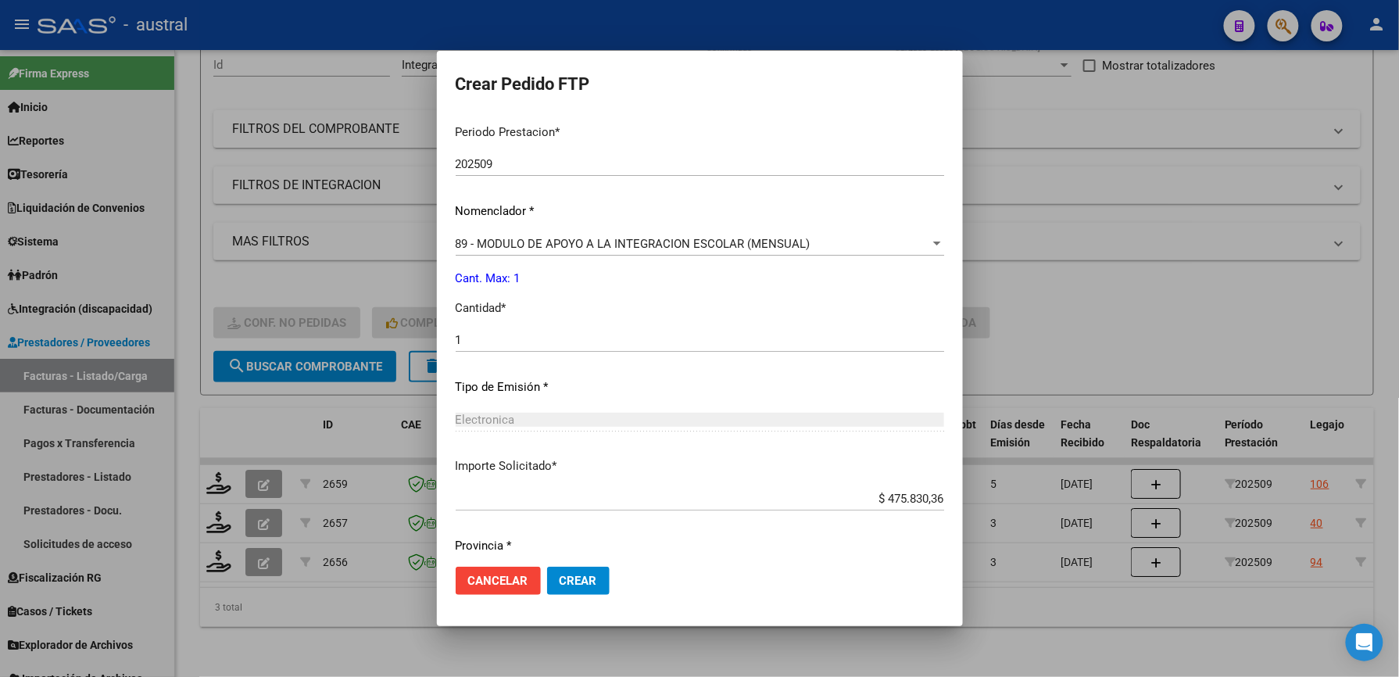
scroll to position [563, 0]
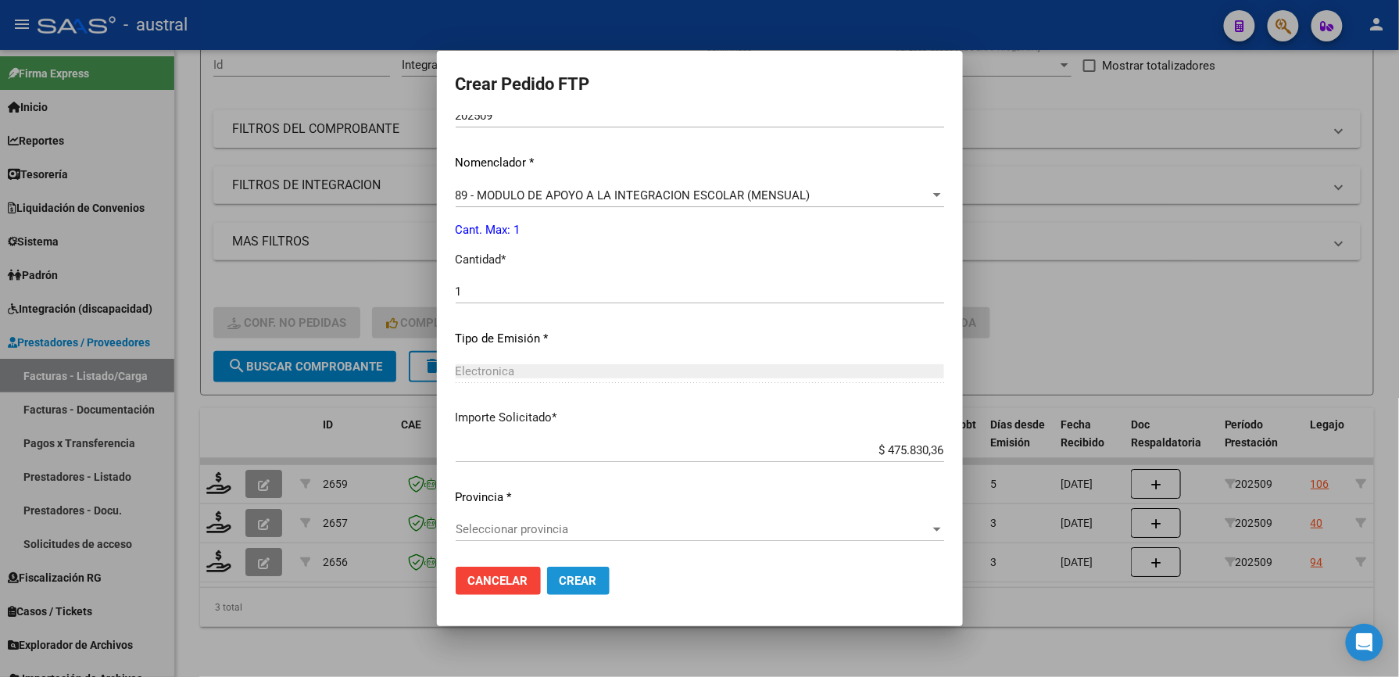
click at [569, 583] on span "Crear" at bounding box center [579, 581] width 38 height 14
click at [526, 526] on span "Seleccionar provincia" at bounding box center [693, 529] width 474 height 14
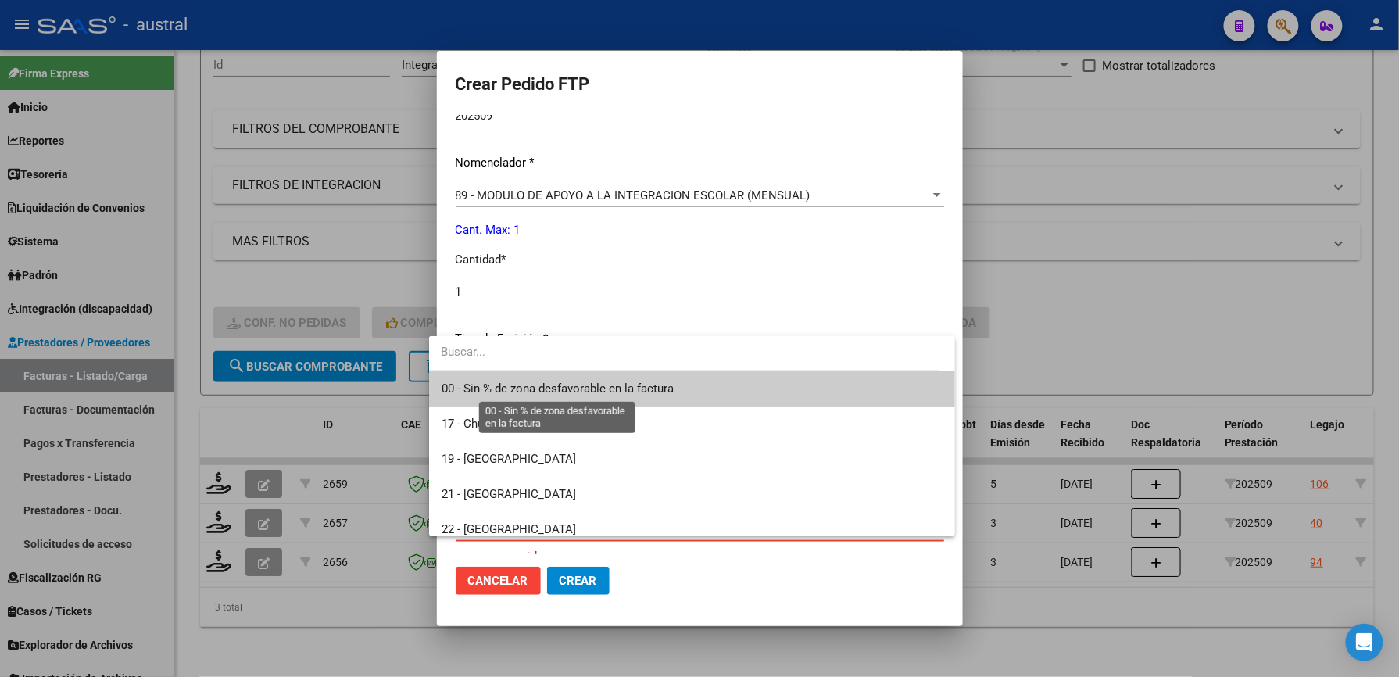
click at [598, 385] on span "00 - Sin % de zona desfavorable en la factura" at bounding box center [558, 388] width 232 height 14
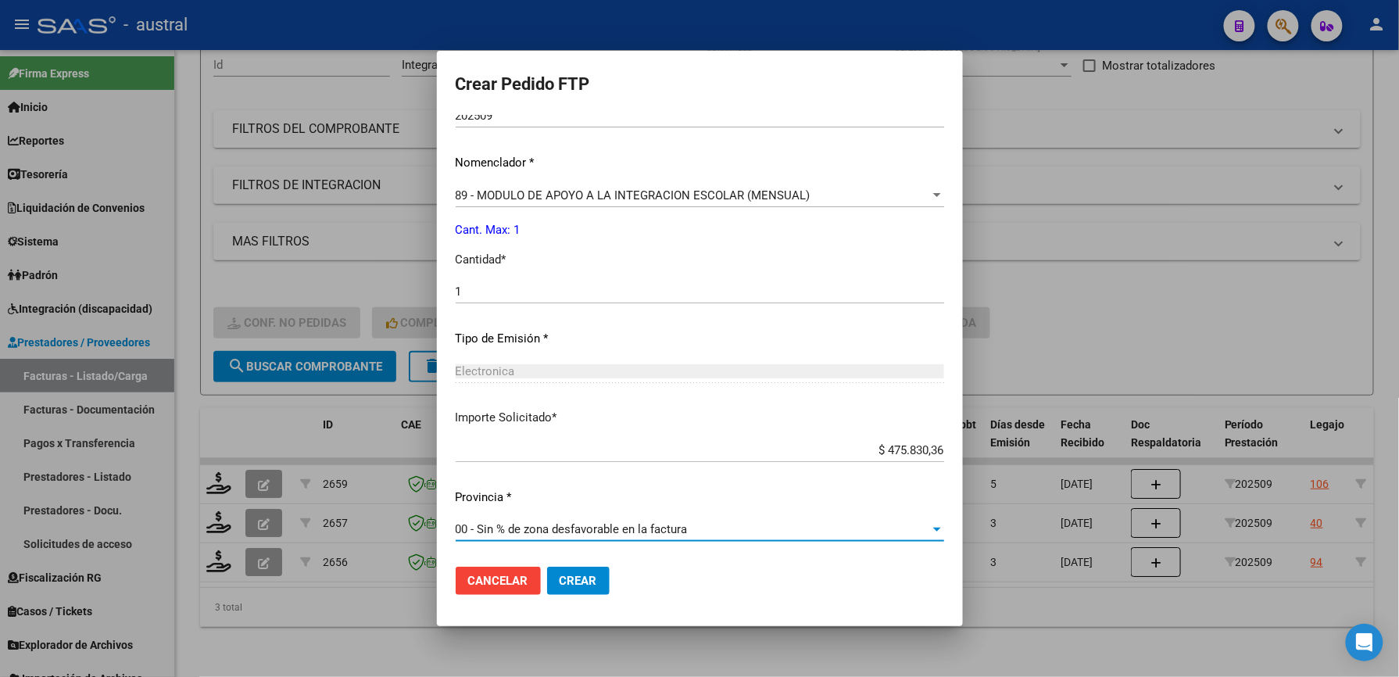
click at [569, 578] on span "Crear" at bounding box center [579, 581] width 38 height 14
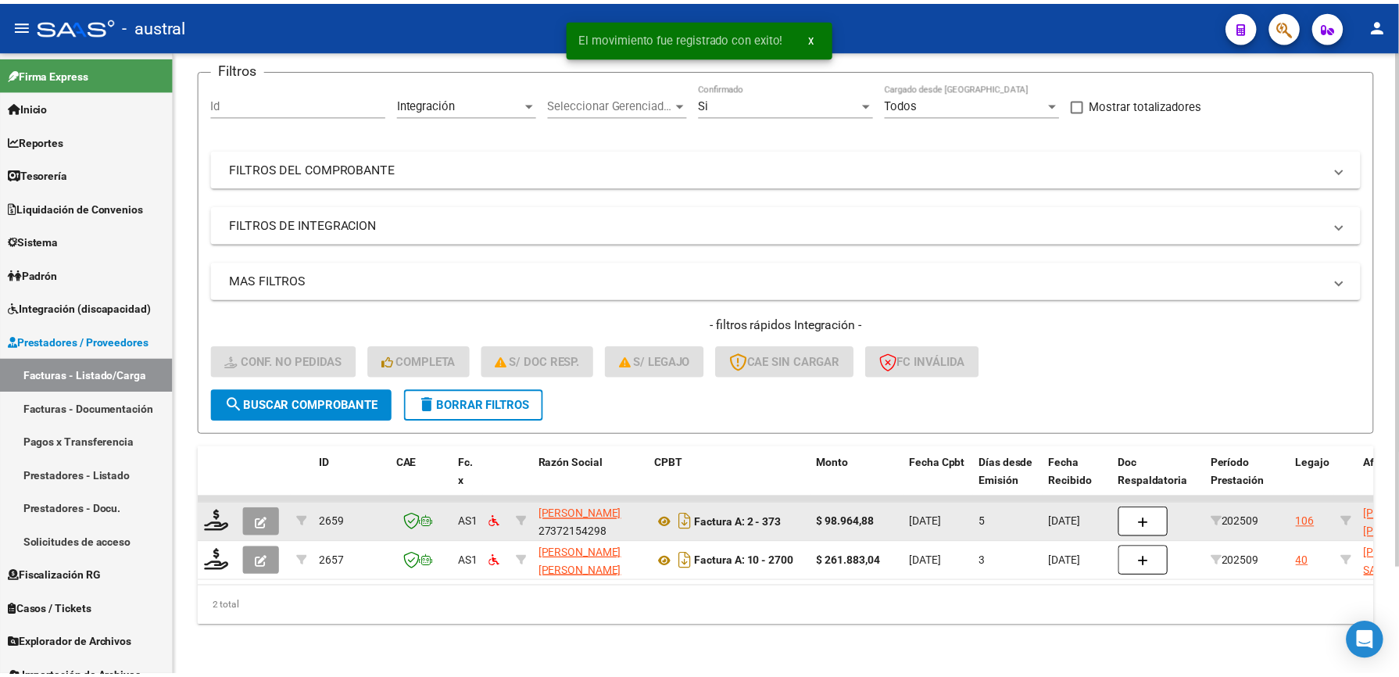
scroll to position [130, 0]
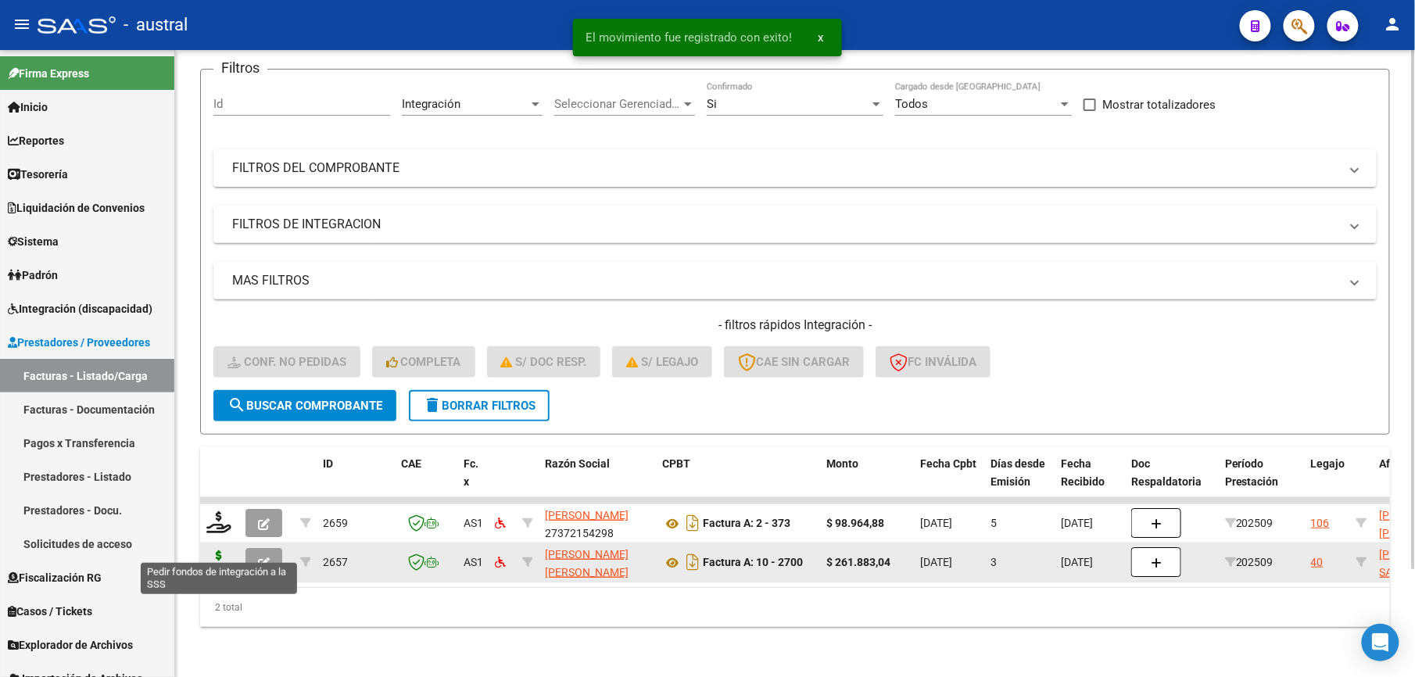
click at [220, 550] on icon at bounding box center [218, 561] width 25 height 22
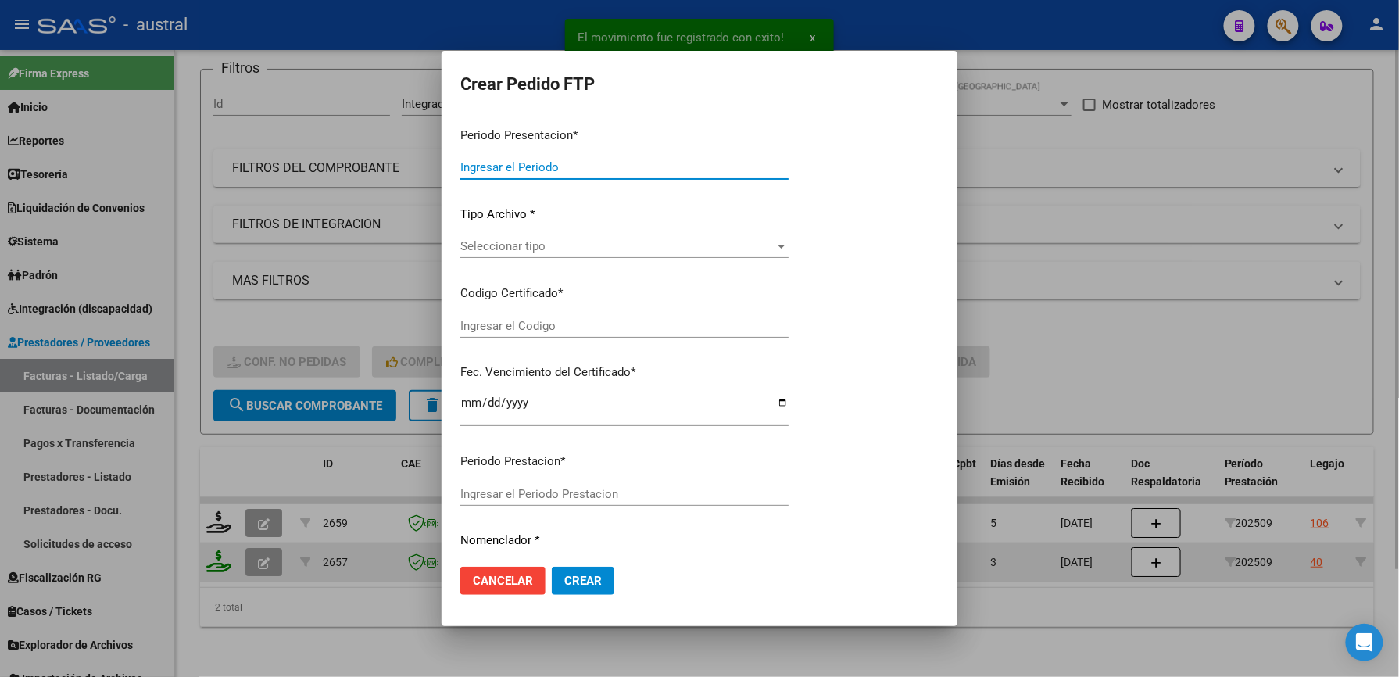
type input "202509"
type input "$ 261.883,04"
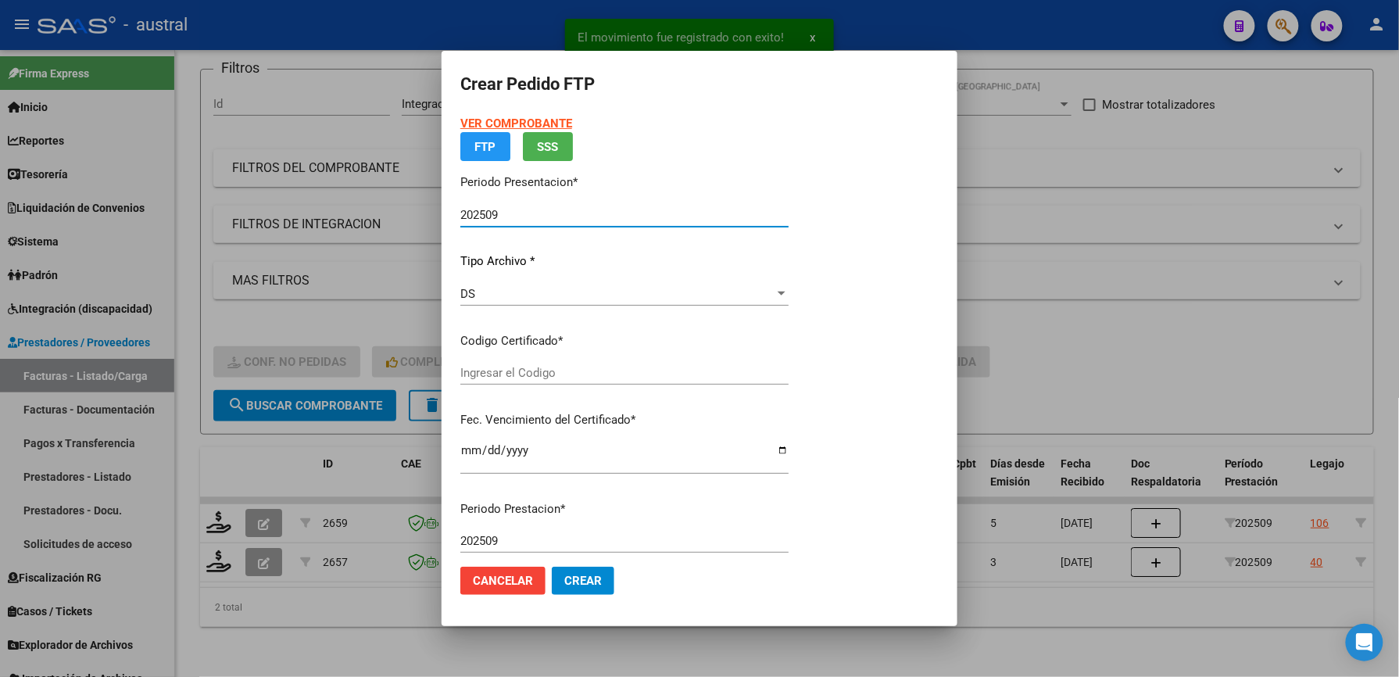
type input "8233999865"
type input "[DATE]"
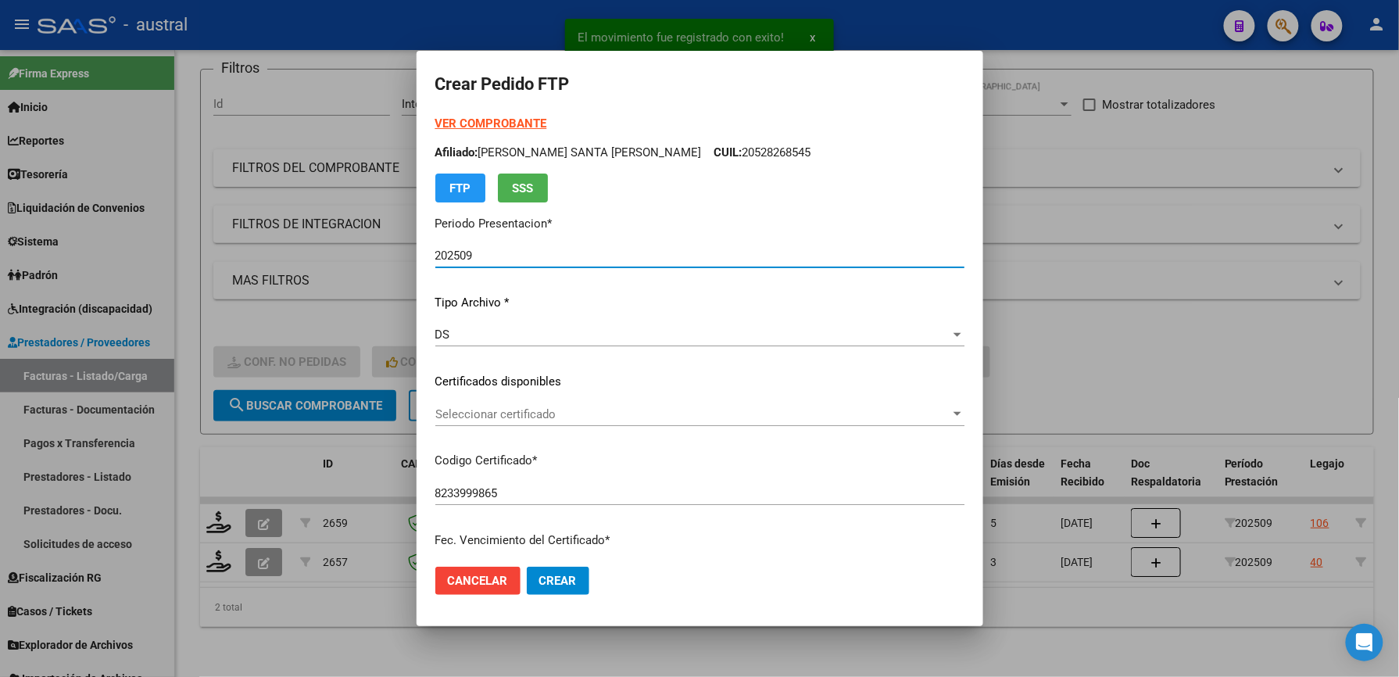
click at [524, 122] on strong "VER COMPROBANTE" at bounding box center [491, 123] width 112 height 14
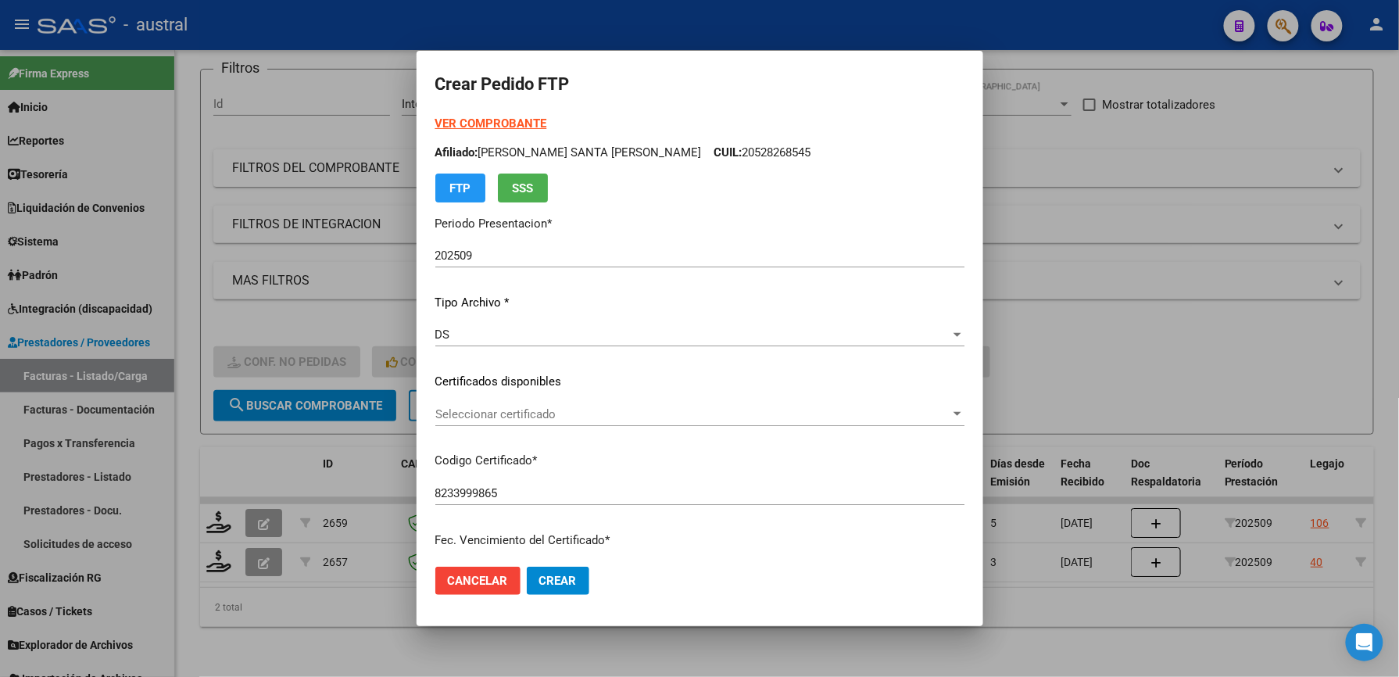
click at [517, 403] on div "Seleccionar certificado Seleccionar certificado" at bounding box center [699, 414] width 529 height 23
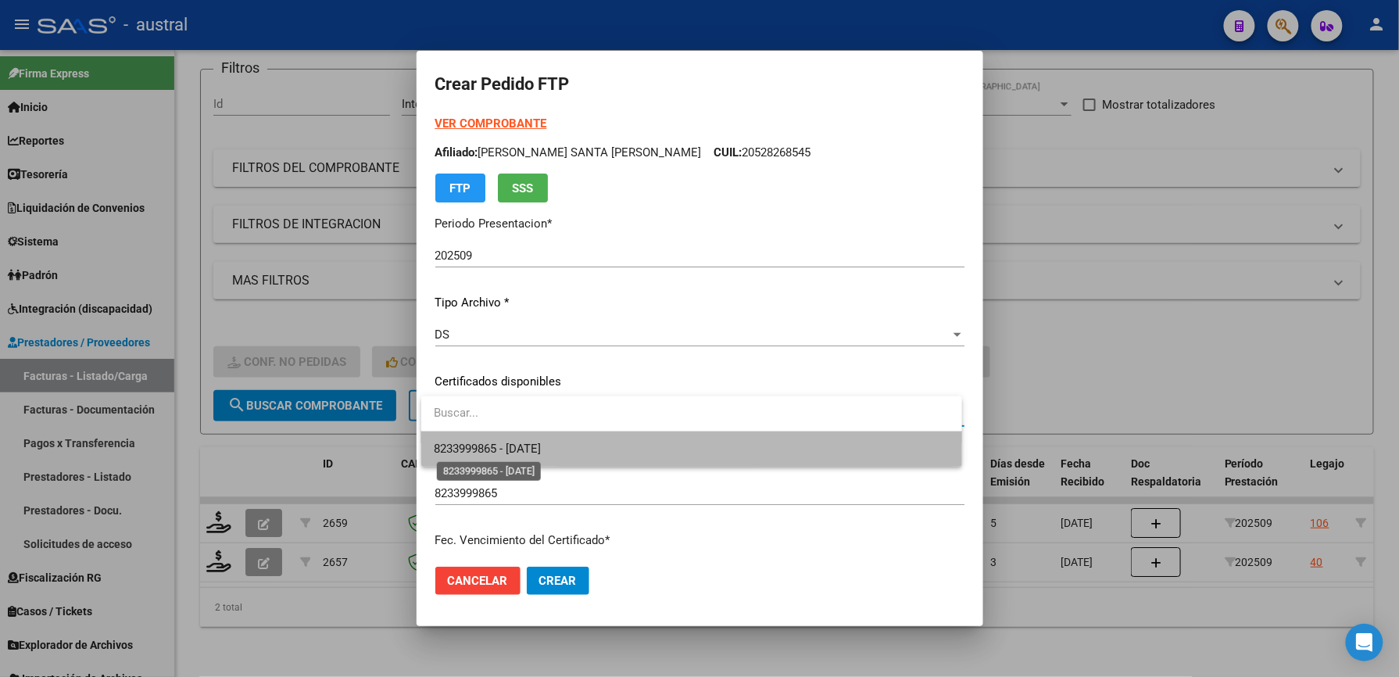
click at [541, 448] on span "8233999865 - [DATE]" at bounding box center [487, 449] width 107 height 14
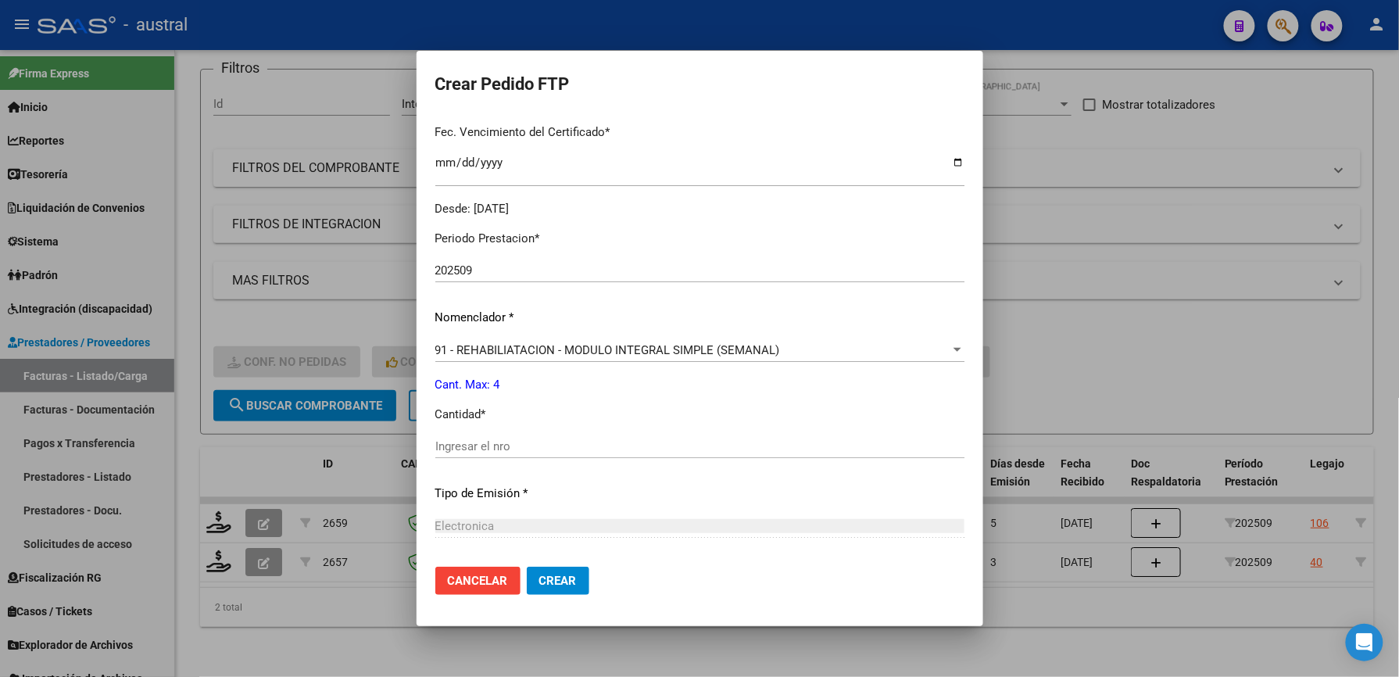
scroll to position [417, 0]
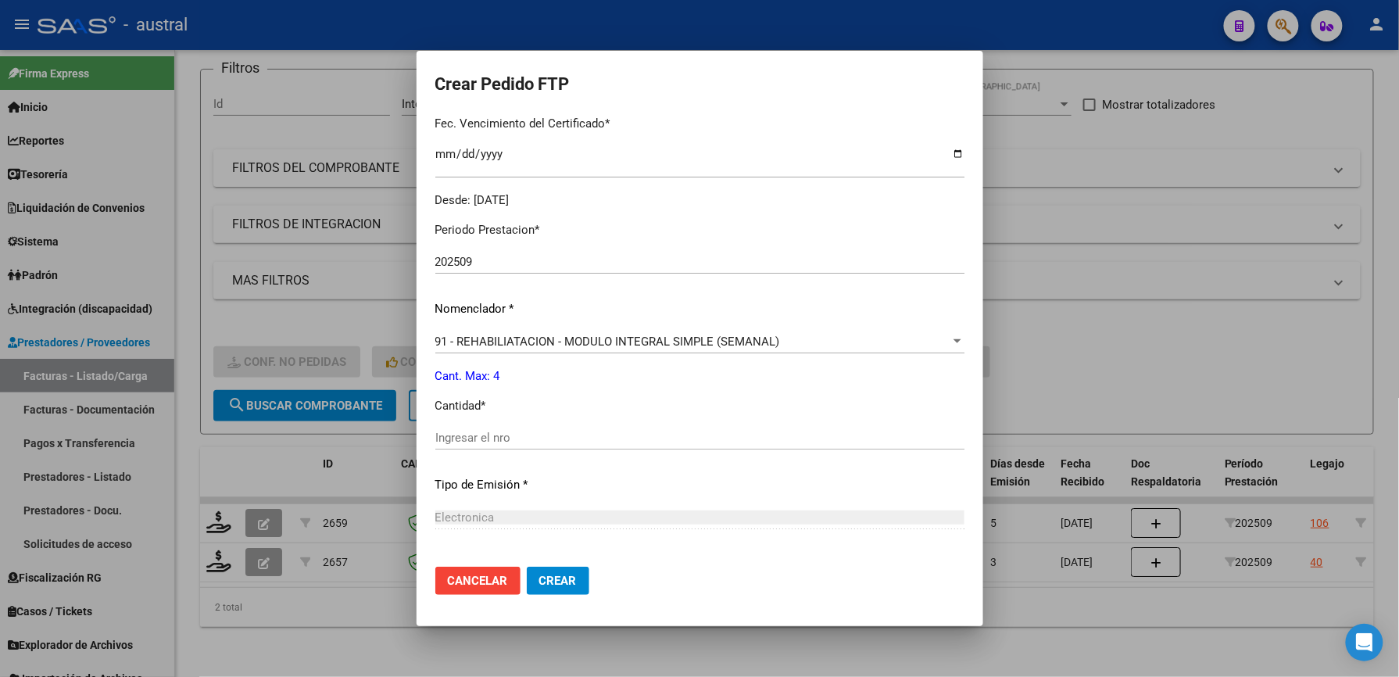
click at [502, 439] on input "Ingresar el nro" at bounding box center [699, 438] width 529 height 14
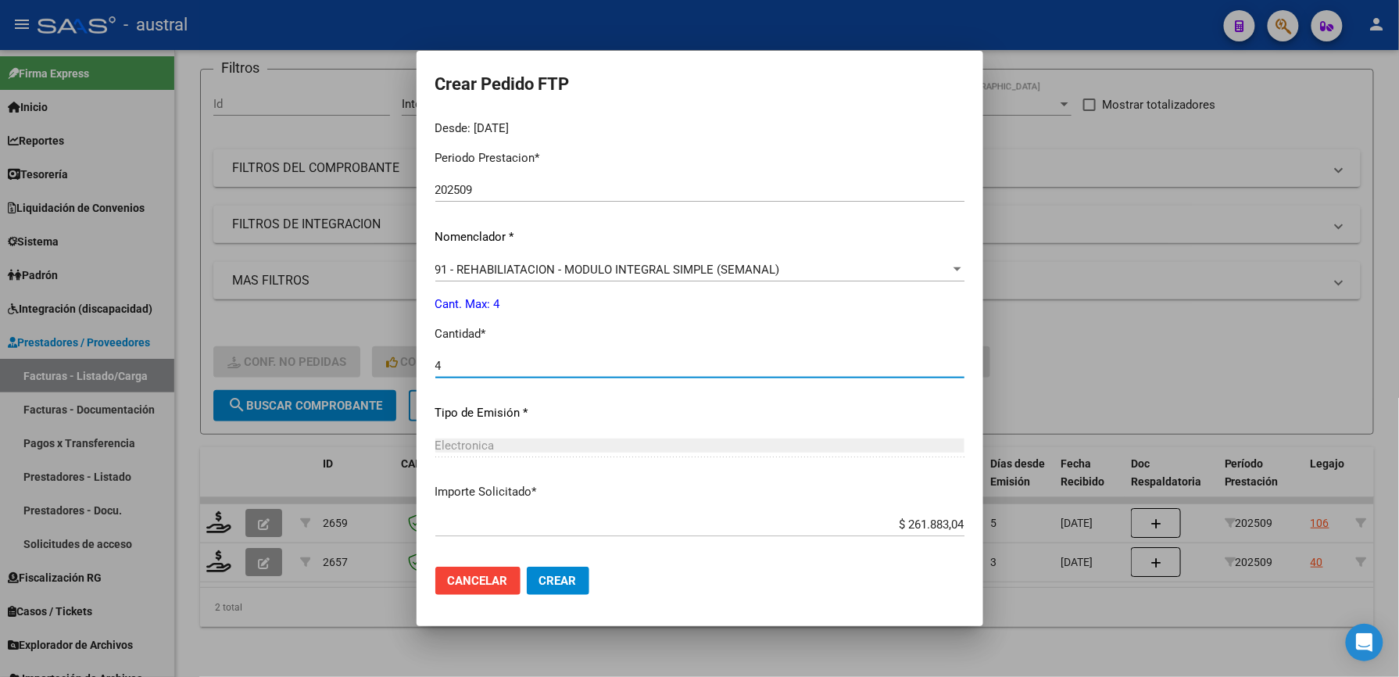
scroll to position [563, 0]
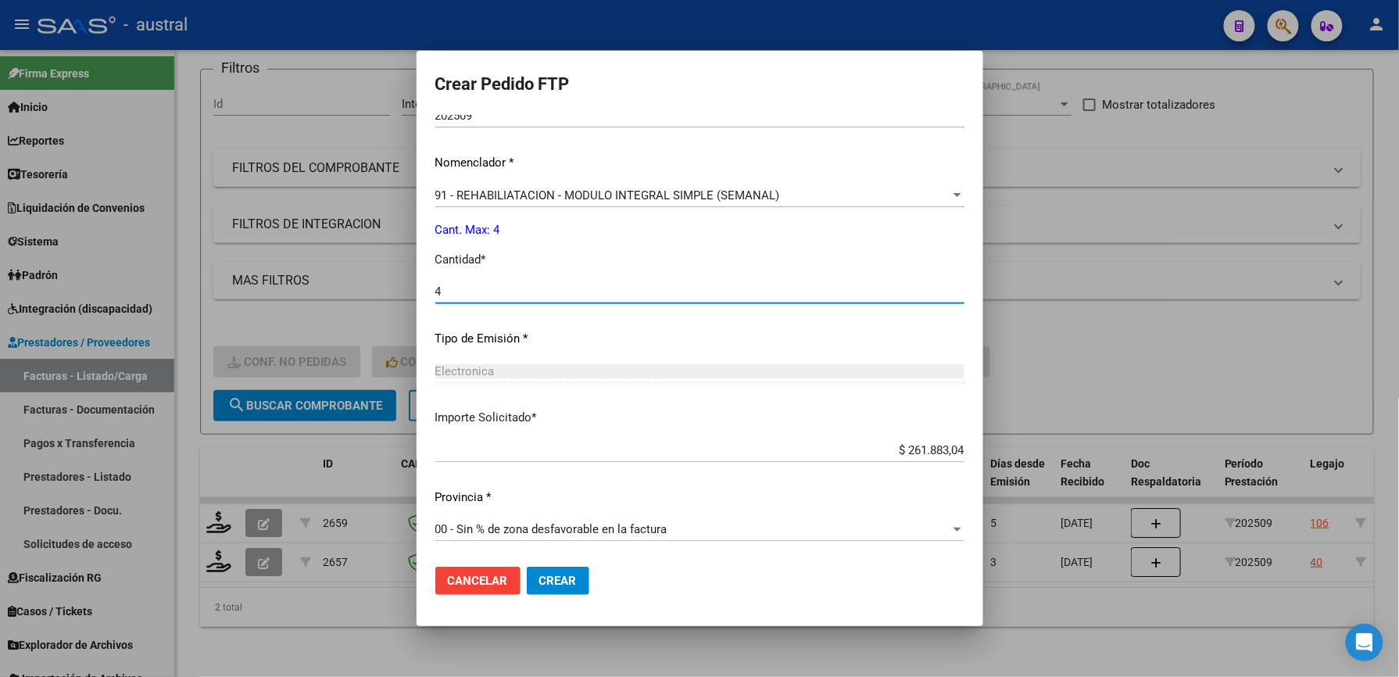
type input "4"
click at [551, 577] on span "Crear" at bounding box center [558, 581] width 38 height 14
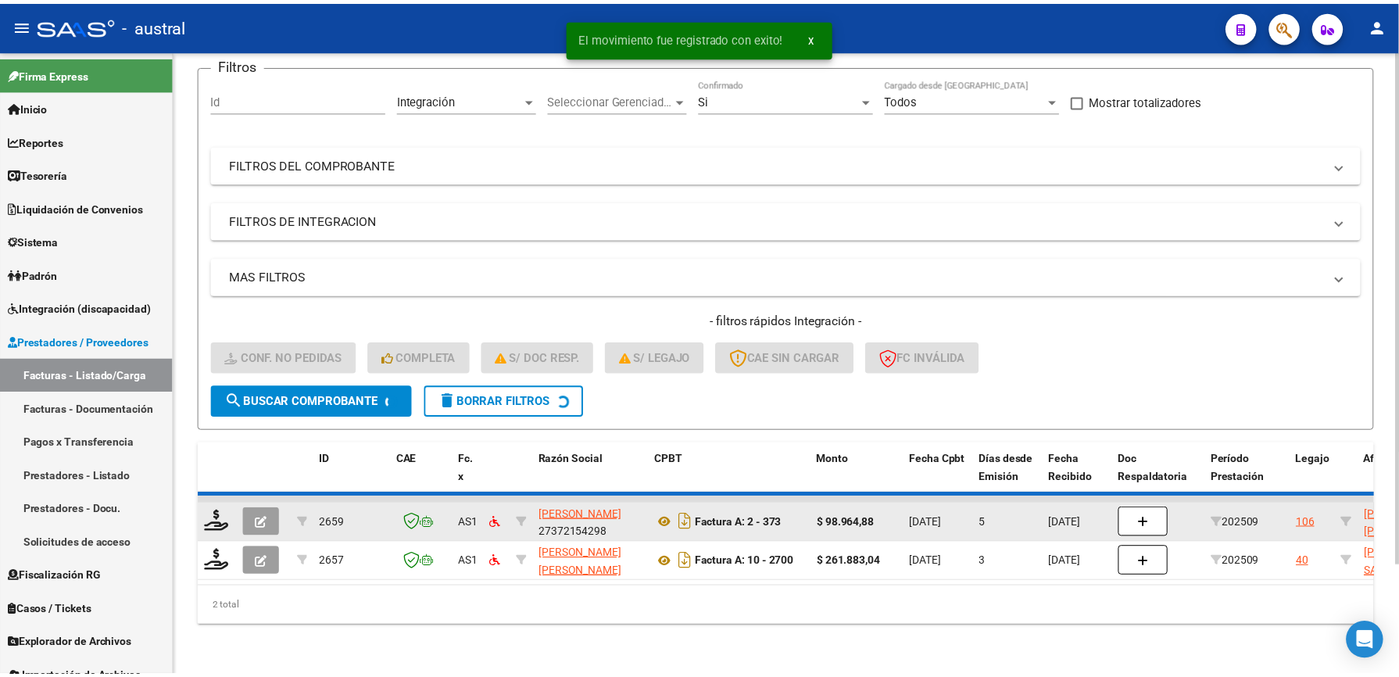
scroll to position [91, 0]
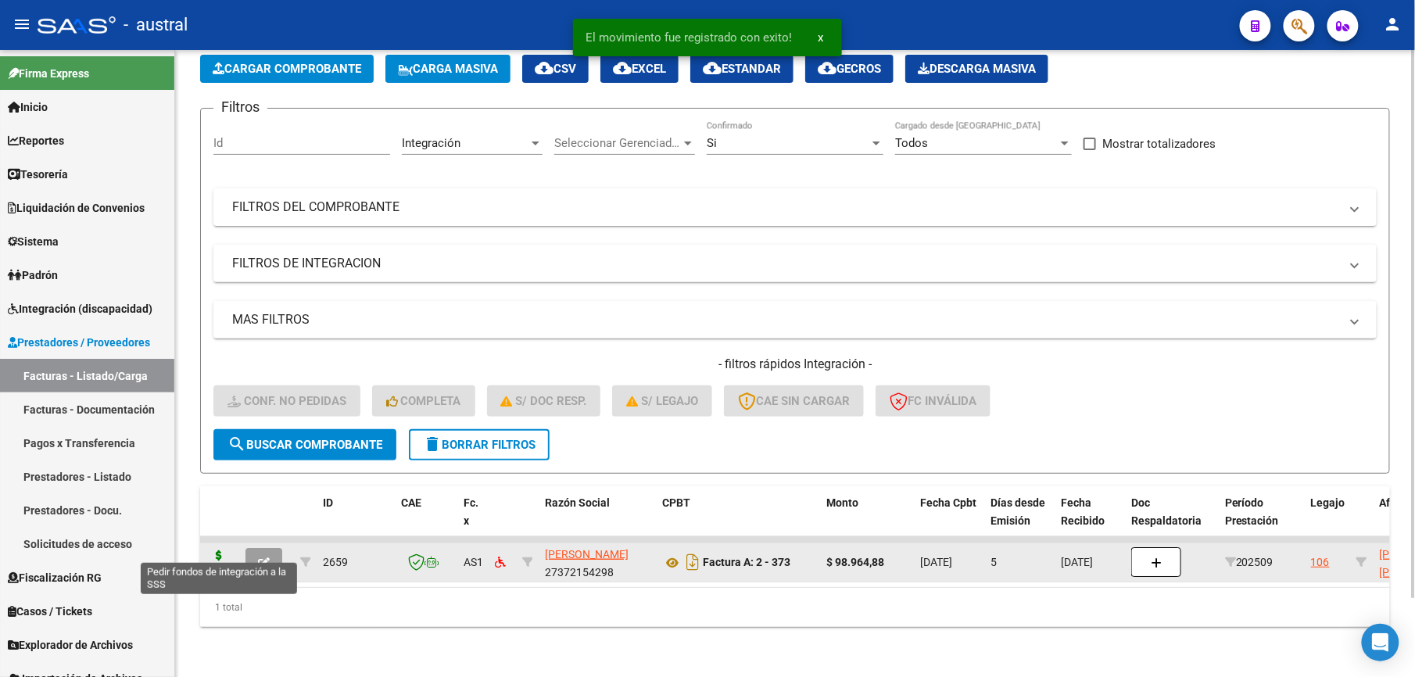
click at [223, 550] on icon at bounding box center [218, 561] width 25 height 22
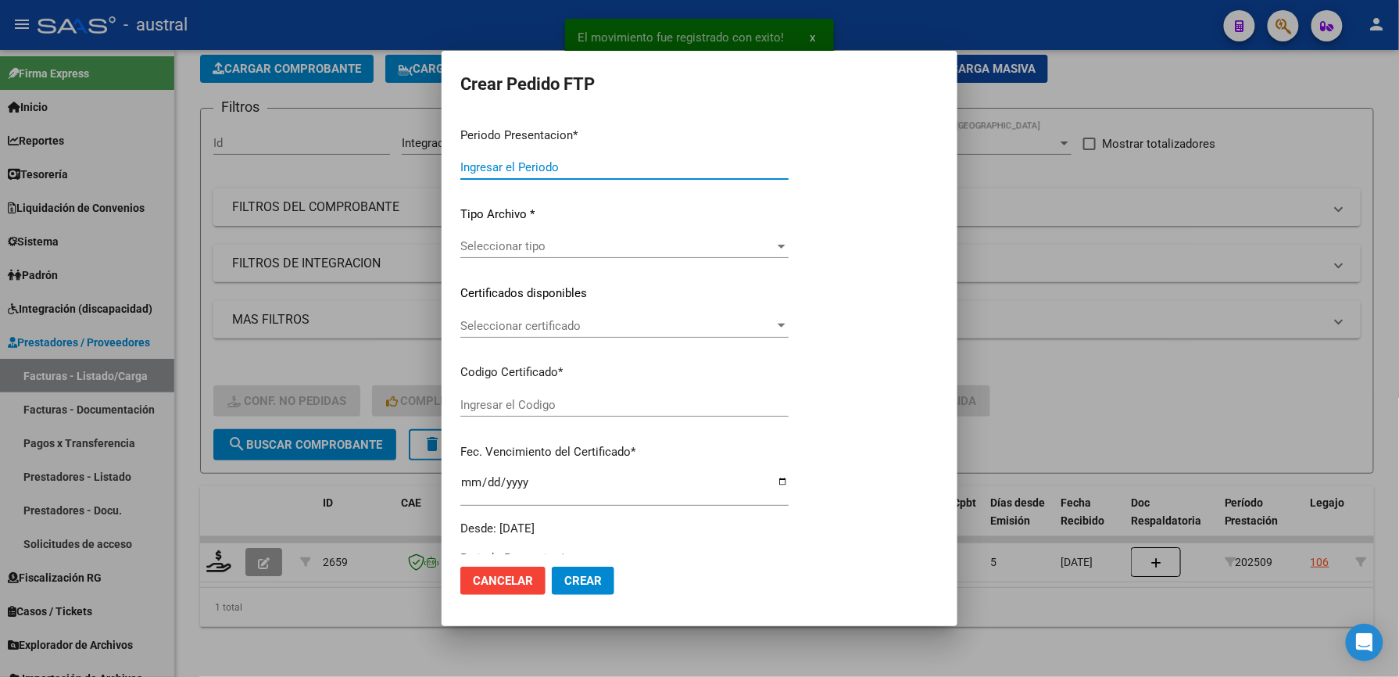
type input "202509"
type input "$ 98.964,88"
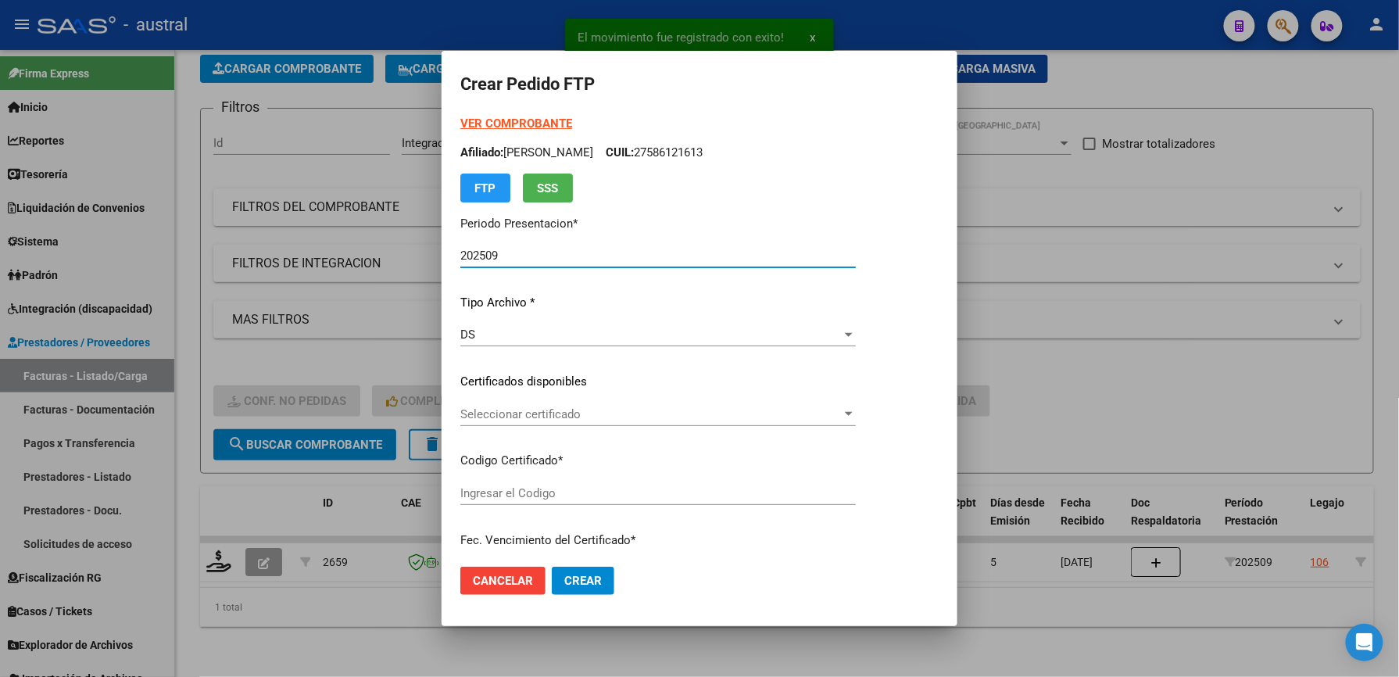
type input "4525062502"
type input "[DATE]"
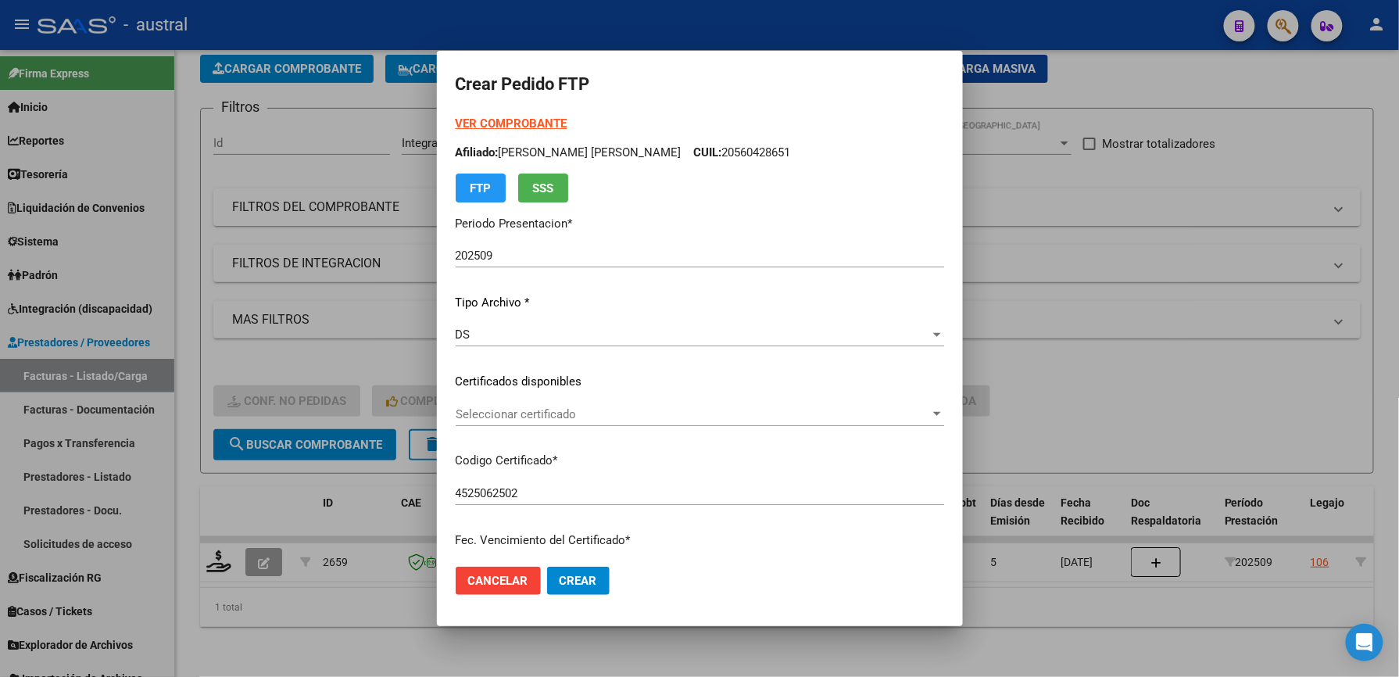
click at [529, 410] on span "Seleccionar certificado" at bounding box center [693, 414] width 474 height 14
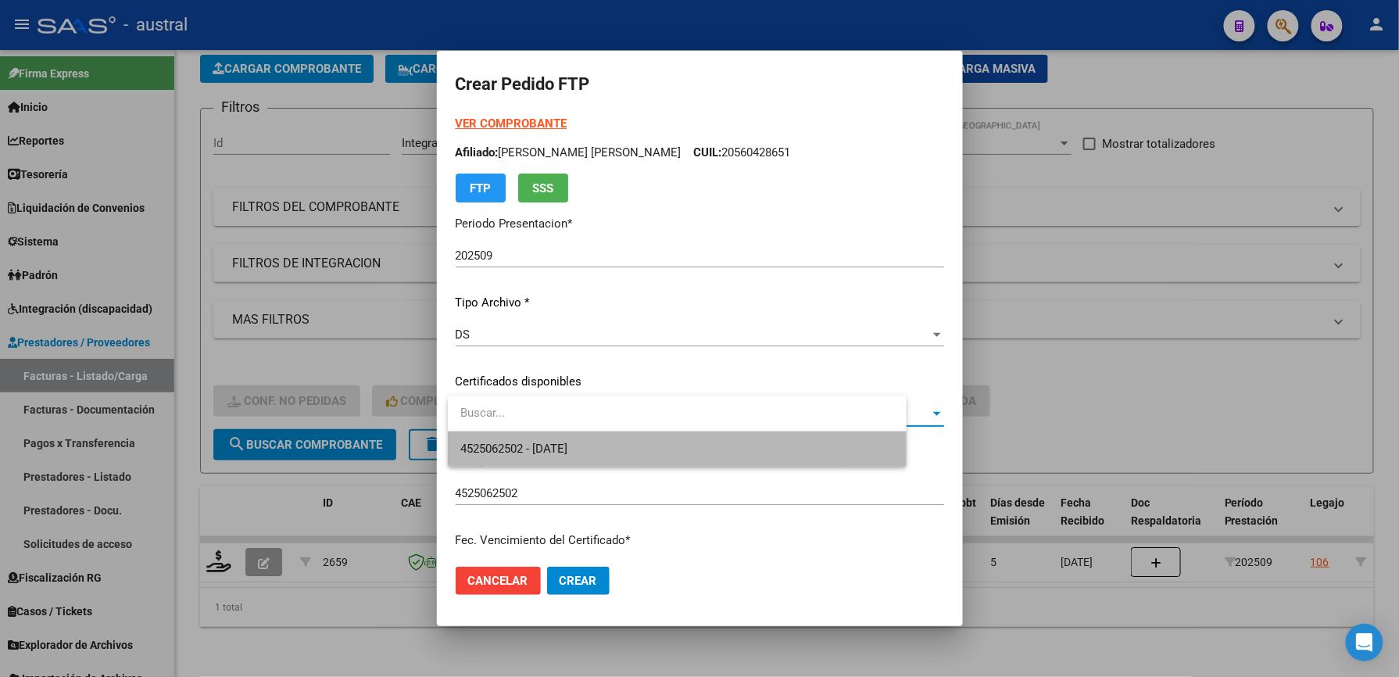
click at [579, 460] on span "4525062502 - [DATE]" at bounding box center [677, 448] width 434 height 35
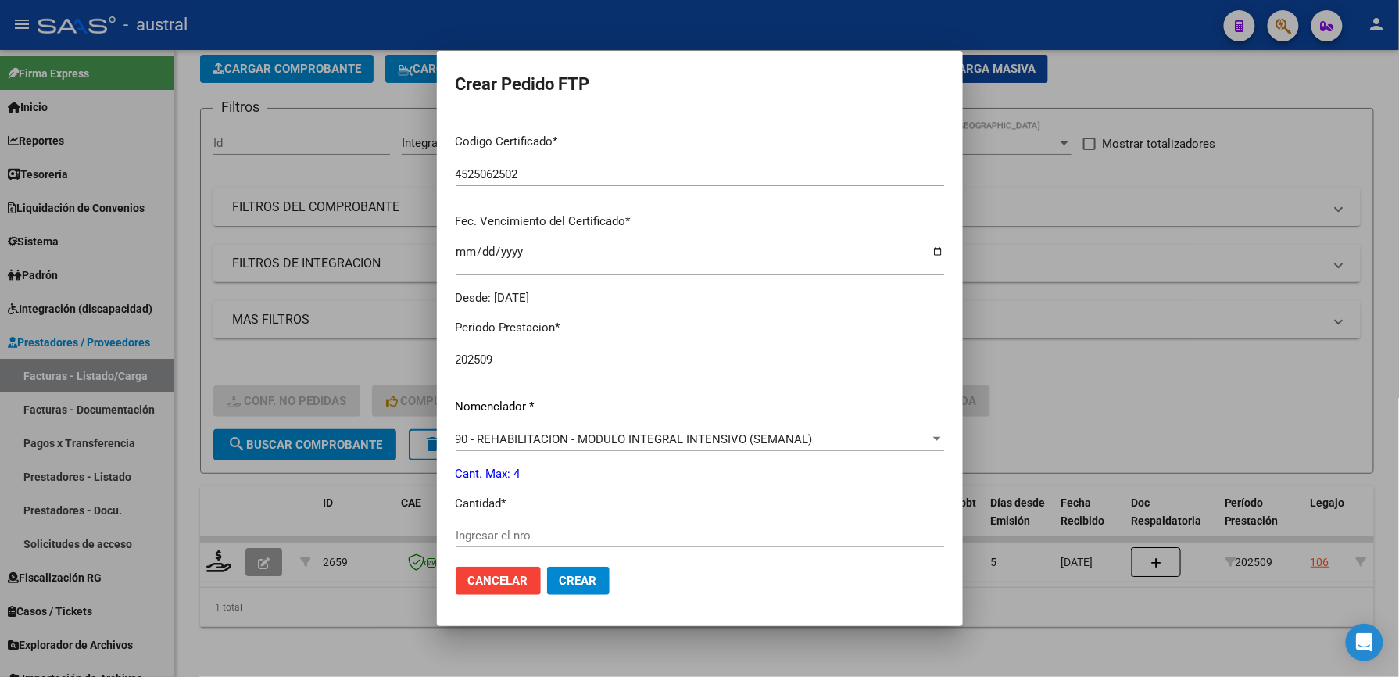
scroll to position [417, 0]
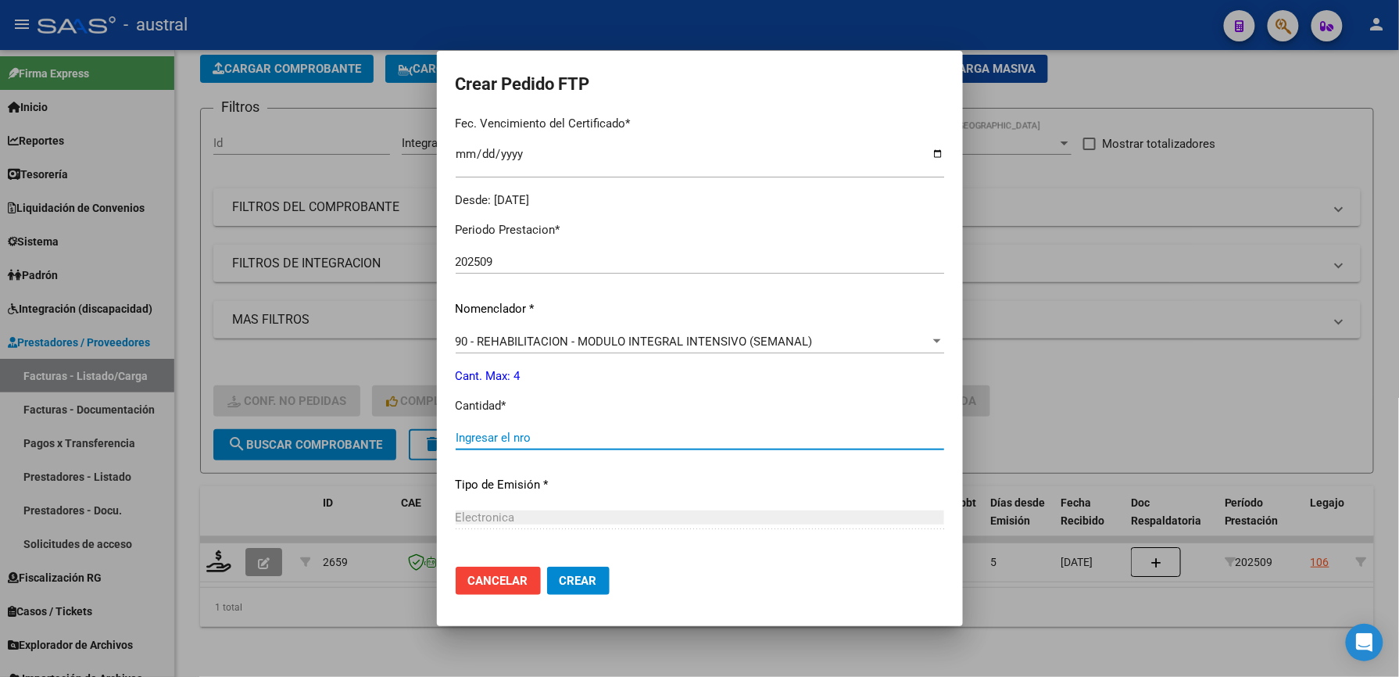
click at [552, 436] on input "Ingresar el nro" at bounding box center [700, 438] width 489 height 14
type input "4"
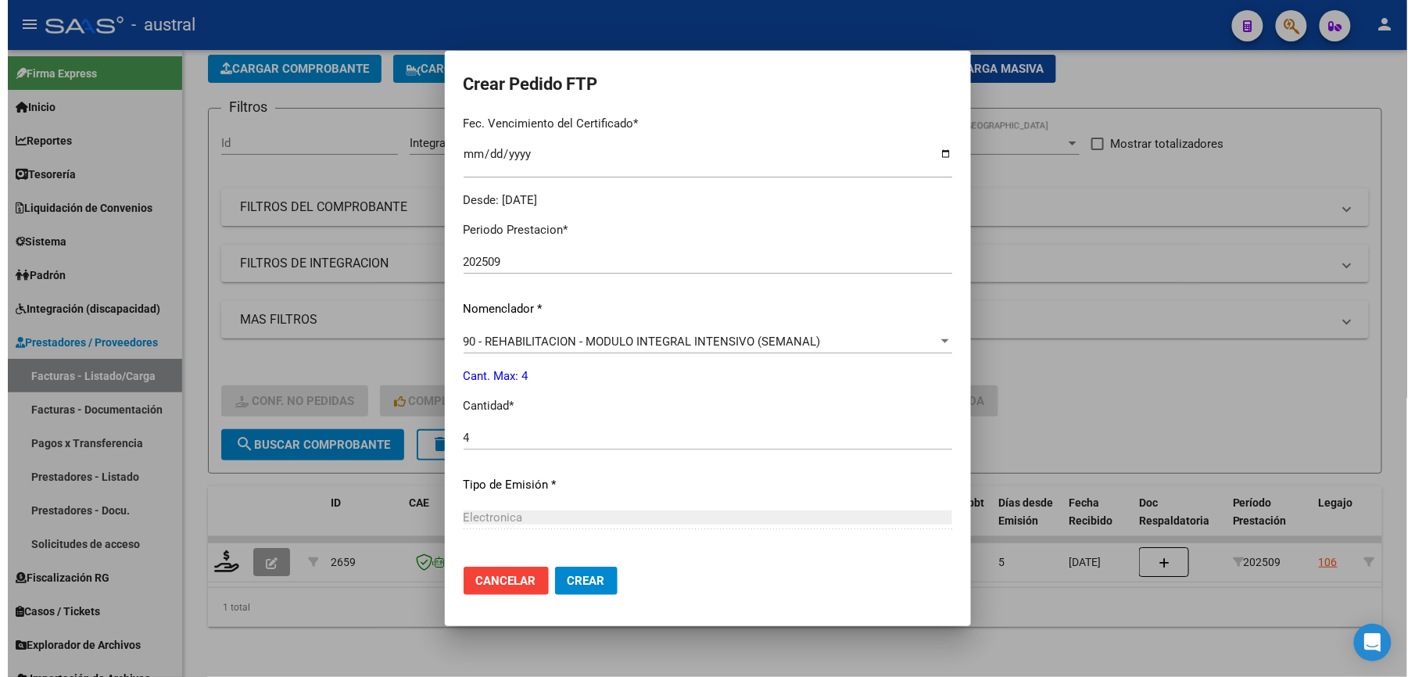
scroll to position [563, 0]
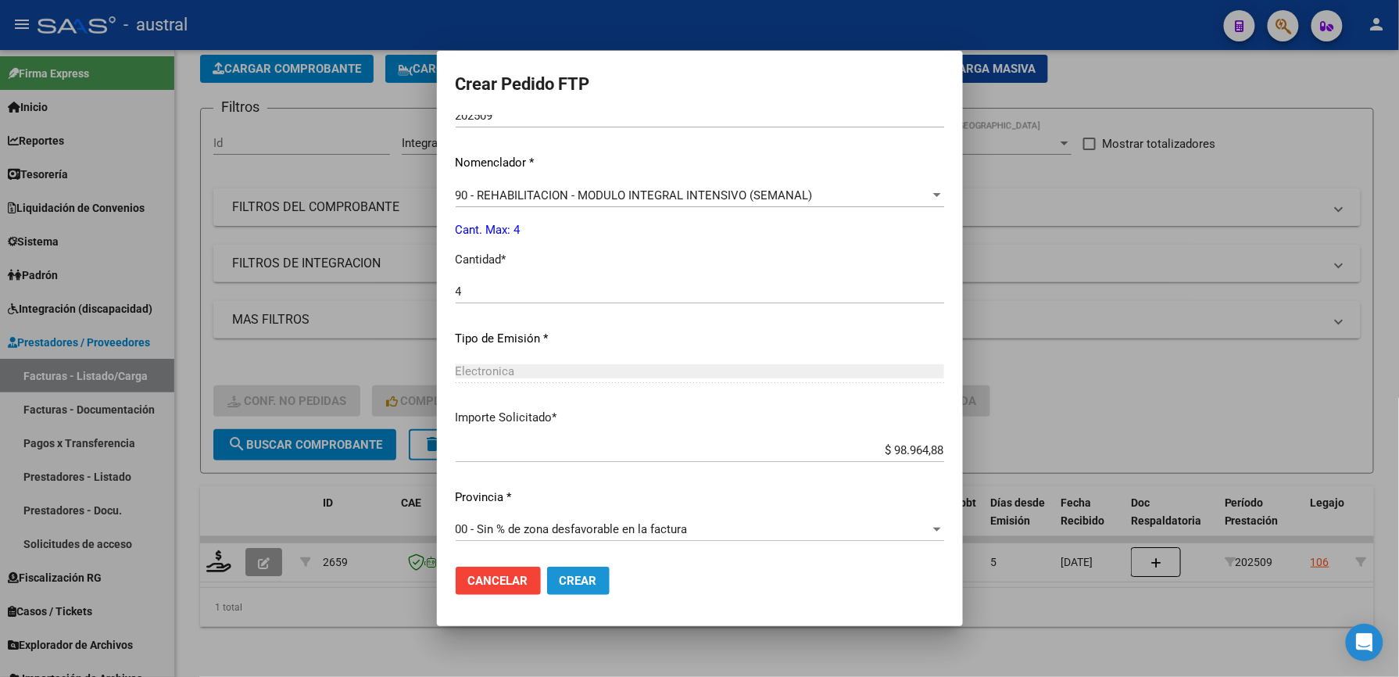
click at [574, 578] on span "Crear" at bounding box center [579, 581] width 38 height 14
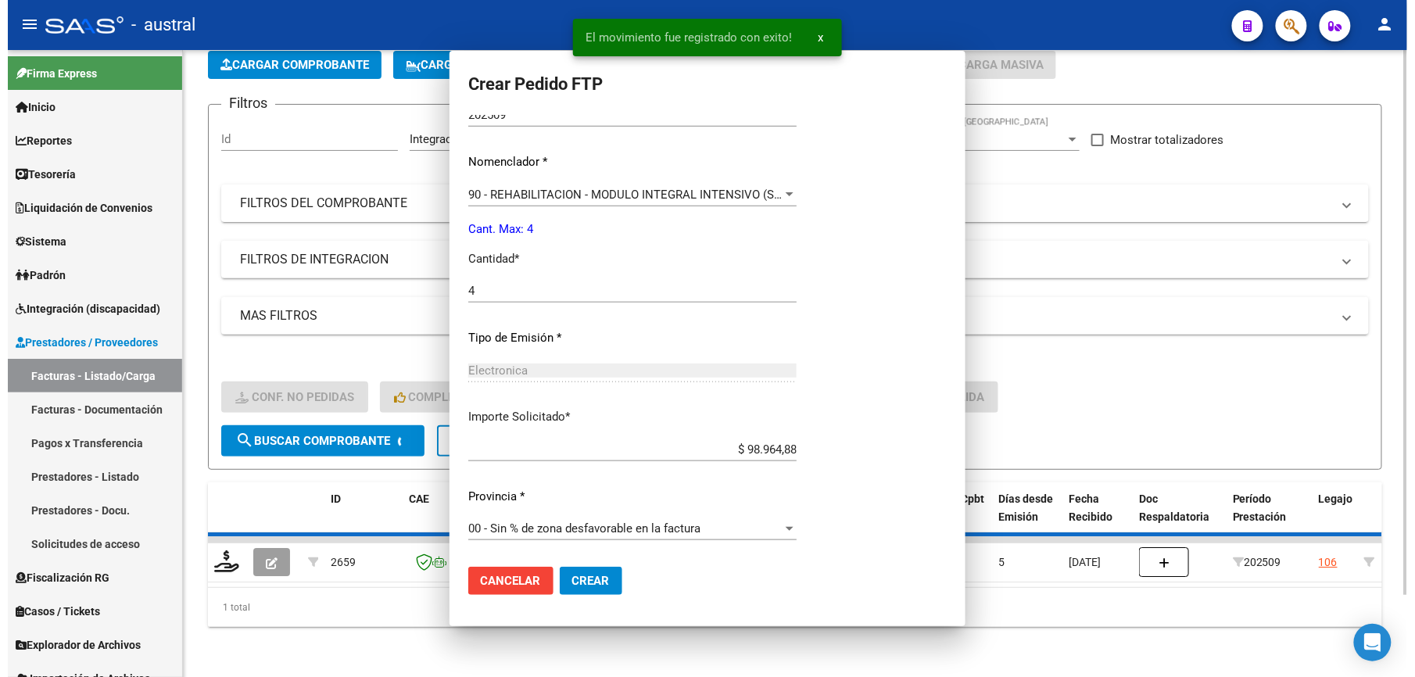
scroll to position [0, 0]
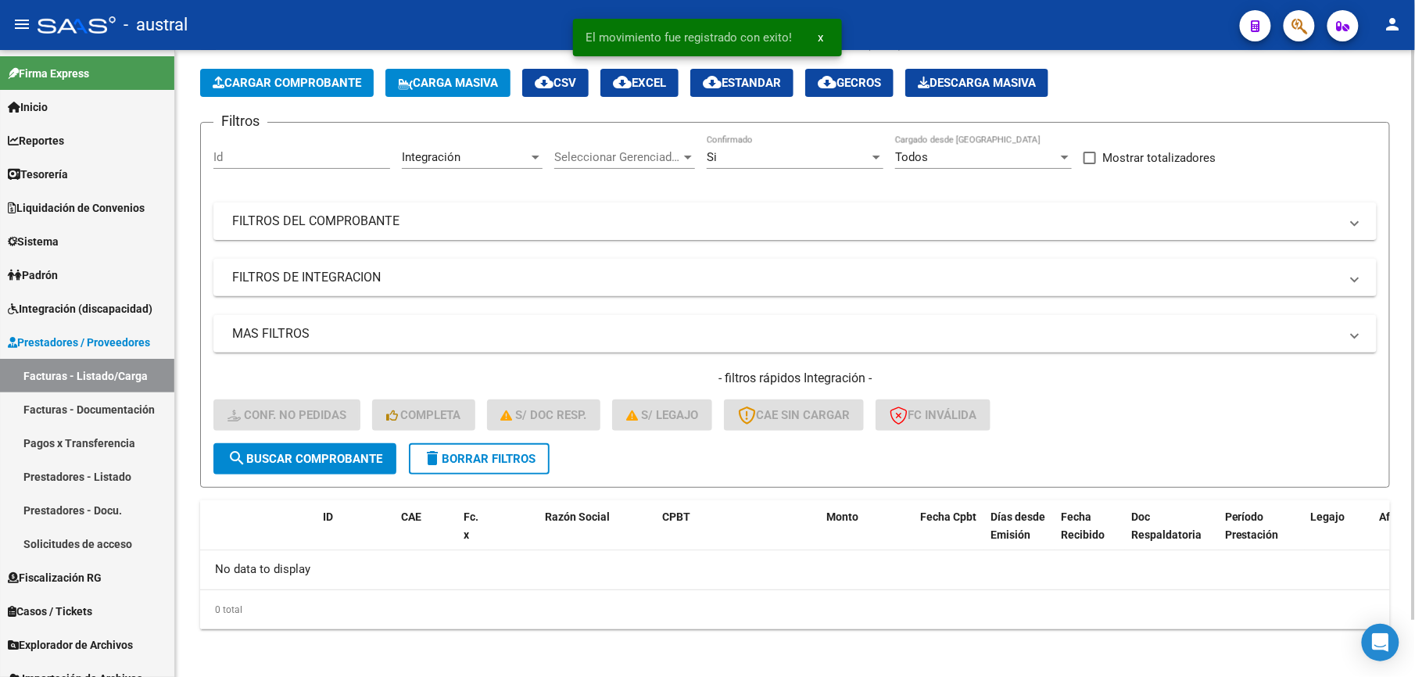
click at [508, 457] on span "delete Borrar Filtros" at bounding box center [479, 459] width 113 height 14
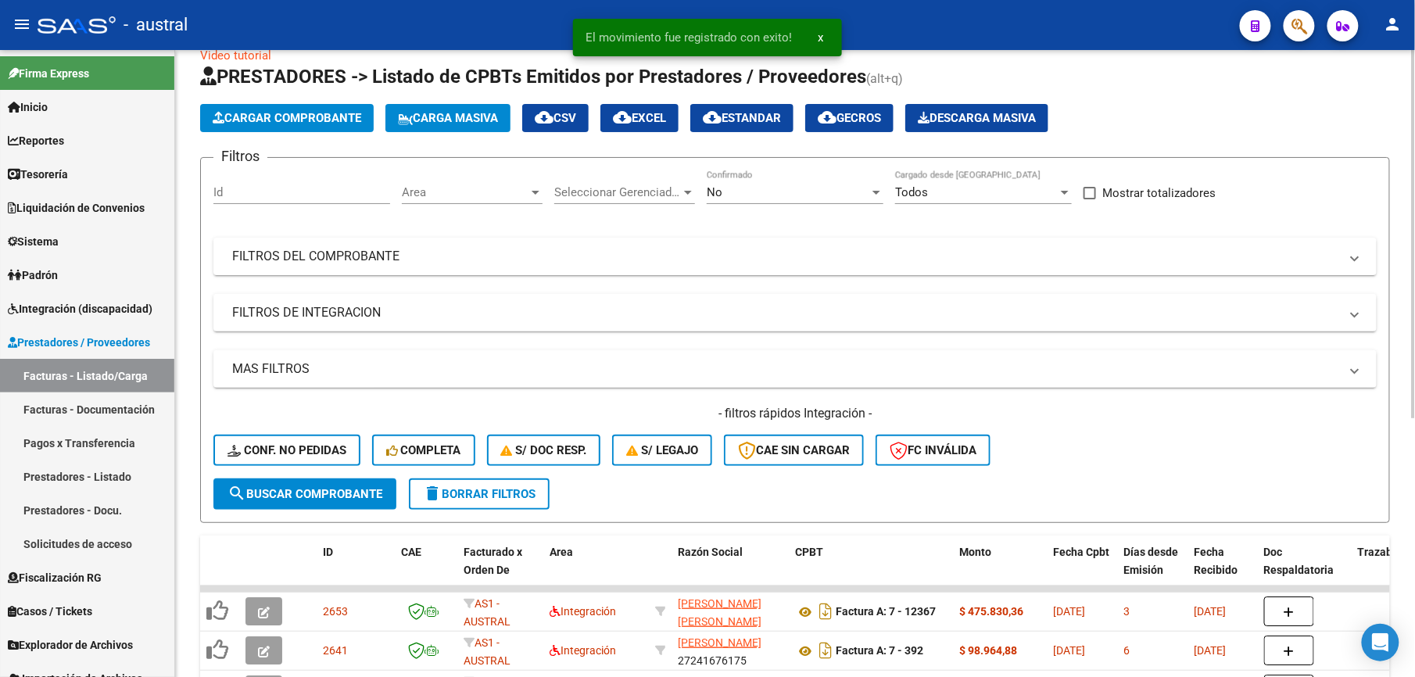
scroll to position [63, 0]
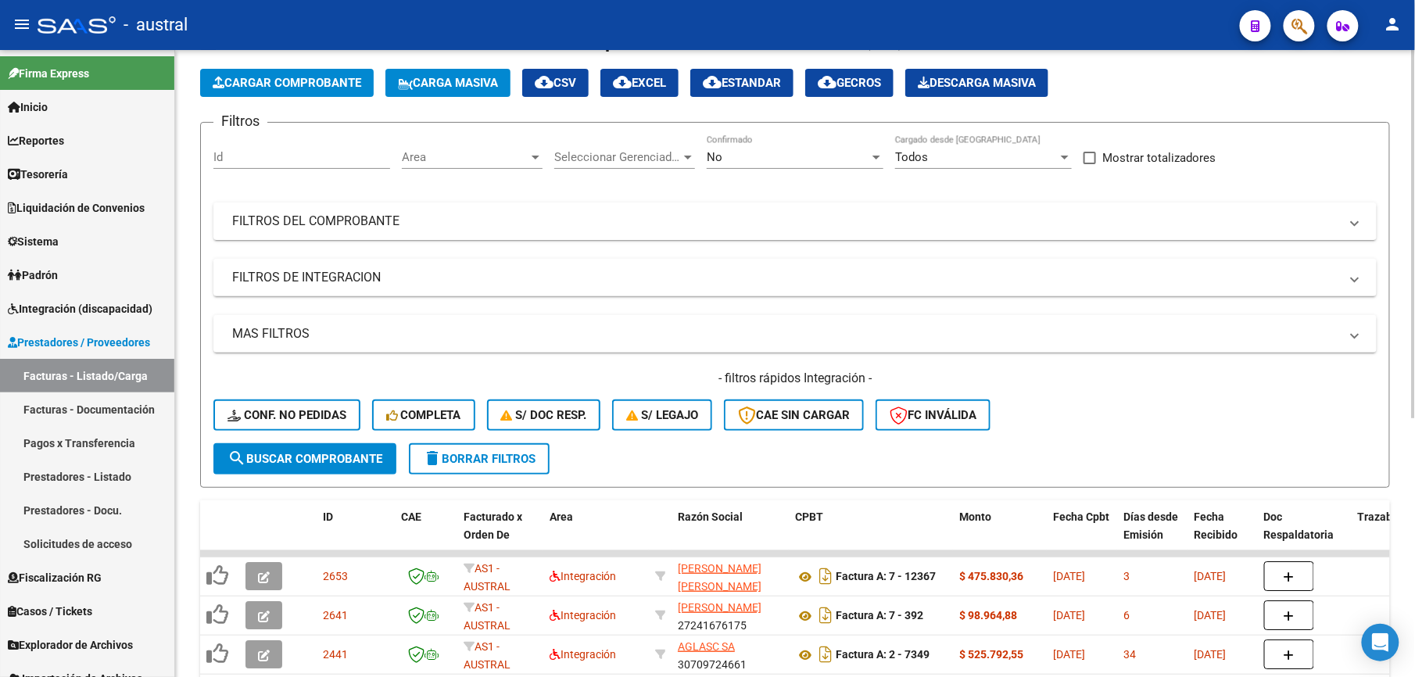
click at [488, 461] on span "delete Borrar Filtros" at bounding box center [479, 459] width 113 height 14
